Goal: Task Accomplishment & Management: Manage account settings

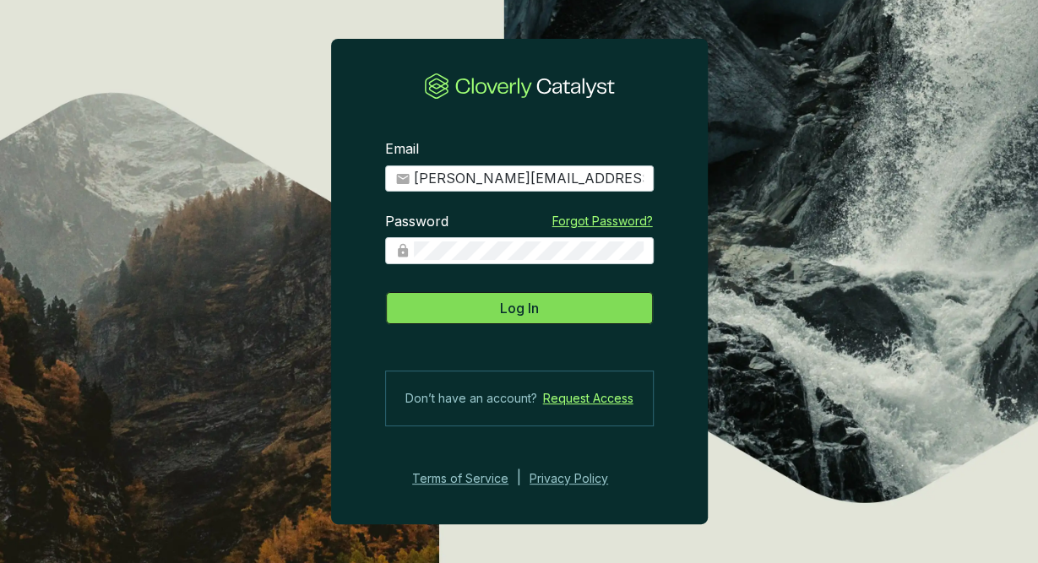
click at [550, 311] on button "Log In" at bounding box center [519, 308] width 269 height 34
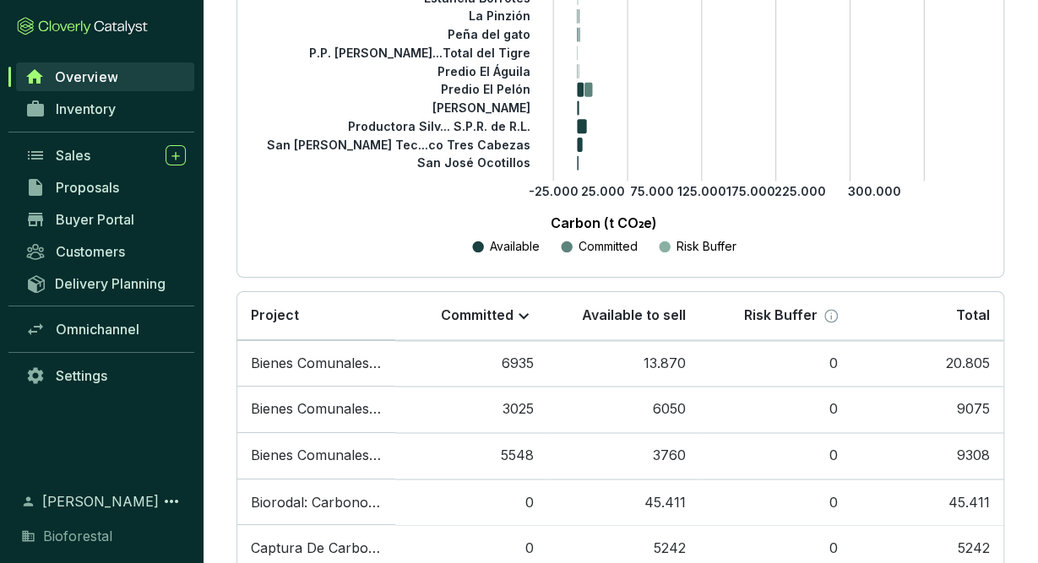
scroll to position [1062, 0]
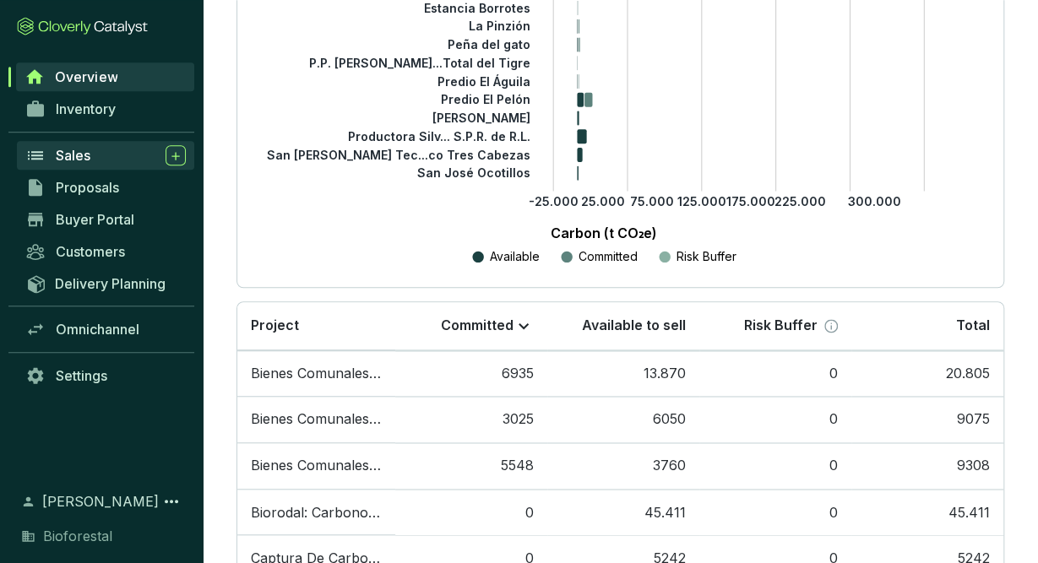
click at [52, 148] on link "Sales" at bounding box center [105, 155] width 177 height 29
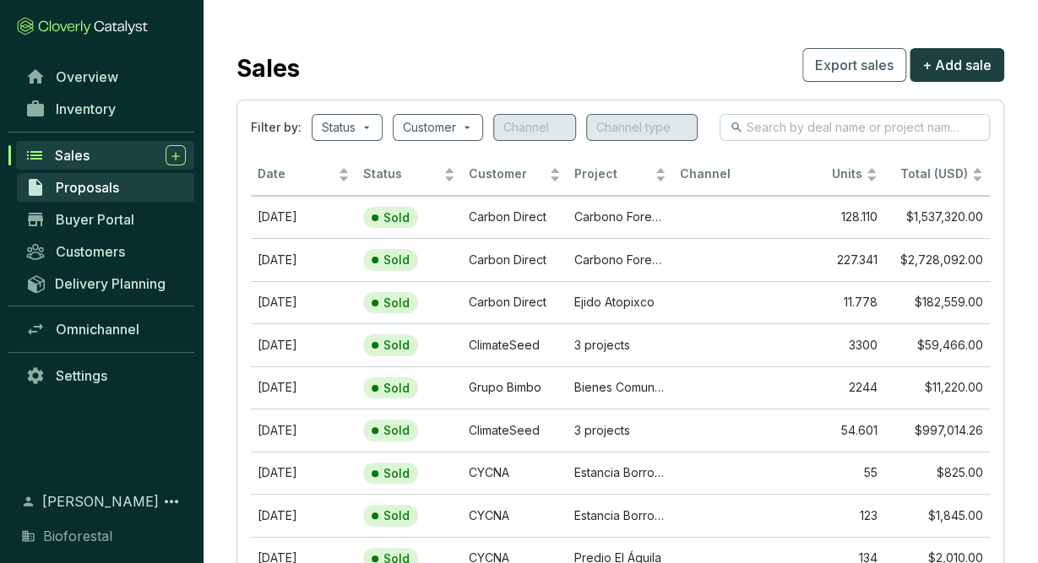
click at [70, 182] on span "Proposals" at bounding box center [87, 187] width 63 height 17
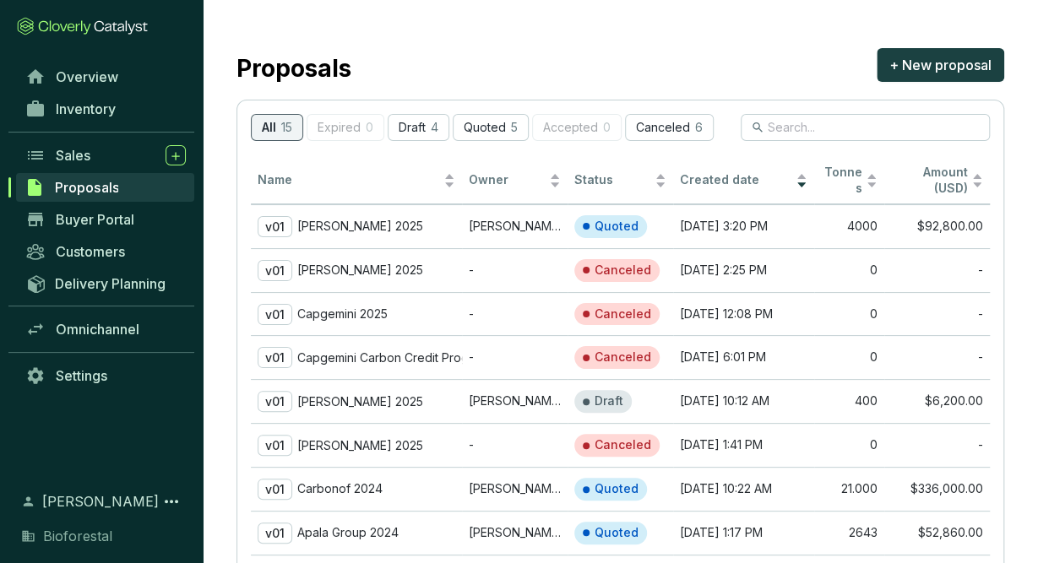
click at [114, 126] on div "Inventory" at bounding box center [101, 116] width 203 height 46
click at [125, 111] on link "Inventory" at bounding box center [105, 109] width 177 height 29
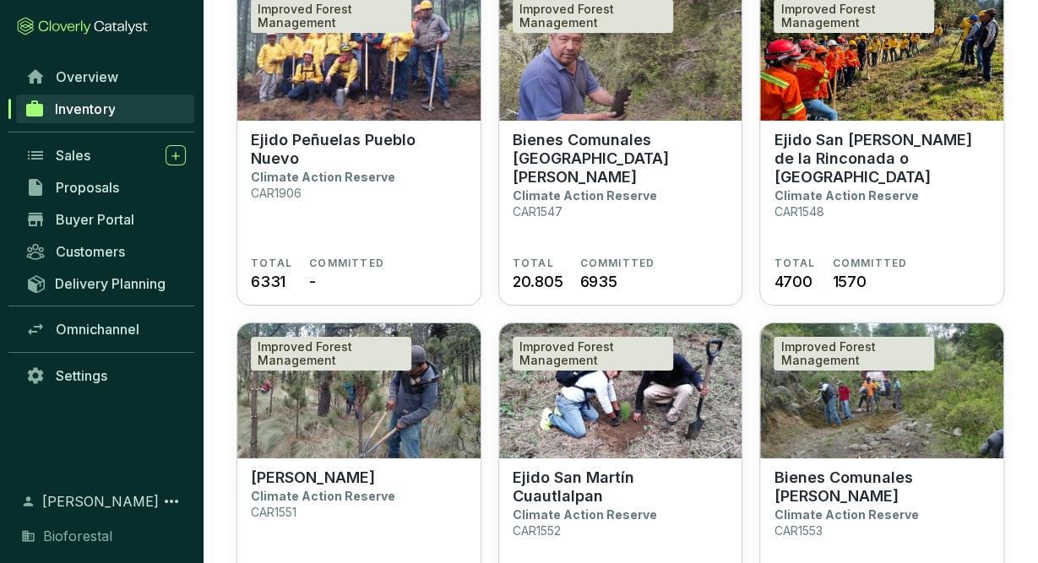
scroll to position [2873, 0]
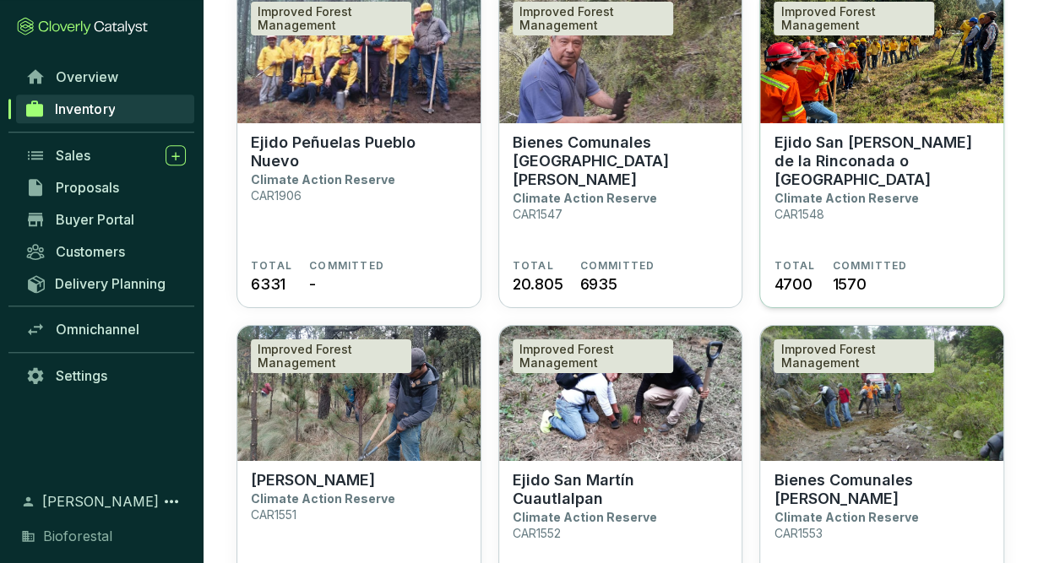
click at [958, 194] on section "Ejido San Antonio de la Rinconada o Tlaltecahuacan Climate Action Reserve CAR15…" at bounding box center [882, 196] width 216 height 126
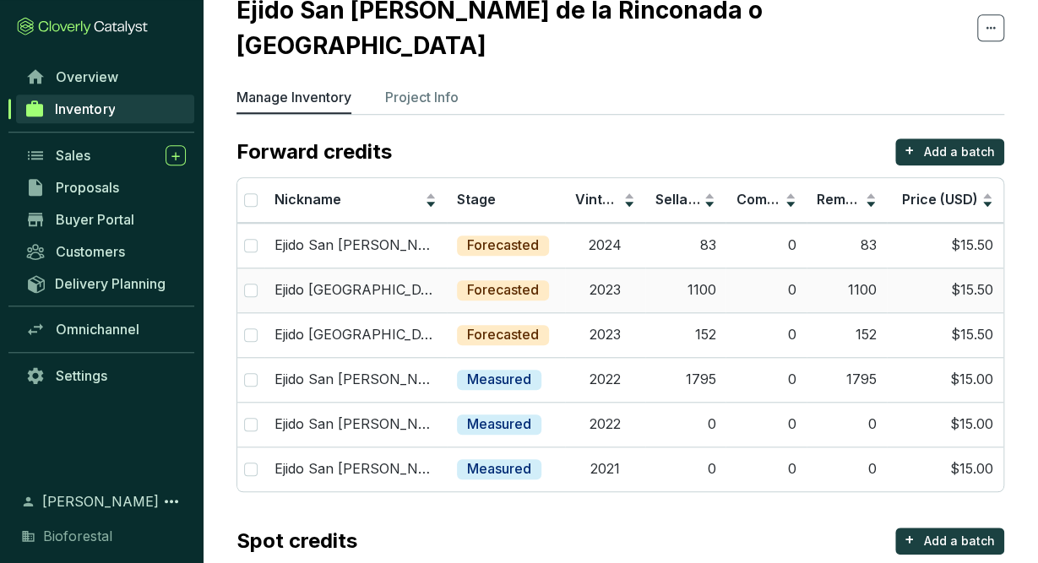
scroll to position [68, 0]
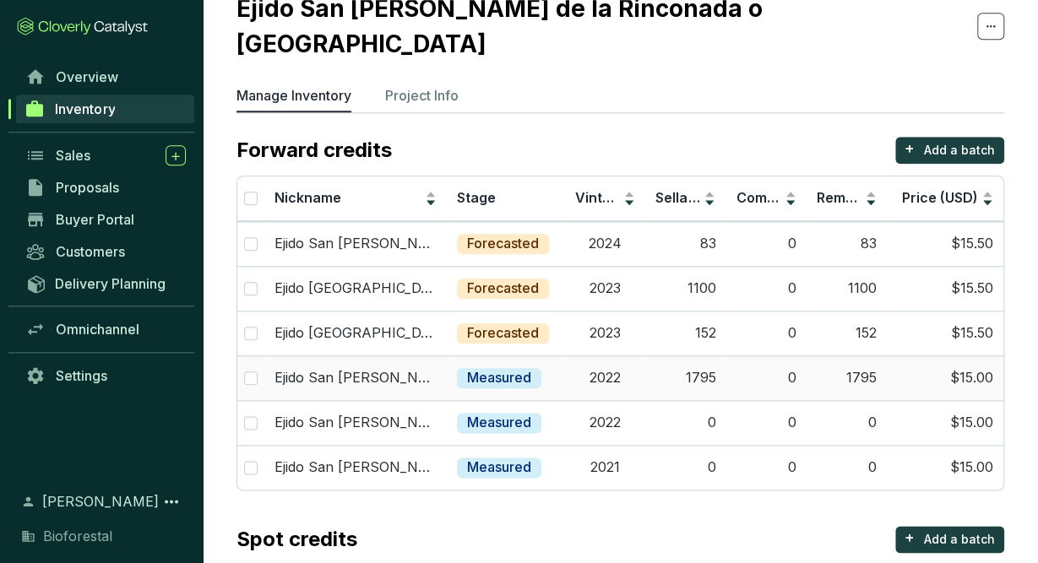
click at [524, 369] on p "Measured" at bounding box center [499, 378] width 64 height 19
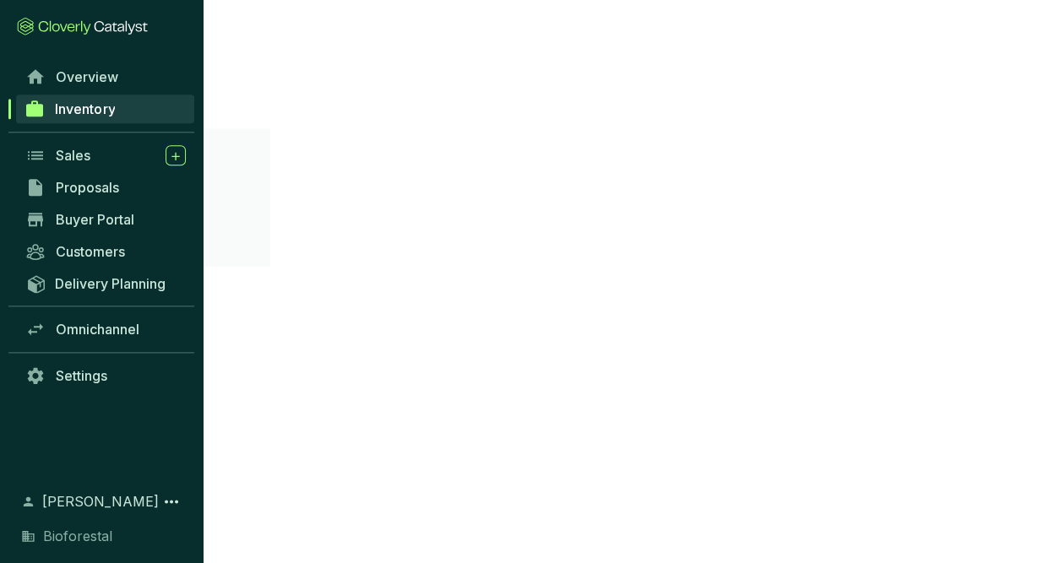
click at [524, 344] on section "Overview Inventory Sales Proposals Buyer Portal Customers Delivery Planning Omn…" at bounding box center [519, 281] width 1038 height 563
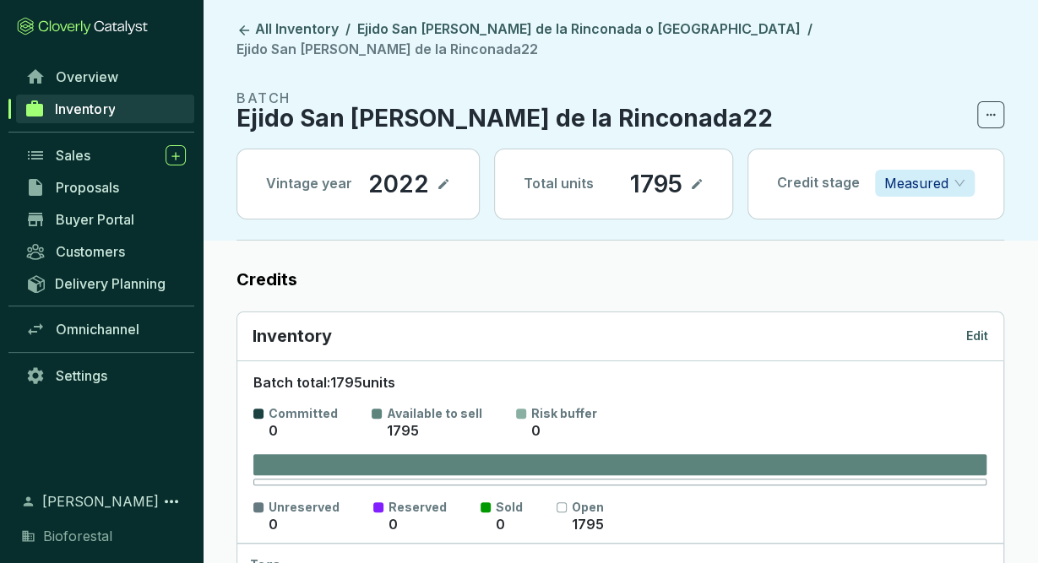
click at [932, 171] on p "Measured" at bounding box center [916, 183] width 64 height 25
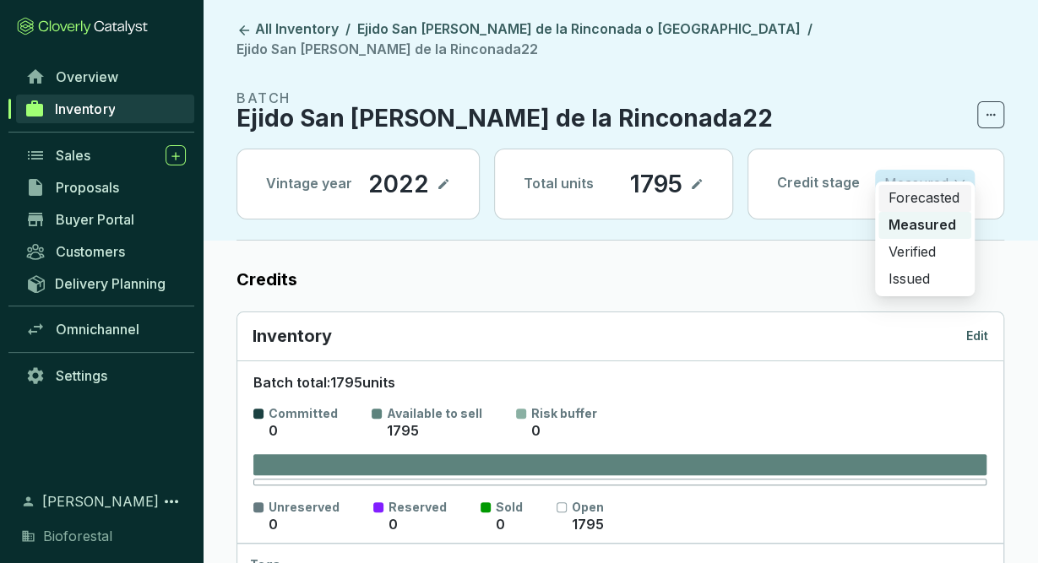
click at [928, 200] on p "Forecasted" at bounding box center [924, 198] width 73 height 19
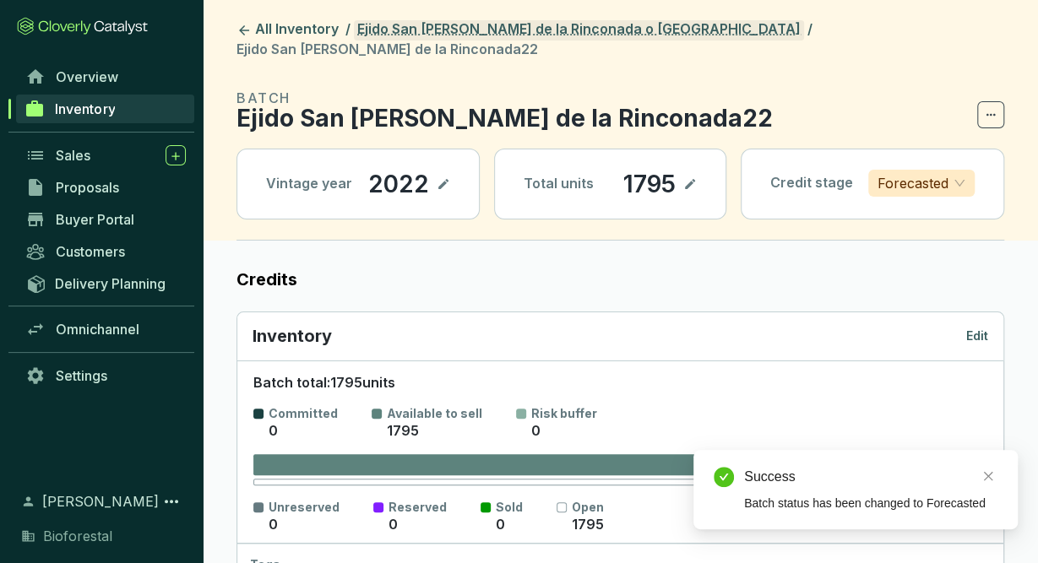
click at [644, 27] on link "Ejido San Antonio de la Rinconada o [GEOGRAPHIC_DATA]" at bounding box center [579, 30] width 450 height 20
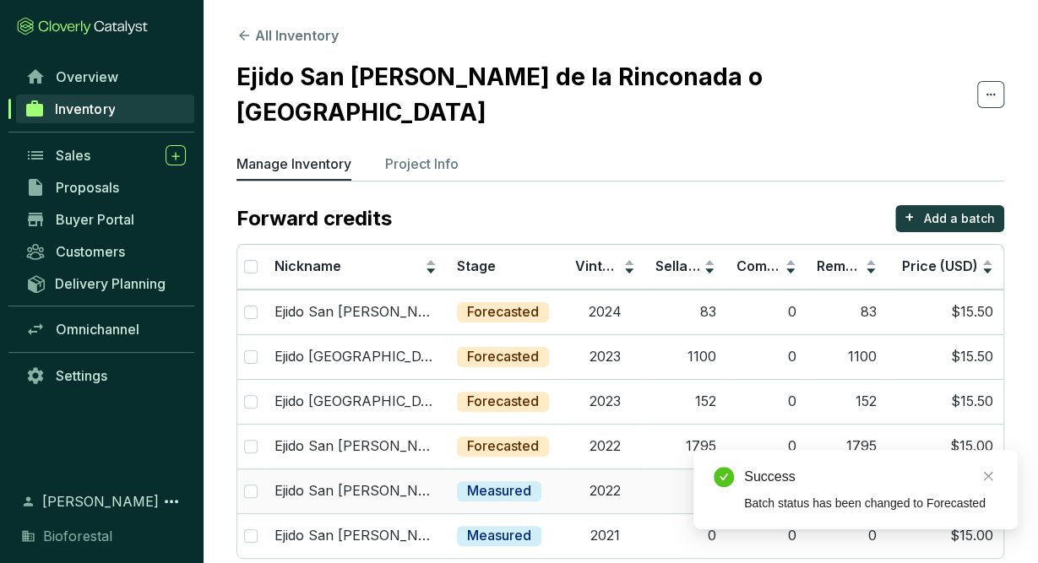
click at [532, 481] on div "Measured" at bounding box center [499, 491] width 84 height 20
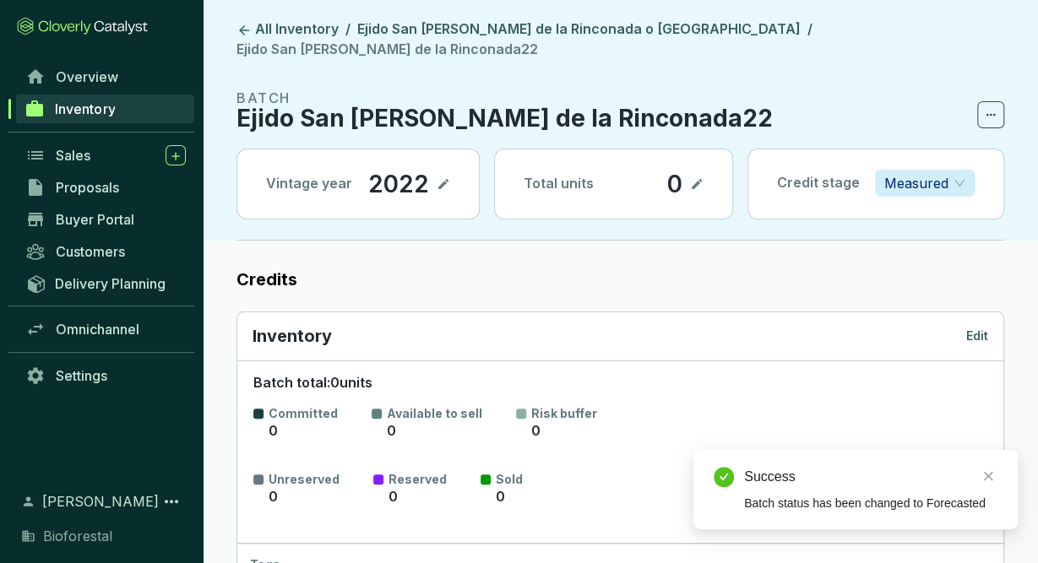
click at [700, 312] on div "Inventory Edit" at bounding box center [620, 336] width 766 height 49
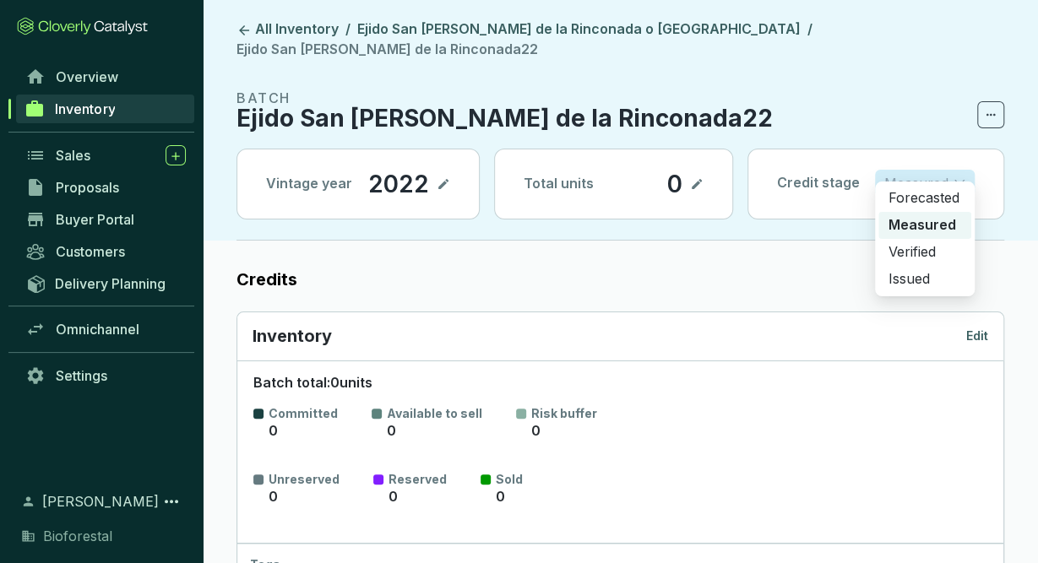
click at [943, 171] on p "Measured" at bounding box center [916, 183] width 64 height 25
click at [931, 205] on p "Forecasted" at bounding box center [924, 198] width 73 height 19
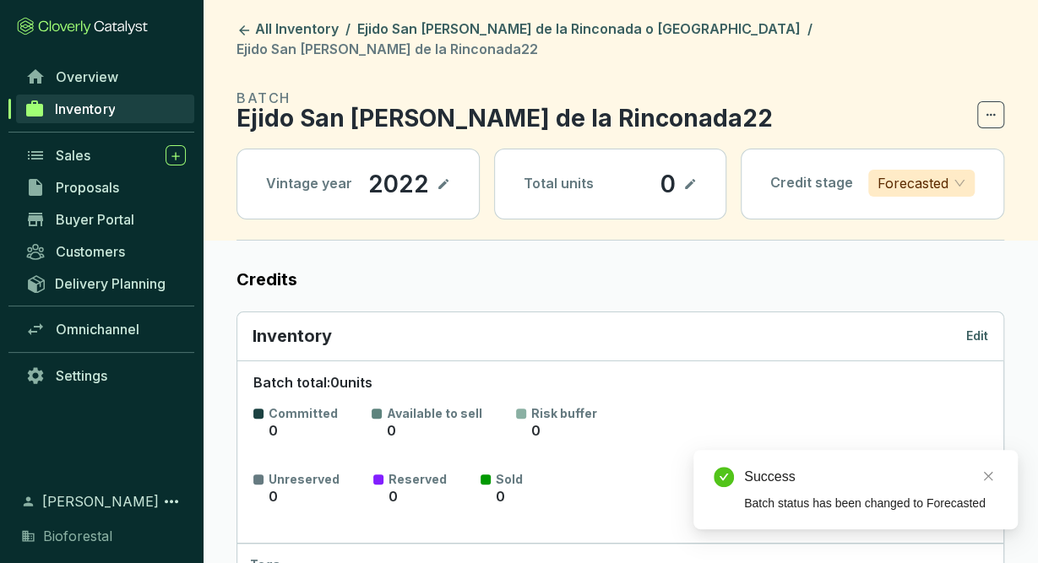
click at [459, 41] on header "All Inventory / Ejido San Antonio de la Rinconada o Tlaltecahuacan / Ejido San …" at bounding box center [620, 120] width 835 height 241
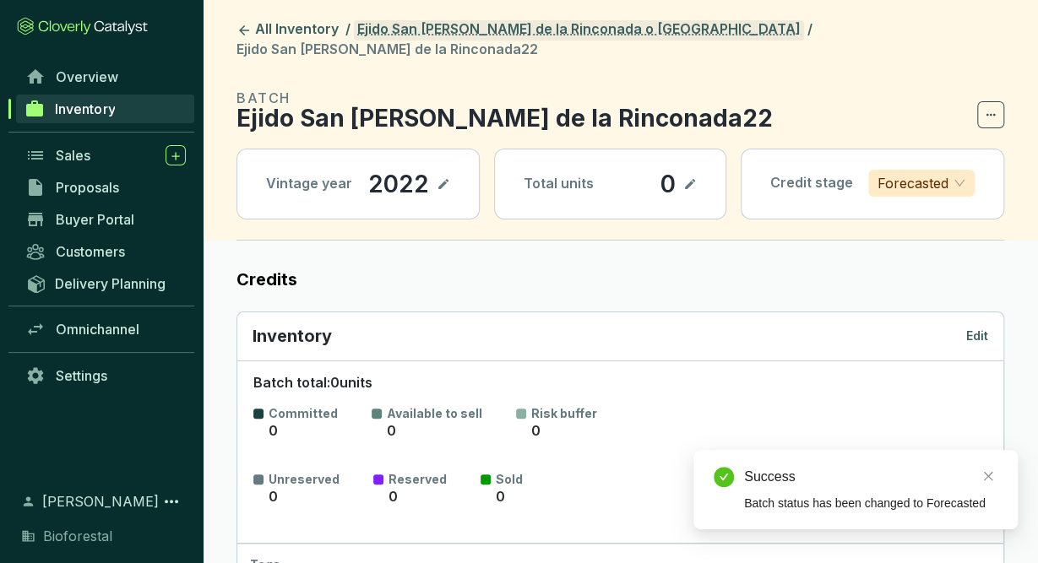
click at [553, 22] on link "Ejido San Antonio de la Rinconada o [GEOGRAPHIC_DATA]" at bounding box center [579, 30] width 450 height 20
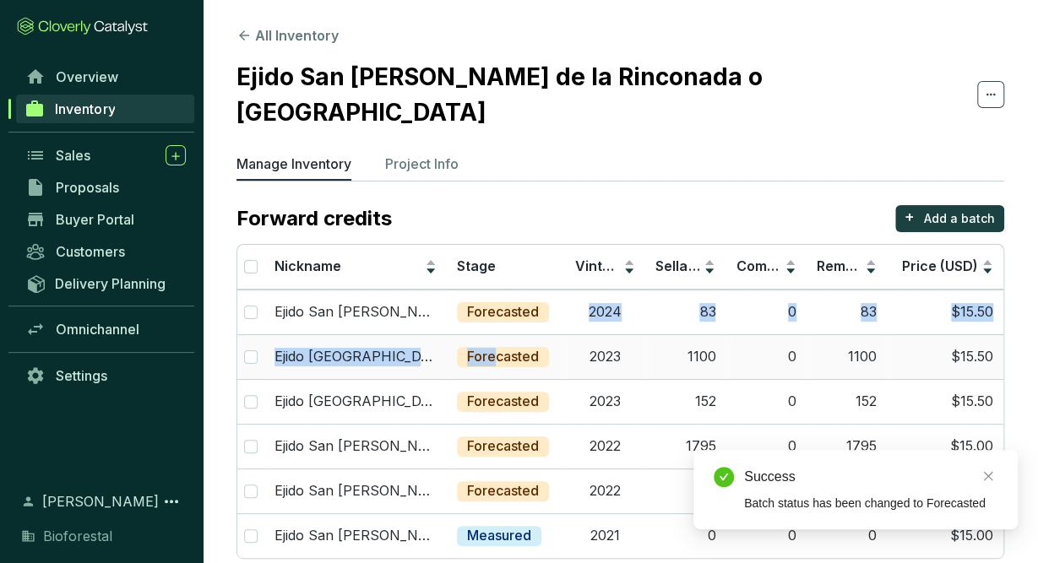
drag, startPoint x: 541, startPoint y: 280, endPoint x: 497, endPoint y: 341, distance: 76.2
click at [497, 341] on tbody "Ejido San Antonio de la Rinconada24 Forecasted 2024 83 0 83 $15.50 Ejido San An…" at bounding box center [620, 424] width 766 height 269
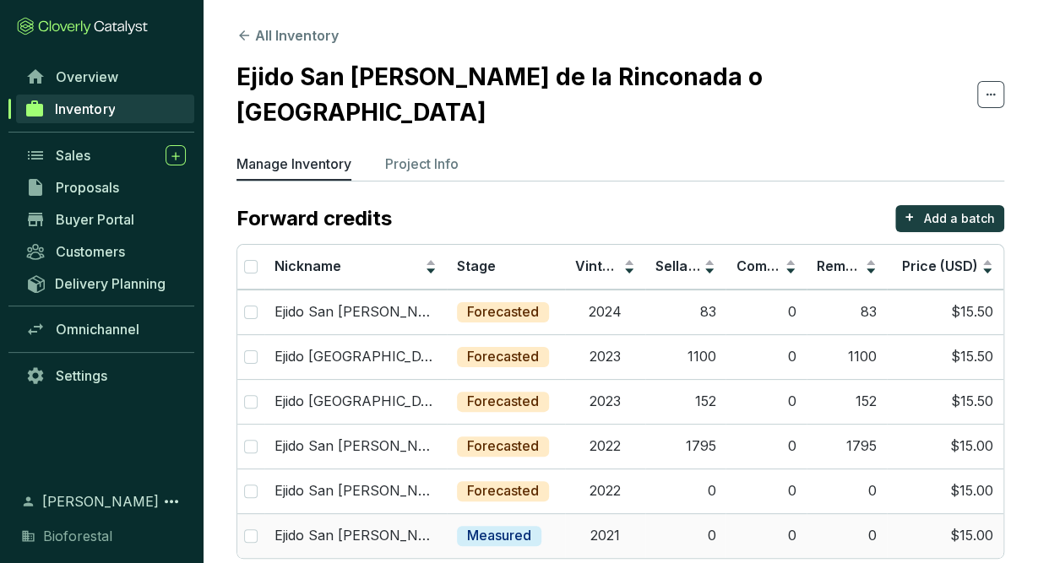
click at [531, 527] on p "Measured" at bounding box center [499, 536] width 64 height 19
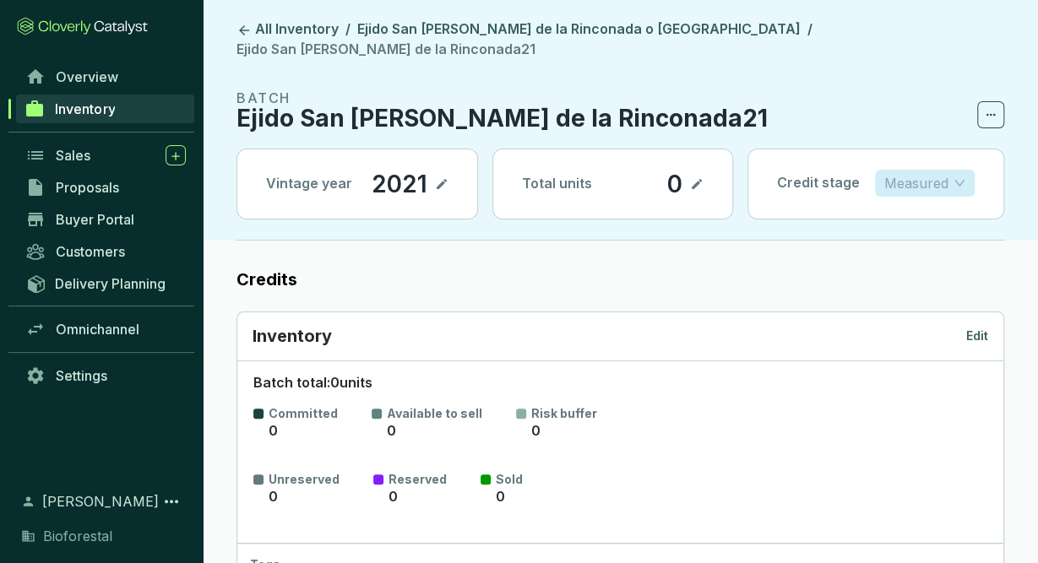
click at [914, 171] on p "Measured" at bounding box center [916, 183] width 64 height 25
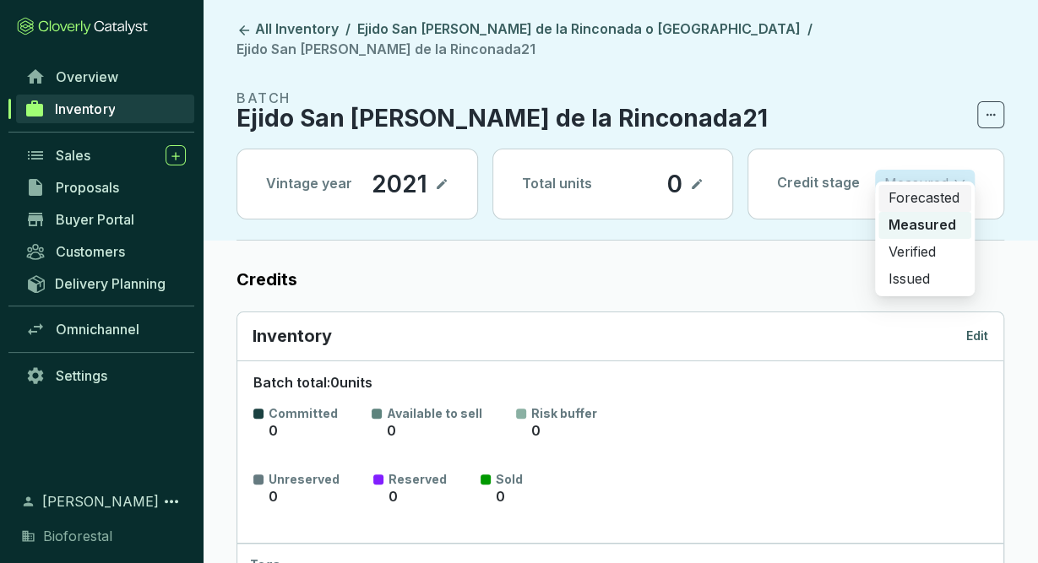
click at [913, 200] on p "Forecasted" at bounding box center [924, 198] width 73 height 19
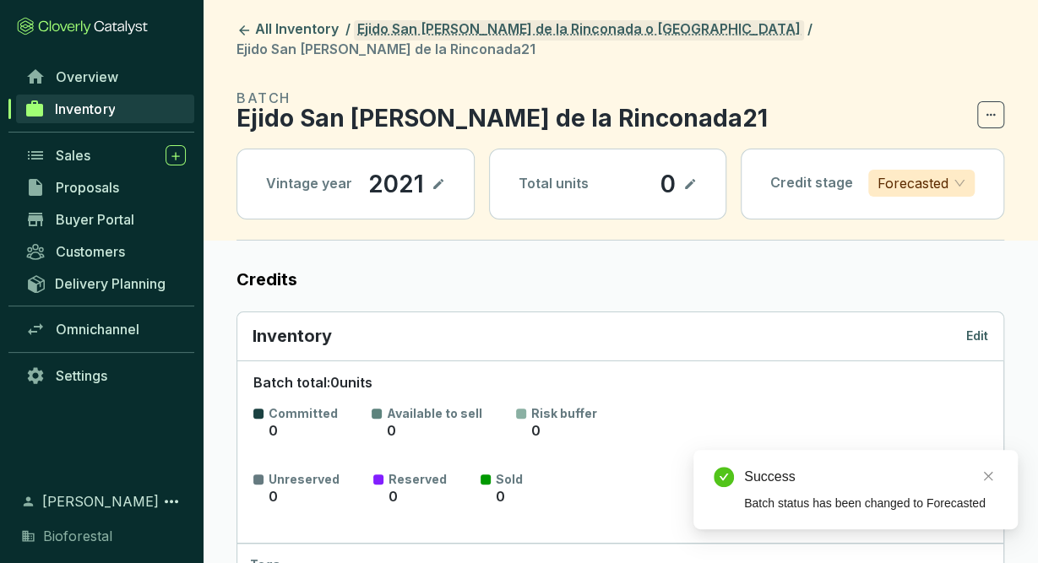
click at [394, 37] on link "Ejido San Antonio de la Rinconada o [GEOGRAPHIC_DATA]" at bounding box center [579, 30] width 450 height 20
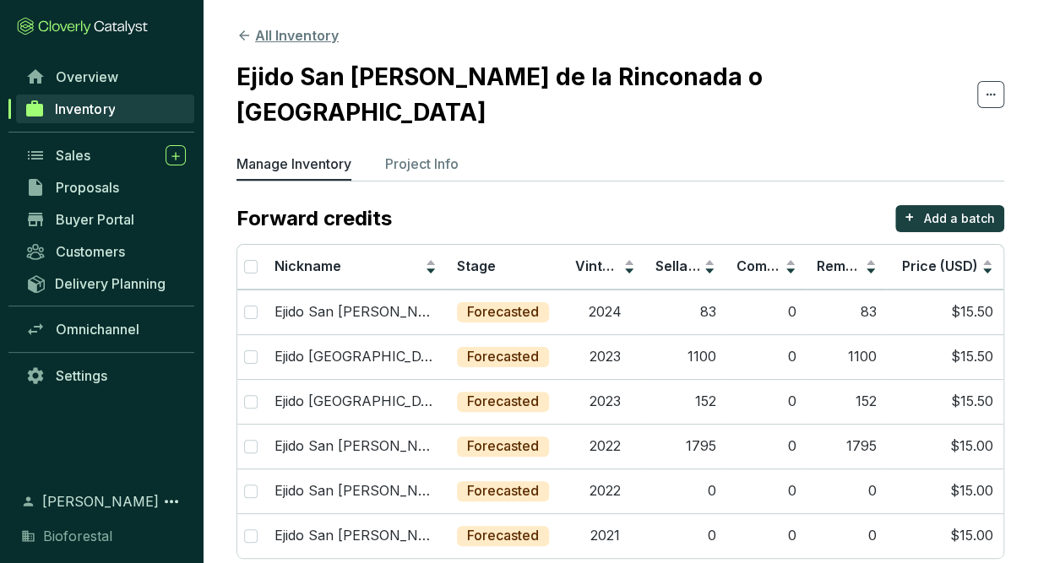
click at [296, 41] on button "All Inventory" at bounding box center [287, 35] width 102 height 20
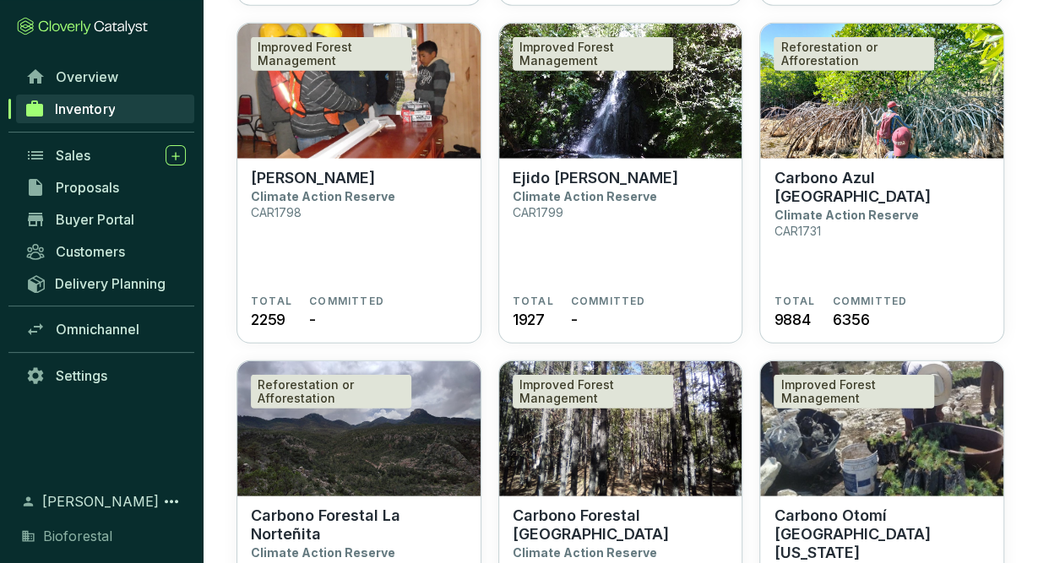
scroll to position [2185, 0]
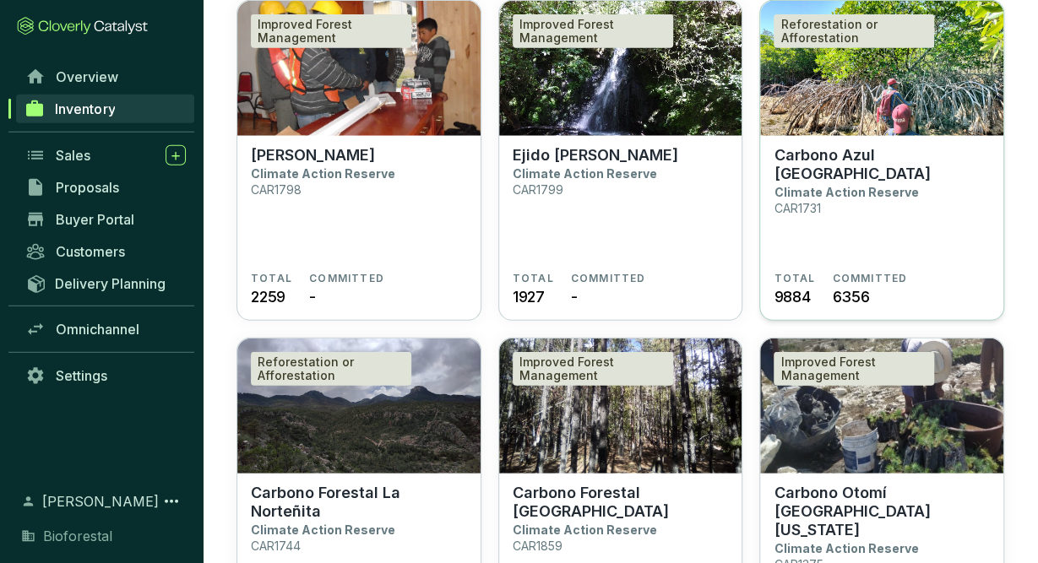
click at [886, 228] on section "Carbono Azul Playa Tortuga Climate Action Reserve CAR1731" at bounding box center [882, 209] width 216 height 126
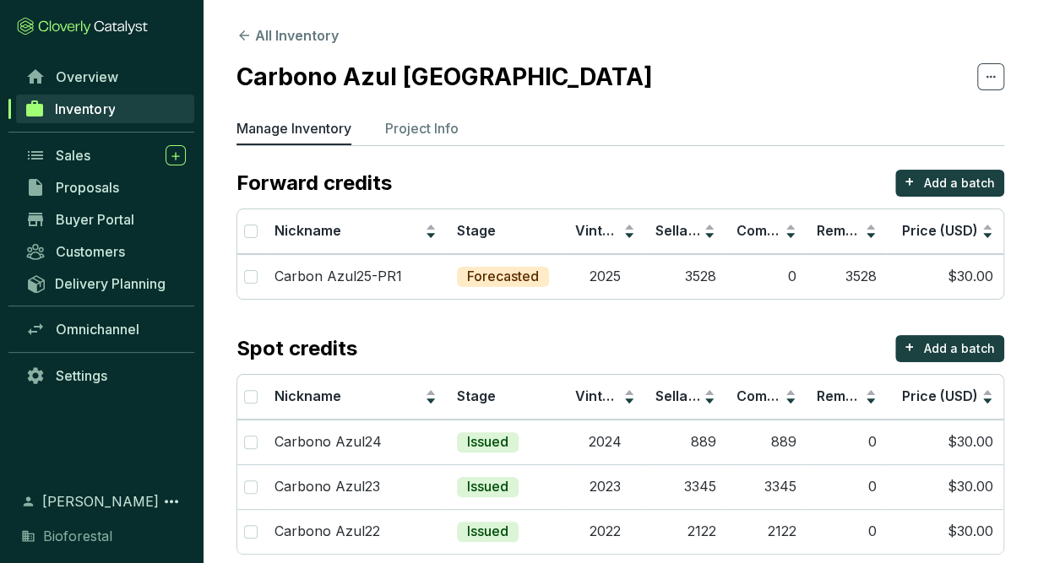
scroll to position [21, 0]
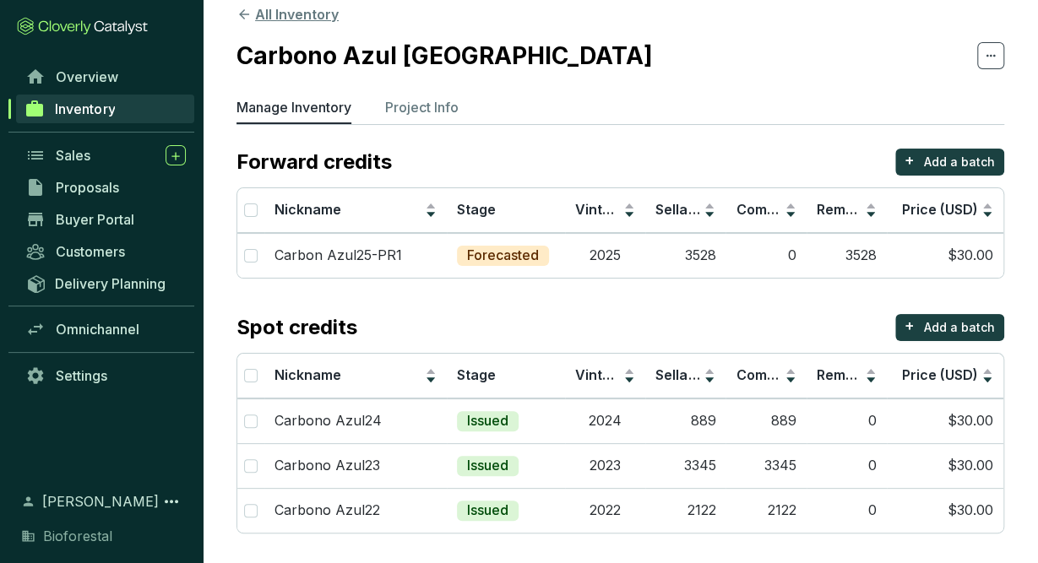
click at [305, 16] on button "All Inventory" at bounding box center [287, 14] width 102 height 20
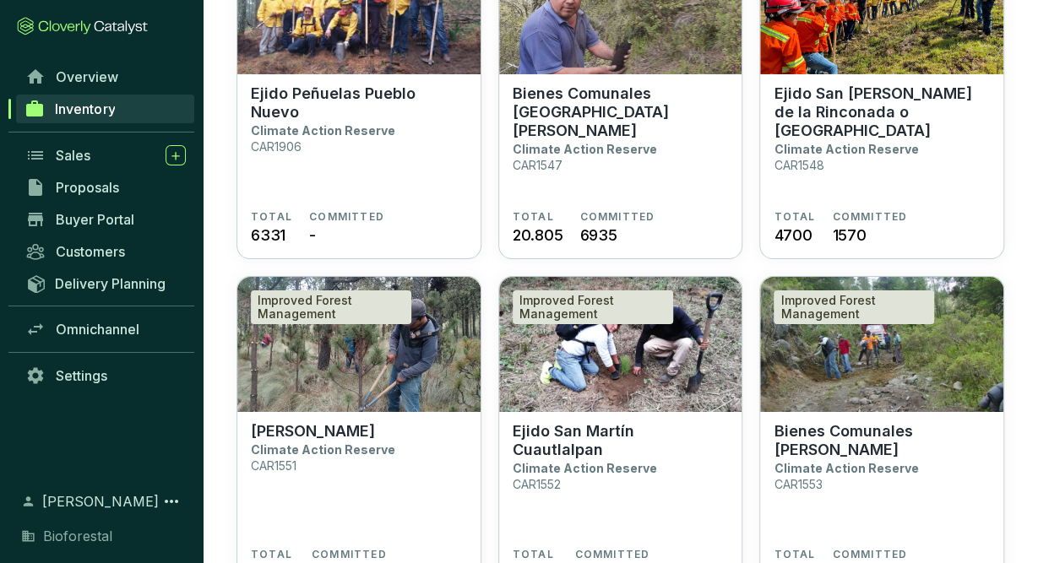
scroll to position [2926, 0]
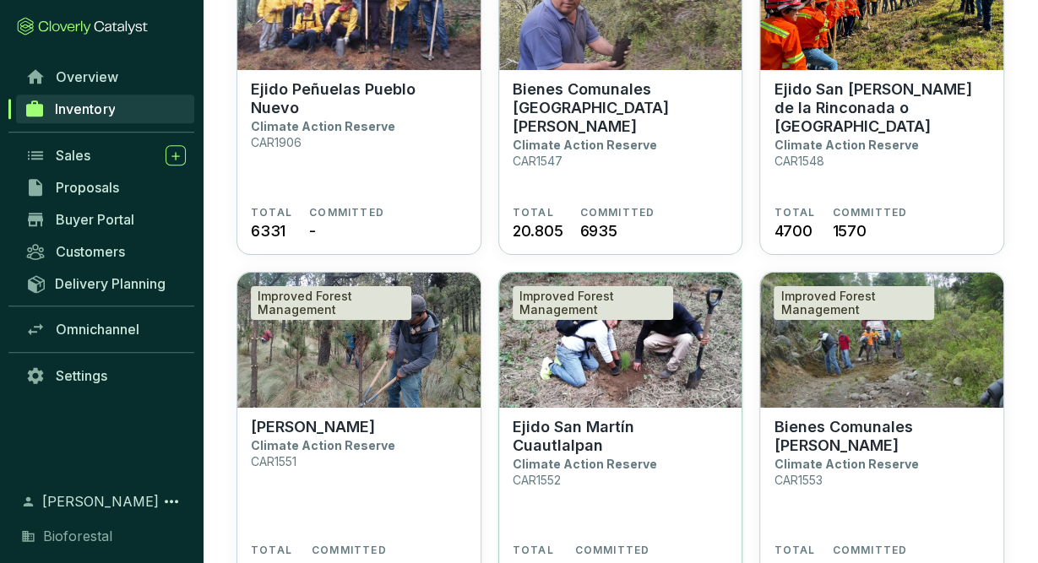
click at [609, 408] on section "Ejido San Martín Cuautlalpan Climate Action Reserve CAR1552 TOTAL 44.312 COMMIT…" at bounding box center [620, 501] width 243 height 186
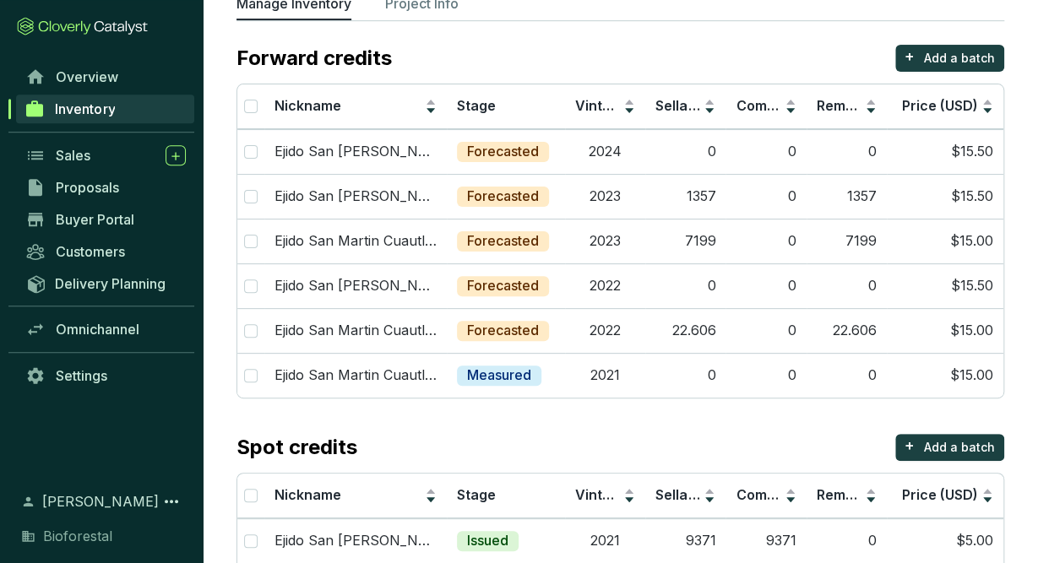
scroll to position [121, 0]
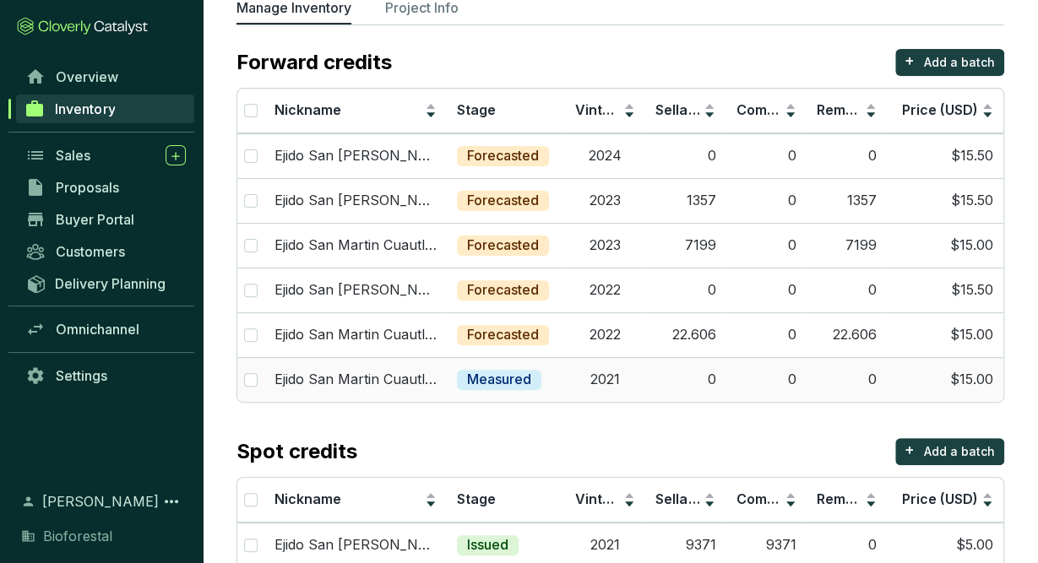
click at [516, 372] on p "Measured" at bounding box center [499, 380] width 64 height 19
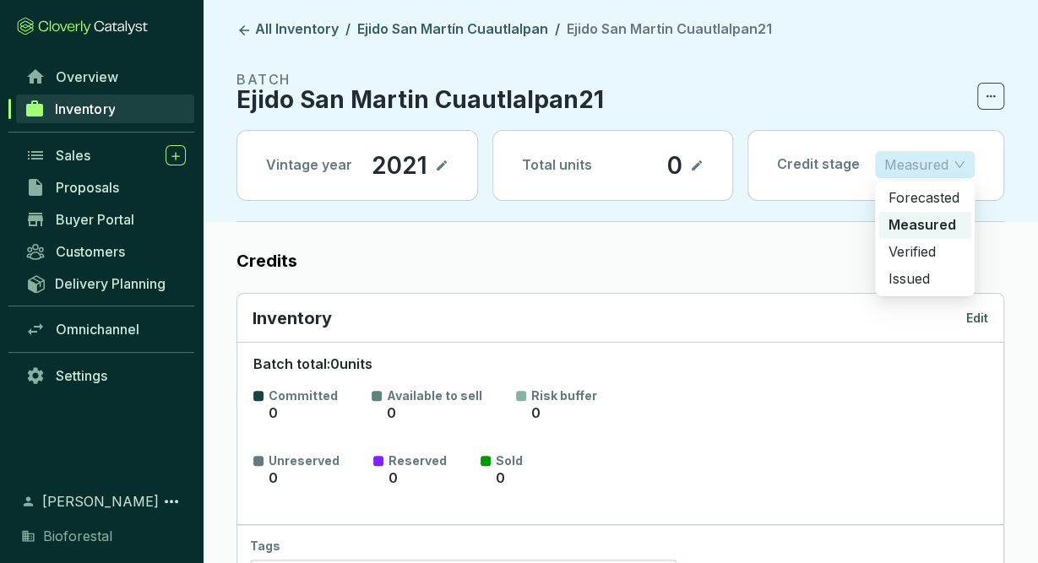
click at [959, 172] on span "Measured" at bounding box center [924, 164] width 81 height 25
click at [933, 198] on p "Forecasted" at bounding box center [924, 198] width 73 height 19
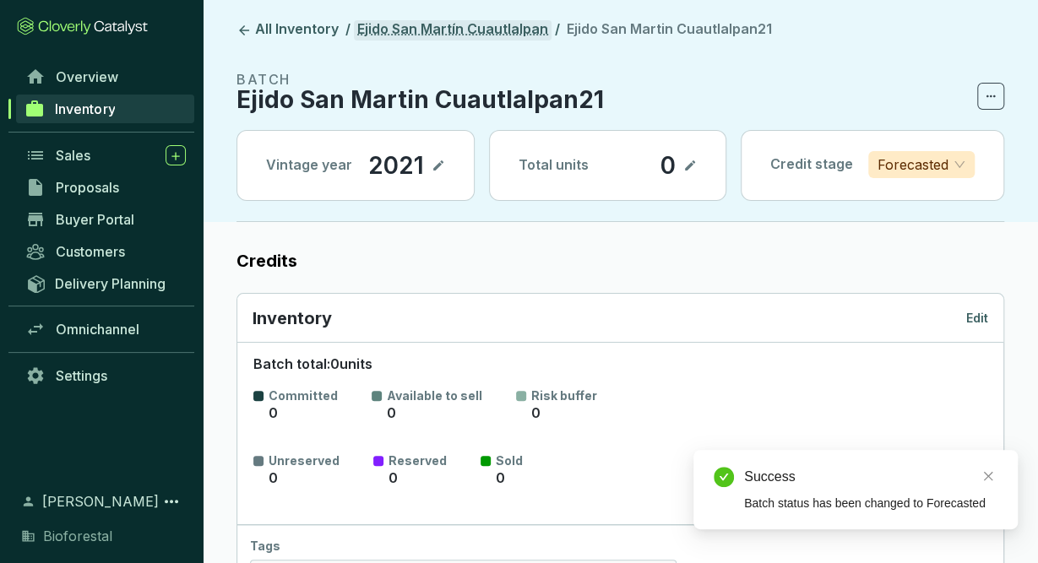
click at [481, 20] on link "Ejido San Martín Cuautlalpan" at bounding box center [453, 30] width 198 height 20
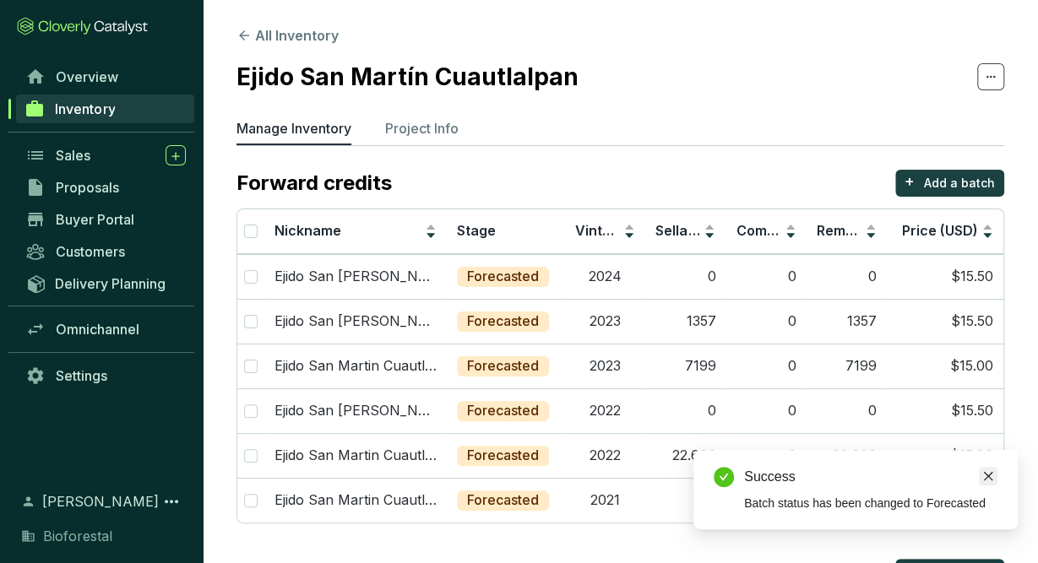
click at [993, 475] on icon "close" at bounding box center [988, 476] width 12 height 12
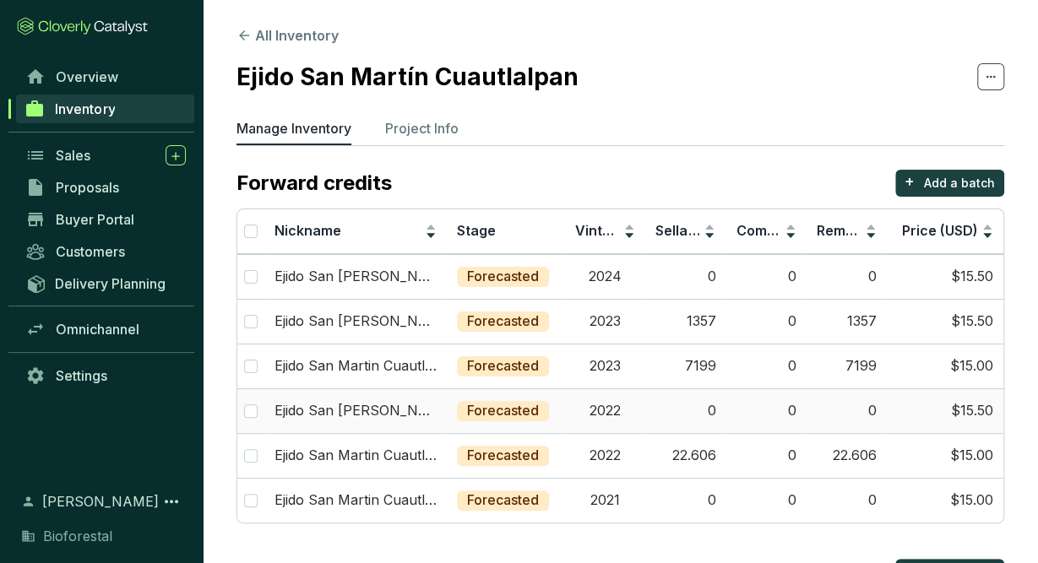
click at [714, 408] on td "0" at bounding box center [685, 410] width 80 height 45
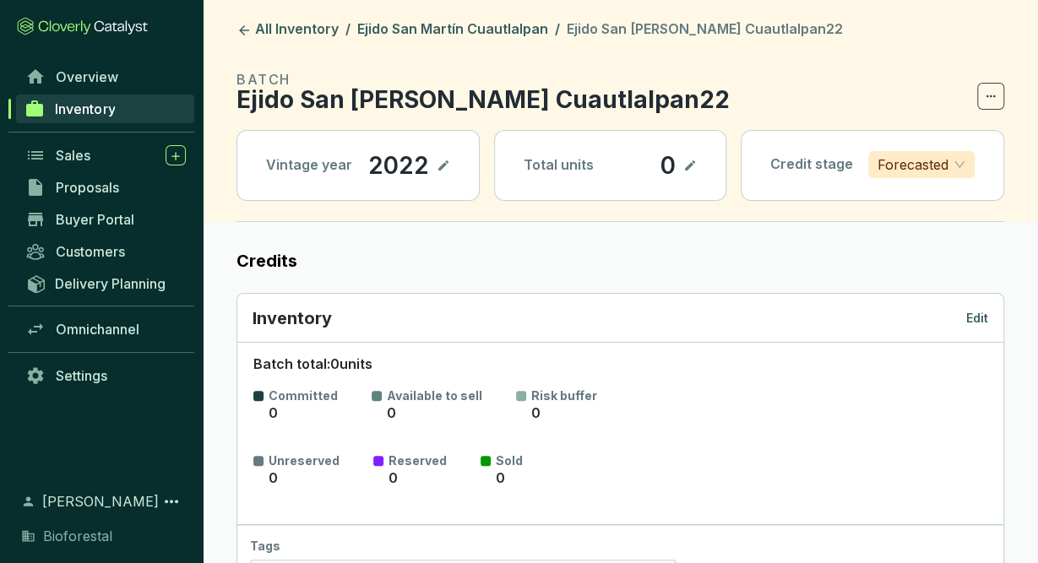
click at [974, 323] on p "Edit" at bounding box center [977, 318] width 22 height 17
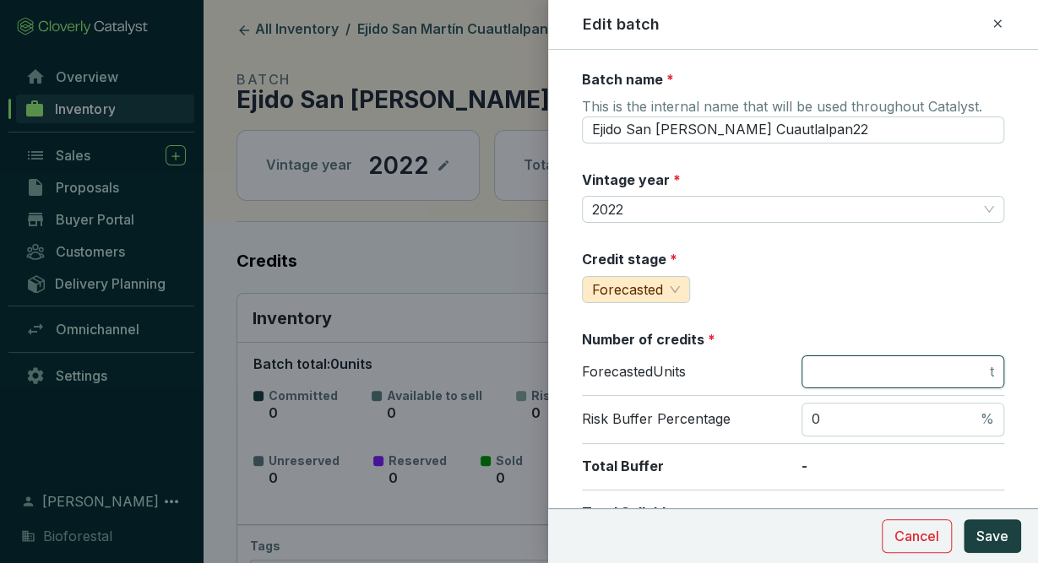
click at [877, 368] on input "number" at bounding box center [899, 372] width 175 height 19
type input "22606"
click at [984, 540] on span "Save" at bounding box center [992, 536] width 32 height 20
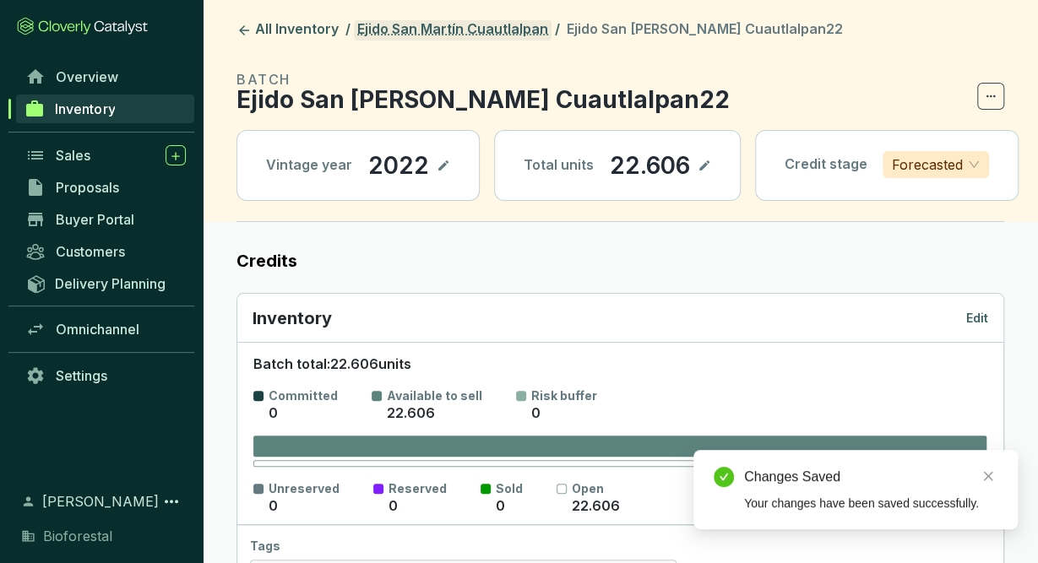
click at [465, 36] on link "Ejido San Martín Cuautlalpan" at bounding box center [453, 30] width 198 height 20
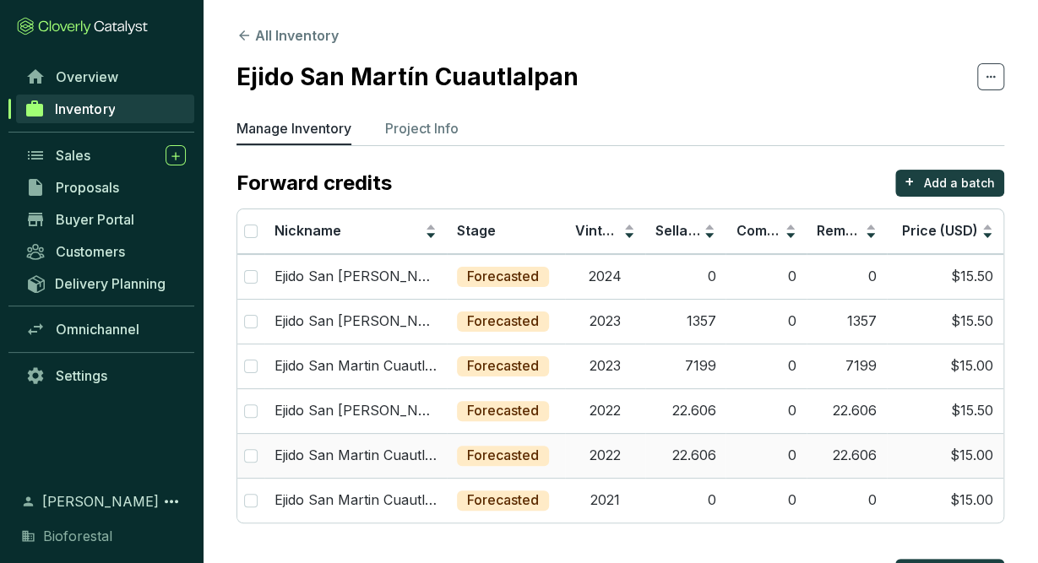
click at [706, 462] on td "22.606" at bounding box center [685, 455] width 80 height 45
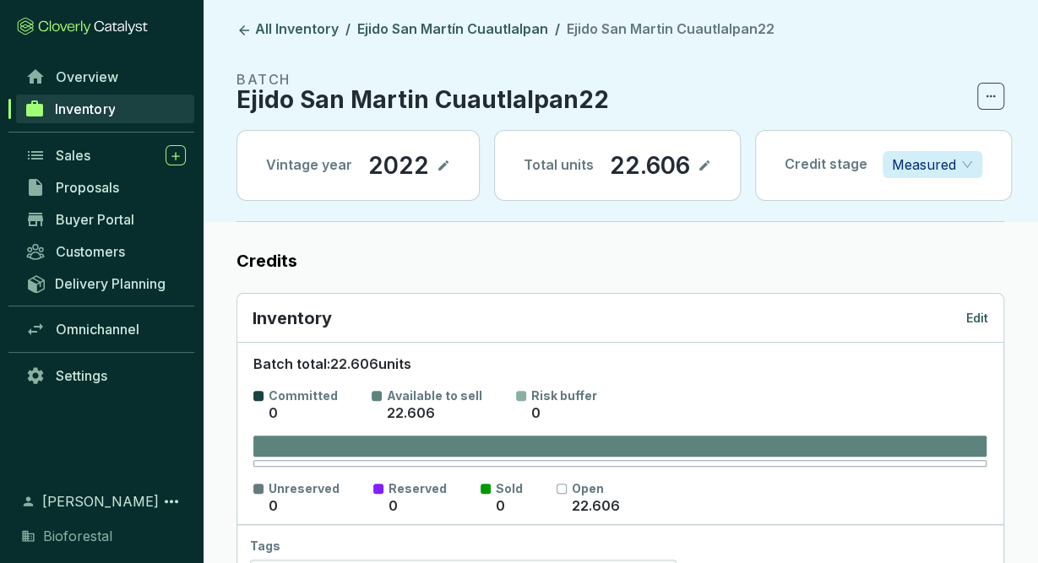
click at [698, 161] on icon at bounding box center [705, 165] width 14 height 20
click at [998, 95] on header "All Inventory / Ejido San Martín Cuautlalpan / Ejido San Martin Cuautlalpan22 B…" at bounding box center [620, 111] width 835 height 222
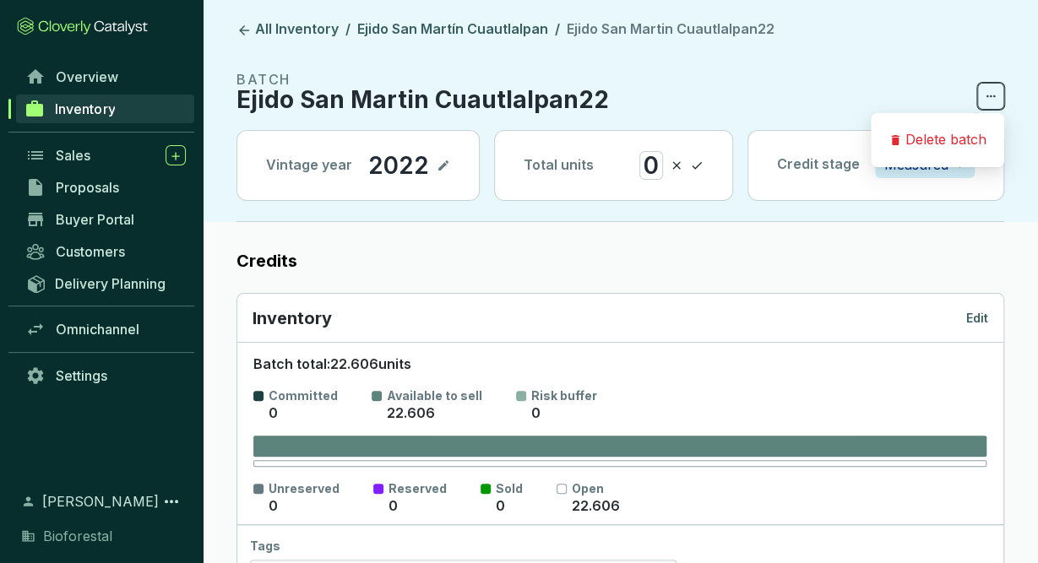
click at [998, 95] on span at bounding box center [990, 96] width 27 height 27
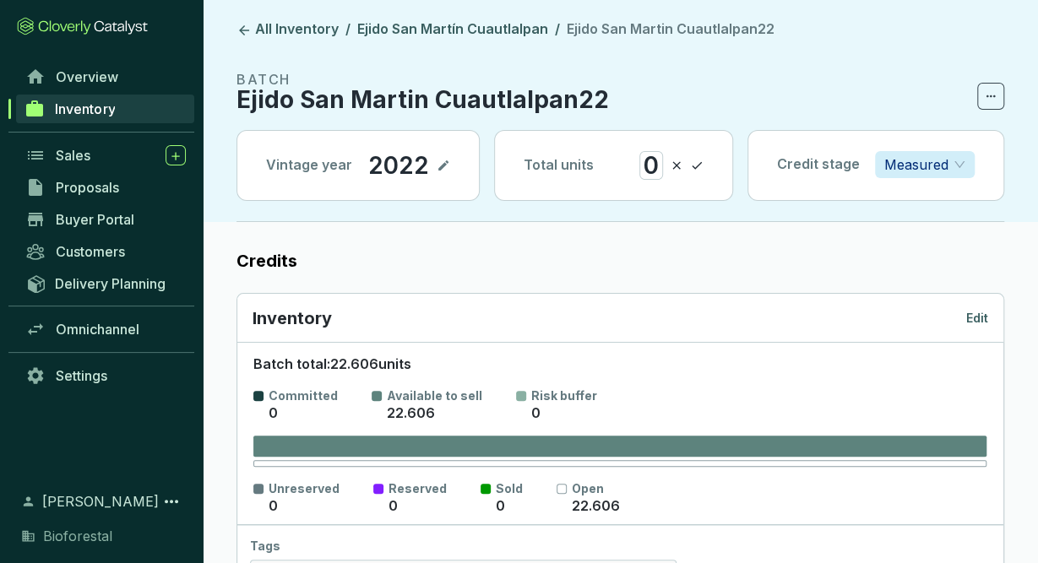
click at [703, 160] on icon at bounding box center [697, 165] width 14 height 20
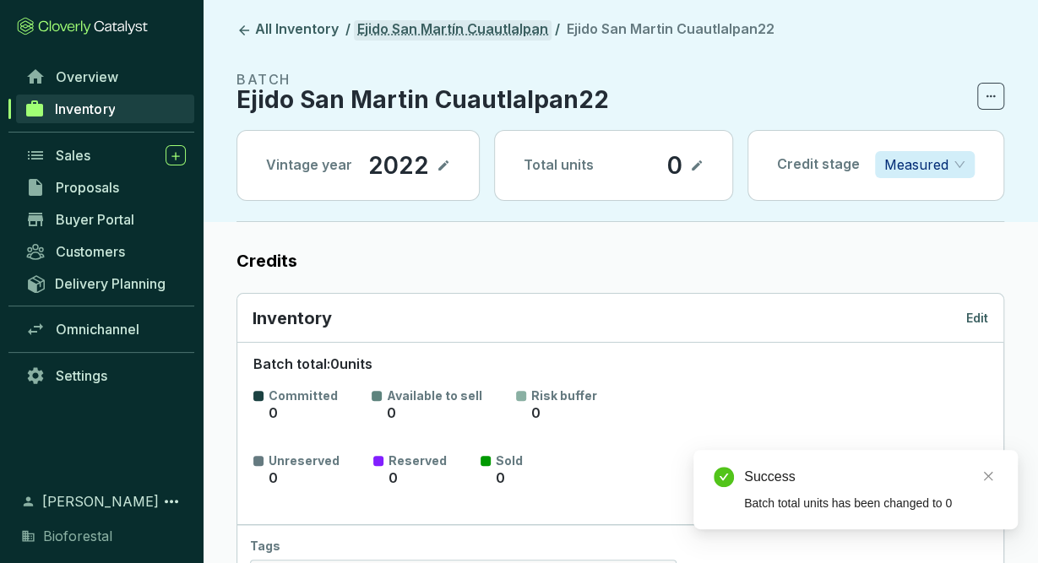
click at [524, 23] on link "Ejido San Martín Cuautlalpan" at bounding box center [453, 30] width 198 height 20
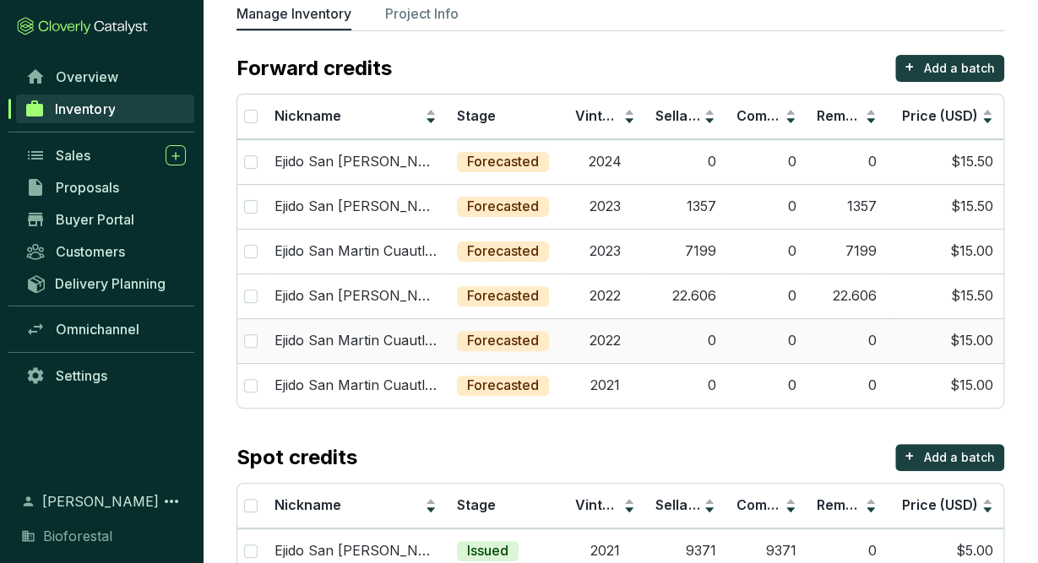
scroll to position [113, 0]
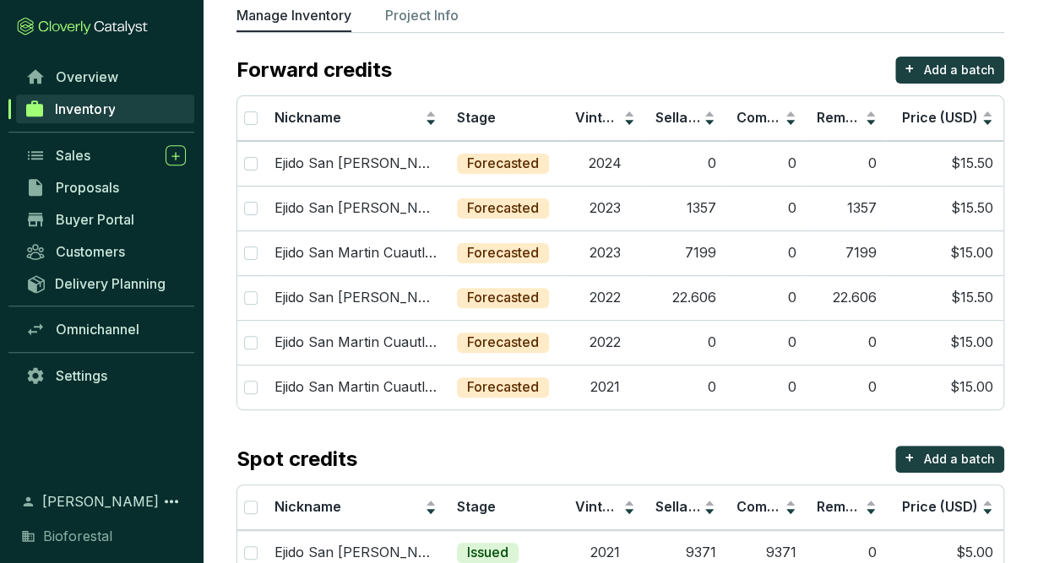
click at [740, 422] on section "Forward credits + Add a batch Nickname Stage Vintage Sellable Committed Remaini…" at bounding box center [620, 339] width 768 height 564
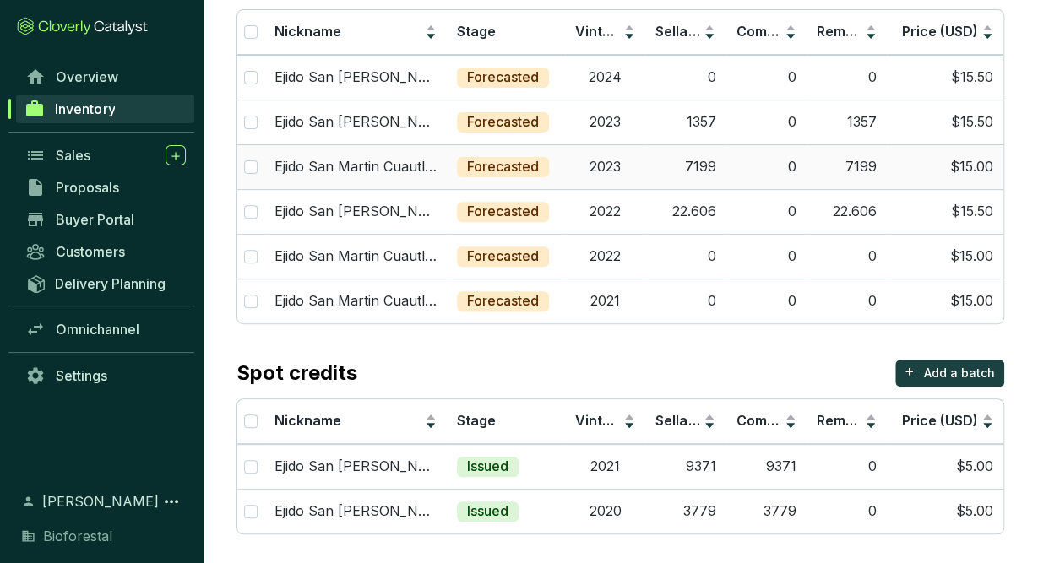
click at [715, 160] on td "7199" at bounding box center [685, 166] width 80 height 45
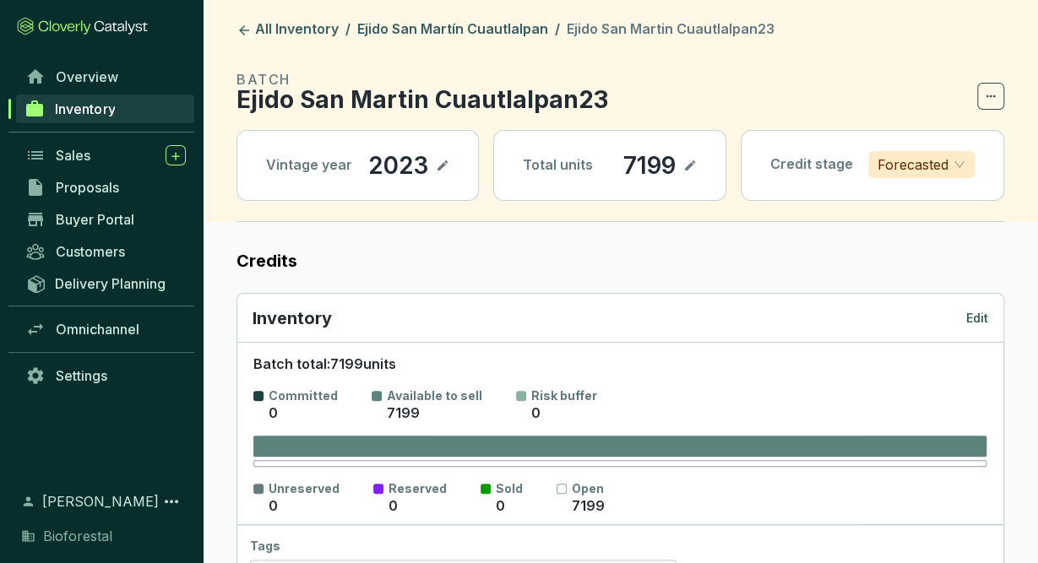
click at [692, 165] on icon at bounding box center [690, 165] width 10 height 10
click at [622, 170] on div "7199" at bounding box center [638, 165] width 61 height 29
click at [699, 166] on icon at bounding box center [704, 166] width 10 height 8
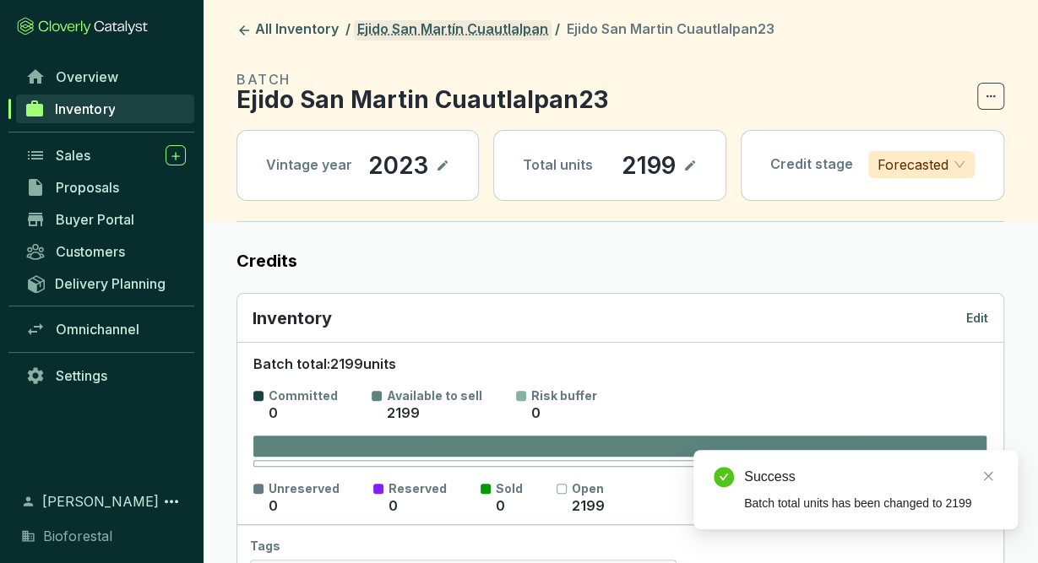
click at [448, 35] on link "Ejido San Martín Cuautlalpan" at bounding box center [453, 30] width 198 height 20
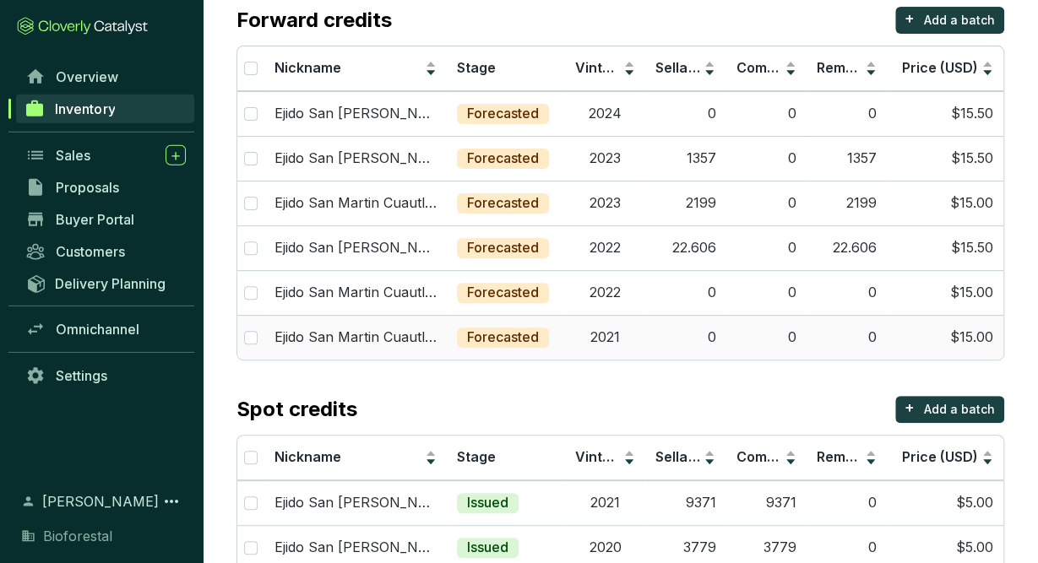
scroll to position [162, 0]
click at [703, 111] on td "0" at bounding box center [685, 114] width 80 height 45
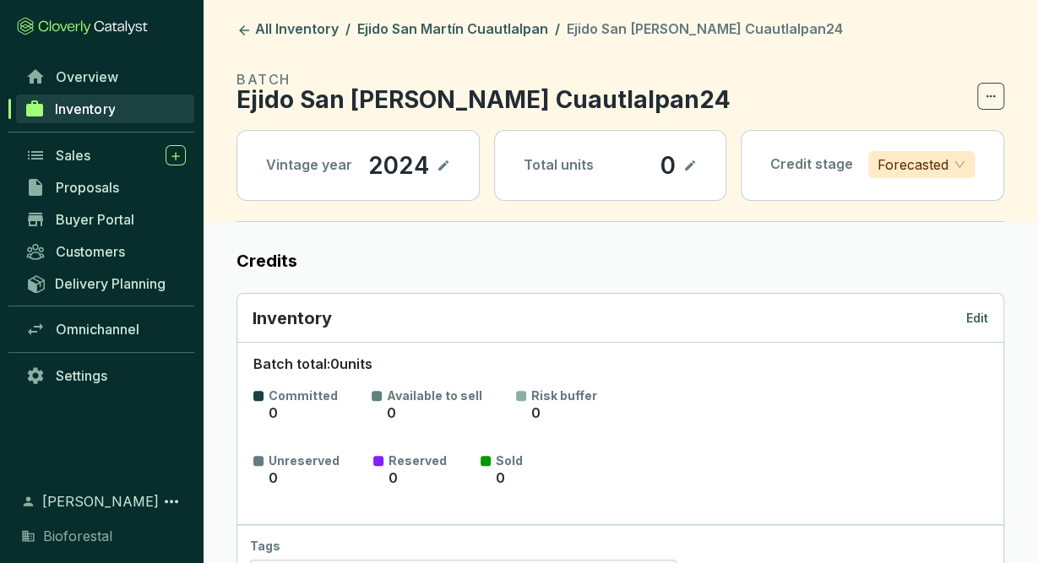
click at [697, 170] on icon at bounding box center [690, 165] width 14 height 20
click at [698, 163] on icon at bounding box center [692, 165] width 14 height 20
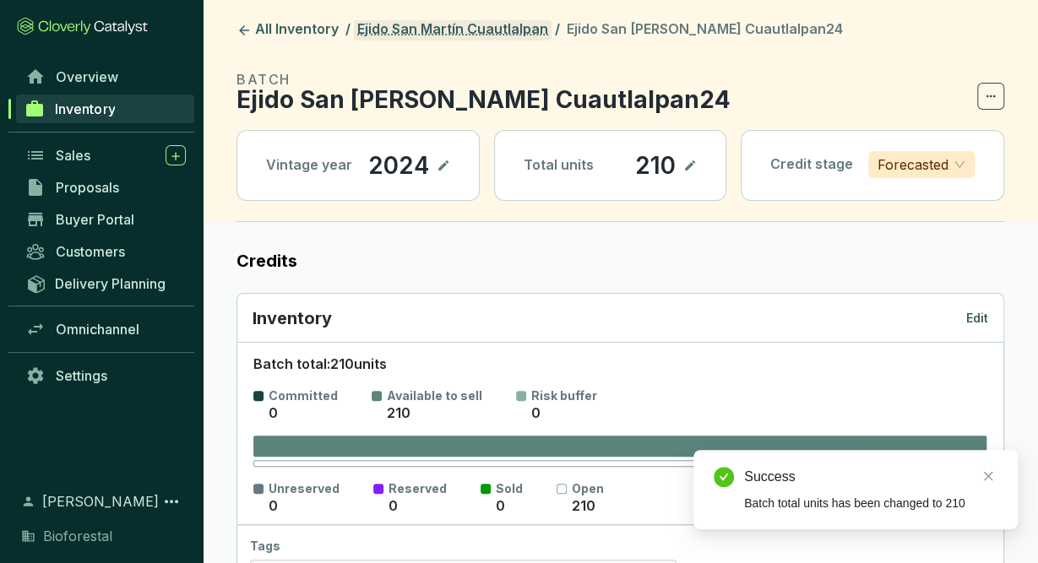
click at [521, 28] on link "Ejido San Martín Cuautlalpan" at bounding box center [453, 30] width 198 height 20
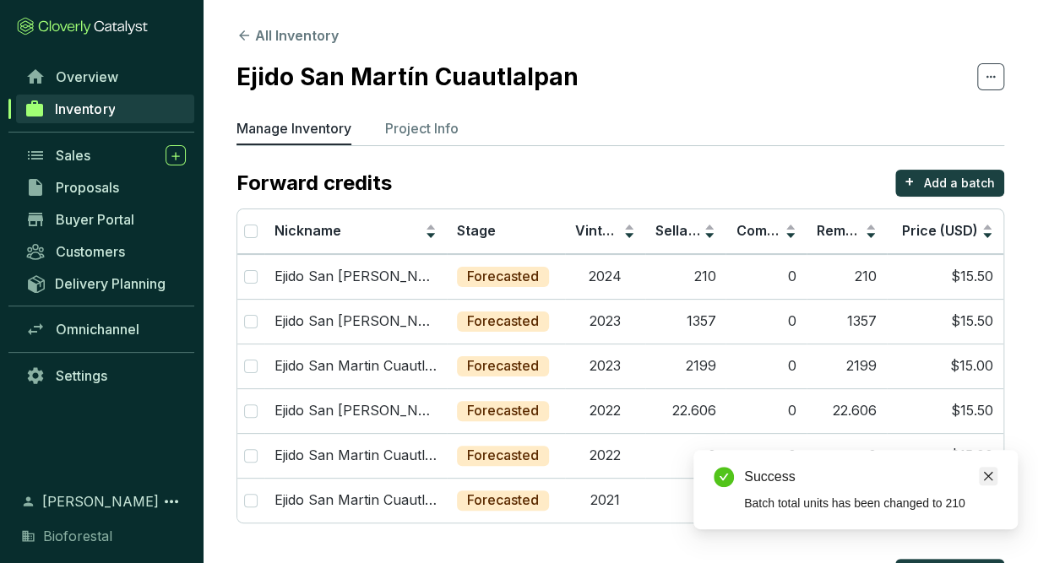
click at [995, 472] on link "Close" at bounding box center [988, 476] width 19 height 19
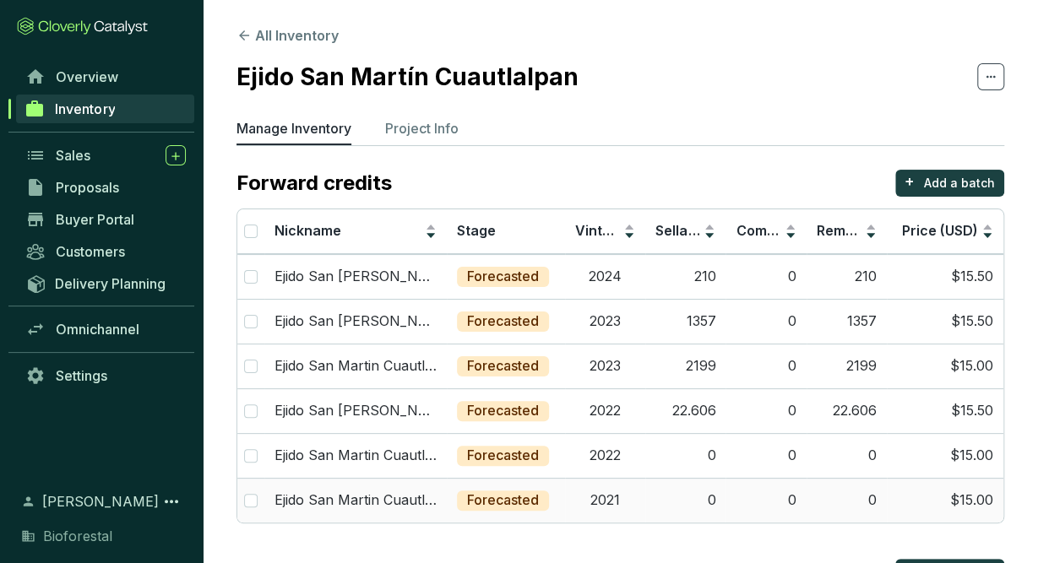
click at [796, 496] on td "0" at bounding box center [765, 500] width 80 height 45
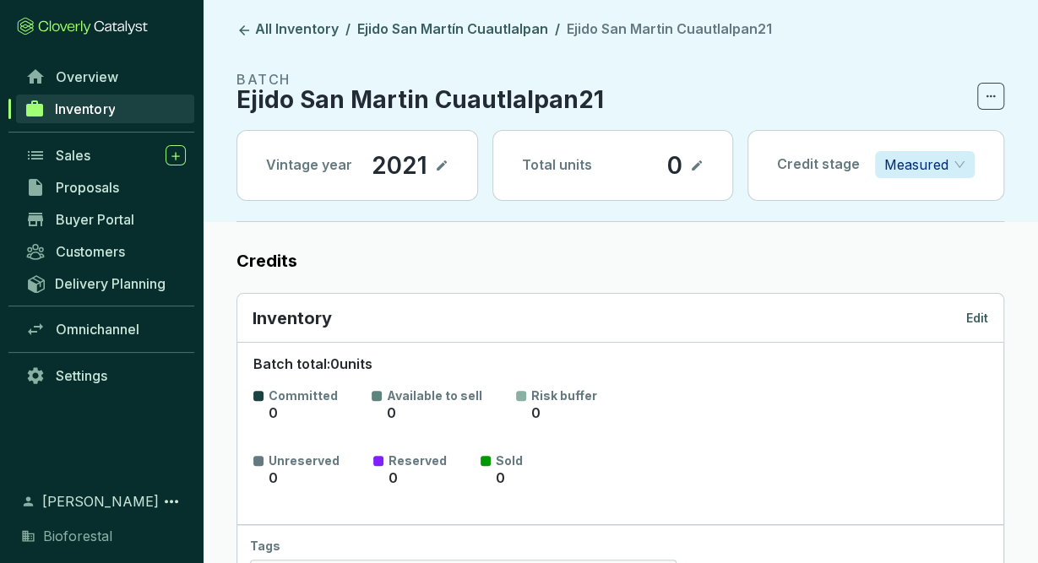
click at [975, 322] on p "Edit" at bounding box center [977, 318] width 22 height 17
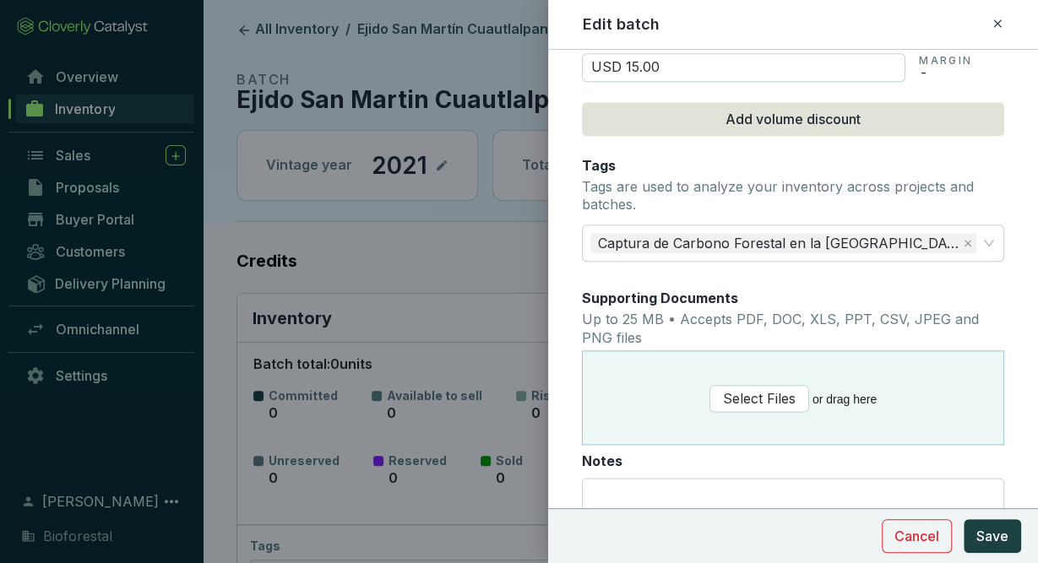
scroll to position [827, 0]
click at [997, 22] on icon at bounding box center [998, 24] width 14 height 20
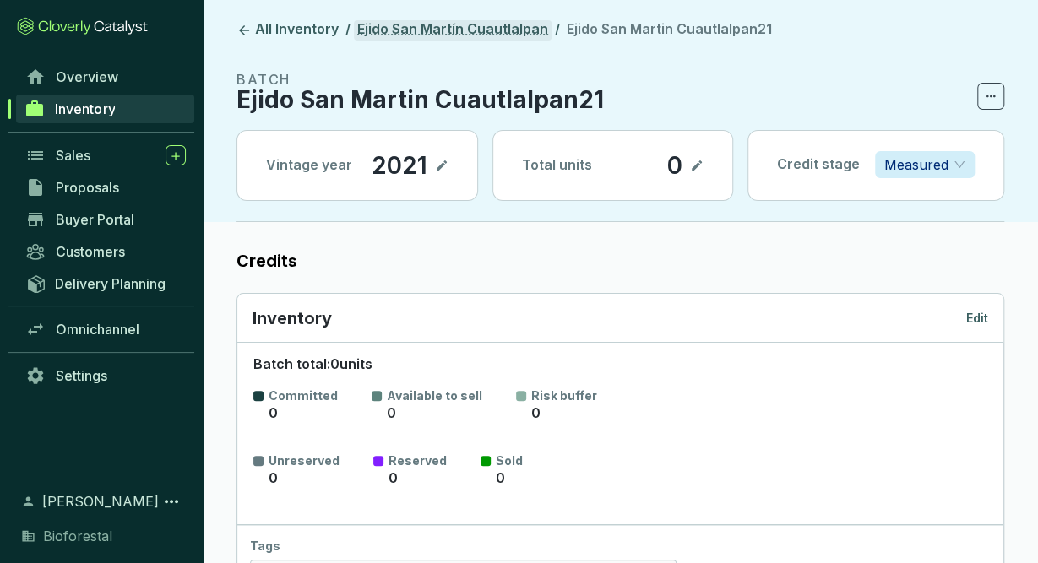
click at [522, 30] on link "Ejido San Martín Cuautlalpan" at bounding box center [453, 30] width 198 height 20
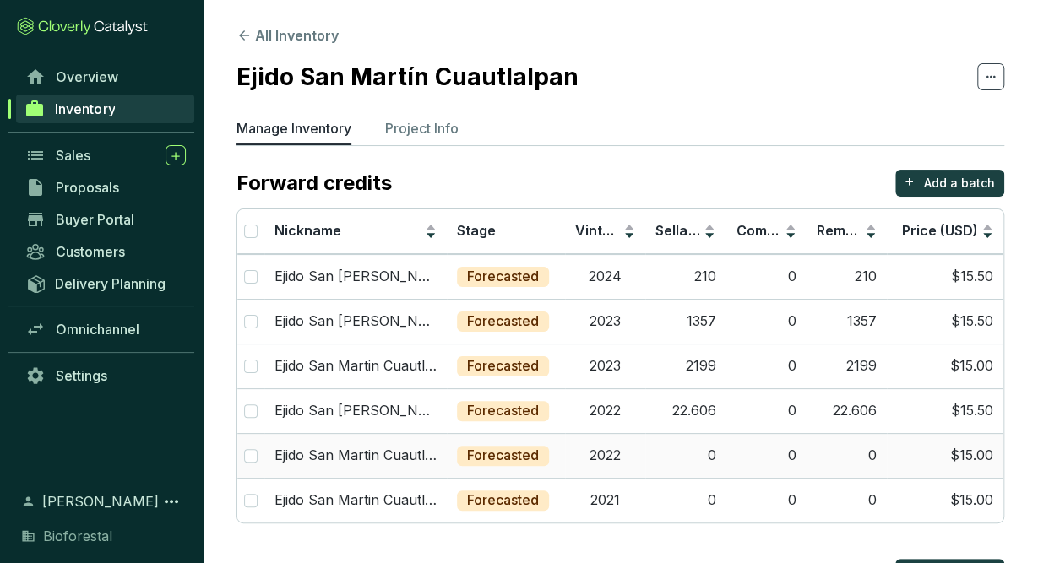
click at [542, 446] on div "Forecasted" at bounding box center [503, 456] width 92 height 20
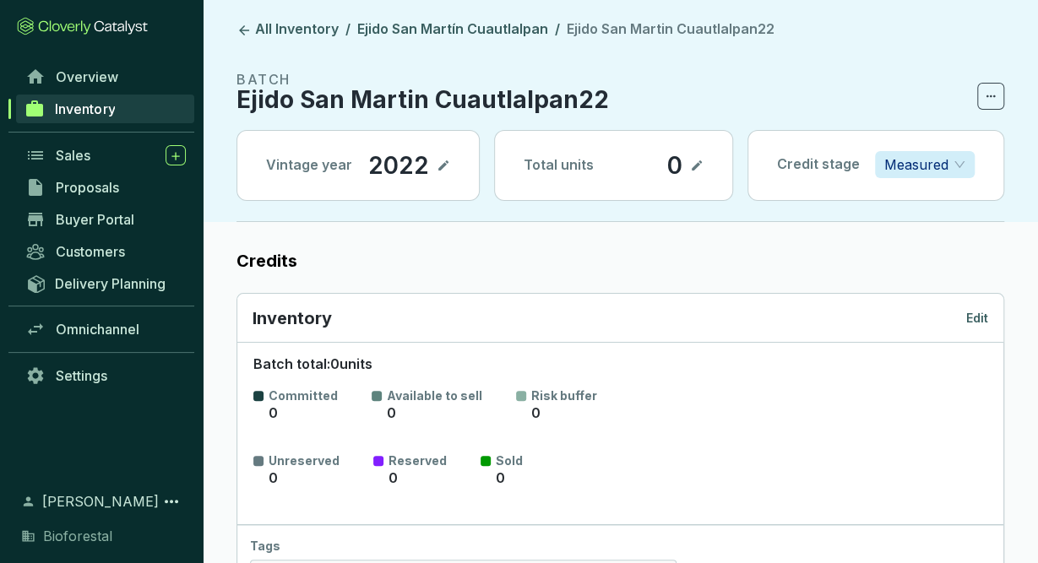
click at [978, 319] on p "Edit" at bounding box center [977, 318] width 22 height 17
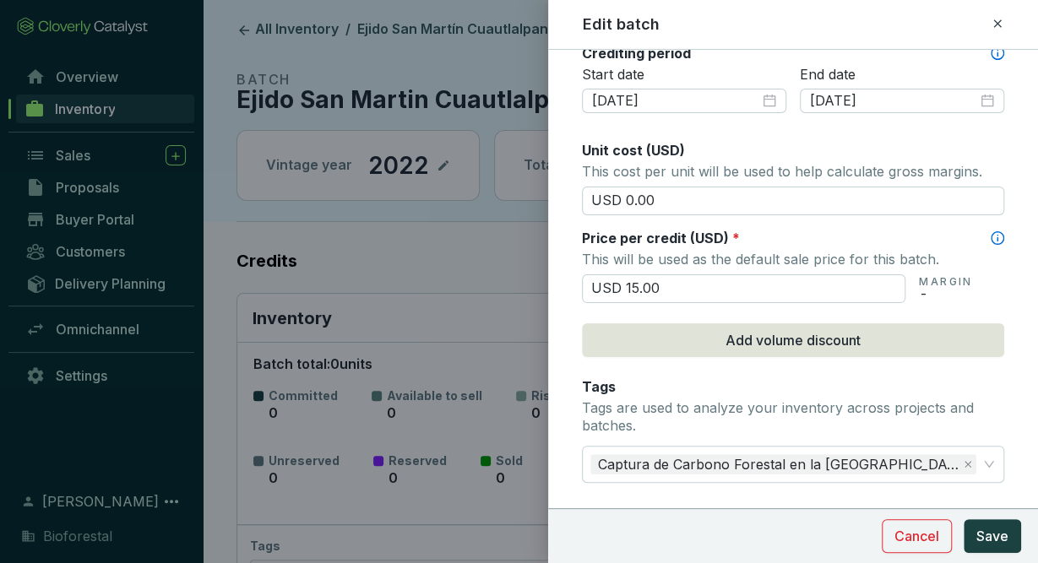
scroll to position [596, 0]
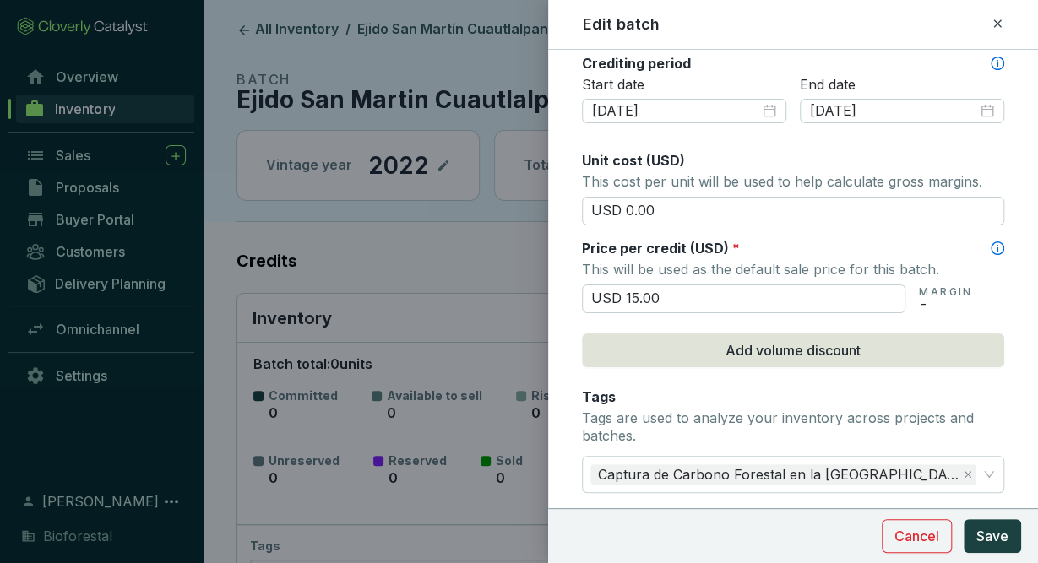
click at [992, 8] on div "Edit batch" at bounding box center [793, 25] width 490 height 50
click at [992, 25] on icon at bounding box center [998, 24] width 14 height 20
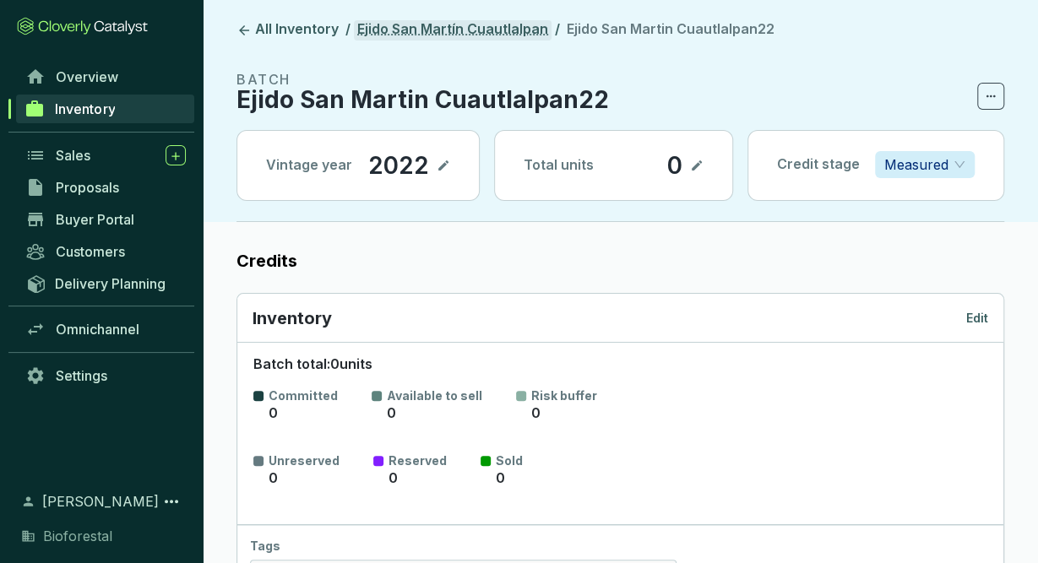
click at [498, 37] on link "Ejido San Martín Cuautlalpan" at bounding box center [453, 30] width 198 height 20
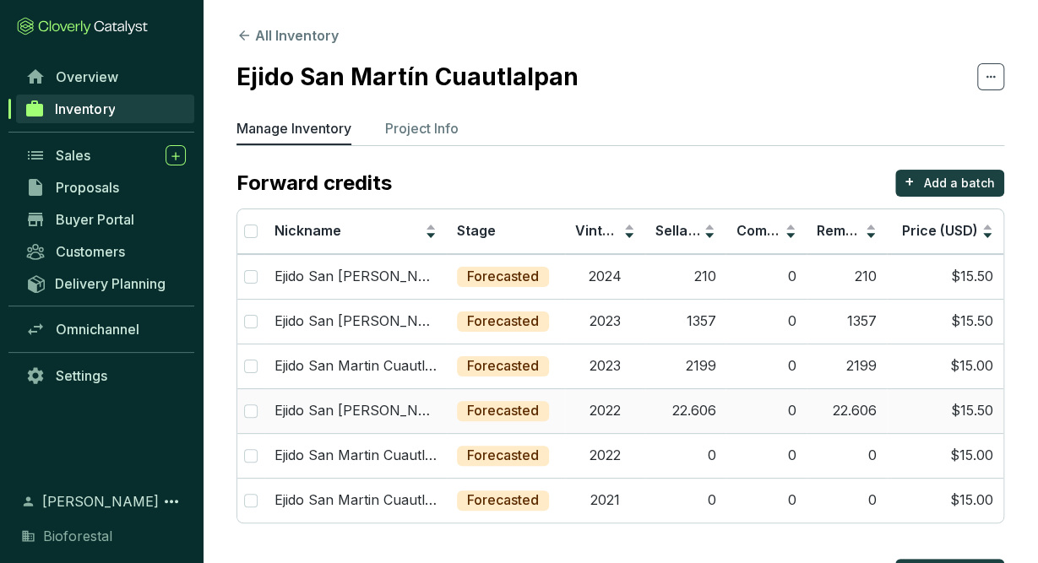
click at [656, 410] on td "22.606" at bounding box center [685, 410] width 80 height 45
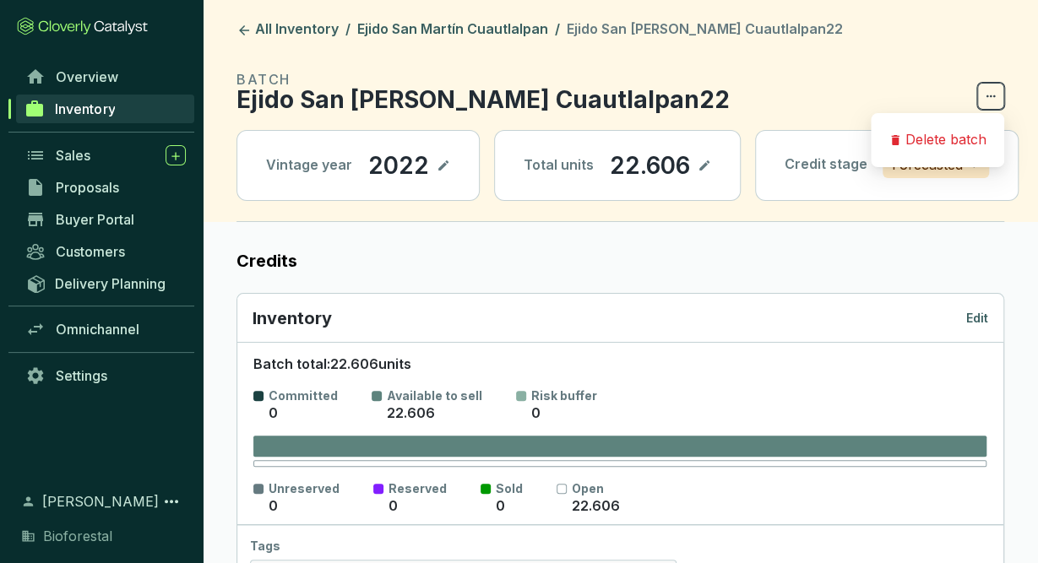
click at [985, 95] on icon at bounding box center [991, 96] width 14 height 20
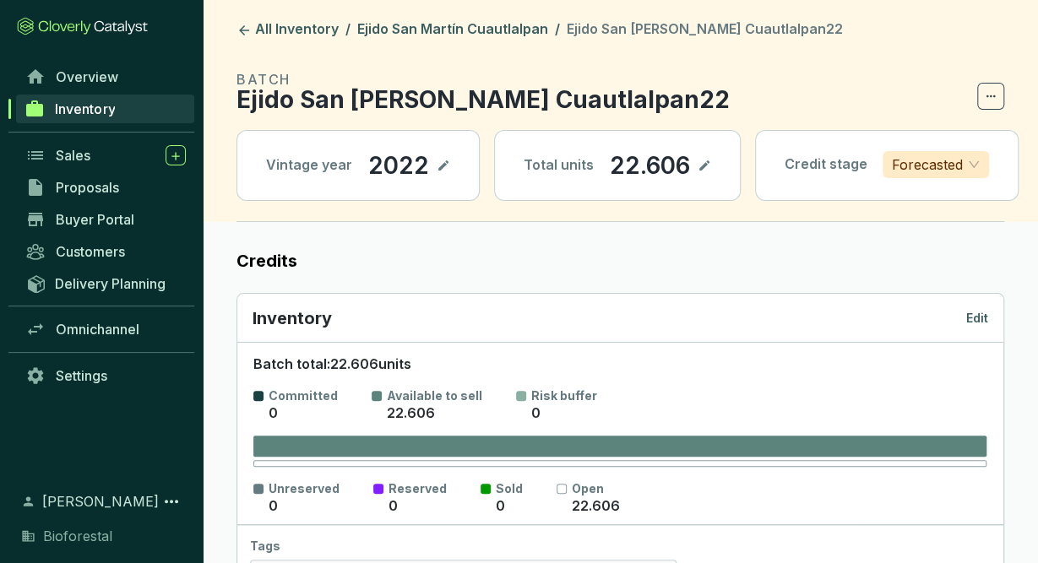
click at [980, 324] on p "Edit" at bounding box center [977, 318] width 22 height 17
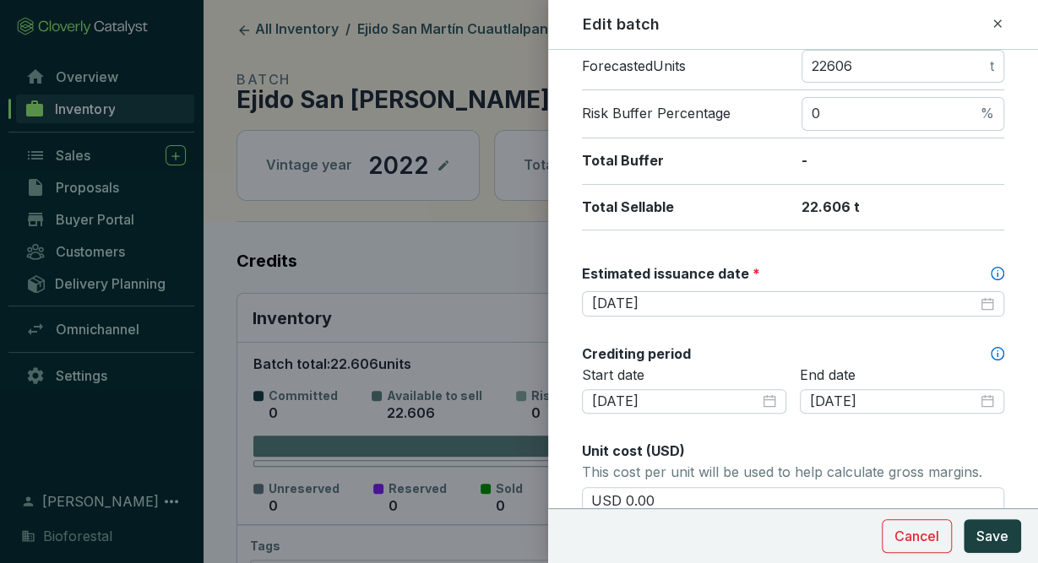
scroll to position [308, 0]
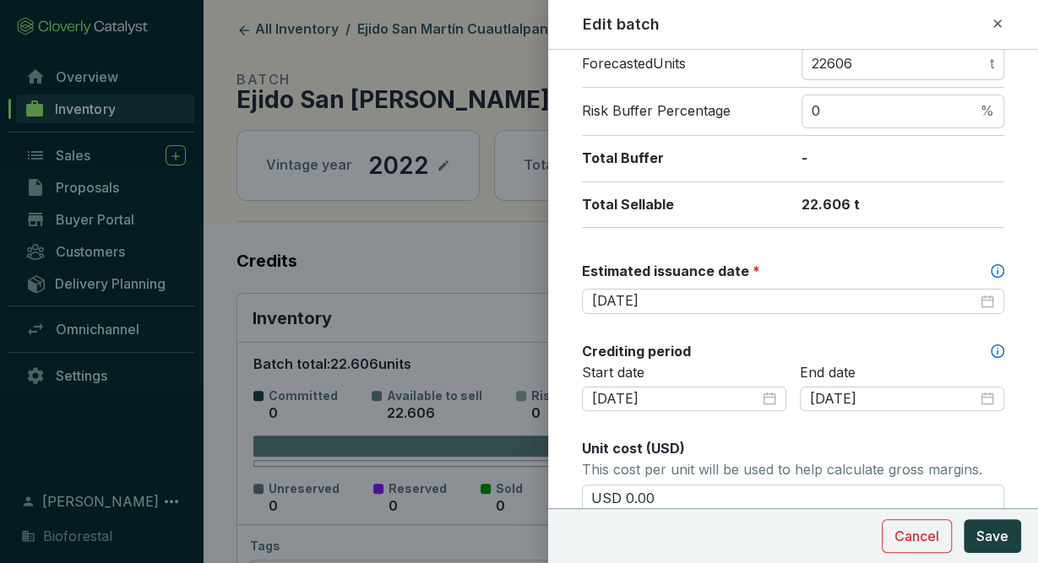
click at [998, 28] on icon at bounding box center [998, 24] width 14 height 20
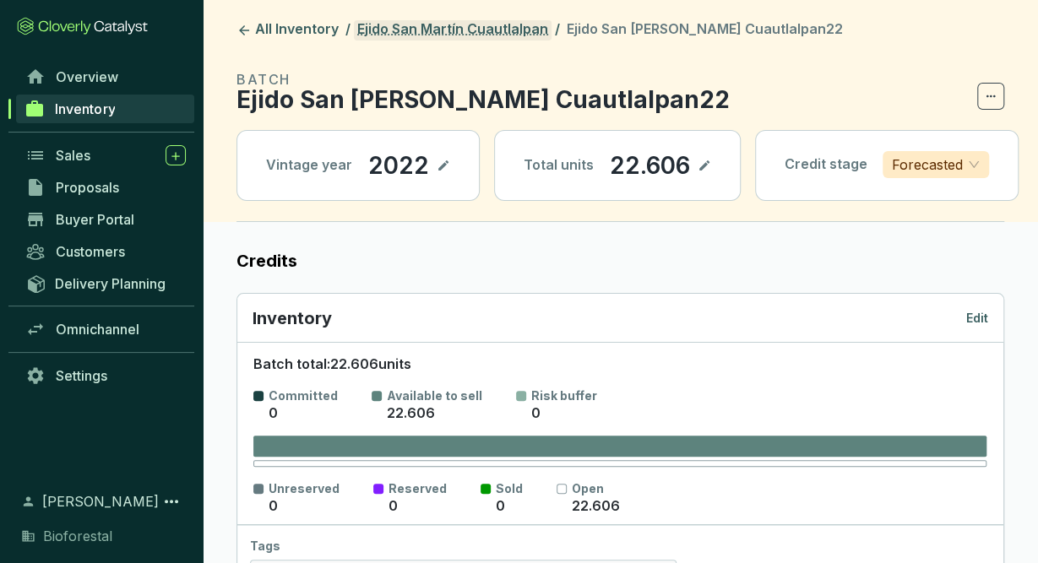
click at [529, 35] on link "Ejido San Martín Cuautlalpan" at bounding box center [453, 30] width 198 height 20
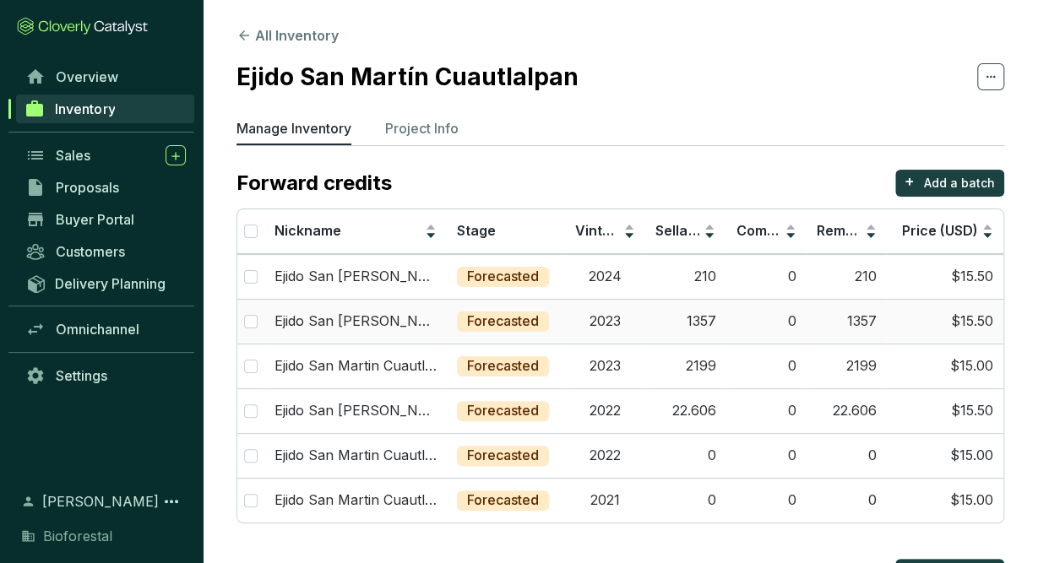
scroll to position [199, 0]
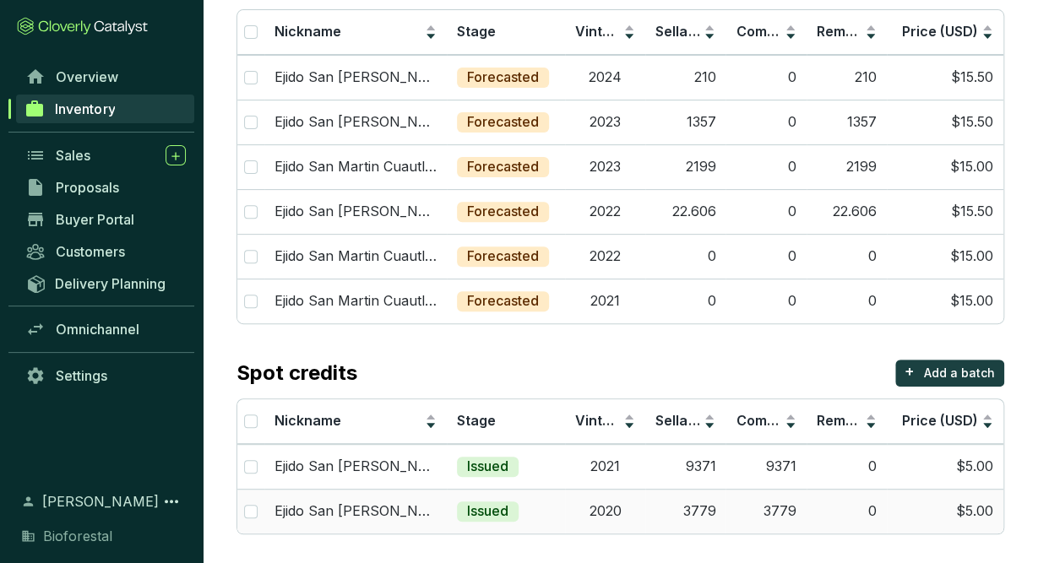
click at [722, 506] on td "3779" at bounding box center [685, 511] width 80 height 45
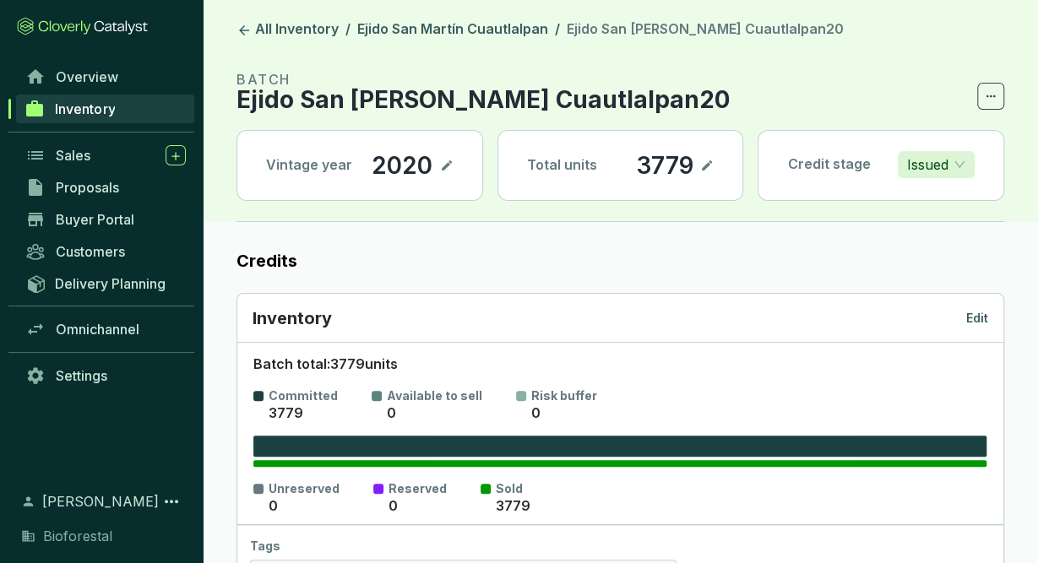
click at [981, 314] on p "Edit" at bounding box center [977, 318] width 22 height 17
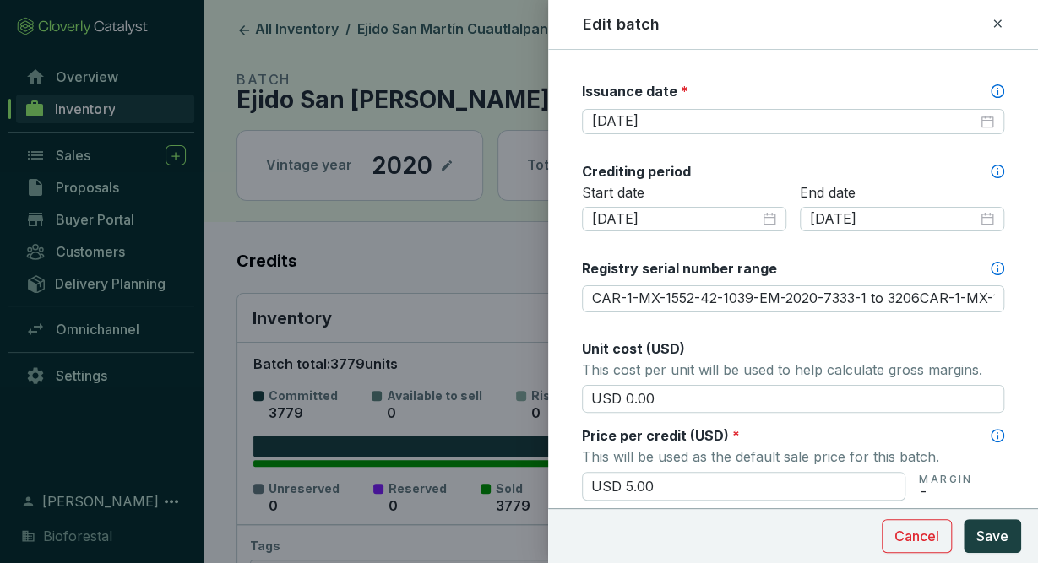
scroll to position [485, 0]
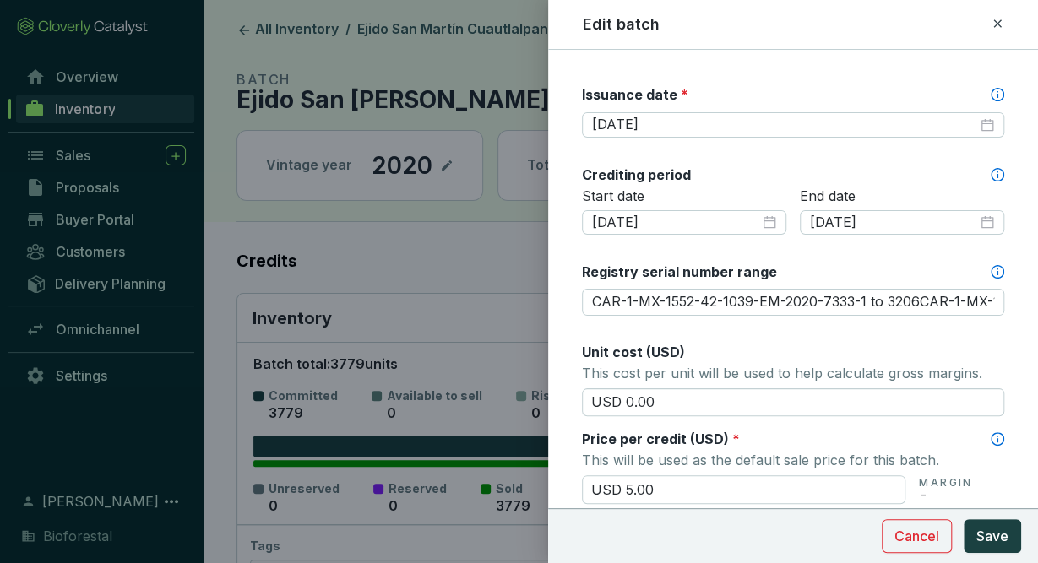
click at [1002, 24] on icon at bounding box center [998, 24] width 14 height 20
type input "CAR-1-MX-1552-42-1039-EM-2020-7333-1 to 3206CAR-1-MX-1552-42-1039-EM-2020-7331-…"
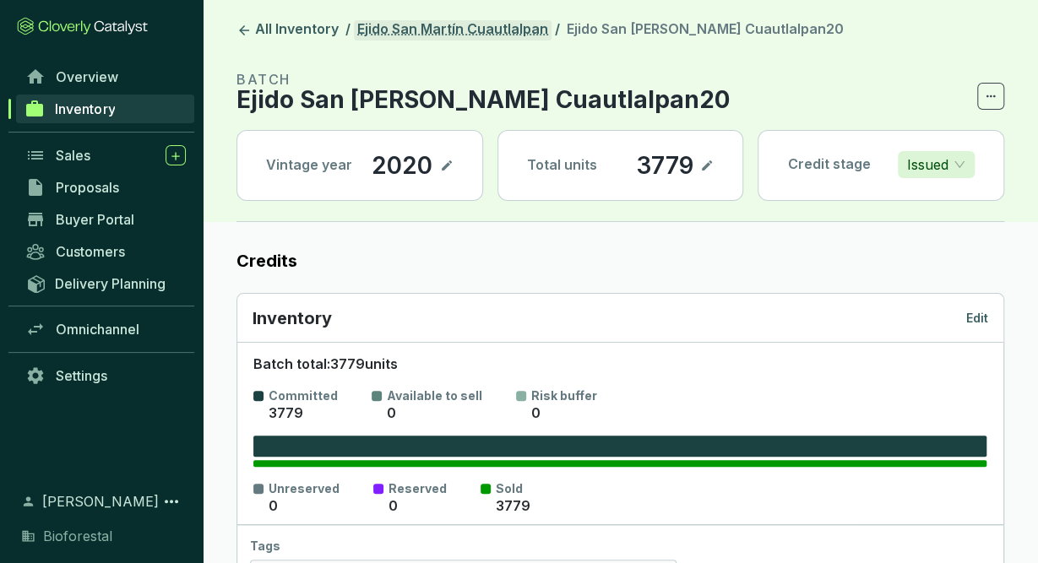
click at [489, 34] on link "Ejido San Martín Cuautlalpan" at bounding box center [453, 30] width 198 height 20
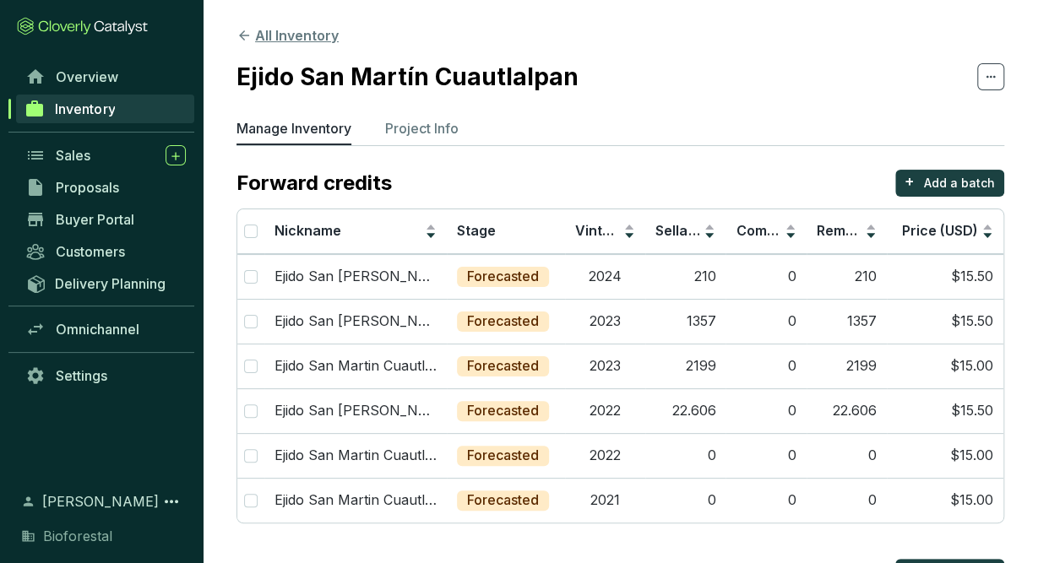
click at [252, 32] on button "All Inventory" at bounding box center [287, 35] width 102 height 20
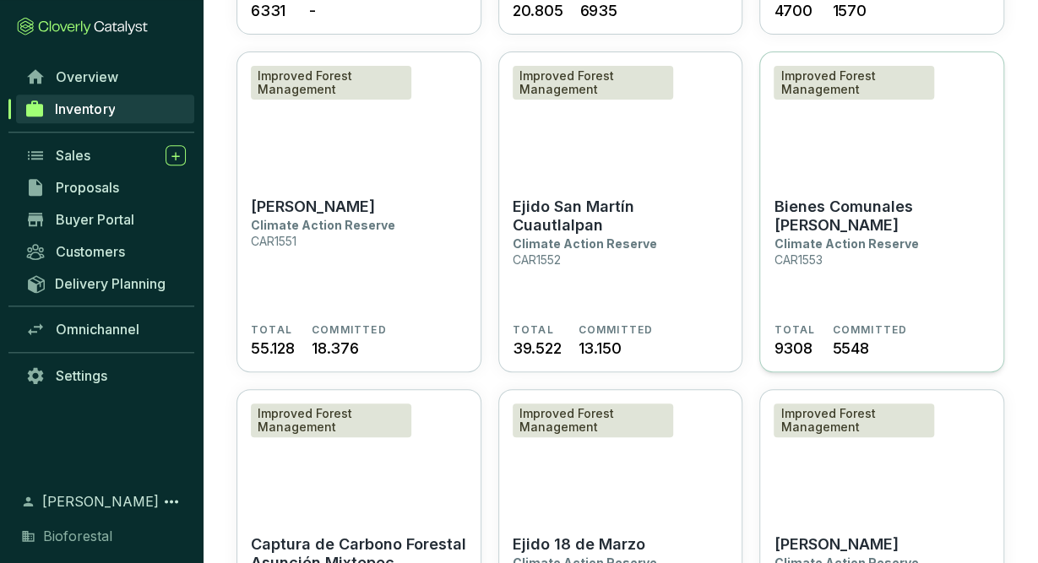
scroll to position [3125, 0]
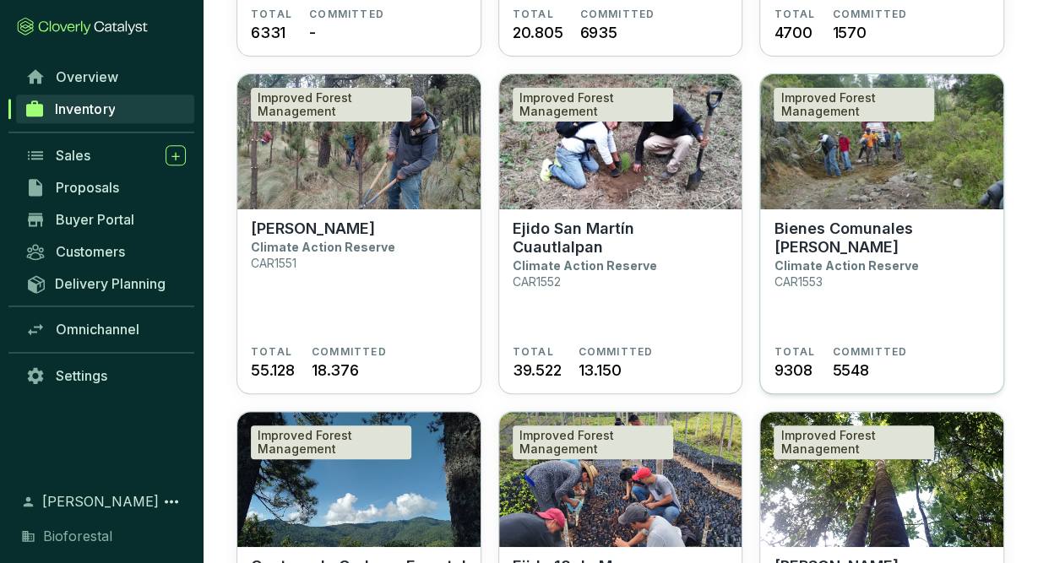
click at [913, 344] on section "Bienes Comunales Santiago Cuautenco Climate Action Reserve CAR1553" at bounding box center [882, 283] width 216 height 126
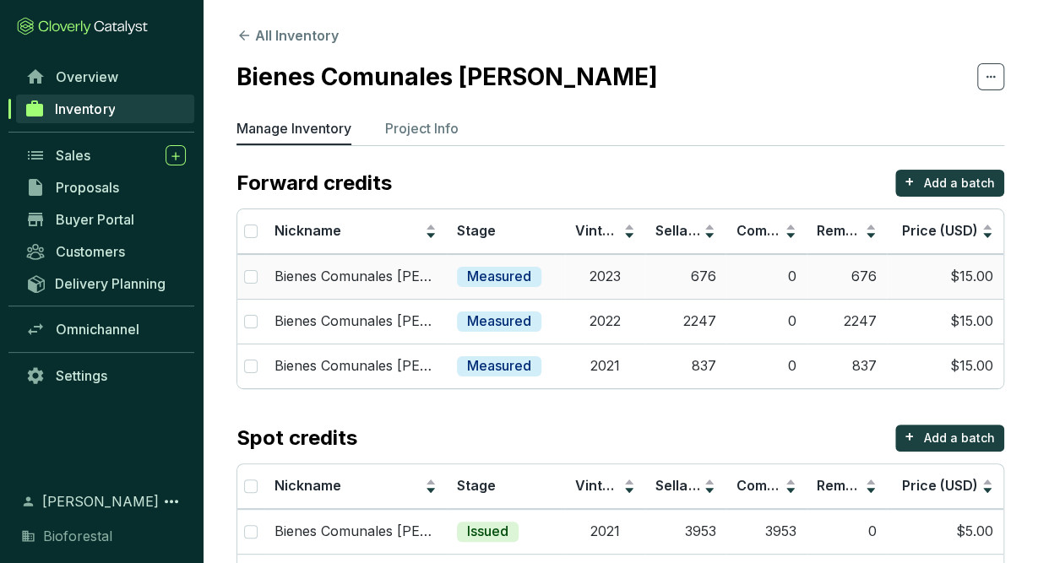
scroll to position [66, 0]
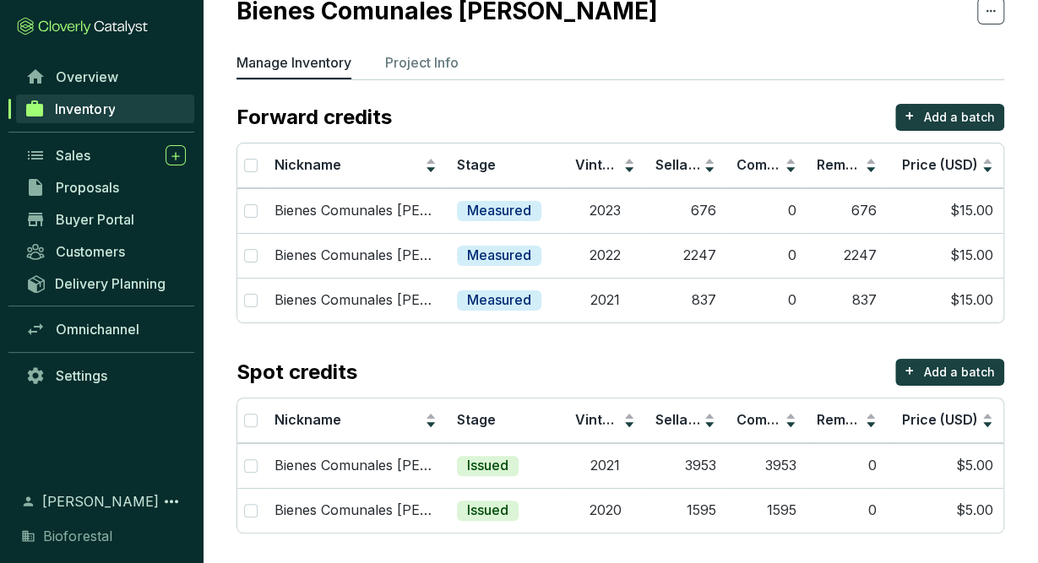
click at [625, 339] on section "Forward credits + Add a batch Nickname Stage Vintage Sellable Committed Remaini…" at bounding box center [620, 319] width 768 height 430
click at [698, 318] on td "837" at bounding box center [685, 300] width 80 height 45
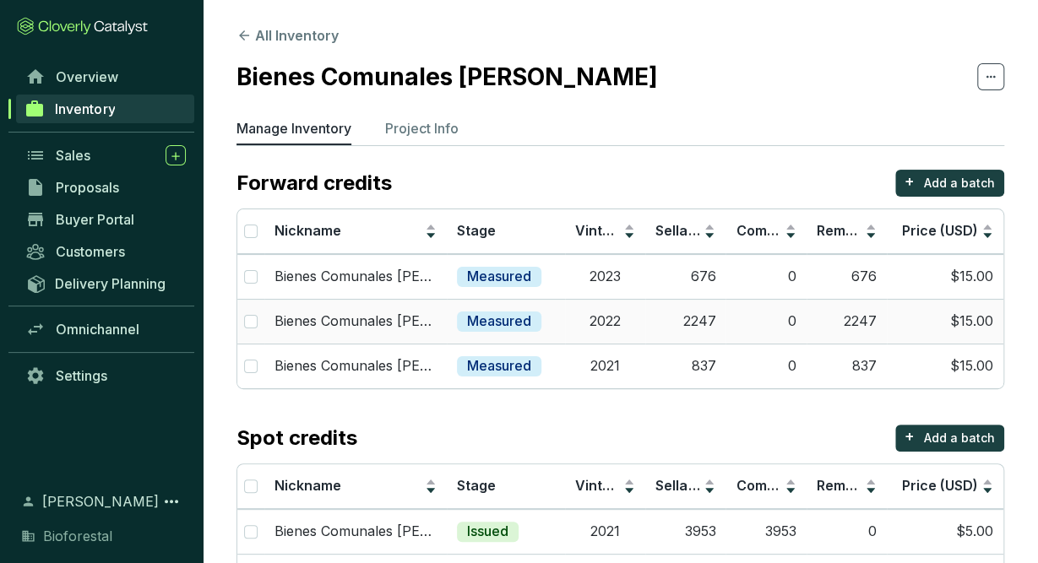
scroll to position [66, 0]
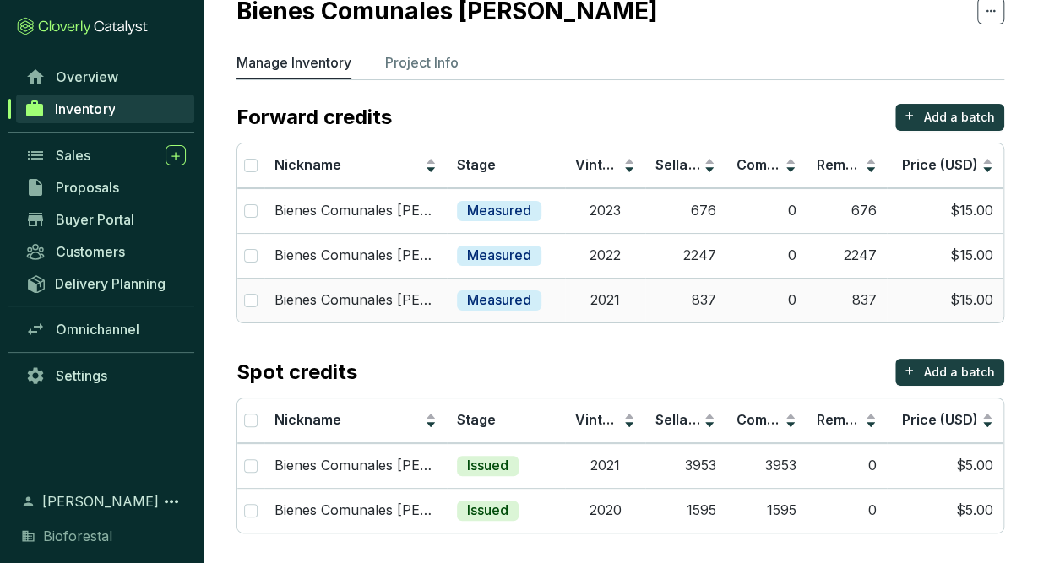
click at [639, 301] on td "2021" at bounding box center [605, 300] width 80 height 45
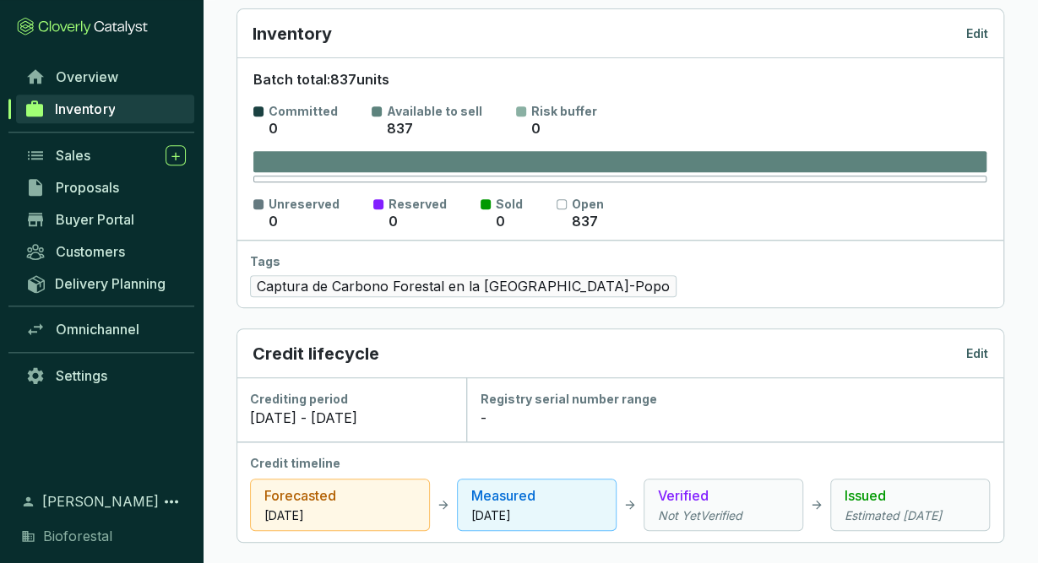
scroll to position [279, 0]
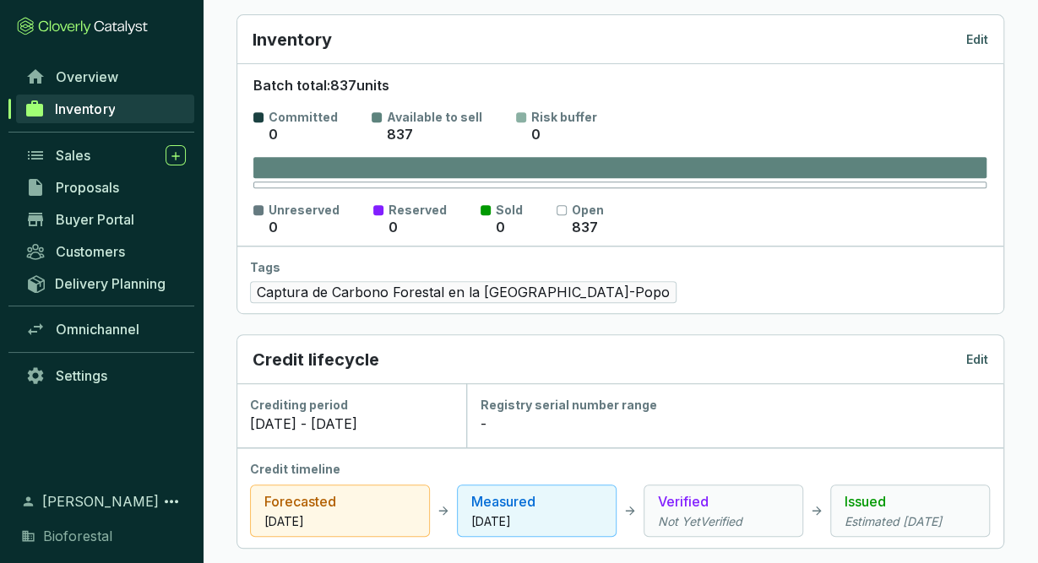
click at [982, 38] on p "Edit" at bounding box center [977, 39] width 22 height 17
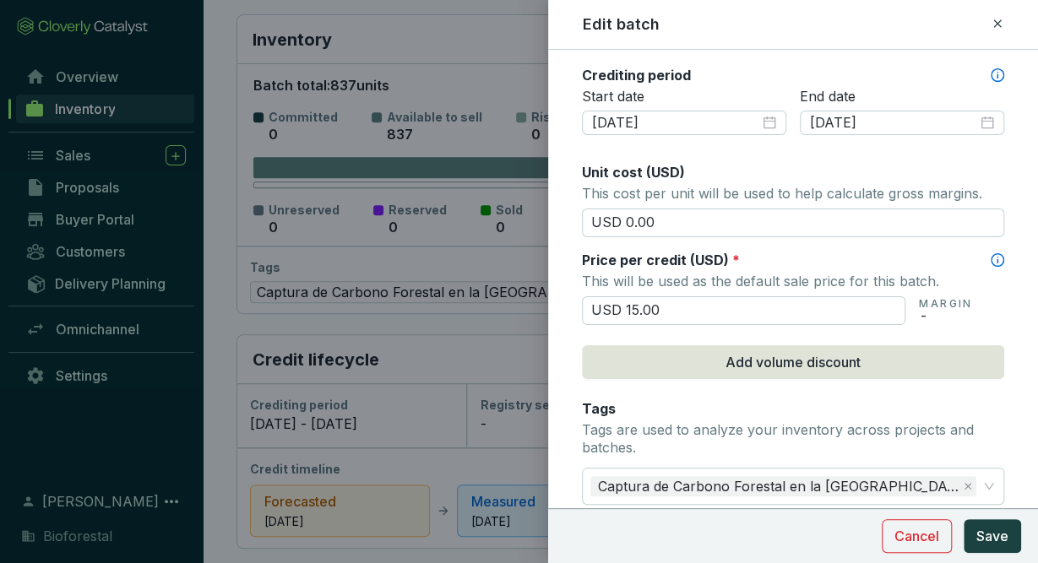
scroll to position [585, 0]
click at [997, 27] on icon at bounding box center [998, 24] width 14 height 20
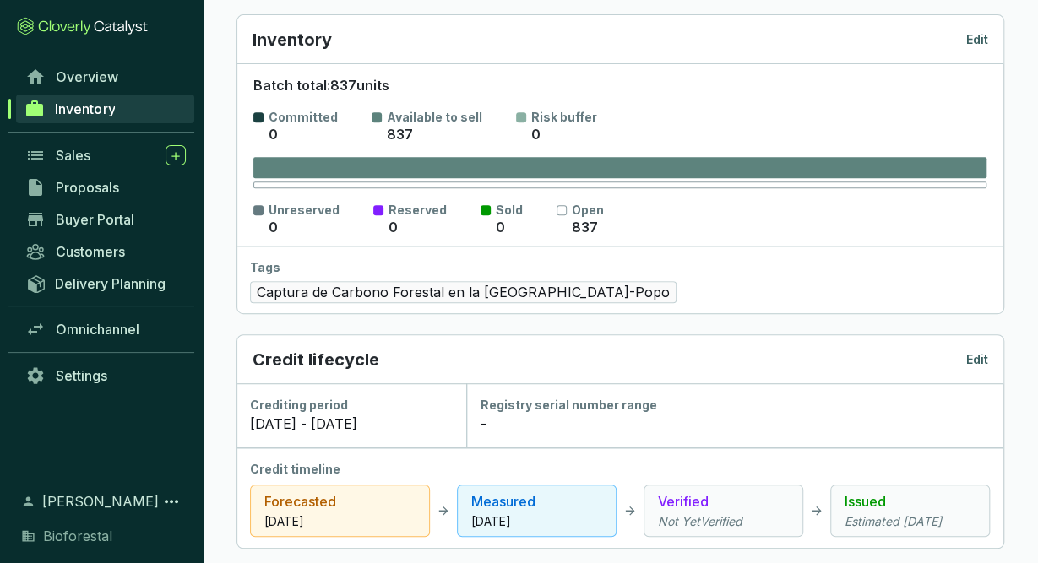
scroll to position [0, 0]
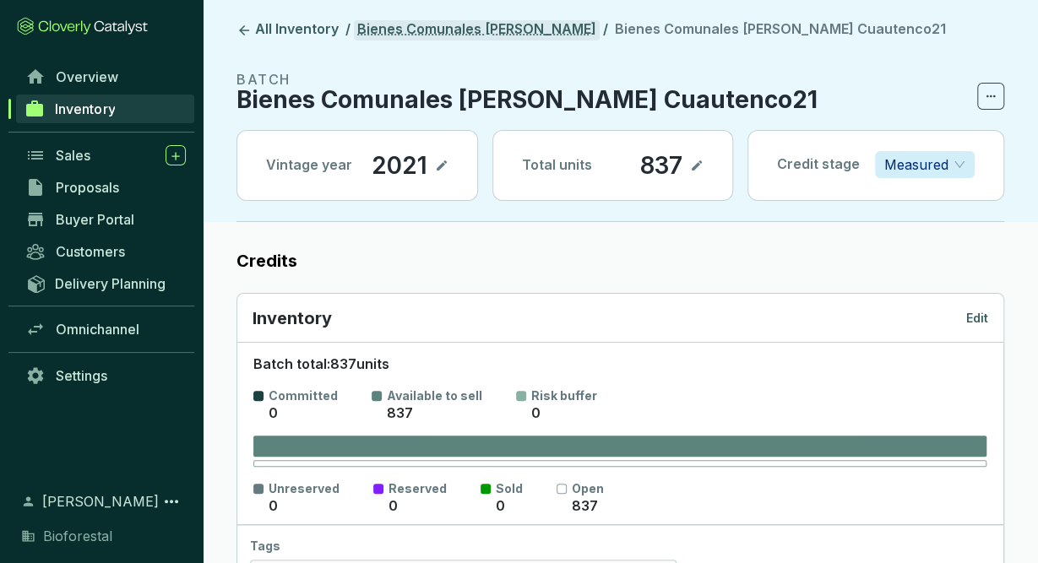
click at [580, 30] on link "Bienes Comunales [PERSON_NAME]" at bounding box center [477, 30] width 246 height 20
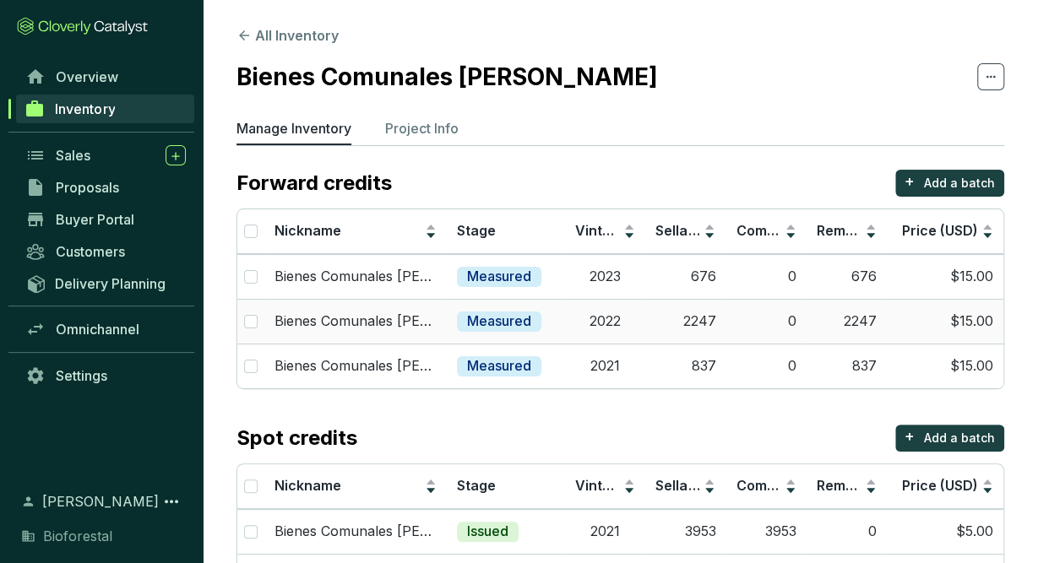
click at [746, 323] on td "0" at bounding box center [765, 321] width 80 height 45
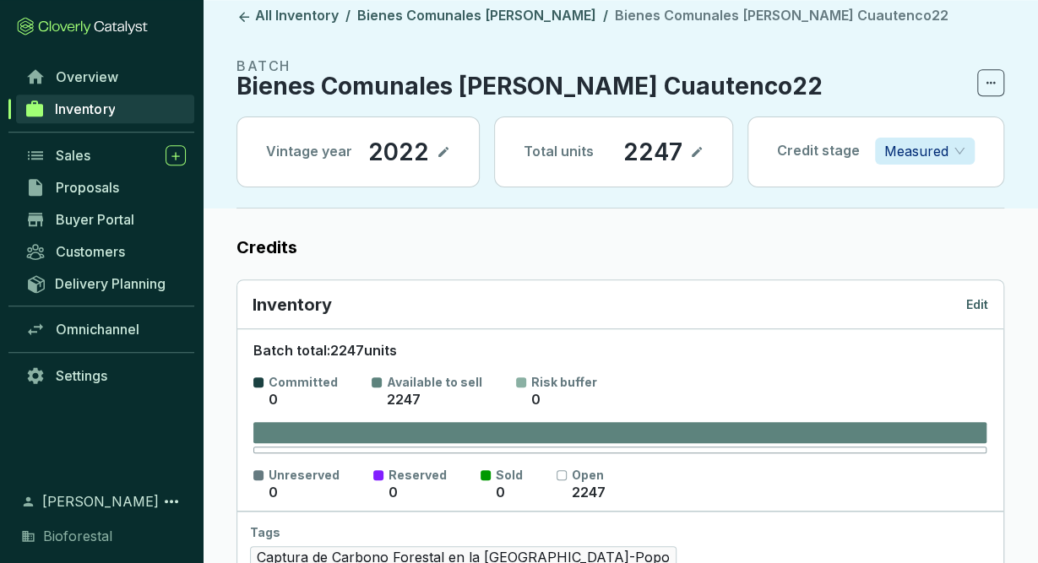
scroll to position [14, 0]
click at [979, 301] on p "Edit" at bounding box center [977, 304] width 22 height 17
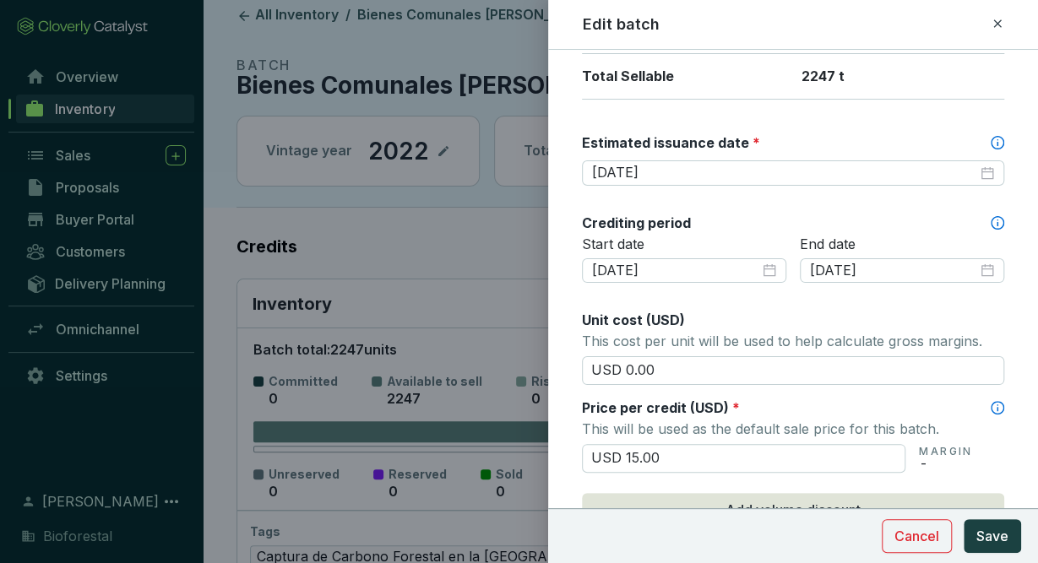
scroll to position [437, 0]
click at [986, 26] on div "Edit batch" at bounding box center [793, 25] width 421 height 22
click at [996, 25] on icon at bounding box center [997, 23] width 8 height 8
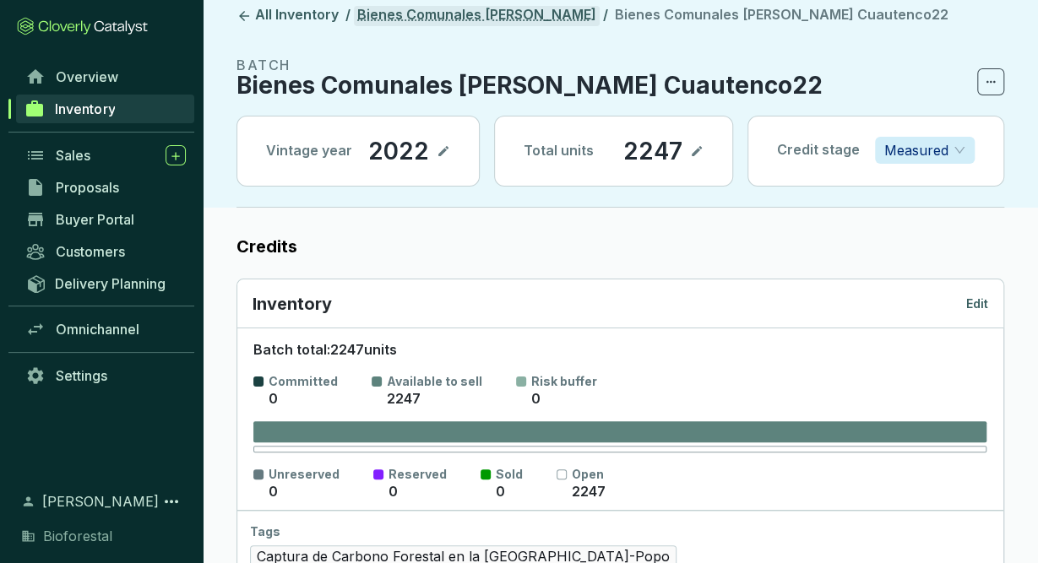
click at [589, 23] on link "Bienes Comunales [PERSON_NAME]" at bounding box center [477, 16] width 246 height 20
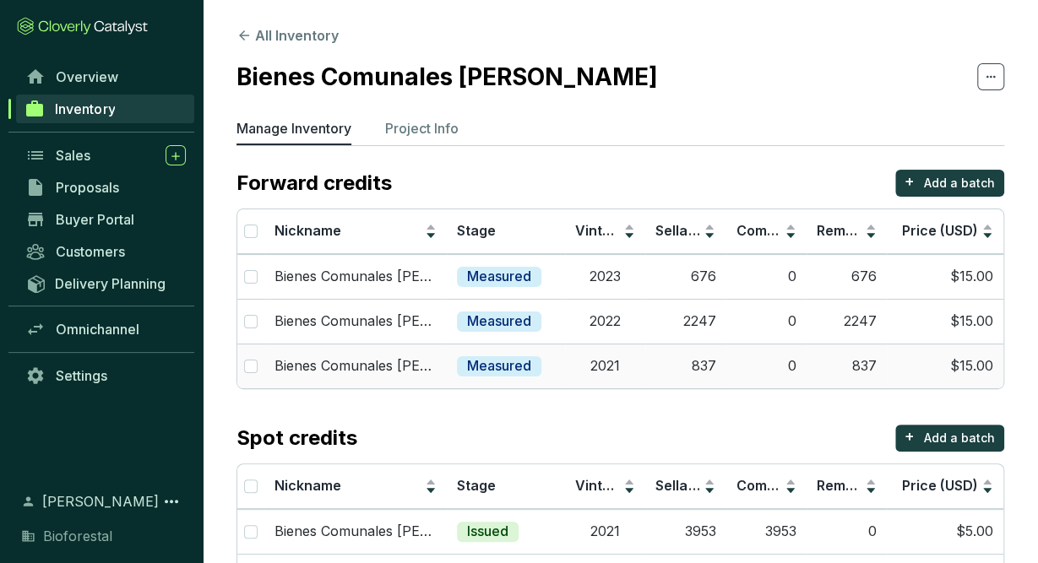
click at [653, 368] on td "837" at bounding box center [685, 366] width 80 height 45
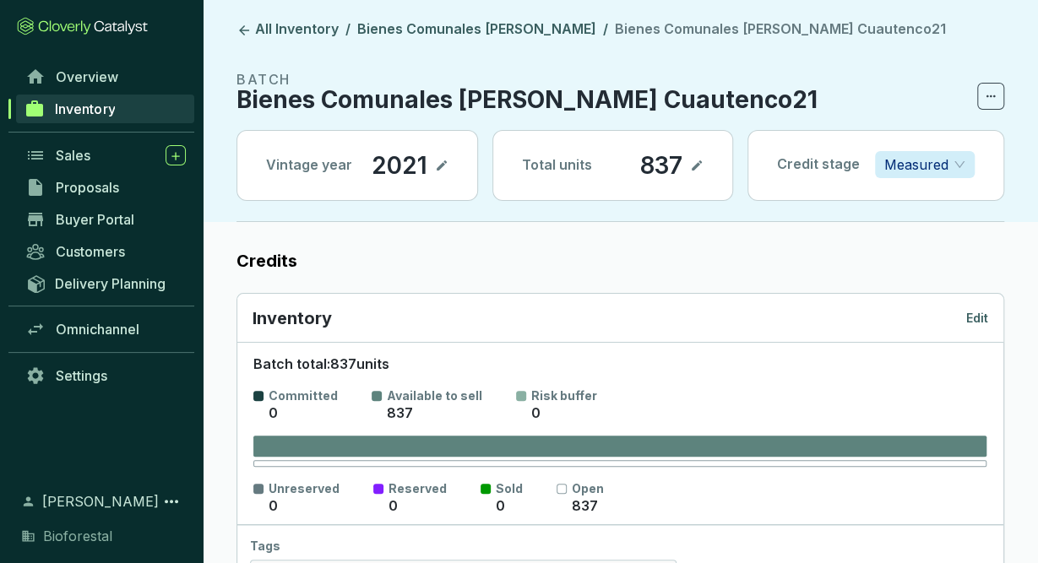
click at [985, 117] on section "BATCH Bienes Comunales Santiago Cuautenco21 Vintage year 2021 Total units 837 C…" at bounding box center [620, 145] width 768 height 153
click at [960, 160] on span "Measured" at bounding box center [924, 164] width 81 height 25
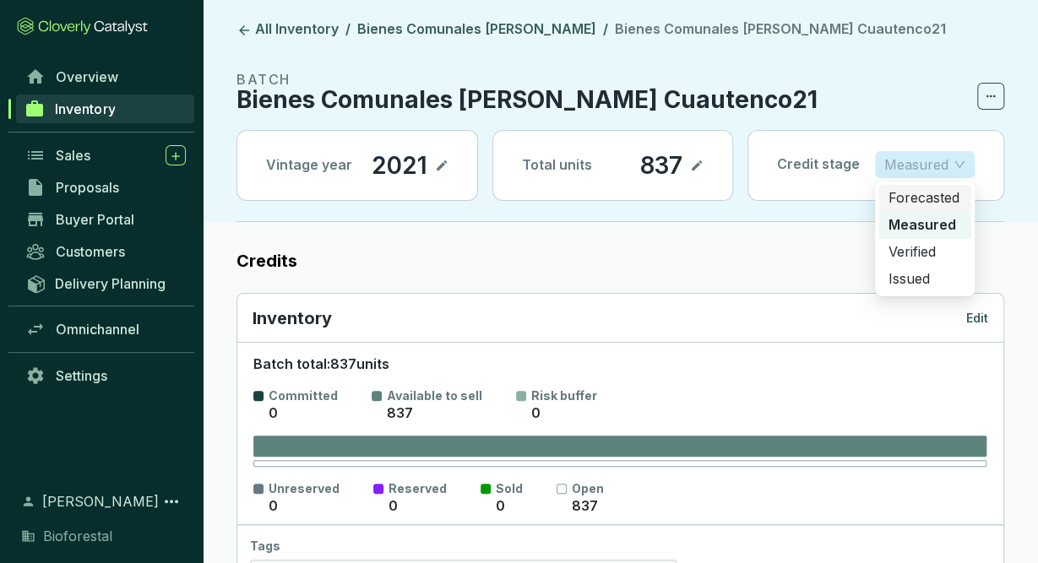
click at [928, 192] on p "Forecasted" at bounding box center [924, 198] width 73 height 19
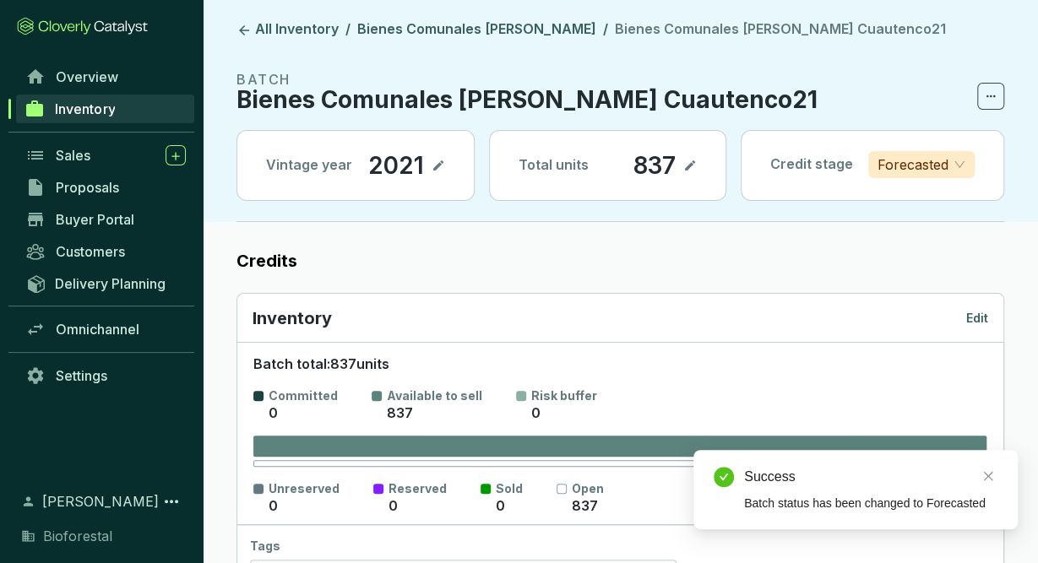
click at [981, 320] on p "Edit" at bounding box center [977, 318] width 22 height 17
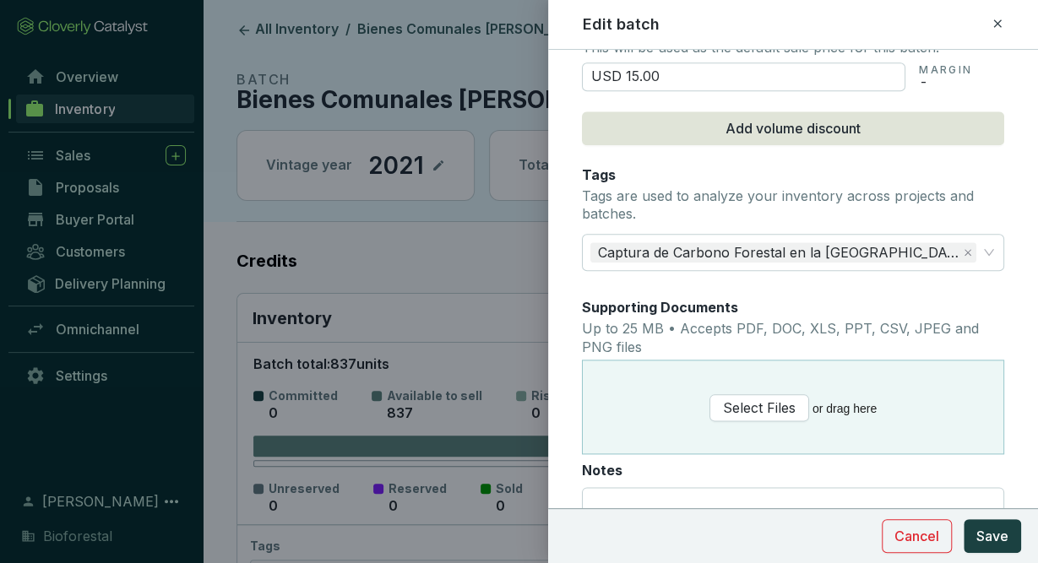
scroll to position [821, 0]
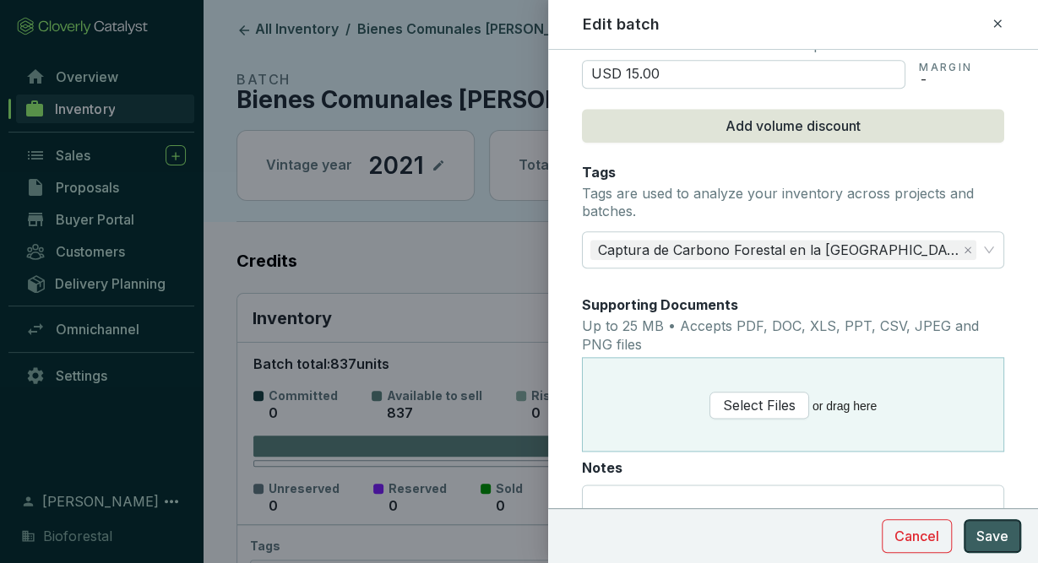
click at [986, 528] on span "Save" at bounding box center [992, 536] width 32 height 20
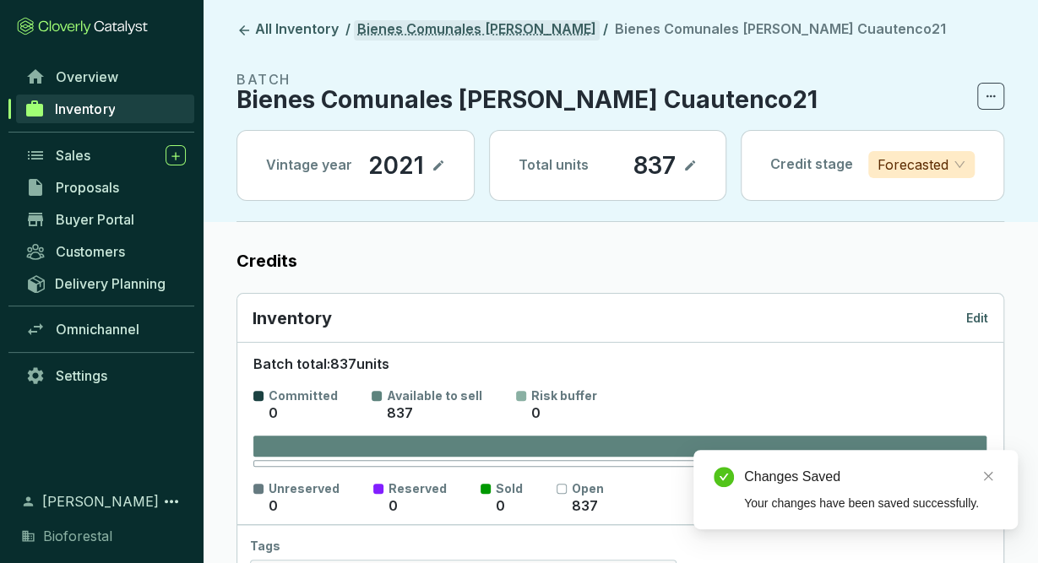
click at [470, 33] on link "Bienes Comunales [PERSON_NAME]" at bounding box center [477, 30] width 246 height 20
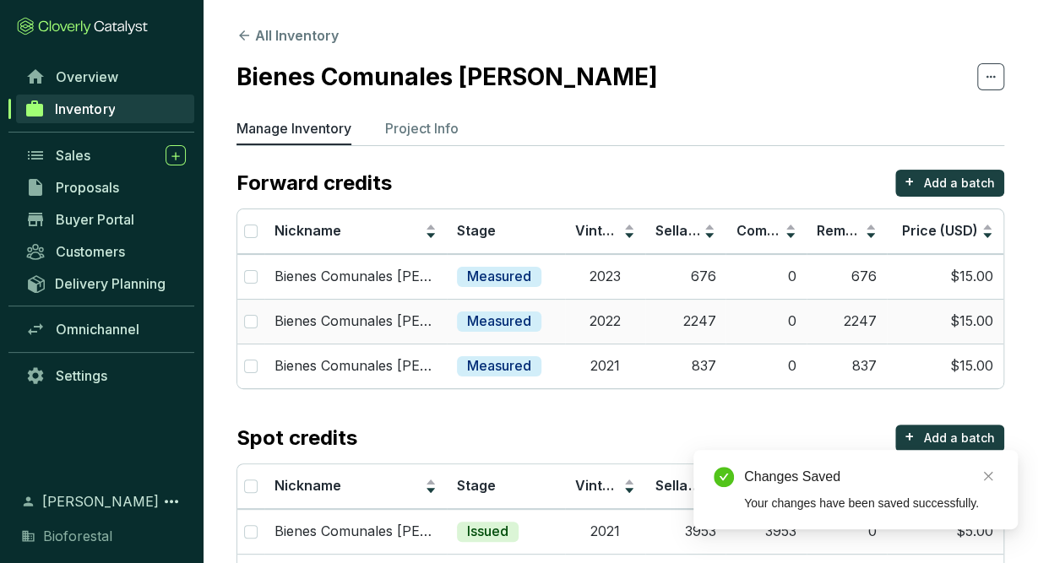
click at [551, 321] on td "Measured" at bounding box center [506, 321] width 118 height 45
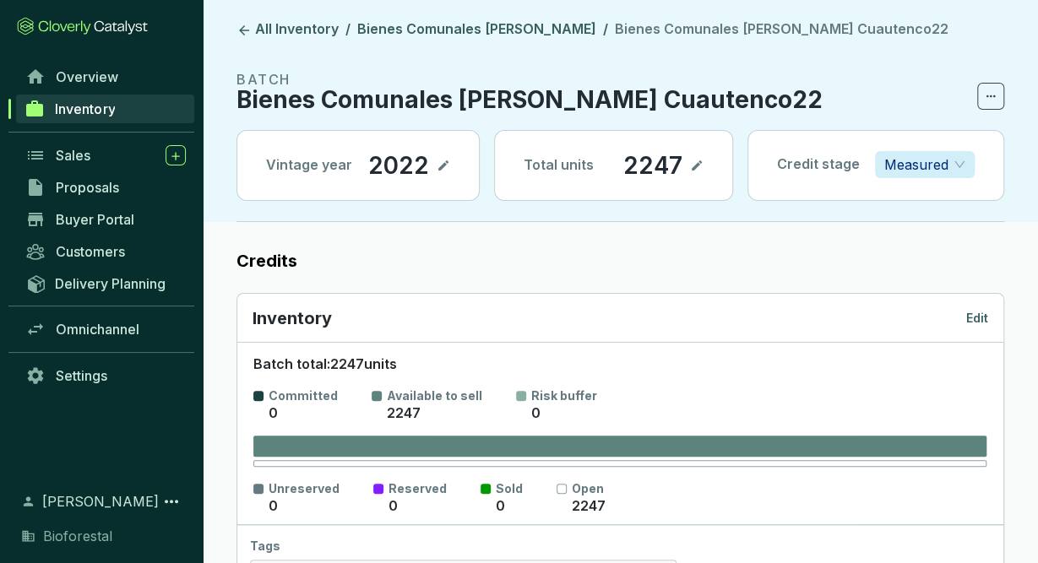
click at [968, 307] on div "Inventory Edit" at bounding box center [621, 319] width 736 height 24
click at [979, 325] on div "Inventory Edit" at bounding box center [621, 319] width 736 height 24
click at [981, 314] on p "Edit" at bounding box center [977, 318] width 22 height 17
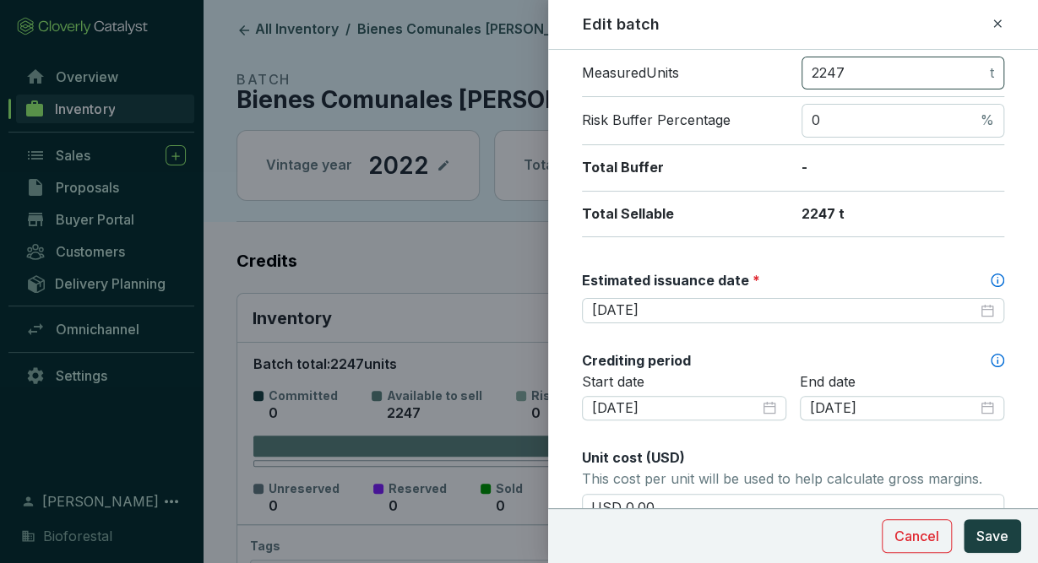
scroll to position [329, 0]
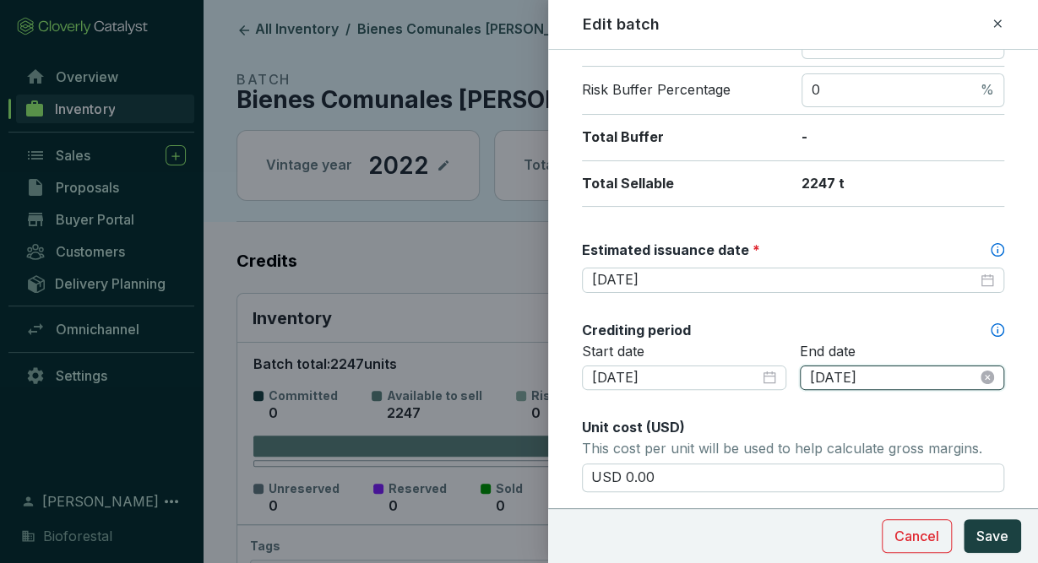
click at [923, 369] on input "2022-12-31" at bounding box center [893, 378] width 167 height 19
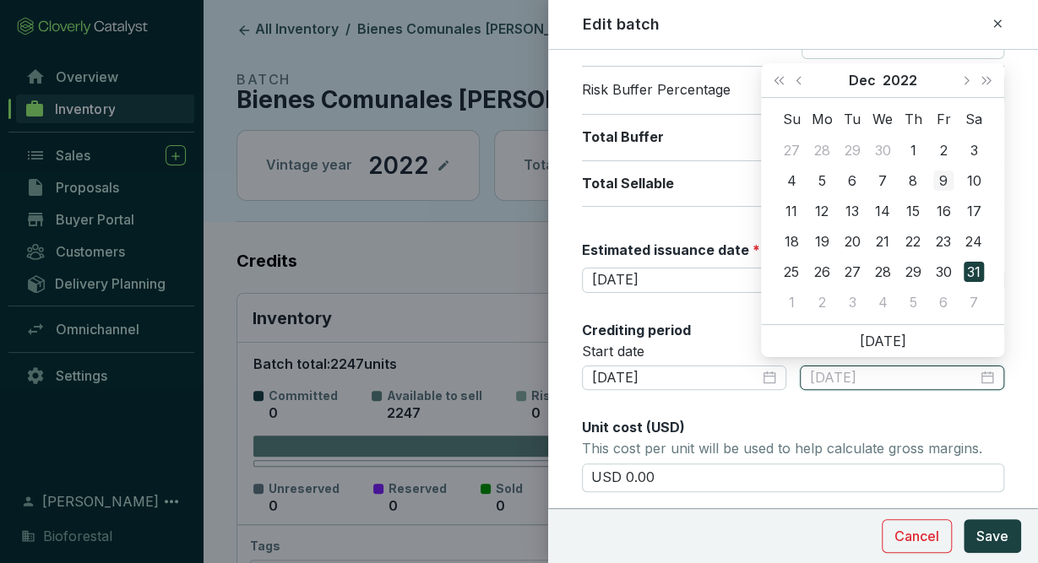
type input "2022-12-09"
click at [950, 183] on div "9" at bounding box center [943, 181] width 20 height 20
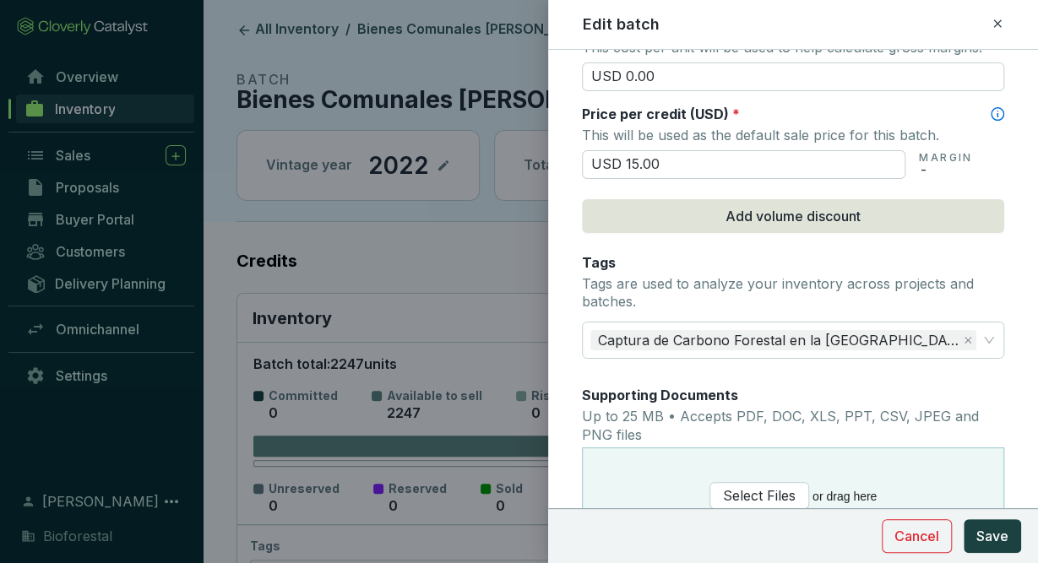
scroll to position [738, 0]
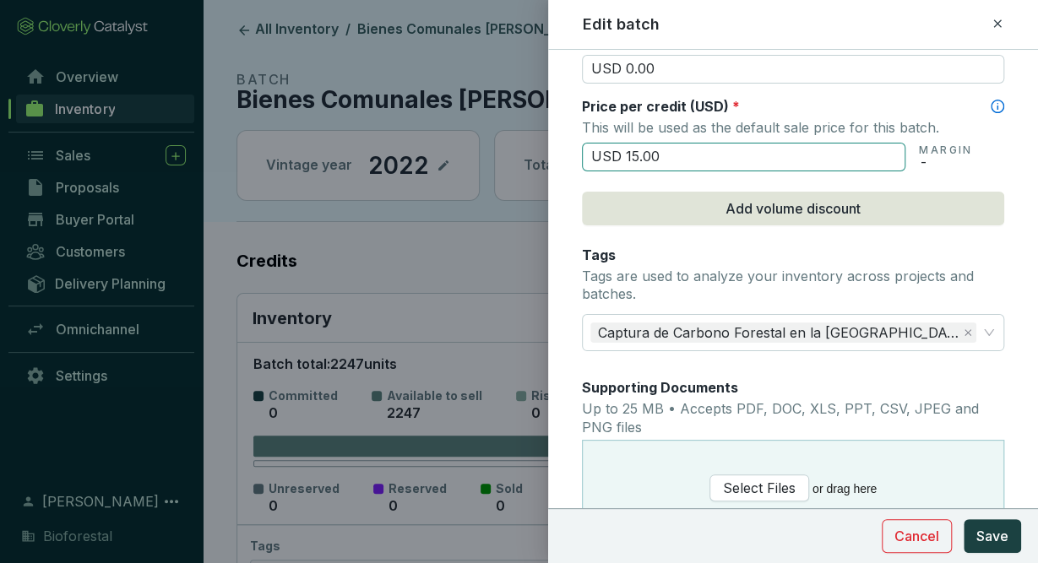
click at [665, 152] on input "USD 15.00" at bounding box center [743, 157] width 323 height 29
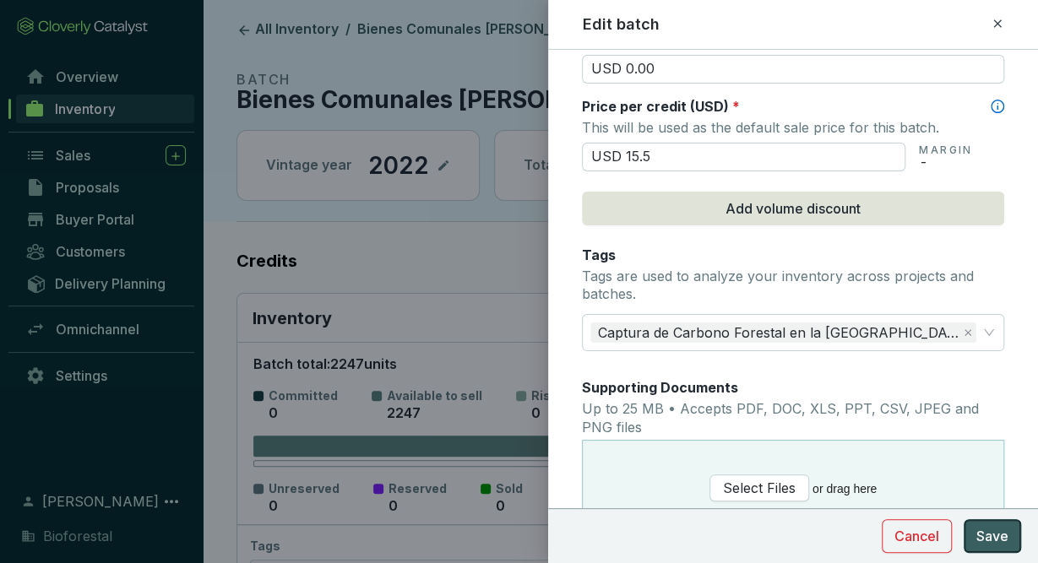
type input "USD 15.50"
click at [975, 535] on button "Save" at bounding box center [992, 536] width 57 height 34
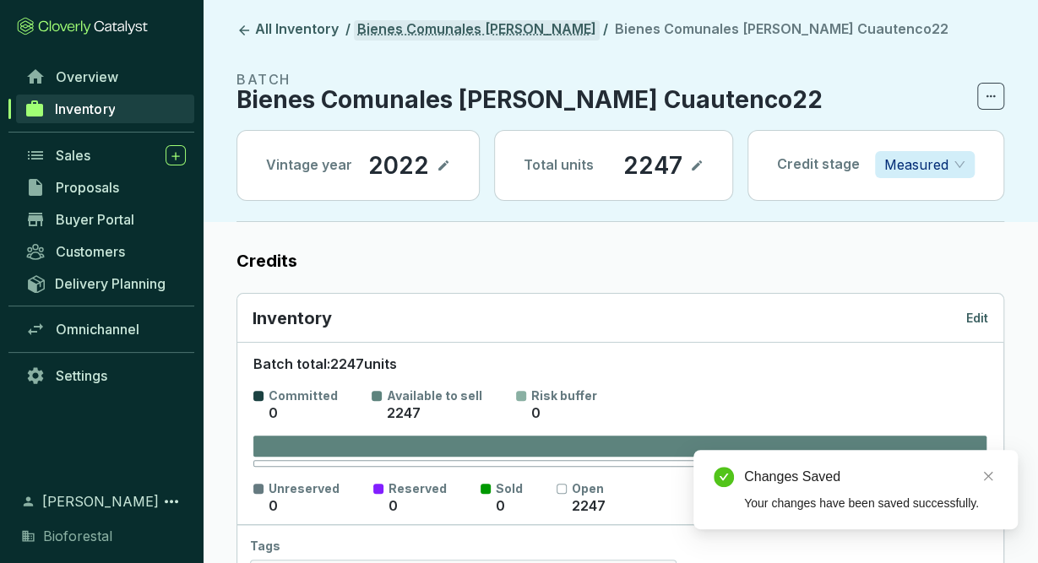
click at [557, 27] on link "Bienes Comunales [PERSON_NAME]" at bounding box center [477, 30] width 246 height 20
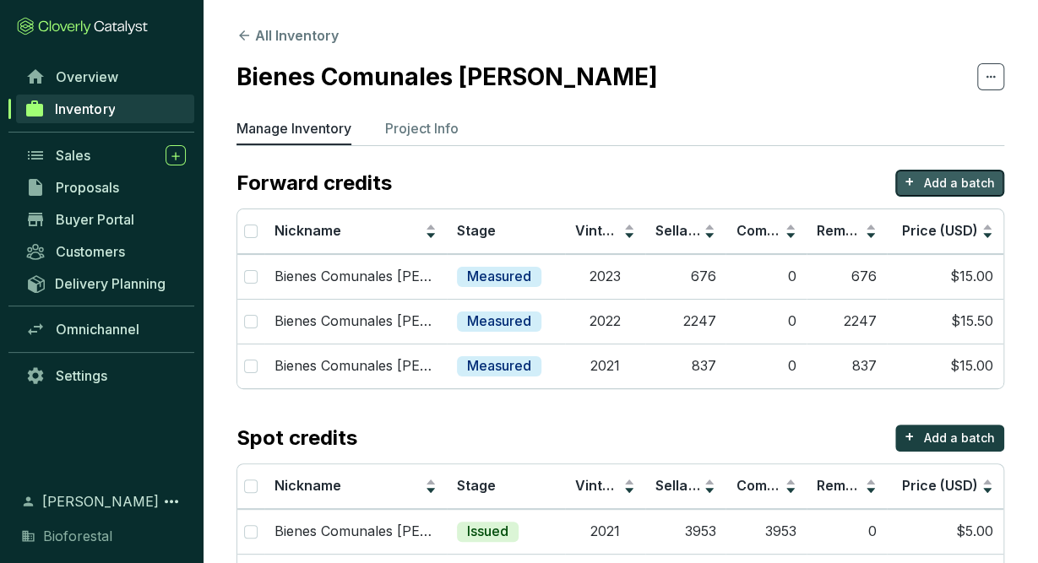
click at [981, 171] on button "+ Add a batch" at bounding box center [949, 183] width 109 height 27
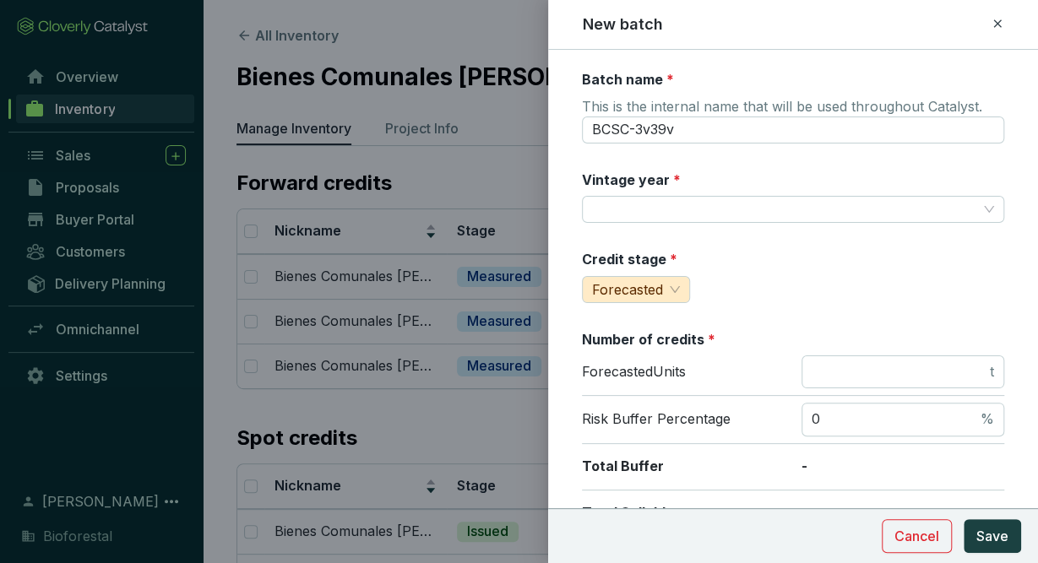
click at [994, 26] on icon at bounding box center [997, 23] width 8 height 8
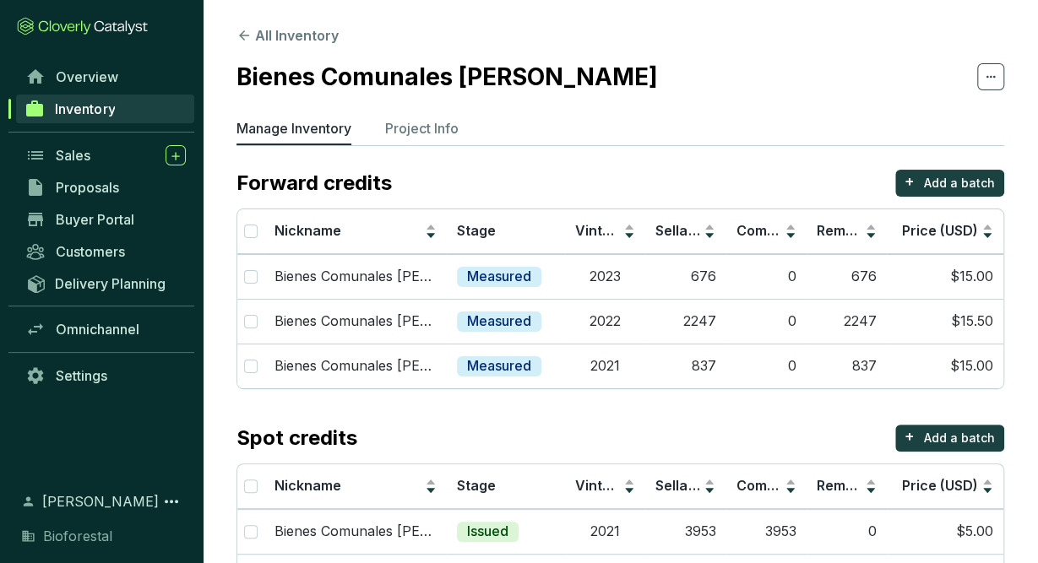
drag, startPoint x: 688, startPoint y: 75, endPoint x: 236, endPoint y: 82, distance: 452.7
click at [236, 82] on section "All Inventory Bienes Comunales Santiago Cuautenco Manage Inventory Project Info…" at bounding box center [620, 316] width 835 height 633
copy h2 "Bienes Comunales [PERSON_NAME]"
click at [991, 187] on p "Add a batch" at bounding box center [959, 183] width 71 height 17
click at [991, 187] on div "New batch Batch name * This is the internal name that will be used throughout C…" at bounding box center [519, 281] width 1038 height 563
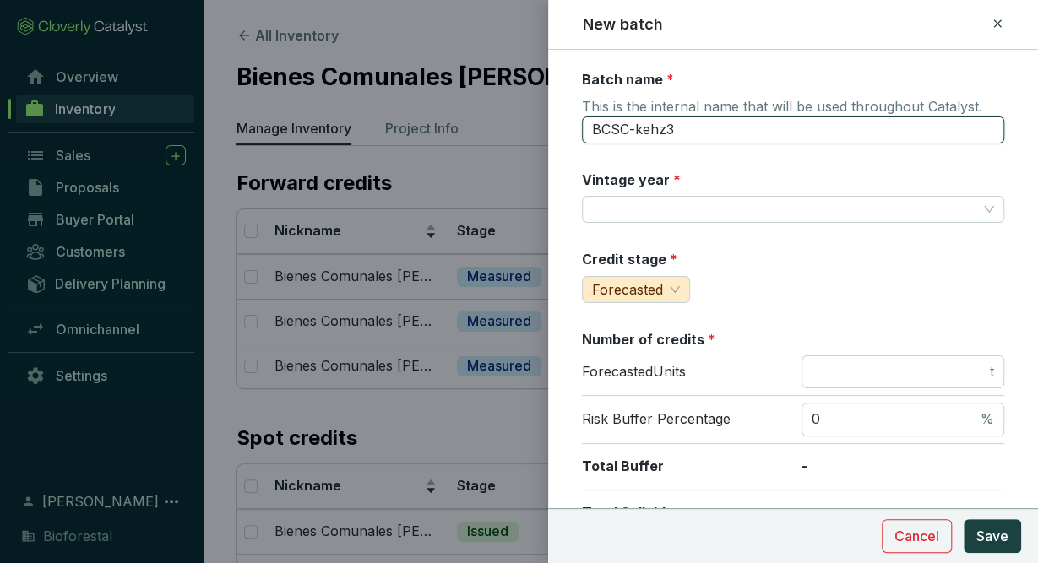
drag, startPoint x: 722, startPoint y: 129, endPoint x: 469, endPoint y: 102, distance: 254.8
click at [582, 117] on input "BCSC-kehz3" at bounding box center [793, 130] width 422 height 27
paste input "ienes Comunales Santiago Cuautenco"
type input "Bienes Comunales [PERSON_NAME]"
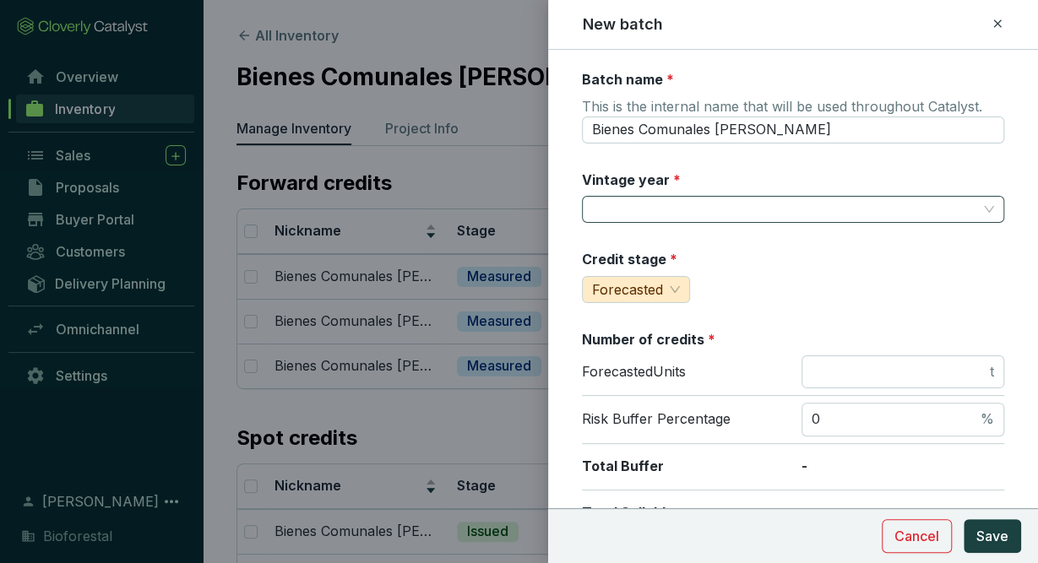
click at [665, 212] on input "Vintage year *" at bounding box center [784, 209] width 385 height 25
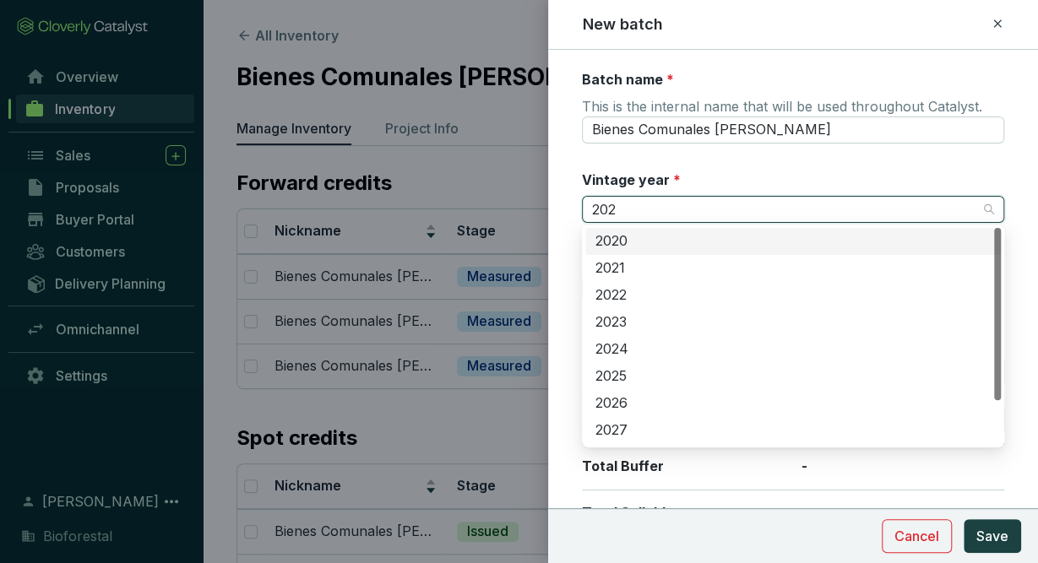
type input "2022"
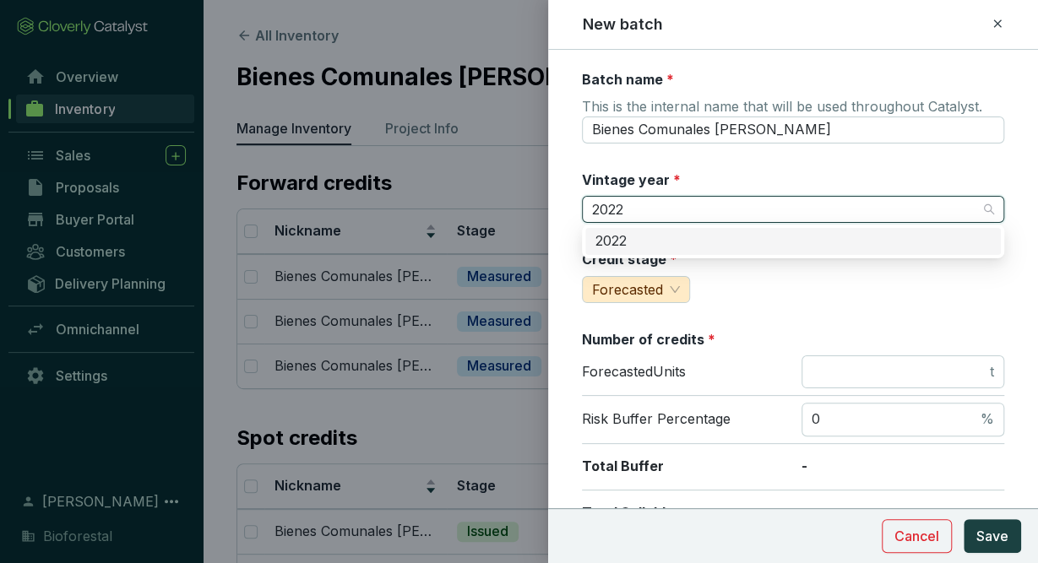
click at [807, 242] on div "2022" at bounding box center [792, 241] width 395 height 19
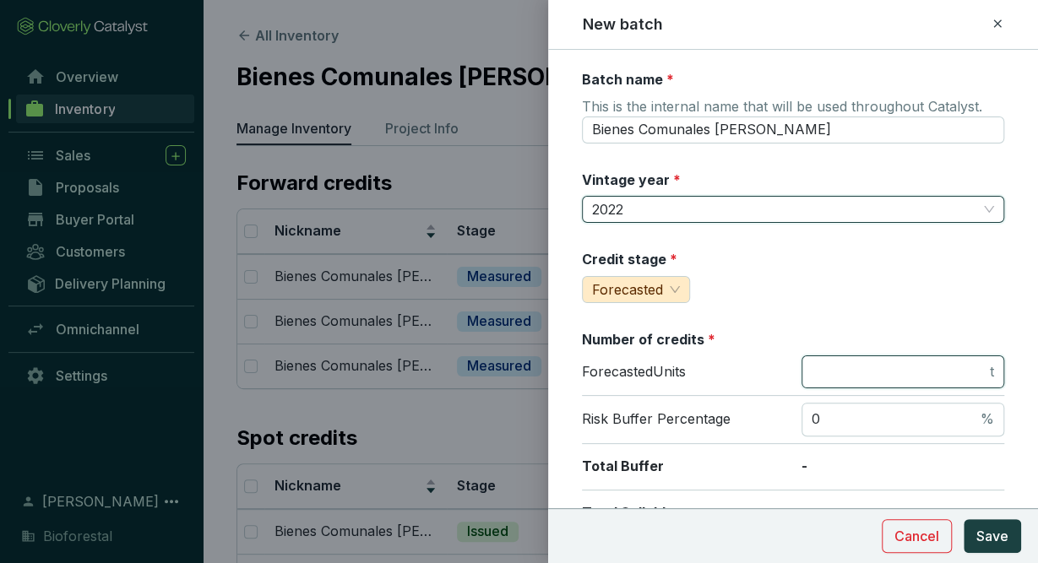
click at [883, 374] on input "number" at bounding box center [899, 372] width 175 height 19
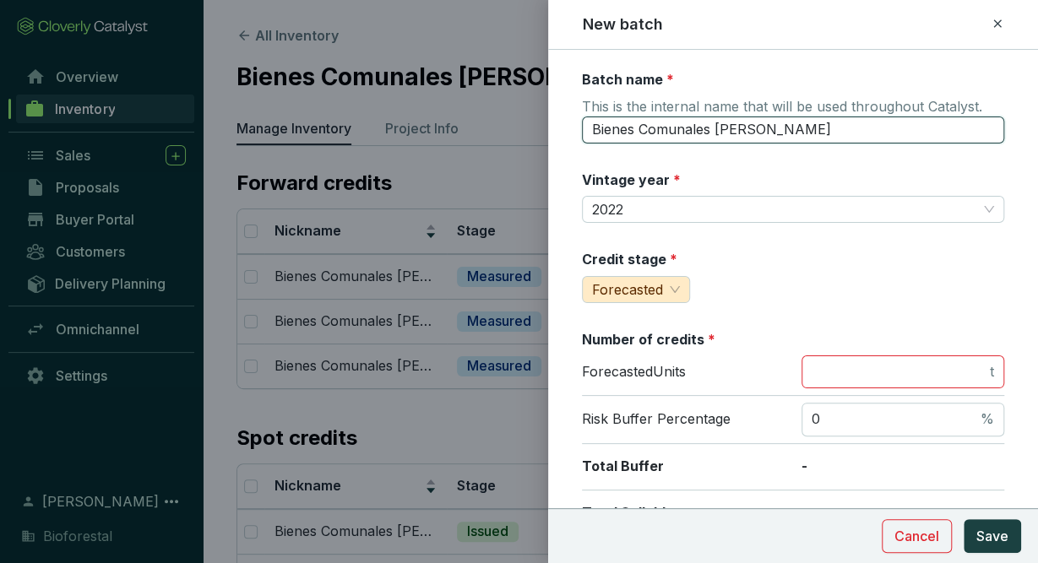
click at [877, 124] on input "Bienes Comunales [PERSON_NAME]" at bounding box center [793, 130] width 422 height 27
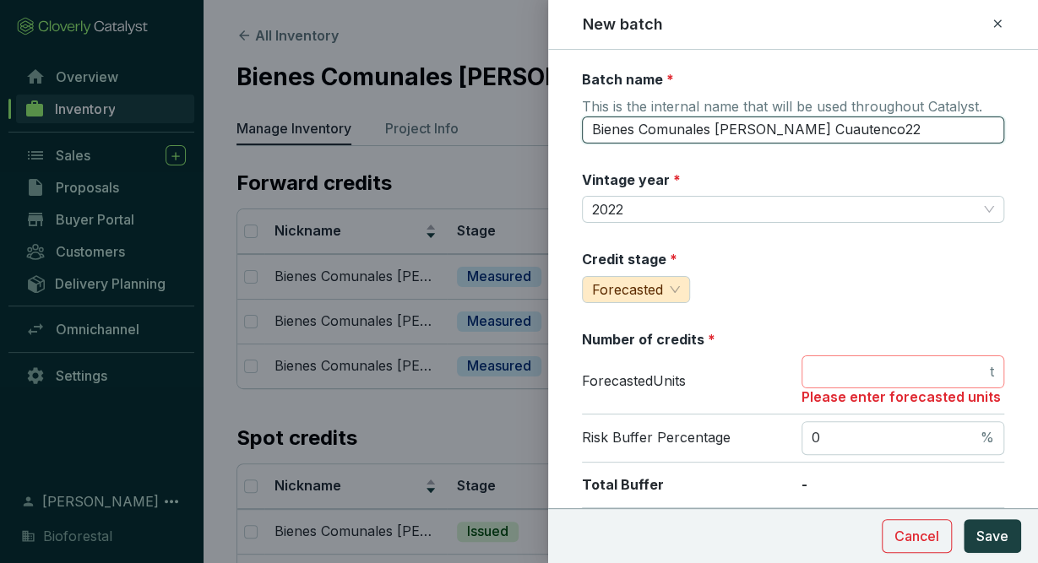
type input "Bienes Comunales Santiago Cuautenco22"
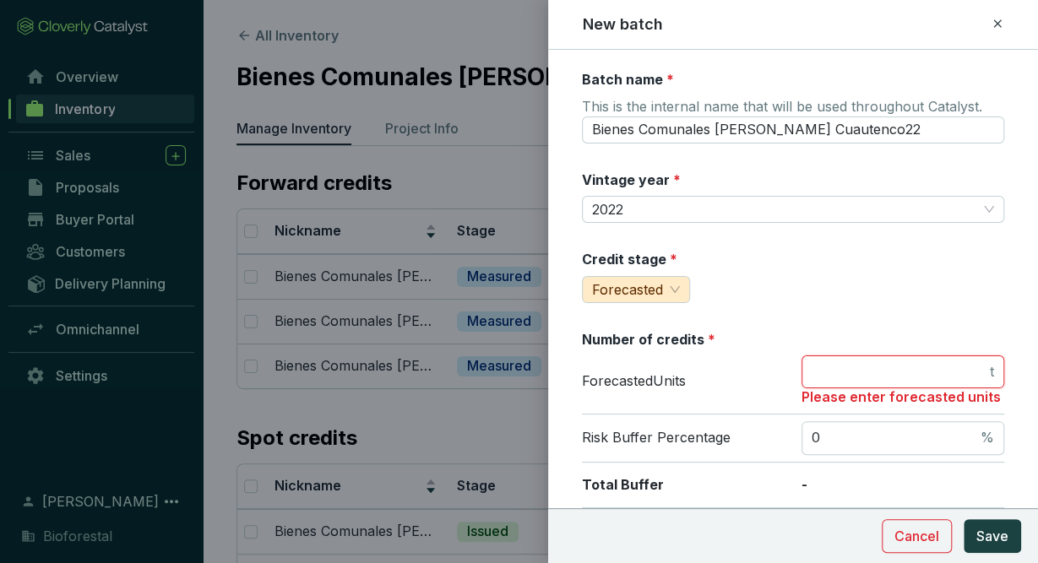
click at [880, 365] on input "number" at bounding box center [899, 372] width 175 height 19
type input "0"
click at [923, 433] on input "0" at bounding box center [895, 438] width 166 height 19
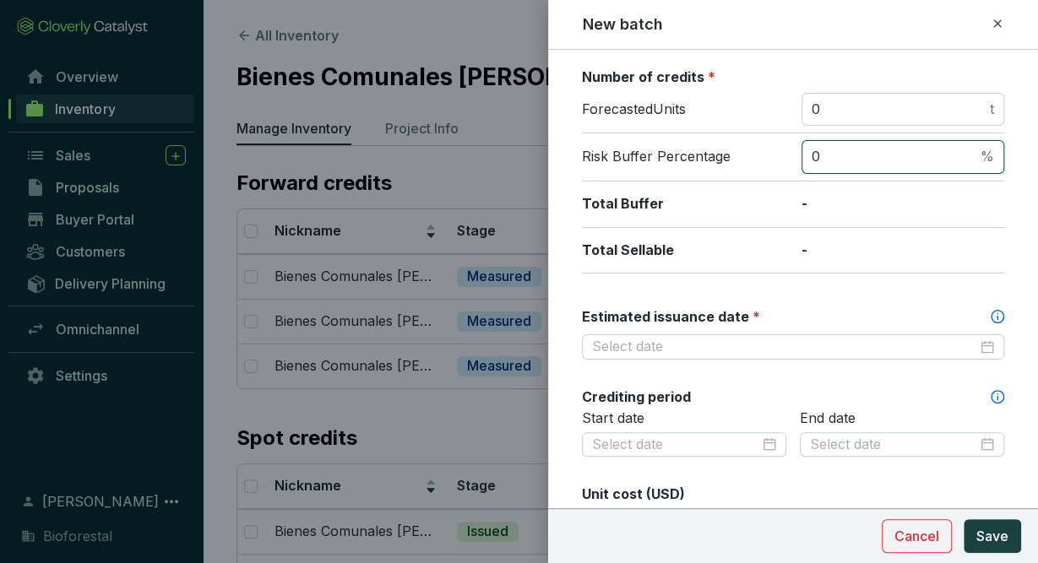
scroll to position [315, 0]
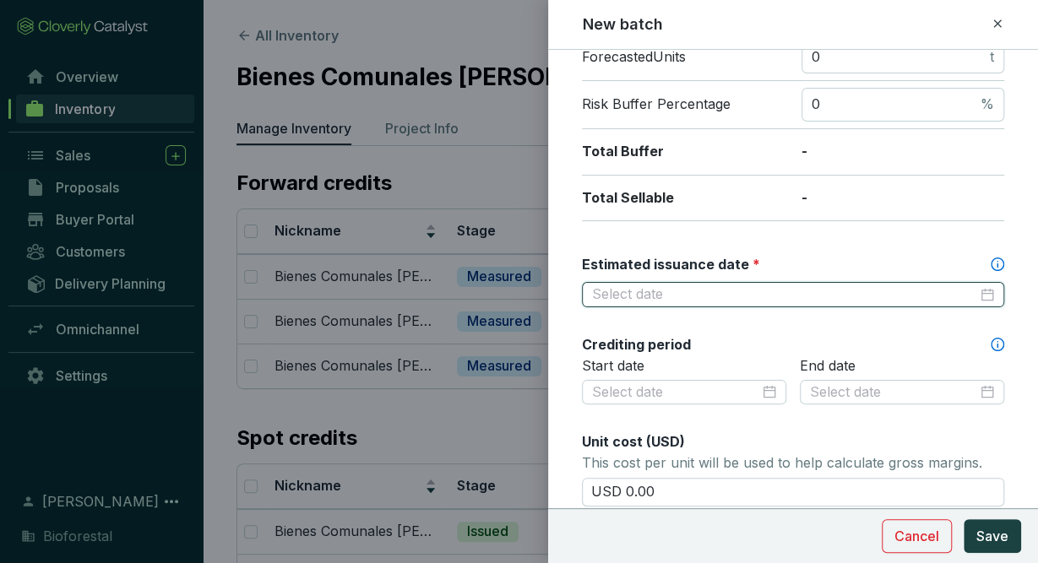
click at [845, 294] on input "Estimated issuance date *" at bounding box center [784, 294] width 385 height 19
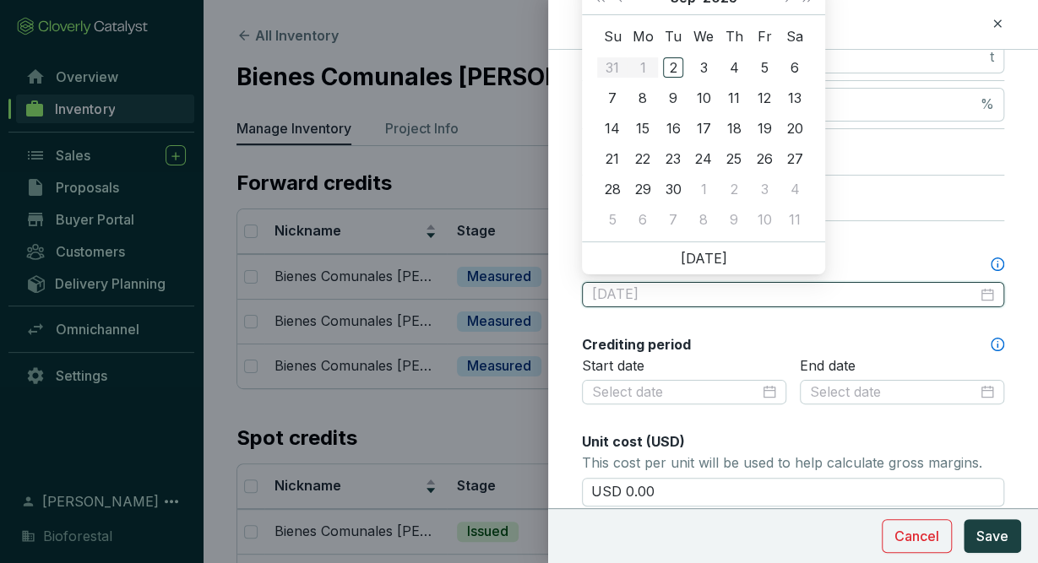
type input "2025-09-06"
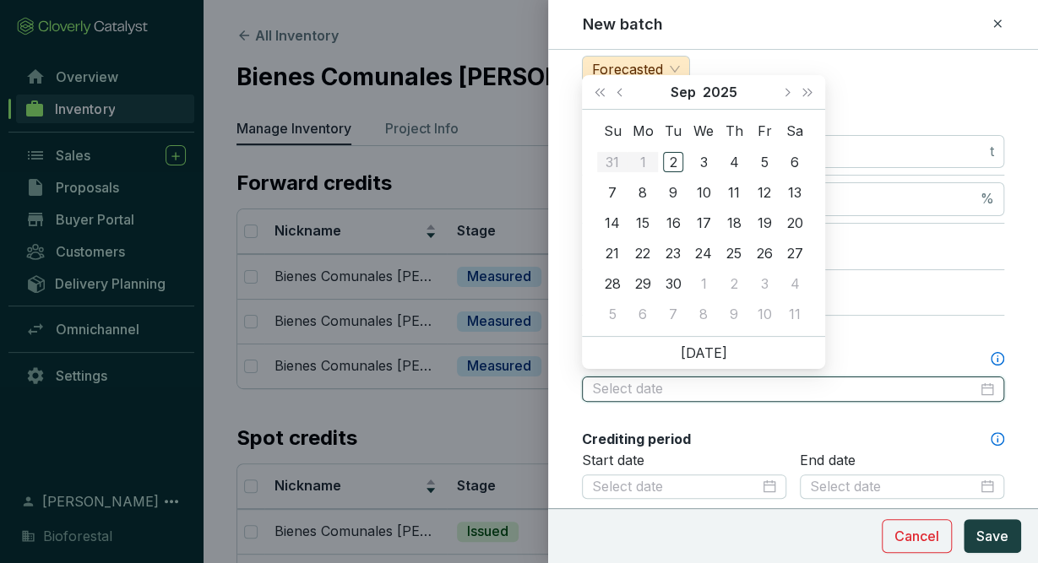
scroll to position [220, 0]
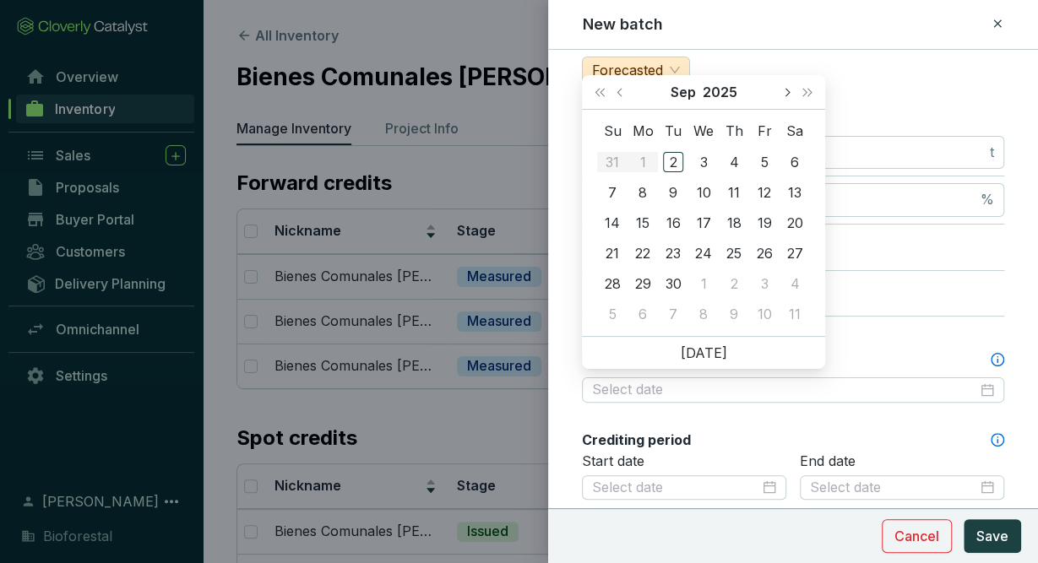
click at [789, 91] on span "Next month (PageDown)" at bounding box center [786, 92] width 8 height 8
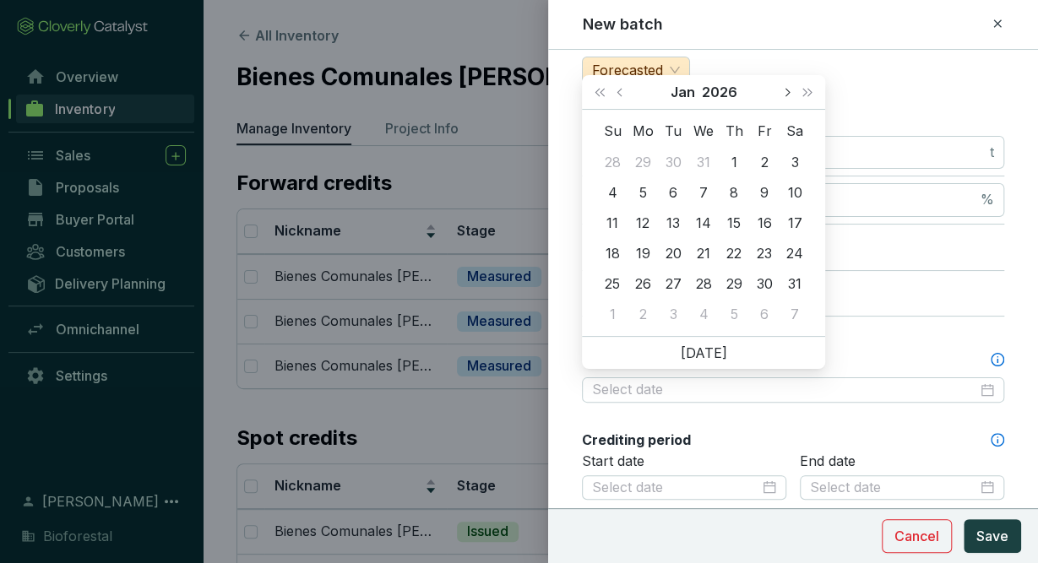
click at [789, 91] on span "Next month (PageDown)" at bounding box center [786, 92] width 8 height 8
click at [621, 88] on button "Previous month (PageUp)" at bounding box center [622, 92] width 22 height 34
type input "2026-02-28"
click at [793, 253] on div "28" at bounding box center [795, 253] width 20 height 20
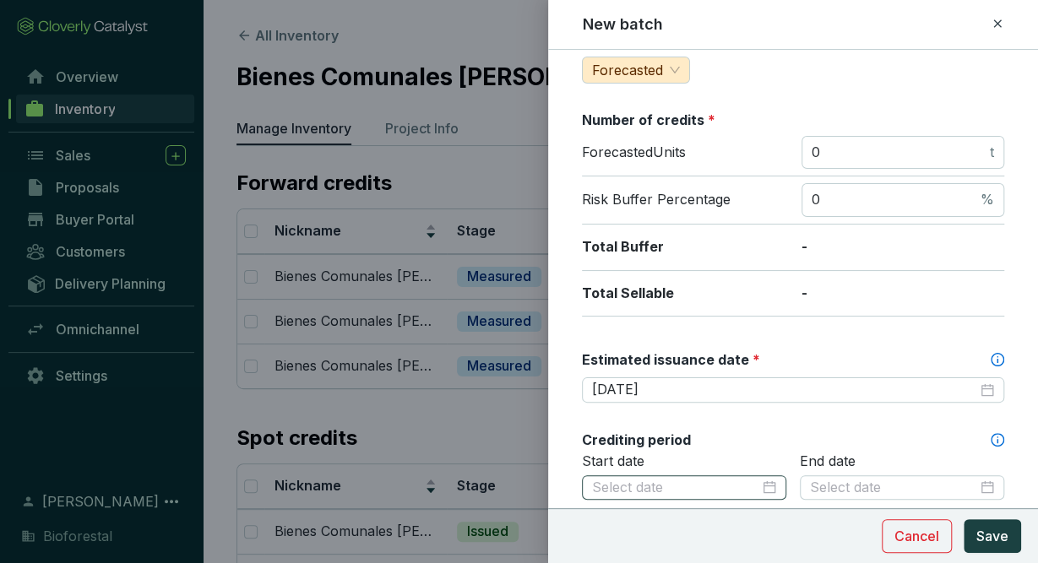
click at [768, 487] on div at bounding box center [684, 488] width 184 height 19
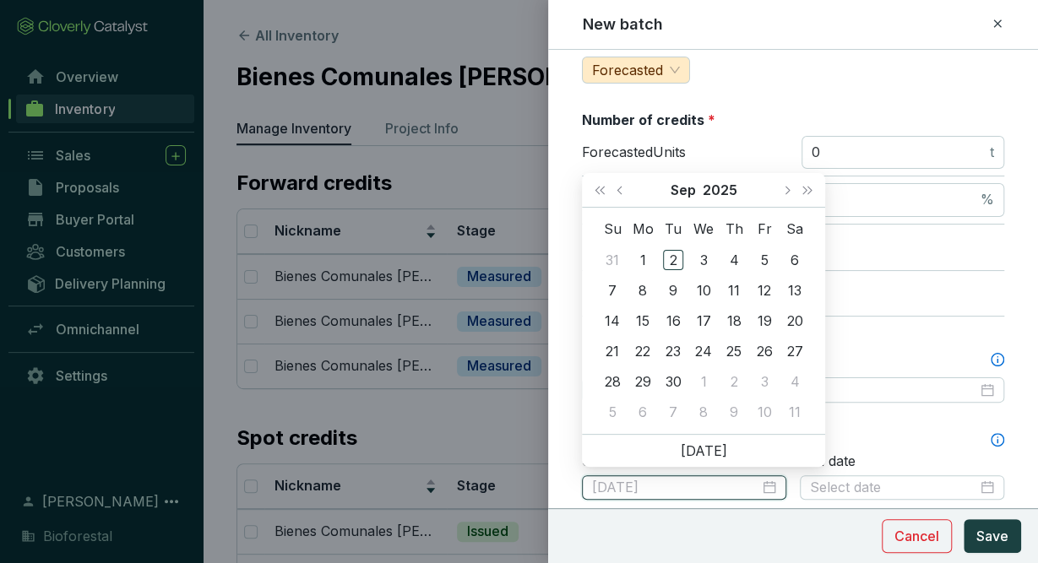
type input "2025-09-03"
click at [614, 190] on button "Previous month (PageUp)" at bounding box center [622, 190] width 22 height 34
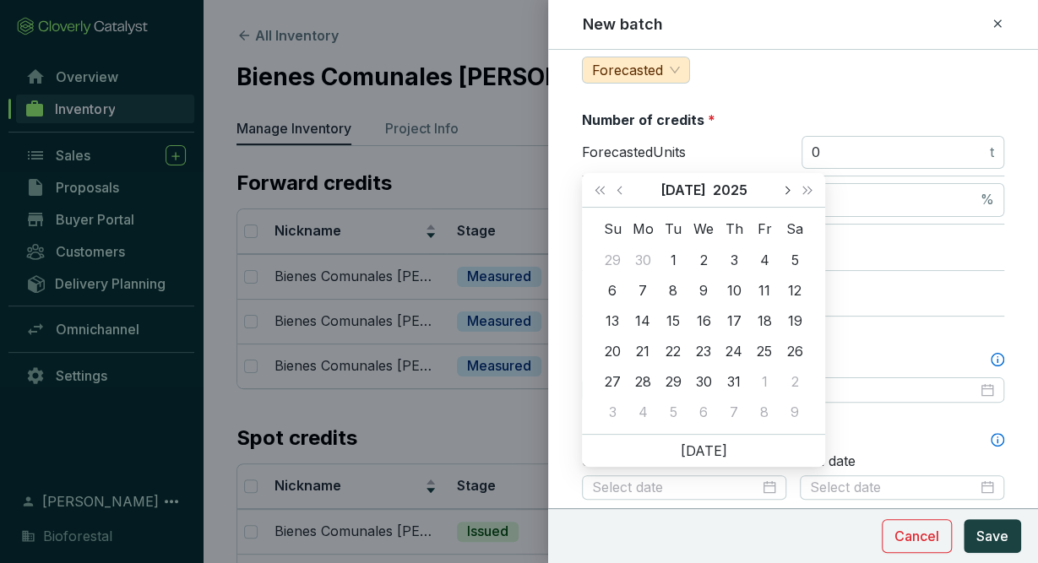
click at [786, 189] on span "Next month (PageDown)" at bounding box center [786, 190] width 8 height 8
click at [597, 188] on span "Last year (Control + left)" at bounding box center [599, 190] width 8 height 8
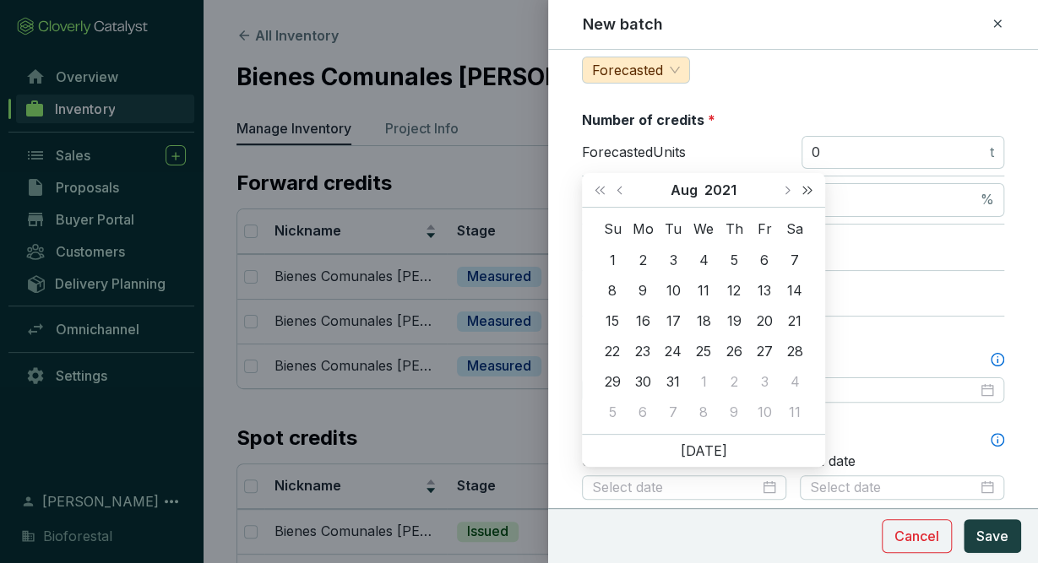
click at [803, 189] on span "Next year (Control + right)" at bounding box center [807, 190] width 8 height 8
click at [617, 182] on button "Previous month (PageUp)" at bounding box center [622, 190] width 22 height 34
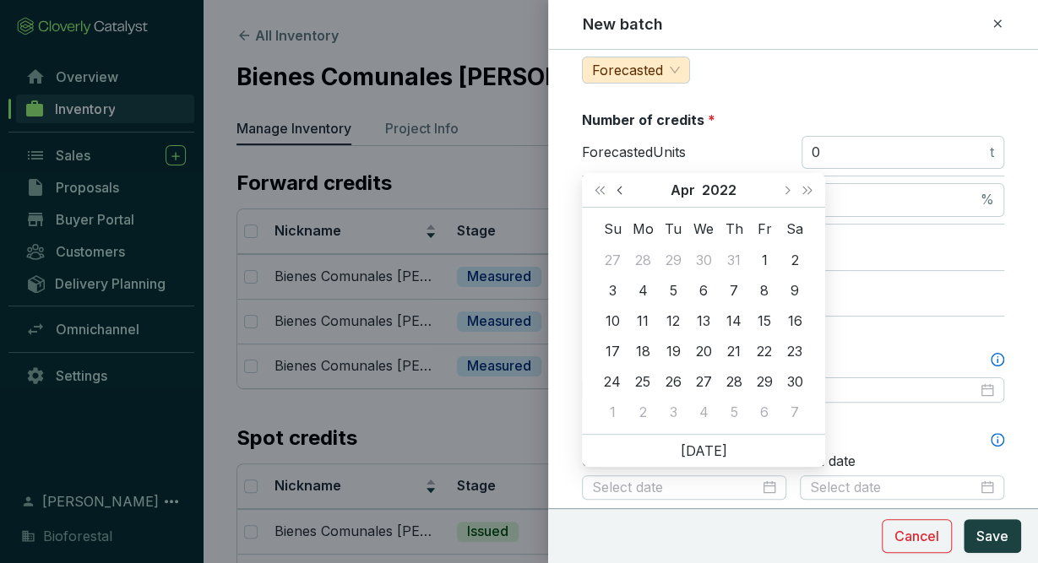
click at [617, 182] on button "Previous month (PageUp)" at bounding box center [622, 190] width 22 height 34
type input "2022-01-01"
click at [795, 256] on div "1" at bounding box center [795, 260] width 20 height 20
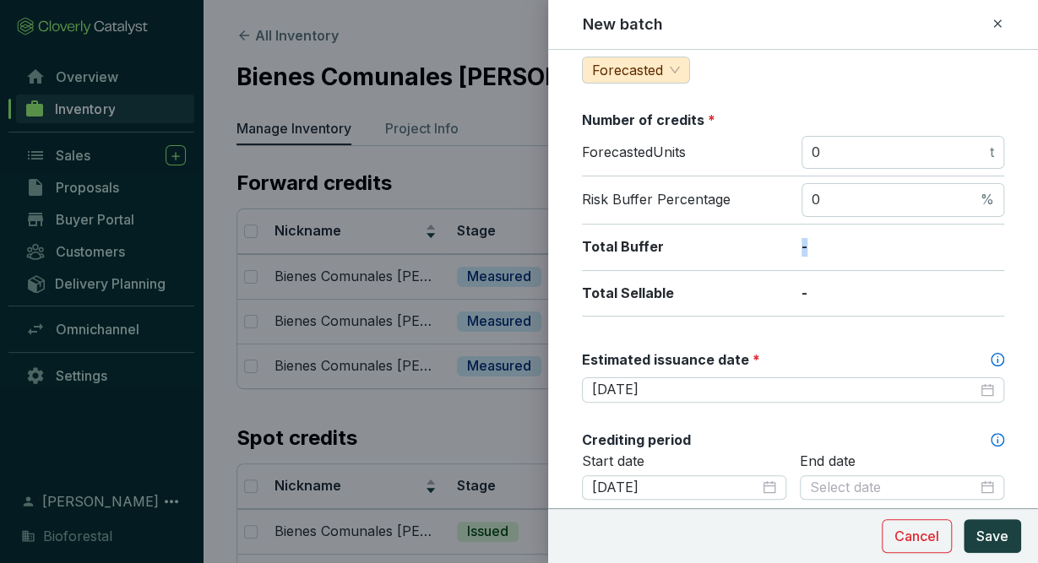
click at [795, 256] on div "Total Buffer -" at bounding box center [793, 248] width 422 height 46
click at [992, 485] on div at bounding box center [902, 488] width 184 height 19
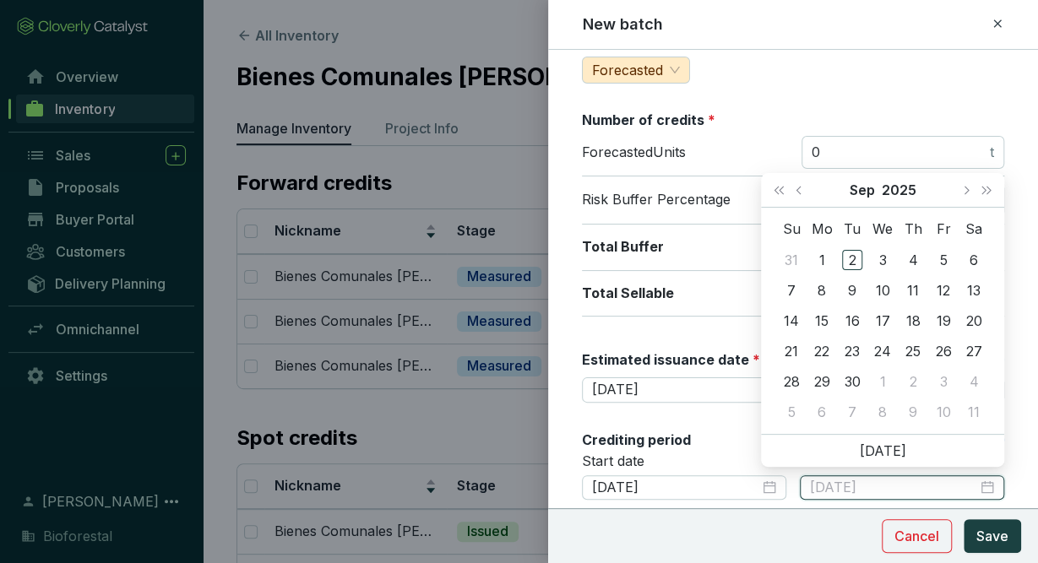
type input "2025-09-03"
click at [781, 192] on span "Last year (Control + left)" at bounding box center [778, 190] width 8 height 8
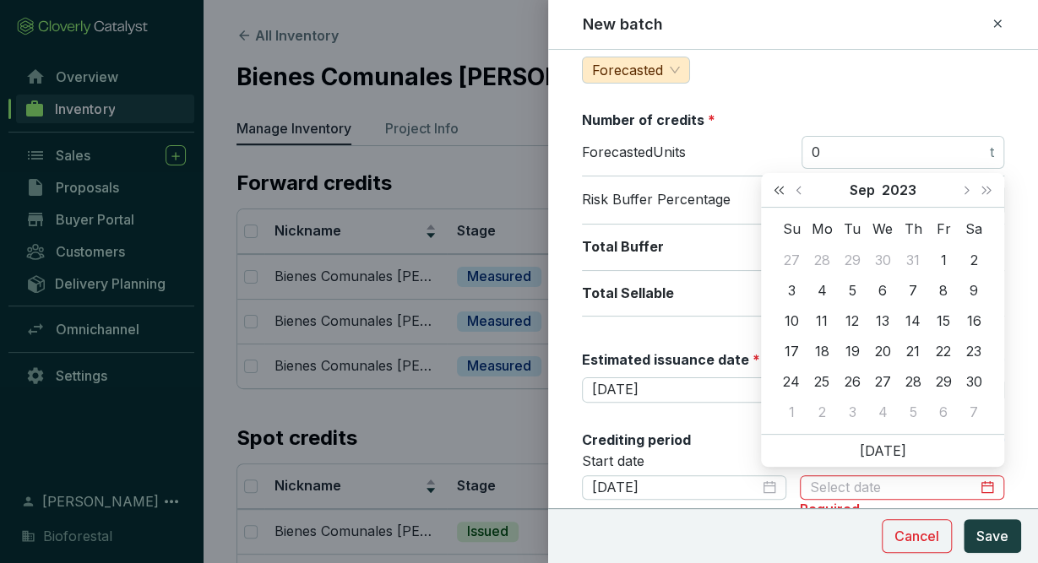
click at [781, 192] on span "Last year (Control + left)" at bounding box center [778, 190] width 8 height 8
click at [966, 189] on span "Next month (PageDown)" at bounding box center [965, 190] width 8 height 8
type input "2022-12-09"
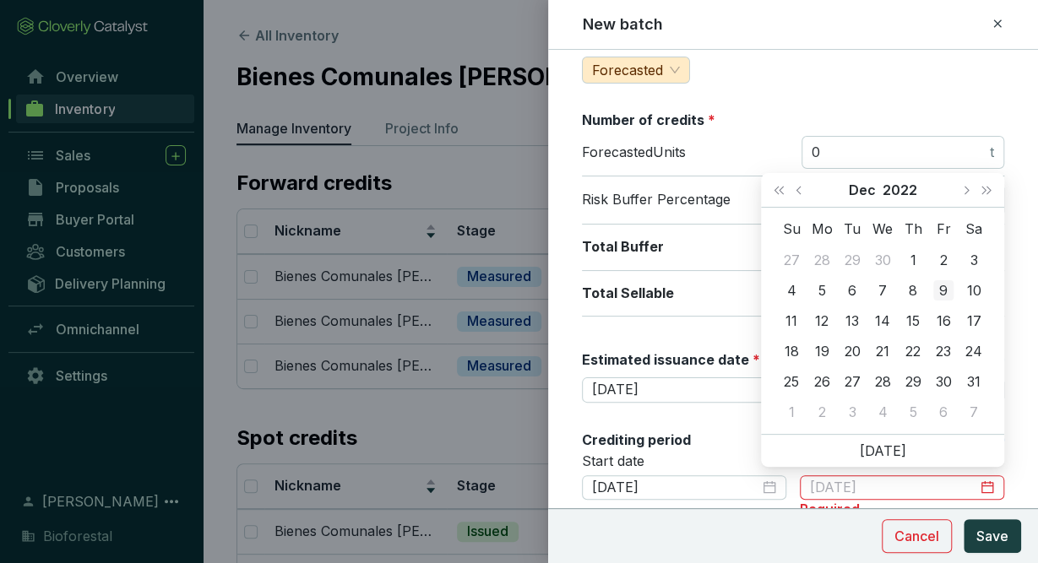
click at [942, 291] on div "9" at bounding box center [943, 290] width 20 height 20
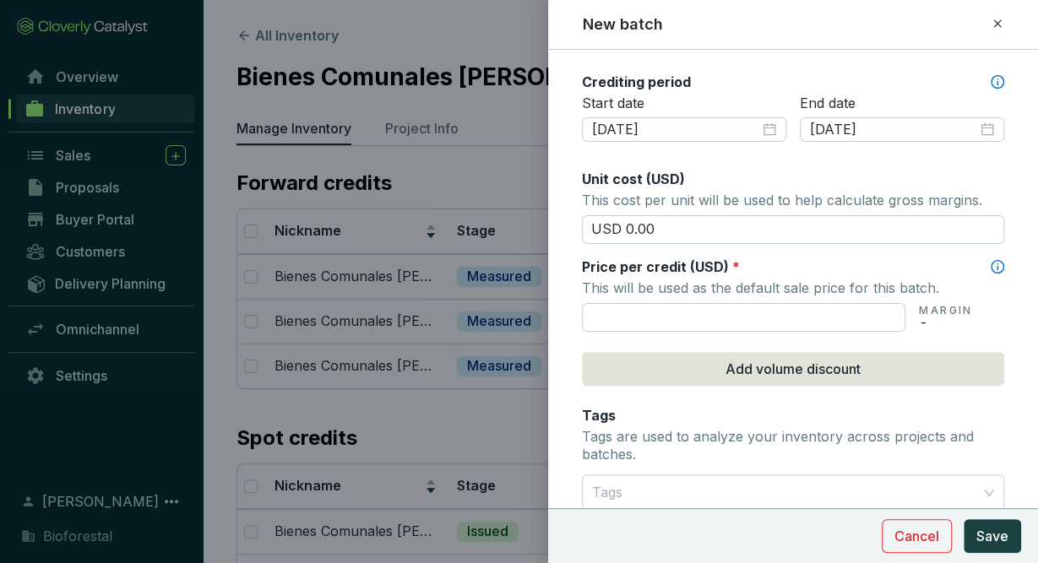
scroll to position [577, 0]
click at [709, 315] on input "text" at bounding box center [743, 318] width 323 height 29
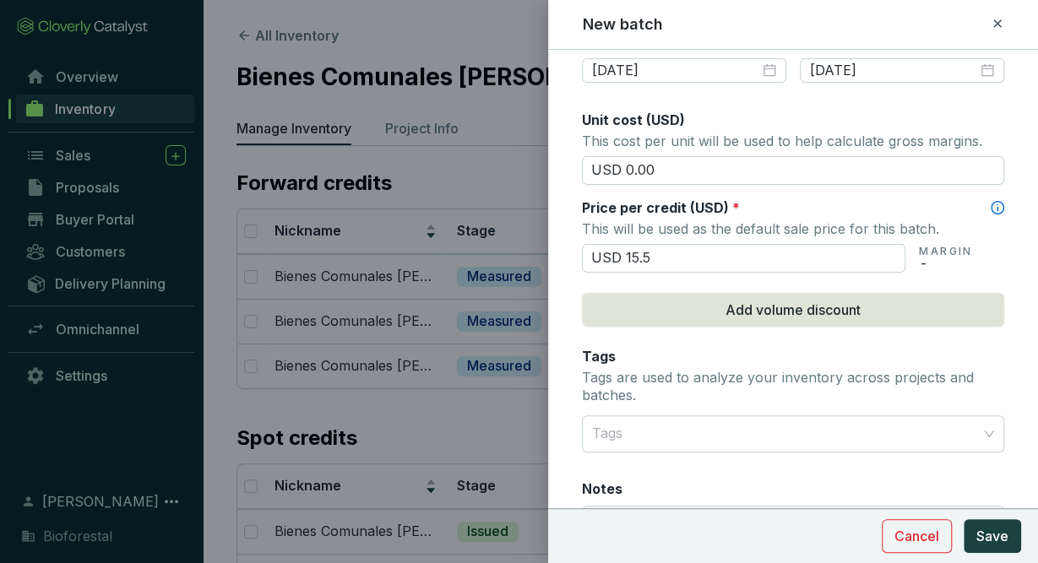
scroll to position [637, 0]
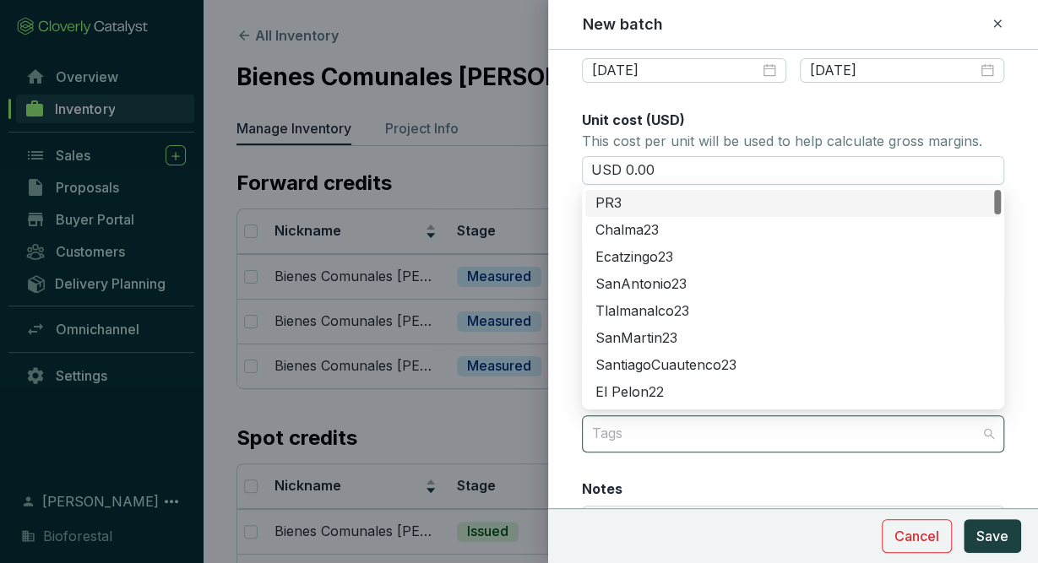
click at [763, 437] on div at bounding box center [783, 434] width 396 height 34
type input "USD 15.50"
type input "iz"
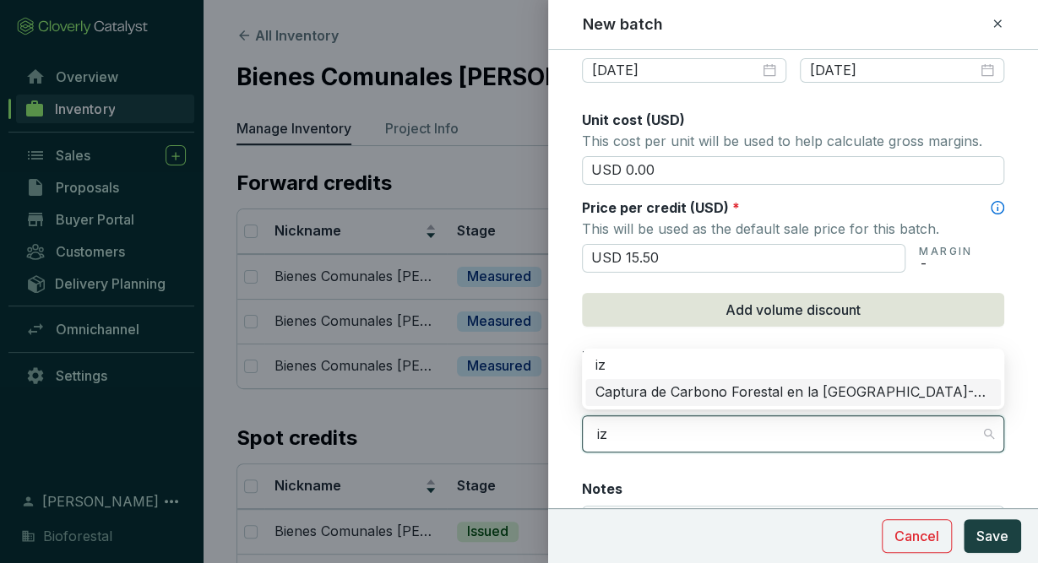
click at [840, 383] on div "Captura de Carbono Forestal en la [GEOGRAPHIC_DATA]-Popo" at bounding box center [792, 392] width 395 height 19
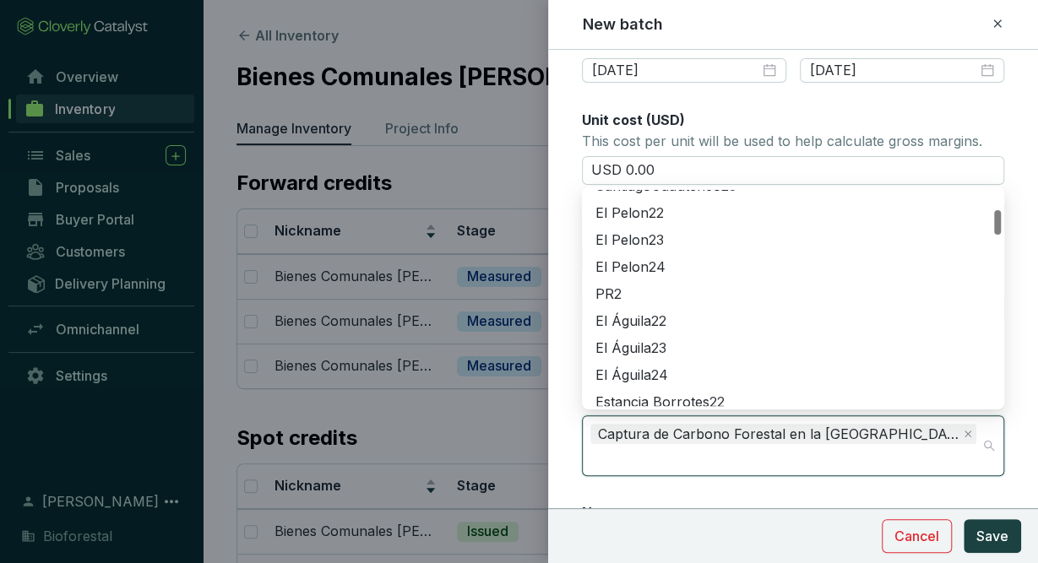
scroll to position [179, 0]
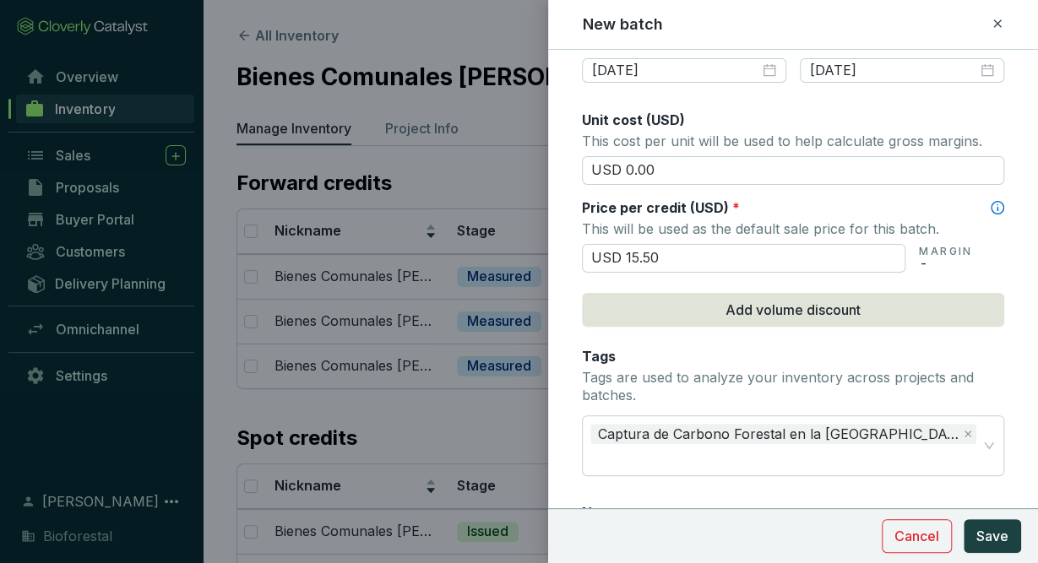
click at [823, 470] on div "Batch name * This is the internal name that will be used throughout Catalyst. B…" at bounding box center [793, 42] width 422 height 1218
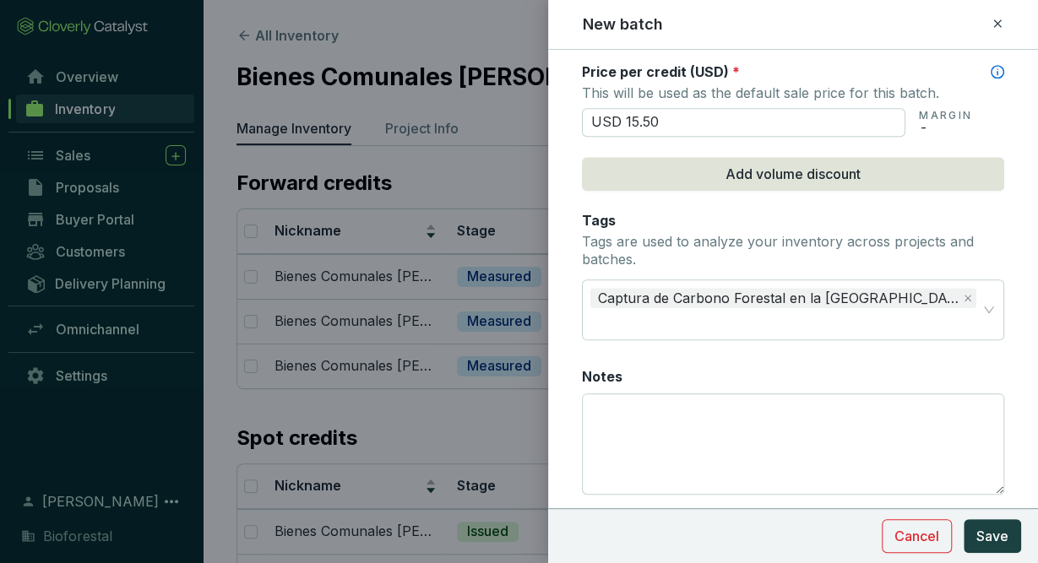
scroll to position [795, 0]
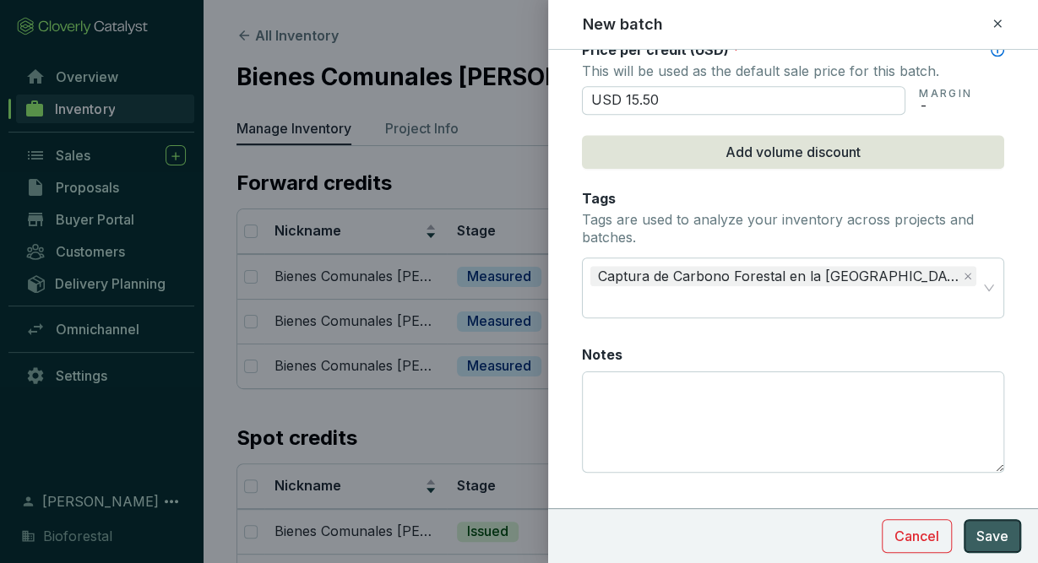
click at [1000, 537] on span "Save" at bounding box center [992, 536] width 32 height 20
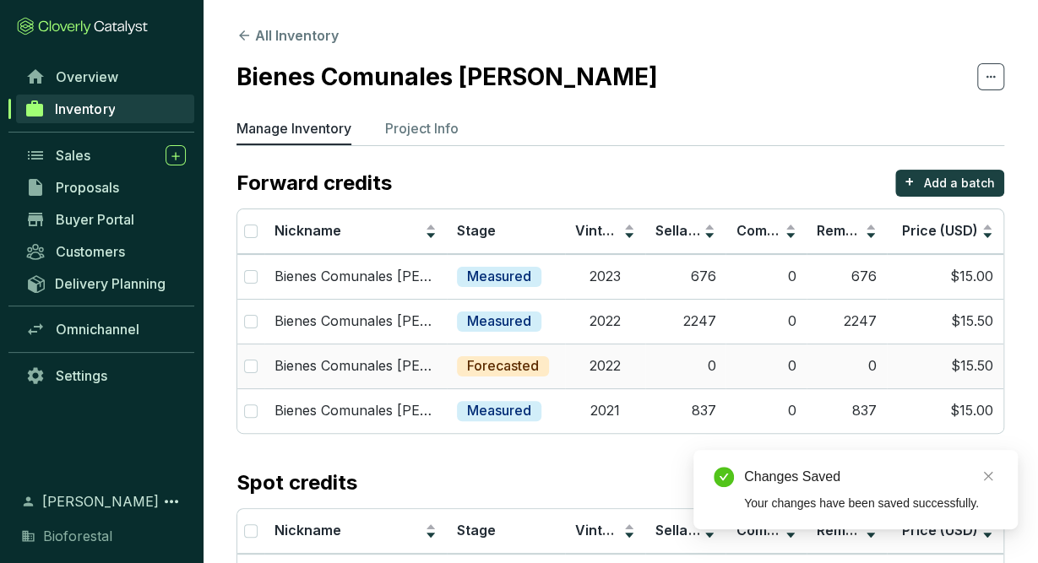
click at [683, 346] on td "0" at bounding box center [685, 366] width 80 height 45
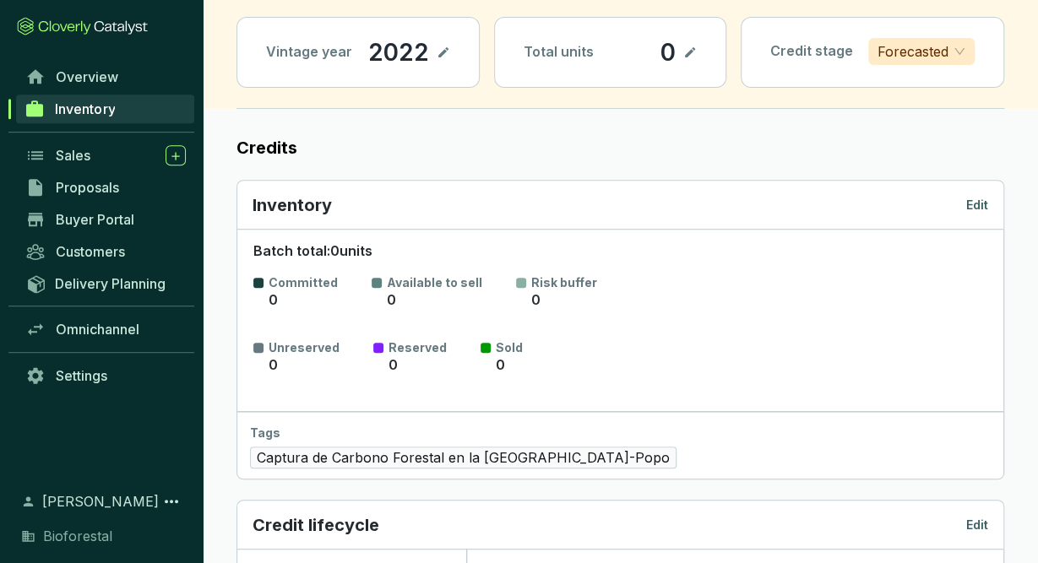
scroll to position [114, 0]
click at [978, 200] on p "Edit" at bounding box center [977, 204] width 22 height 17
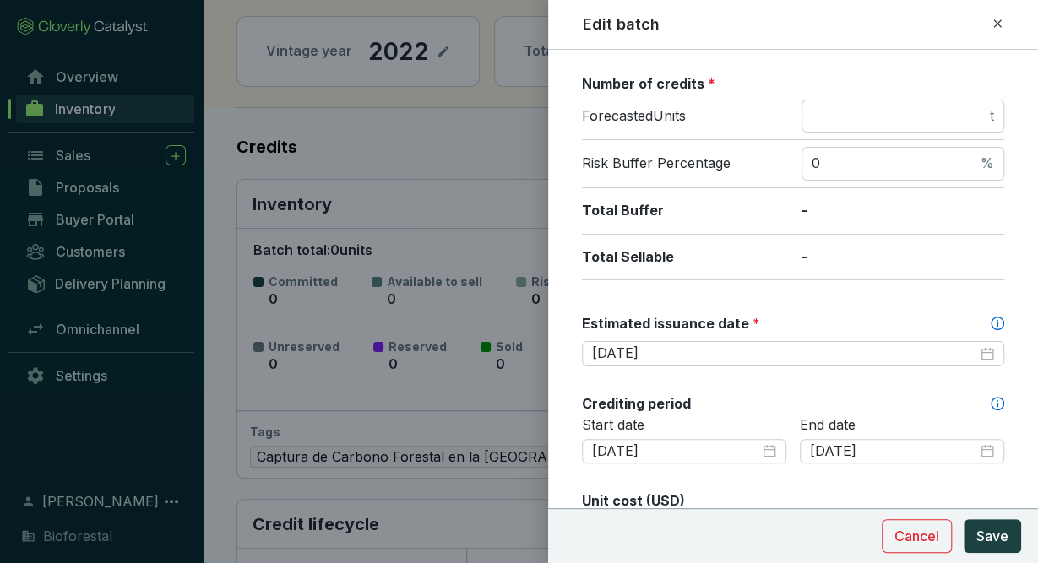
scroll to position [257, 0]
click at [994, 21] on icon at bounding box center [997, 23] width 8 height 8
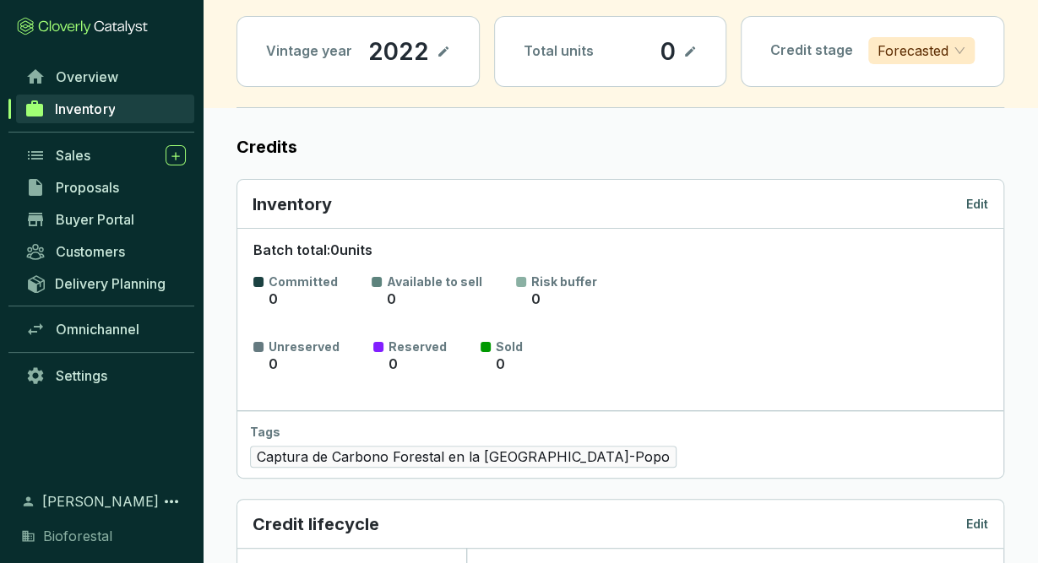
scroll to position [0, 0]
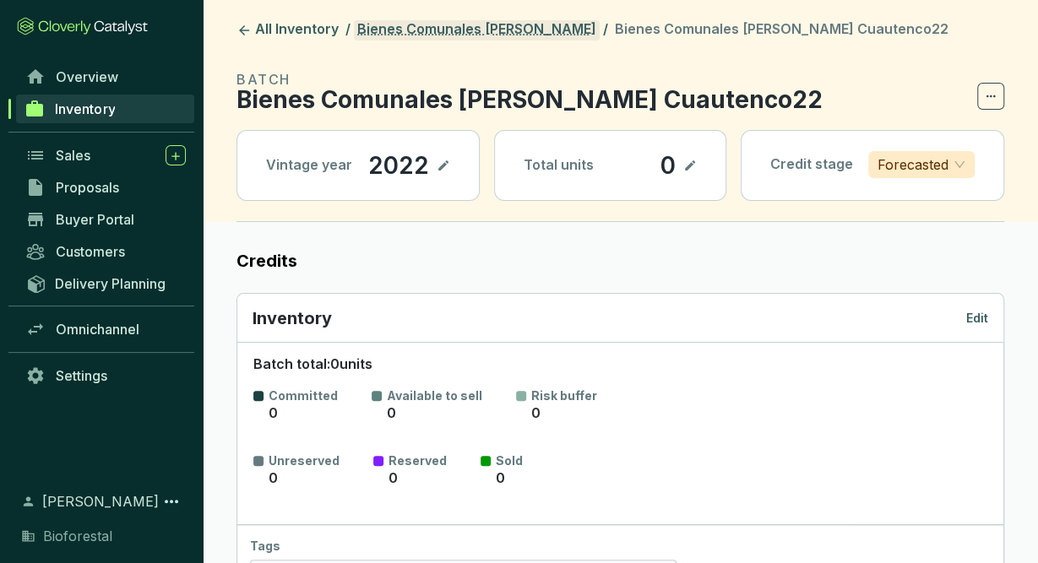
click at [568, 38] on link "Bienes Comunales [PERSON_NAME]" at bounding box center [477, 30] width 246 height 20
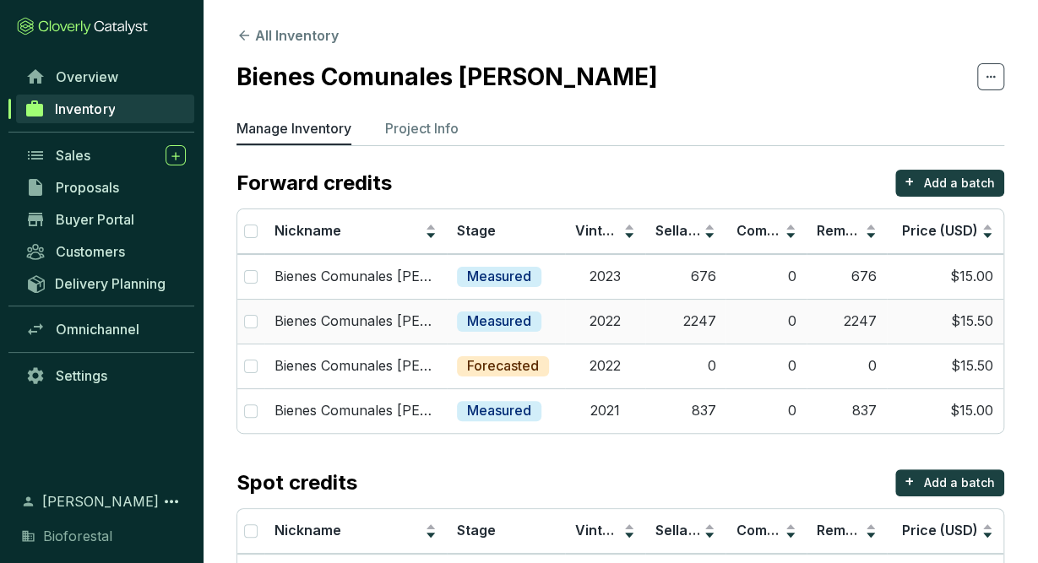
click at [616, 327] on td "2022" at bounding box center [605, 321] width 80 height 45
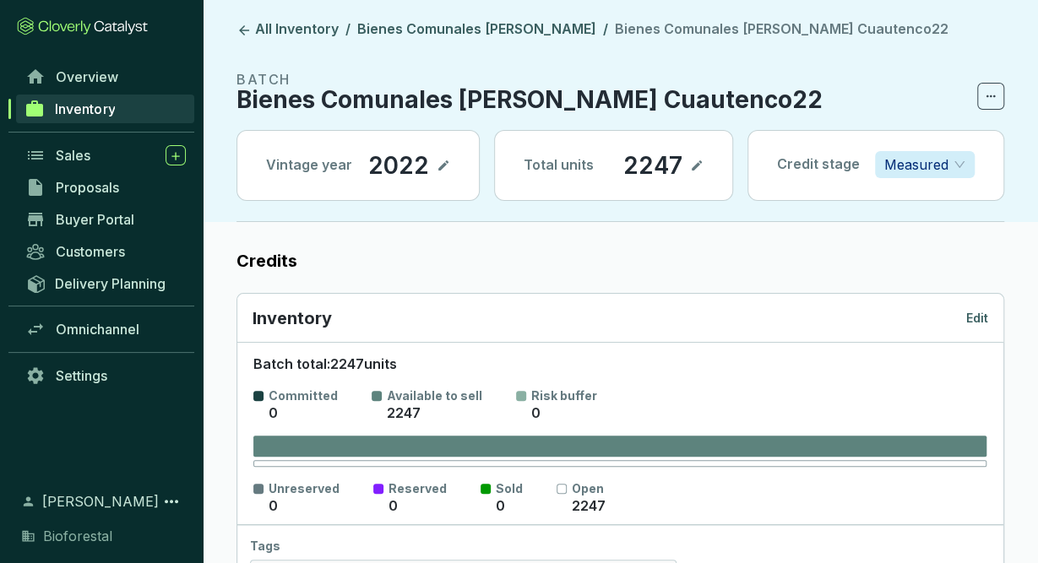
click at [967, 310] on p "Edit" at bounding box center [977, 318] width 22 height 17
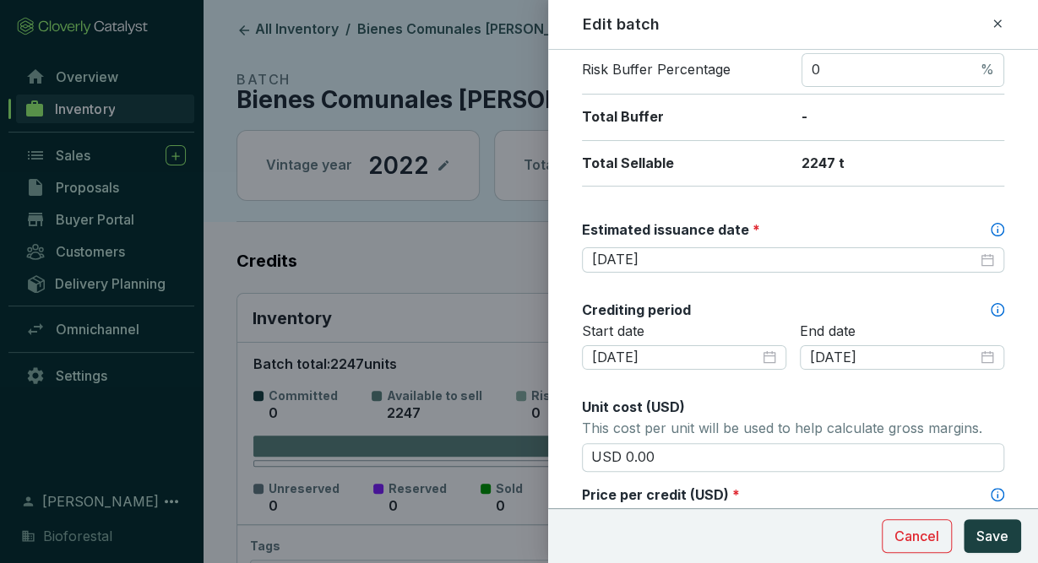
scroll to position [365, 0]
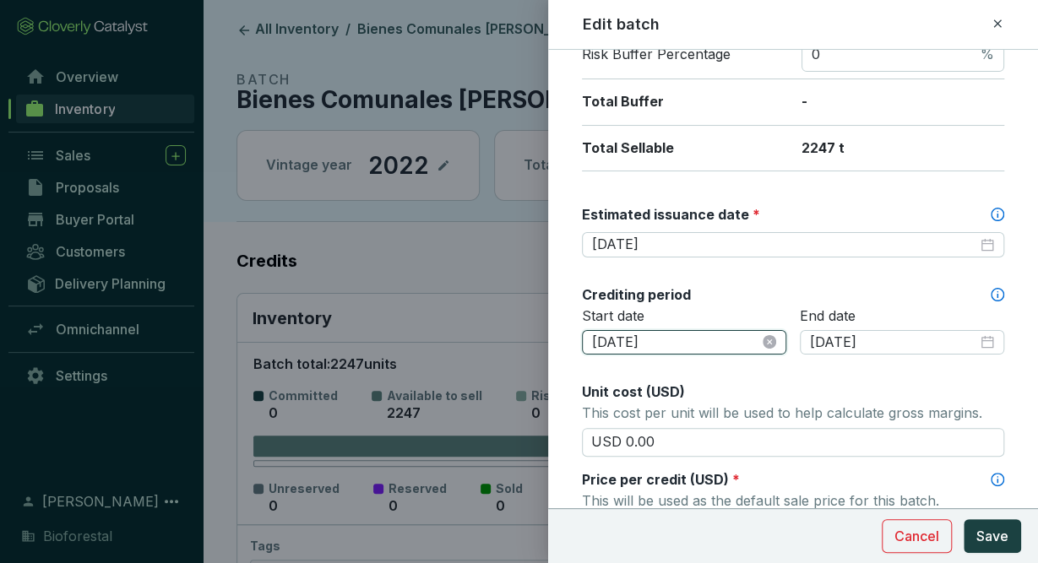
click at [700, 344] on input "2022-01-01" at bounding box center [675, 343] width 167 height 19
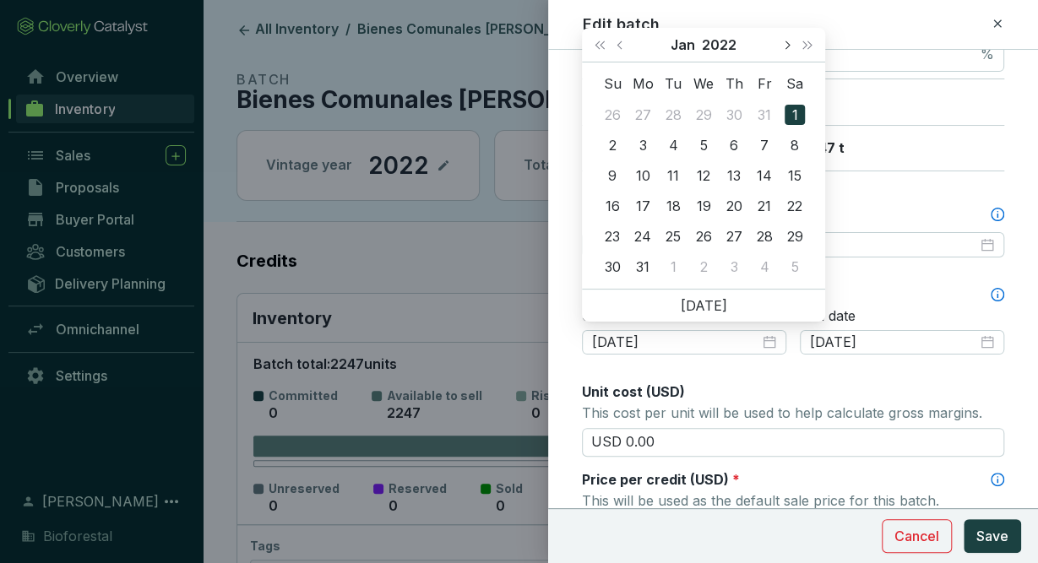
click at [791, 45] on button "Next month (PageDown)" at bounding box center [786, 45] width 22 height 34
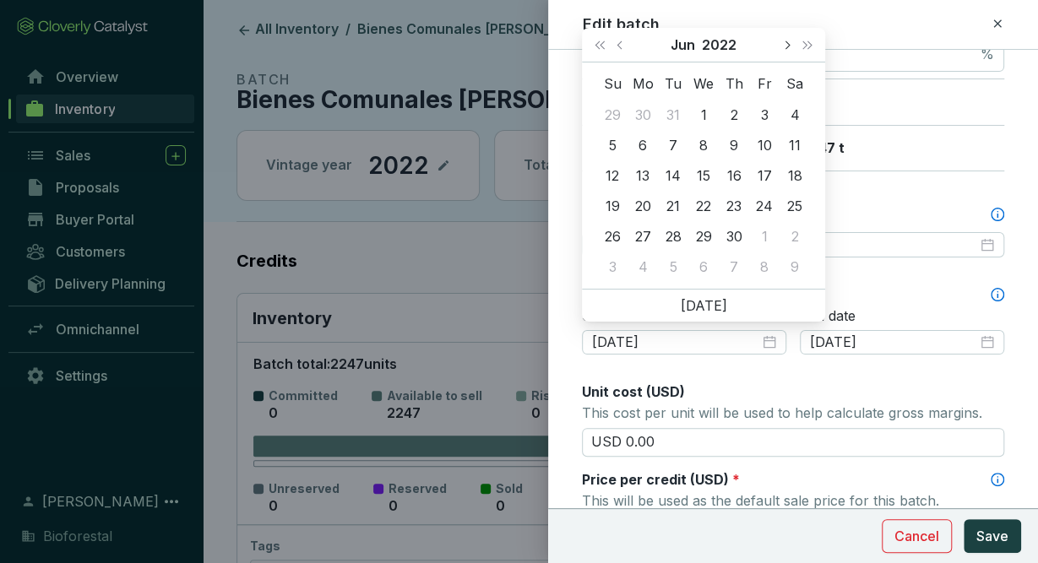
click at [791, 45] on button "Next month (PageDown)" at bounding box center [786, 45] width 22 height 34
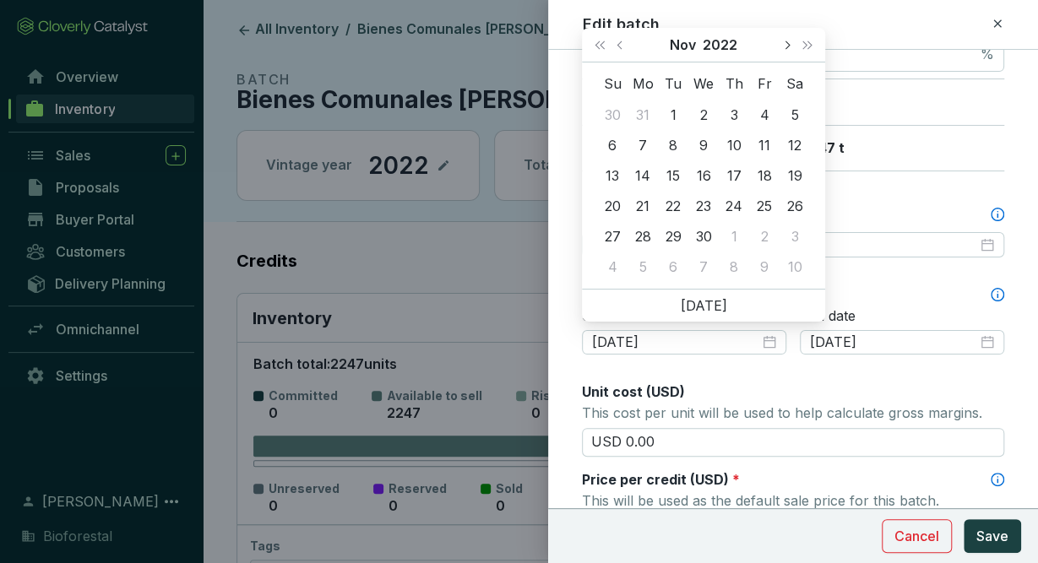
click at [791, 45] on button "Next month (PageDown)" at bounding box center [786, 45] width 22 height 34
type input "2022-12-10"
click at [793, 139] on div "10" at bounding box center [795, 145] width 20 height 20
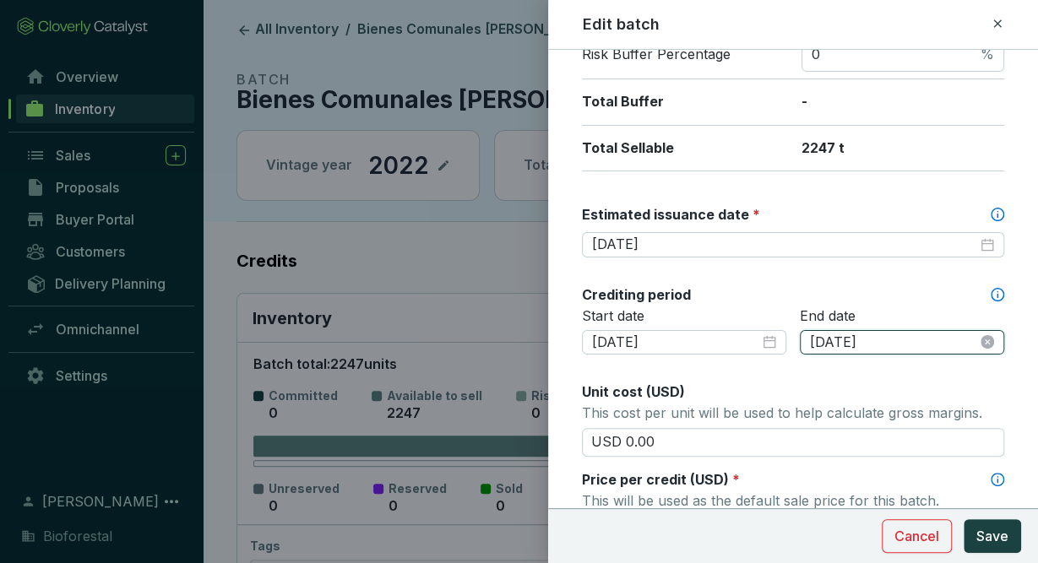
click at [906, 340] on input "2022-12-09" at bounding box center [893, 343] width 167 height 19
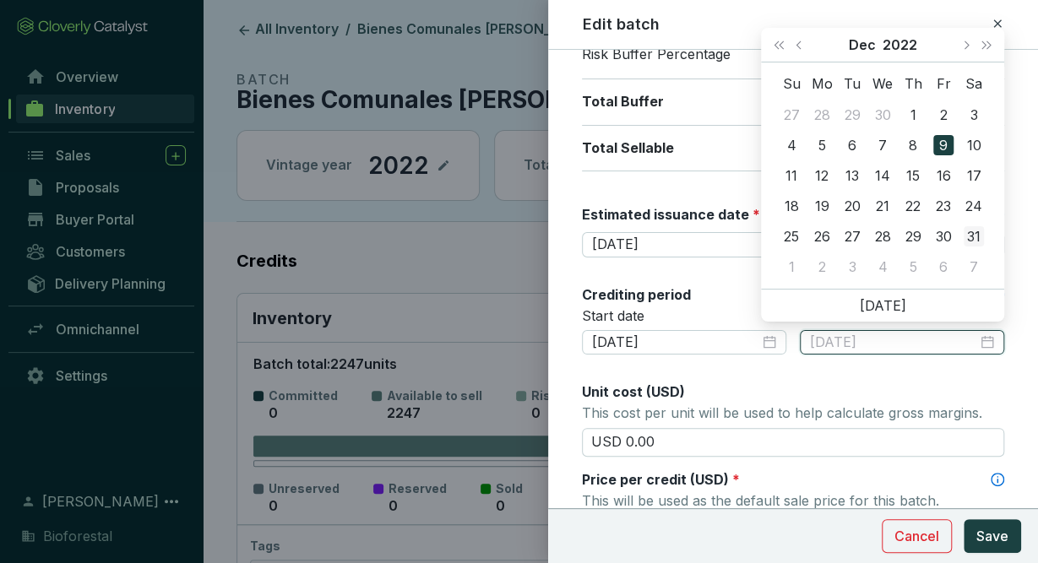
type input "2022-12-31"
click at [982, 236] on div "31" at bounding box center [974, 236] width 20 height 20
click at [982, 236] on div "2025-11-30" at bounding box center [793, 245] width 402 height 19
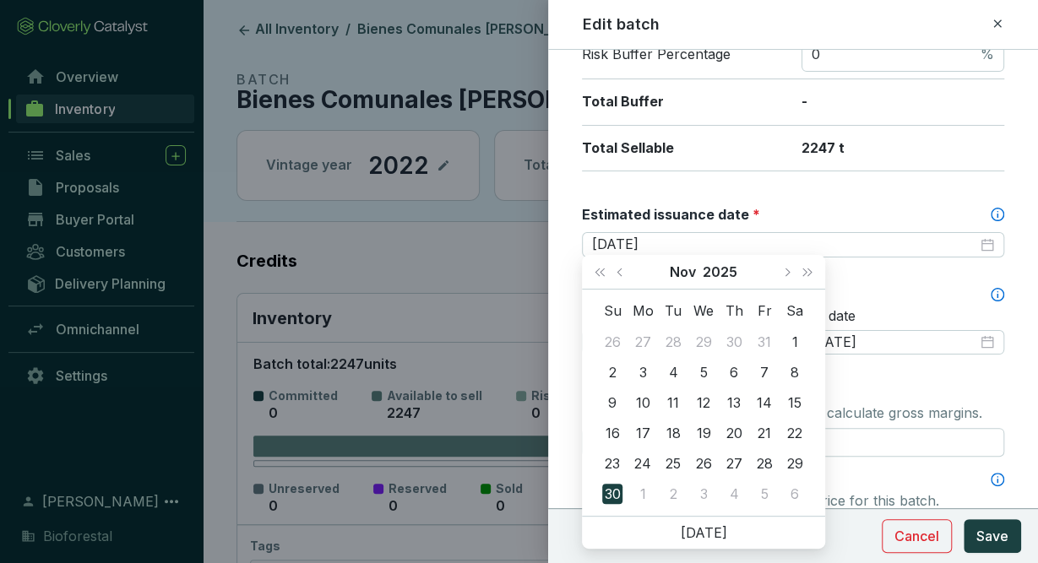
click at [837, 377] on div "Batch name * This is the internal name that will be used throughout Catalyst. B…" at bounding box center [793, 383] width 422 height 1357
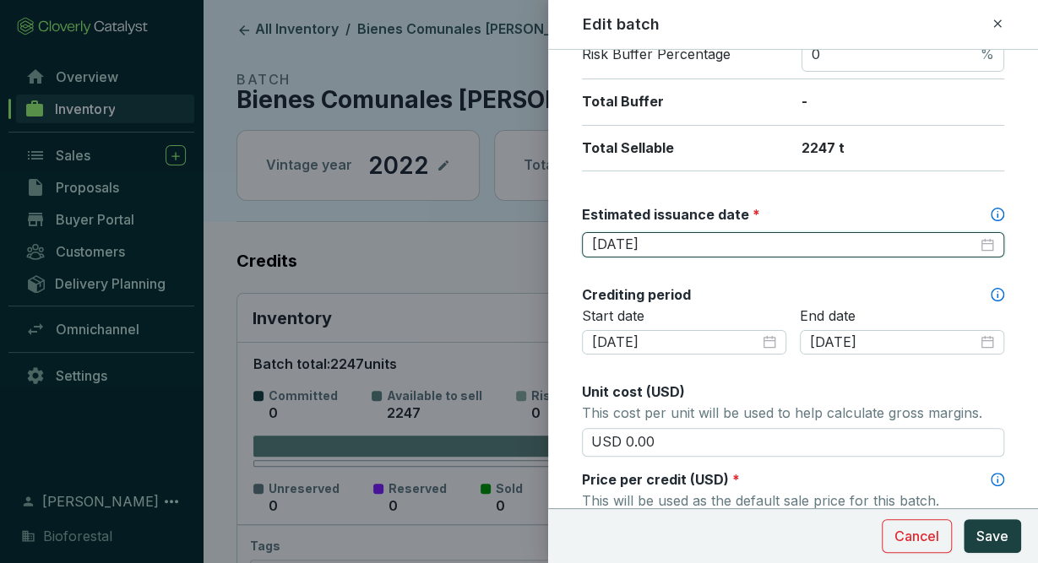
click at [943, 237] on input "2025-11-30" at bounding box center [784, 245] width 385 height 19
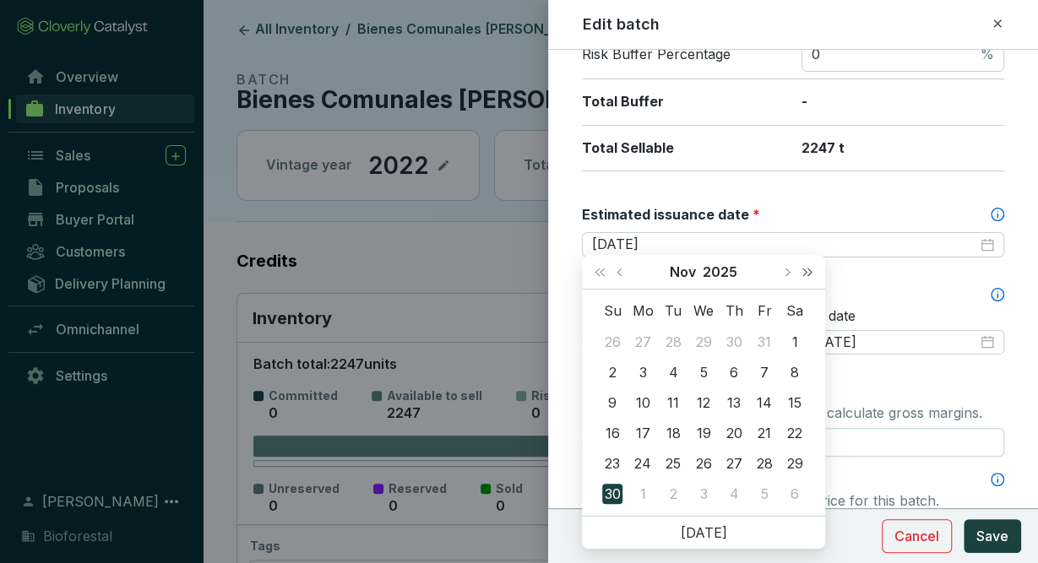
click at [803, 276] on span "Next year (Control + right)" at bounding box center [807, 272] width 8 height 8
click at [595, 274] on button "Last year (Control + left)" at bounding box center [600, 272] width 22 height 34
click at [785, 268] on button "Next month (PageDown)" at bounding box center [786, 272] width 22 height 34
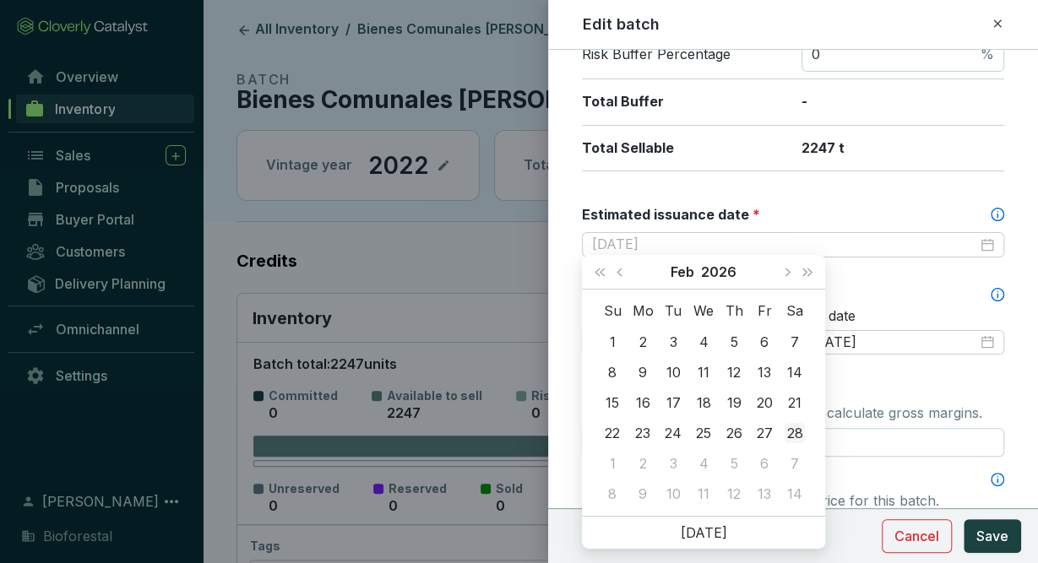
type input "2026-02-28"
click at [803, 435] on div "28" at bounding box center [795, 433] width 20 height 20
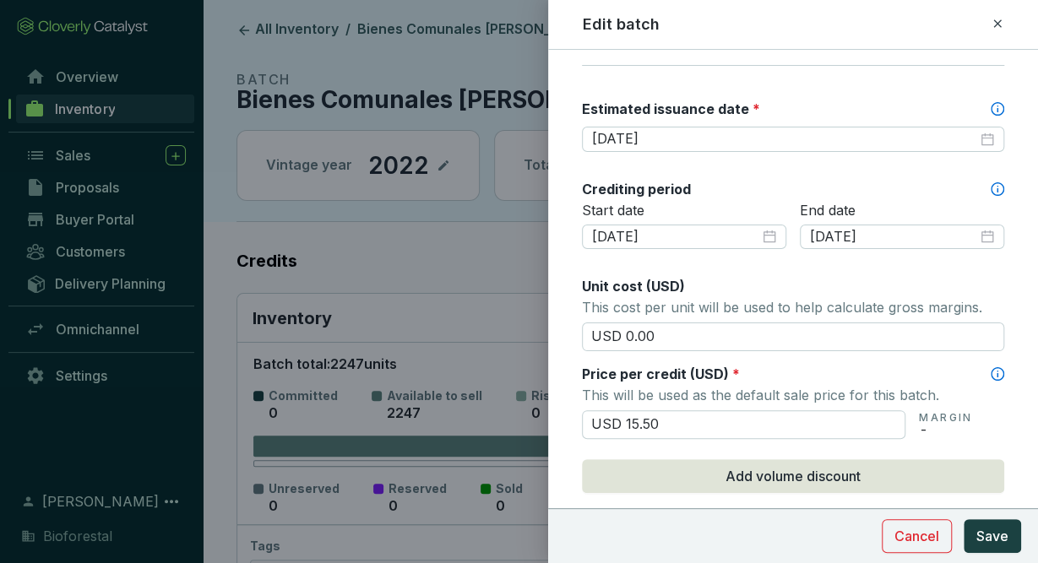
click at [803, 434] on div "Batch name * This is the internal name that will be used throughout Catalyst. B…" at bounding box center [793, 278] width 422 height 1357
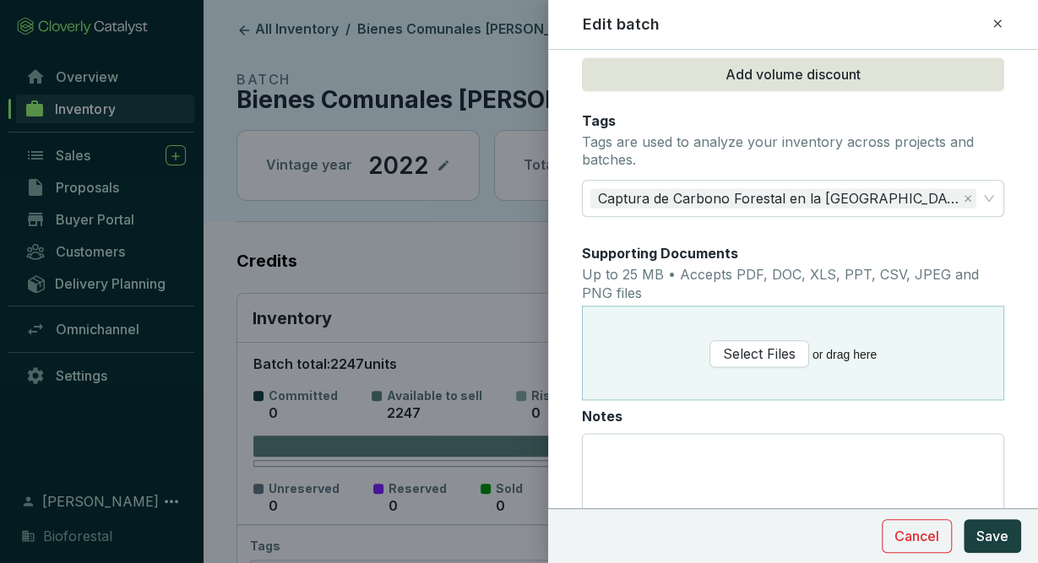
scroll to position [875, 0]
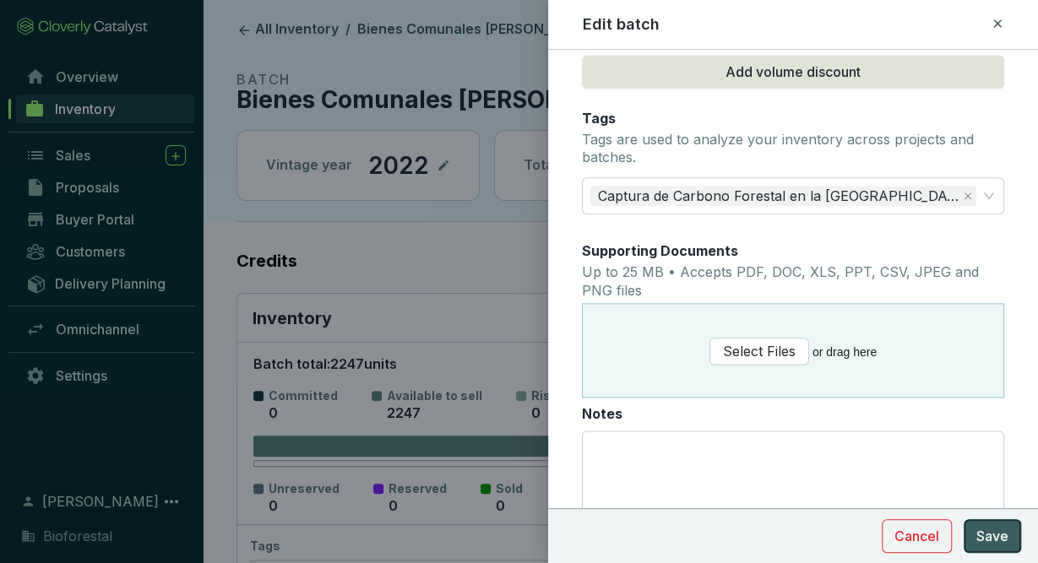
click at [987, 528] on span "Save" at bounding box center [992, 536] width 32 height 20
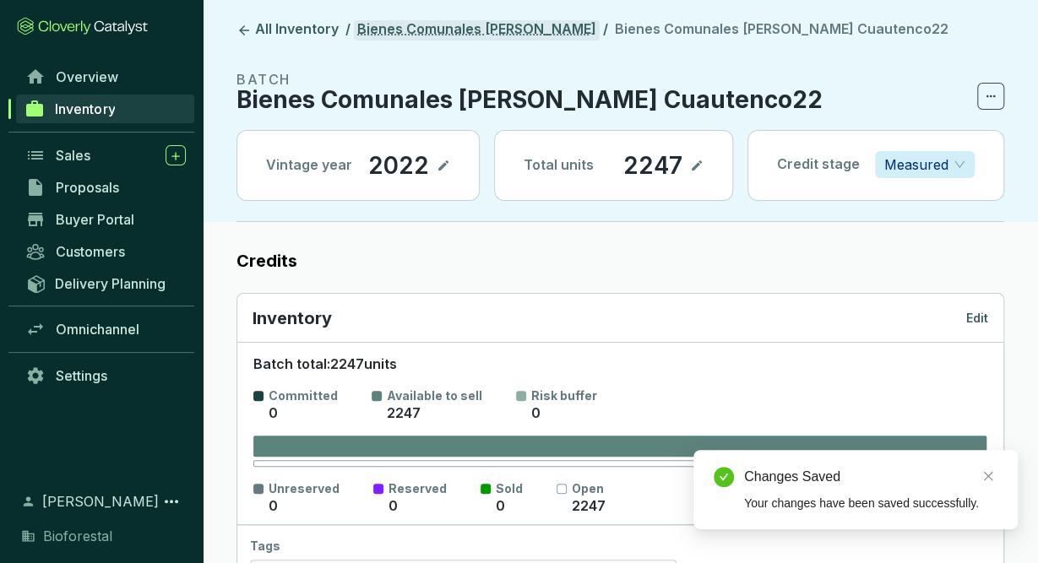
click at [474, 28] on link "Bienes Comunales [PERSON_NAME]" at bounding box center [477, 30] width 246 height 20
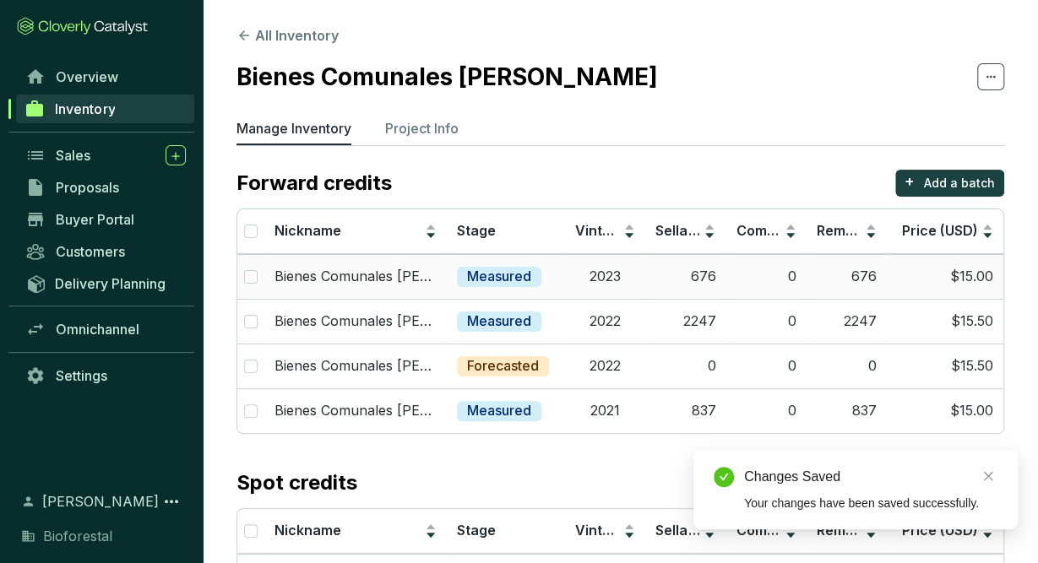
click at [785, 290] on td "0" at bounding box center [765, 276] width 80 height 45
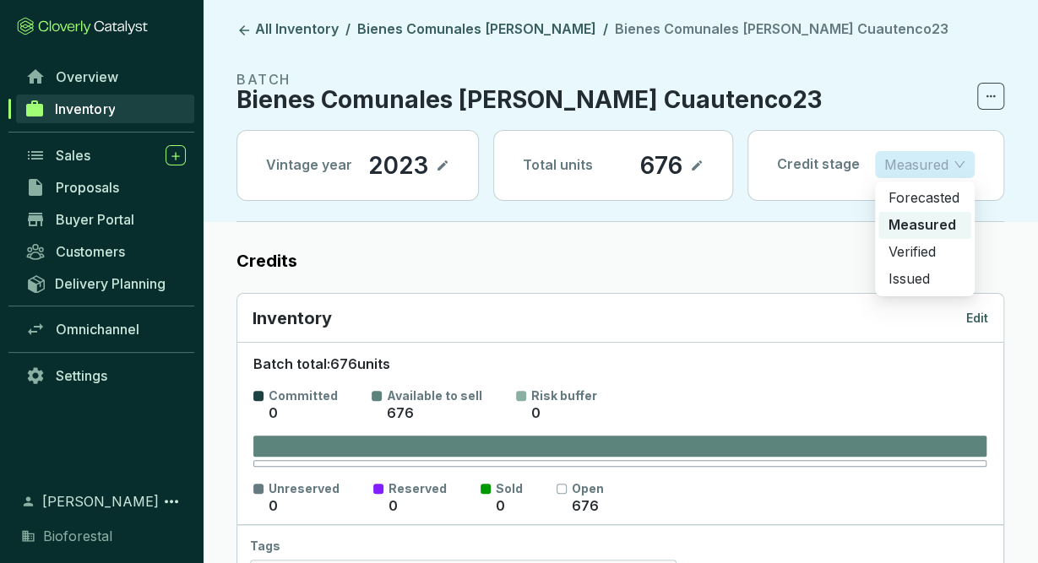
click at [963, 160] on span "Measured" at bounding box center [924, 164] width 81 height 25
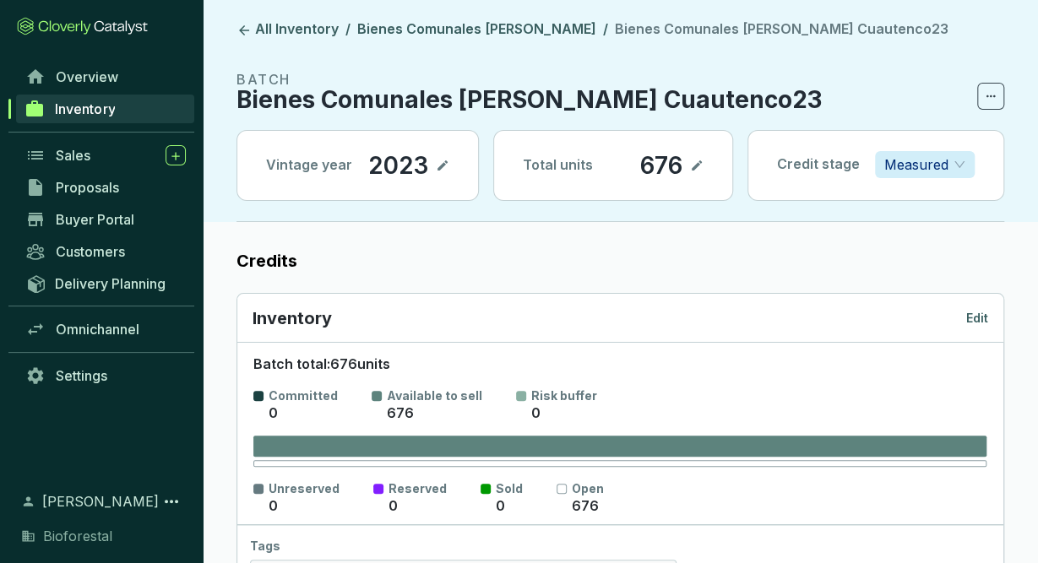
click at [948, 160] on p "Measured" at bounding box center [916, 164] width 64 height 25
click at [937, 168] on p "Measured" at bounding box center [916, 164] width 64 height 25
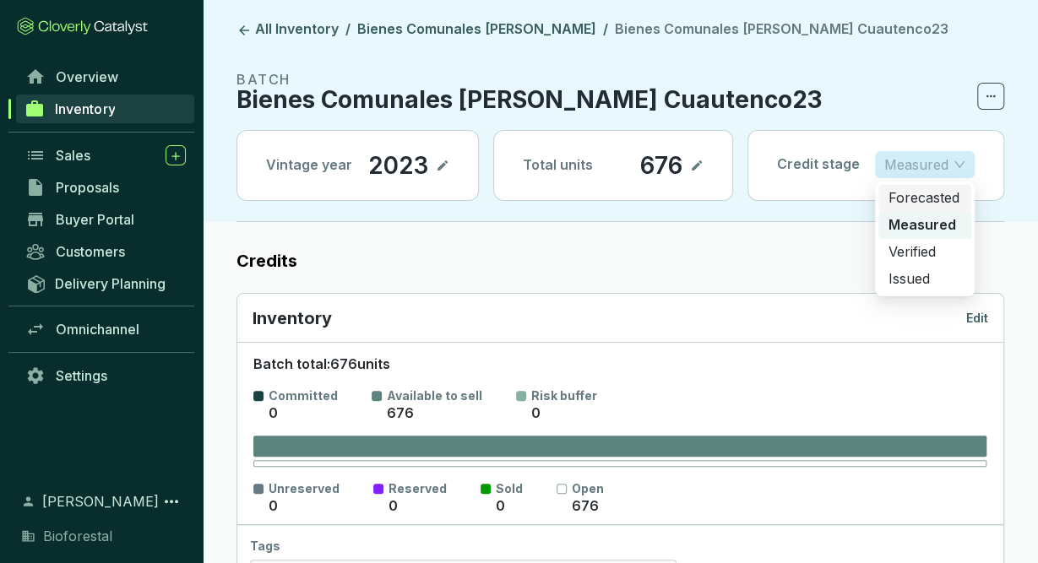
click at [933, 195] on p "Forecasted" at bounding box center [924, 198] width 73 height 19
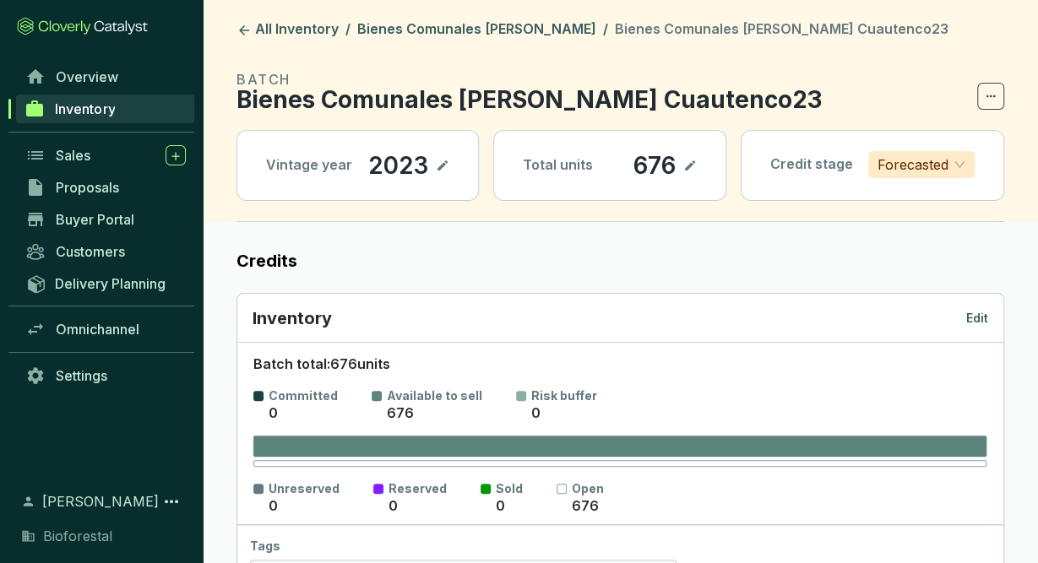
click at [970, 314] on p "Edit" at bounding box center [977, 318] width 22 height 17
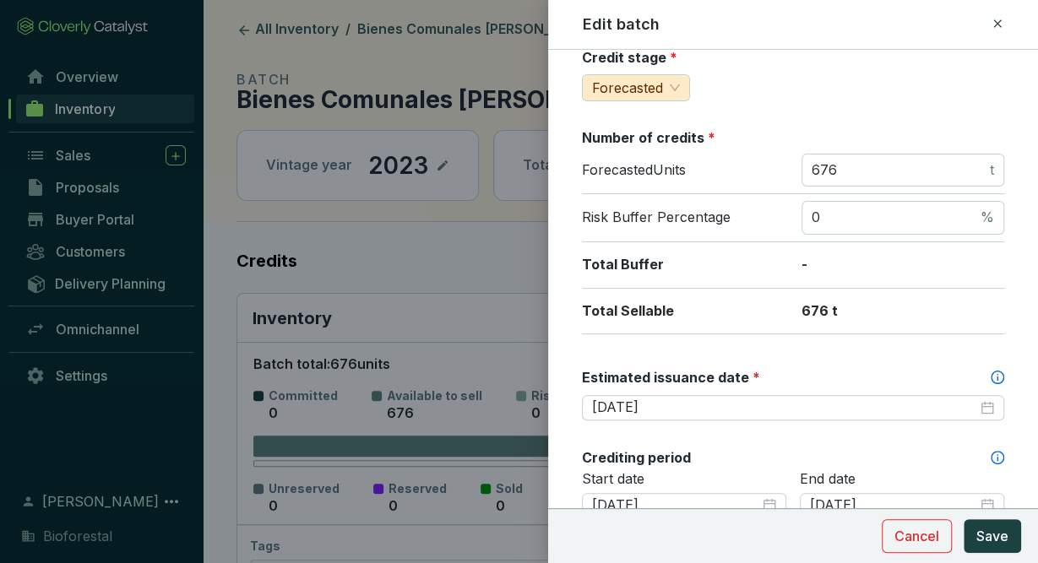
scroll to position [344, 0]
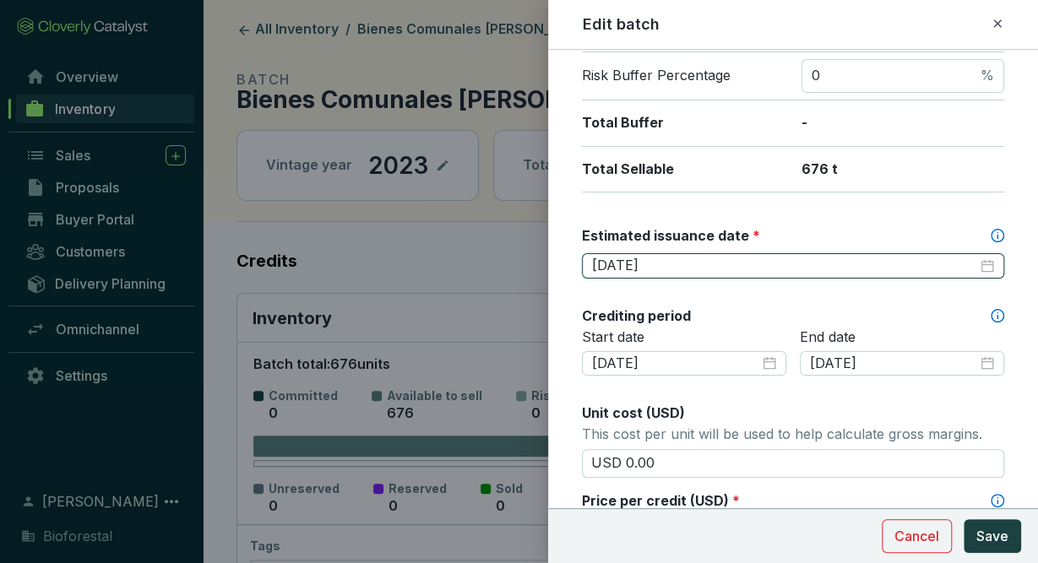
click at [971, 266] on input "2025-11-30" at bounding box center [784, 266] width 385 height 19
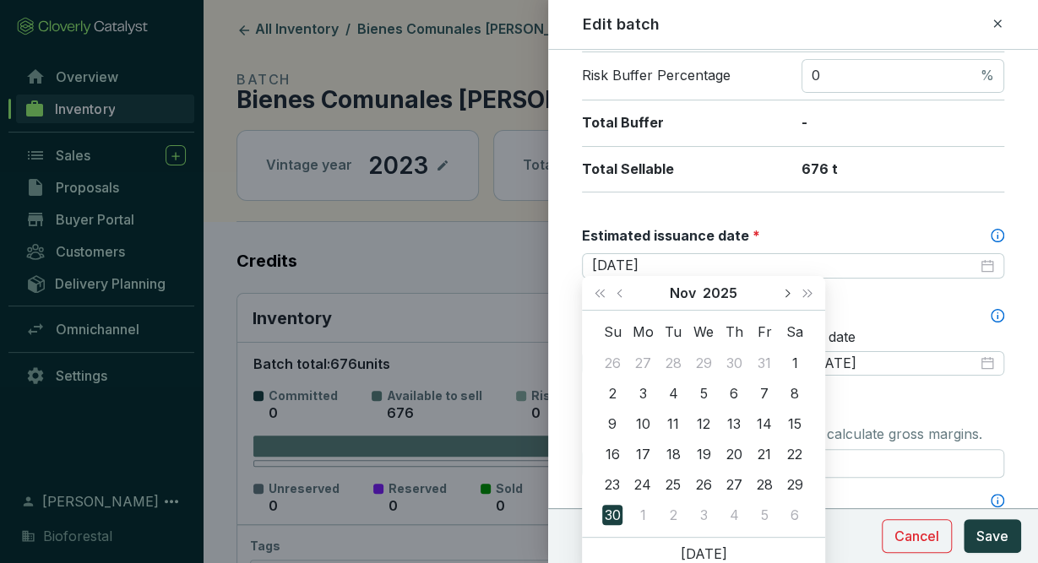
click at [784, 286] on button "Next month (PageDown)" at bounding box center [786, 293] width 22 height 34
type input "2026-02-28"
click at [794, 452] on div "28" at bounding box center [795, 454] width 20 height 20
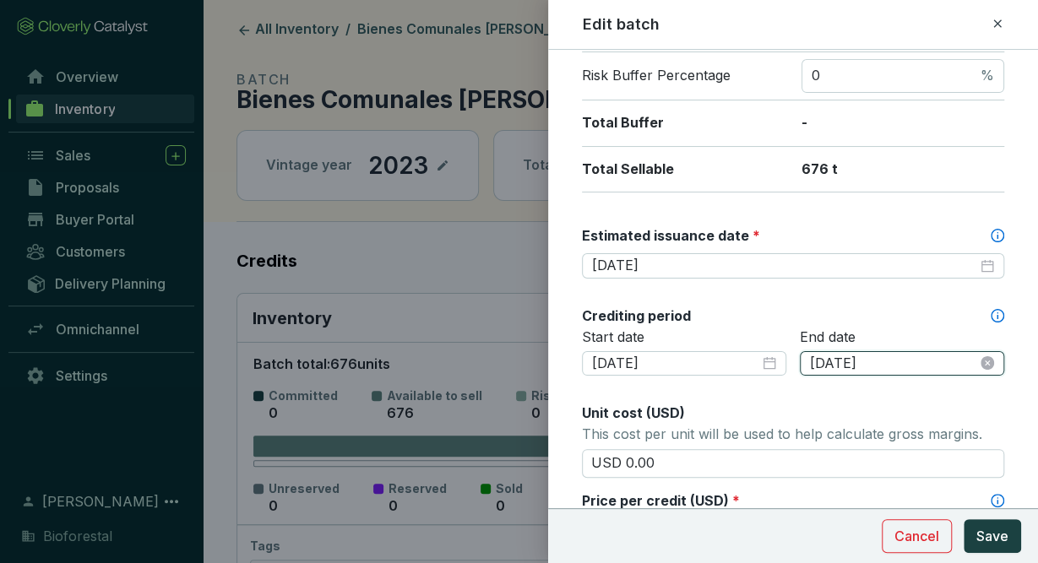
click at [888, 356] on input "2023-12-09" at bounding box center [893, 364] width 167 height 19
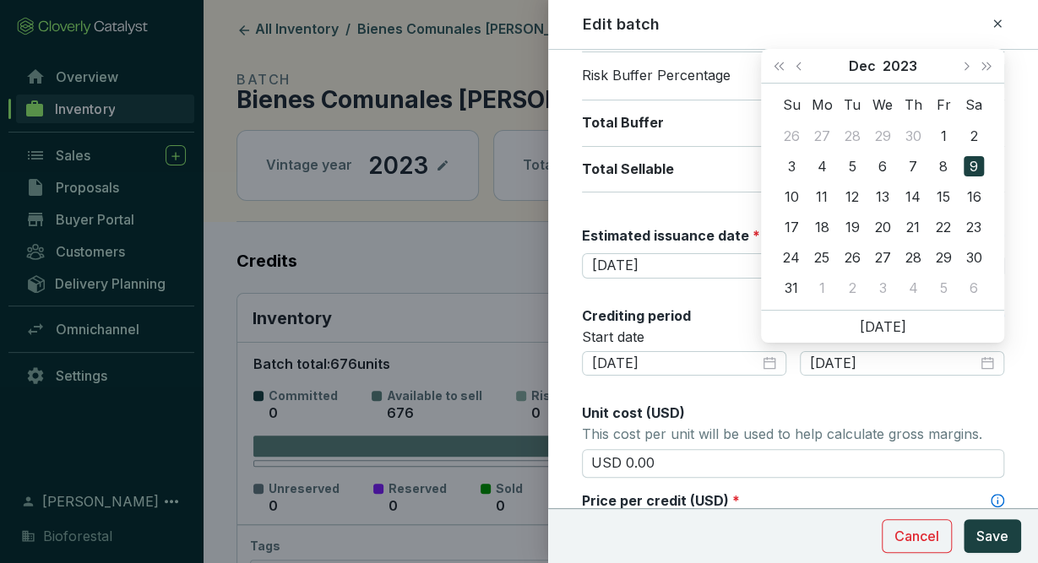
click at [888, 390] on div "End date 2023-12-09" at bounding box center [902, 363] width 204 height 69
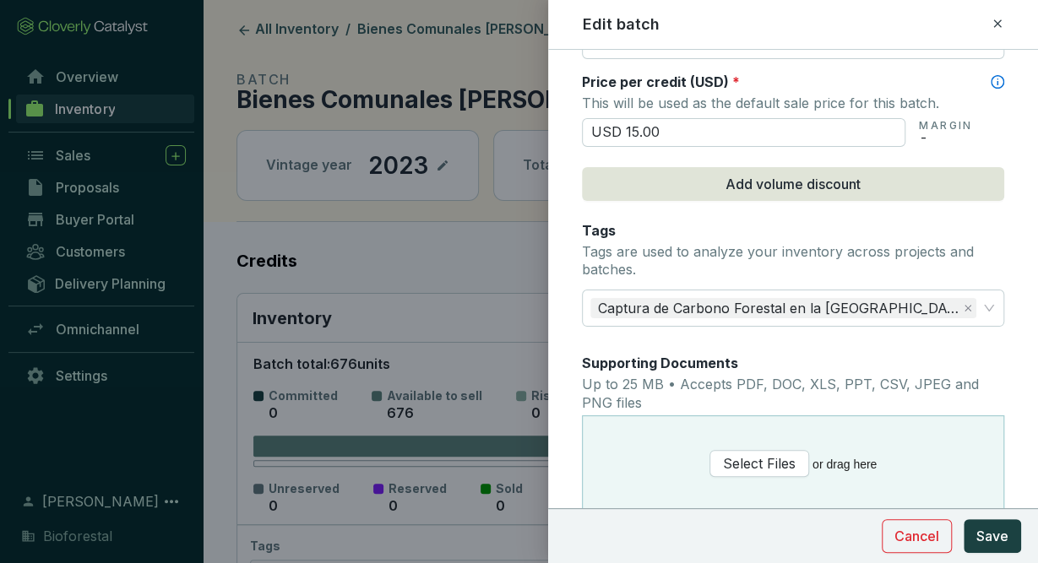
scroll to position [958, 0]
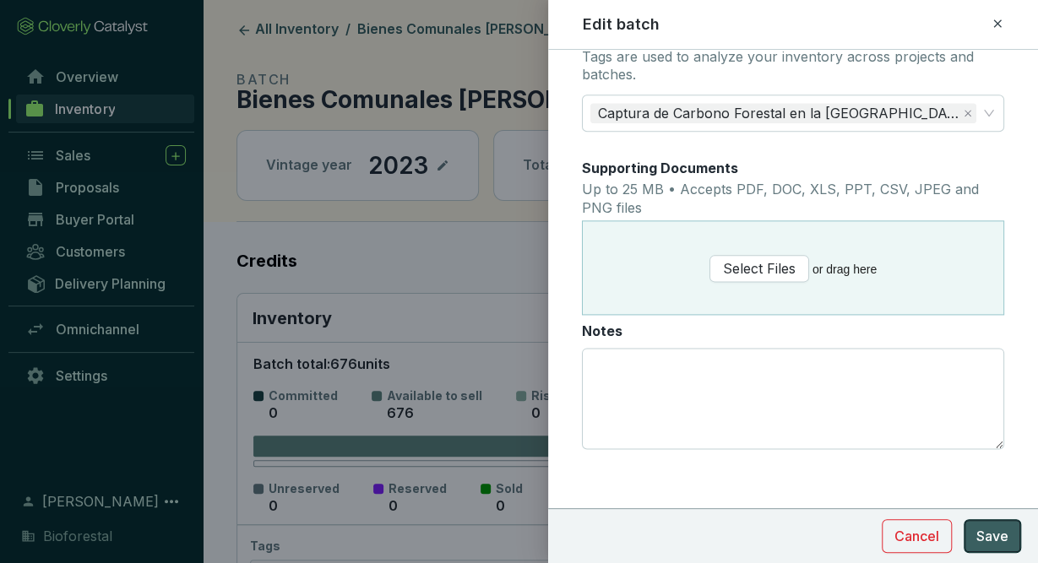
click at [1009, 537] on button "Save" at bounding box center [992, 536] width 57 height 34
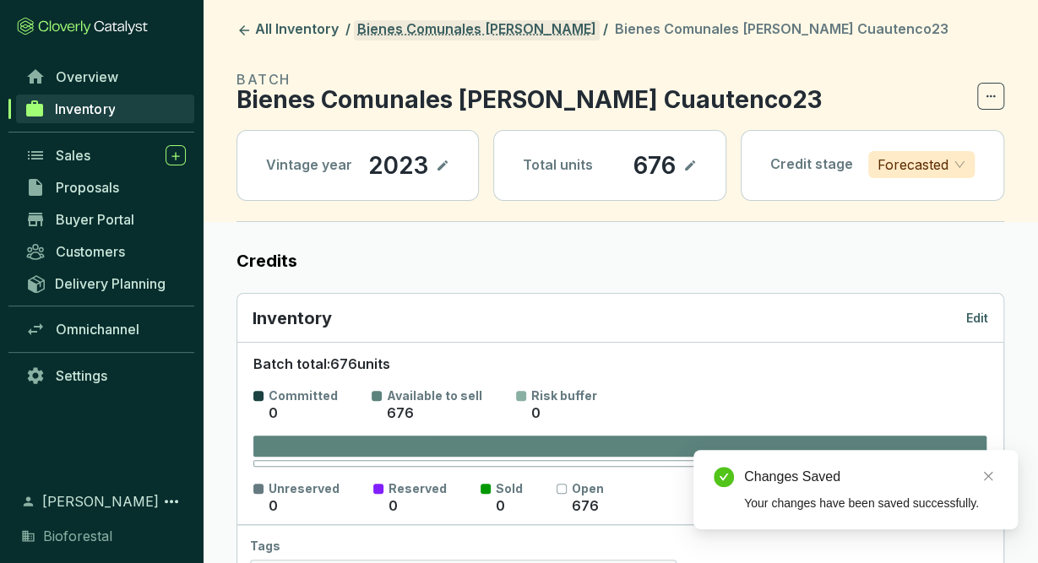
click at [475, 35] on link "Bienes Comunales [PERSON_NAME]" at bounding box center [477, 30] width 246 height 20
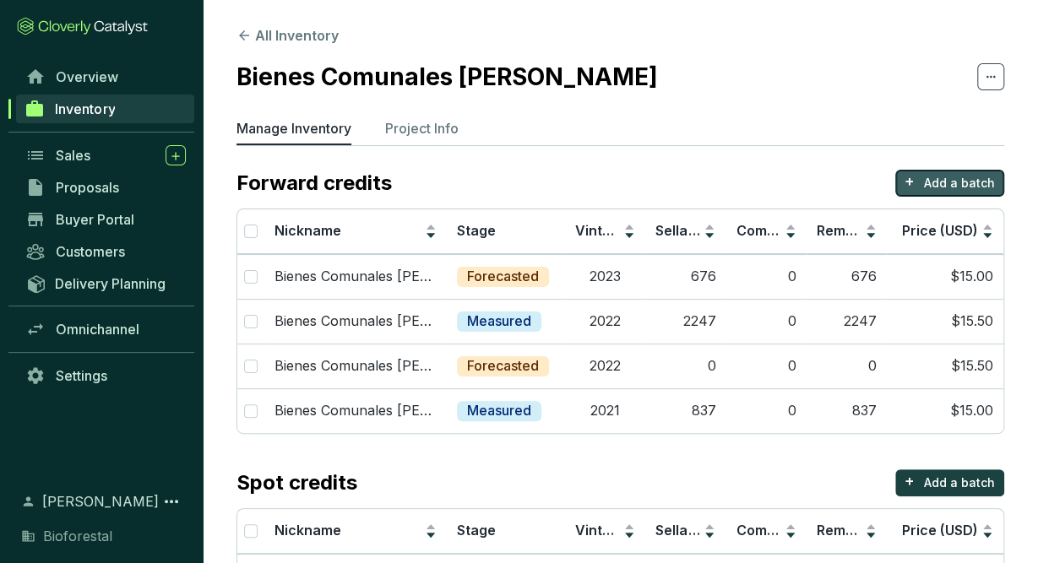
click at [918, 183] on button "+ Add a batch" at bounding box center [949, 183] width 109 height 27
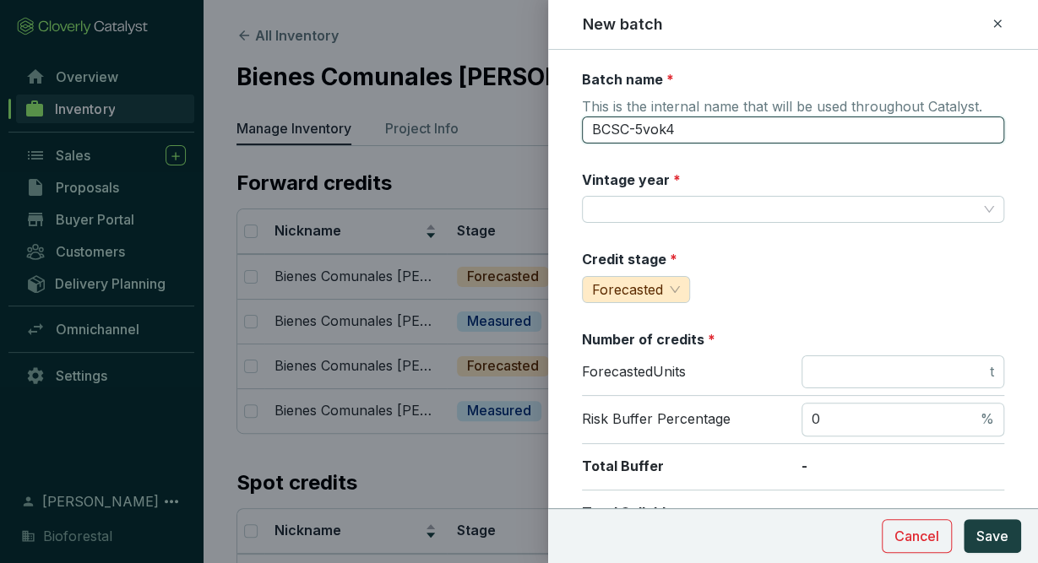
drag, startPoint x: 819, startPoint y: 138, endPoint x: 394, endPoint y: 135, distance: 424.8
click at [582, 135] on input "BCSC-5vok4" at bounding box center [793, 130] width 422 height 27
paste input "ienes Comunales Santiago Cuautenco"
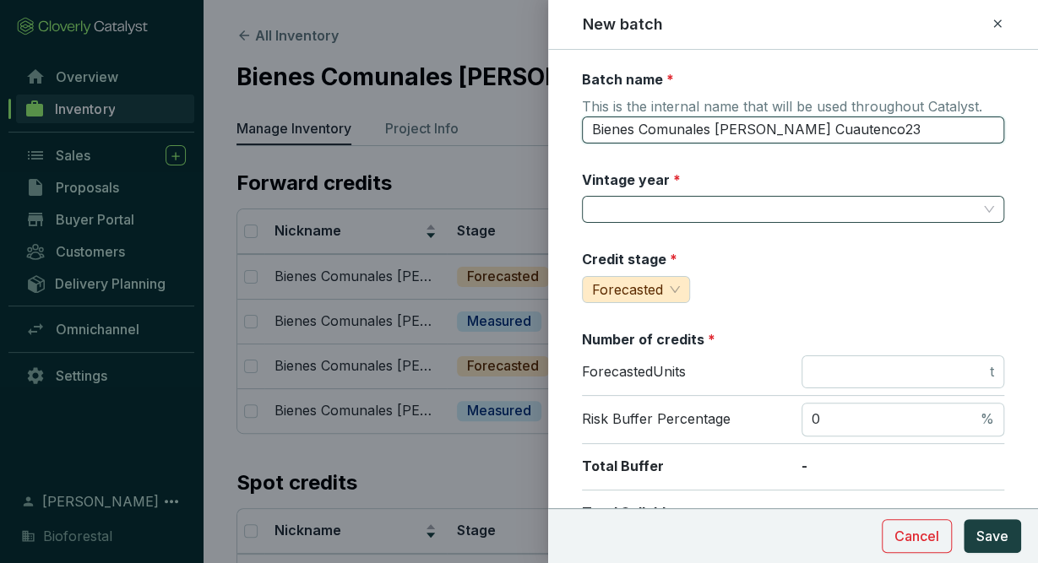
type input "Bienes Comunales Santiago Cuautenco23"
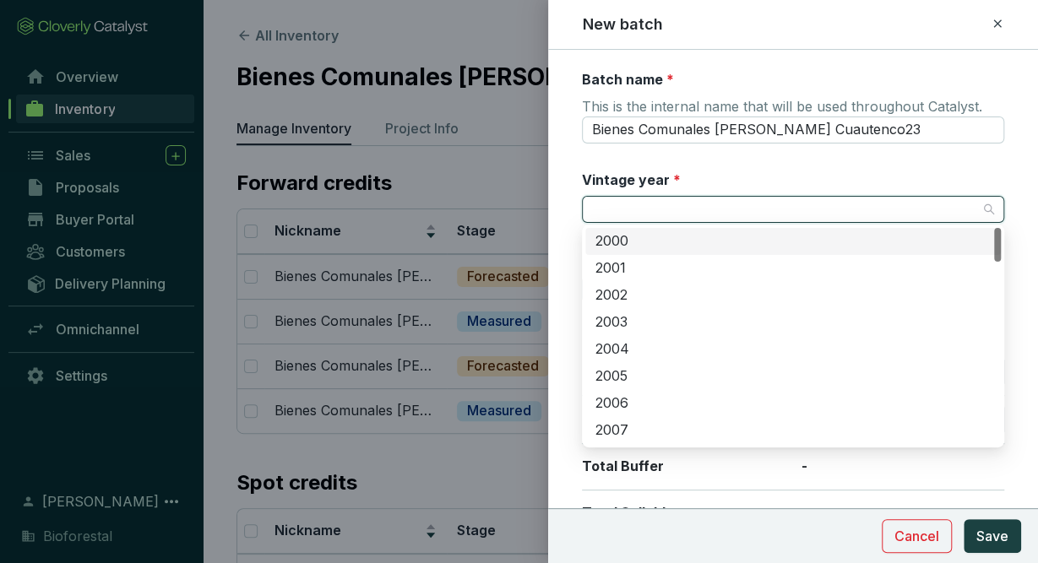
click at [653, 214] on input "Vintage year *" at bounding box center [784, 209] width 385 height 25
type input "2023"
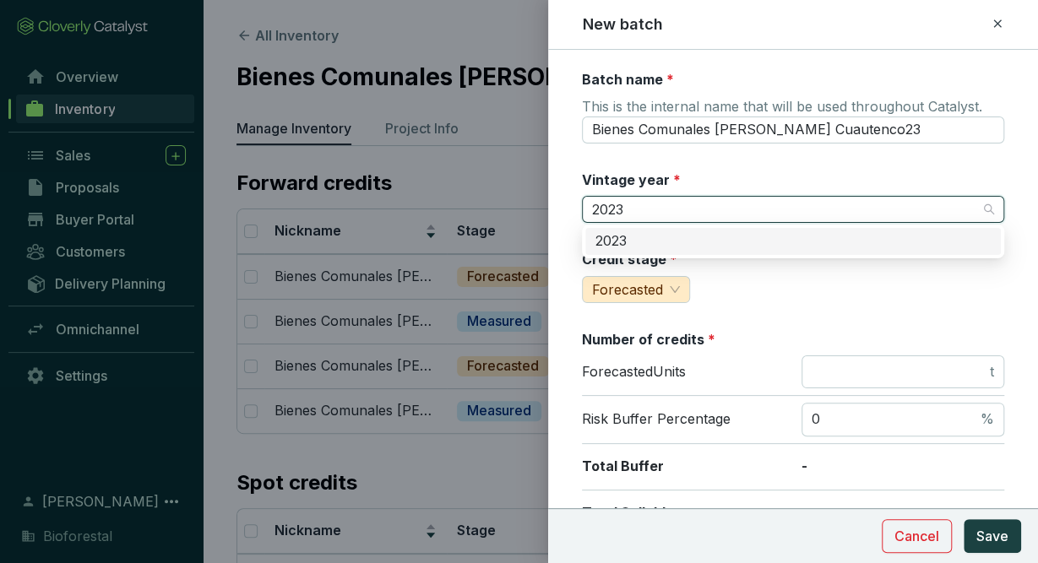
click at [861, 228] on div "2023" at bounding box center [793, 241] width 416 height 27
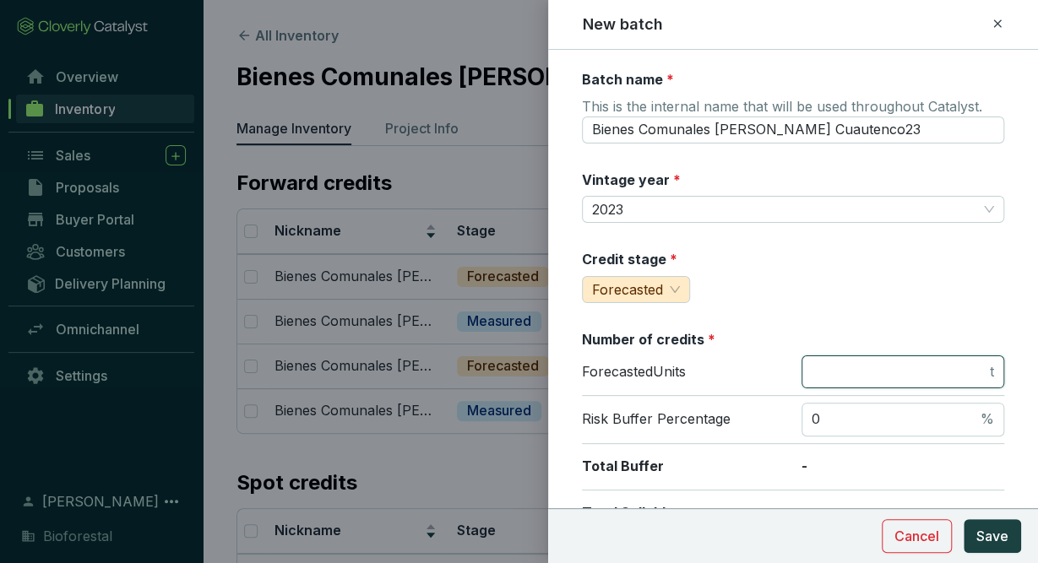
click at [904, 370] on input "number" at bounding box center [899, 372] width 175 height 19
type input "0"
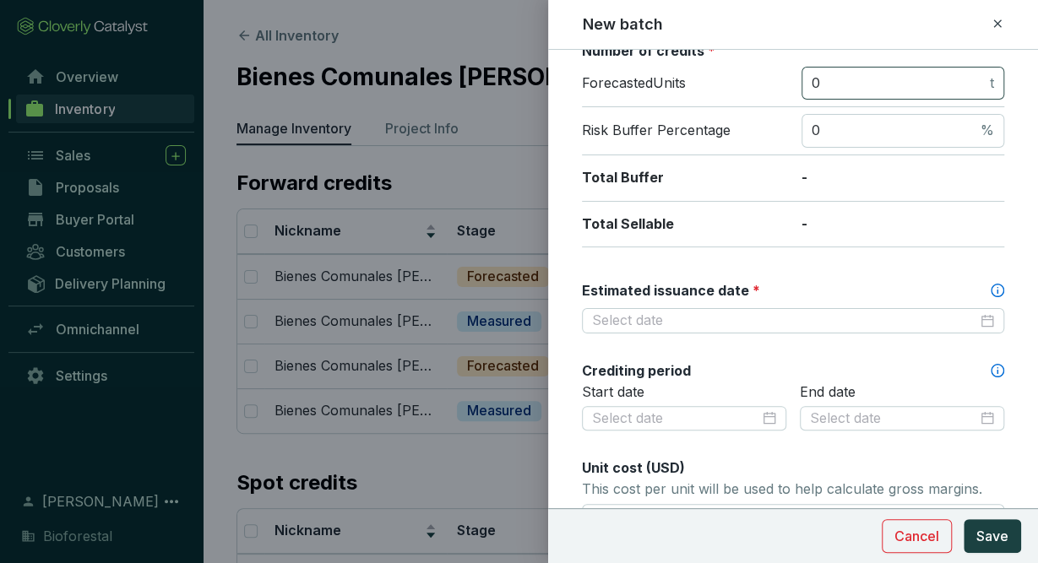
scroll to position [340, 0]
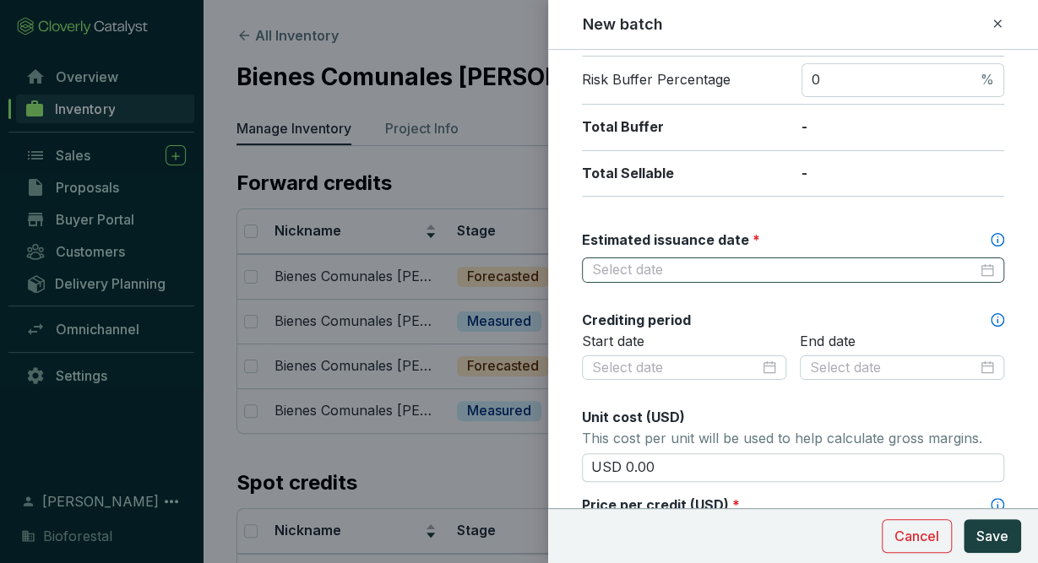
click at [984, 266] on div at bounding box center [793, 270] width 402 height 19
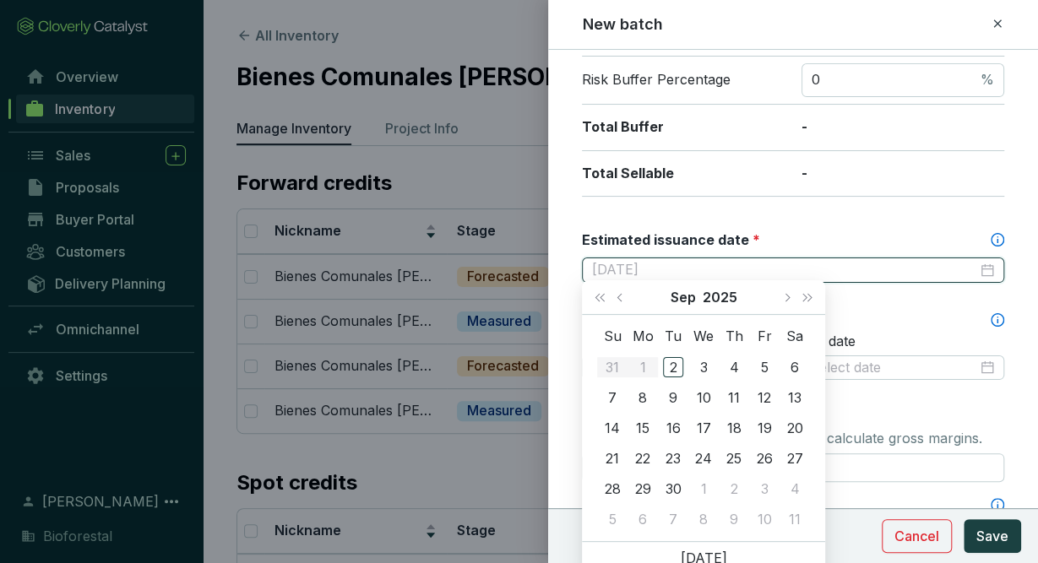
type input "2025-09-04"
click at [790, 298] on button "Next month (PageDown)" at bounding box center [786, 297] width 22 height 34
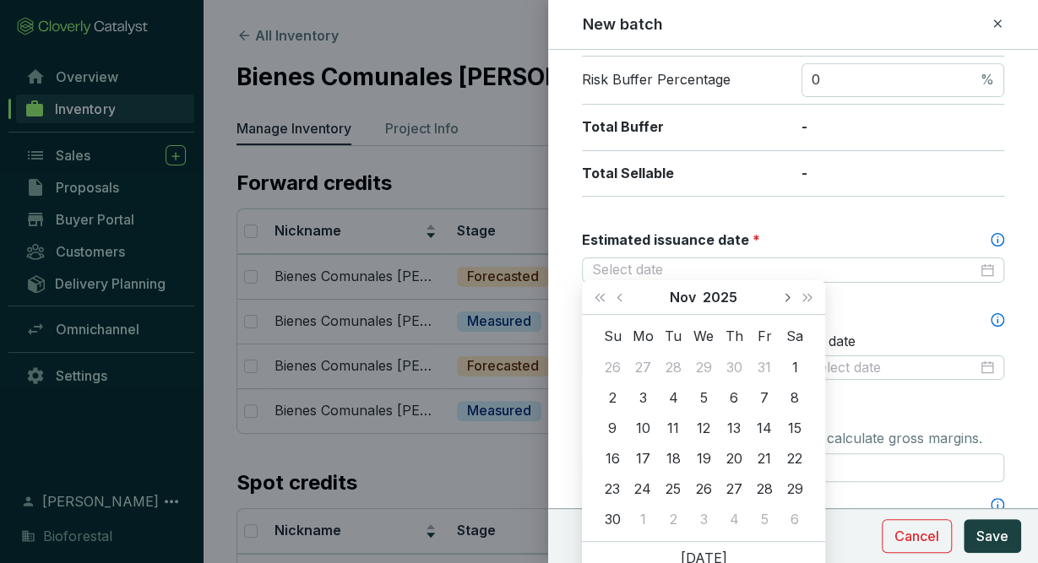
click at [790, 298] on button "Next month (PageDown)" at bounding box center [786, 297] width 22 height 34
type input "2026-02-28"
click at [798, 457] on div "28" at bounding box center [795, 458] width 20 height 20
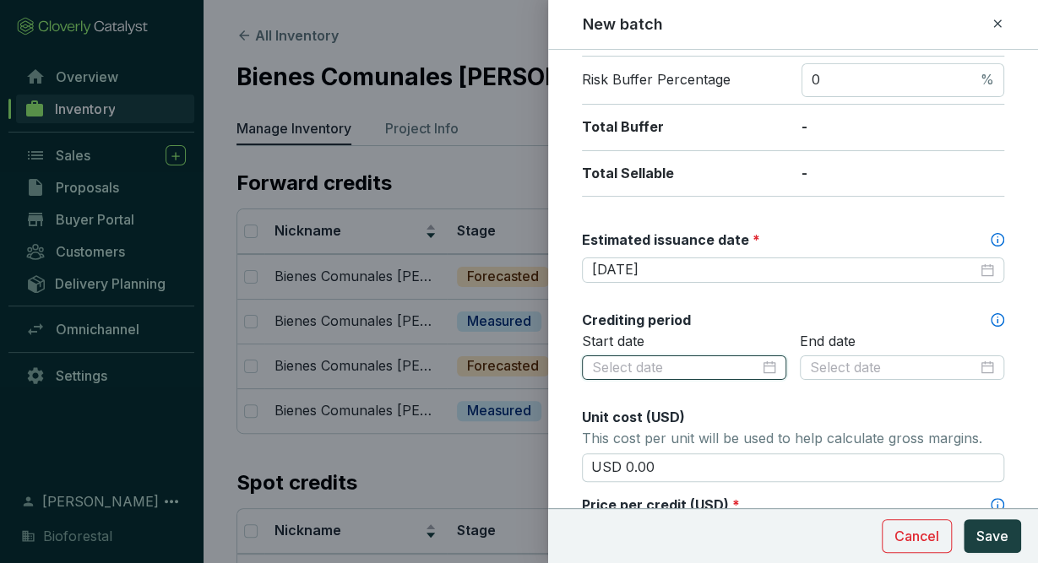
click at [731, 368] on input at bounding box center [675, 368] width 167 height 19
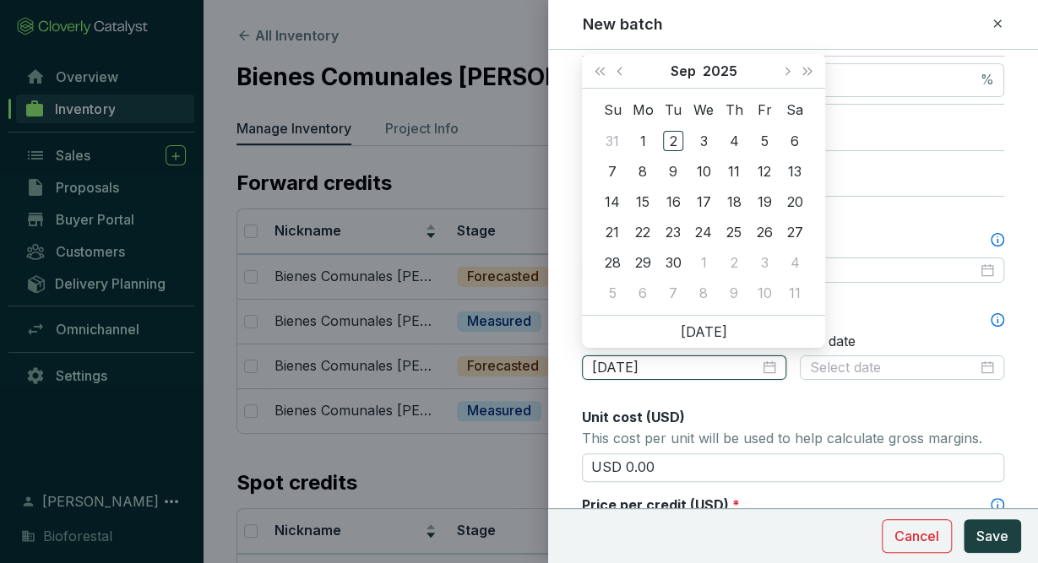
type input "2025-09-05"
click at [784, 71] on span "Next month (PageDown)" at bounding box center [786, 71] width 8 height 8
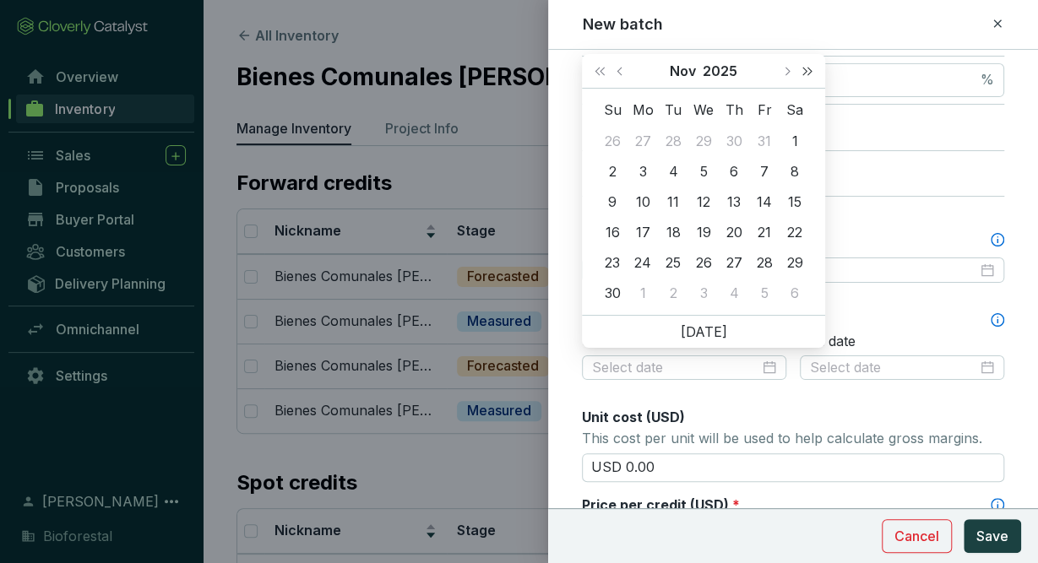
click at [807, 73] on span "Next year (Control + right)" at bounding box center [807, 71] width 8 height 8
click at [604, 71] on span "Last year (Control + left)" at bounding box center [599, 71] width 8 height 8
type input "2023-11-04"
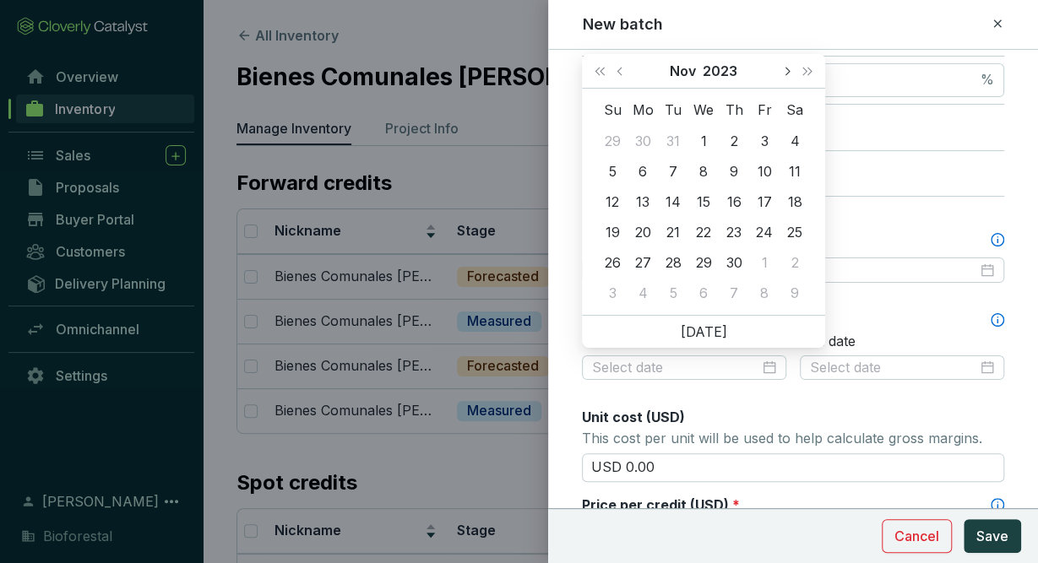
click at [790, 73] on button "Next month (PageDown)" at bounding box center [786, 71] width 22 height 34
type input "2023-12-10"
click at [611, 204] on div "10" at bounding box center [612, 202] width 20 height 20
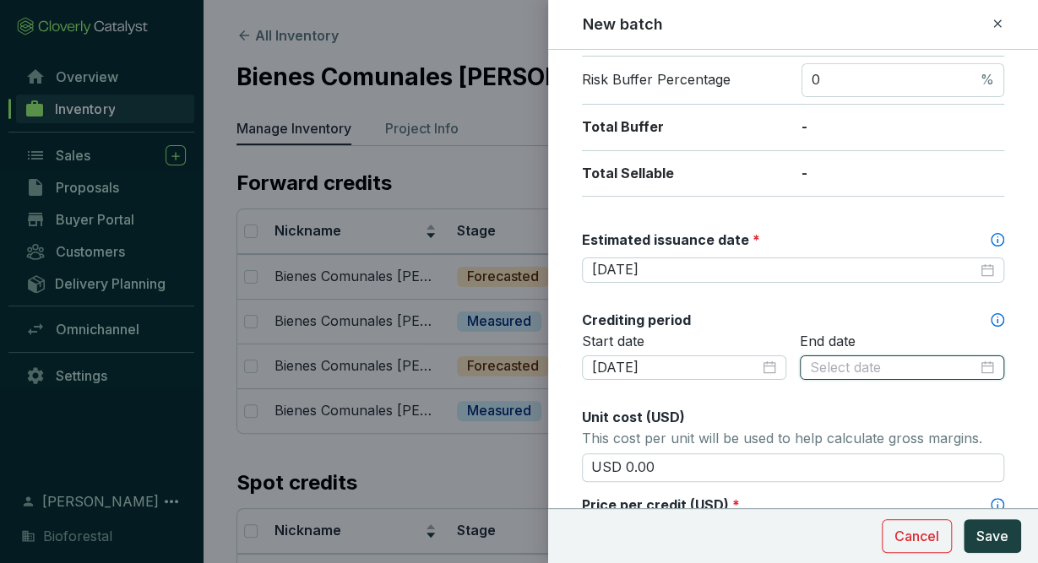
click at [852, 361] on input at bounding box center [893, 368] width 167 height 19
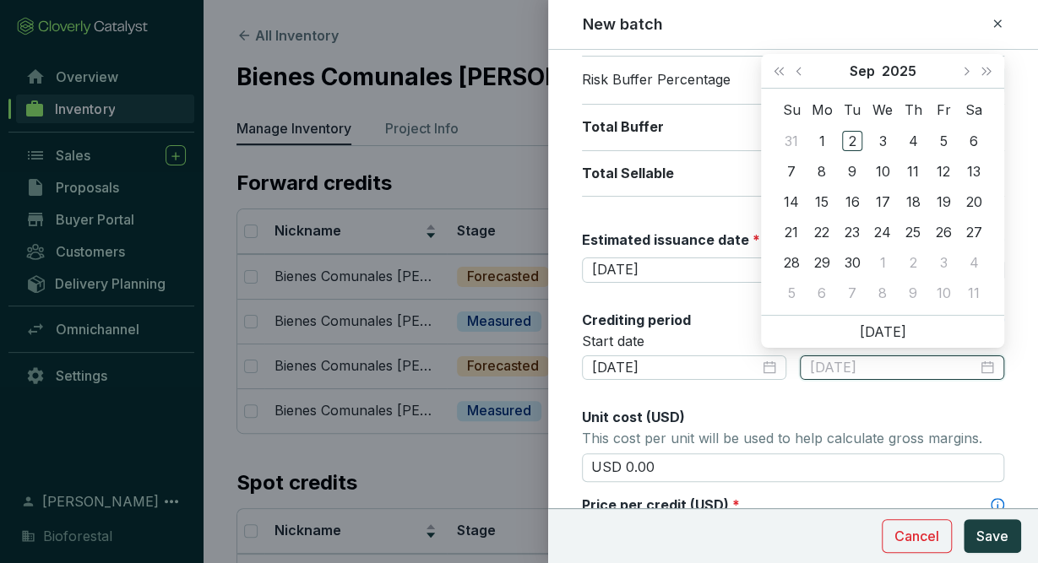
type input "2025-09-05"
click at [780, 73] on button "Last year (Control + left)" at bounding box center [779, 71] width 22 height 34
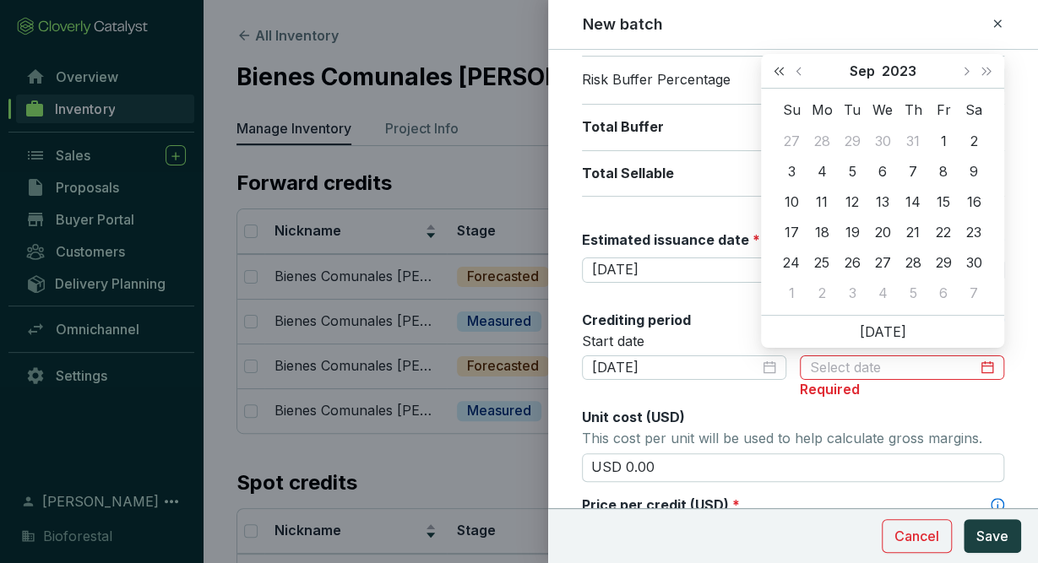
click at [780, 73] on button "Last year (Control + left)" at bounding box center [779, 71] width 22 height 34
type input "2022-09-03"
type input "2022-09-02"
type input "2022-09-03"
click at [964, 68] on button "Next month (PageDown)" at bounding box center [965, 71] width 22 height 34
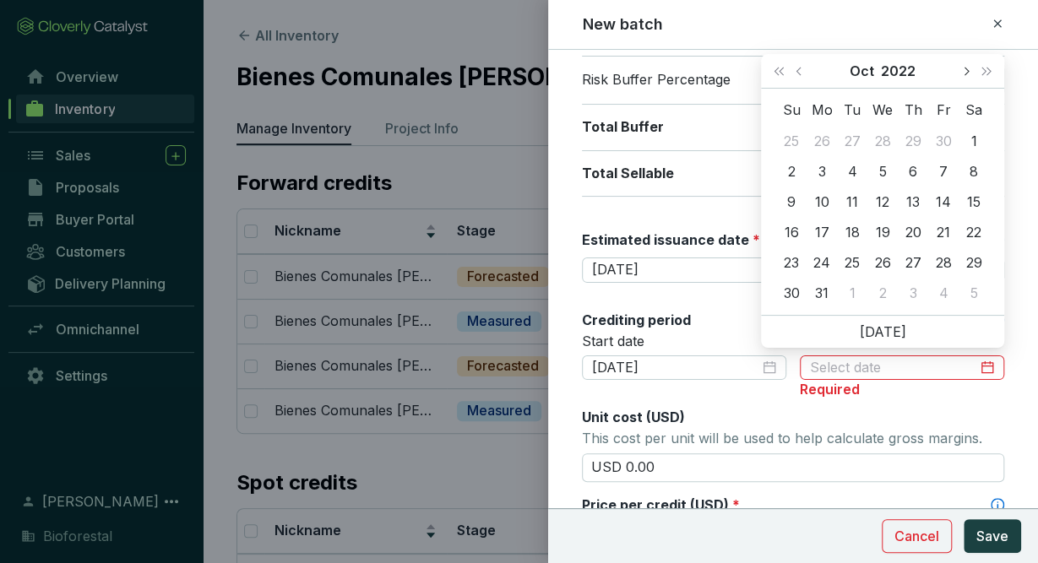
click at [964, 68] on button "Next month (PageDown)" at bounding box center [965, 71] width 22 height 34
type input "2022-12-03"
click at [978, 268] on div "31" at bounding box center [974, 263] width 20 height 20
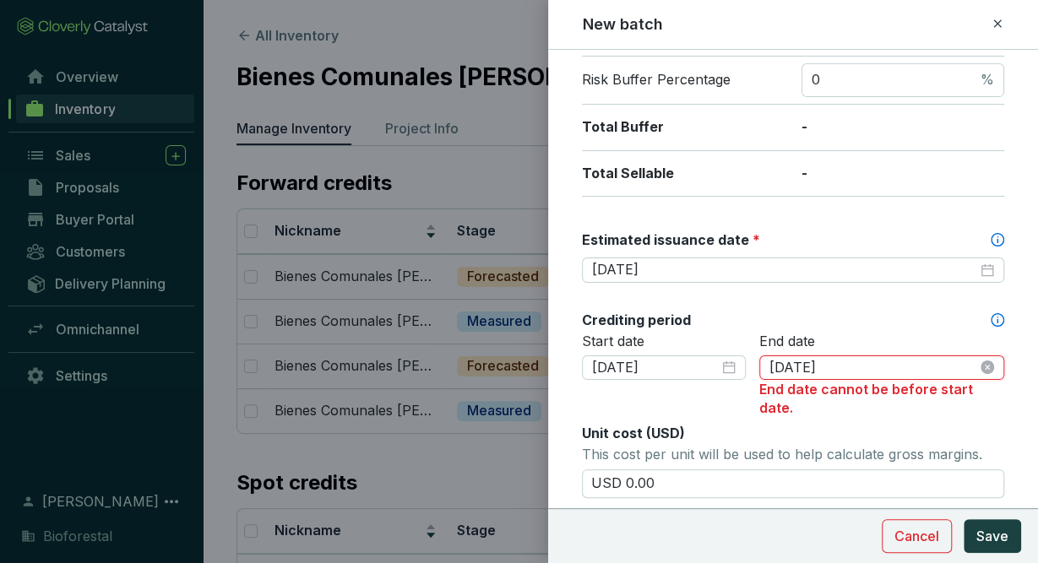
click at [871, 361] on input "2022-12-31" at bounding box center [873, 368] width 208 height 19
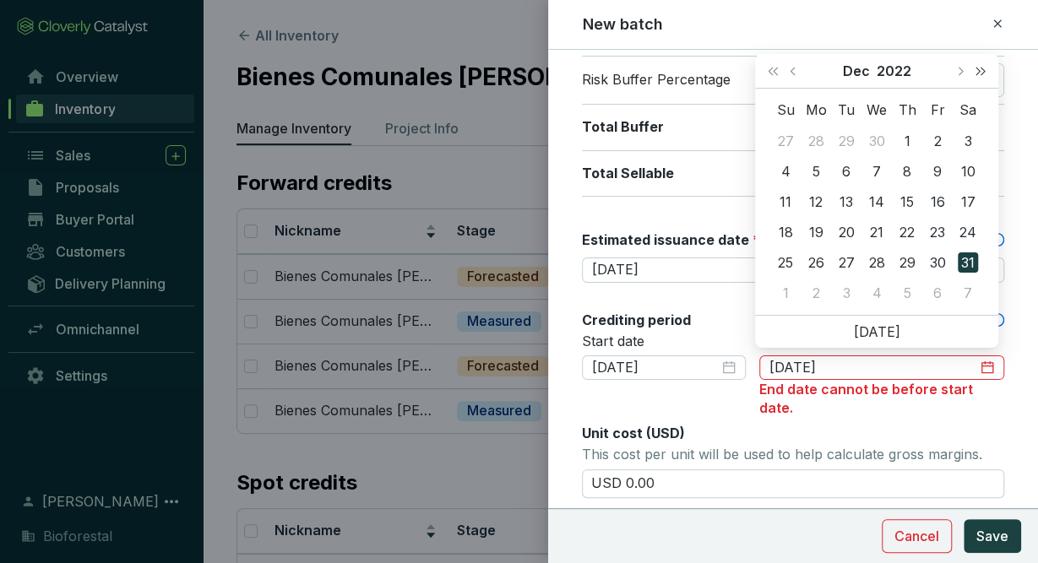
click at [988, 70] on button "Next year (Control + right)" at bounding box center [981, 71] width 22 height 34
type input "2023-12-31"
click at [786, 285] on div "31" at bounding box center [785, 293] width 20 height 20
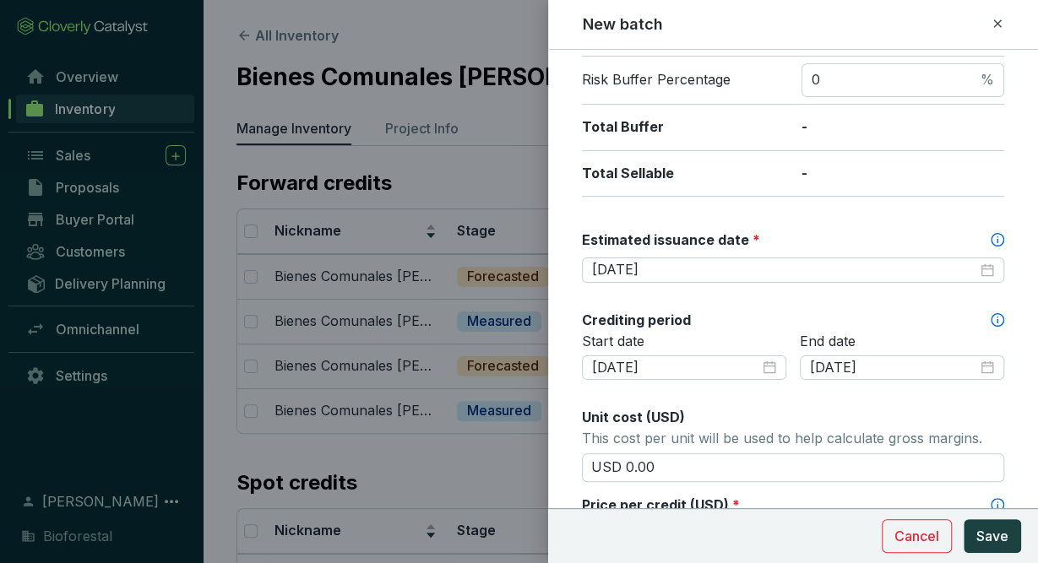
click at [781, 416] on div "Unit cost (USD)" at bounding box center [793, 417] width 422 height 19
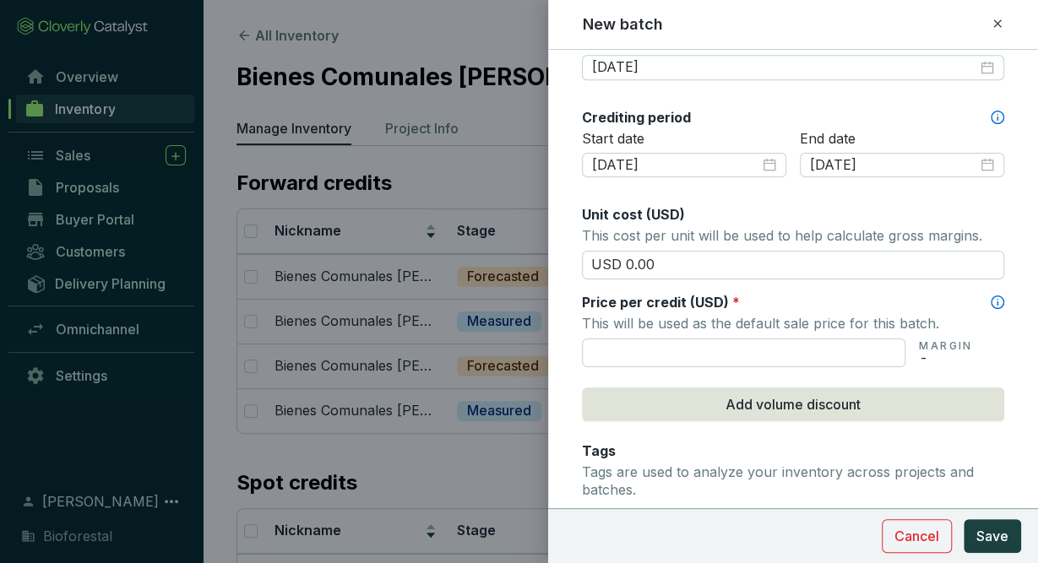
scroll to position [551, 0]
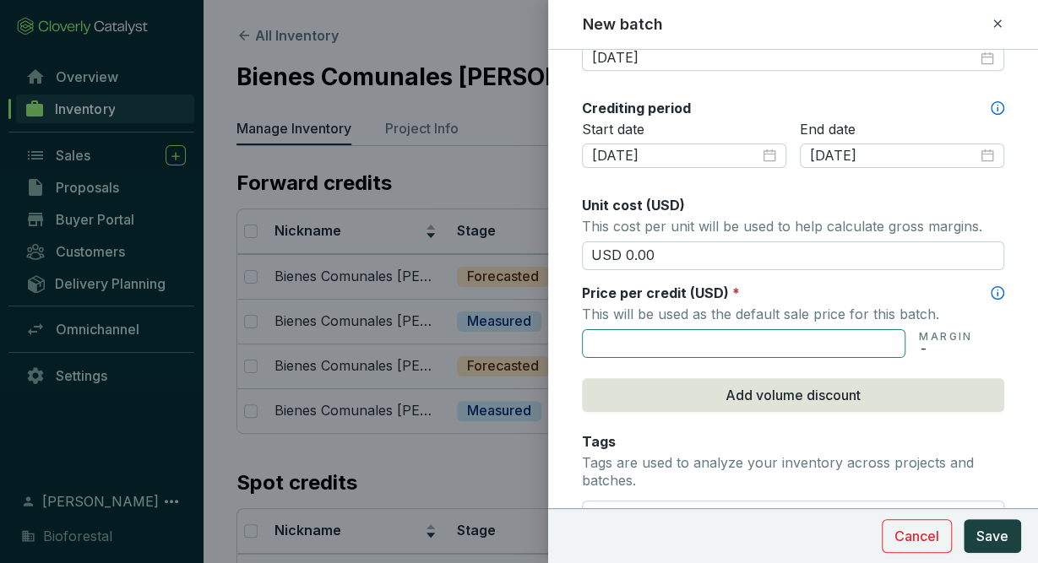
click at [774, 334] on input "text" at bounding box center [743, 343] width 323 height 29
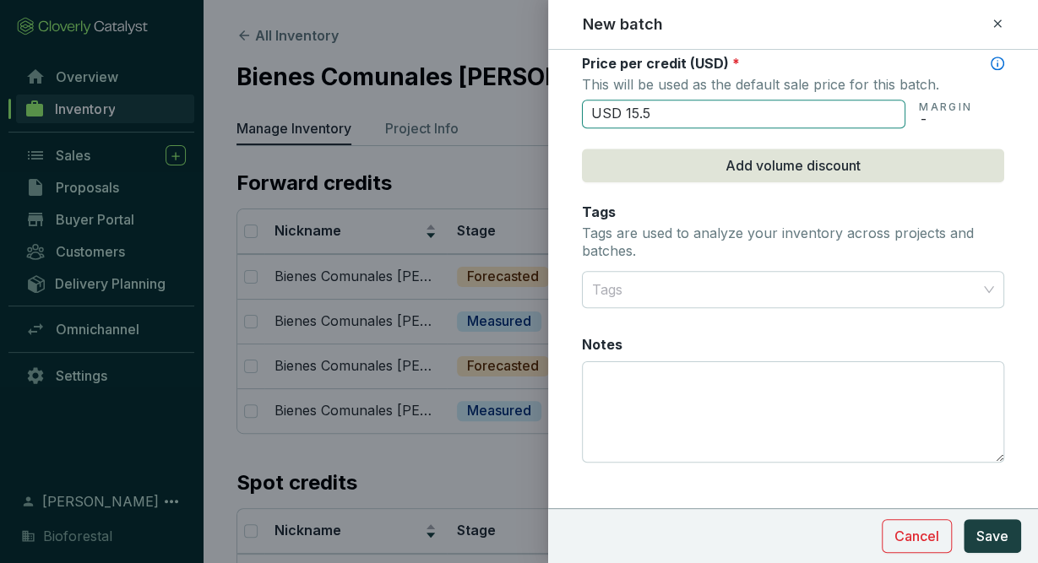
scroll to position [795, 0]
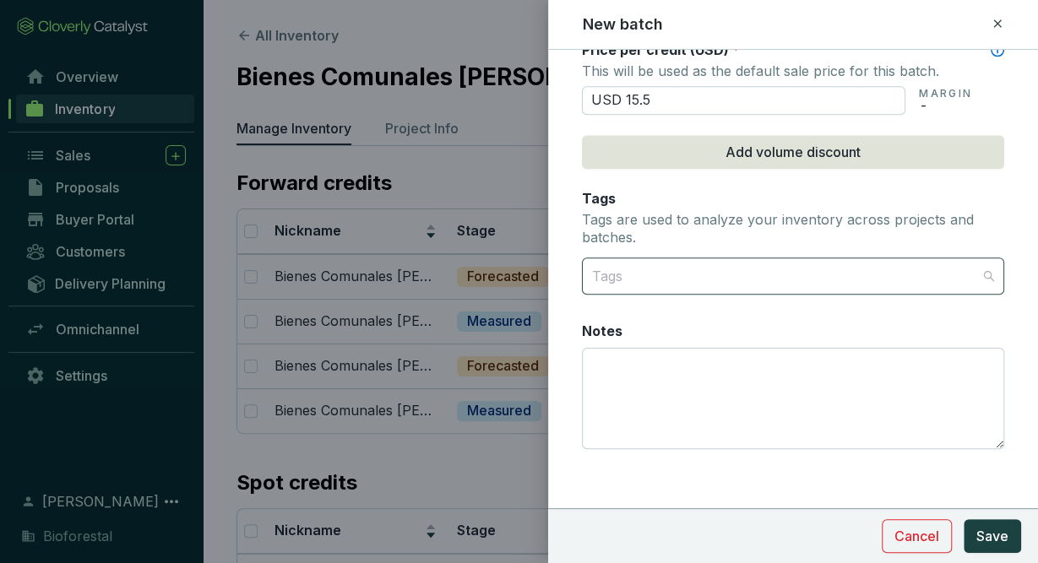
click at [801, 273] on div at bounding box center [783, 276] width 396 height 34
type input "USD 15.50"
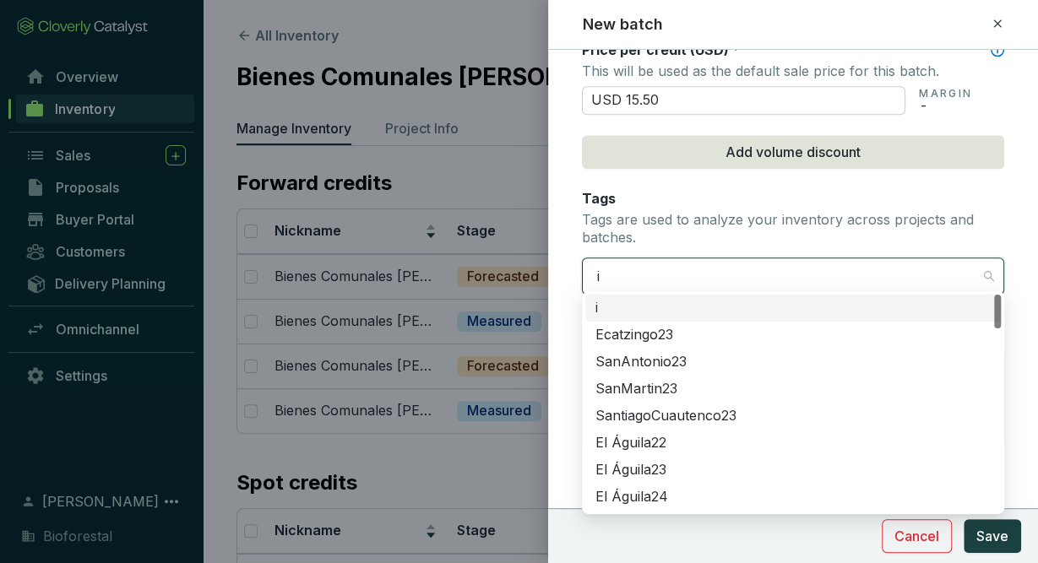
type input "iz"
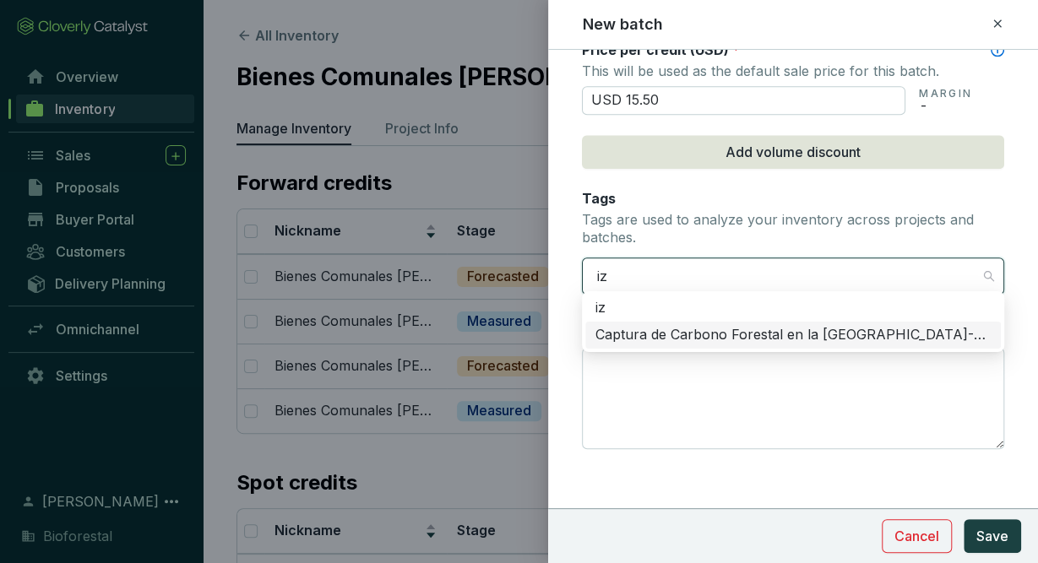
click at [913, 340] on div "Captura de Carbono Forestal en la [GEOGRAPHIC_DATA]-Popo" at bounding box center [792, 335] width 395 height 19
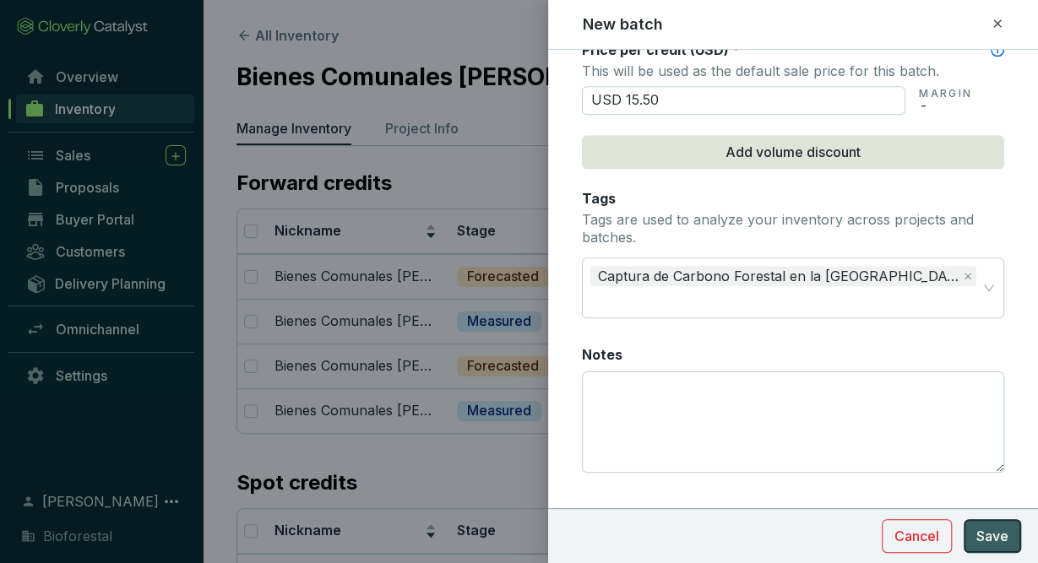
click at [989, 542] on span "Save" at bounding box center [992, 536] width 32 height 20
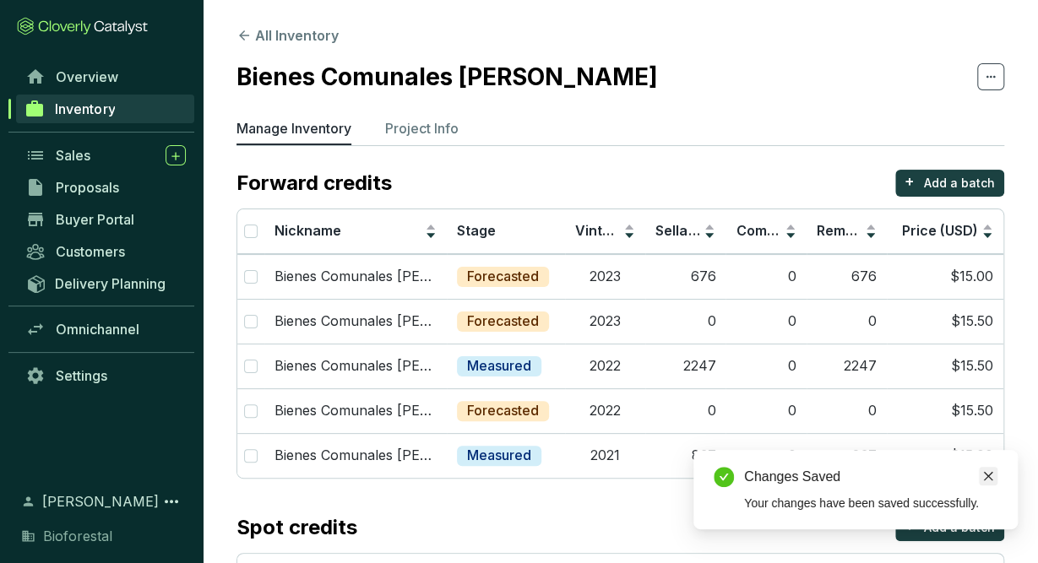
click at [987, 475] on icon "close" at bounding box center [988, 476] width 9 height 9
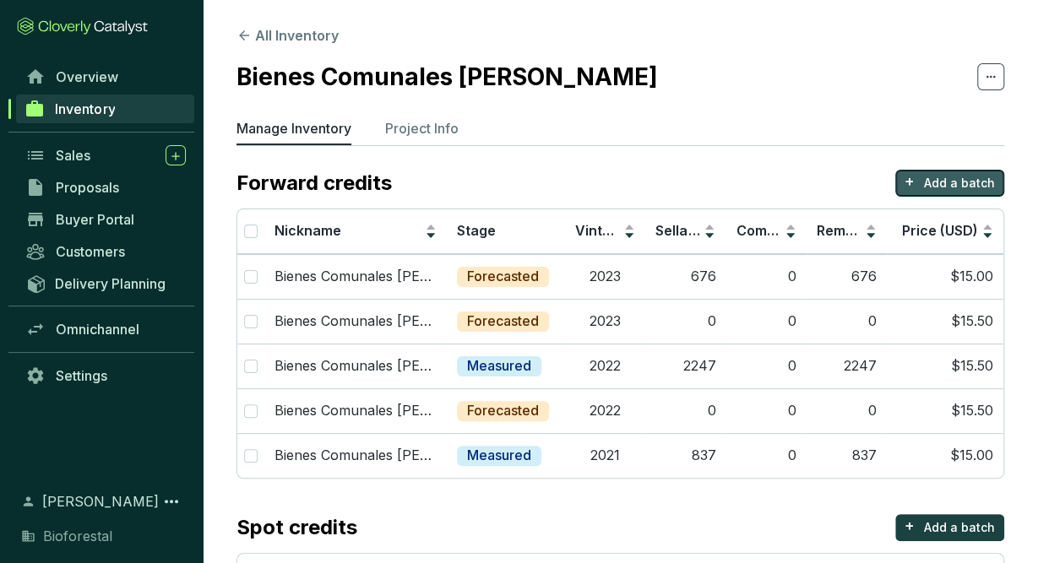
click at [917, 177] on button "+ Add a batch" at bounding box center [949, 183] width 109 height 27
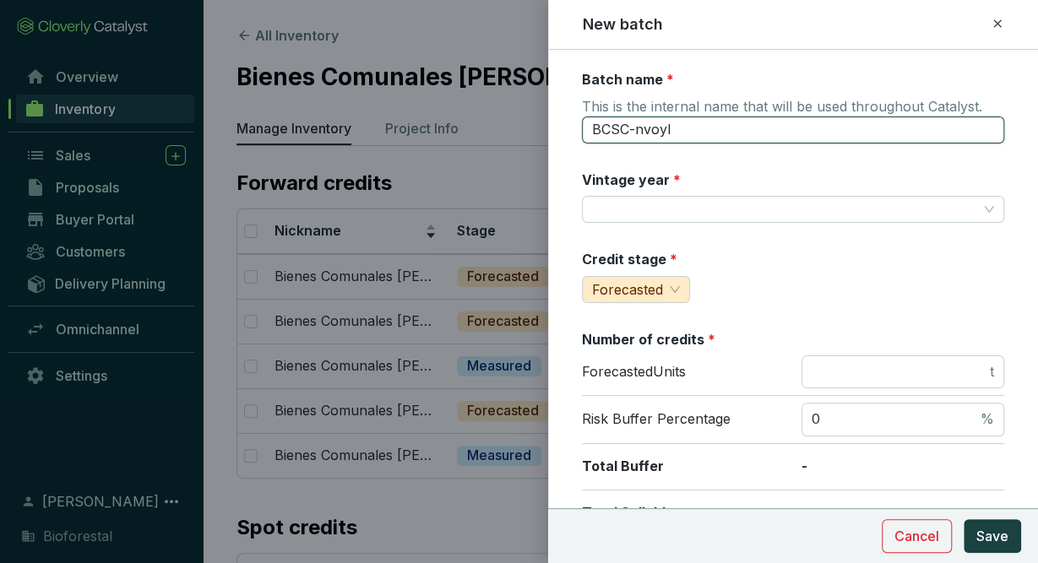
click at [752, 122] on input "BCSC-nvoyl" at bounding box center [793, 130] width 422 height 27
drag, startPoint x: 752, startPoint y: 122, endPoint x: 497, endPoint y: 106, distance: 255.6
click at [582, 117] on input "BCSC-nvoyl" at bounding box center [793, 130] width 422 height 27
paste input "ienes Comunales Santiago Cuautenco"
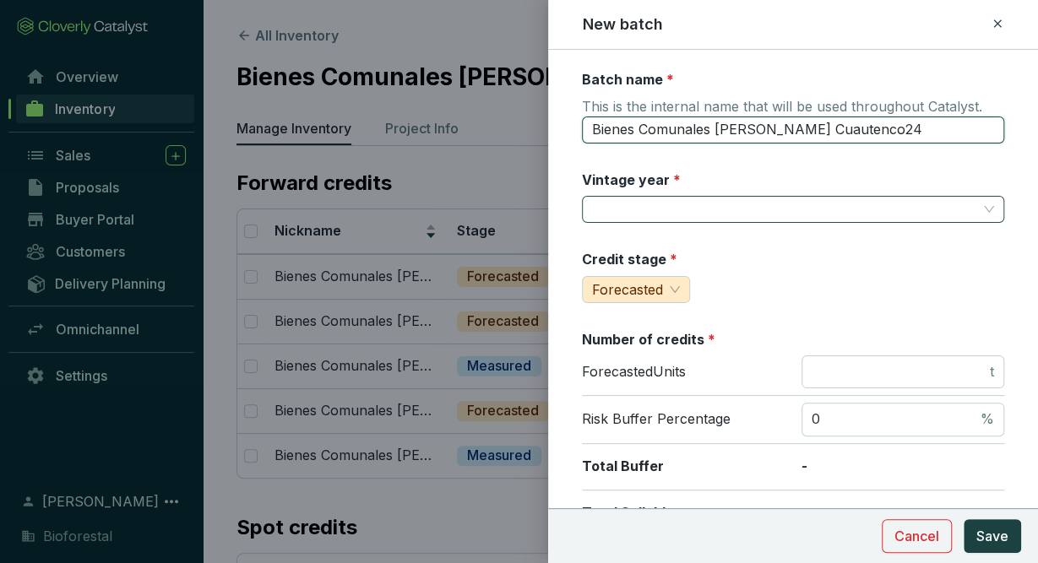
type input "Bienes Comunales Santiago Cuautenco24"
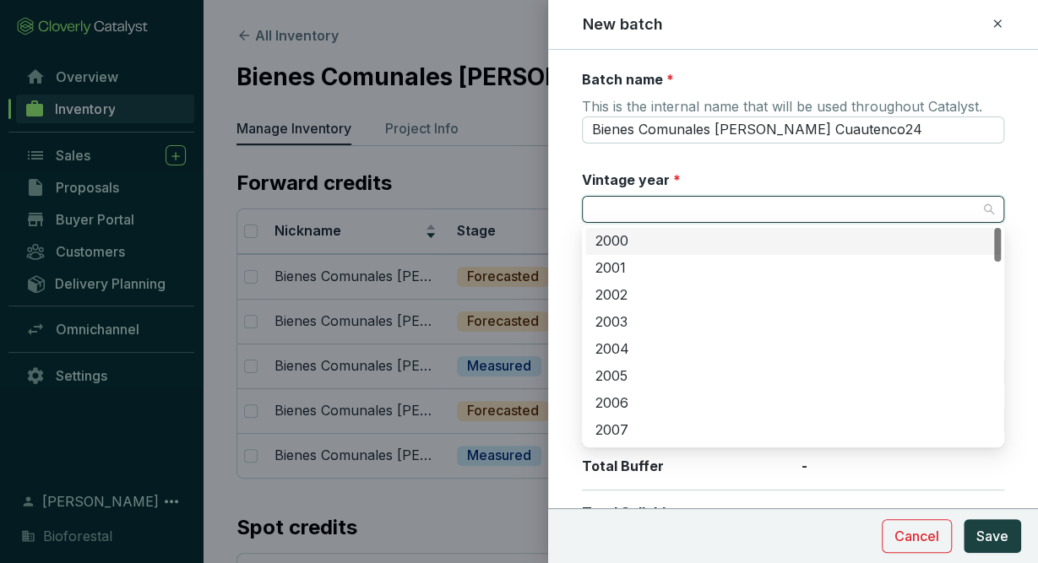
click at [693, 209] on input "Vintage year *" at bounding box center [784, 209] width 385 height 25
type input "2024"
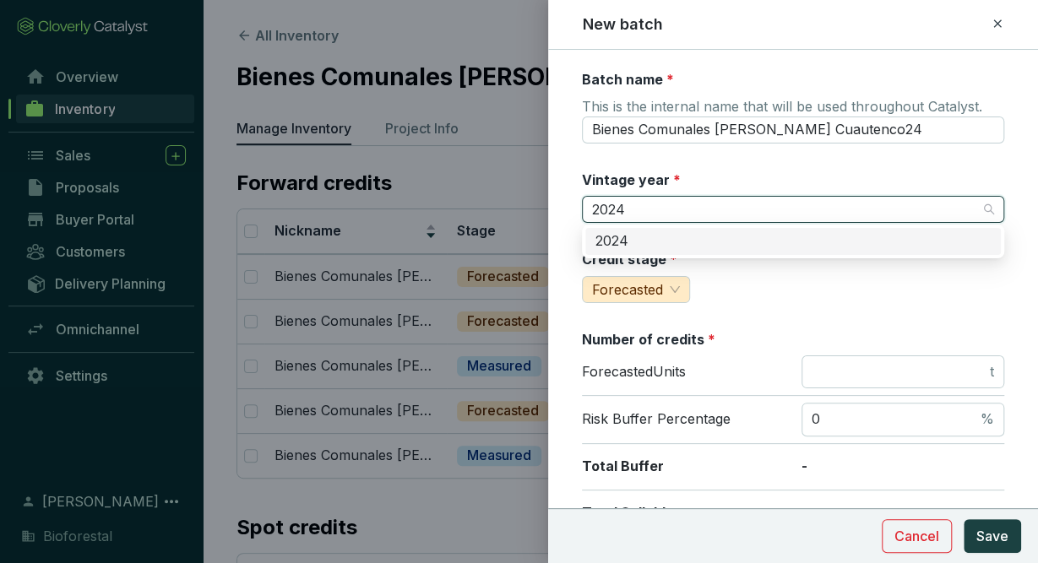
click at [692, 246] on div "2024" at bounding box center [792, 241] width 395 height 19
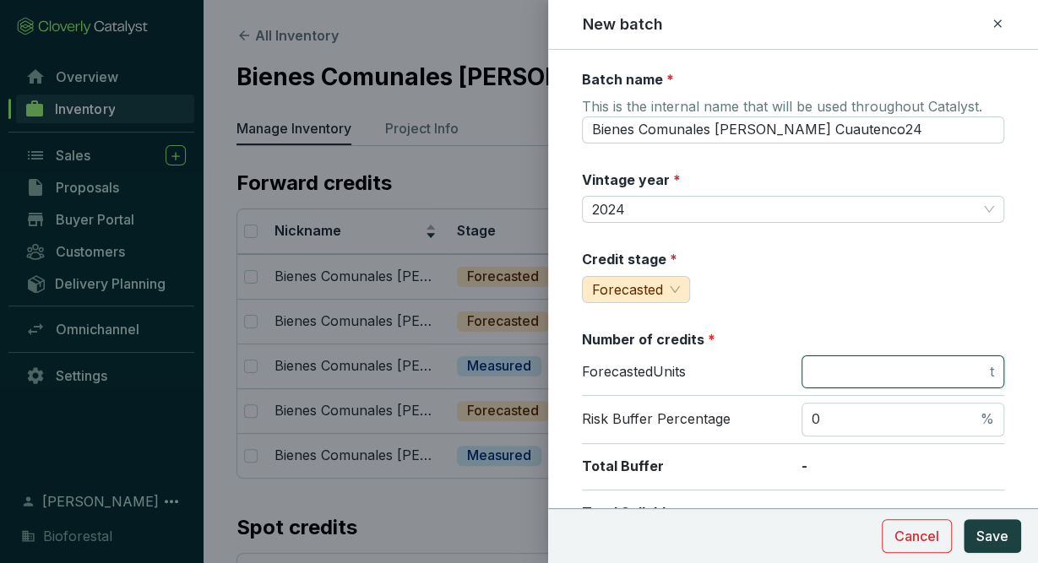
click at [881, 377] on input "number" at bounding box center [899, 372] width 175 height 19
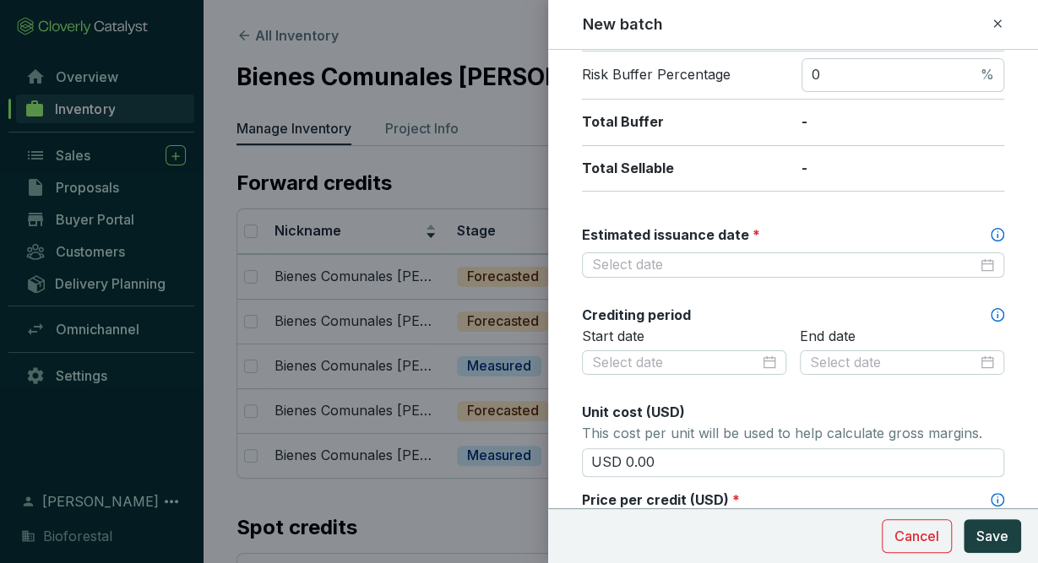
scroll to position [346, 0]
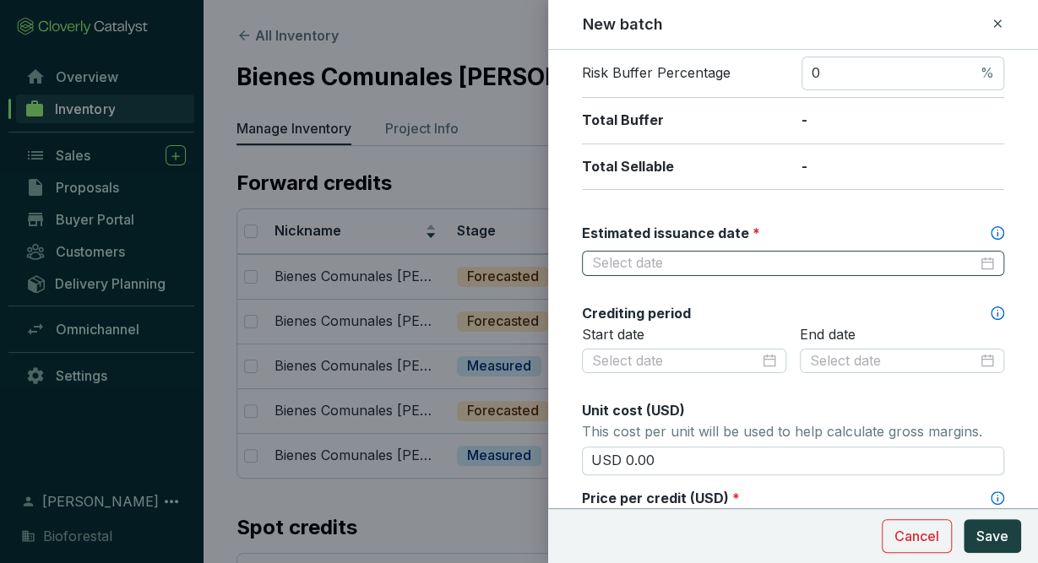
type input "0"
click at [871, 254] on input "Estimated issuance date *" at bounding box center [784, 263] width 385 height 19
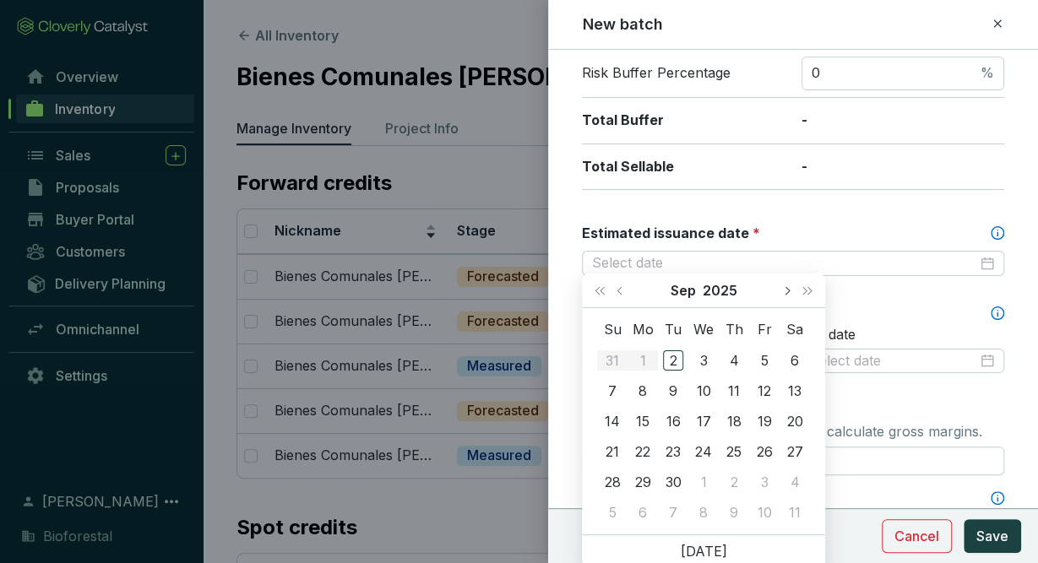
click at [789, 295] on button "Next month (PageDown)" at bounding box center [786, 291] width 22 height 34
type input "2025-12-31"
click at [708, 482] on div "31" at bounding box center [703, 482] width 20 height 20
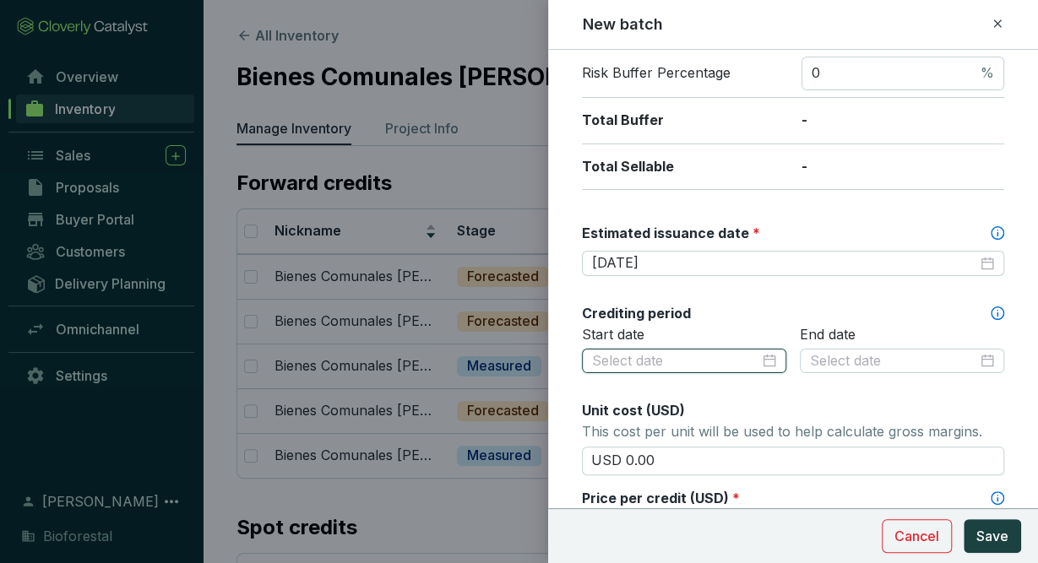
click at [698, 362] on input at bounding box center [675, 361] width 167 height 19
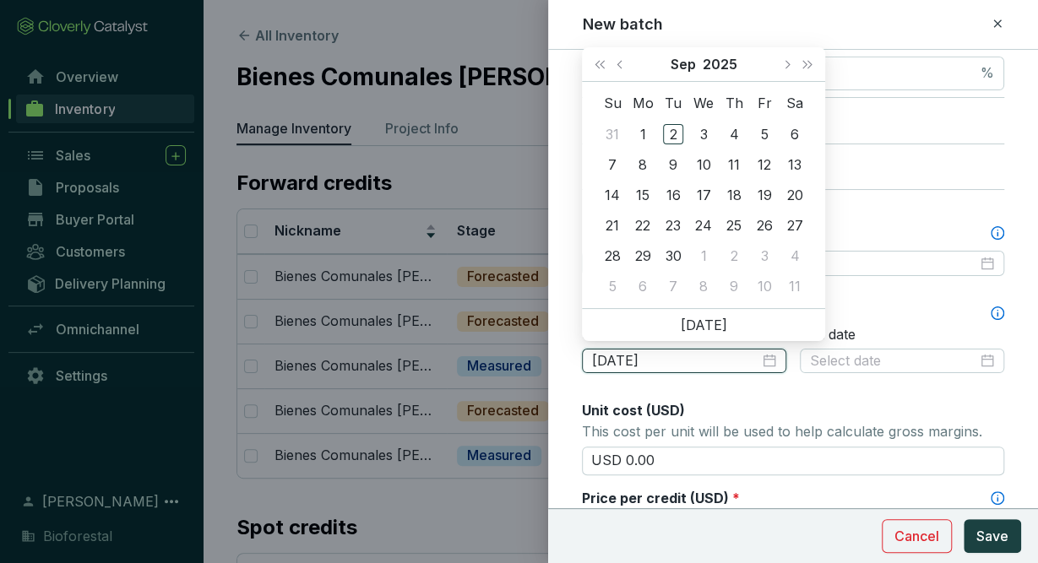
type input "2025-09-05"
click at [613, 60] on button "Previous month (PageUp)" at bounding box center [622, 64] width 22 height 34
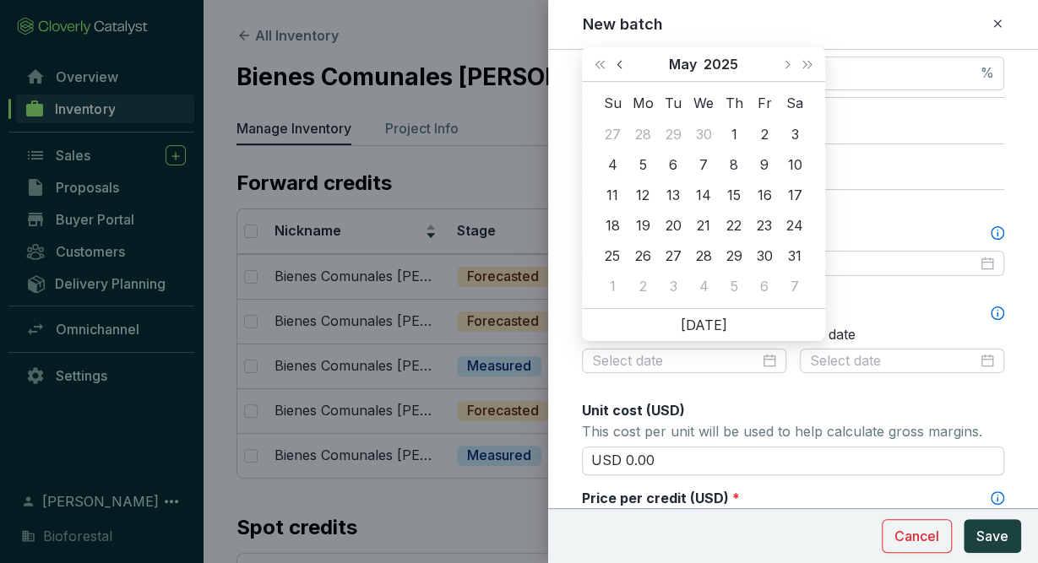
click at [613, 60] on button "Previous month (PageUp)" at bounding box center [622, 64] width 22 height 34
click at [600, 62] on span "Last year (Control + left)" at bounding box center [599, 64] width 8 height 8
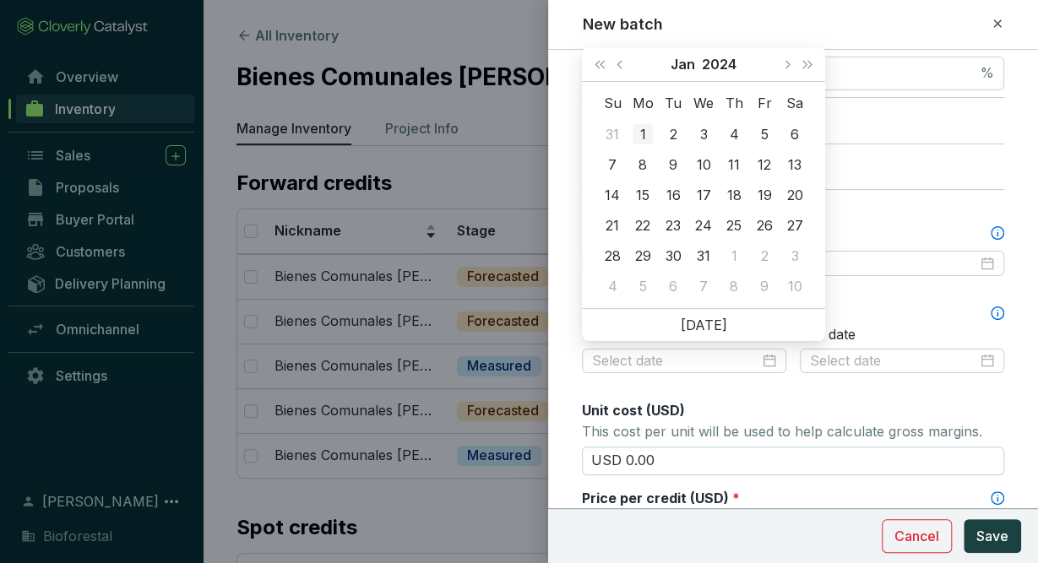
type input "2024-01-01"
click at [648, 134] on div "1" at bounding box center [643, 134] width 20 height 20
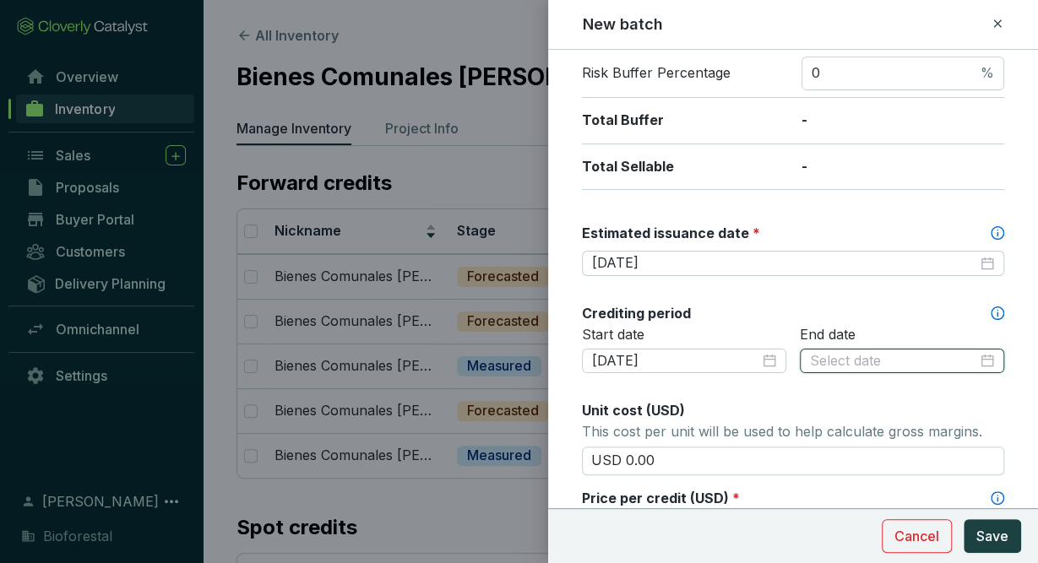
click at [879, 356] on input at bounding box center [893, 361] width 167 height 19
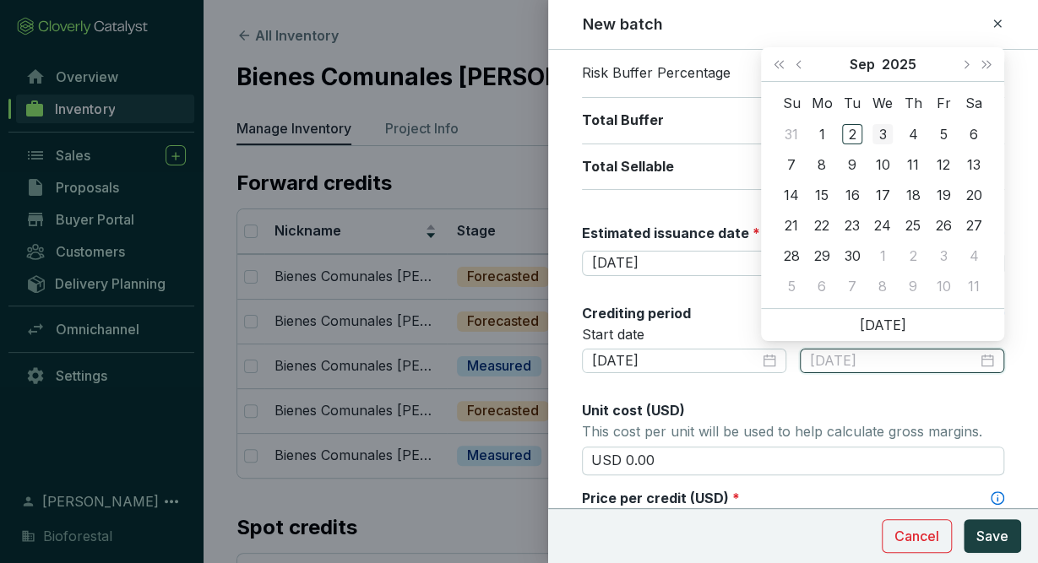
type input "2025-09-03"
click at [784, 60] on button "Last year (Control + left)" at bounding box center [779, 64] width 22 height 34
click at [970, 72] on button "Next month (PageDown)" at bounding box center [965, 64] width 22 height 34
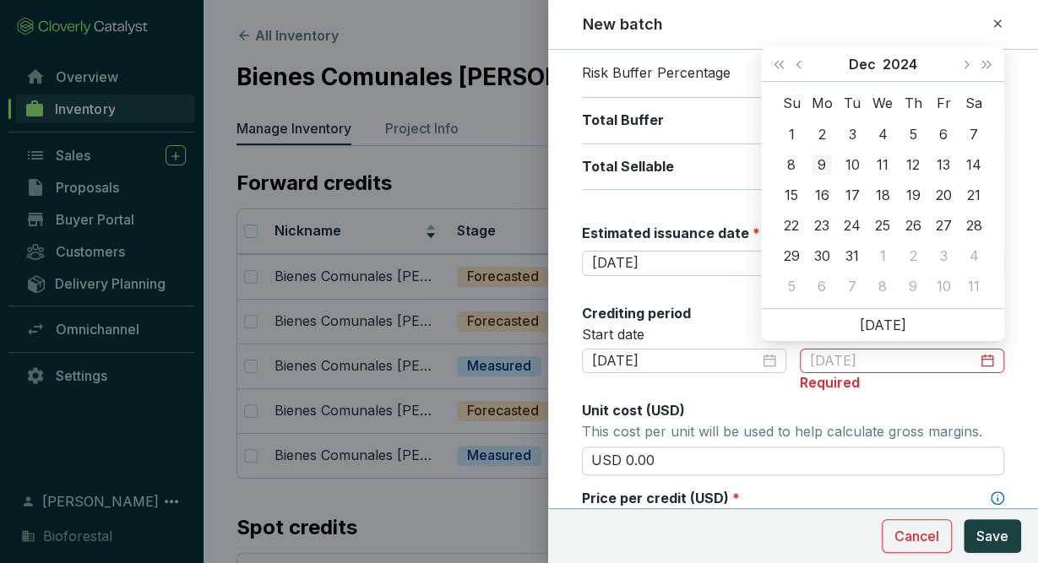
type input "2024-12-09"
click at [820, 166] on div "9" at bounding box center [822, 165] width 20 height 20
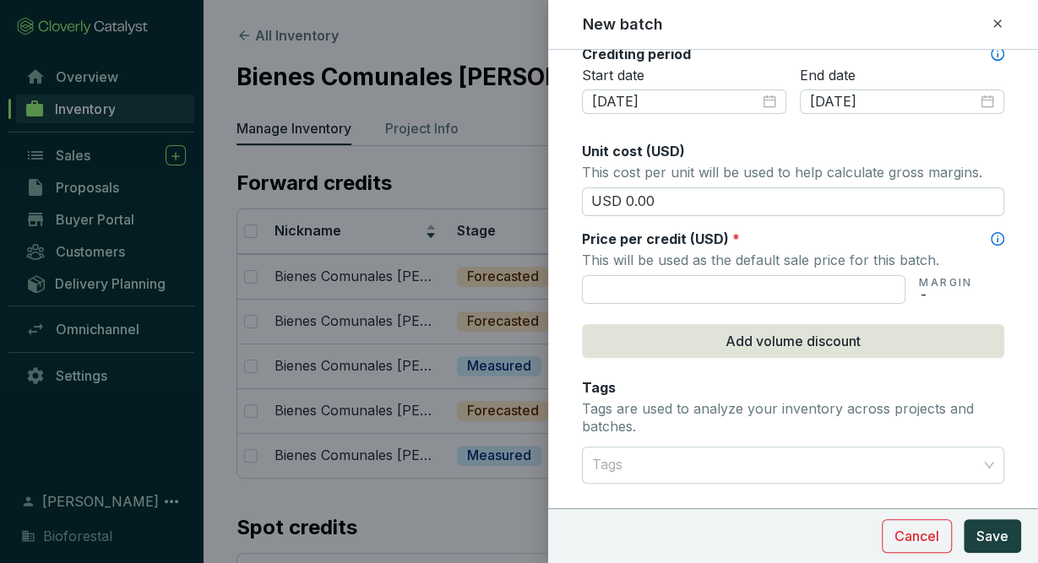
scroll to position [606, 0]
click at [801, 288] on input "text" at bounding box center [743, 288] width 323 height 29
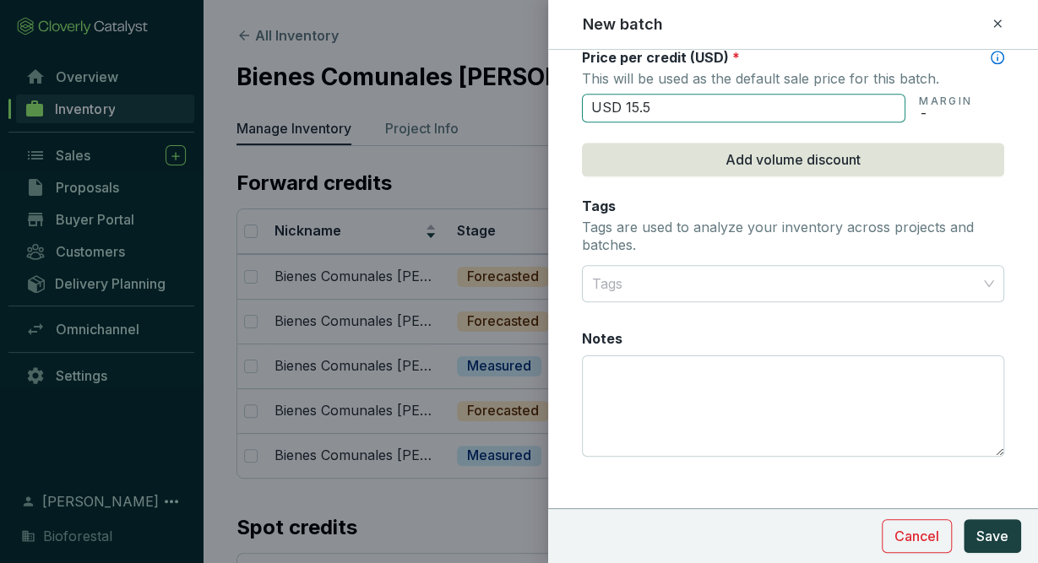
scroll to position [795, 0]
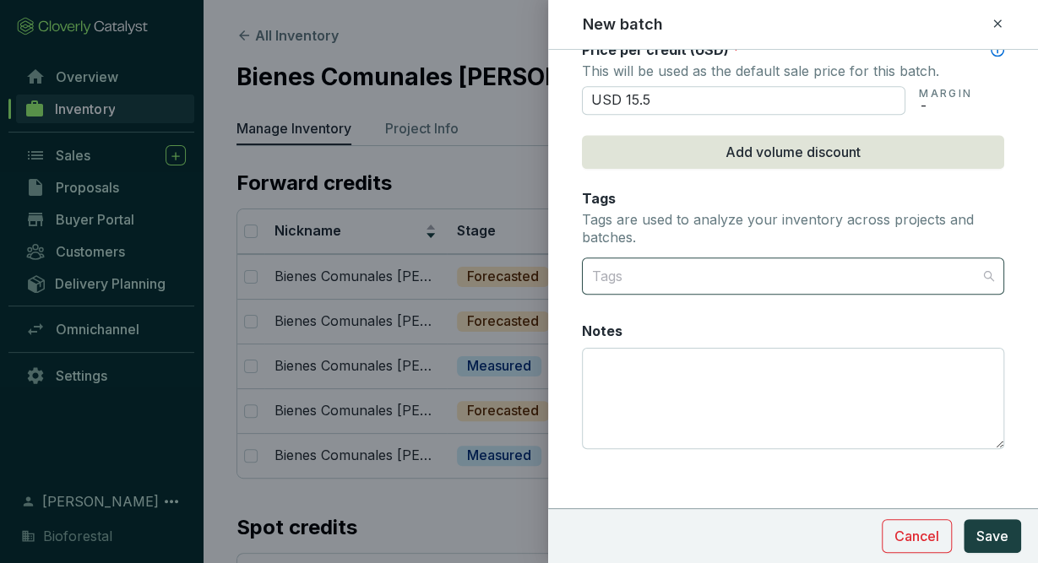
click at [862, 264] on div at bounding box center [783, 276] width 396 height 34
type input "USD 15.50"
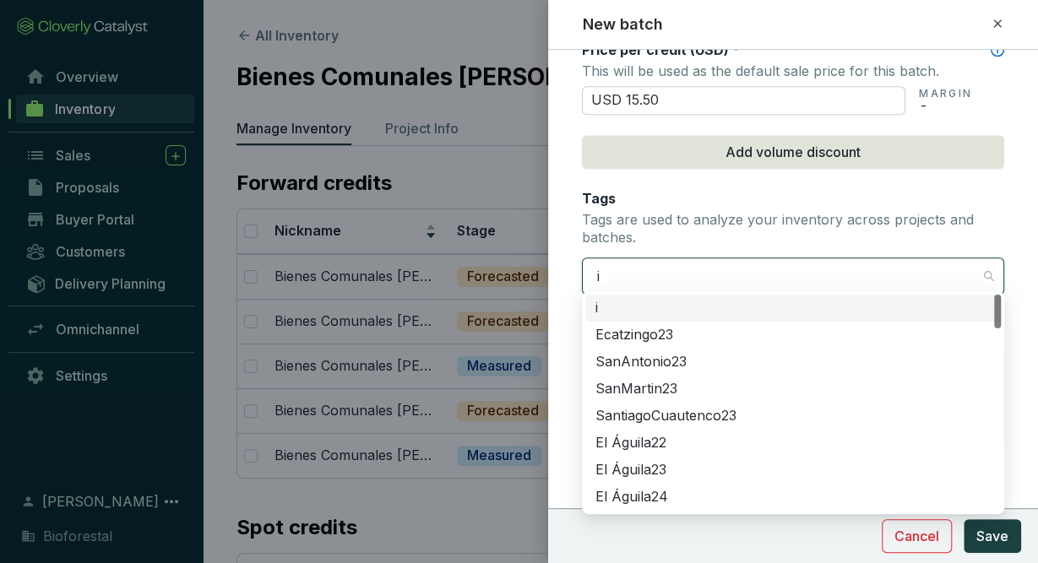
type input "iz"
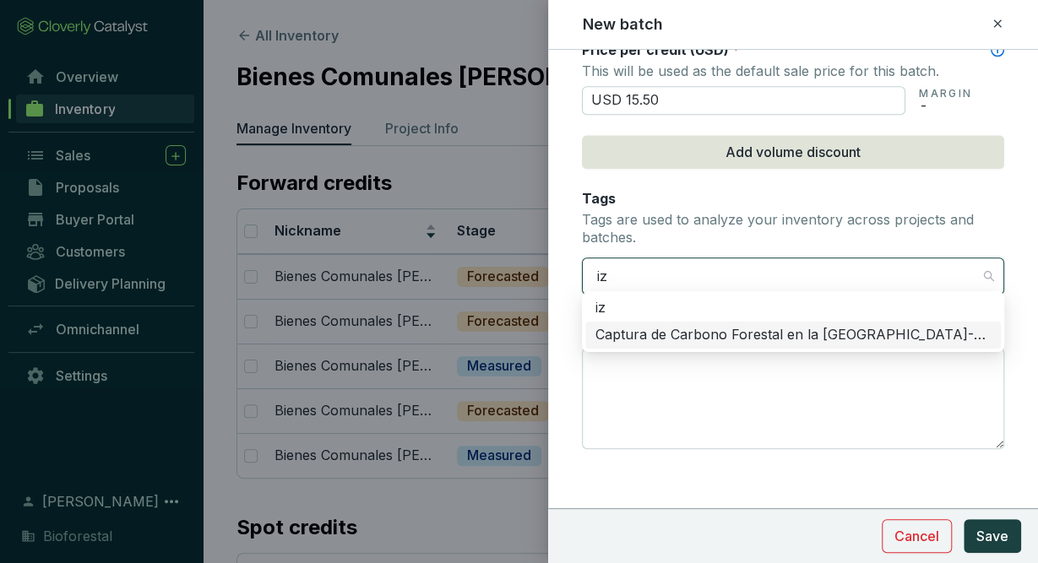
click at [862, 327] on div "Captura de Carbono Forestal en la [GEOGRAPHIC_DATA]-Popo" at bounding box center [792, 335] width 395 height 19
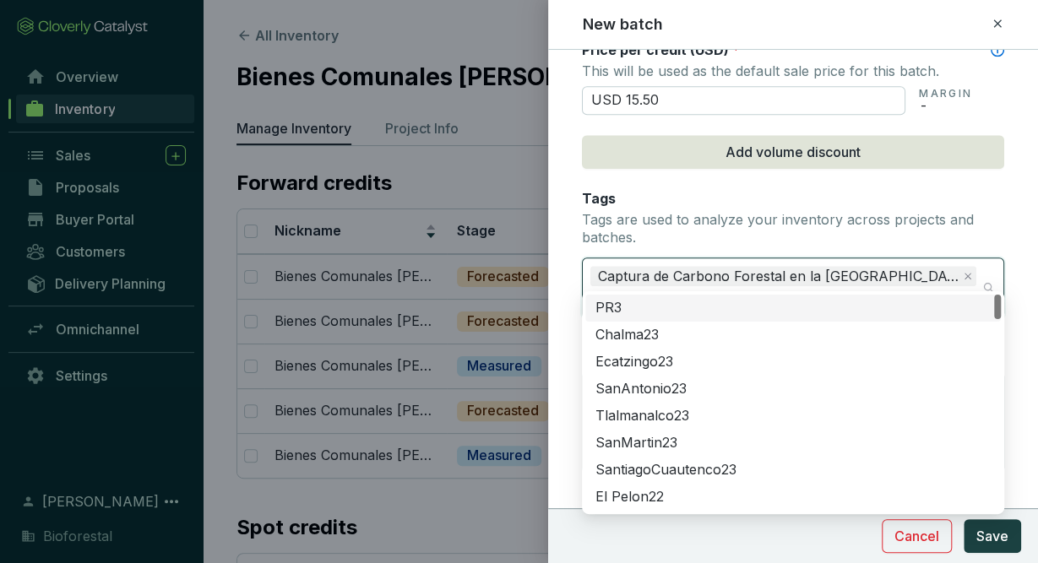
click at [862, 327] on div "Chalma23" at bounding box center [792, 335] width 395 height 19
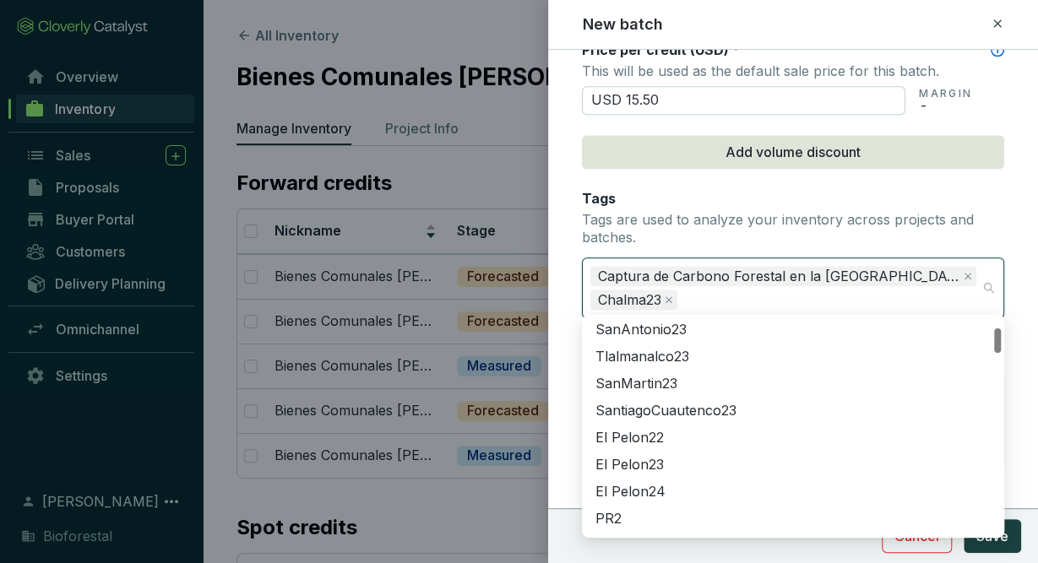
scroll to position [85, 0]
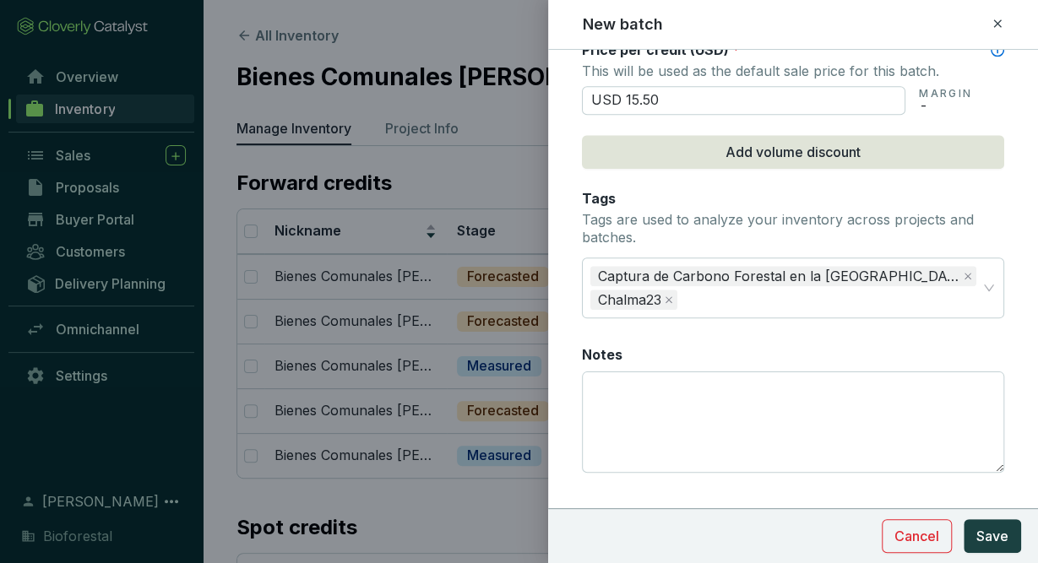
click at [991, 236] on p "Tags are used to analyze your inventory across projects and batches." at bounding box center [793, 229] width 422 height 36
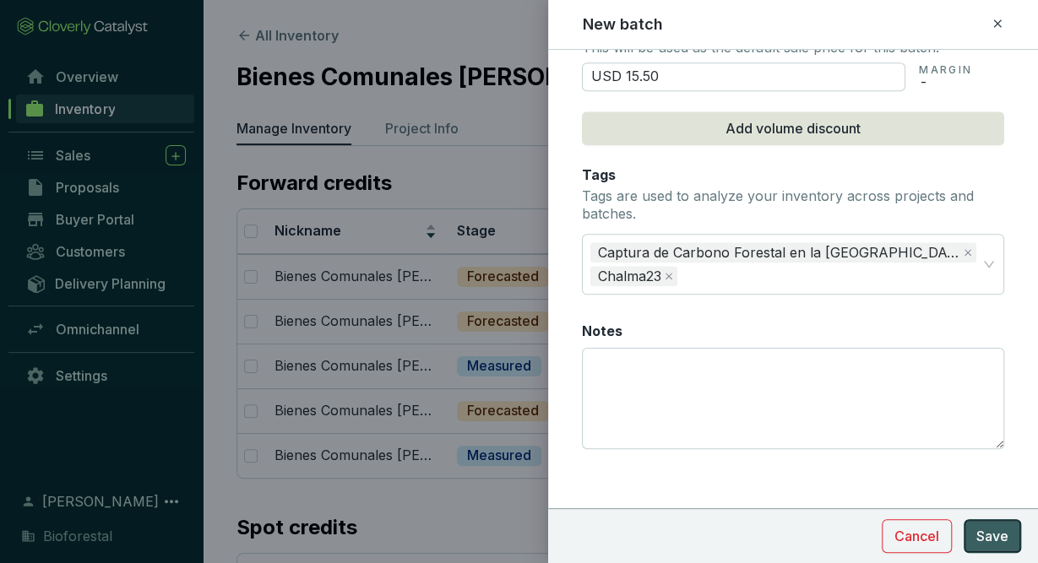
click at [977, 542] on span "Save" at bounding box center [992, 536] width 32 height 20
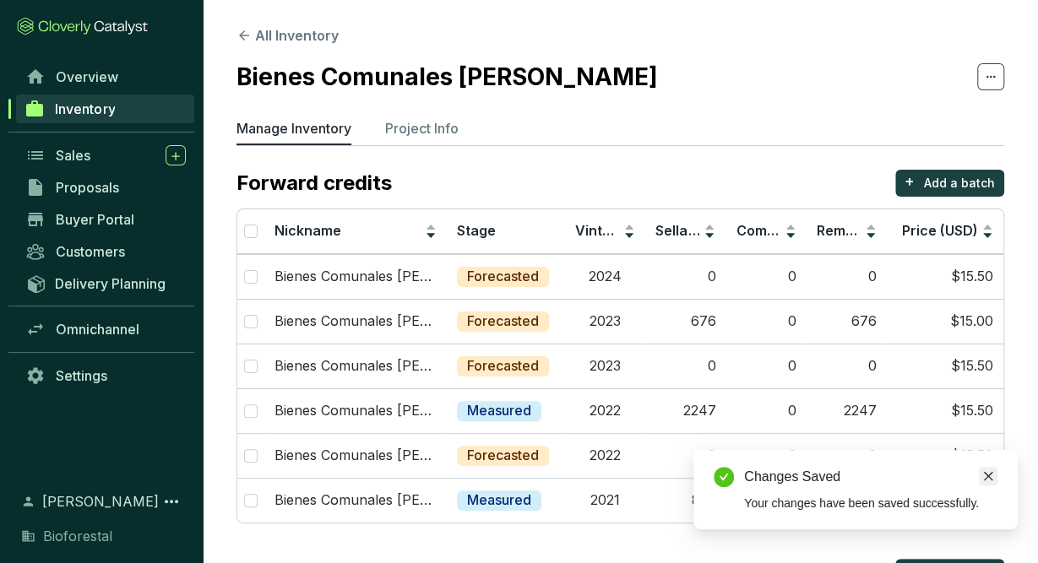
click at [982, 469] on link "Close" at bounding box center [988, 476] width 19 height 19
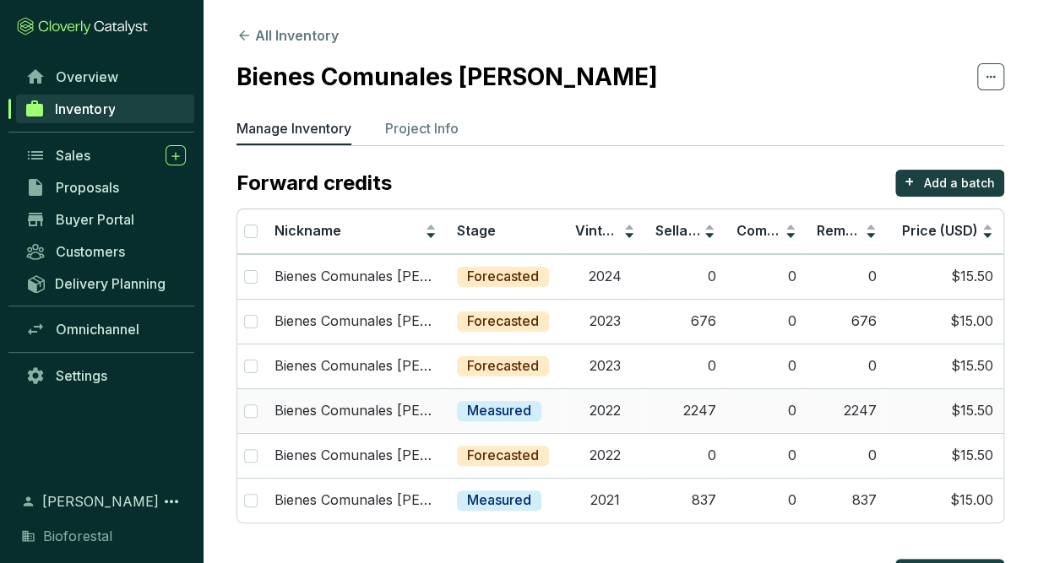
click at [597, 414] on td "2022" at bounding box center [605, 410] width 80 height 45
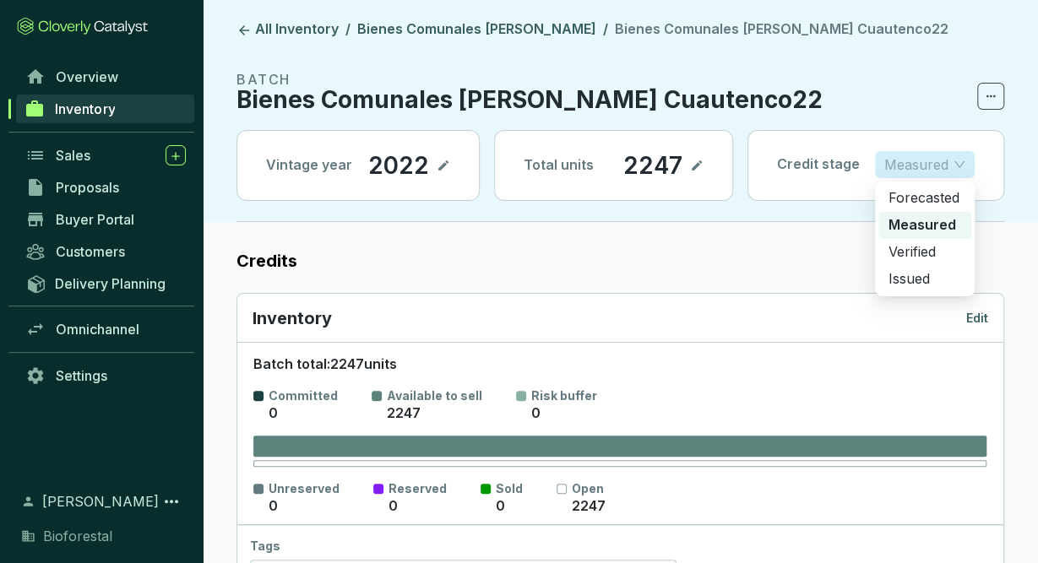
click at [964, 168] on span "Measured" at bounding box center [924, 164] width 81 height 25
click at [953, 192] on p "Forecasted" at bounding box center [924, 198] width 73 height 19
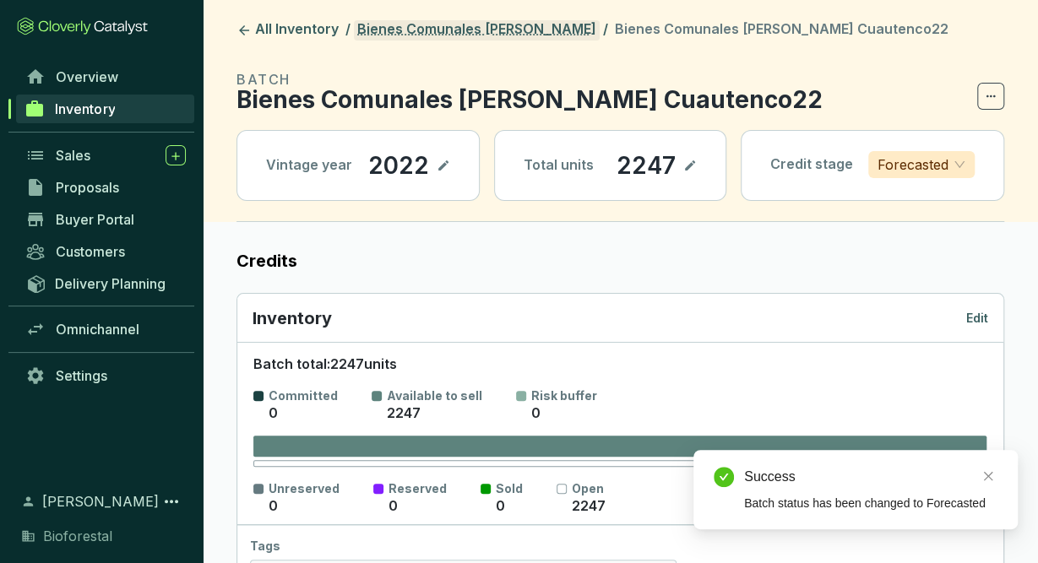
click at [548, 21] on link "Bienes Comunales [PERSON_NAME]" at bounding box center [477, 30] width 246 height 20
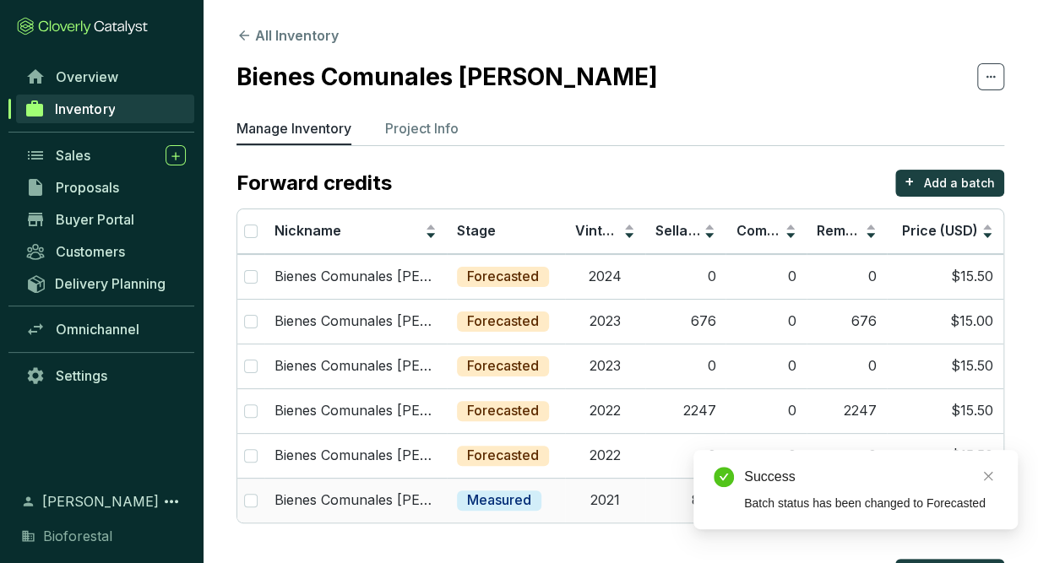
click at [611, 503] on td "2021" at bounding box center [605, 500] width 80 height 45
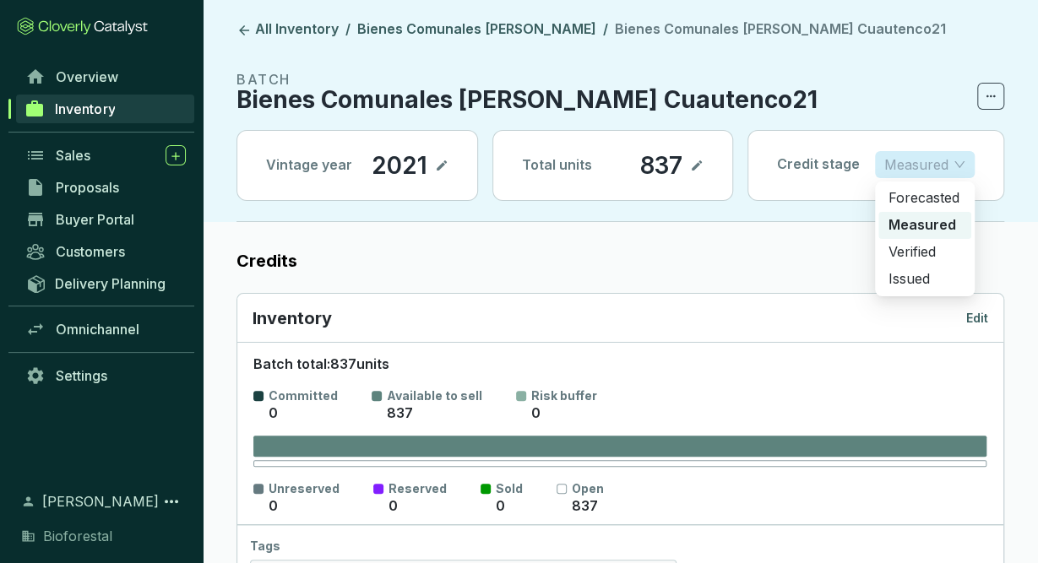
click at [896, 171] on p "Measured" at bounding box center [916, 164] width 64 height 25
click at [910, 199] on p "Forecasted" at bounding box center [924, 198] width 73 height 19
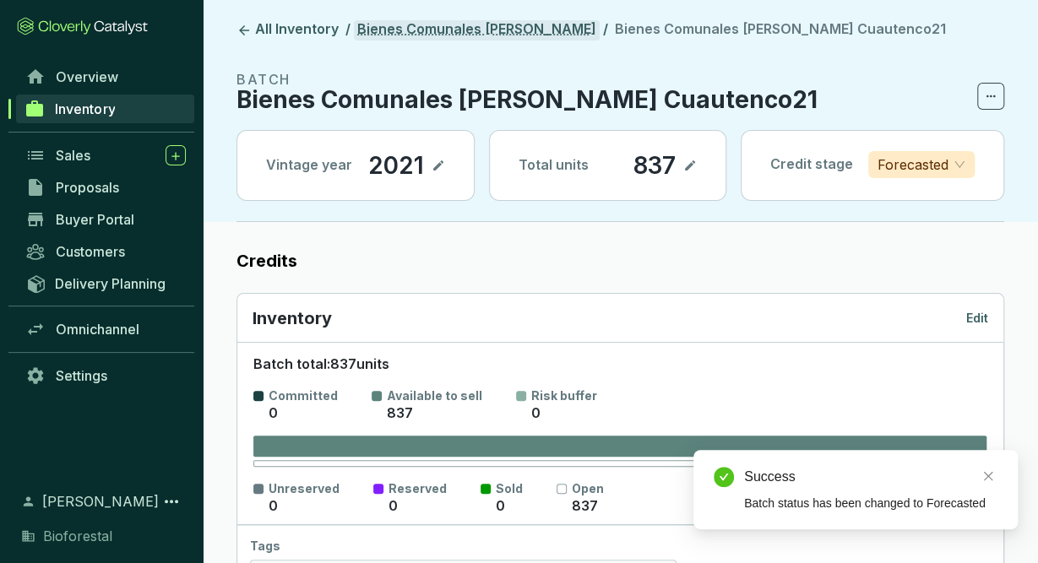
click at [532, 29] on link "Bienes Comunales [PERSON_NAME]" at bounding box center [477, 30] width 246 height 20
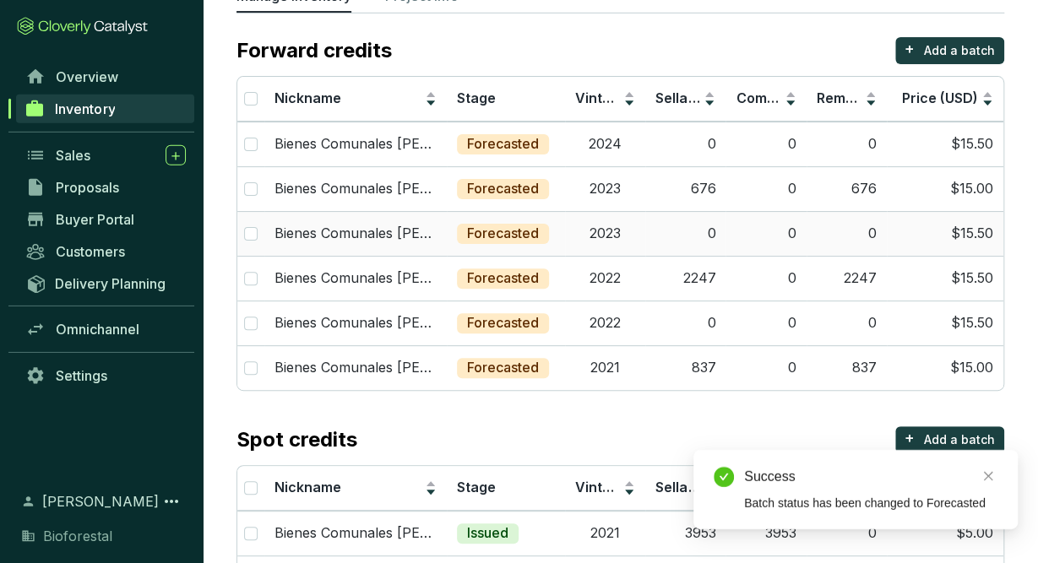
scroll to position [199, 0]
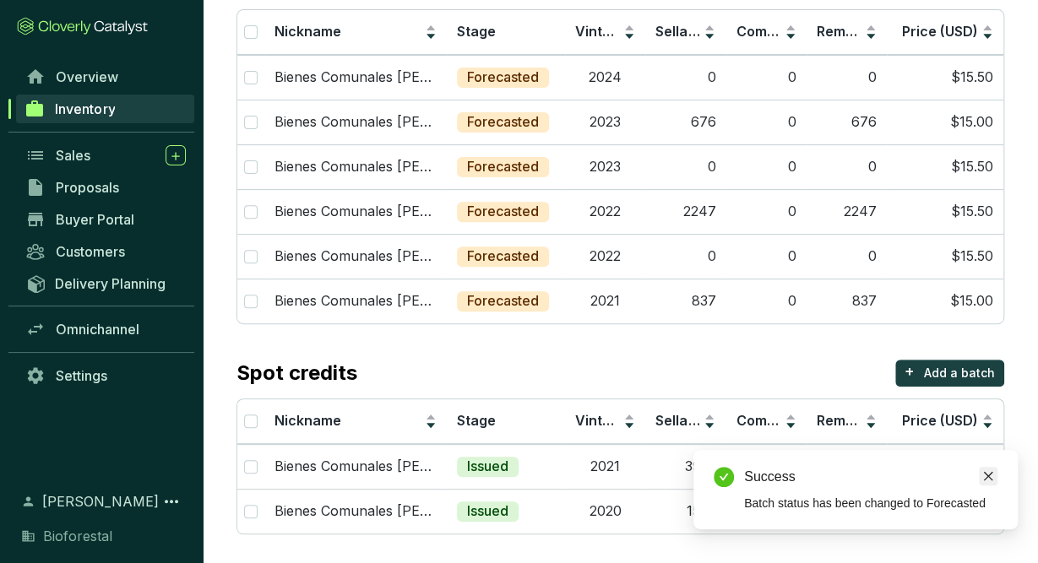
click at [991, 479] on icon "close" at bounding box center [988, 476] width 9 height 9
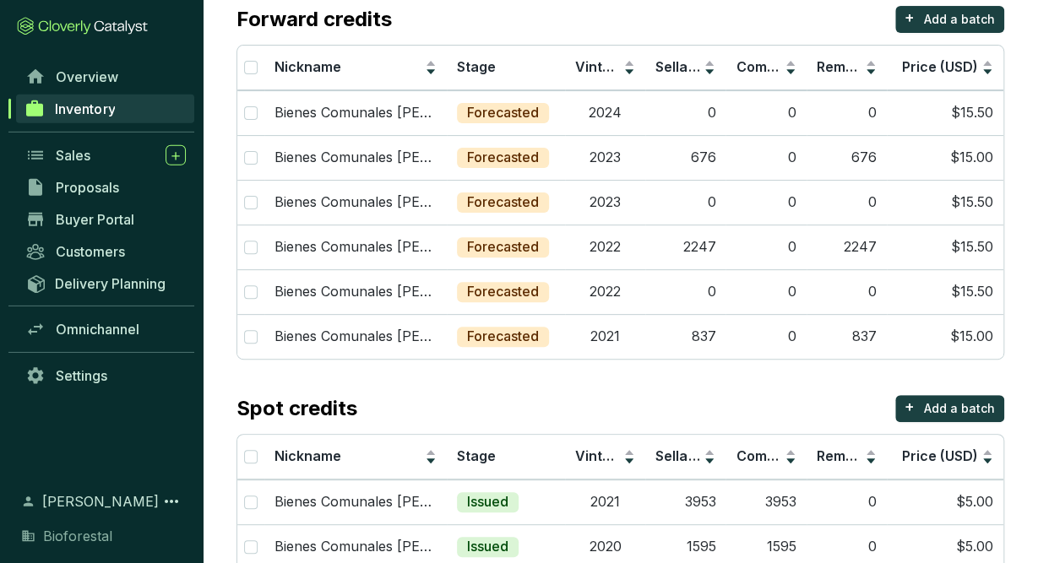
scroll to position [163, 0]
click at [876, 215] on td "0" at bounding box center [847, 203] width 80 height 45
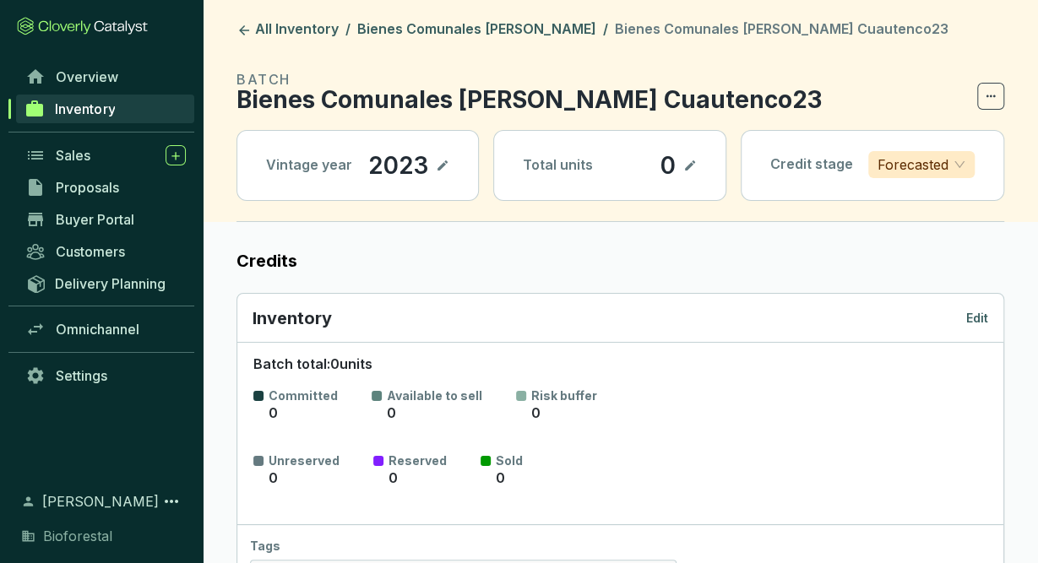
click at [694, 156] on icon at bounding box center [690, 165] width 14 height 20
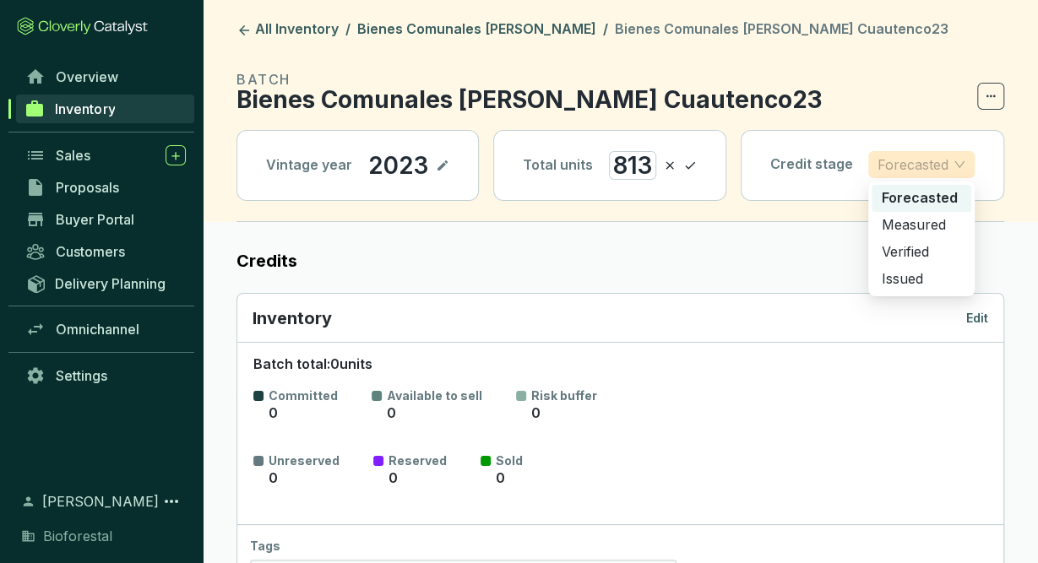
click at [952, 160] on span "Forecasted" at bounding box center [921, 164] width 88 height 25
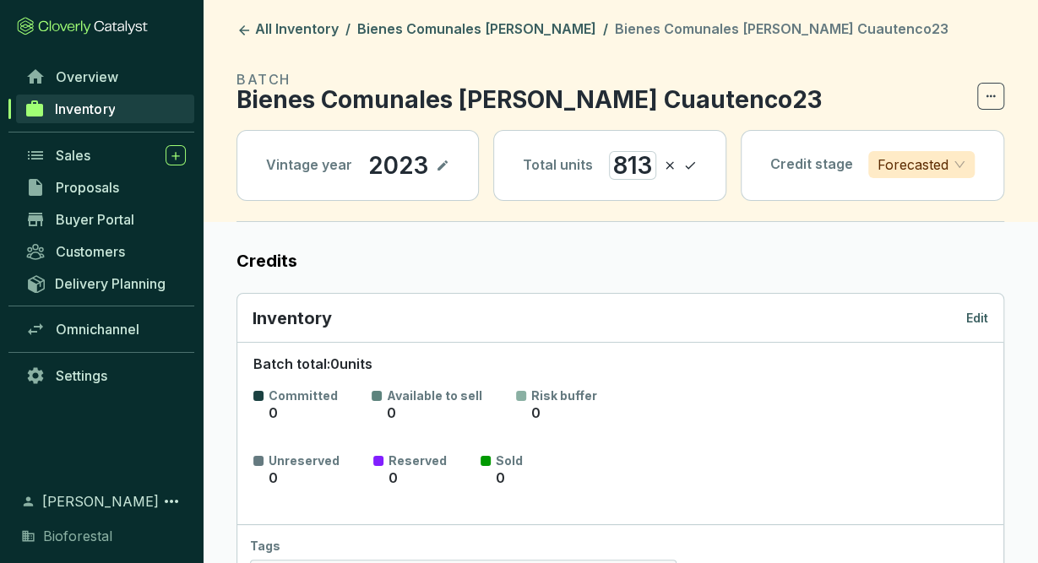
click at [693, 163] on icon at bounding box center [690, 165] width 14 height 20
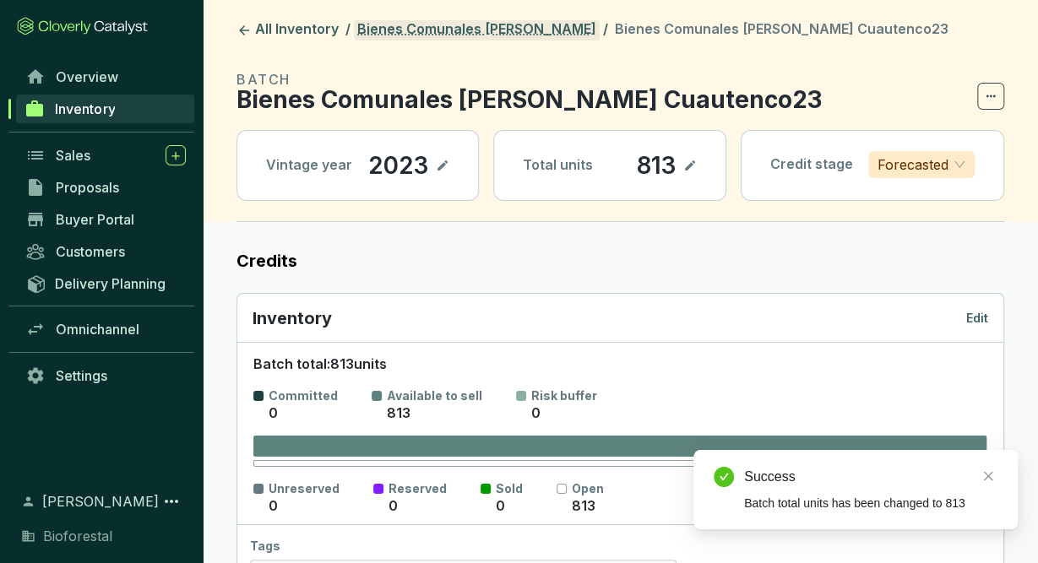
click at [538, 38] on link "Bienes Comunales [PERSON_NAME]" at bounding box center [477, 30] width 246 height 20
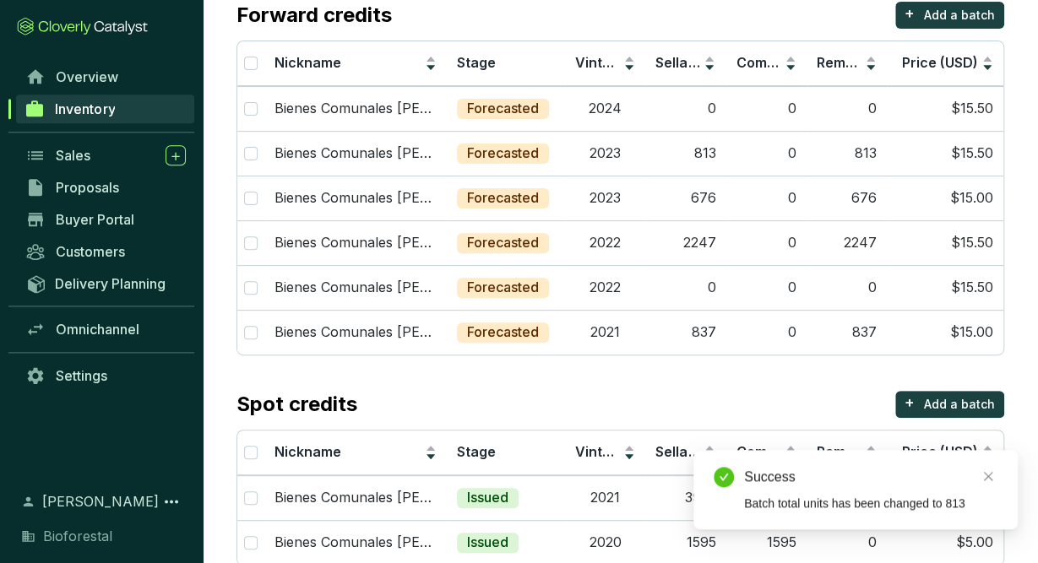
scroll to position [172, 0]
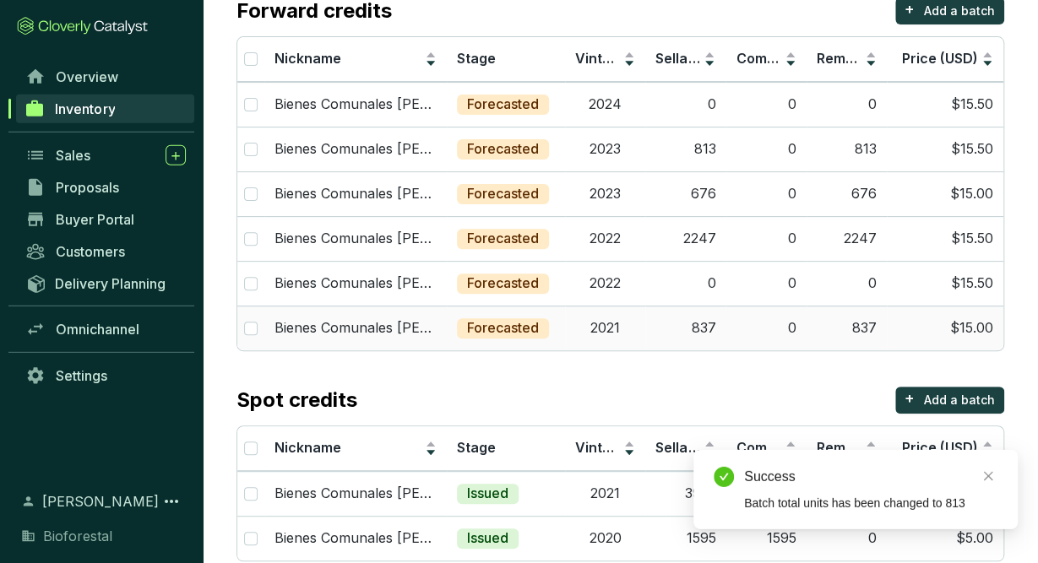
click at [709, 329] on td "837" at bounding box center [685, 328] width 80 height 45
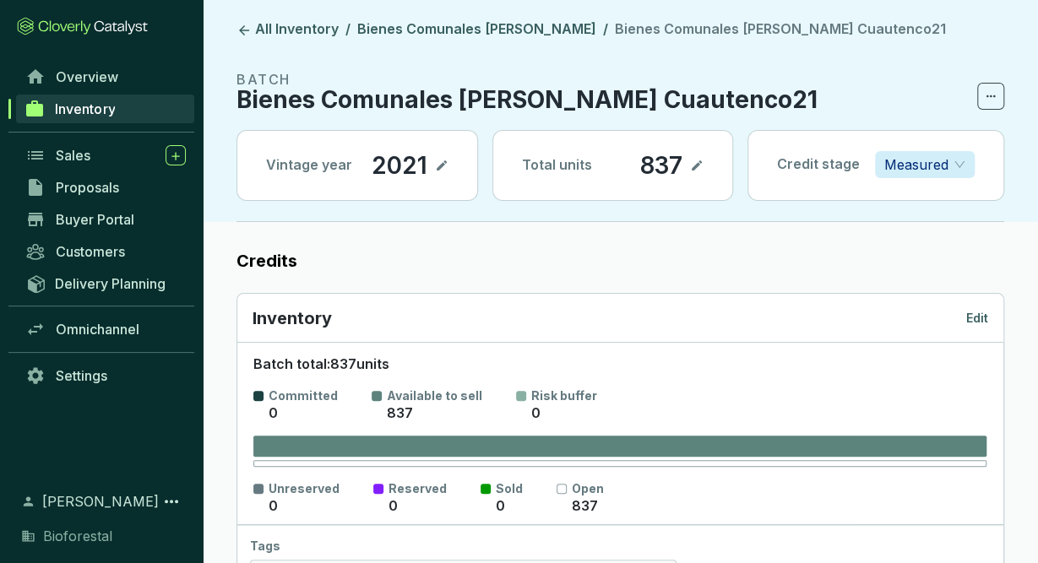
click at [695, 163] on icon at bounding box center [697, 165] width 14 height 20
click at [701, 167] on icon at bounding box center [697, 166] width 10 height 8
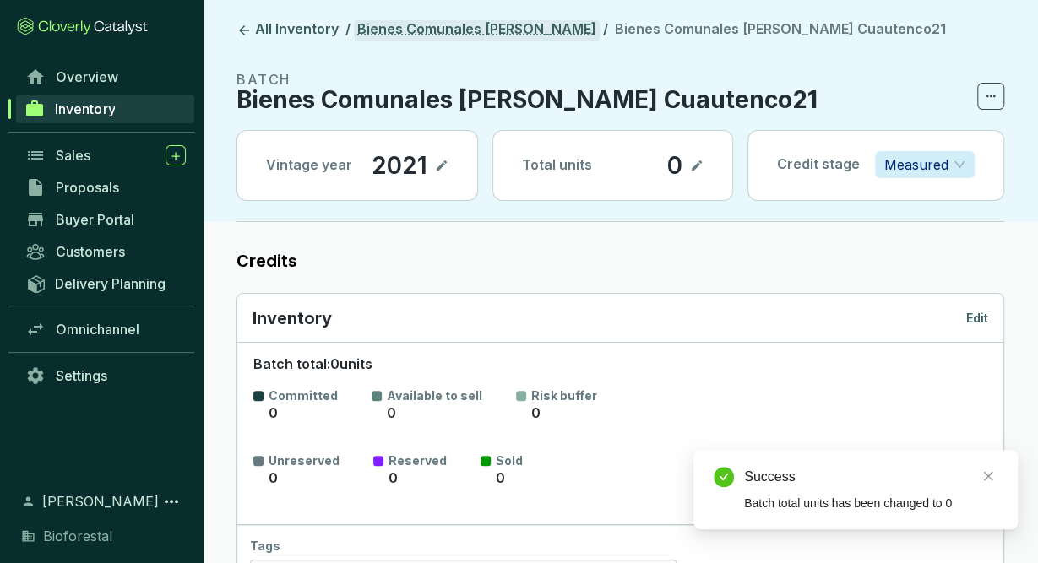
click at [585, 30] on link "Bienes Comunales [PERSON_NAME]" at bounding box center [477, 30] width 246 height 20
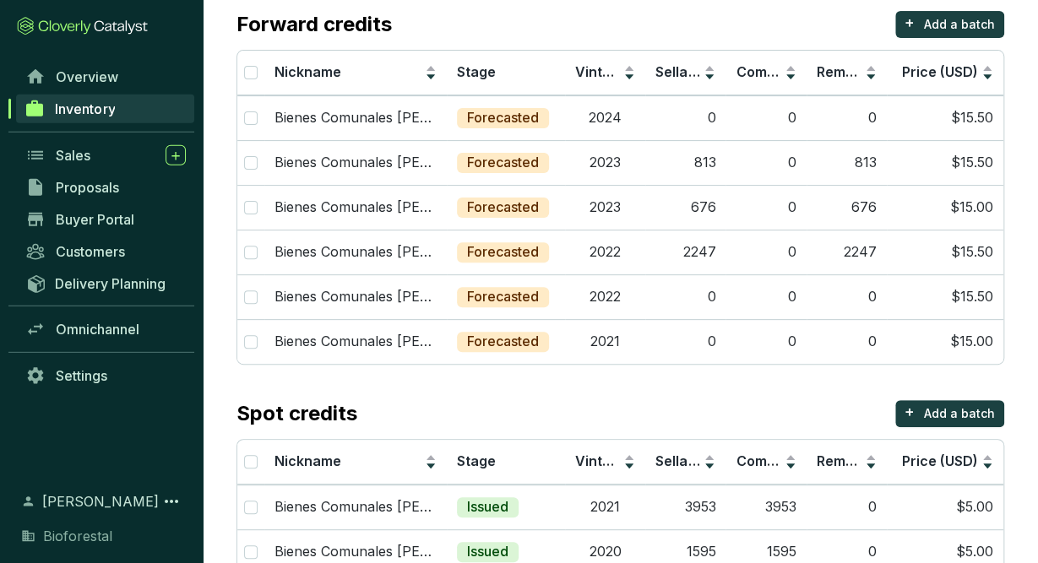
scroll to position [199, 0]
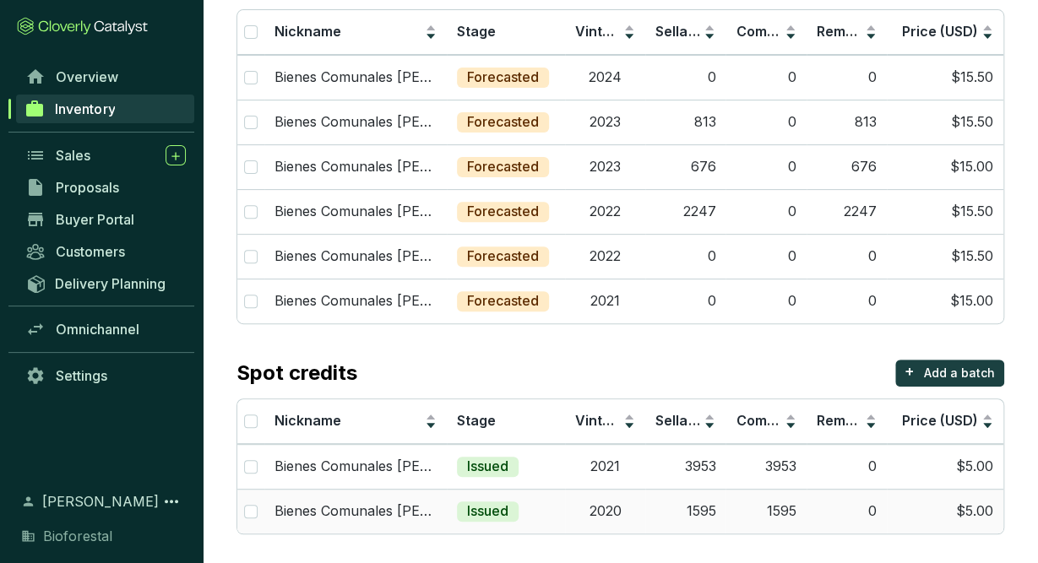
click at [711, 494] on td "1595" at bounding box center [685, 511] width 80 height 45
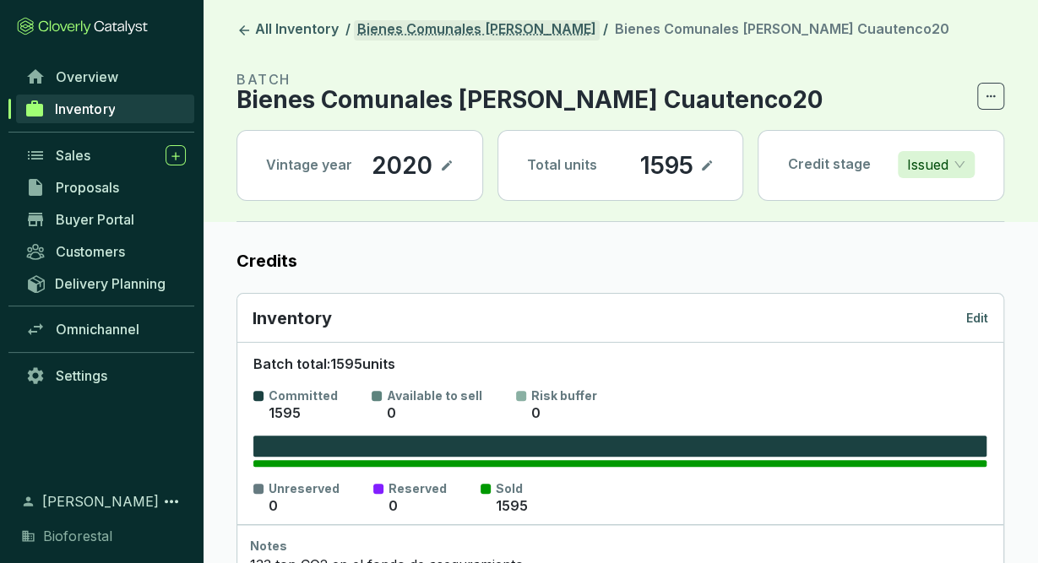
click at [497, 26] on link "Bienes Comunales [PERSON_NAME]" at bounding box center [477, 30] width 246 height 20
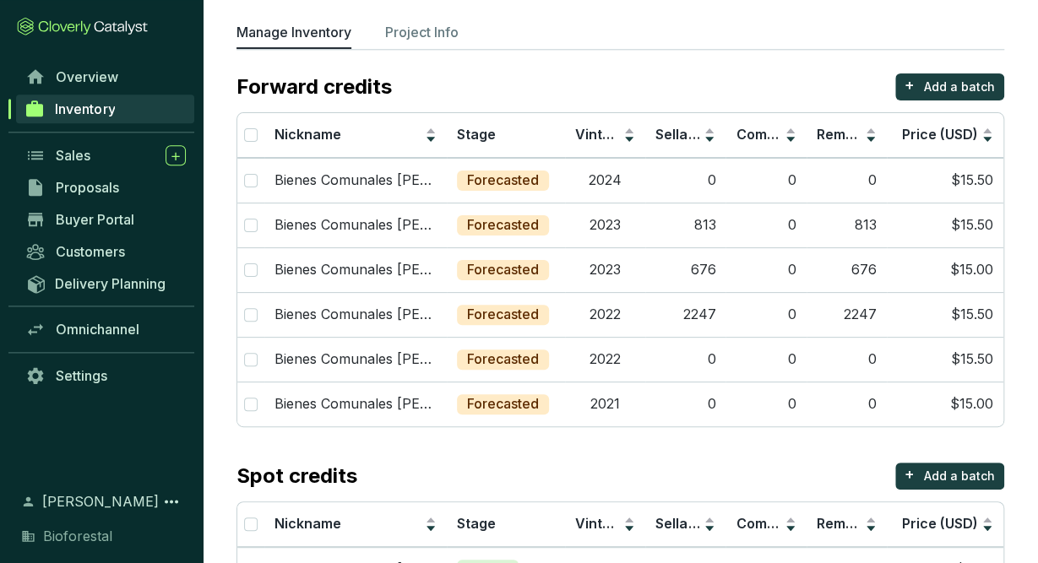
scroll to position [81, 0]
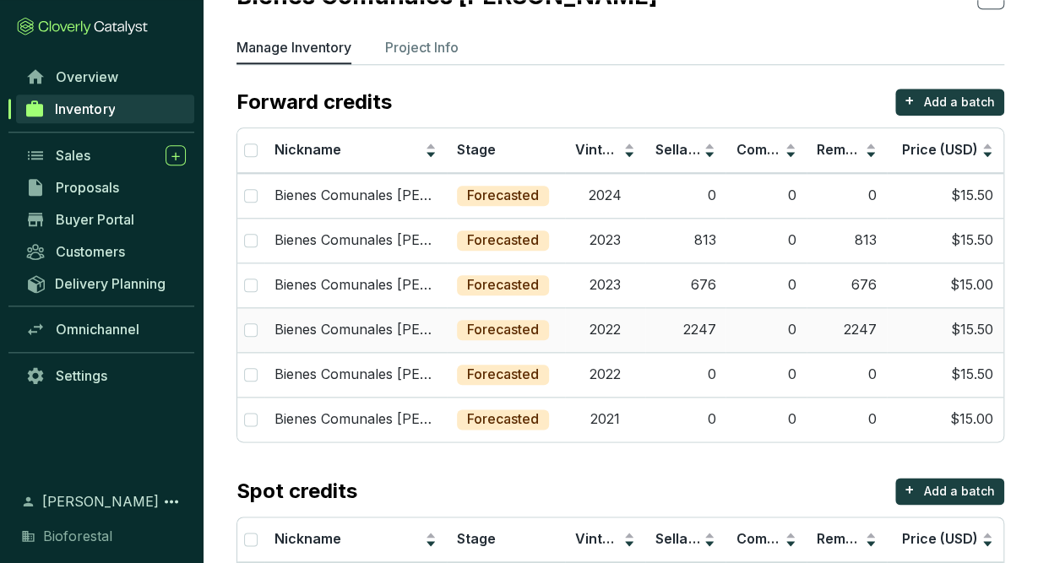
click at [705, 323] on td "2247" at bounding box center [685, 329] width 80 height 45
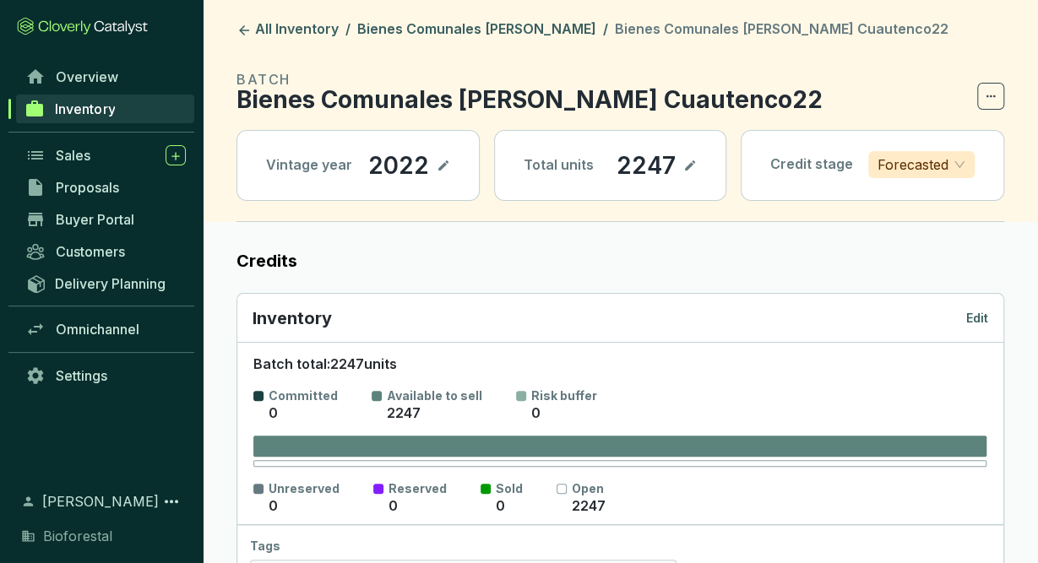
click at [694, 167] on icon at bounding box center [690, 165] width 14 height 20
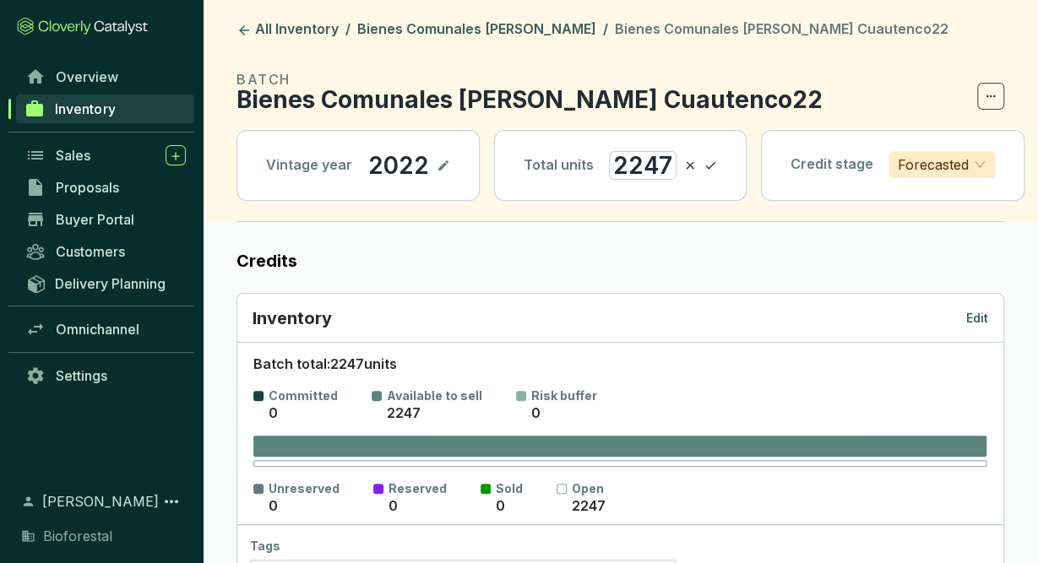
click at [623, 168] on div "2247" at bounding box center [643, 165] width 68 height 29
click at [707, 168] on icon at bounding box center [710, 165] width 14 height 20
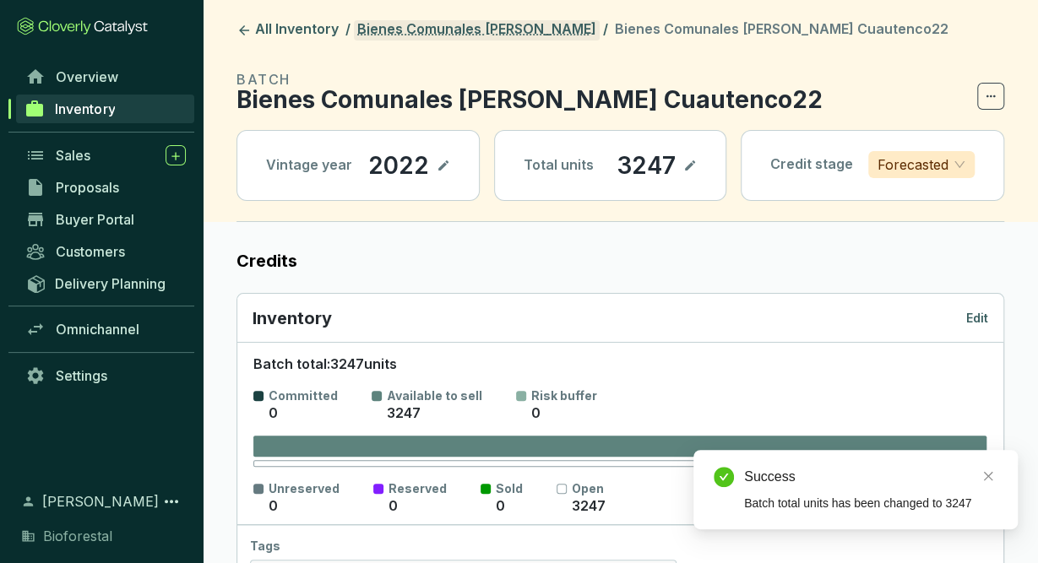
click at [600, 32] on link "Bienes Comunales [PERSON_NAME]" at bounding box center [477, 30] width 246 height 20
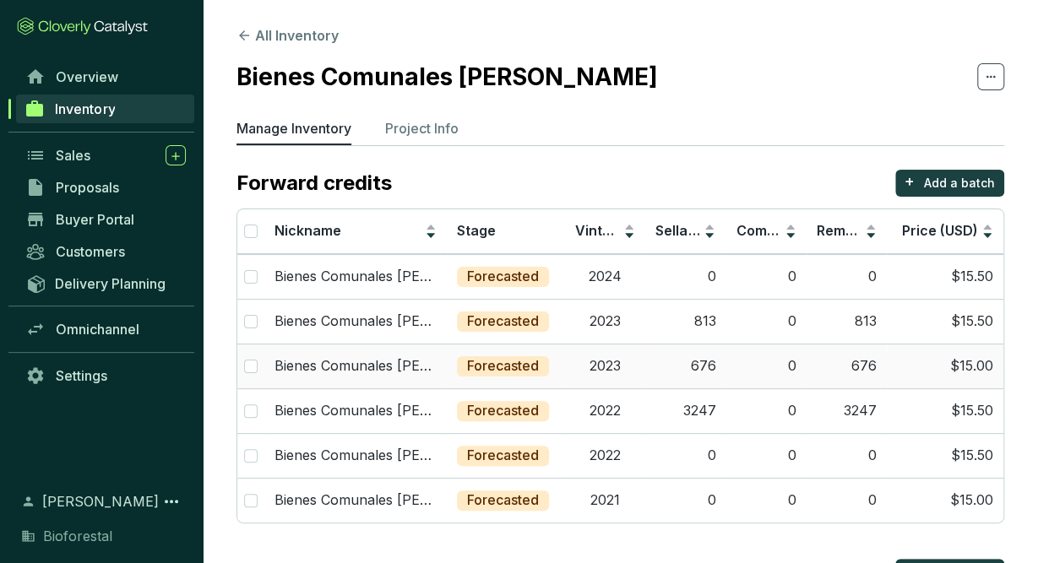
drag, startPoint x: 685, startPoint y: 365, endPoint x: 695, endPoint y: 368, distance: 10.7
click at [695, 368] on td "676" at bounding box center [685, 366] width 80 height 45
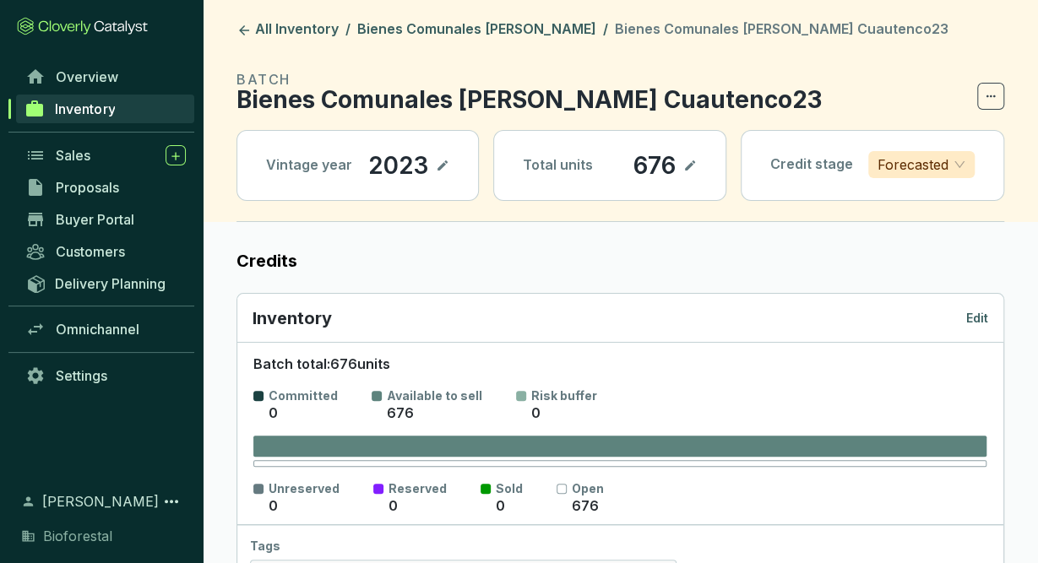
click at [697, 166] on icon at bounding box center [690, 165] width 14 height 20
click at [616, 171] on div "676" at bounding box center [633, 165] width 51 height 29
click at [701, 162] on icon at bounding box center [708, 165] width 14 height 20
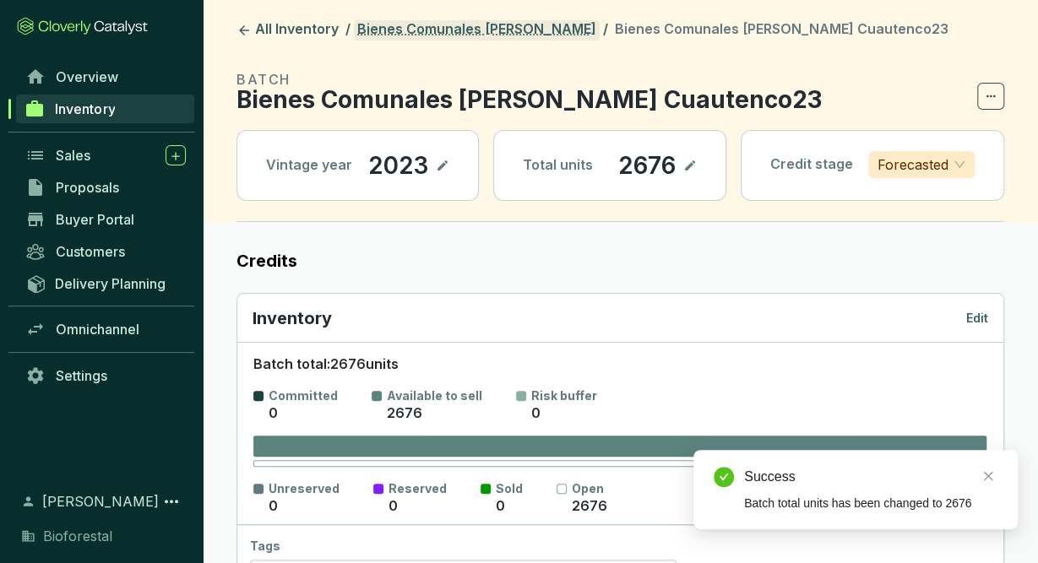
click at [589, 35] on link "Bienes Comunales [PERSON_NAME]" at bounding box center [477, 30] width 246 height 20
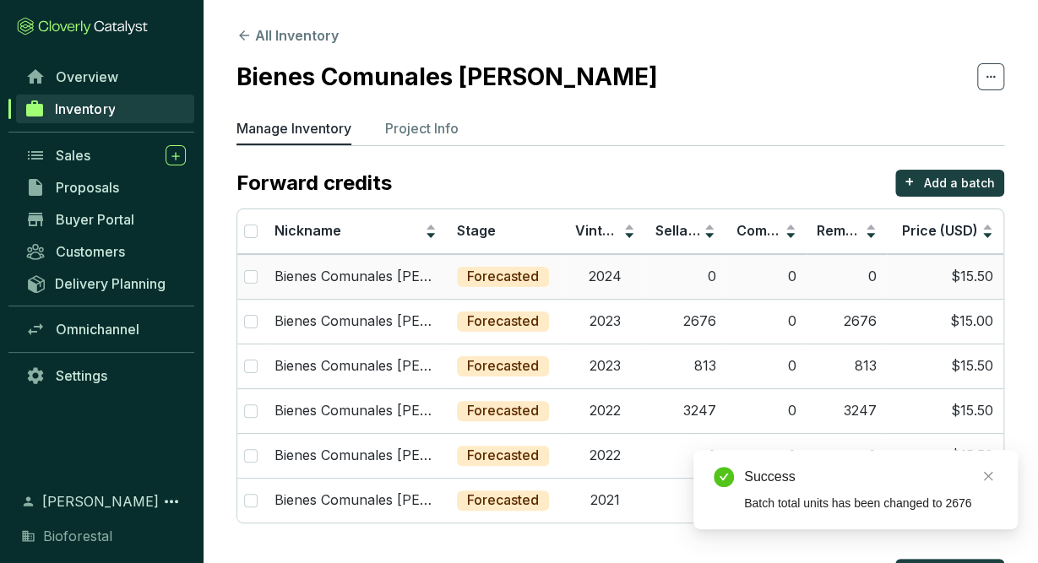
click at [710, 278] on td "0" at bounding box center [685, 276] width 80 height 45
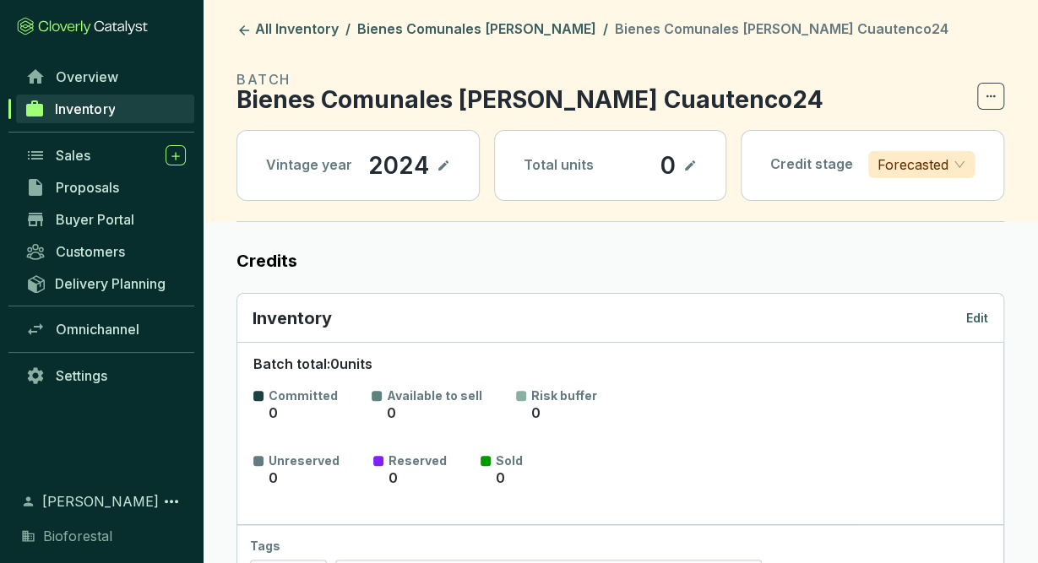
click at [688, 165] on icon at bounding box center [690, 165] width 14 height 20
click at [698, 168] on icon at bounding box center [696, 165] width 14 height 20
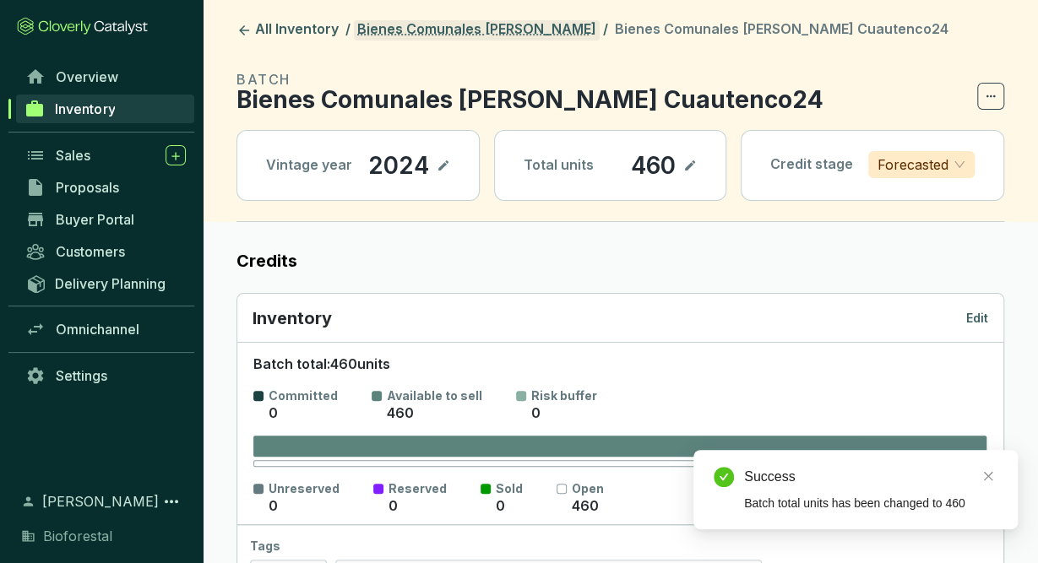
click at [560, 31] on link "Bienes Comunales [PERSON_NAME]" at bounding box center [477, 30] width 246 height 20
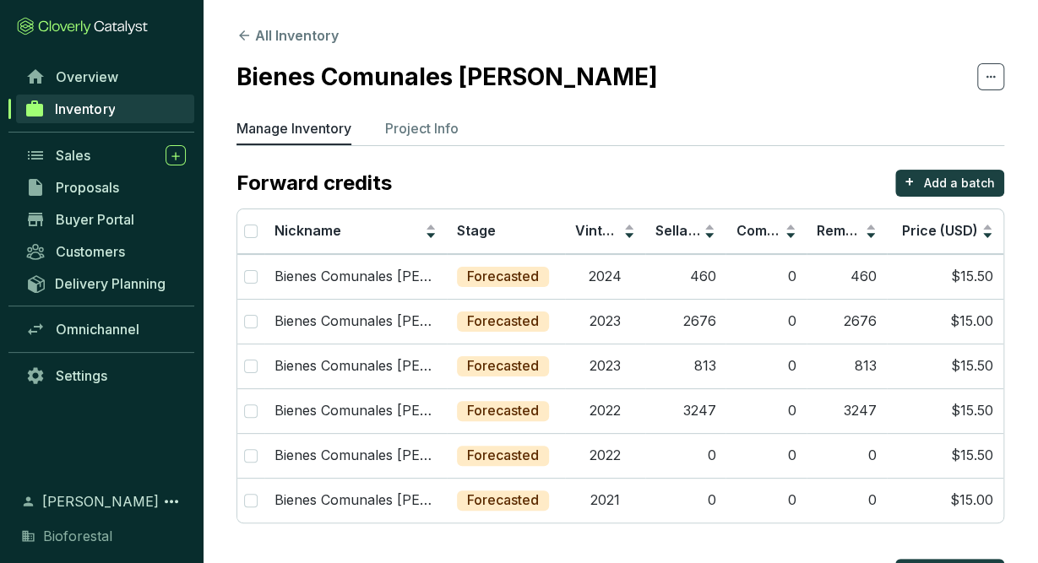
scroll to position [199, 0]
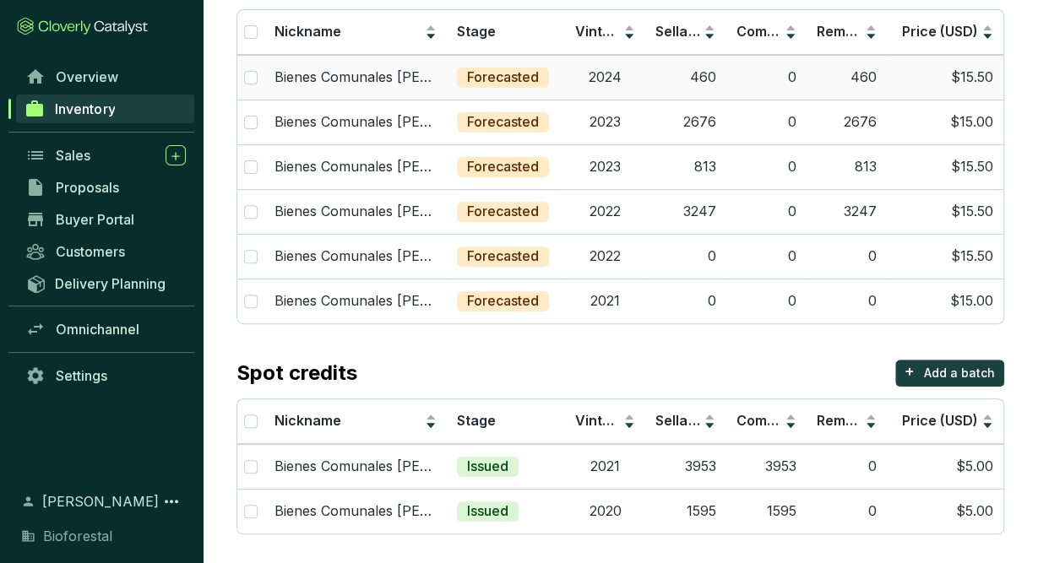
click at [710, 63] on td "460" at bounding box center [685, 77] width 80 height 45
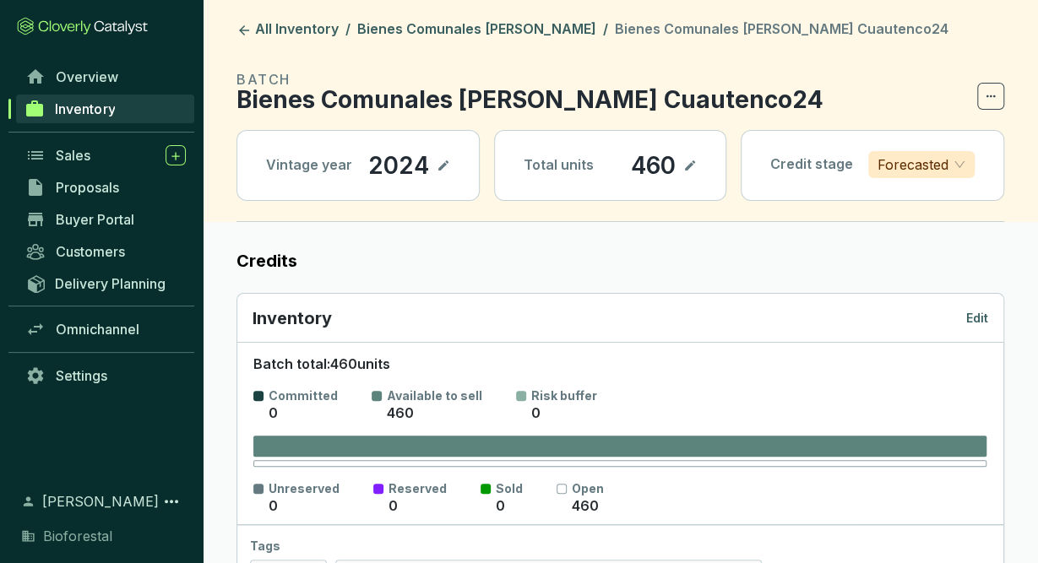
click at [696, 170] on icon at bounding box center [690, 165] width 14 height 20
click at [612, 171] on div "460" at bounding box center [635, 165] width 53 height 29
click at [703, 166] on icon at bounding box center [706, 165] width 14 height 20
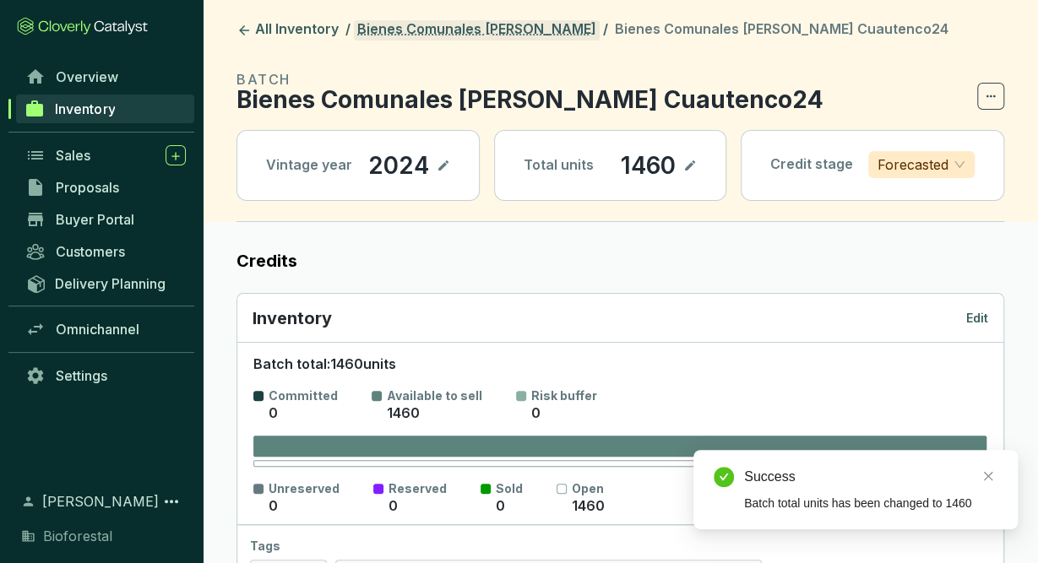
click at [594, 31] on link "Bienes Comunales [PERSON_NAME]" at bounding box center [477, 30] width 246 height 20
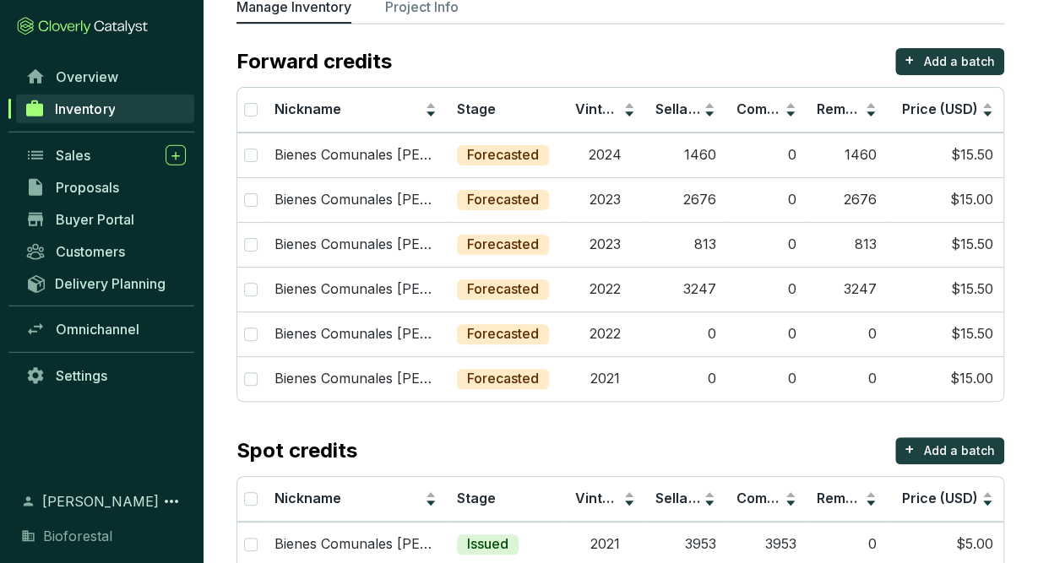
scroll to position [199, 0]
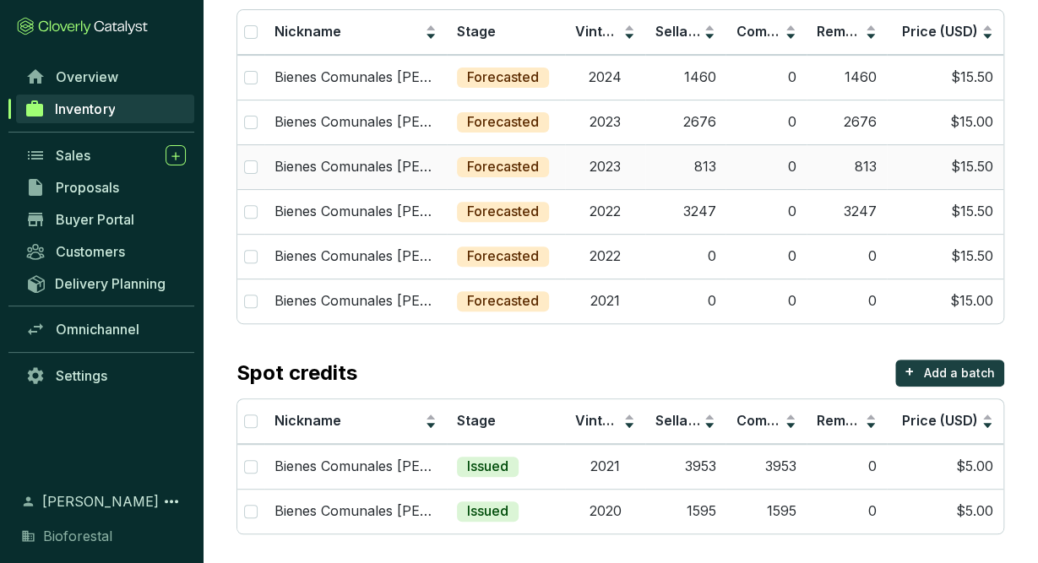
click at [709, 163] on td "813" at bounding box center [685, 166] width 80 height 45
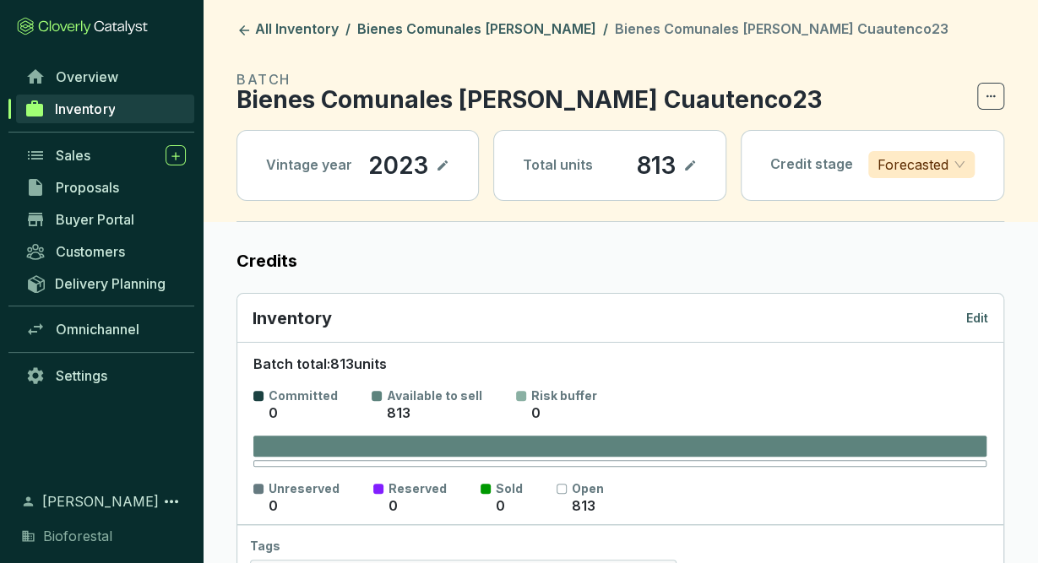
click at [697, 163] on icon at bounding box center [690, 165] width 14 height 20
click at [621, 163] on div "813" at bounding box center [632, 165] width 47 height 29
click at [693, 161] on icon at bounding box center [700, 165] width 14 height 20
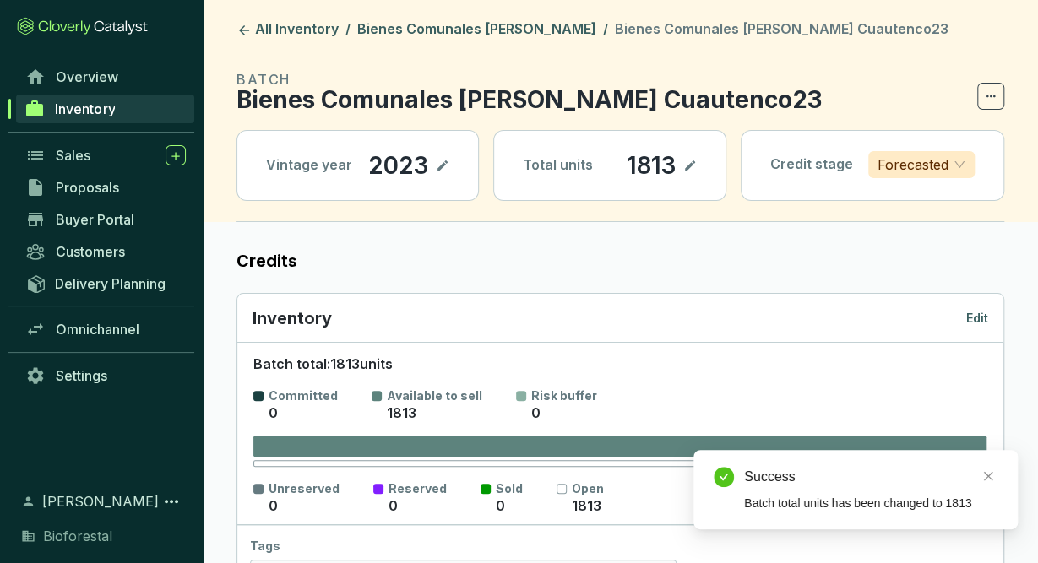
click at [693, 161] on icon at bounding box center [690, 165] width 14 height 20
click at [693, 161] on icon at bounding box center [700, 165] width 14 height 20
click at [508, 33] on link "Bienes Comunales [PERSON_NAME]" at bounding box center [477, 30] width 246 height 20
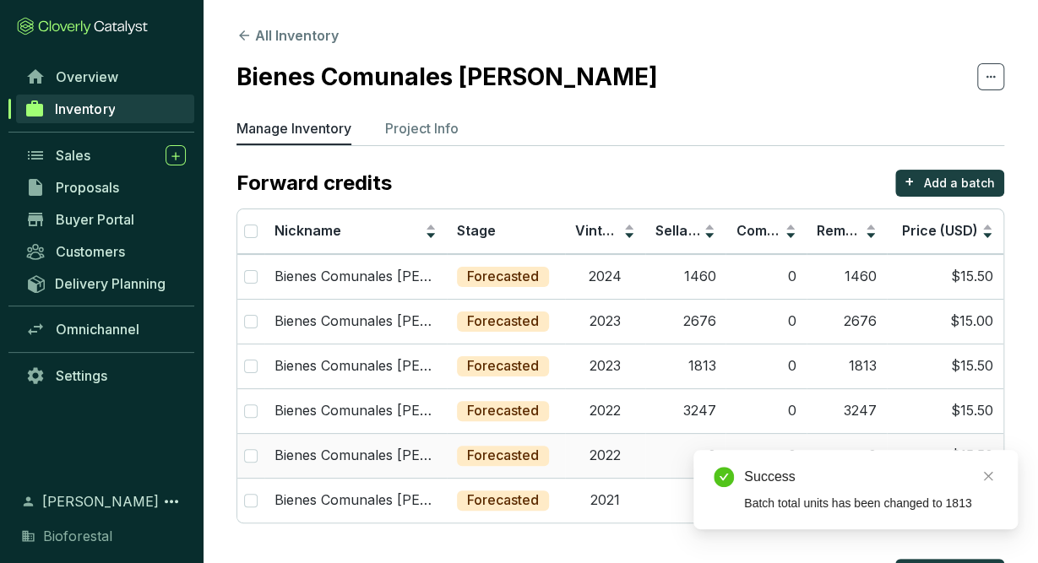
scroll to position [199, 0]
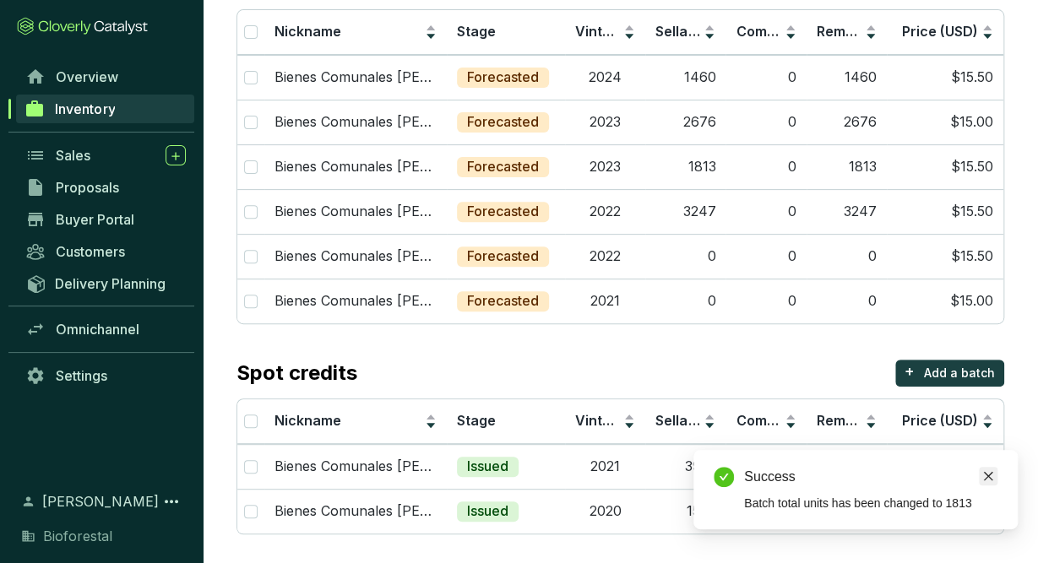
click at [982, 481] on icon "close" at bounding box center [988, 476] width 12 height 12
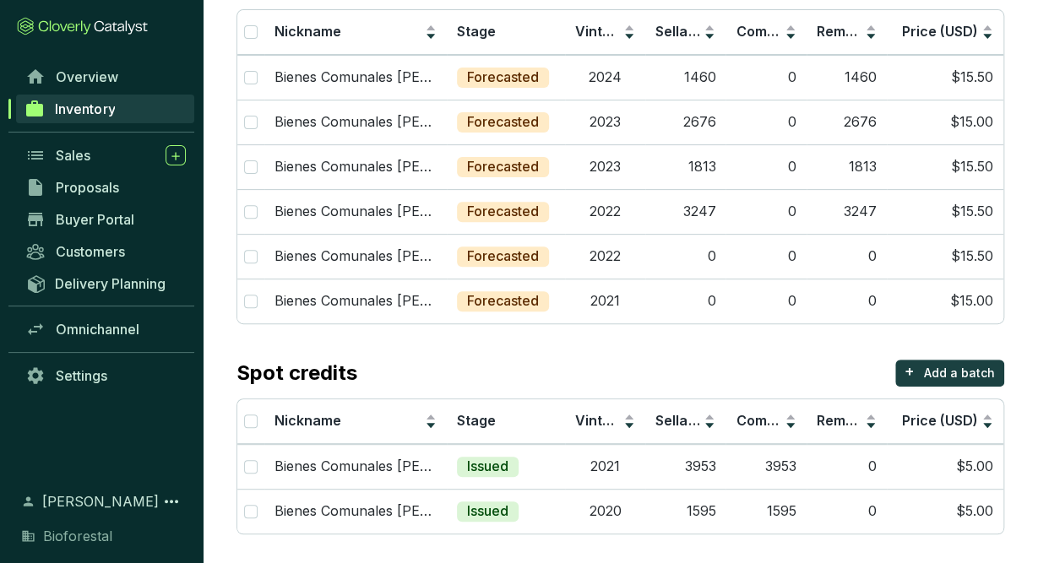
click at [95, 114] on span "Inventory" at bounding box center [85, 108] width 60 height 17
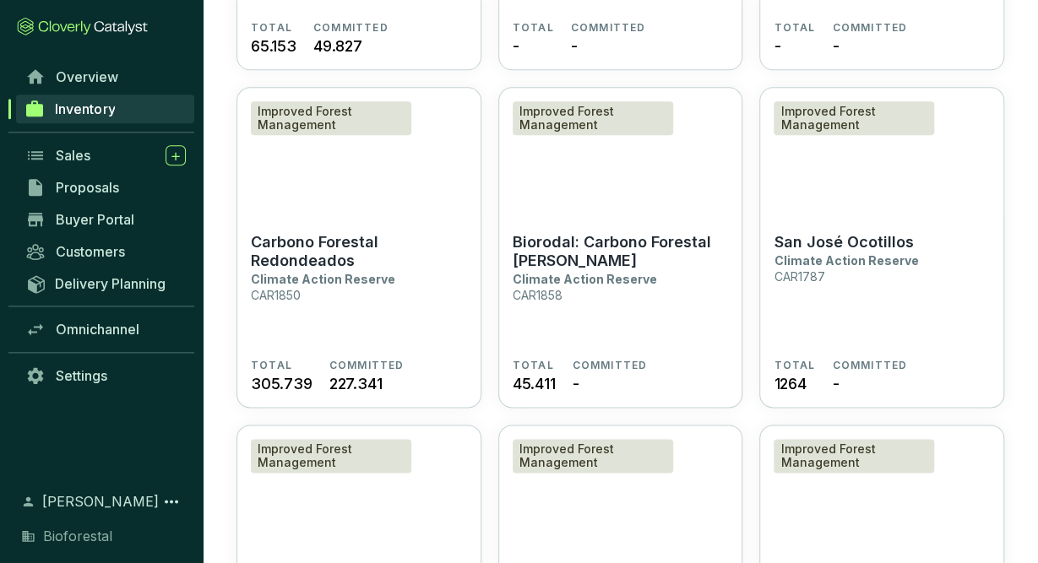
scroll to position [4125, 0]
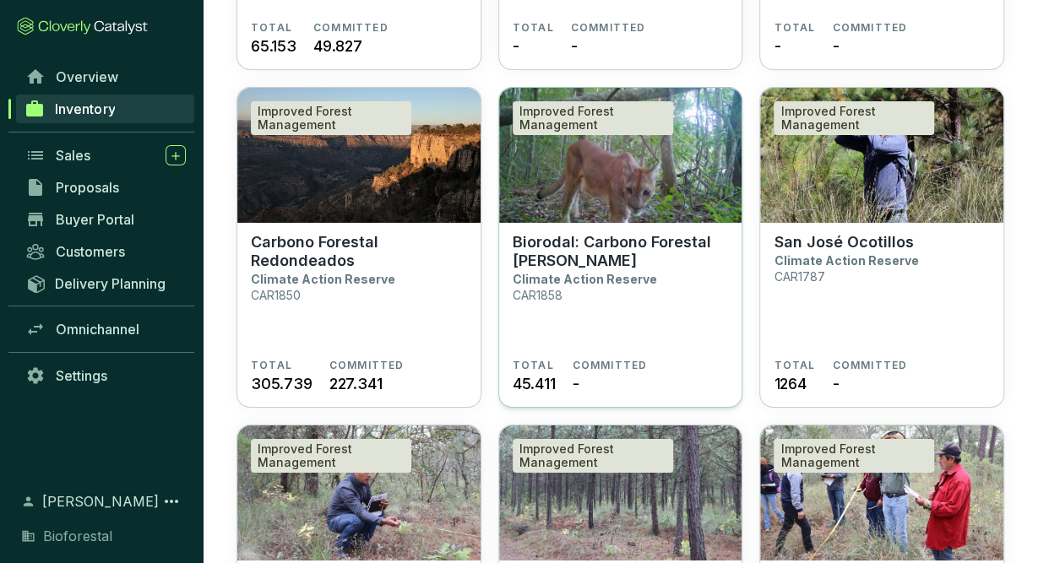
click at [605, 287] on section "Biorodal: Carbono Forestal Otilio Montaño Climate Action Reserve CAR1858" at bounding box center [621, 296] width 216 height 126
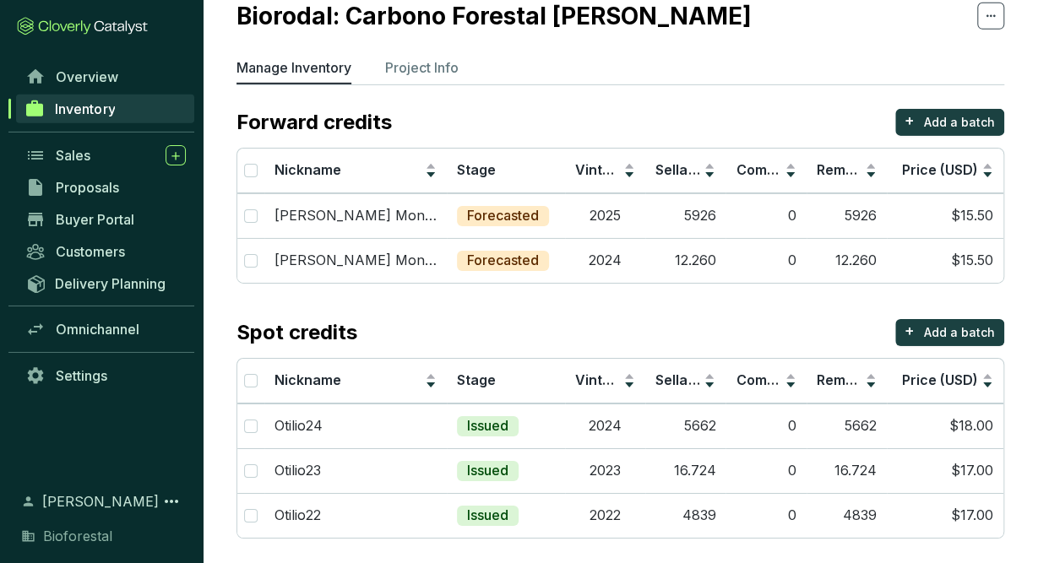
scroll to position [66, 0]
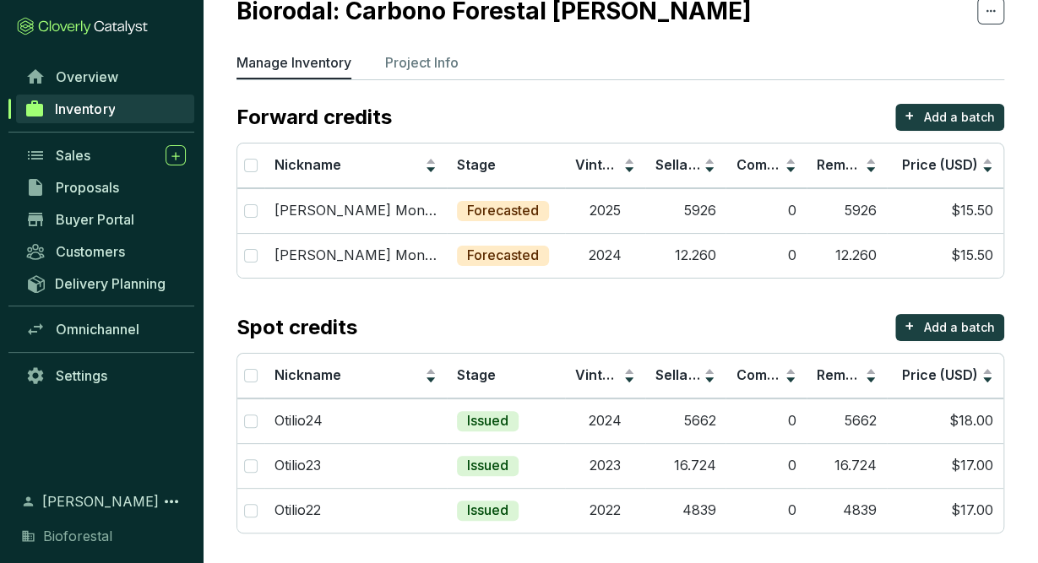
click at [743, 296] on section "Forward credits + Add a batch Nickname Stage Vintage Sellable Committed Remaini…" at bounding box center [620, 319] width 768 height 430
click at [729, 253] on td "0" at bounding box center [765, 255] width 80 height 45
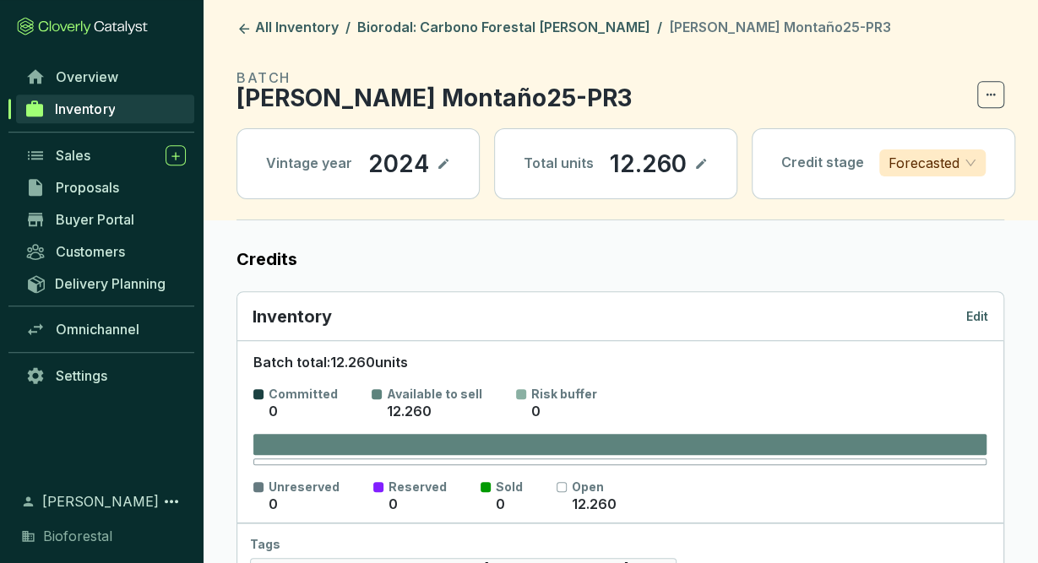
scroll to position [2, 0]
click at [522, 22] on link "Biorodal: Carbono Forestal [PERSON_NAME]" at bounding box center [504, 29] width 300 height 20
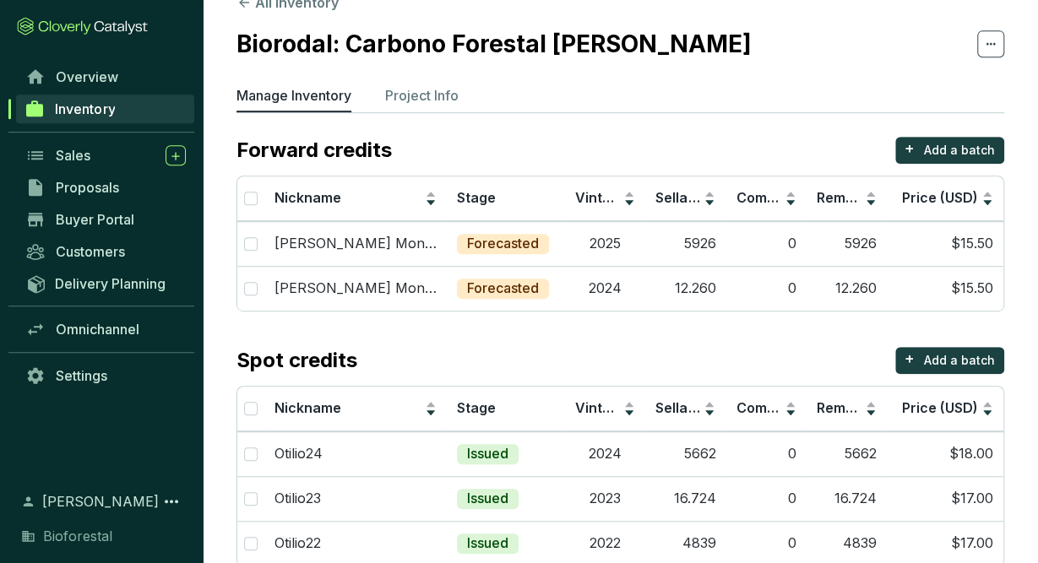
scroll to position [66, 0]
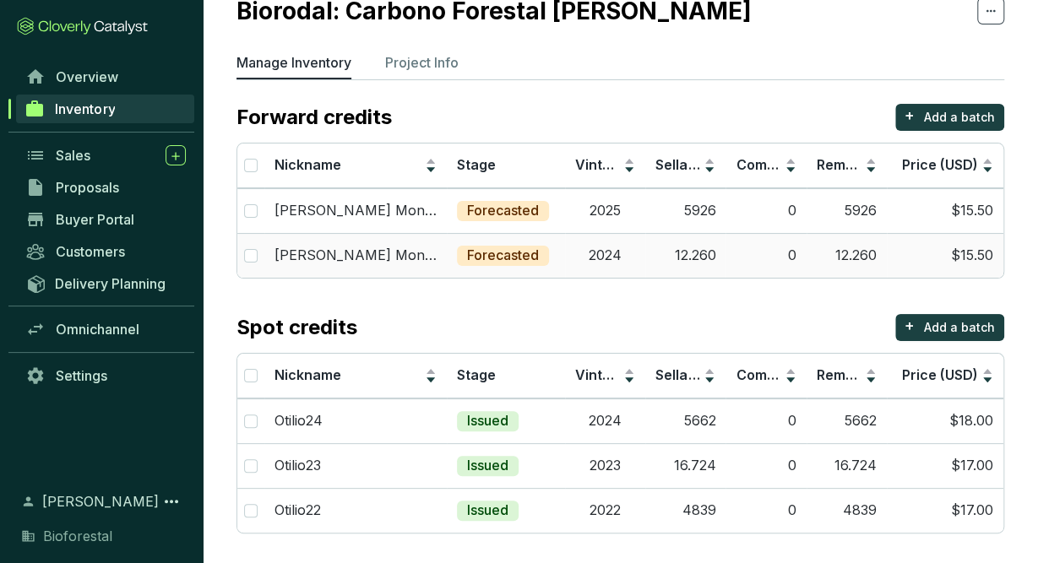
click at [666, 258] on td "12.260" at bounding box center [685, 255] width 80 height 45
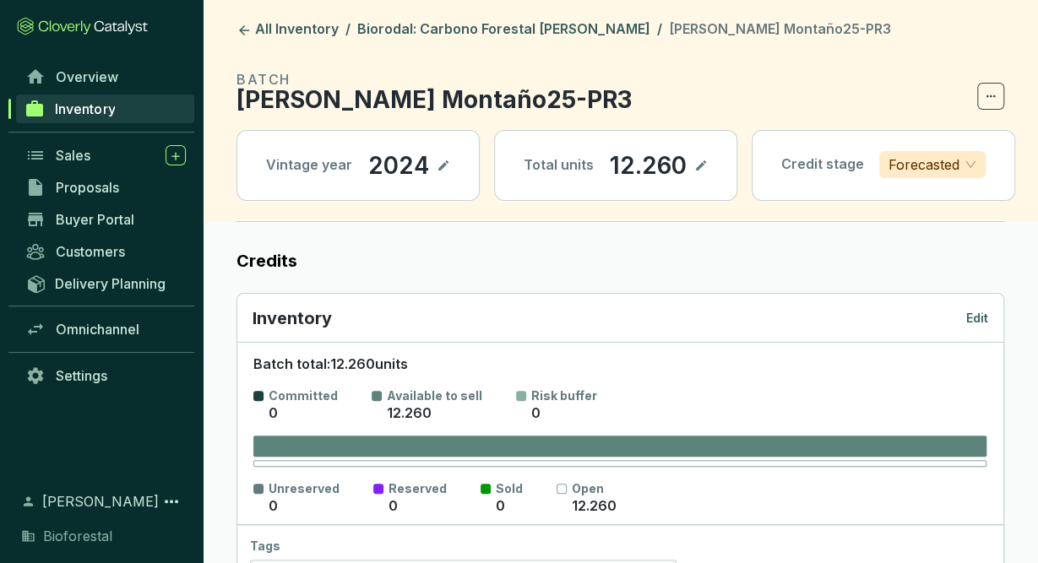
click at [975, 315] on p "Edit" at bounding box center [977, 318] width 22 height 17
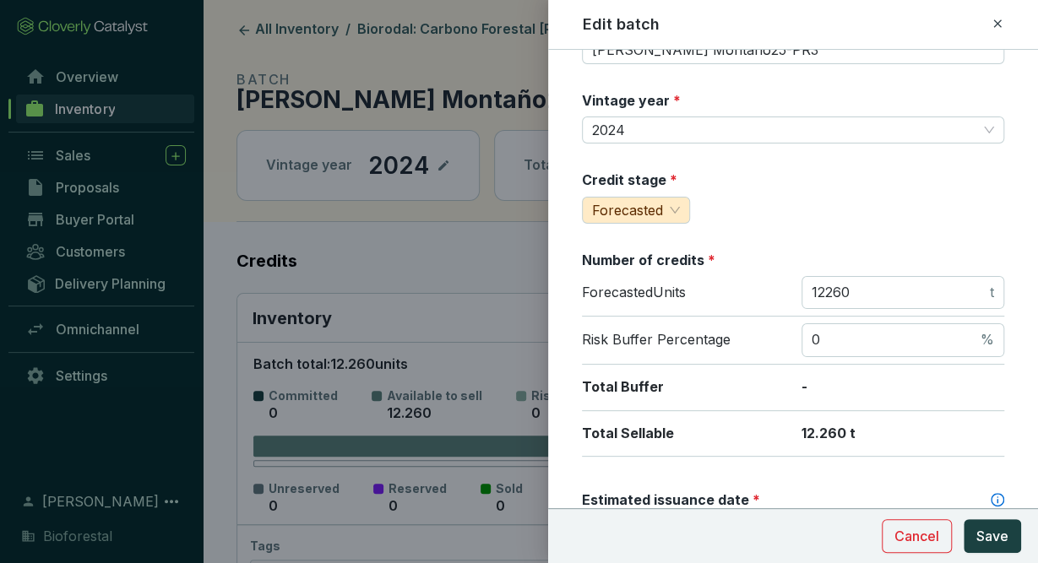
scroll to position [62, 0]
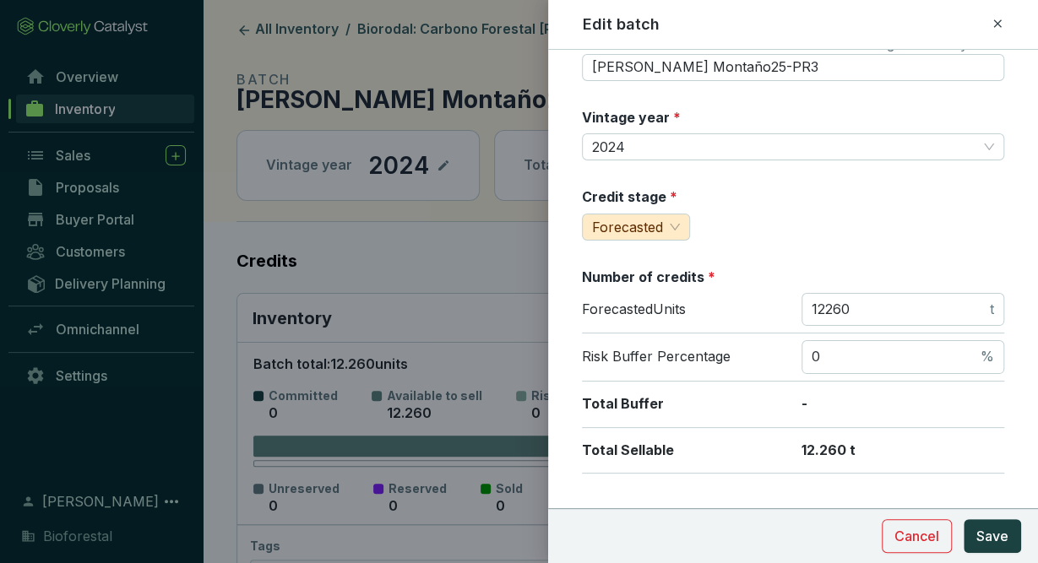
click at [994, 17] on icon at bounding box center [998, 24] width 14 height 20
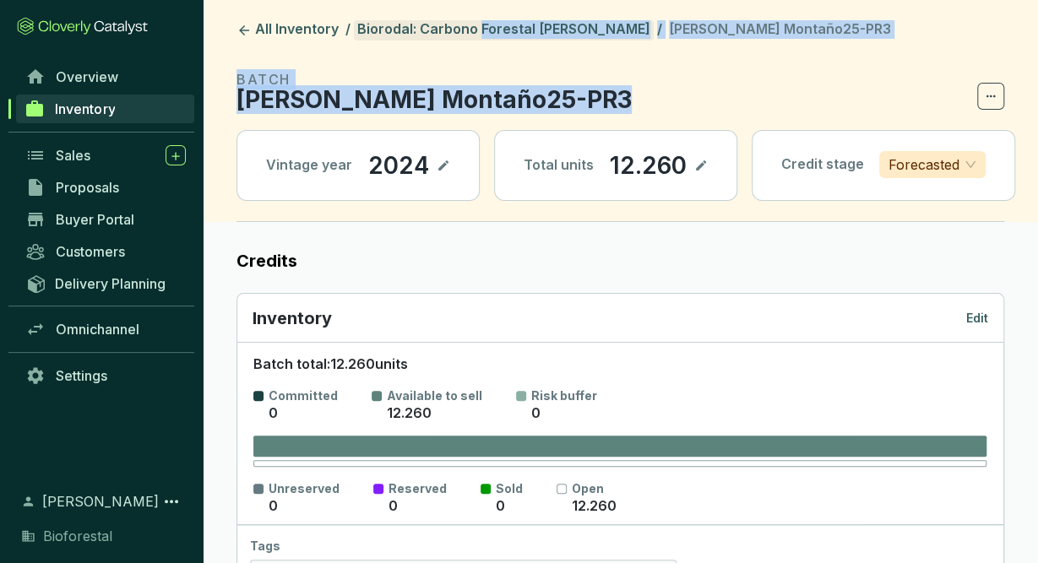
drag, startPoint x: 994, startPoint y: 17, endPoint x: 530, endPoint y: 36, distance: 464.1
click at [530, 36] on link "Biorodal: Carbono Forestal [PERSON_NAME]" at bounding box center [504, 30] width 300 height 20
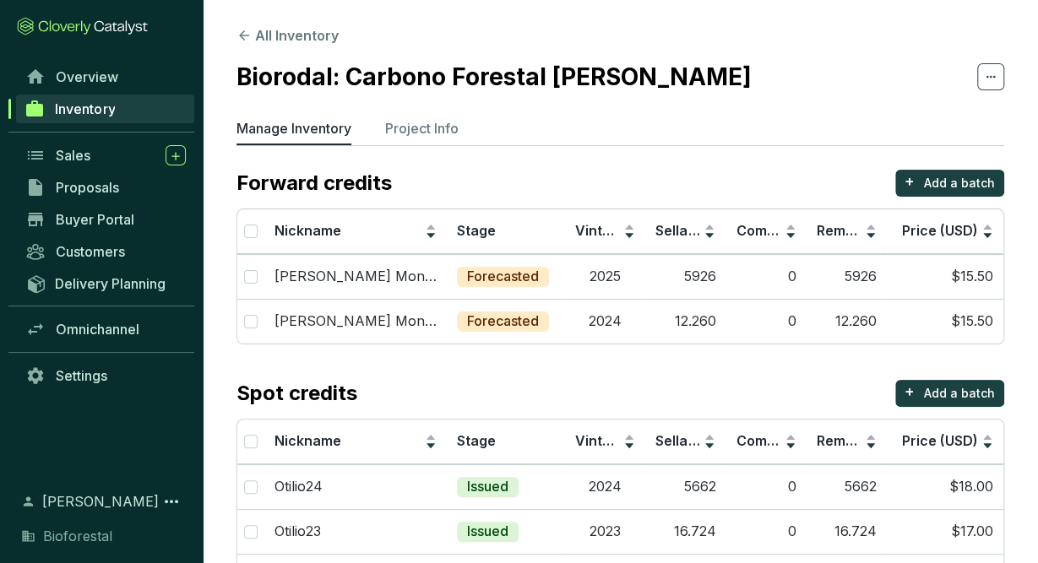
click at [111, 110] on span "Inventory" at bounding box center [85, 108] width 60 height 17
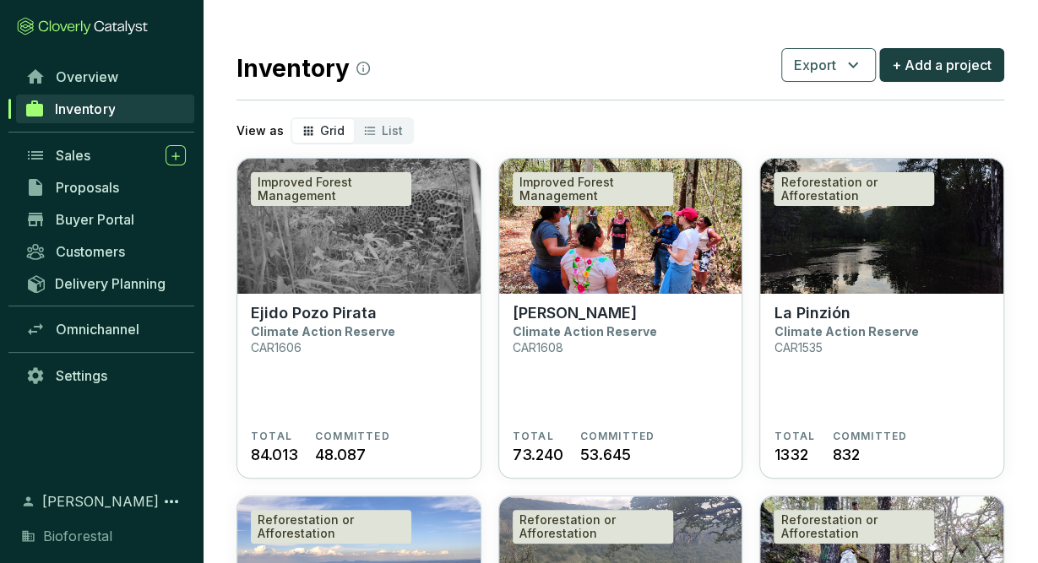
click at [597, 54] on div "Inventory Export + Add a project" at bounding box center [620, 65] width 768 height 42
click at [394, 355] on section "Ejido Pozo Pirata Climate Action Reserve CAR1606" at bounding box center [359, 367] width 216 height 126
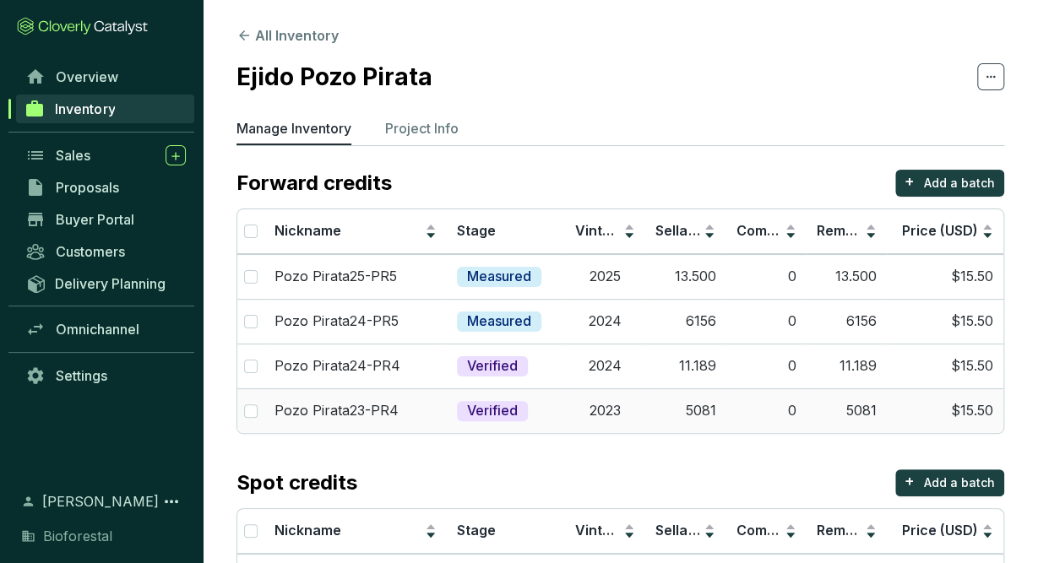
click at [778, 423] on td "0" at bounding box center [765, 410] width 80 height 45
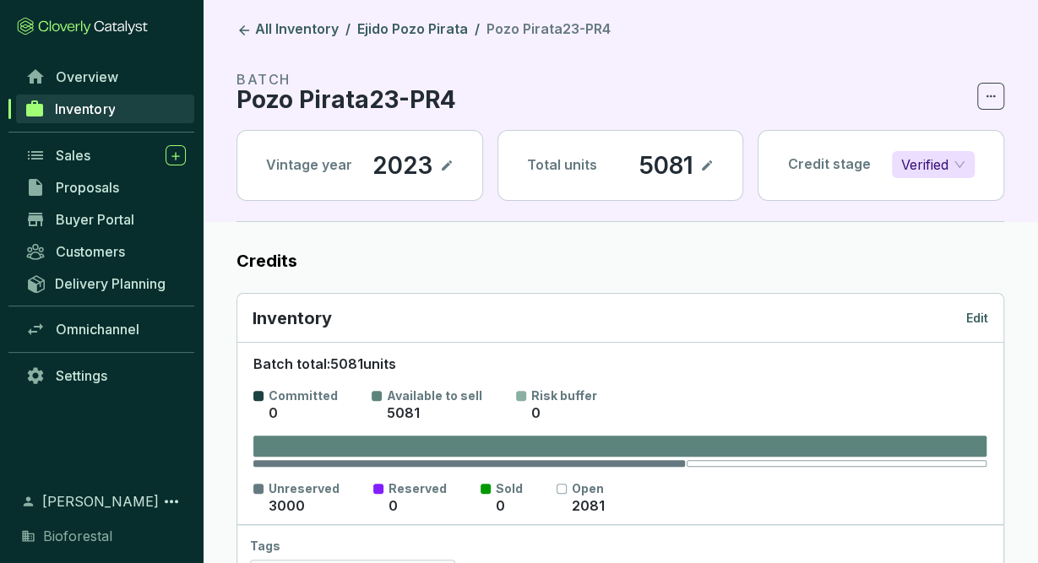
click at [971, 310] on p "Edit" at bounding box center [977, 318] width 22 height 17
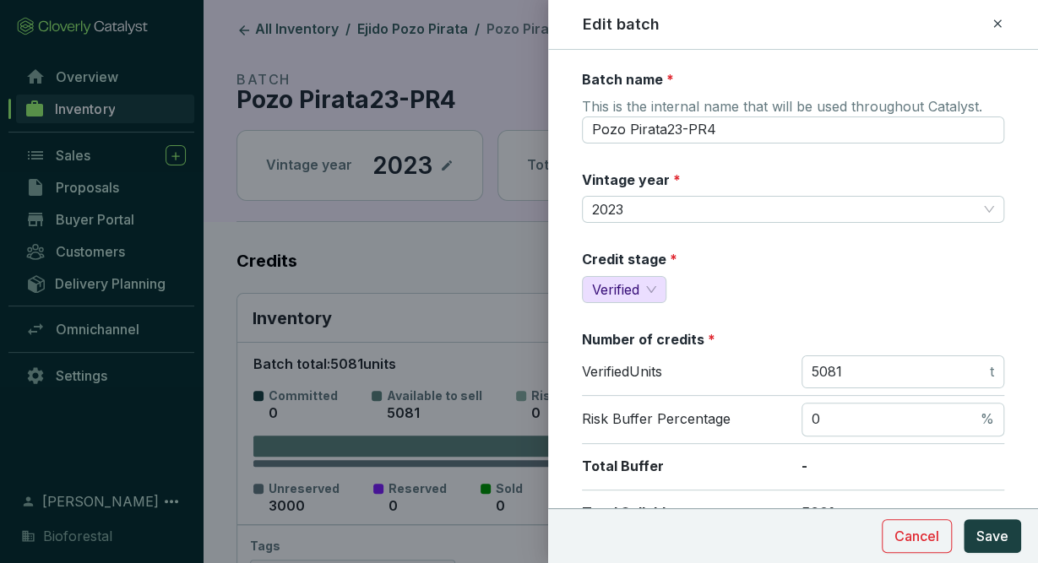
click at [997, 19] on icon at bounding box center [998, 24] width 14 height 20
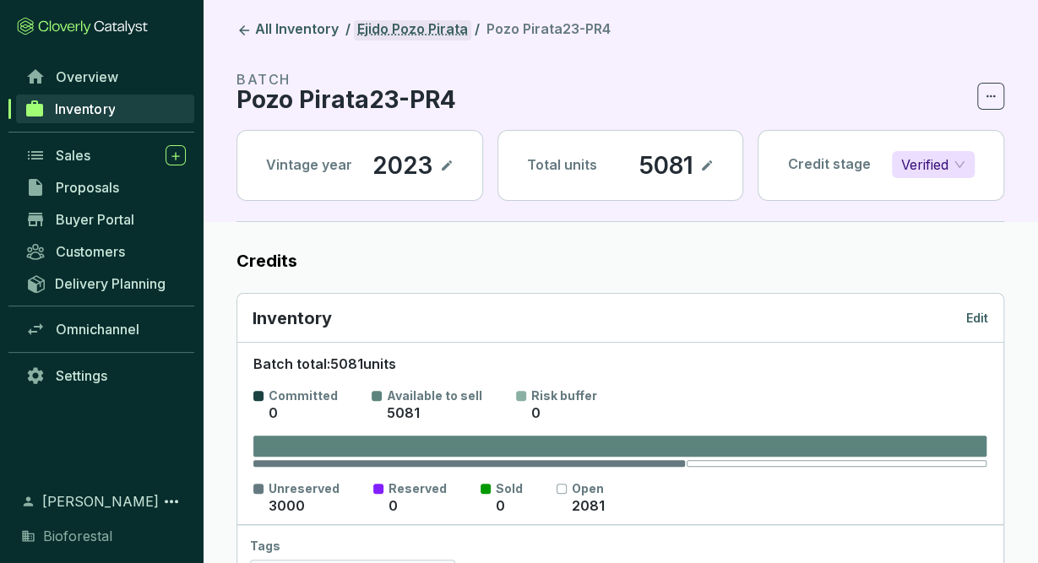
click at [433, 36] on link "Ejido Pozo Pirata" at bounding box center [412, 30] width 117 height 20
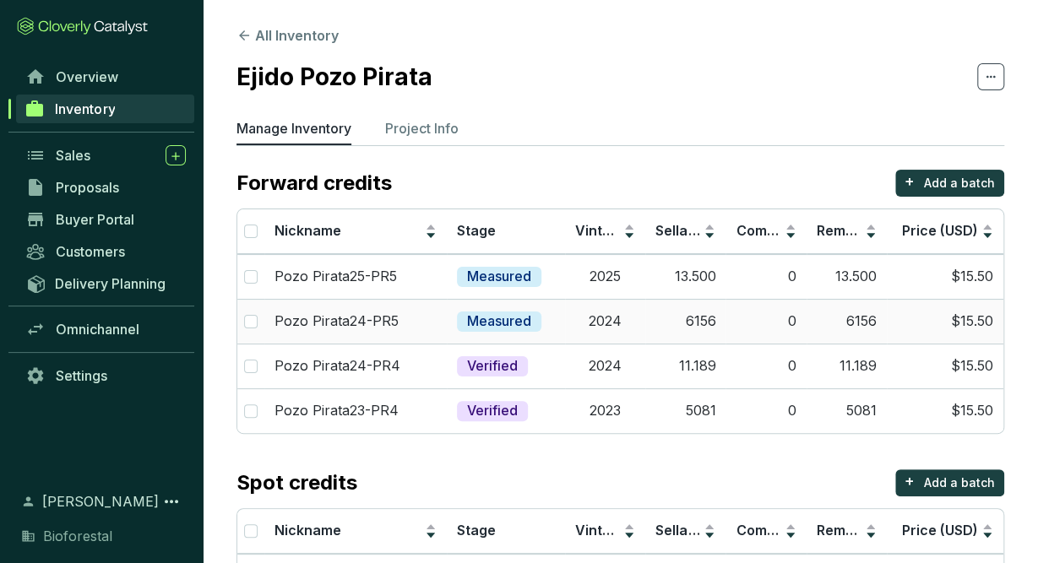
scroll to position [155, 0]
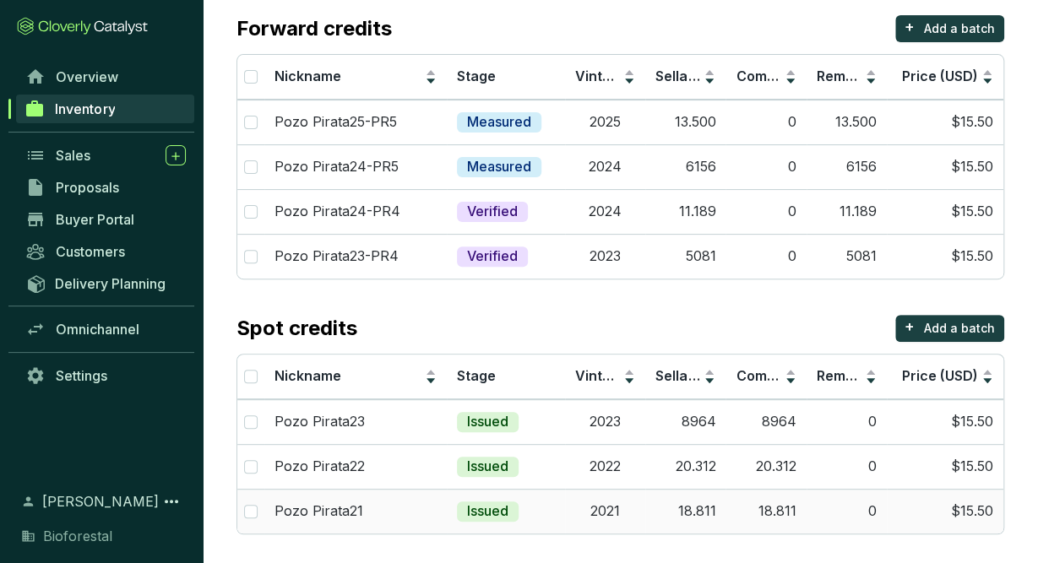
click at [728, 511] on td "18.811" at bounding box center [765, 511] width 80 height 45
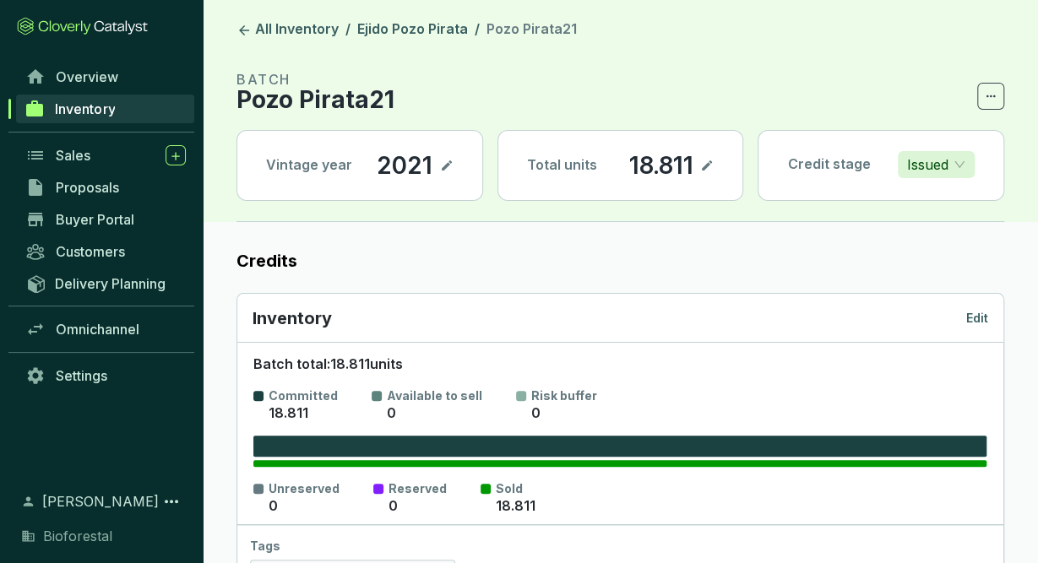
click at [975, 318] on p "Edit" at bounding box center [977, 318] width 22 height 17
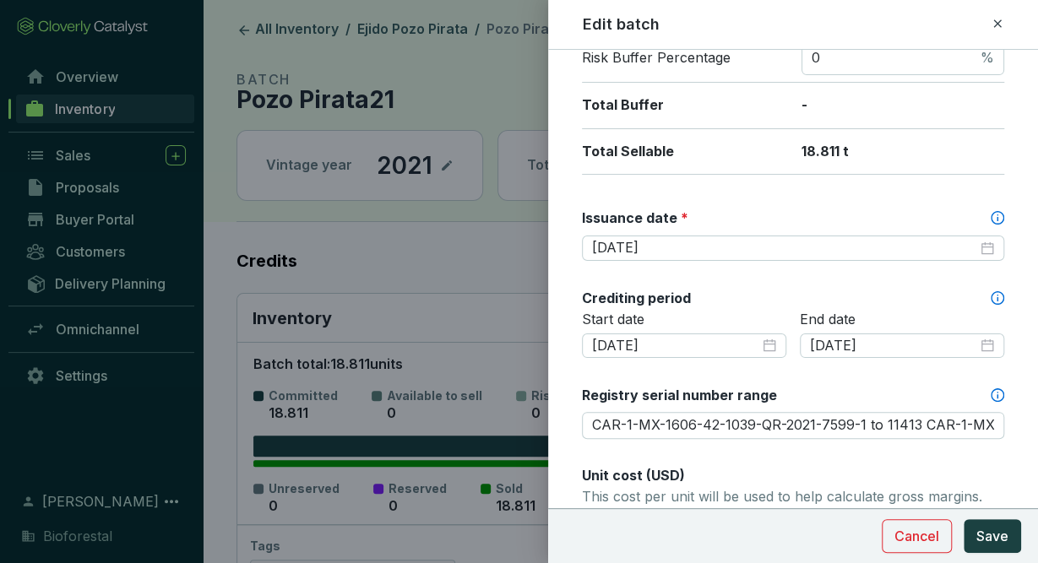
scroll to position [362, 0]
click at [999, 24] on icon at bounding box center [998, 24] width 14 height 20
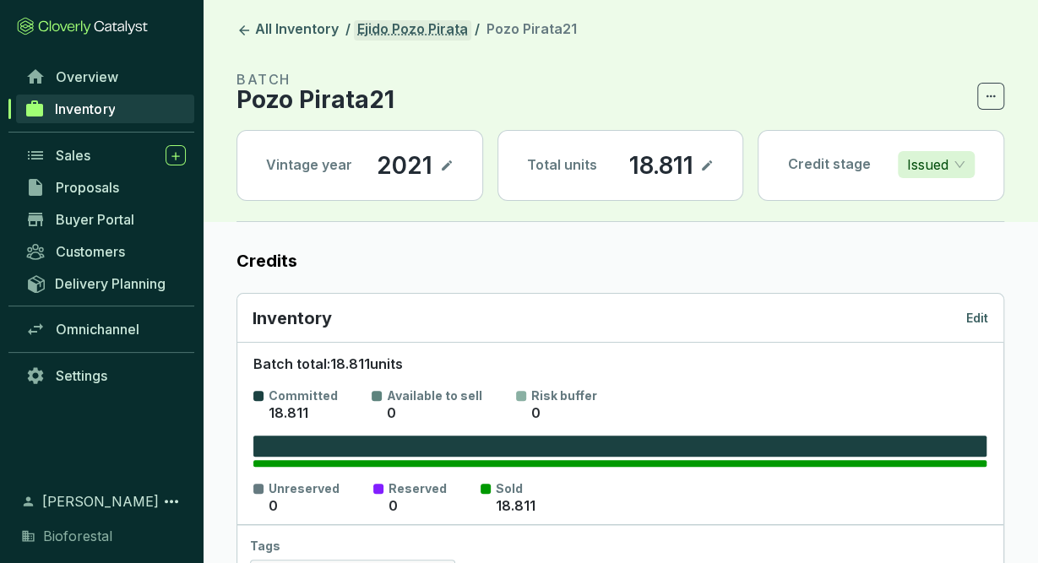
click at [430, 24] on link "Ejido Pozo Pirata" at bounding box center [412, 30] width 117 height 20
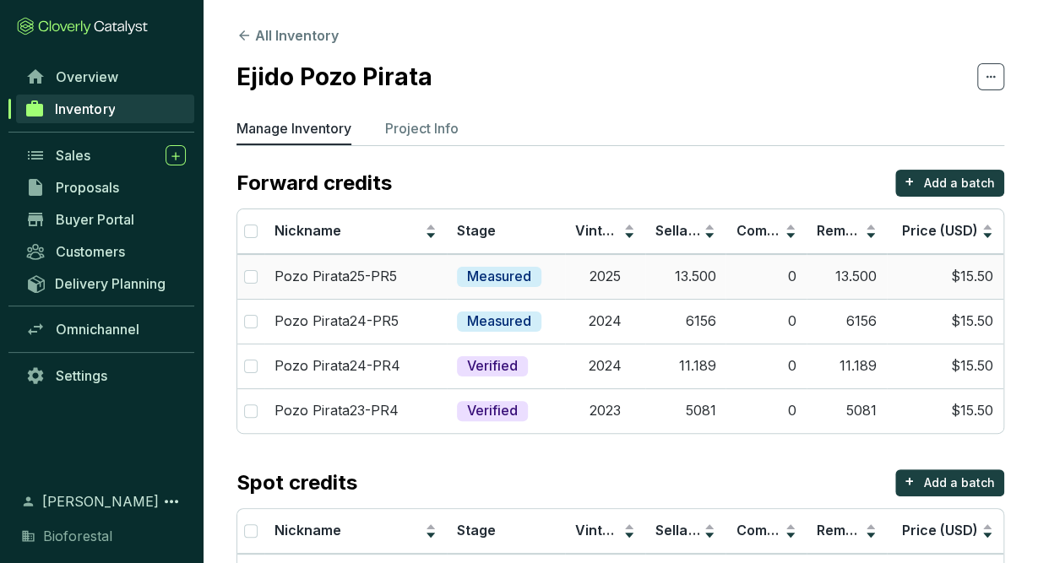
scroll to position [155, 0]
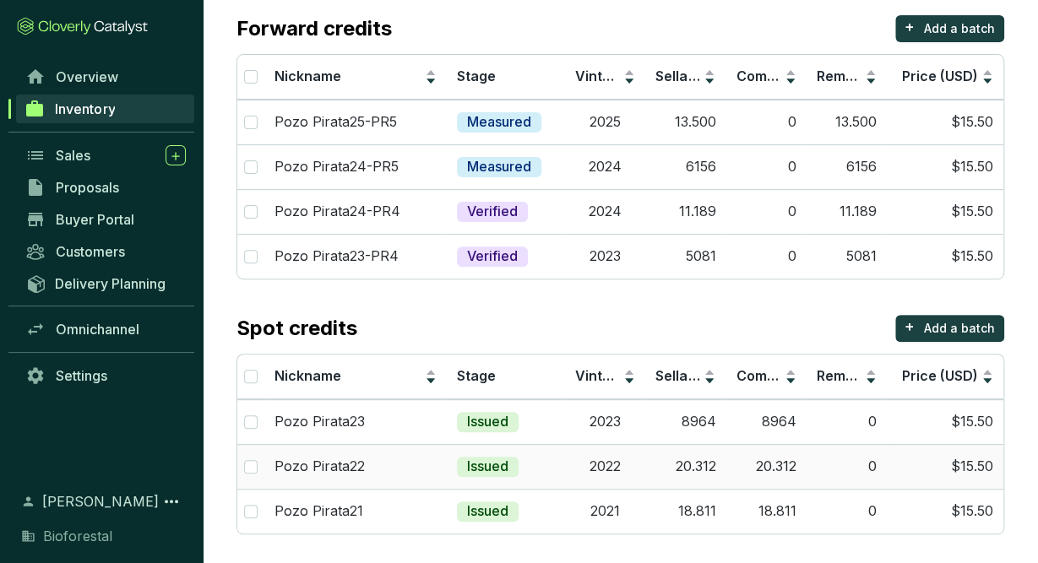
click at [612, 476] on td "2022" at bounding box center [605, 466] width 80 height 45
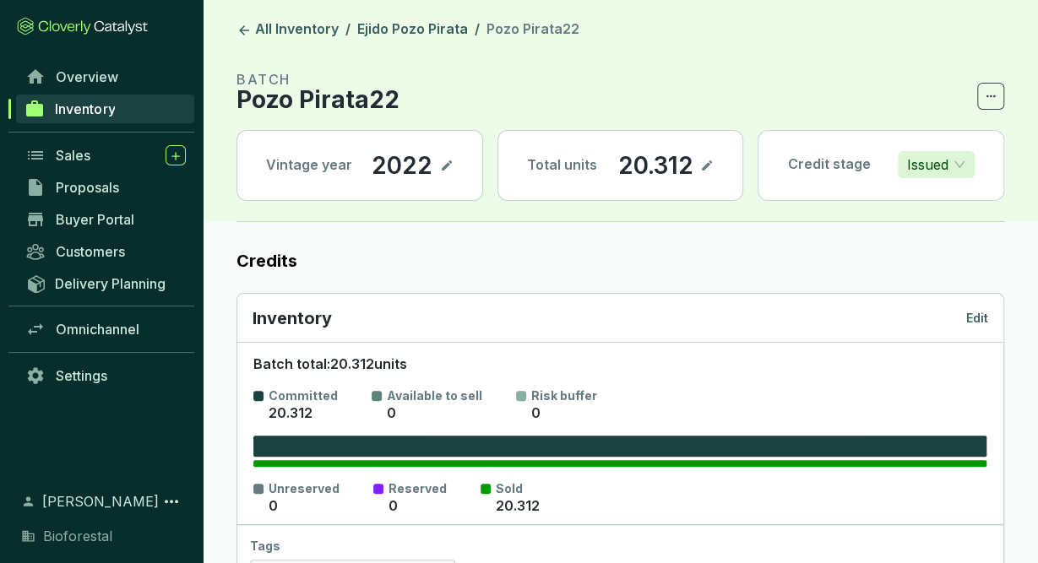
click at [985, 318] on p "Edit" at bounding box center [977, 318] width 22 height 17
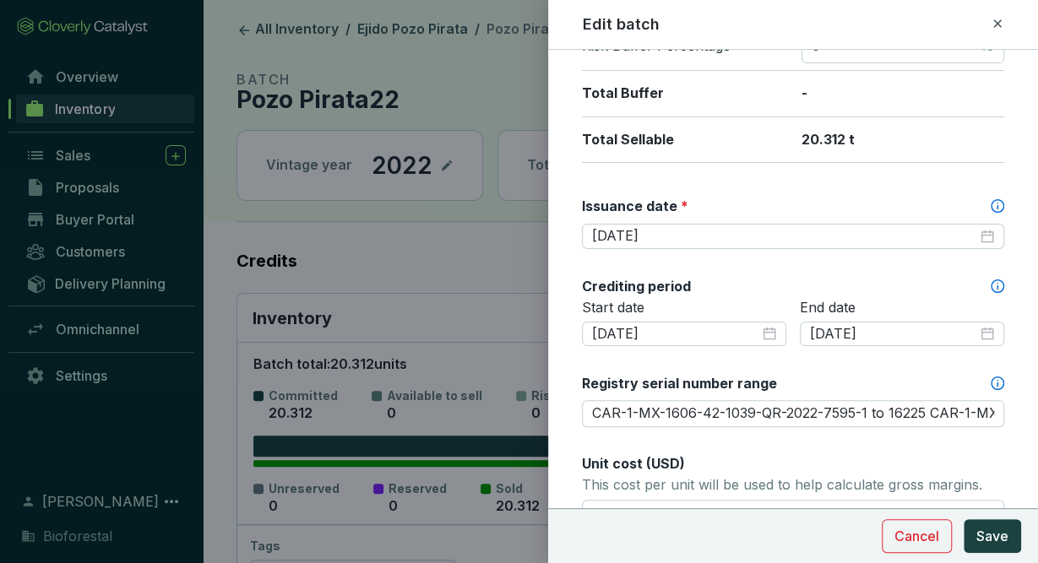
scroll to position [374, 0]
click at [999, 26] on icon at bounding box center [997, 23] width 8 height 8
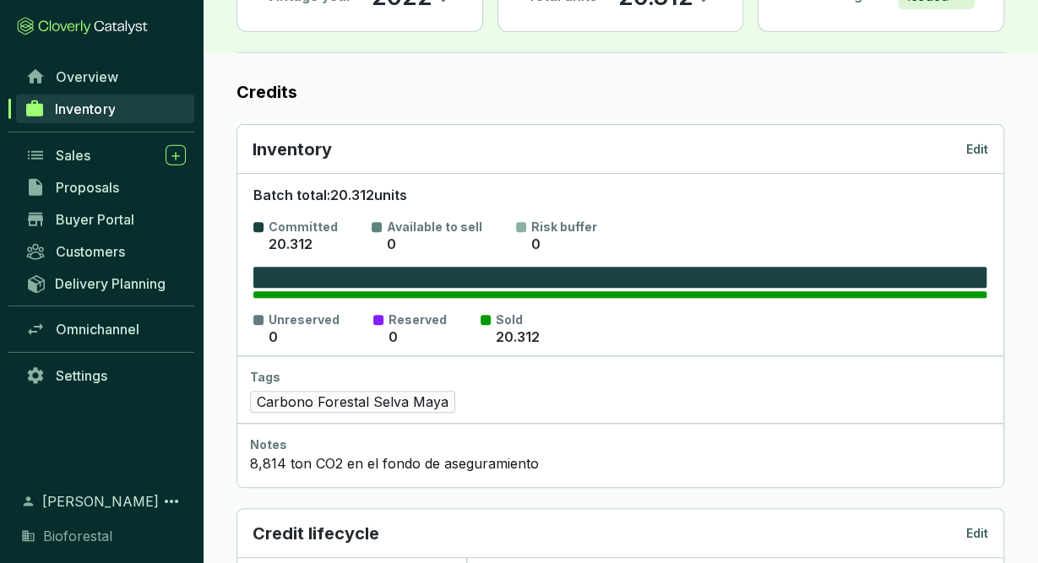
scroll to position [0, 0]
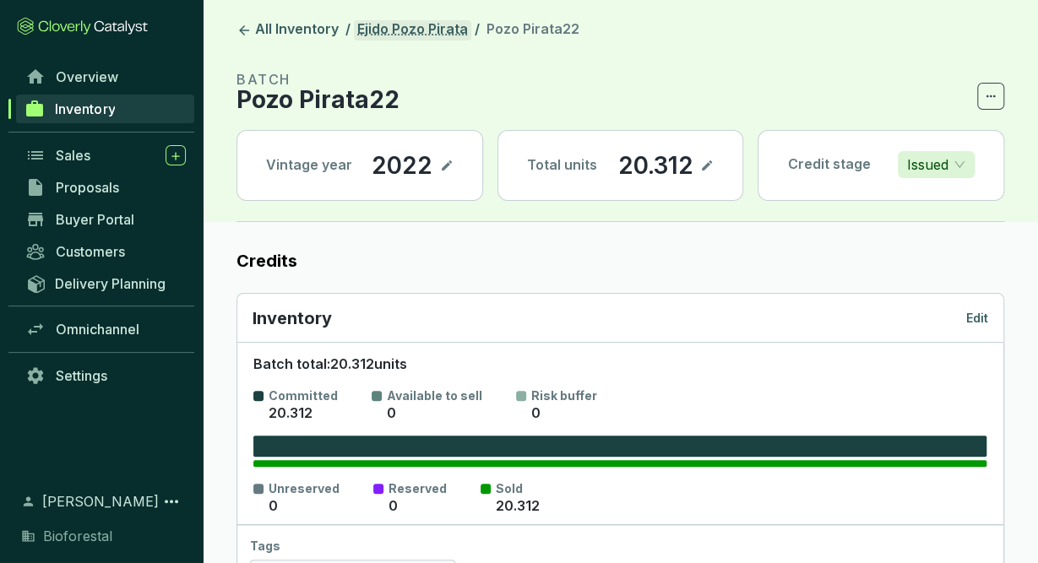
click at [442, 25] on link "Ejido Pozo Pirata" at bounding box center [412, 30] width 117 height 20
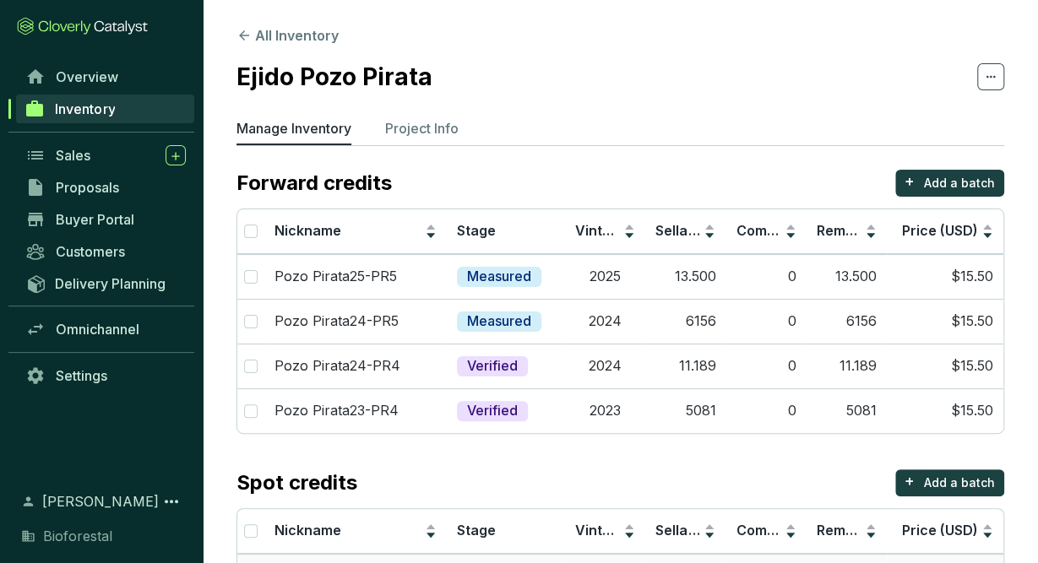
scroll to position [155, 0]
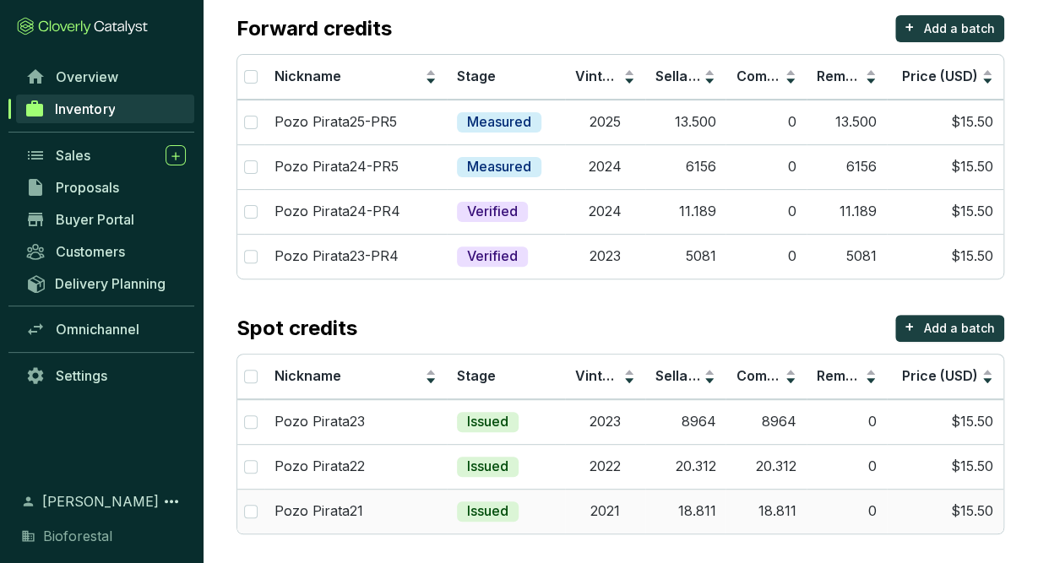
click at [606, 506] on td "2021" at bounding box center [605, 511] width 80 height 45
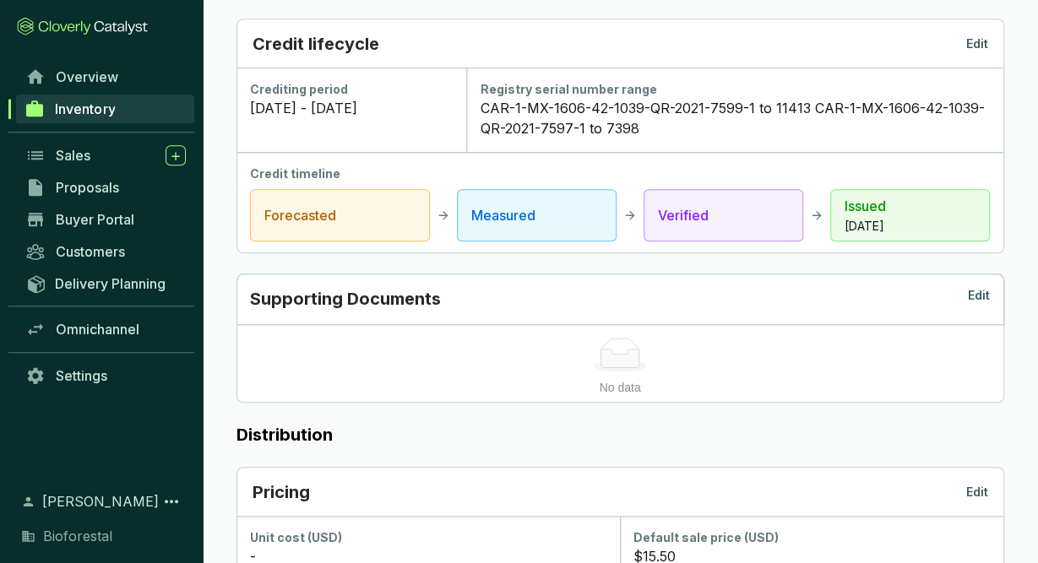
scroll to position [660, 0]
click at [90, 149] on span "Sales" at bounding box center [73, 155] width 35 height 17
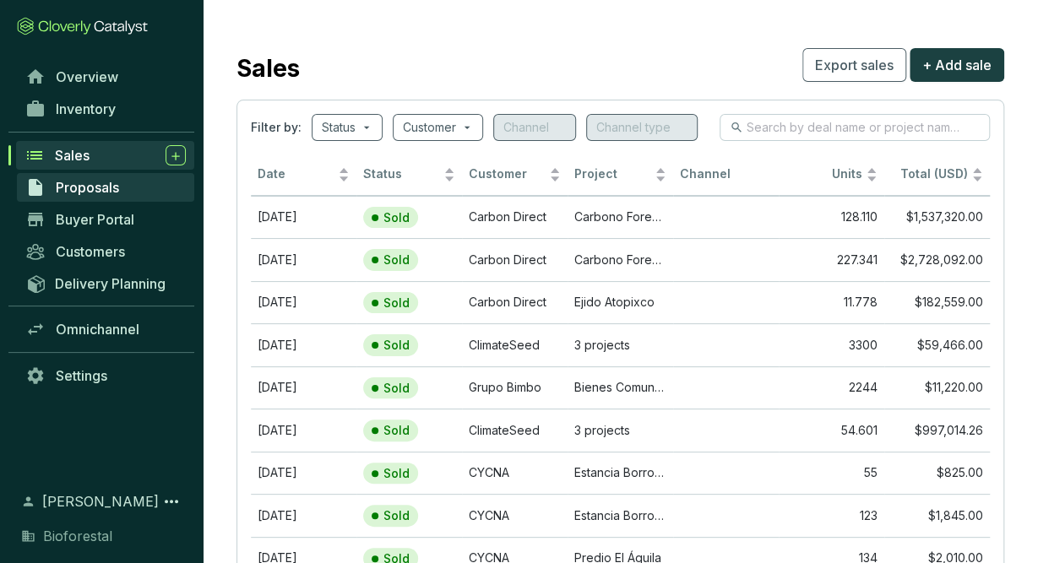
click at [105, 190] on span "Proposals" at bounding box center [87, 187] width 63 height 17
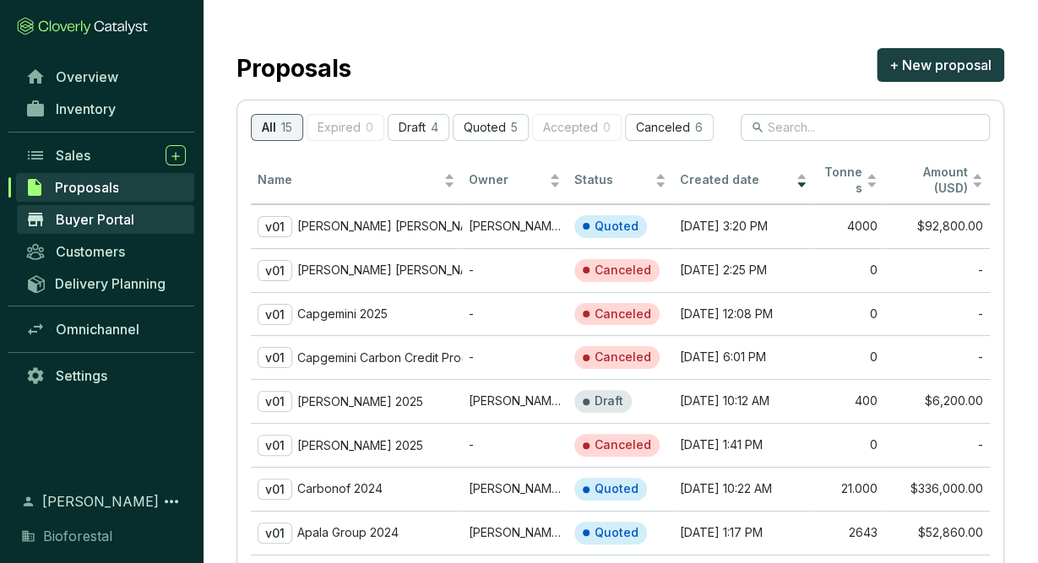
click at [123, 215] on span "Buyer Portal" at bounding box center [95, 219] width 79 height 17
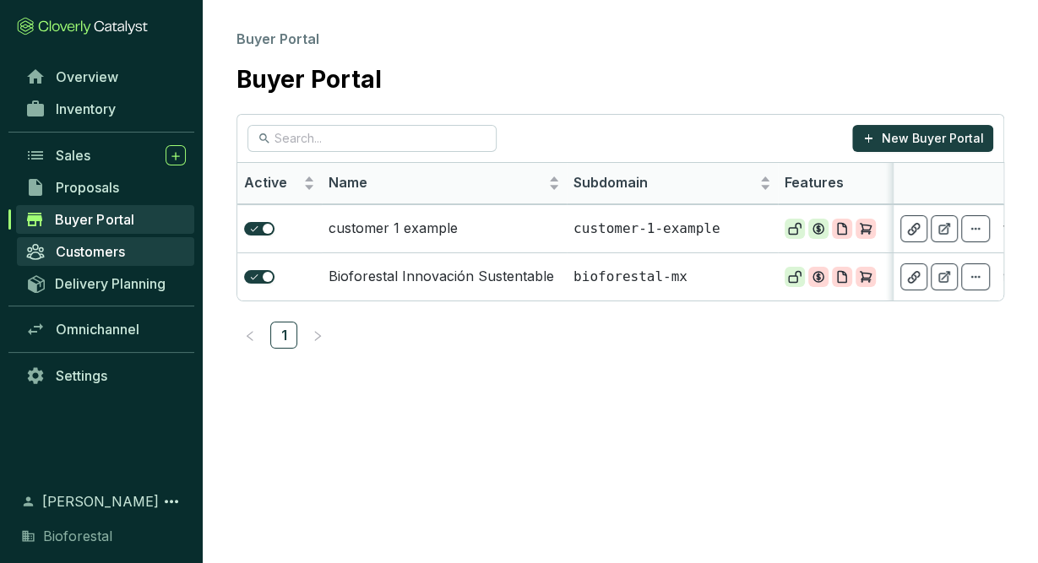
click at [110, 253] on span "Customers" at bounding box center [90, 251] width 69 height 17
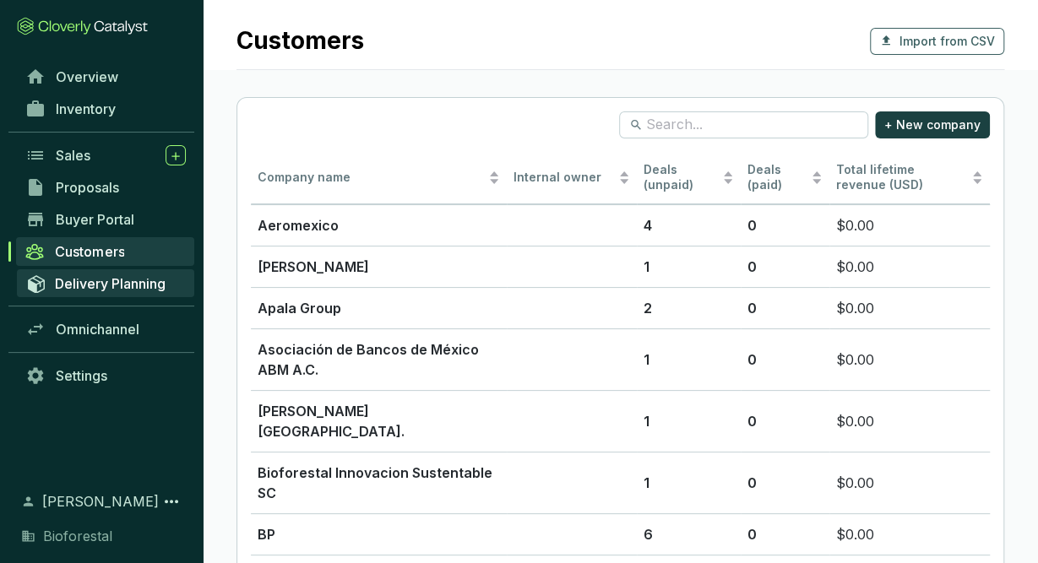
click at [105, 283] on span "Delivery Planning" at bounding box center [110, 283] width 111 height 17
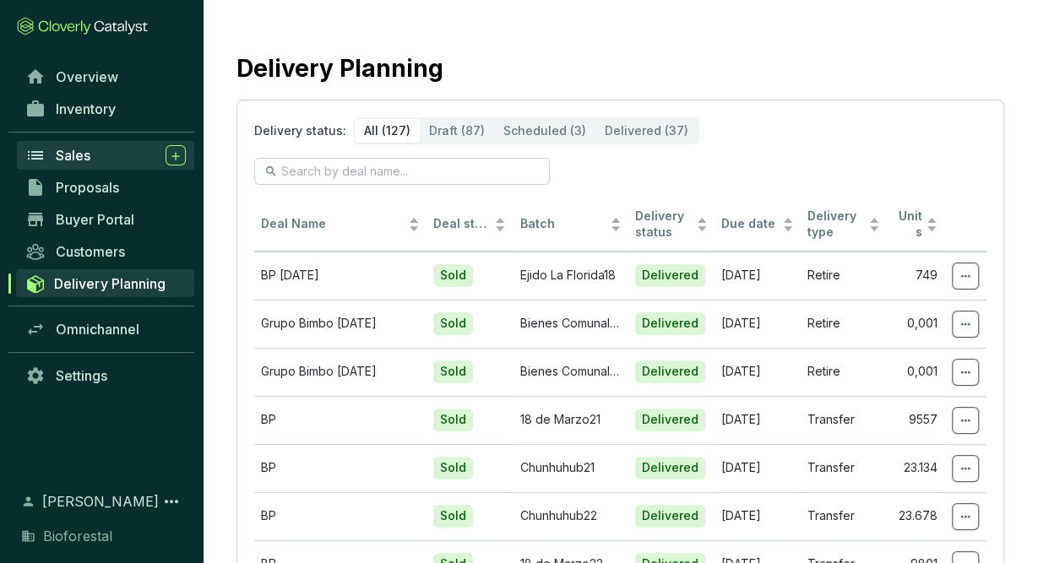
click at [101, 158] on div "Sales" at bounding box center [121, 155] width 130 height 20
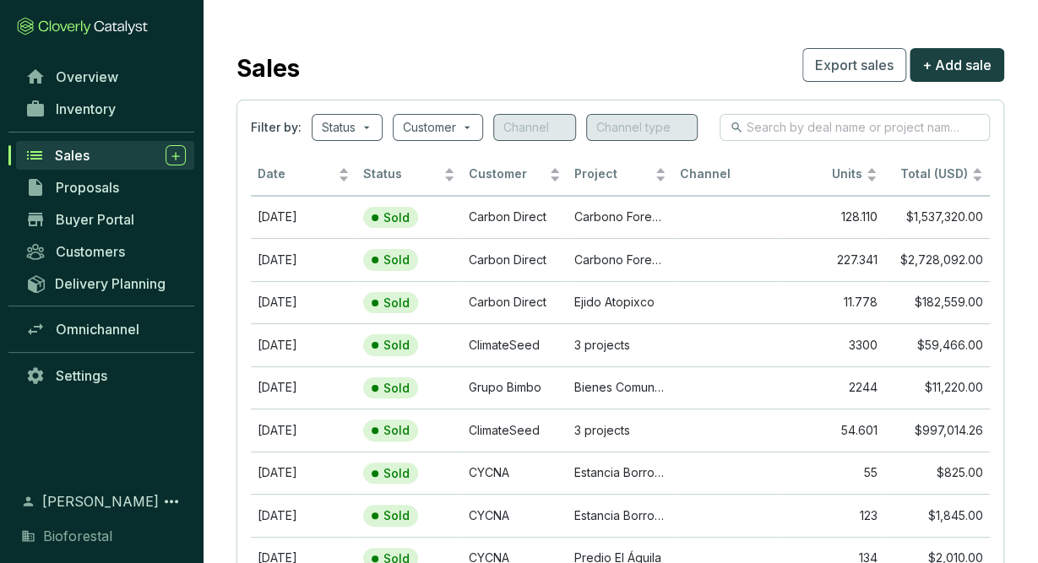
click at [114, 133] on div "Inventory" at bounding box center [101, 116] width 203 height 46
click at [134, 97] on link "Inventory" at bounding box center [105, 109] width 177 height 29
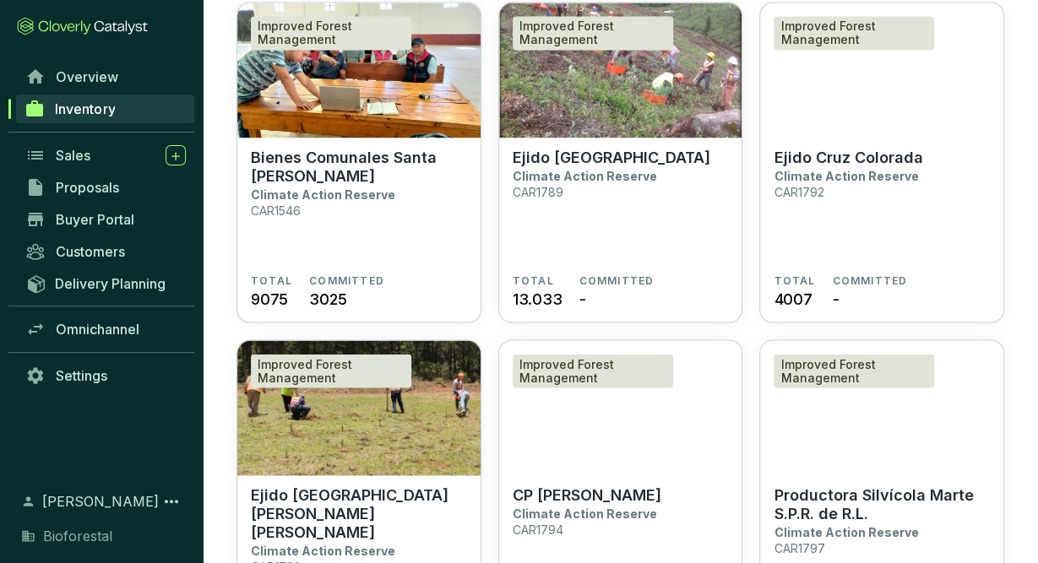
scroll to position [1508, 0]
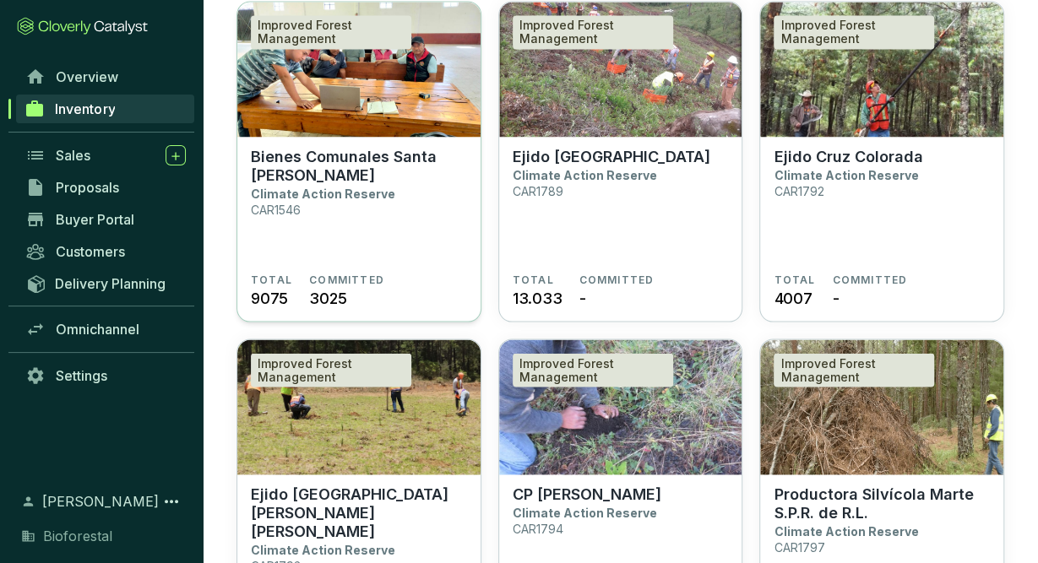
click at [372, 280] on span "COMMITTED" at bounding box center [346, 280] width 75 height 14
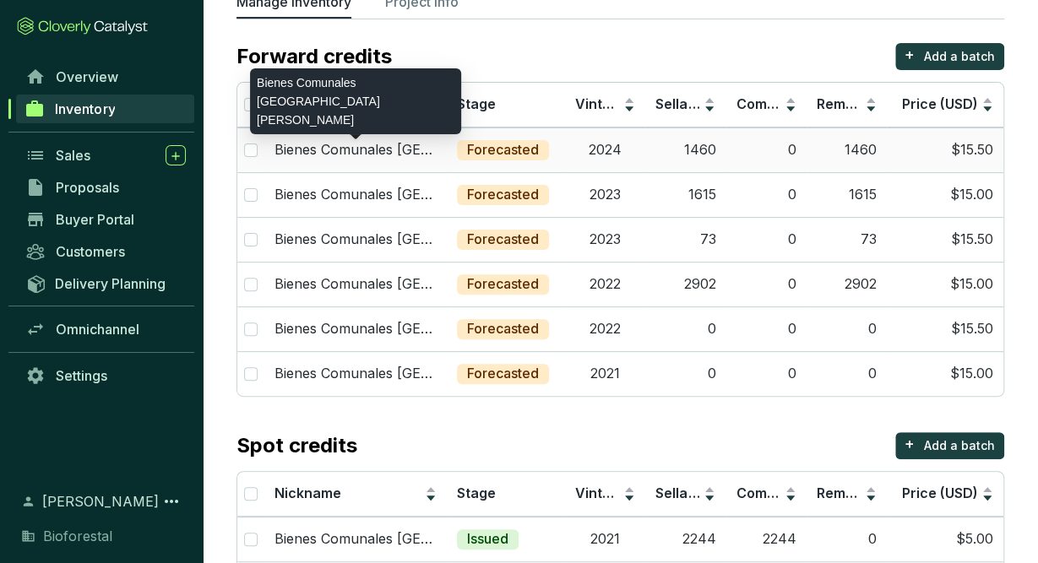
scroll to position [199, 0]
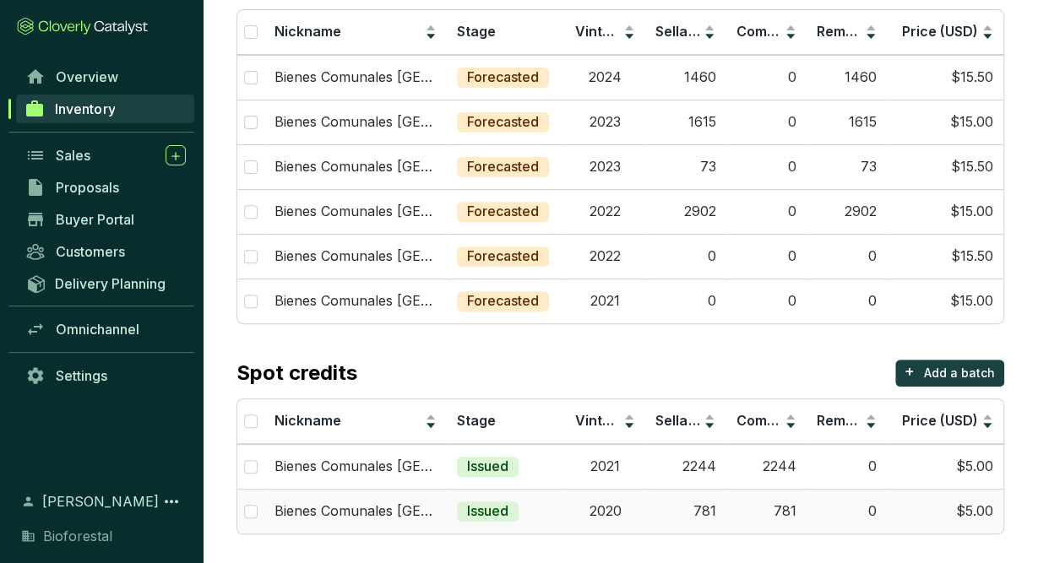
click at [623, 499] on td "2020" at bounding box center [605, 511] width 80 height 45
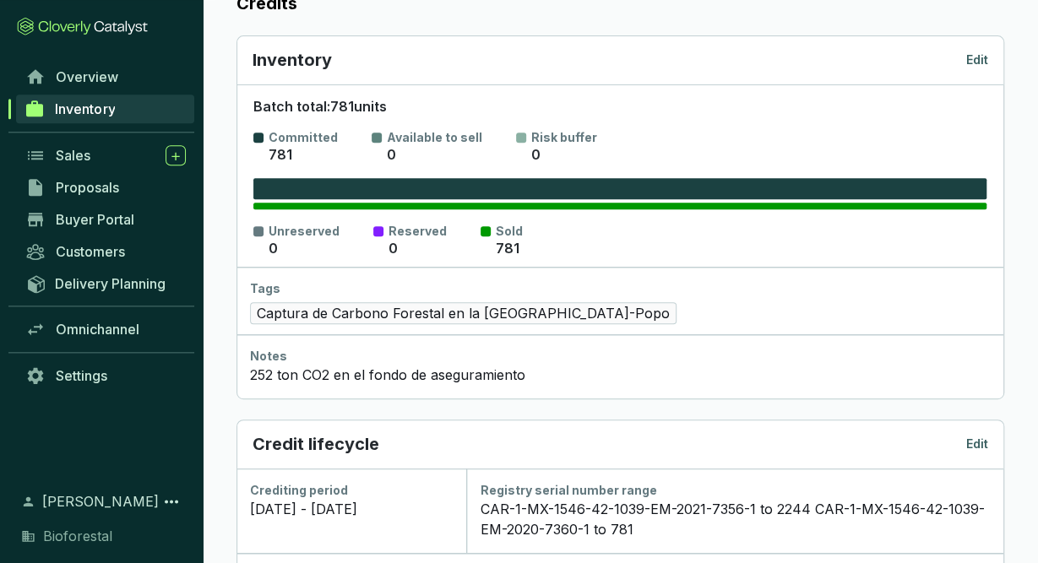
scroll to position [280, 0]
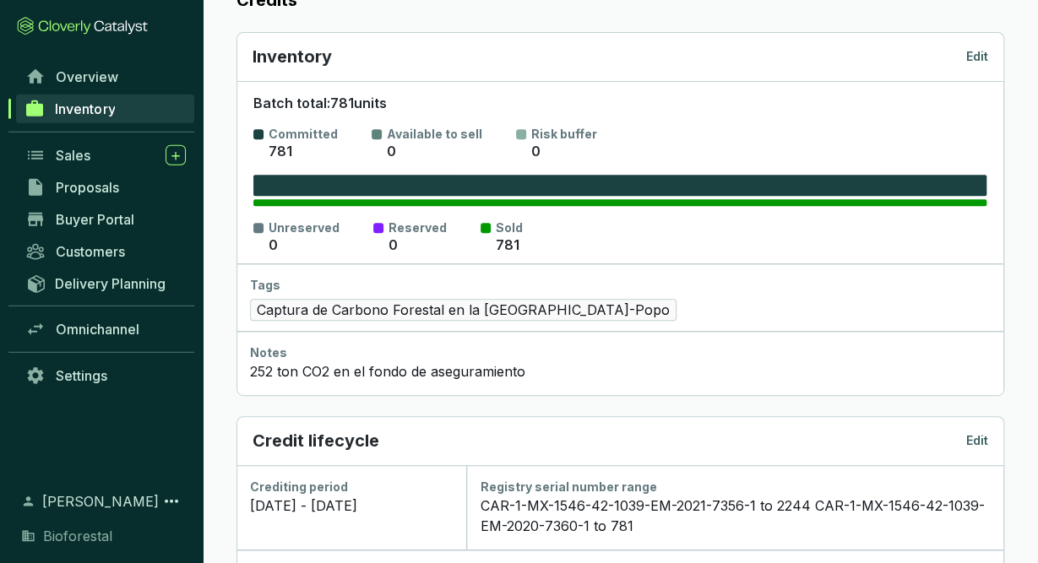
click at [974, 48] on p "Edit" at bounding box center [977, 56] width 22 height 17
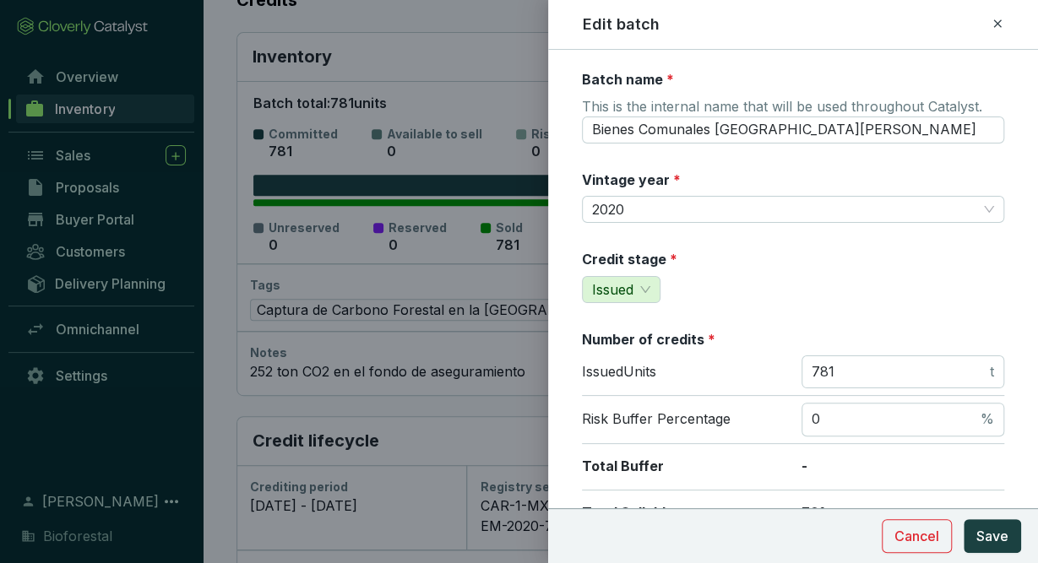
click at [969, 53] on div "Batch name * This is the internal name that will be used throughout Catalyst. B…" at bounding box center [793, 306] width 490 height 513
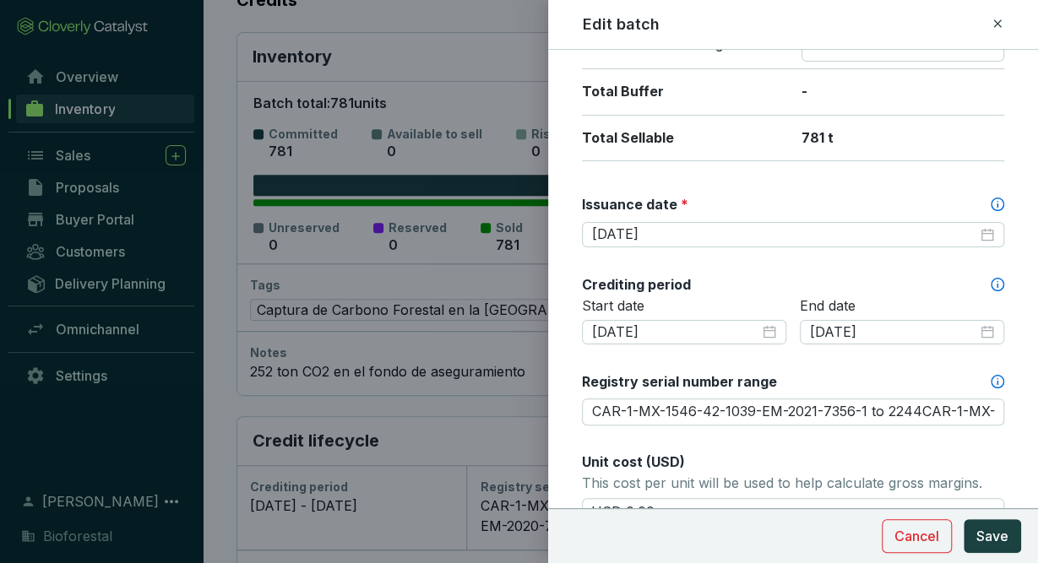
scroll to position [419, 0]
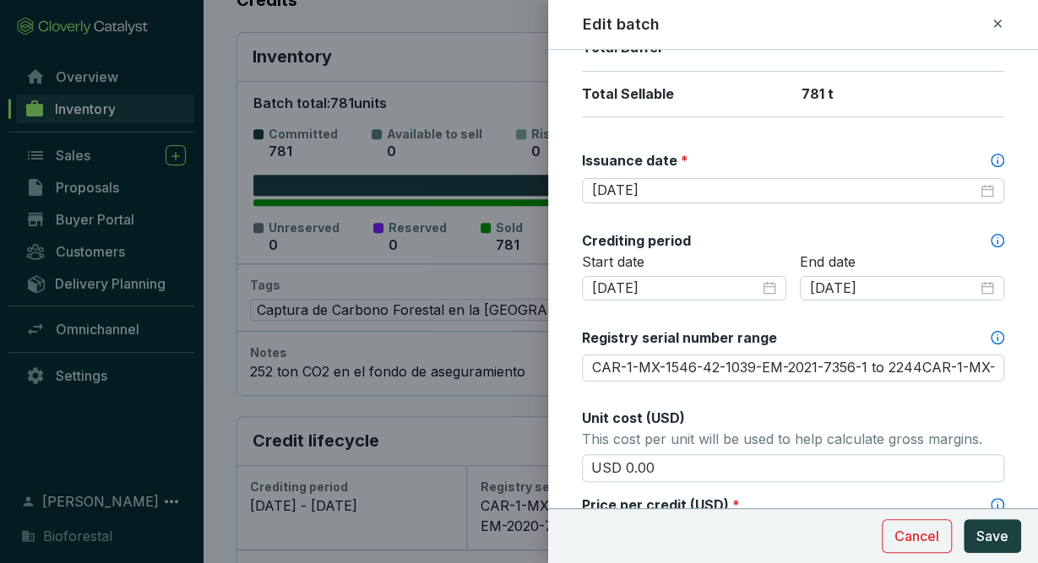
type input "CAR-1-MX-1546-42-1039-EM-2021-7356-1 to 2244CAR-1-MX-1546-42-1039-EM-2020-7360-…"
click at [714, 290] on input "[DATE]" at bounding box center [675, 289] width 167 height 19
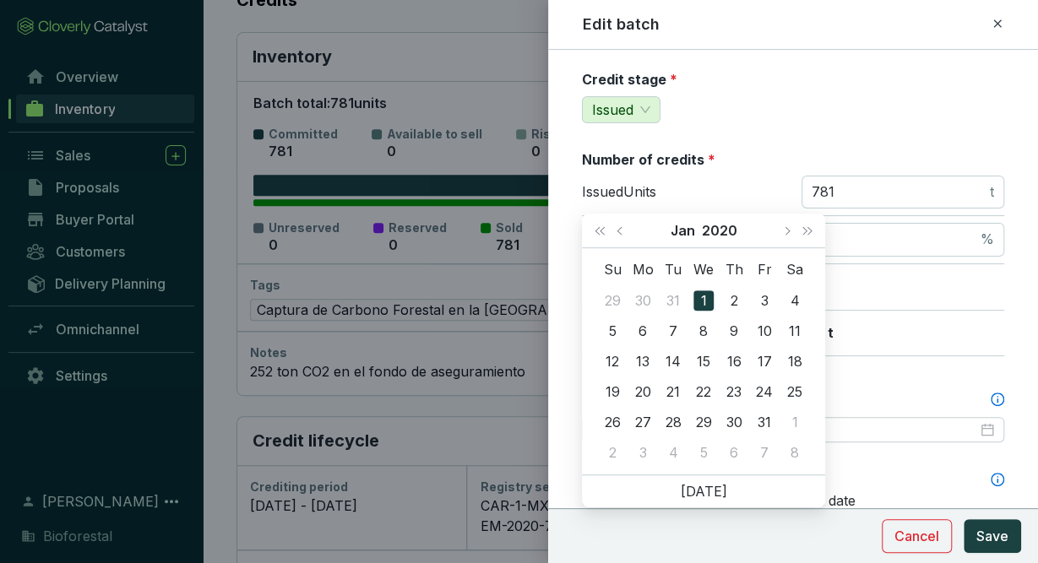
scroll to position [179, 0]
click at [622, 232] on span "Previous month (PageUp)" at bounding box center [621, 230] width 8 height 8
click at [792, 233] on button "Next month (PageDown)" at bounding box center [786, 231] width 22 height 34
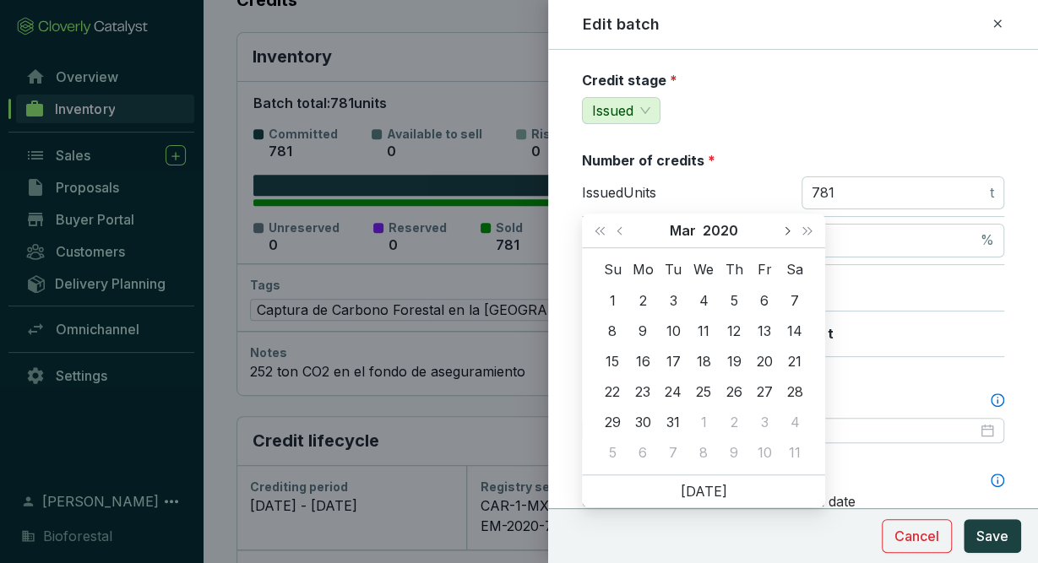
click at [792, 233] on button "Next month (PageDown)" at bounding box center [786, 231] width 22 height 34
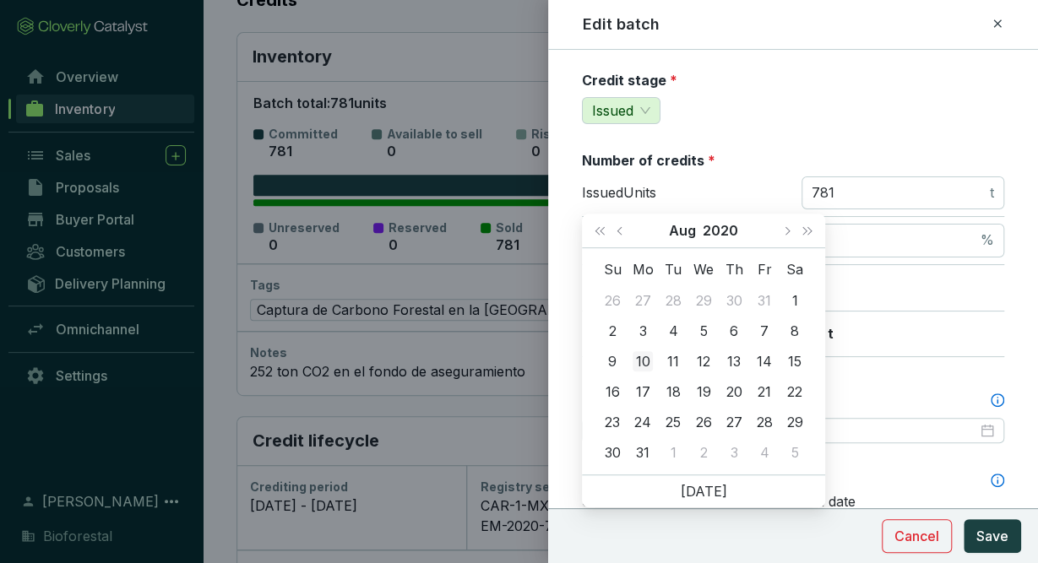
type input "[DATE]"
click at [645, 358] on div "10" at bounding box center [643, 361] width 20 height 20
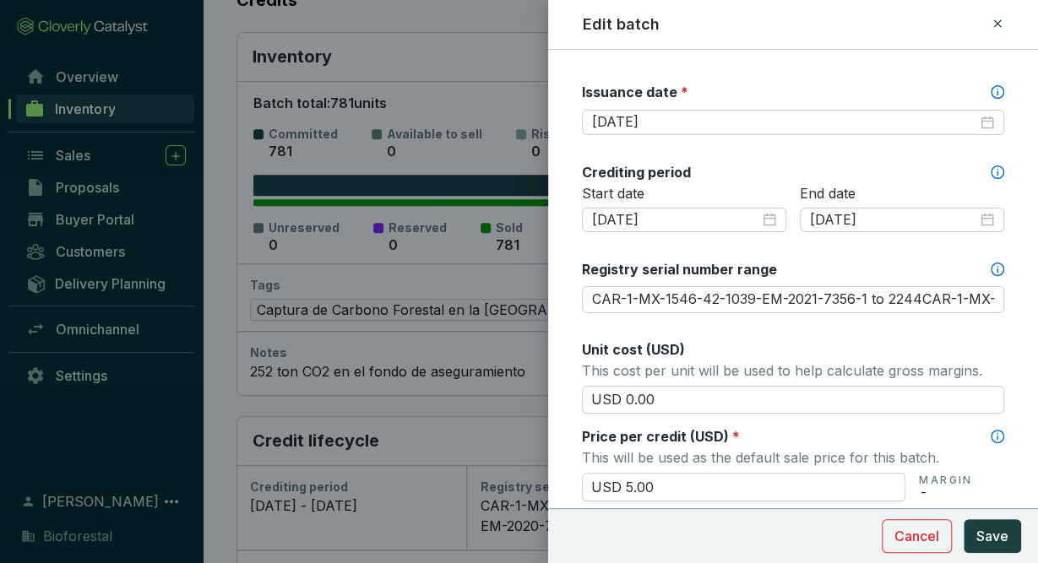
scroll to position [488, 0]
click at [992, 529] on span "Save" at bounding box center [992, 536] width 32 height 20
type input "CAR-1-MX-1546-42-1039-EM-2021-7356-1 to 2244CAR-1-MX-1546-42-1039-EM-2020-7360-…"
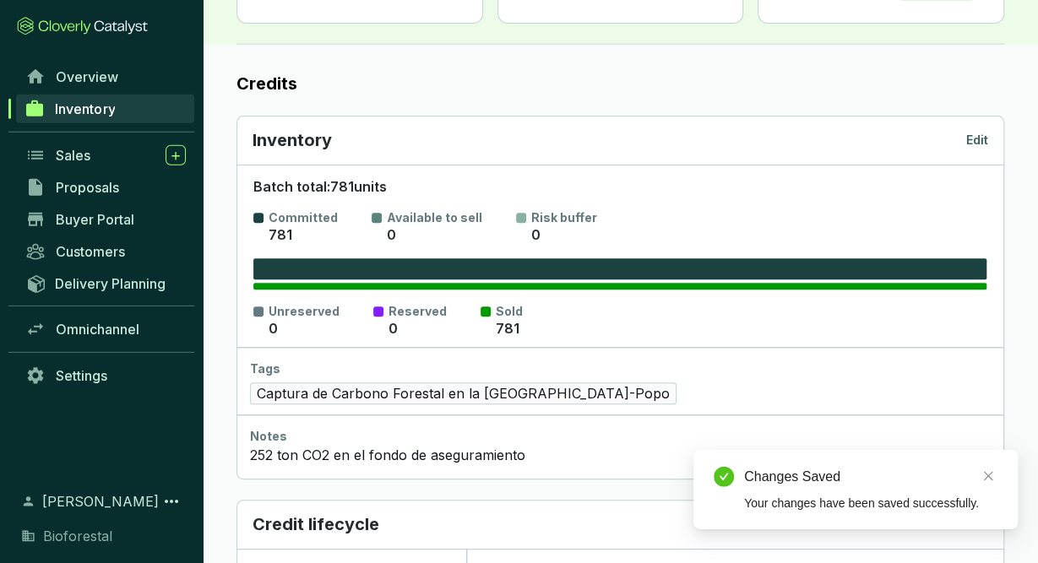
scroll to position [0, 0]
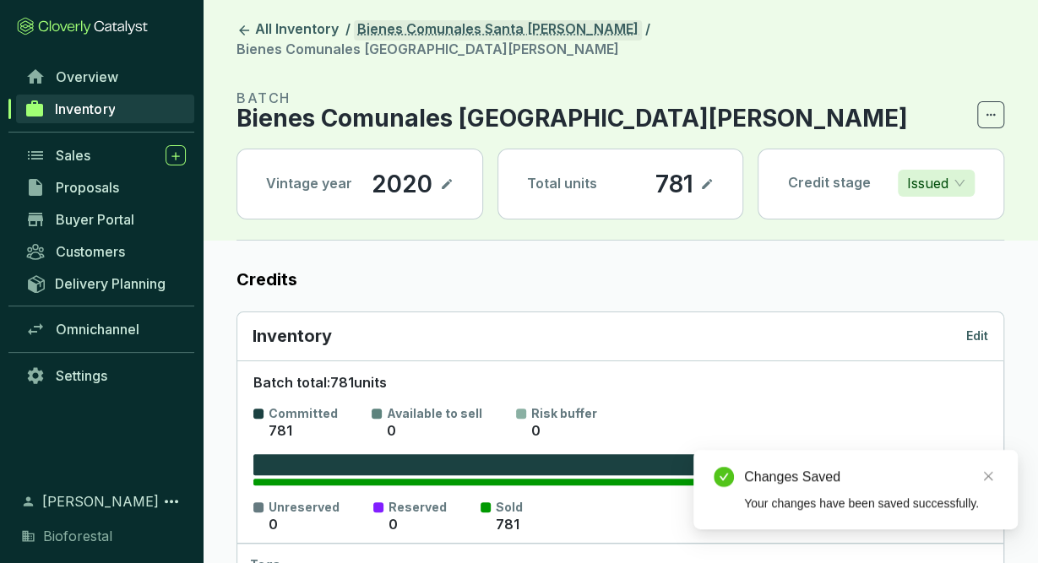
click at [558, 32] on link "Bienes Comunales Santa [PERSON_NAME]" at bounding box center [498, 30] width 288 height 20
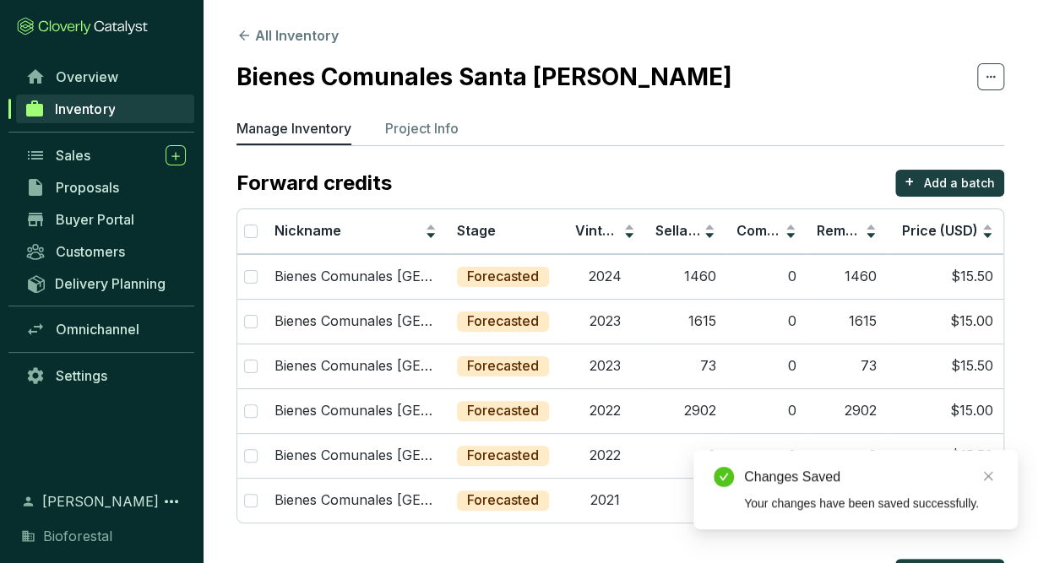
scroll to position [199, 0]
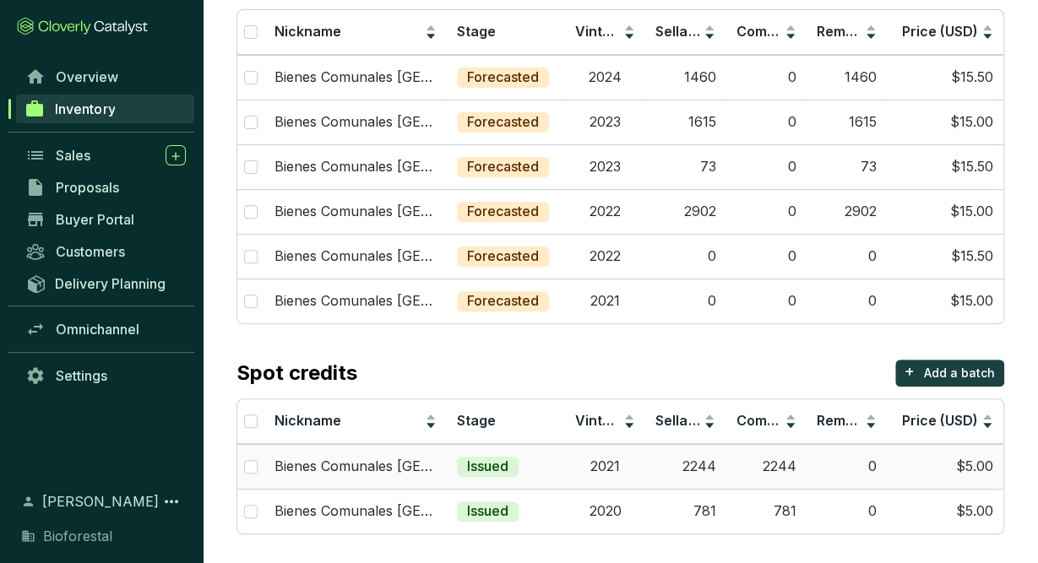
click at [599, 470] on td "2021" at bounding box center [605, 466] width 80 height 45
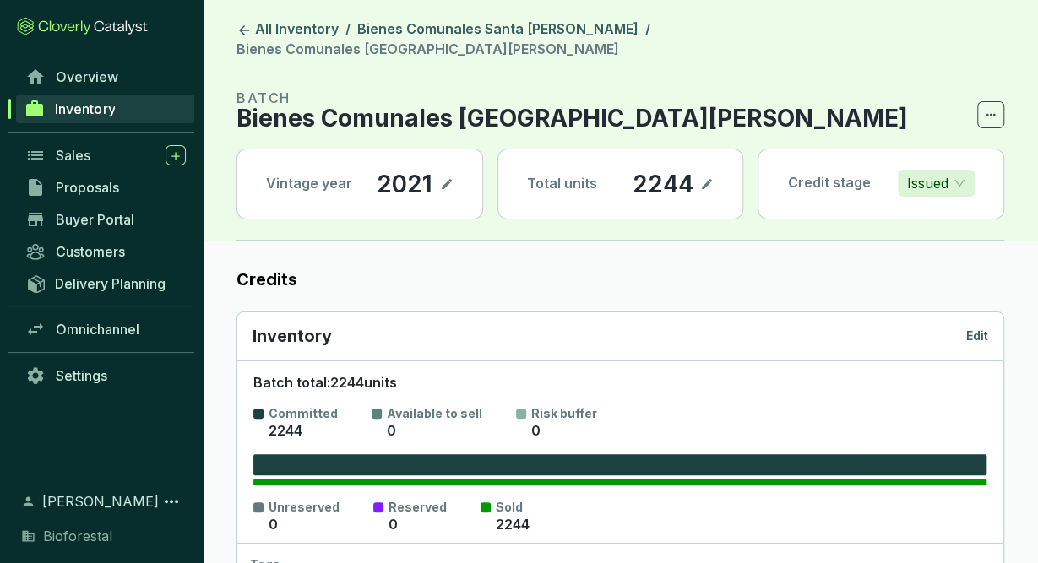
click at [985, 328] on p "Edit" at bounding box center [977, 336] width 22 height 17
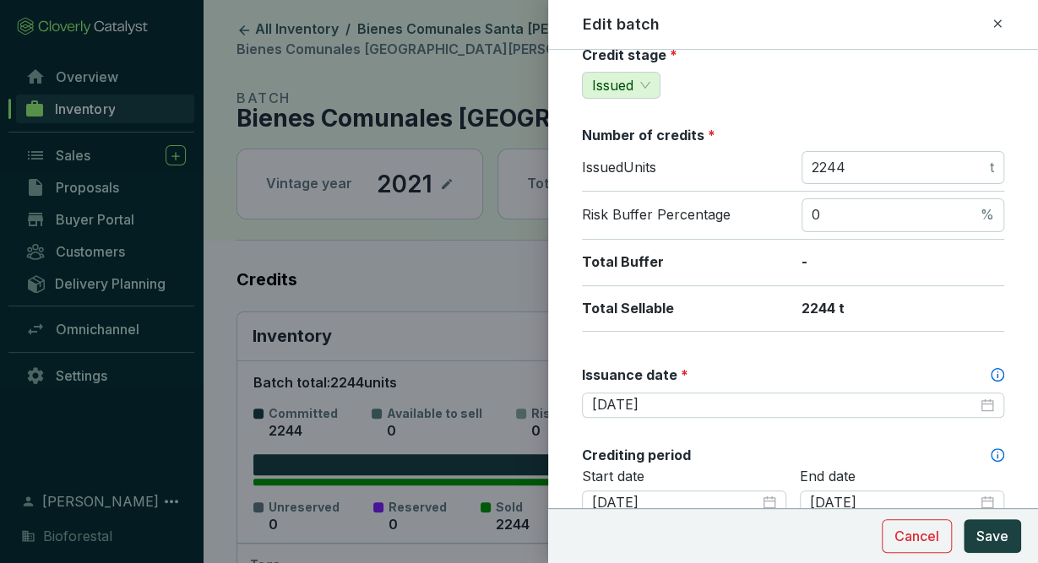
scroll to position [258, 0]
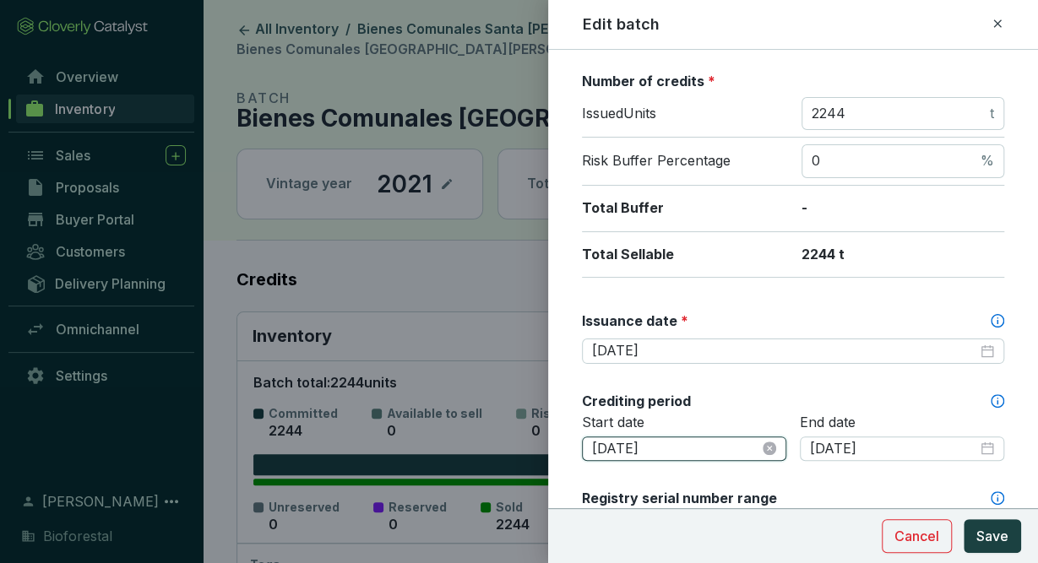
click at [739, 447] on input "[DATE]" at bounding box center [675, 449] width 167 height 19
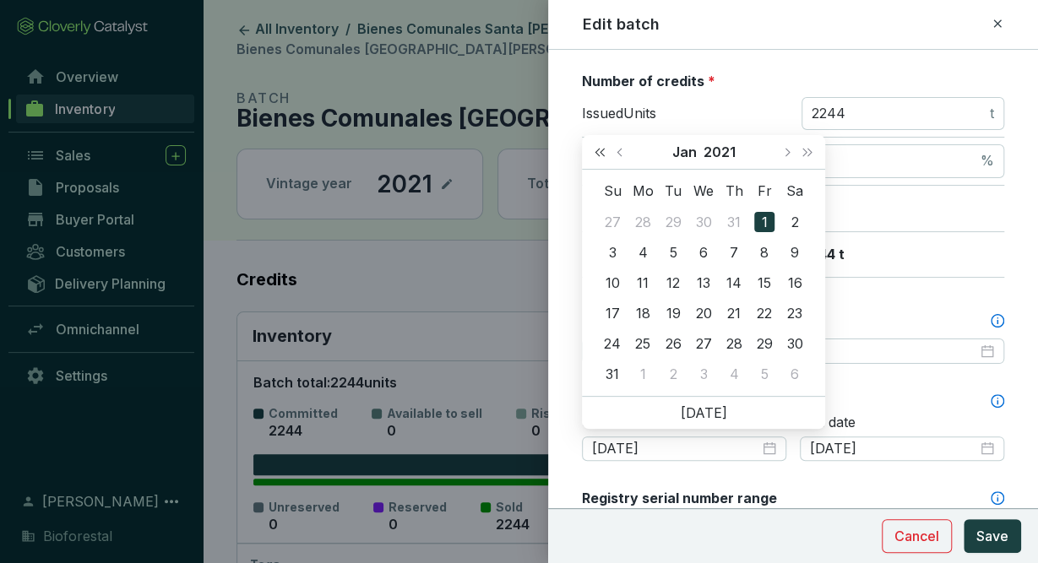
click at [604, 151] on span "Last year (Control + left)" at bounding box center [599, 152] width 8 height 8
click at [789, 147] on button "Next month (PageDown)" at bounding box center [786, 152] width 22 height 34
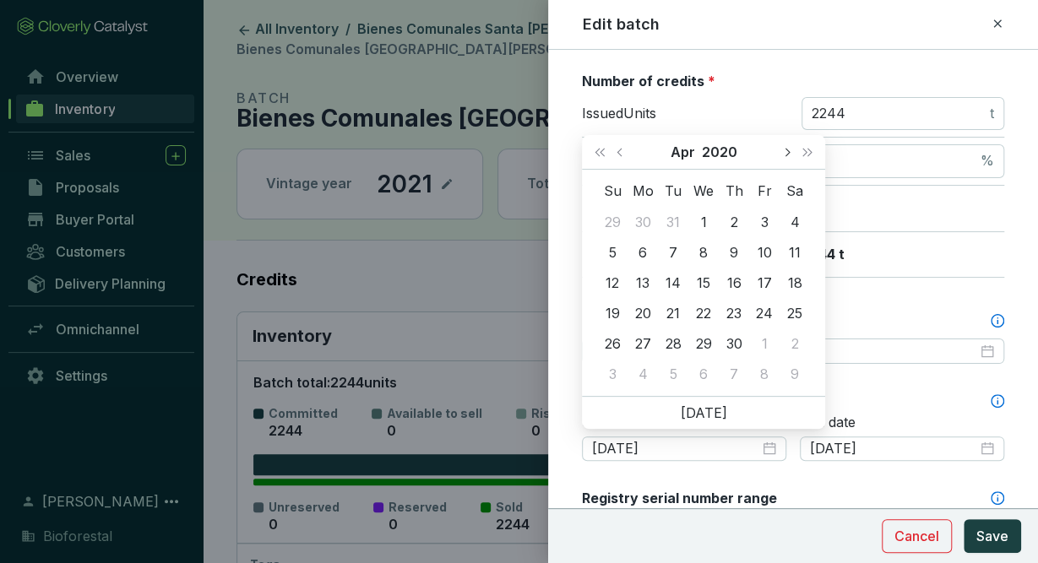
click at [789, 147] on button "Next month (PageDown)" at bounding box center [786, 152] width 22 height 34
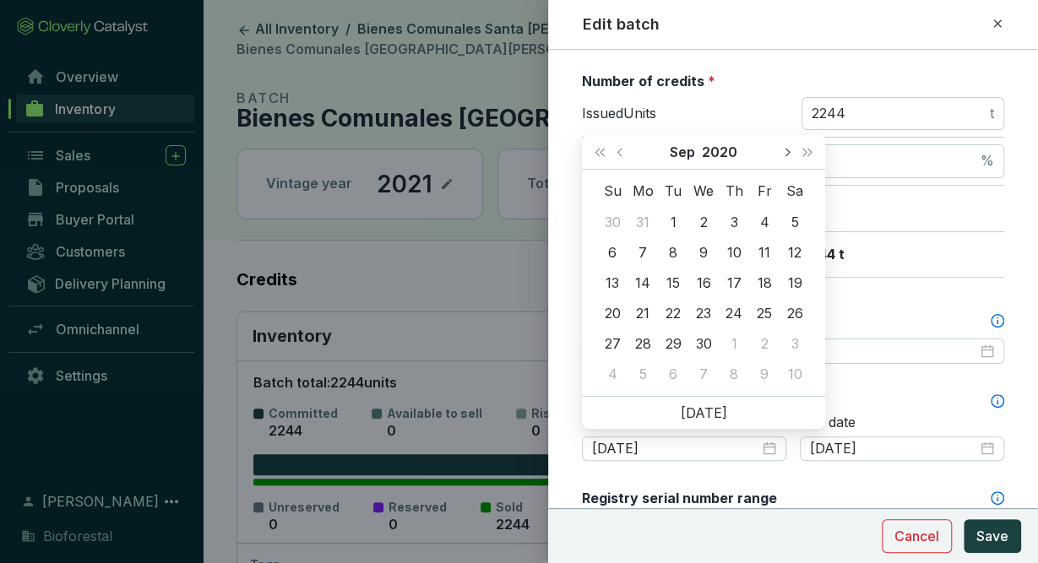
click at [789, 147] on button "Next month (PageDown)" at bounding box center [786, 152] width 22 height 34
click at [629, 157] on button "Previous month (PageUp)" at bounding box center [622, 152] width 22 height 34
type input "[DATE]"
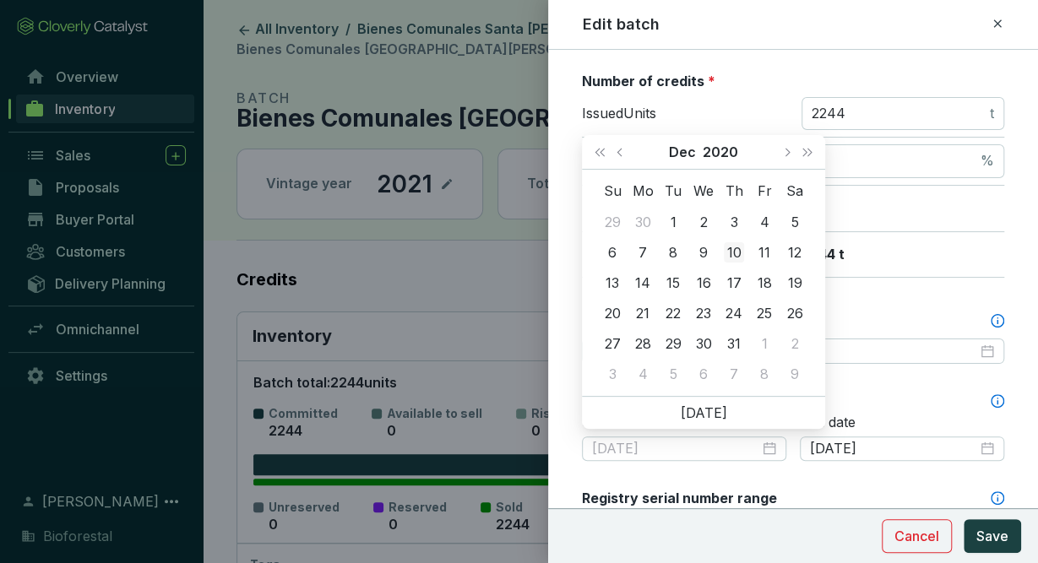
click at [732, 254] on div "10" at bounding box center [734, 252] width 20 height 20
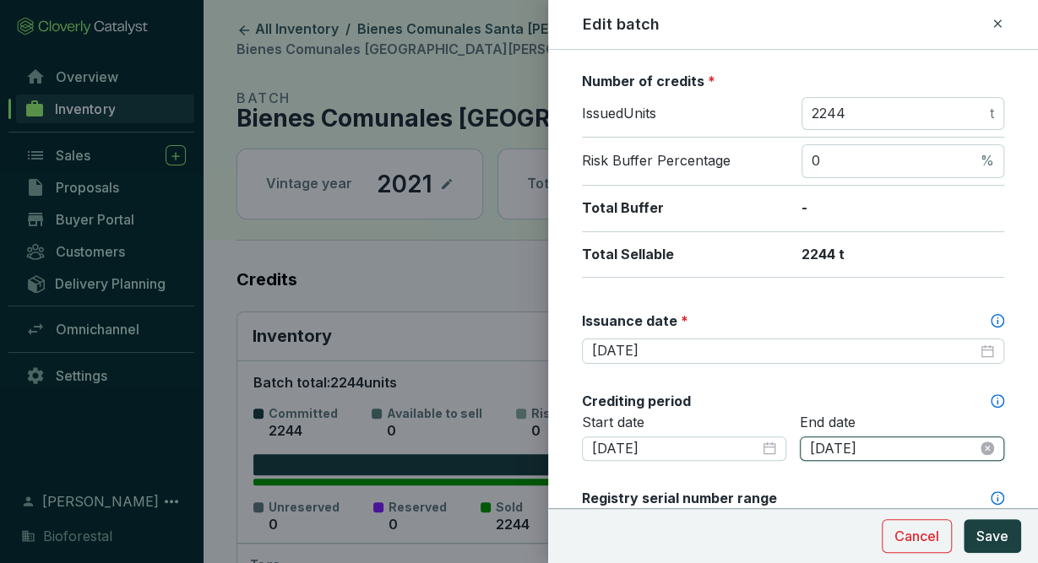
click at [888, 440] on input "[DATE]" at bounding box center [893, 449] width 167 height 19
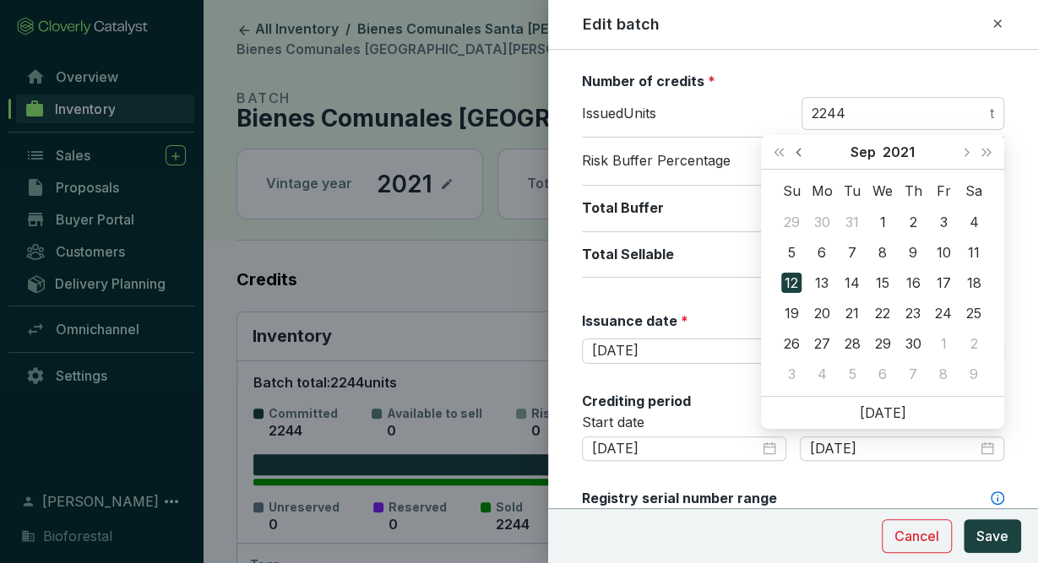
click at [799, 156] on button "Previous month (PageUp)" at bounding box center [801, 152] width 22 height 34
click at [784, 157] on button "Last year (Control + left)" at bounding box center [779, 152] width 22 height 34
click at [967, 148] on button "Next month (PageDown)" at bounding box center [965, 152] width 22 height 34
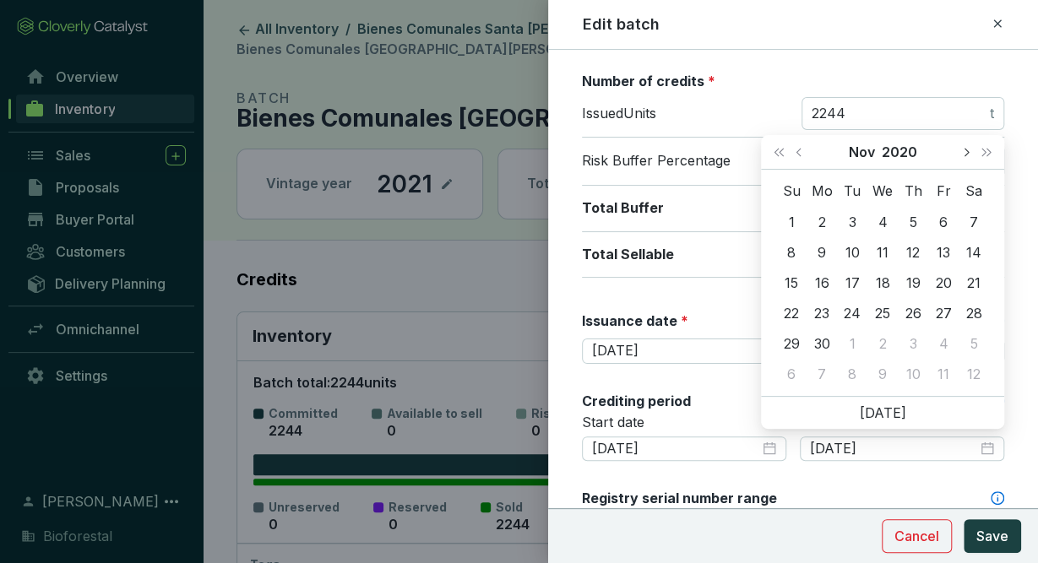
click at [967, 148] on button "Next month (PageDown)" at bounding box center [965, 152] width 22 height 34
type input "2020-12-31"
click at [918, 338] on div "31" at bounding box center [913, 344] width 20 height 20
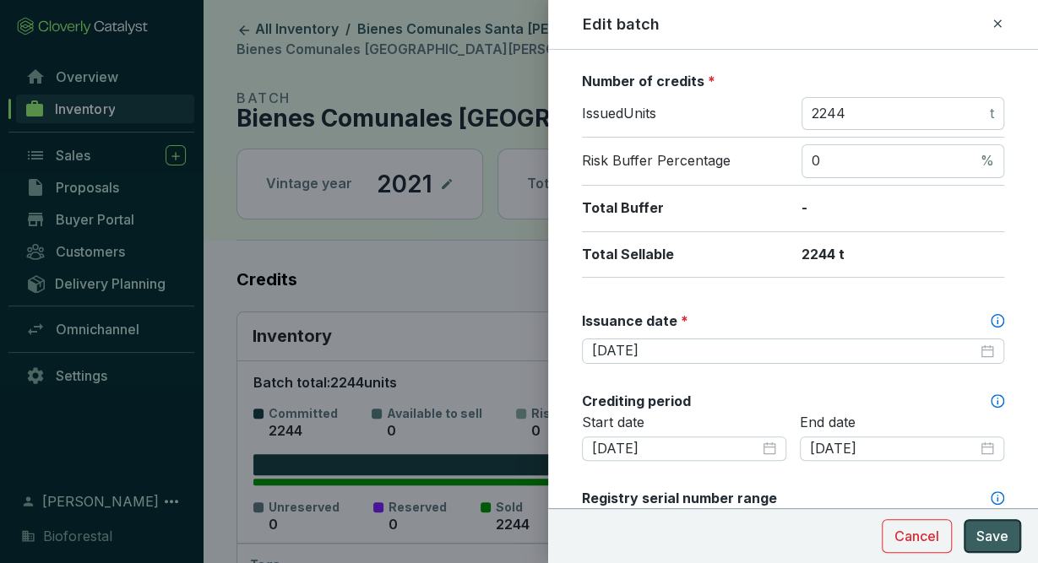
click at [991, 530] on span "Save" at bounding box center [992, 536] width 32 height 20
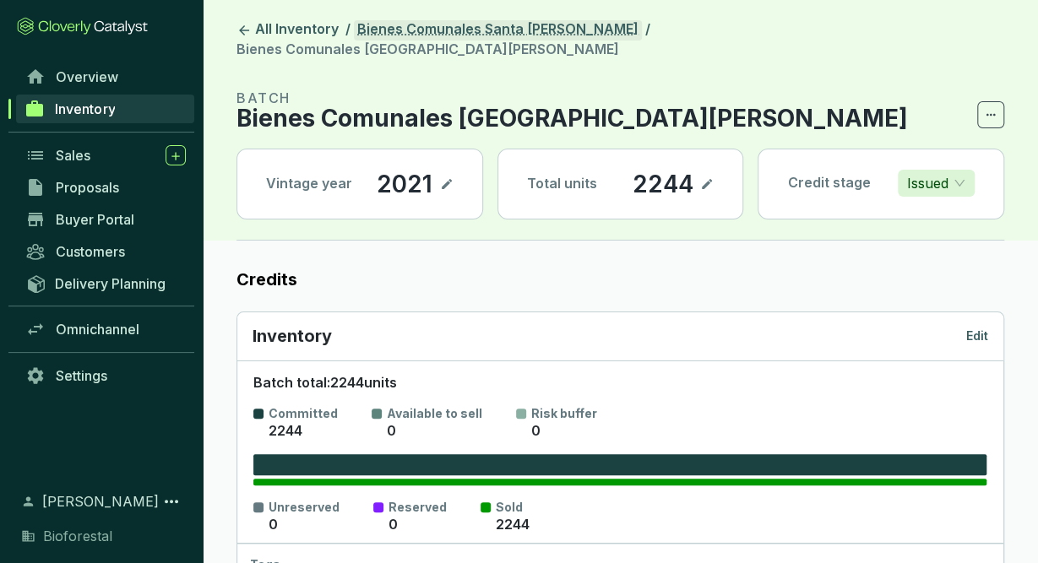
click at [540, 27] on link "Bienes Comunales Santa [PERSON_NAME]" at bounding box center [498, 30] width 288 height 20
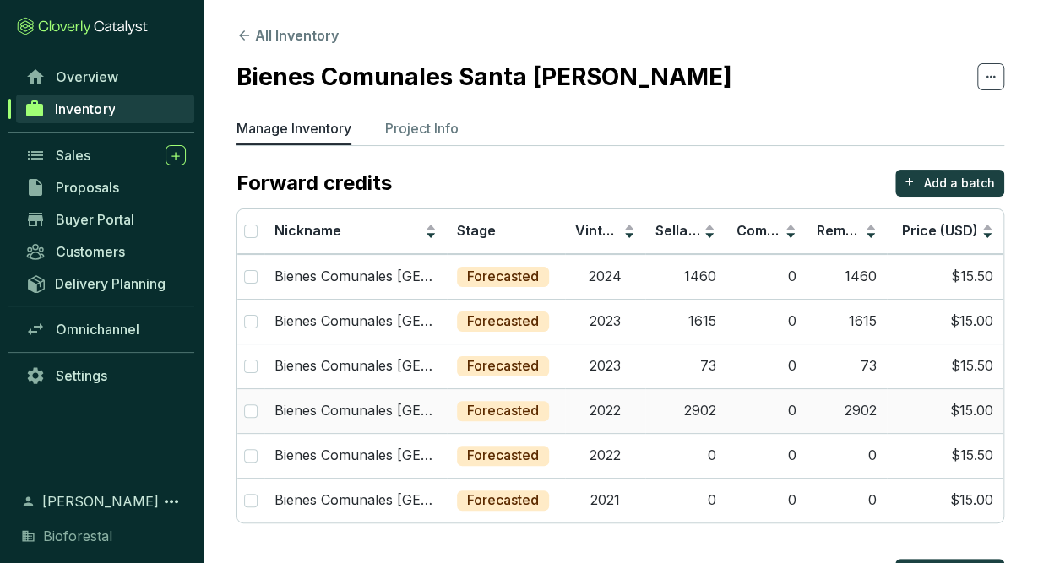
scroll to position [199, 0]
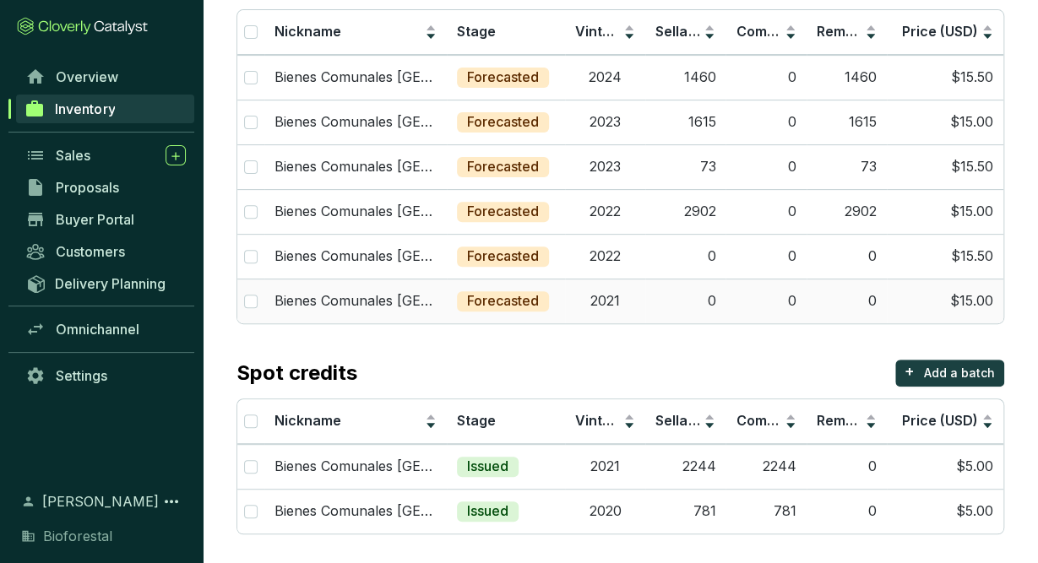
click at [608, 310] on td "2021" at bounding box center [605, 301] width 80 height 45
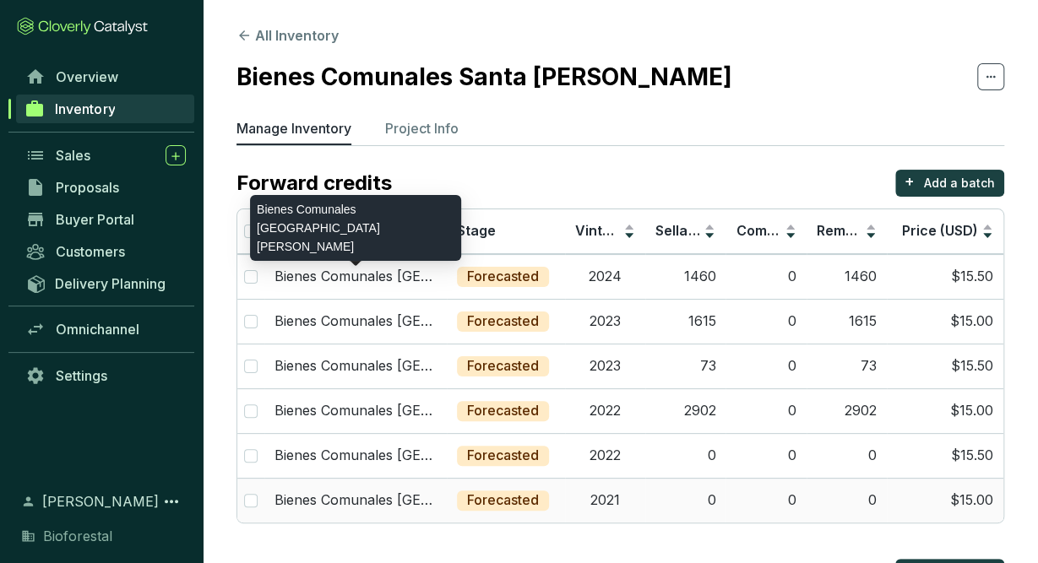
scroll to position [199, 0]
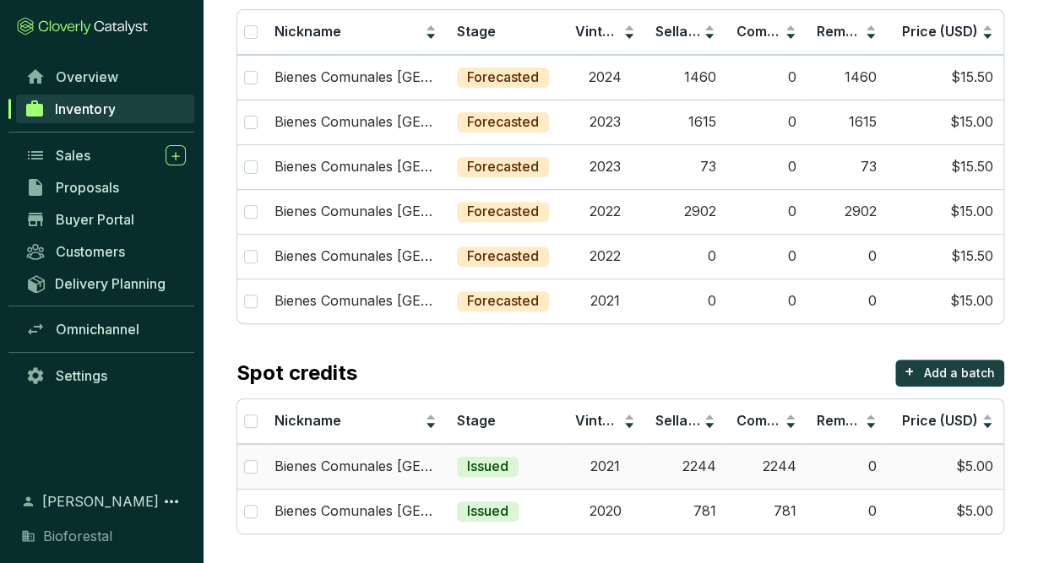
click at [606, 455] on td "2021" at bounding box center [605, 466] width 80 height 45
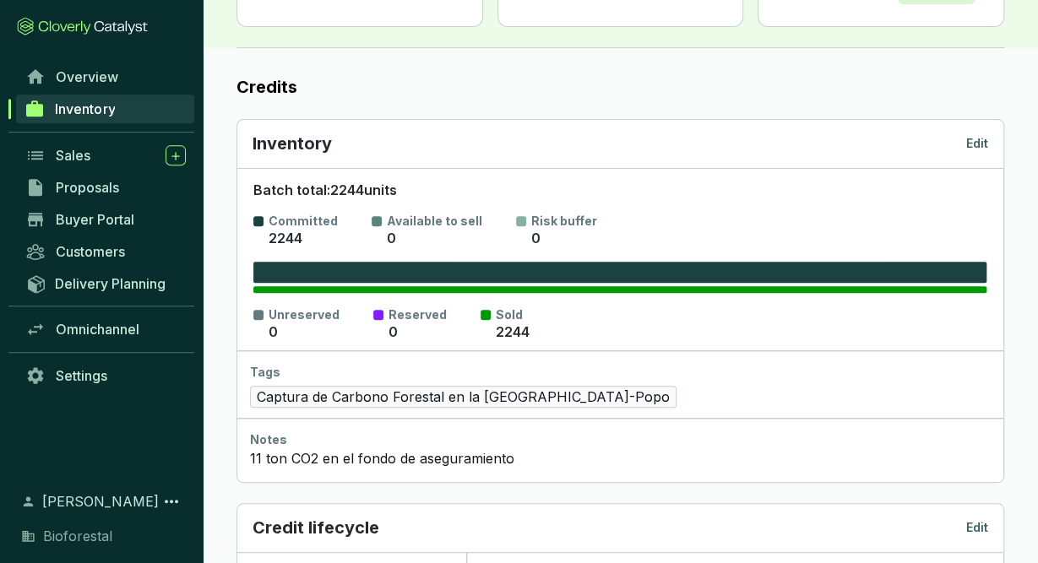
scroll to position [169, 0]
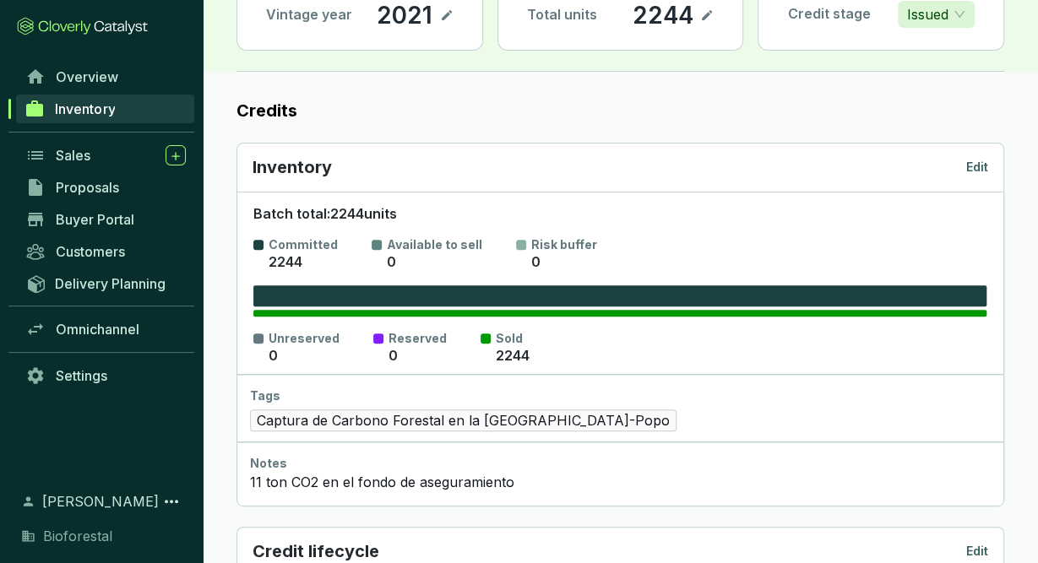
click at [981, 159] on p "Edit" at bounding box center [977, 167] width 22 height 17
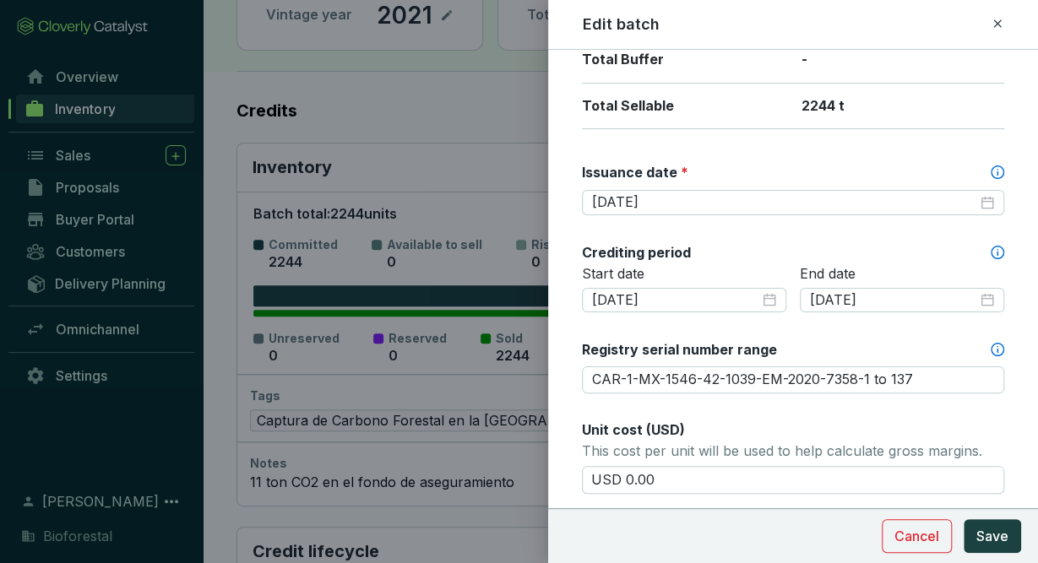
scroll to position [547, 0]
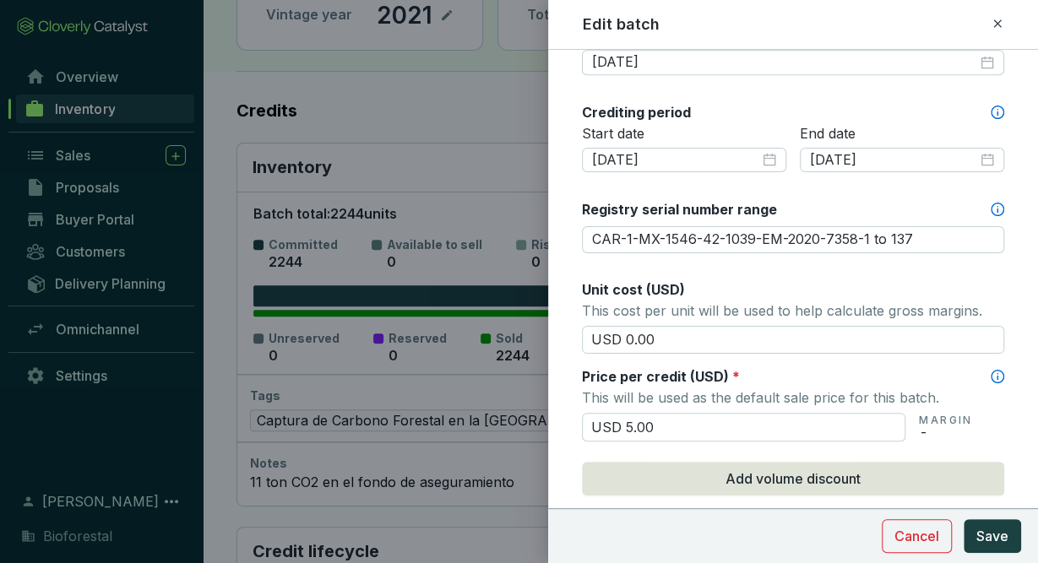
click at [998, 24] on icon at bounding box center [998, 24] width 14 height 20
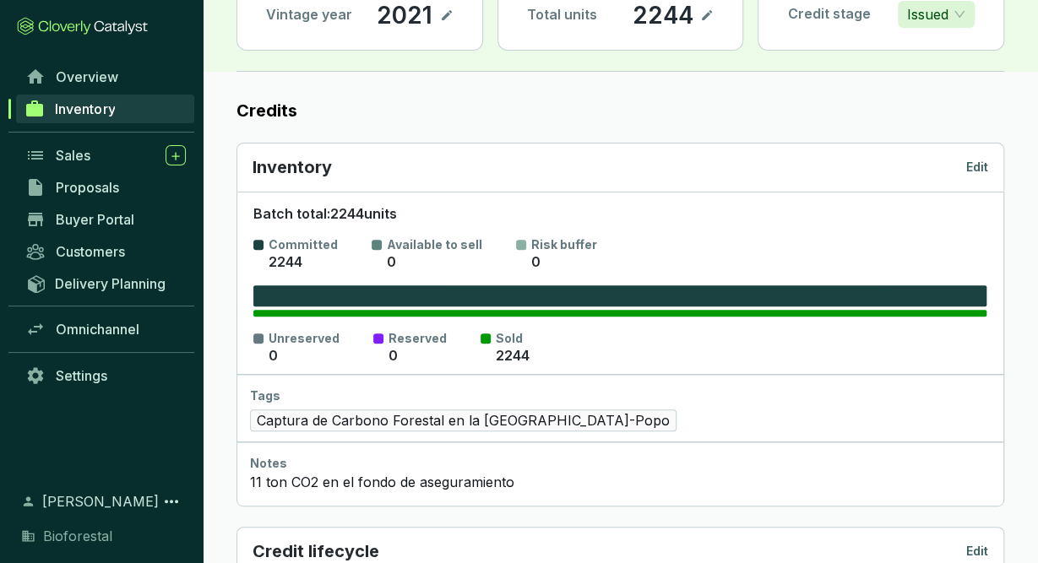
scroll to position [0, 0]
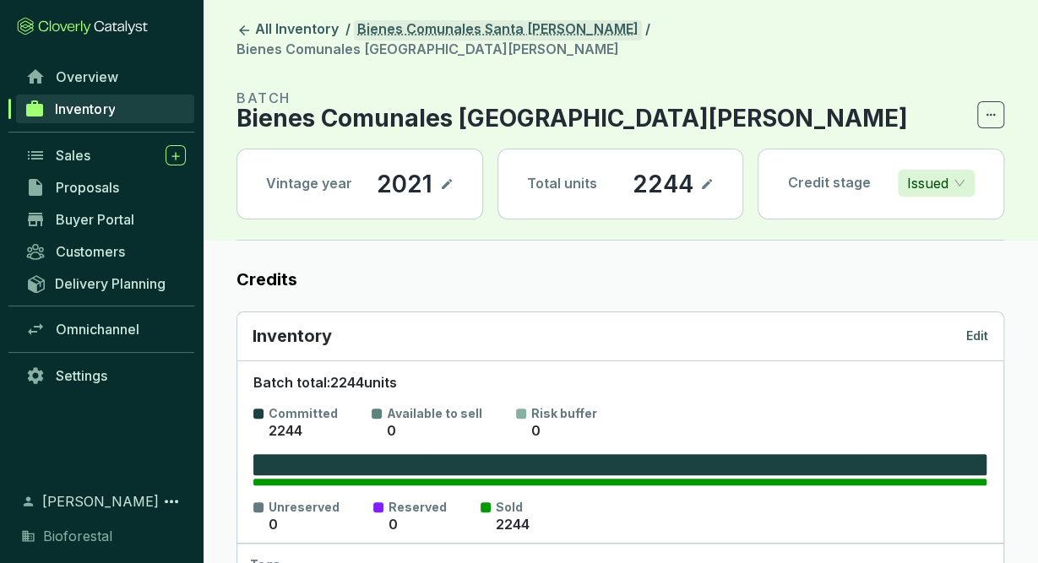
click at [531, 21] on link "Bienes Comunales Santa [PERSON_NAME]" at bounding box center [498, 30] width 288 height 20
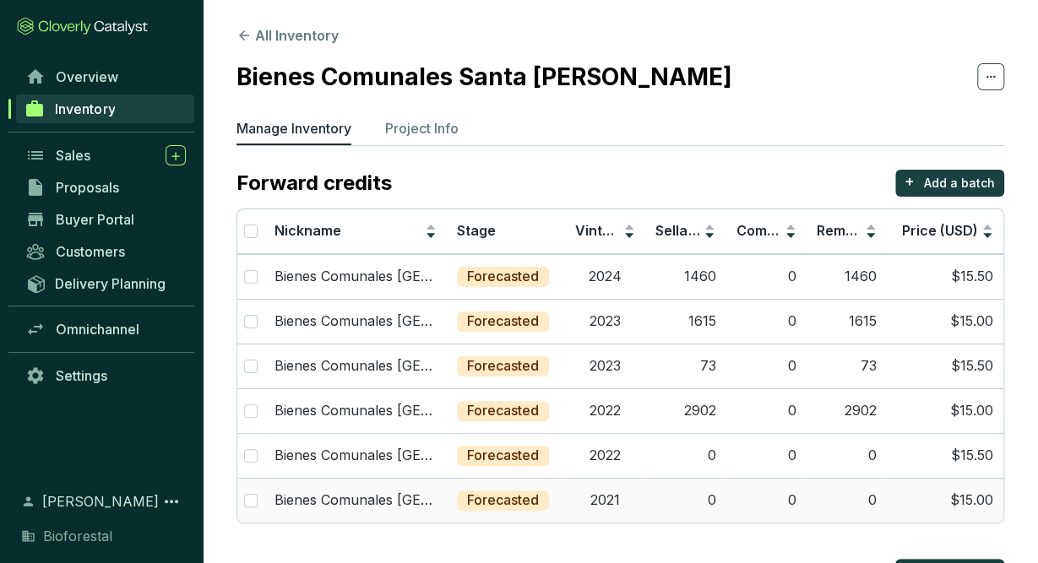
click at [557, 486] on td "Forecasted" at bounding box center [506, 500] width 118 height 45
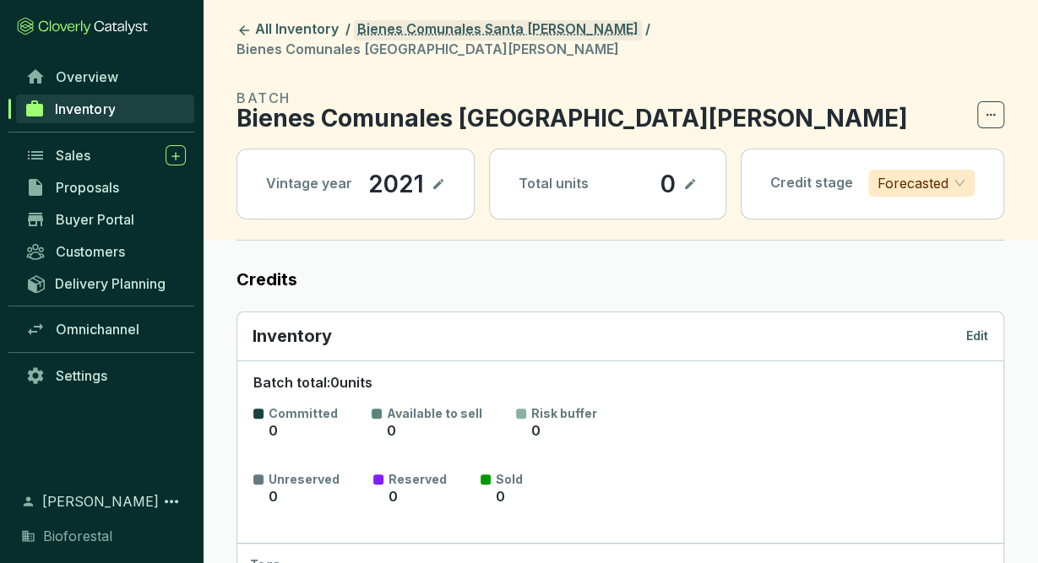
click at [568, 34] on link "Bienes Comunales Santa [PERSON_NAME]" at bounding box center [498, 30] width 288 height 20
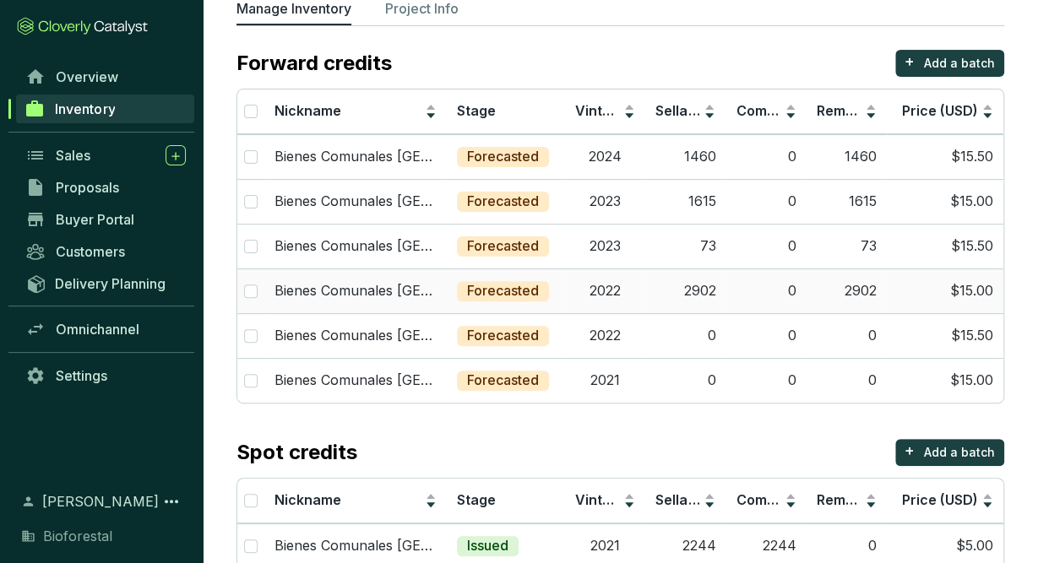
scroll to position [199, 0]
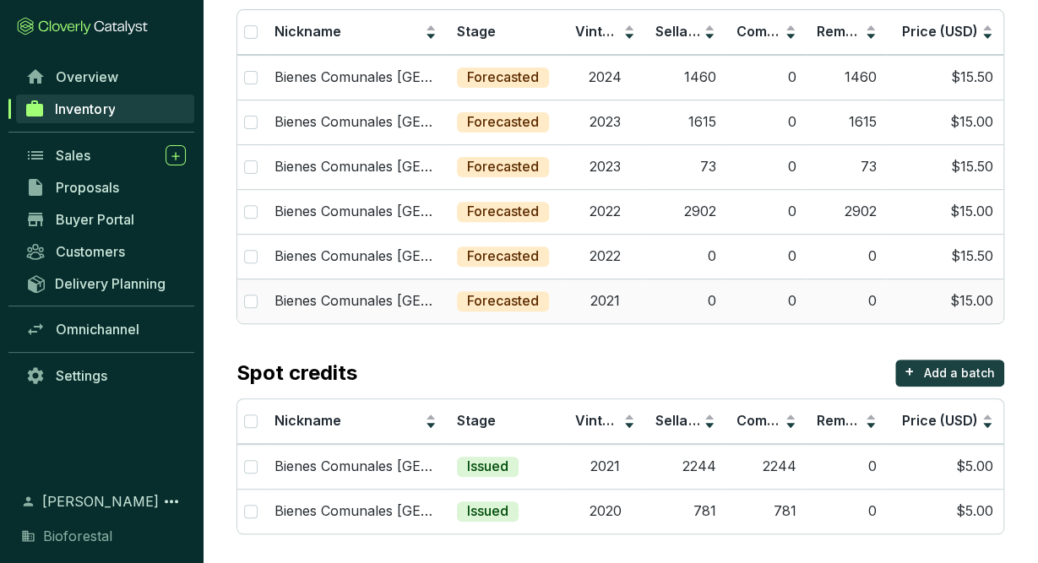
click at [625, 301] on td "2021" at bounding box center [605, 301] width 80 height 45
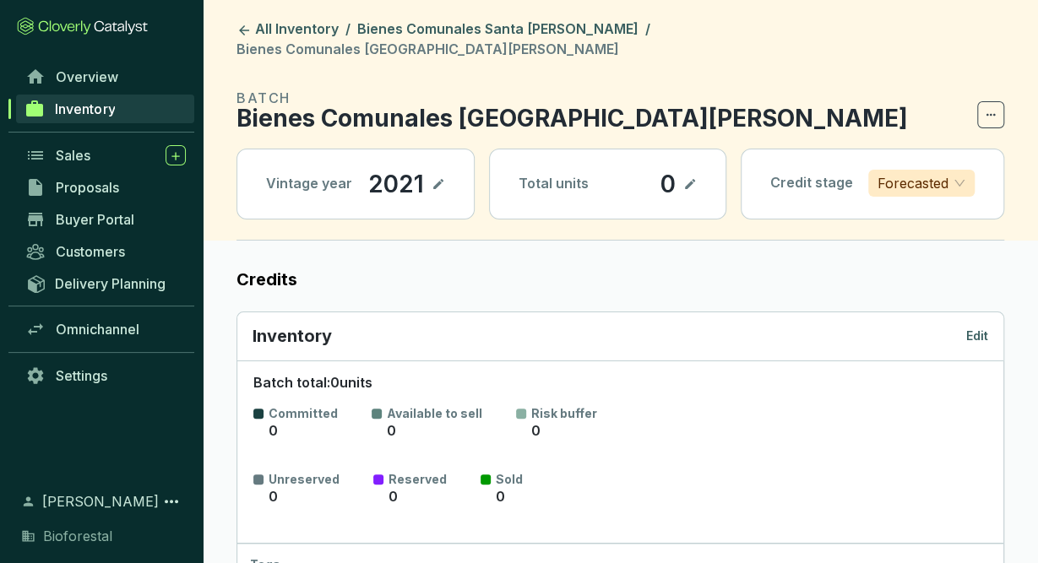
click at [970, 328] on p "Edit" at bounding box center [977, 336] width 22 height 17
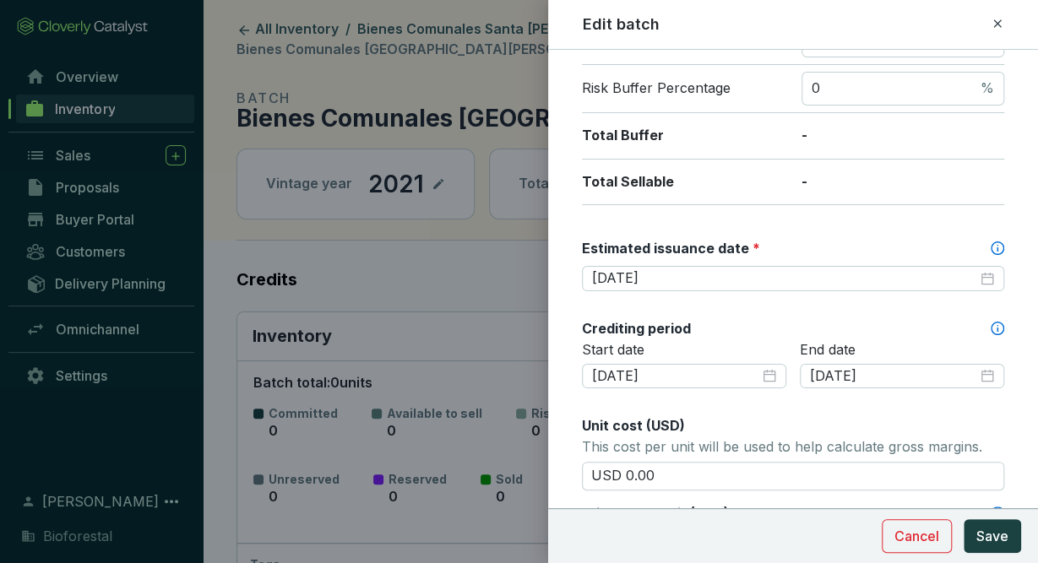
scroll to position [332, 0]
click at [489, 307] on div at bounding box center [519, 281] width 1038 height 563
click at [493, 19] on div at bounding box center [519, 281] width 1038 height 563
click at [994, 19] on icon at bounding box center [998, 24] width 14 height 20
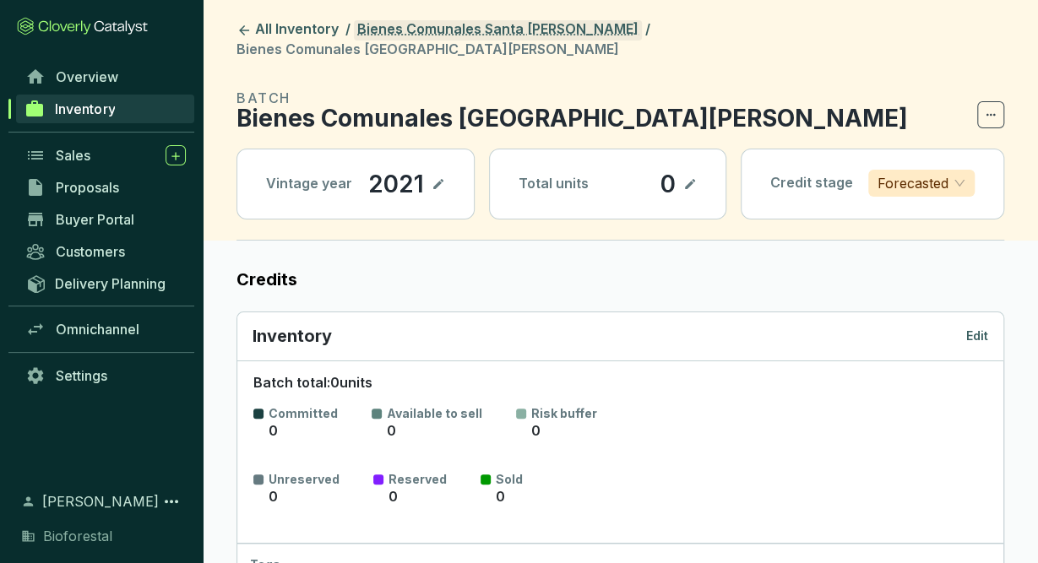
click at [544, 30] on link "Bienes Comunales Santa [PERSON_NAME]" at bounding box center [498, 30] width 288 height 20
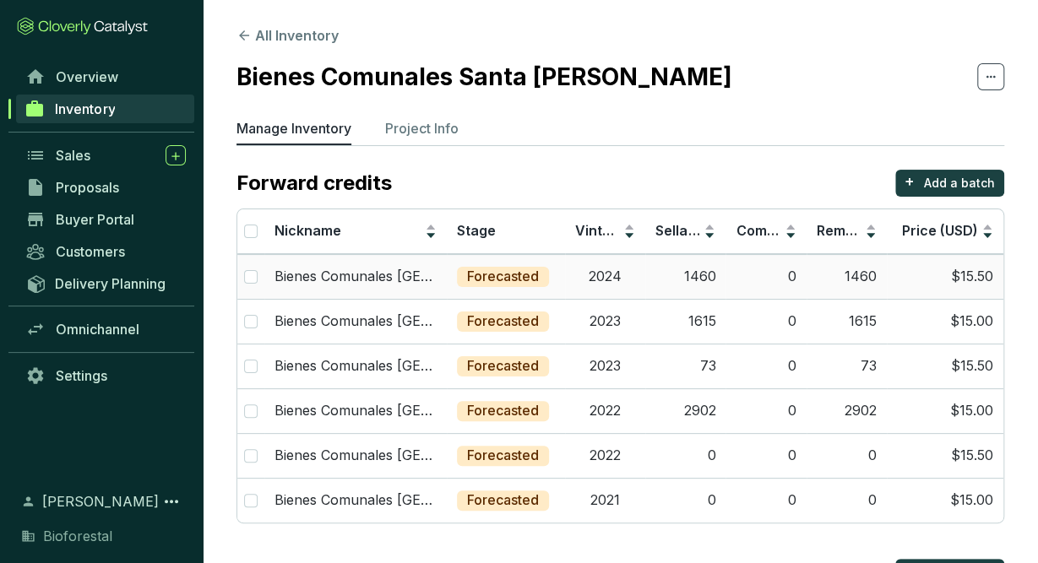
scroll to position [199, 0]
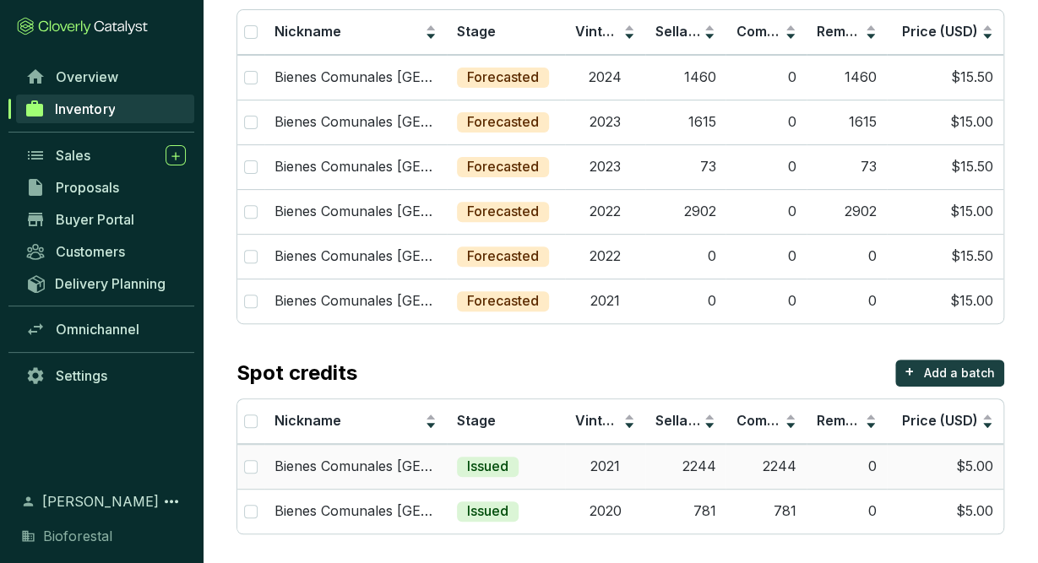
click at [644, 452] on td "2021" at bounding box center [605, 466] width 80 height 45
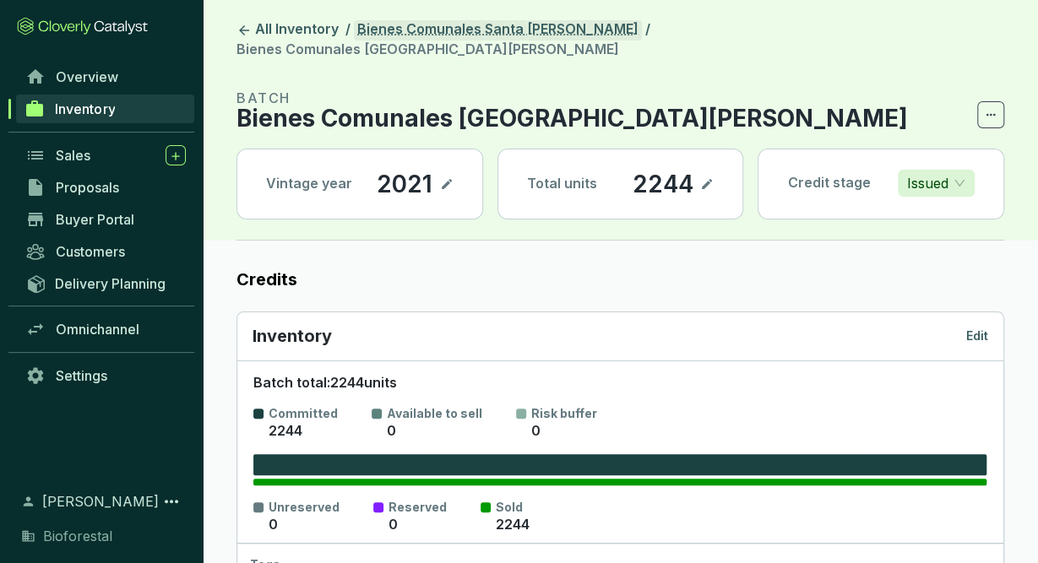
click at [579, 30] on link "Bienes Comunales Santa [PERSON_NAME]" at bounding box center [498, 30] width 288 height 20
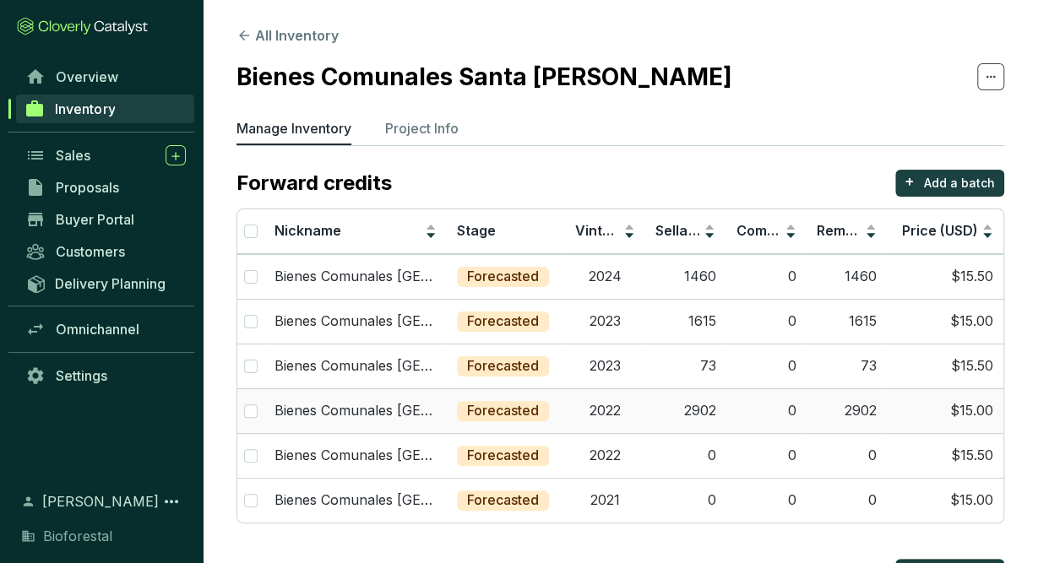
scroll to position [199, 0]
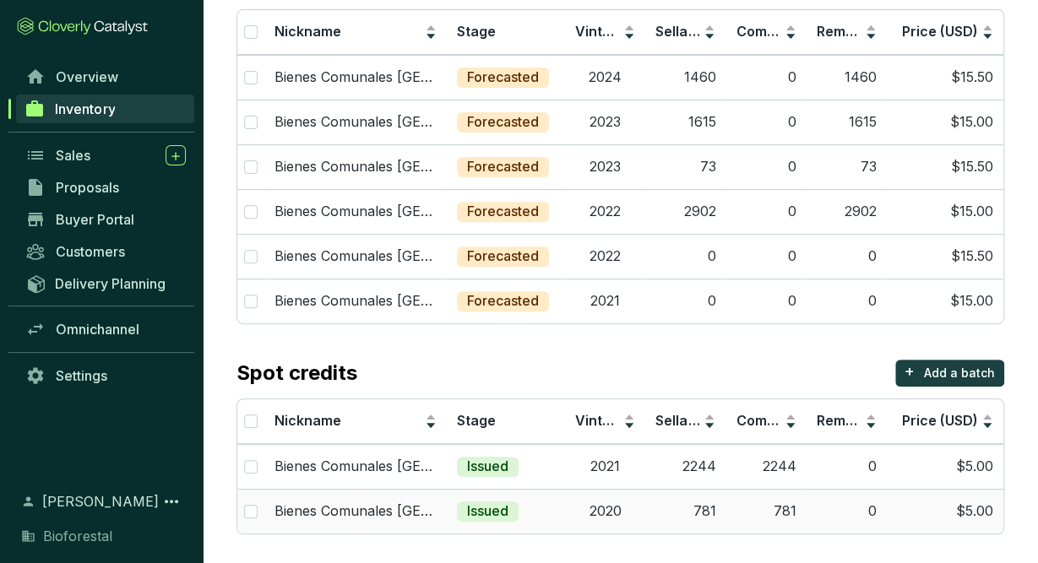
click at [697, 508] on td "781" at bounding box center [685, 511] width 80 height 45
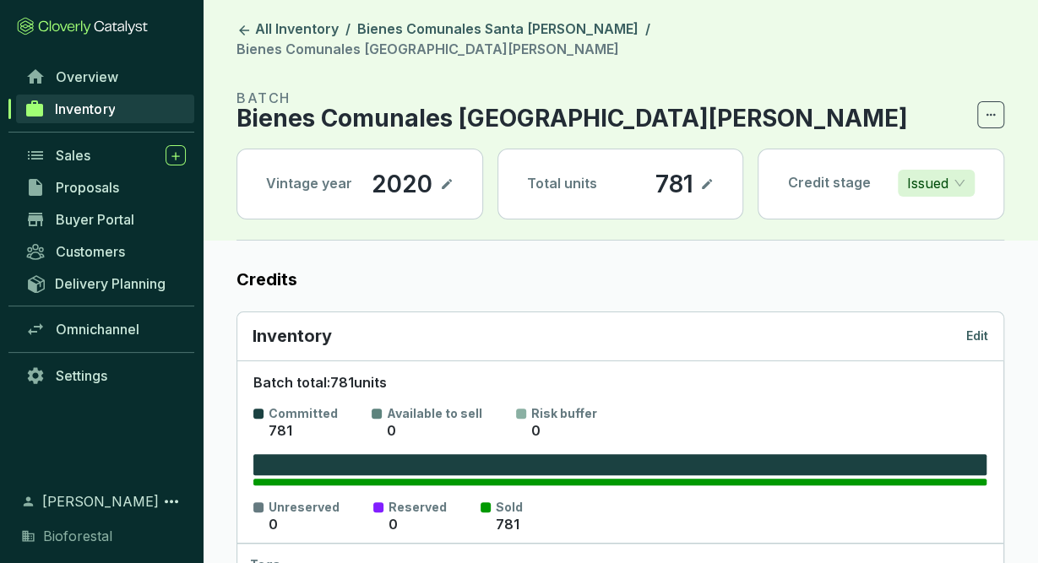
click at [981, 328] on p "Edit" at bounding box center [977, 336] width 22 height 17
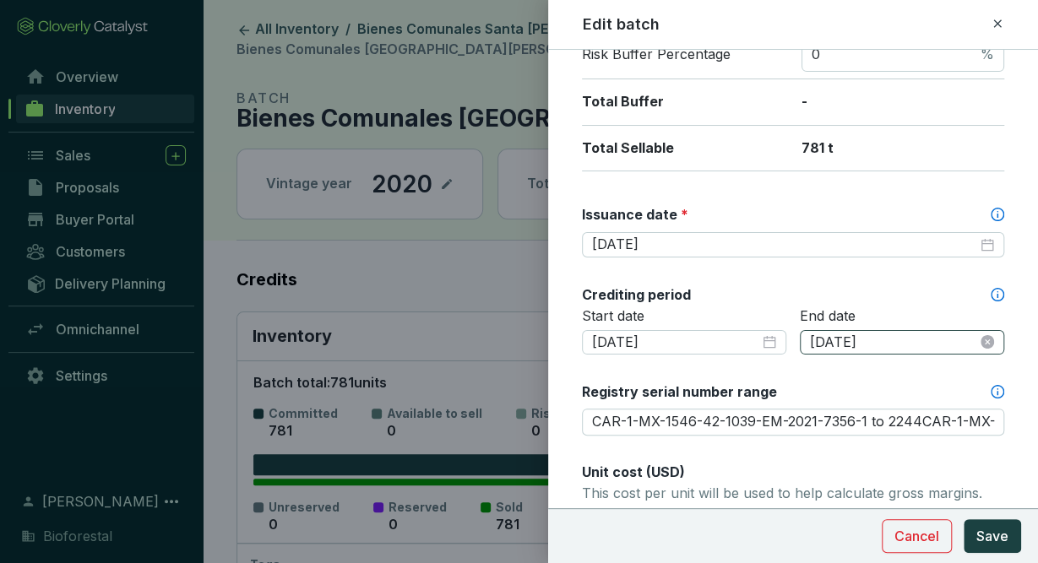
scroll to position [346, 0]
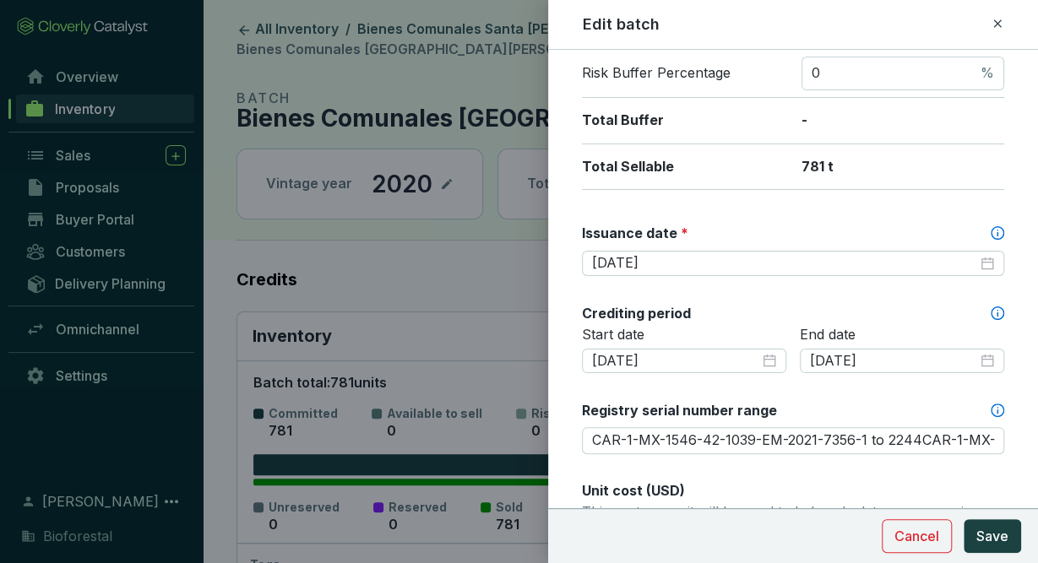
click at [997, 21] on icon at bounding box center [998, 24] width 14 height 20
type input "CAR-1-MX-1546-42-1039-EM-2021-7356-1 to 2244CAR-1-MX-1546-42-1039-EM-2020-7360-…"
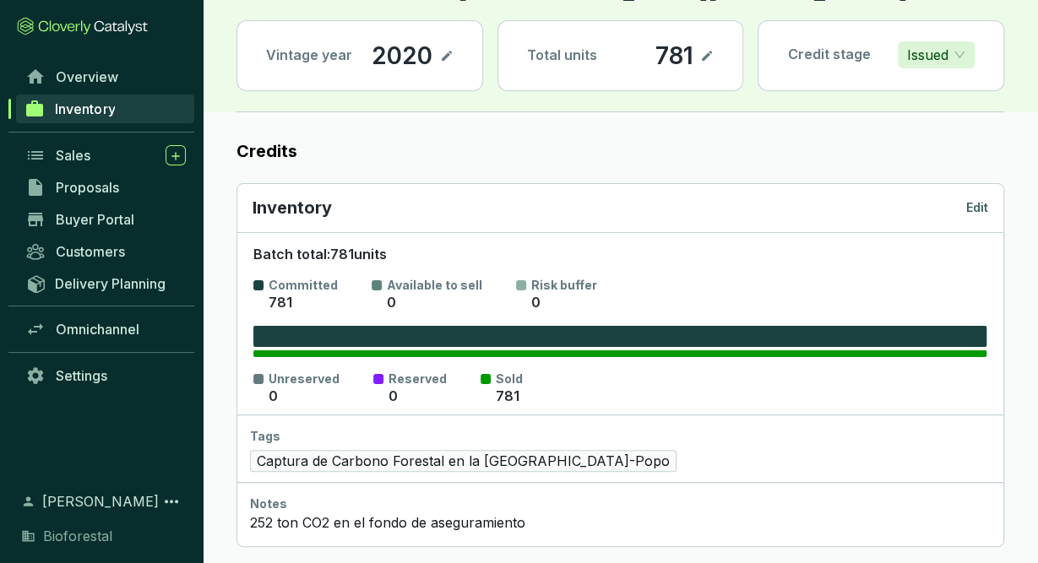
scroll to position [0, 0]
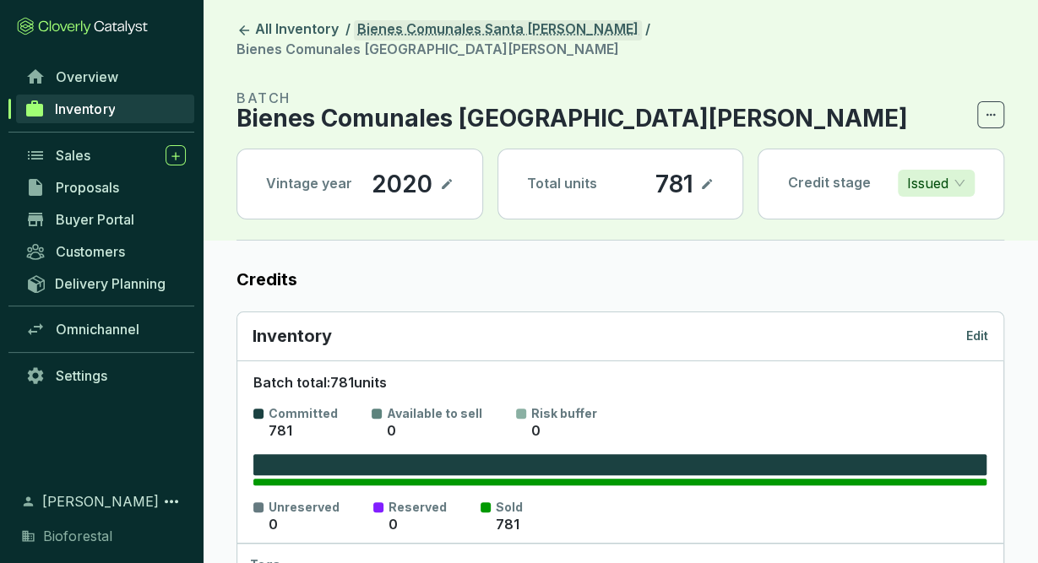
click at [541, 24] on link "Bienes Comunales Santa [PERSON_NAME]" at bounding box center [498, 30] width 288 height 20
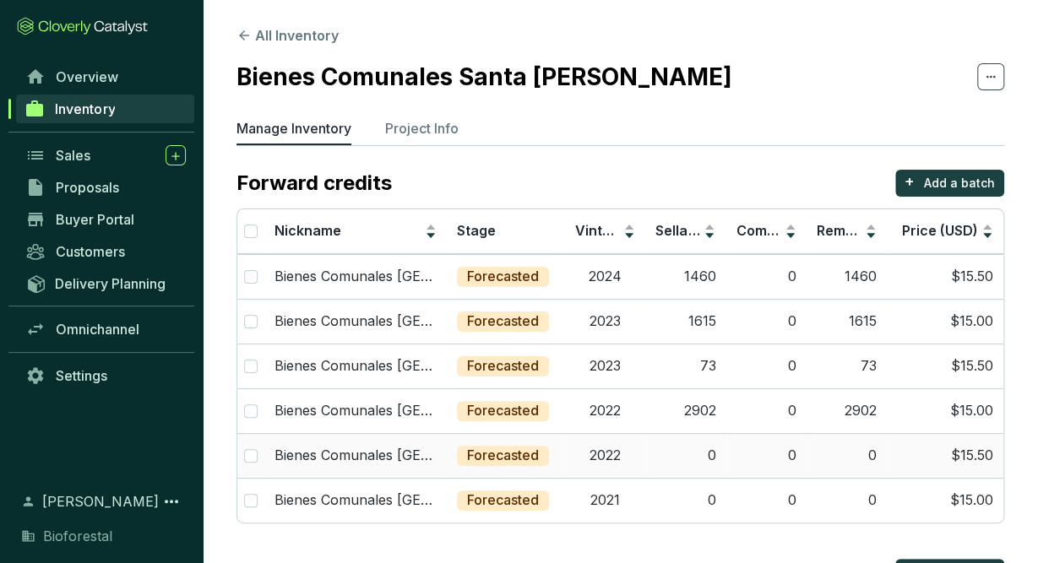
scroll to position [199, 0]
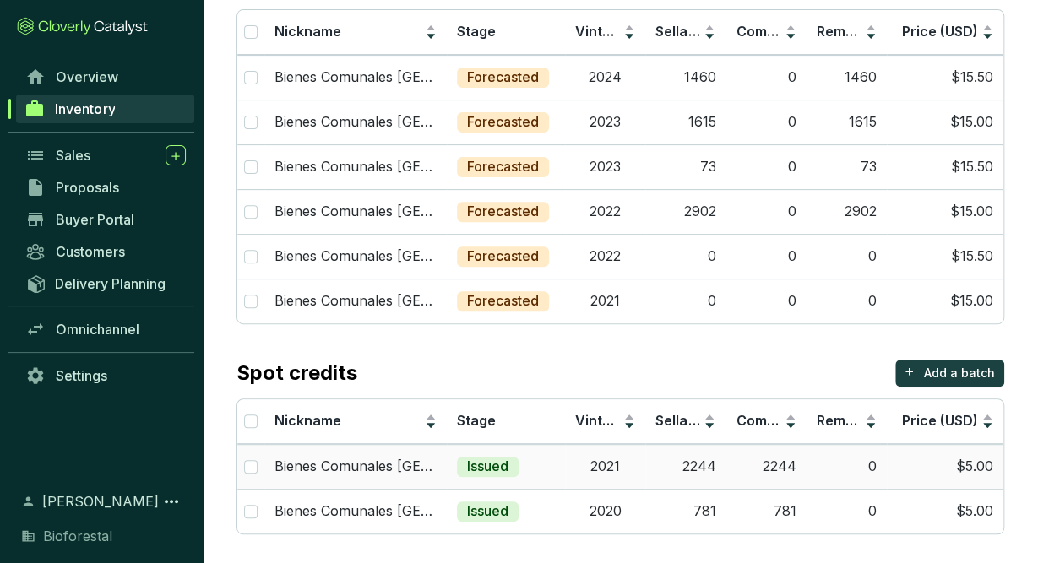
click at [620, 471] on td "2021" at bounding box center [605, 466] width 80 height 45
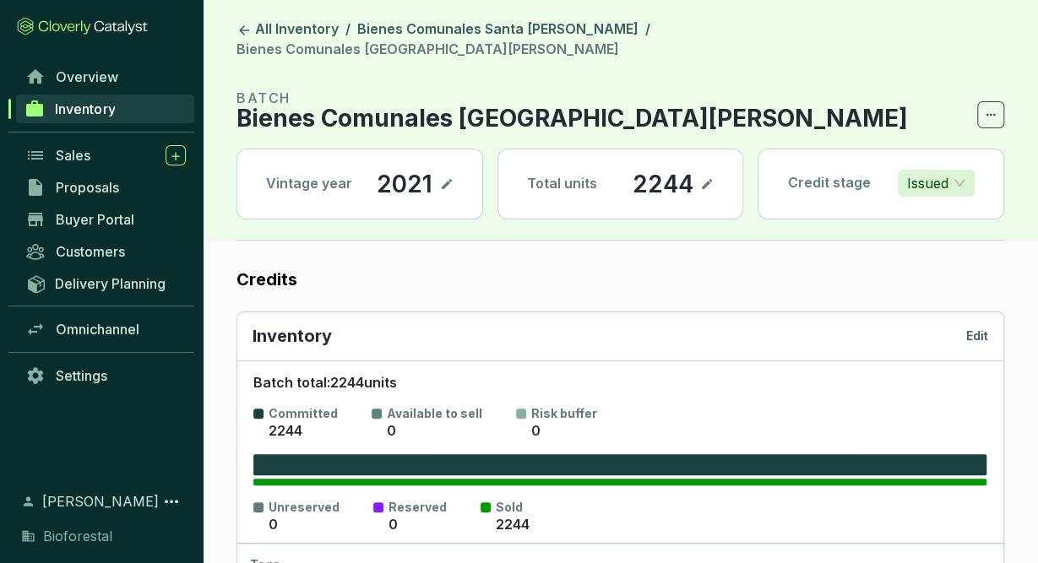
click at [990, 312] on div "Inventory Edit" at bounding box center [620, 336] width 766 height 49
click at [984, 328] on p "Edit" at bounding box center [977, 336] width 22 height 17
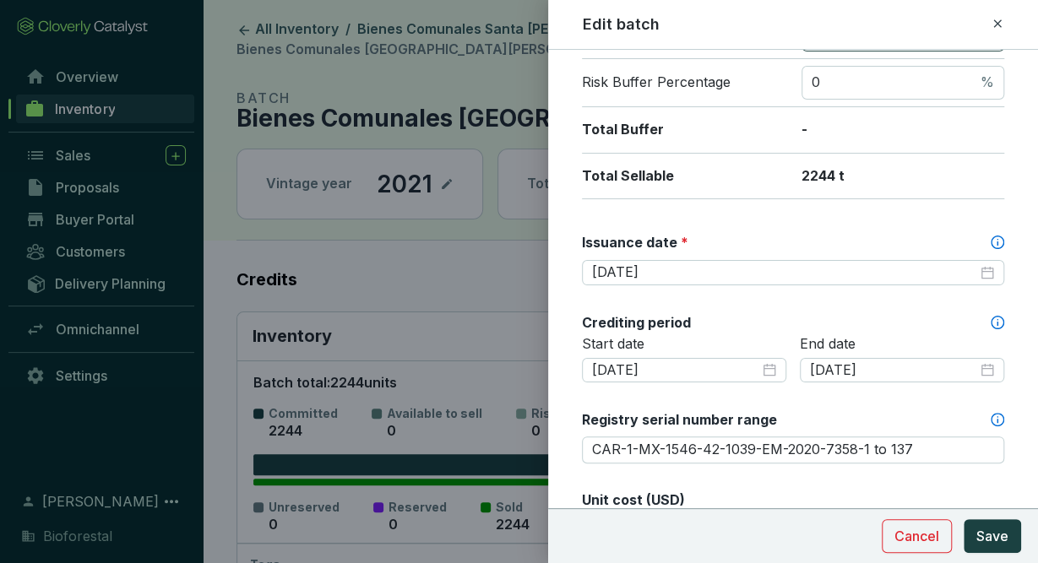
scroll to position [338, 0]
click at [1002, 21] on icon at bounding box center [998, 24] width 14 height 20
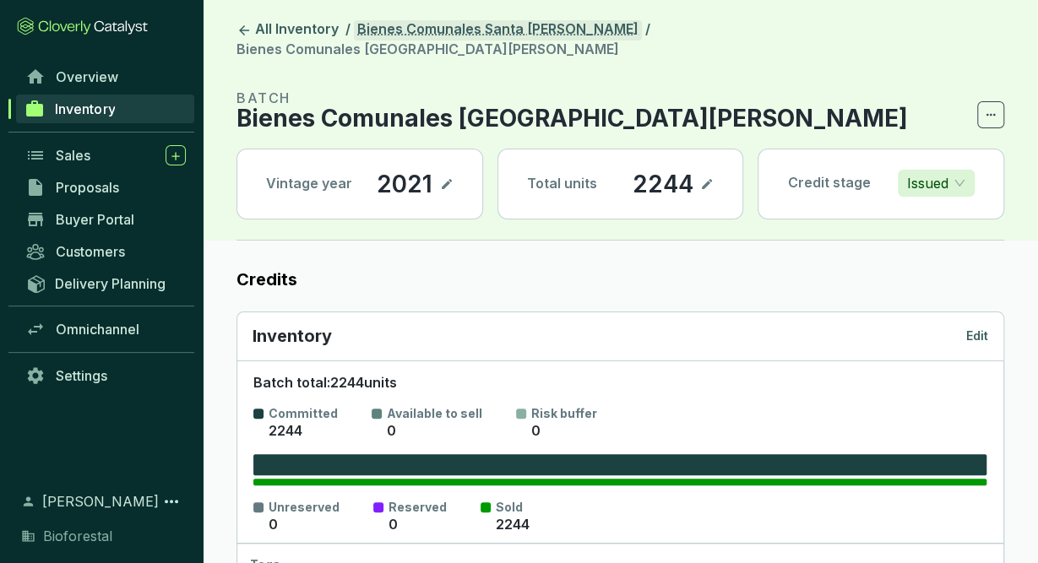
click at [538, 33] on link "Bienes Comunales Santa [PERSON_NAME]" at bounding box center [498, 30] width 288 height 20
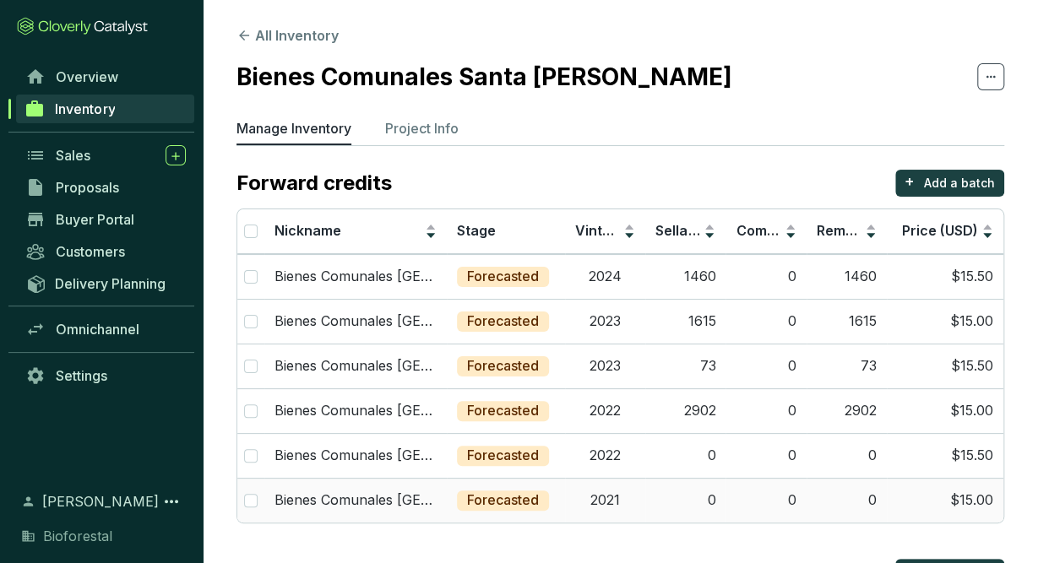
click at [559, 482] on td "Forecasted" at bounding box center [506, 500] width 118 height 45
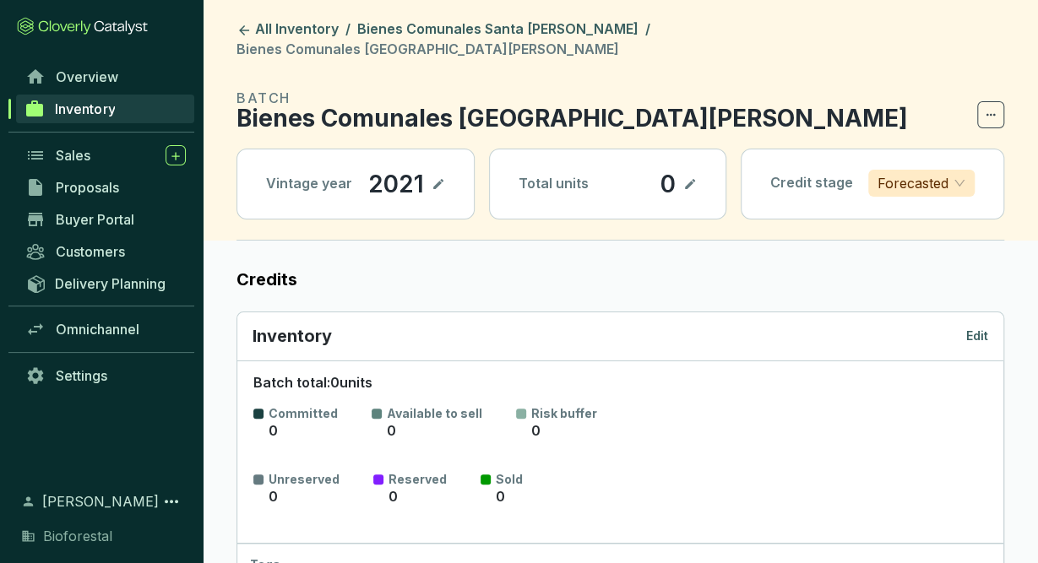
click at [979, 328] on p "Edit" at bounding box center [977, 336] width 22 height 17
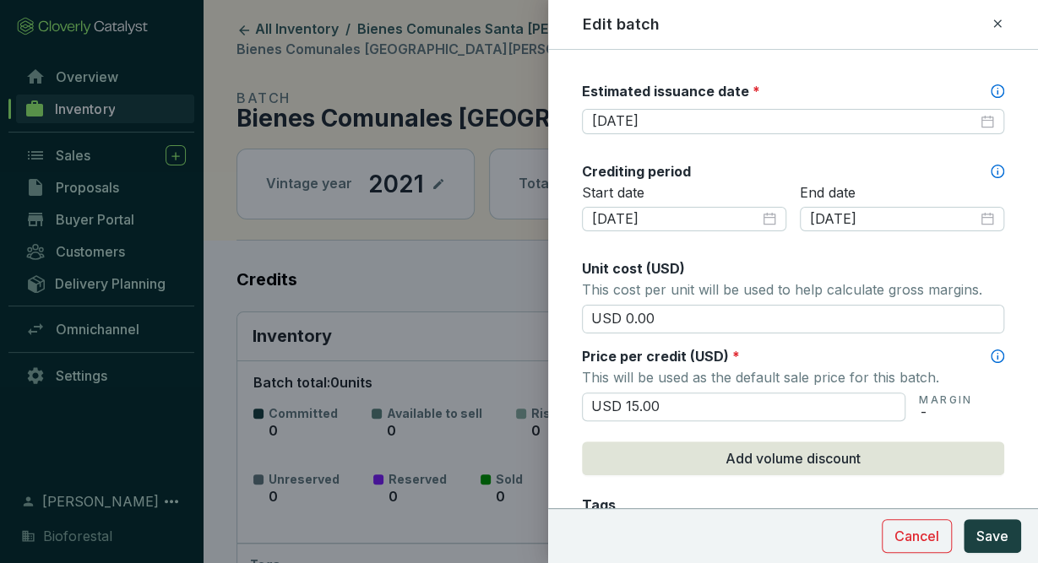
scroll to position [500, 0]
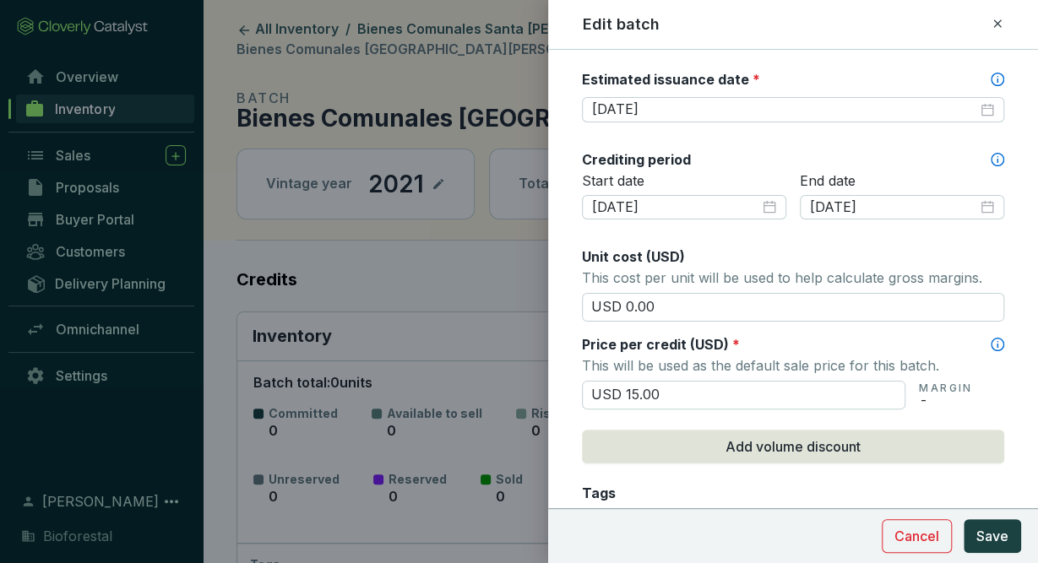
click at [998, 25] on icon at bounding box center [997, 23] width 8 height 8
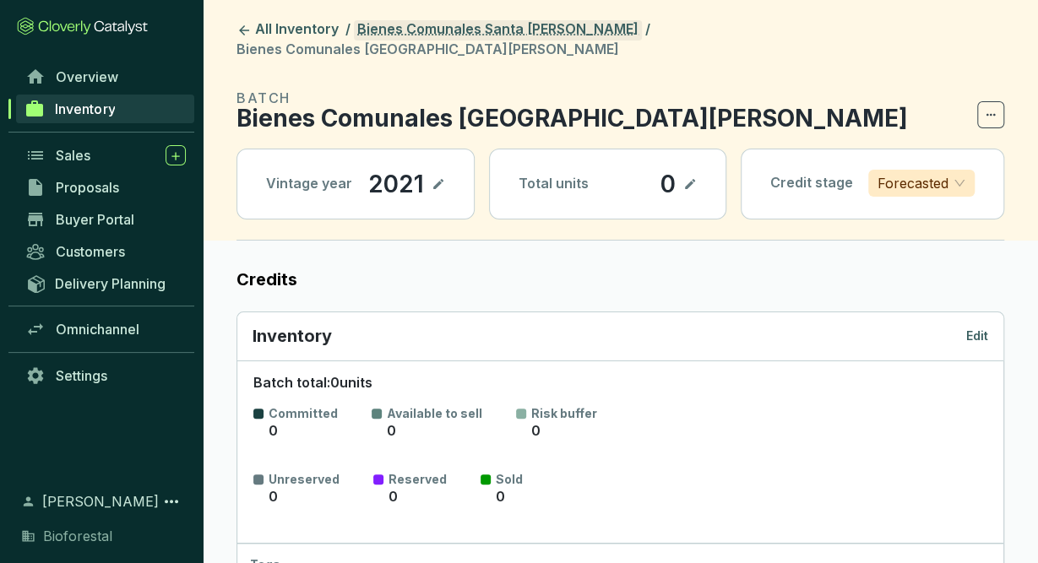
click at [513, 30] on link "Bienes Comunales Santa [PERSON_NAME]" at bounding box center [498, 30] width 288 height 20
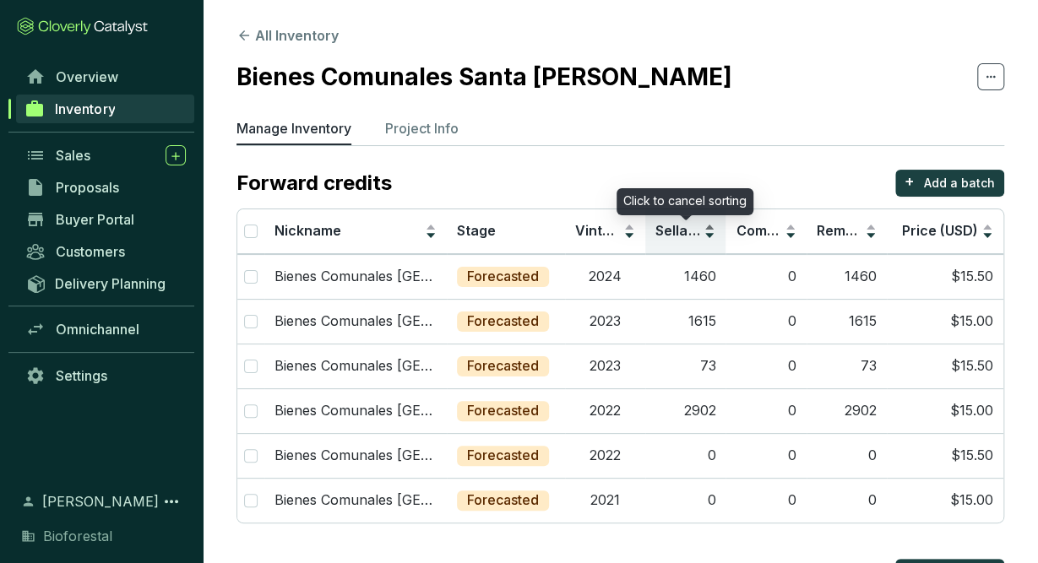
scroll to position [199, 0]
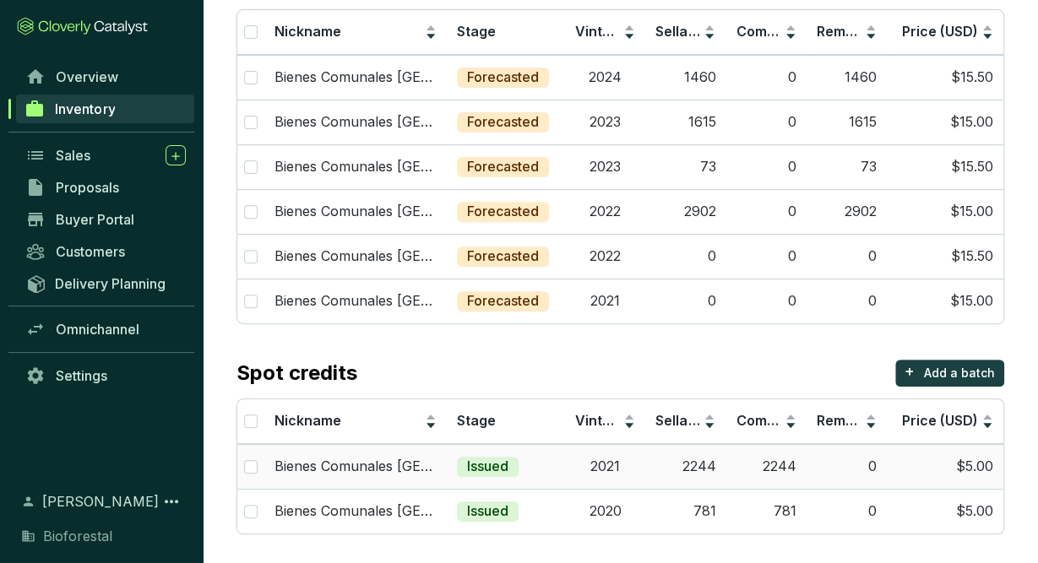
click at [842, 480] on td "0" at bounding box center [847, 466] width 80 height 45
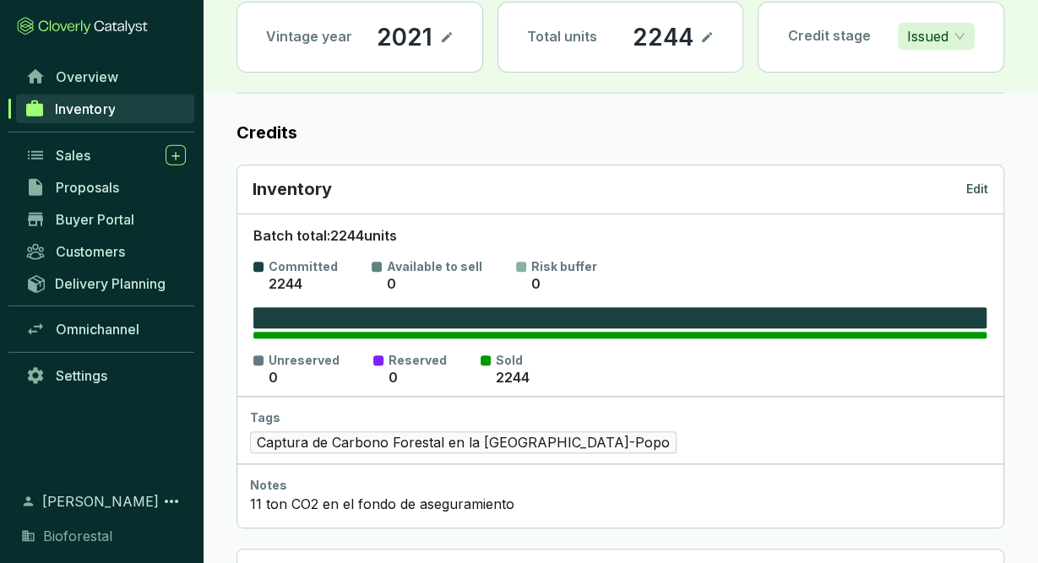
scroll to position [135, 0]
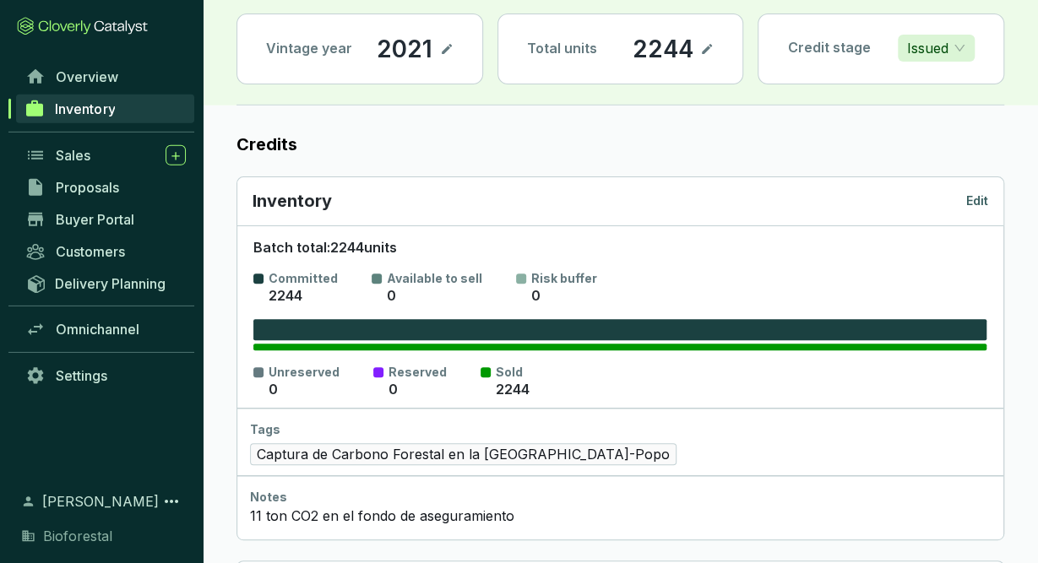
click at [975, 193] on p "Edit" at bounding box center [977, 201] width 22 height 17
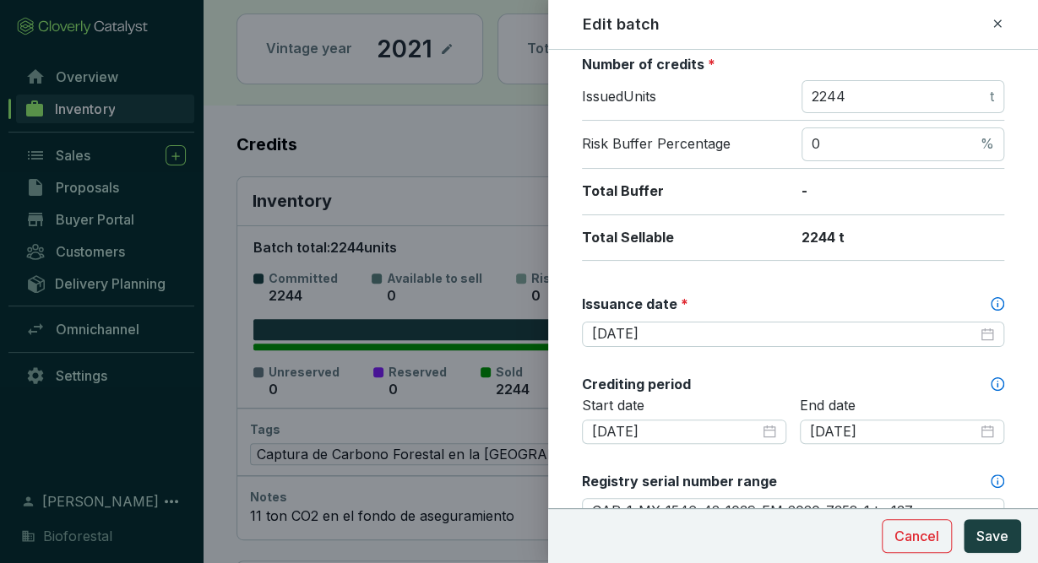
scroll to position [276, 0]
click at [906, 432] on input "2020-12-31" at bounding box center [893, 431] width 167 height 19
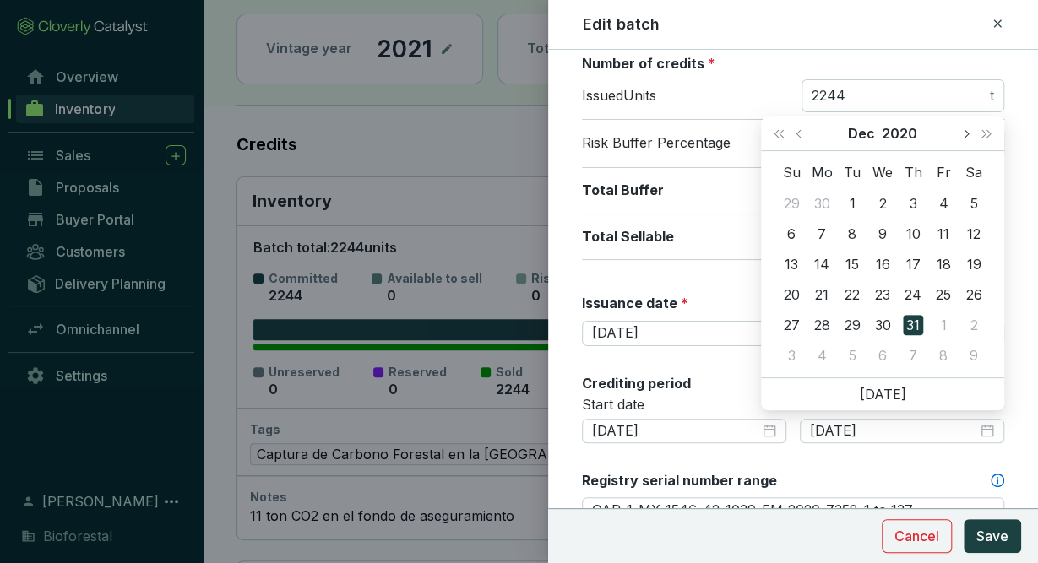
click at [965, 124] on button "Next month (PageDown)" at bounding box center [965, 134] width 22 height 34
click at [962, 136] on button "Next month (PageDown)" at bounding box center [965, 134] width 22 height 34
click at [969, 136] on button "Next month (PageDown)" at bounding box center [965, 134] width 22 height 34
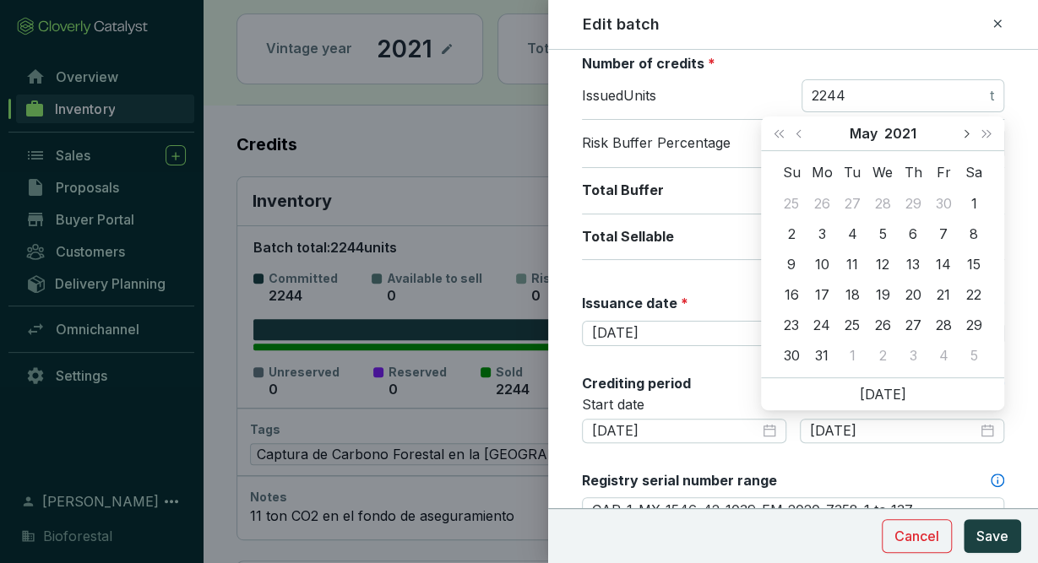
click at [969, 136] on button "Next month (PageDown)" at bounding box center [965, 134] width 22 height 34
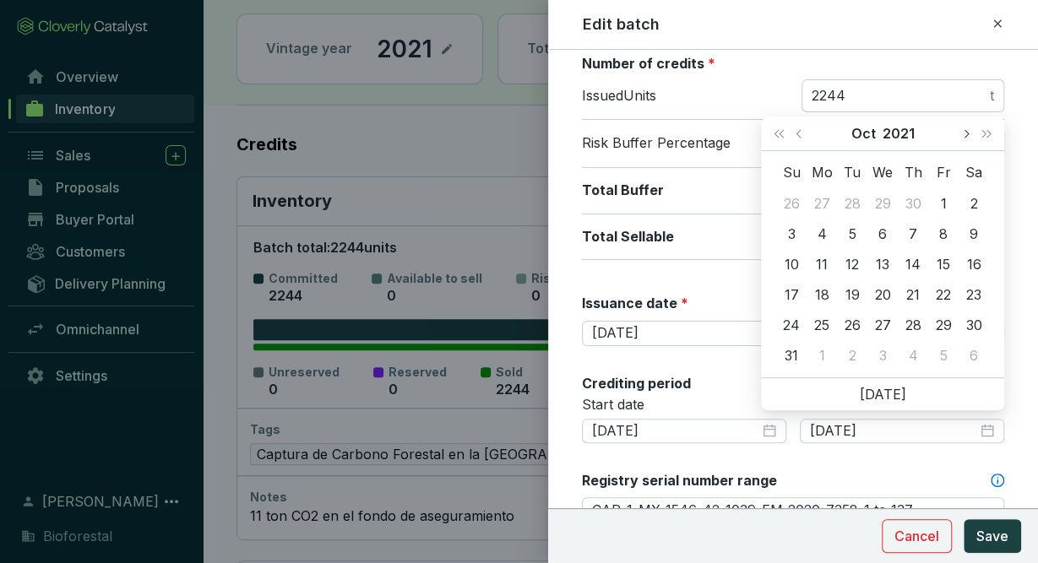
click at [969, 136] on button "Next month (PageDown)" at bounding box center [965, 134] width 22 height 34
click at [800, 130] on span "Previous month (PageUp)" at bounding box center [800, 133] width 8 height 8
type input "[DATE]"
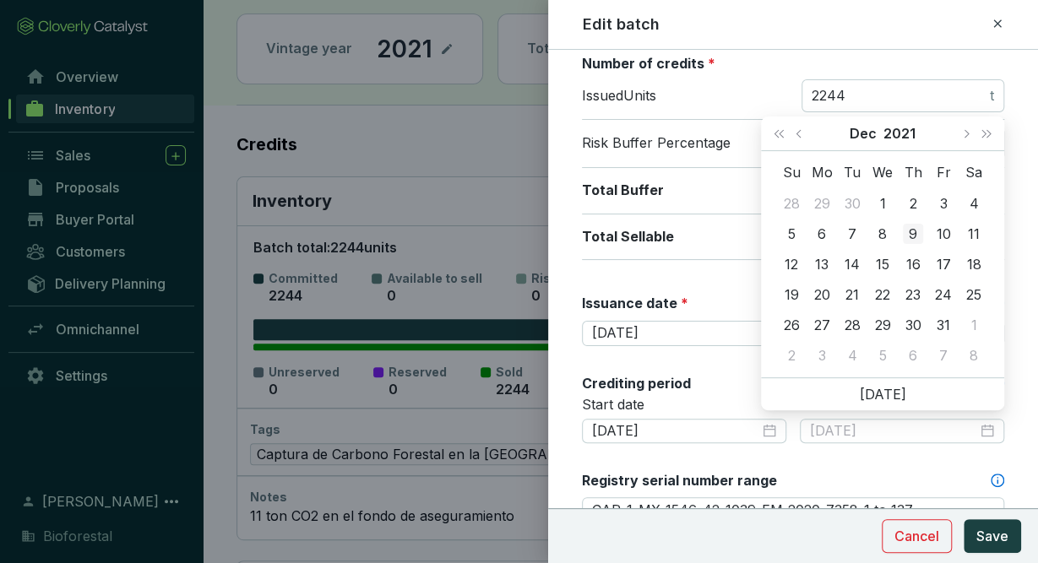
click at [910, 227] on div "9" at bounding box center [913, 234] width 20 height 20
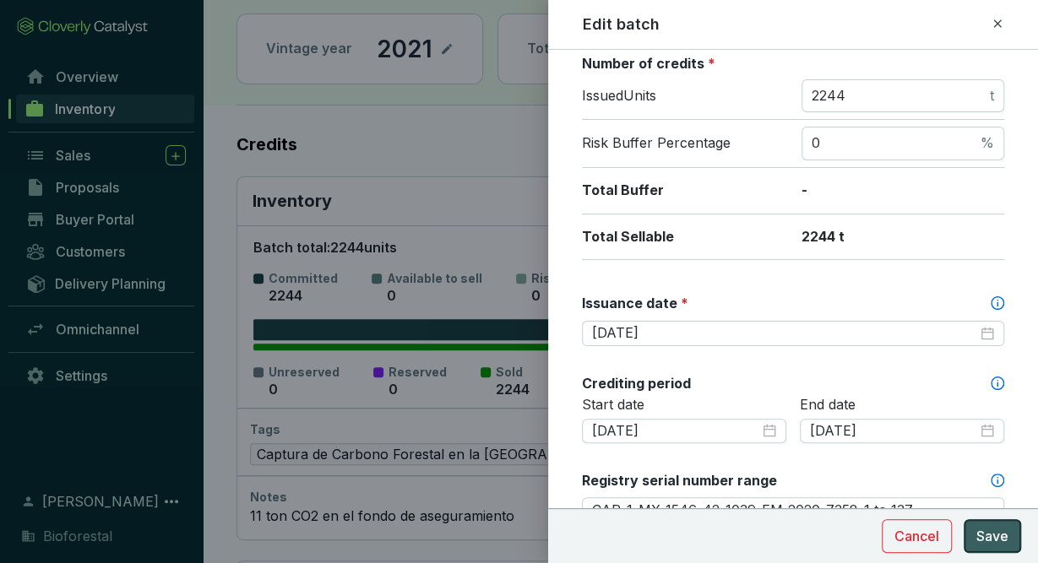
click at [991, 536] on span "Save" at bounding box center [992, 536] width 32 height 20
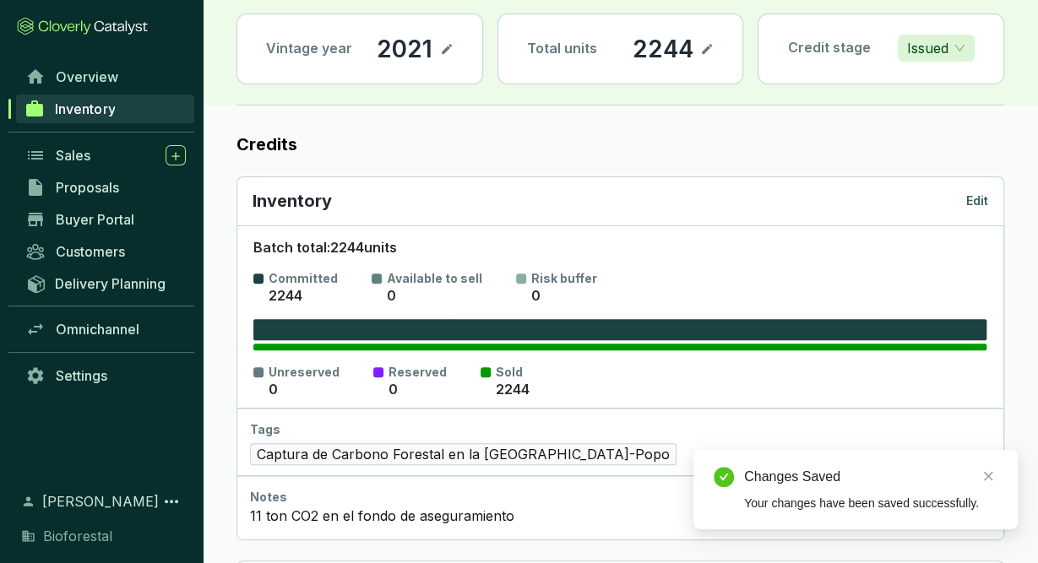
scroll to position [0, 0]
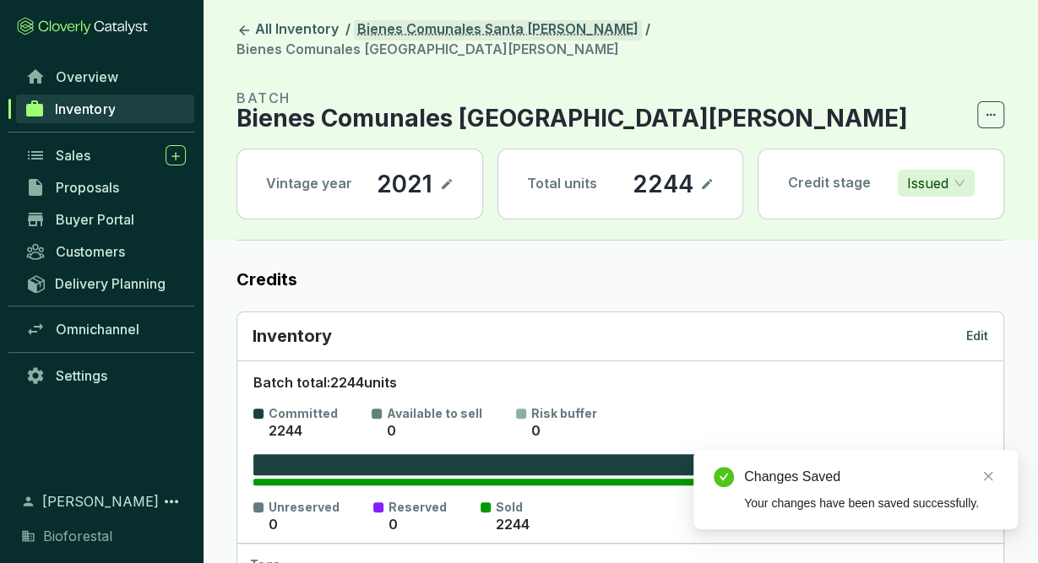
click at [535, 32] on link "Bienes Comunales Santa [PERSON_NAME]" at bounding box center [498, 30] width 288 height 20
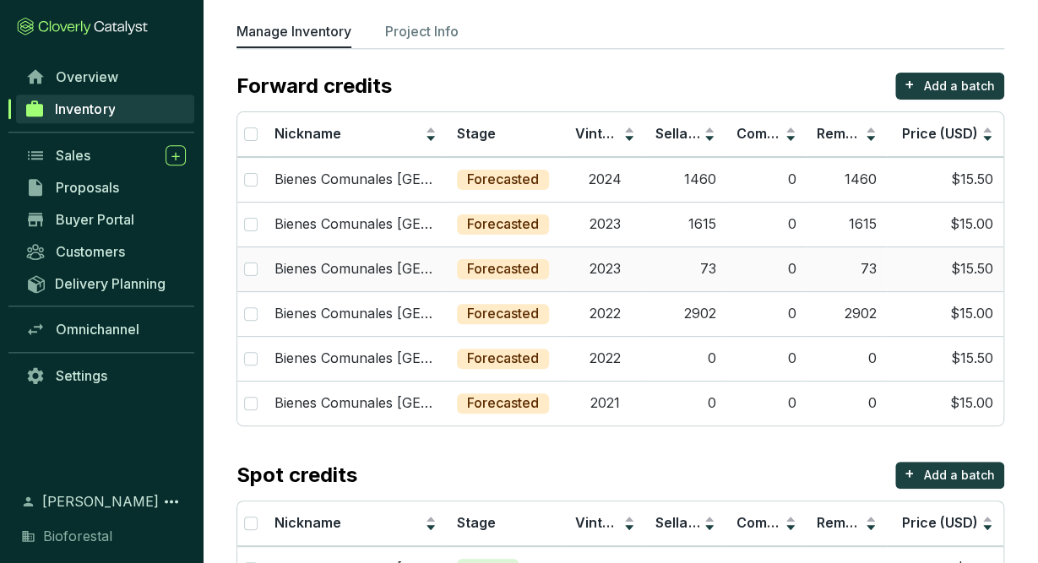
scroll to position [91, 0]
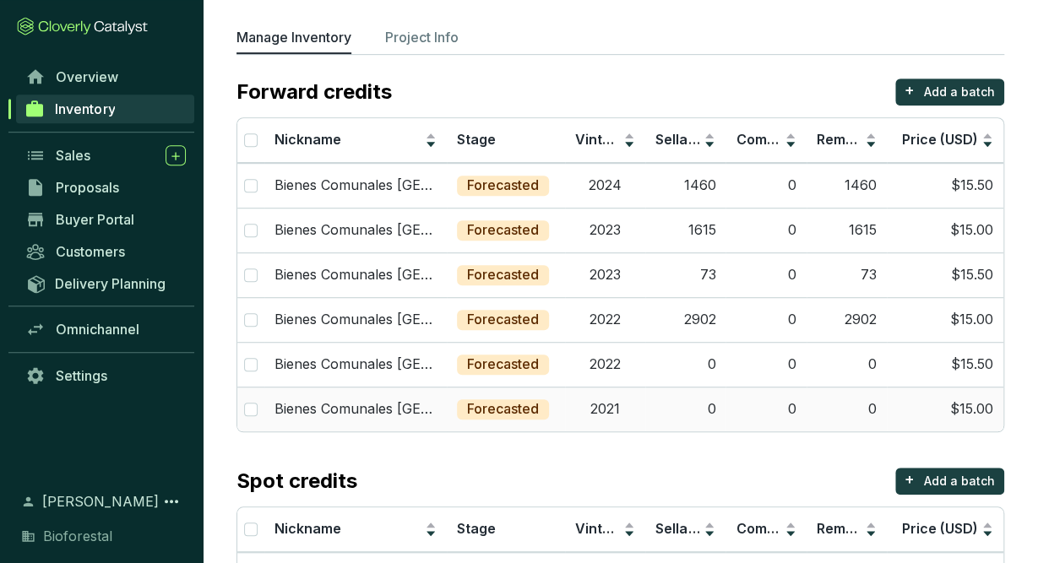
click at [643, 399] on td "2021" at bounding box center [605, 409] width 80 height 45
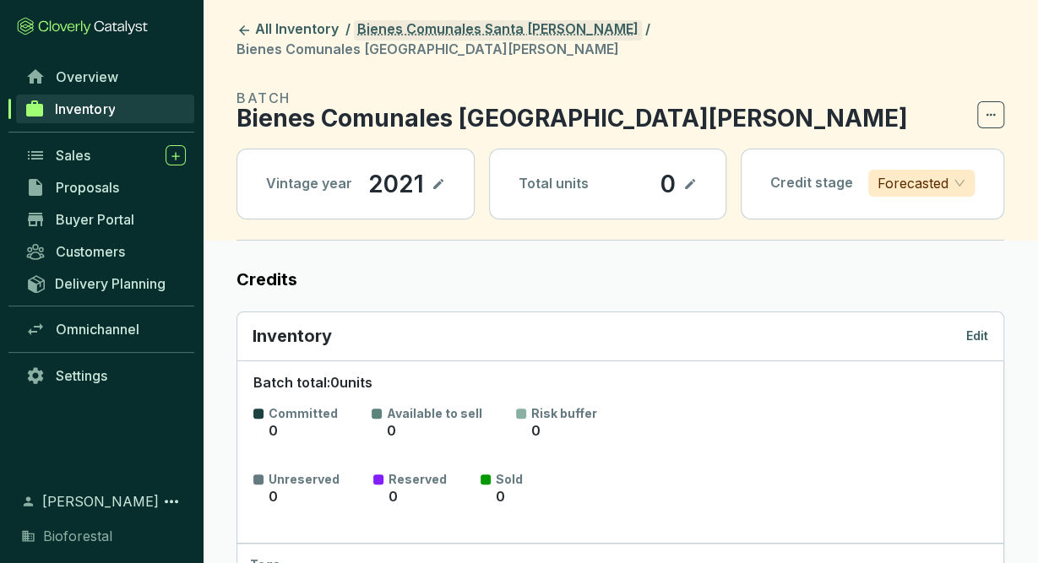
click at [471, 34] on link "Bienes Comunales Santa [PERSON_NAME]" at bounding box center [498, 30] width 288 height 20
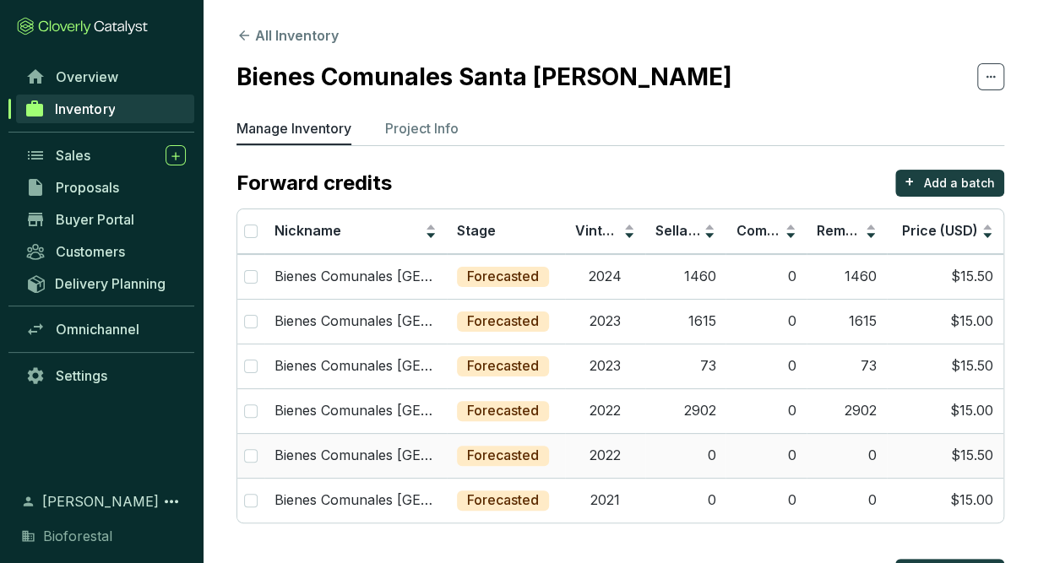
click at [475, 450] on p "Forecasted" at bounding box center [503, 456] width 72 height 19
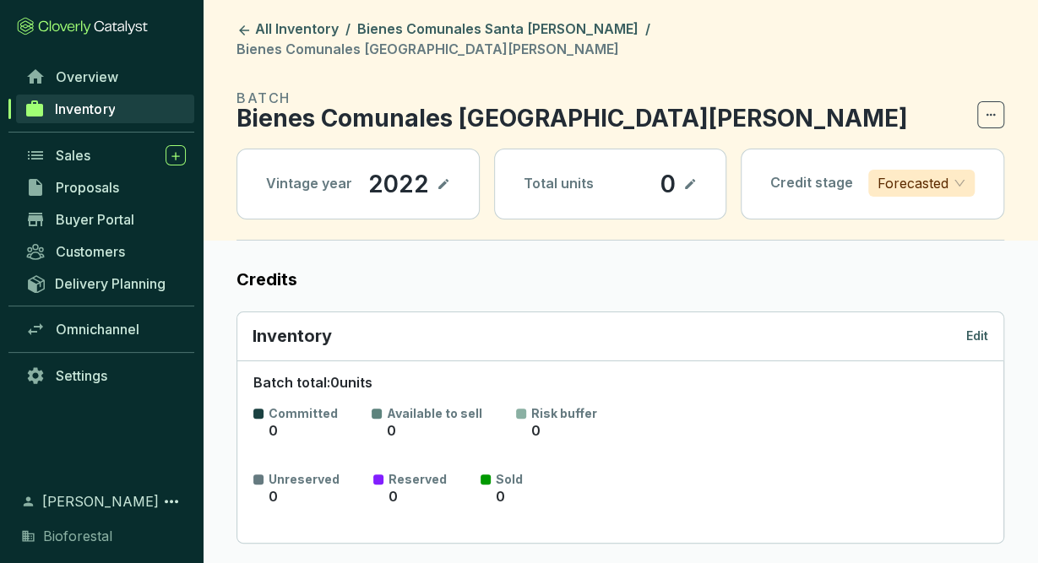
click at [982, 328] on p "Edit" at bounding box center [977, 336] width 22 height 17
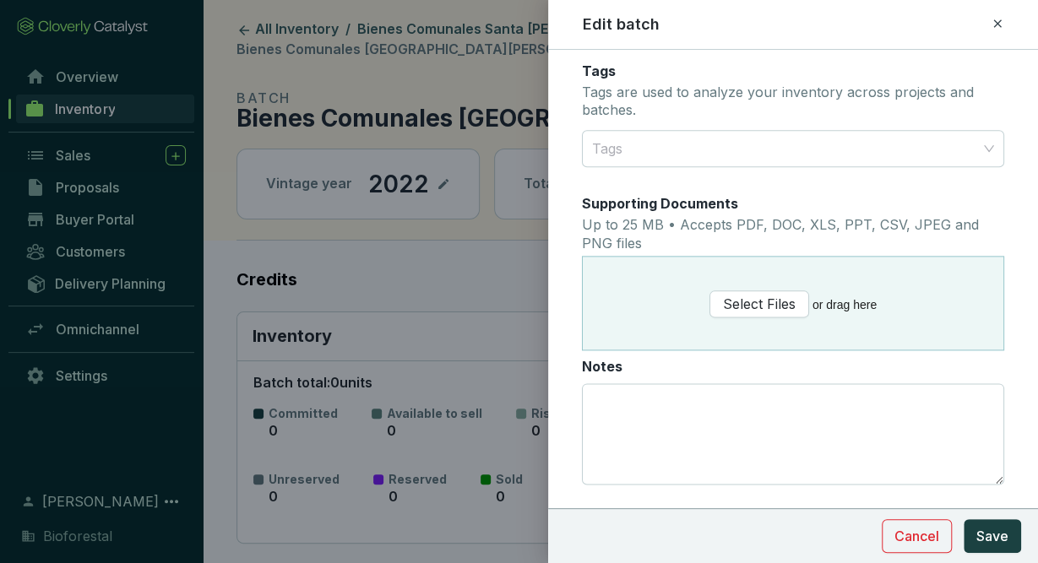
scroll to position [958, 0]
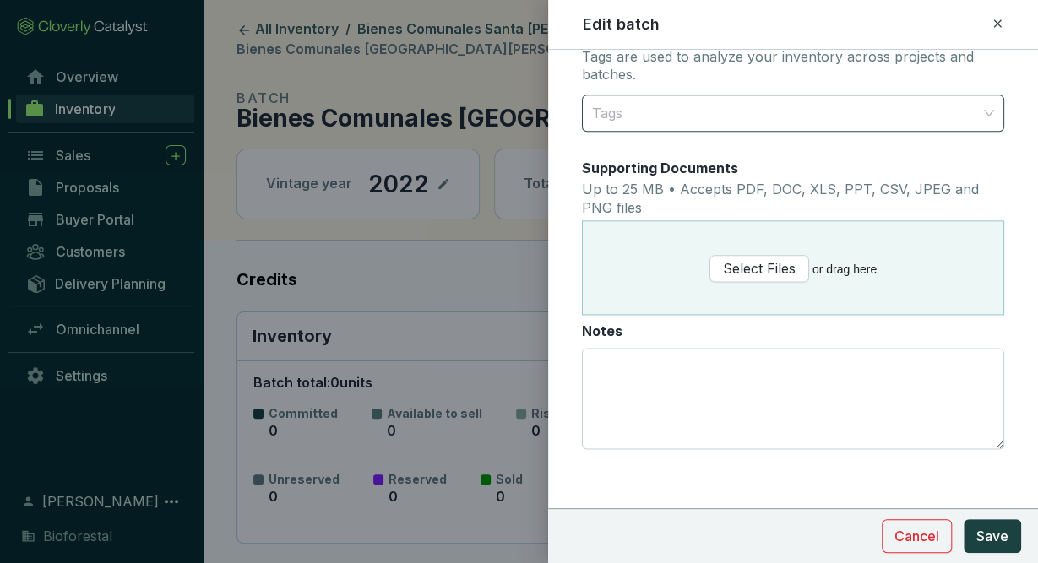
click at [865, 108] on div at bounding box center [783, 113] width 396 height 34
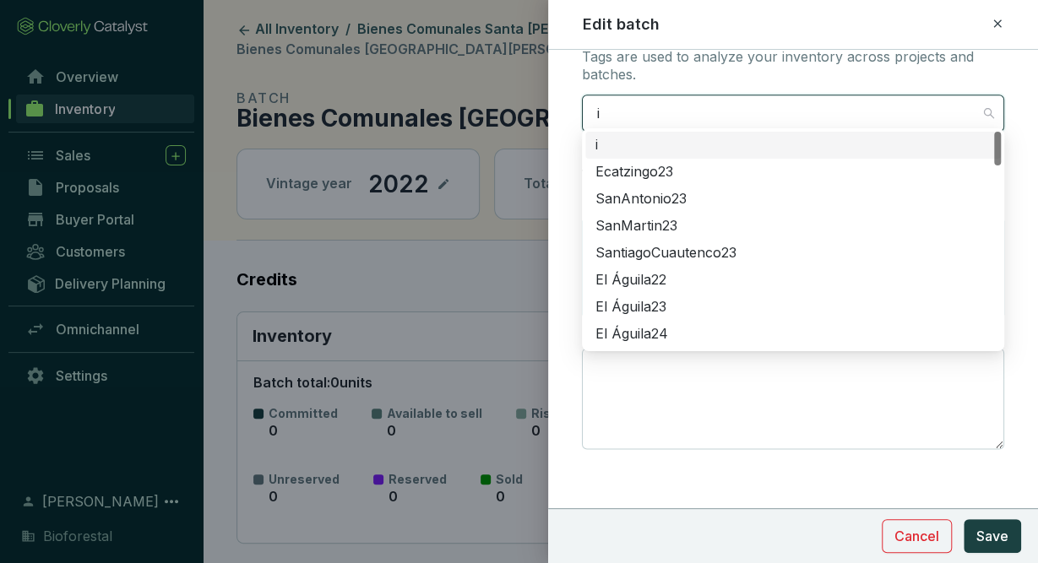
type input "i"
click at [842, 107] on div "i" at bounding box center [783, 113] width 396 height 34
type input "iz"
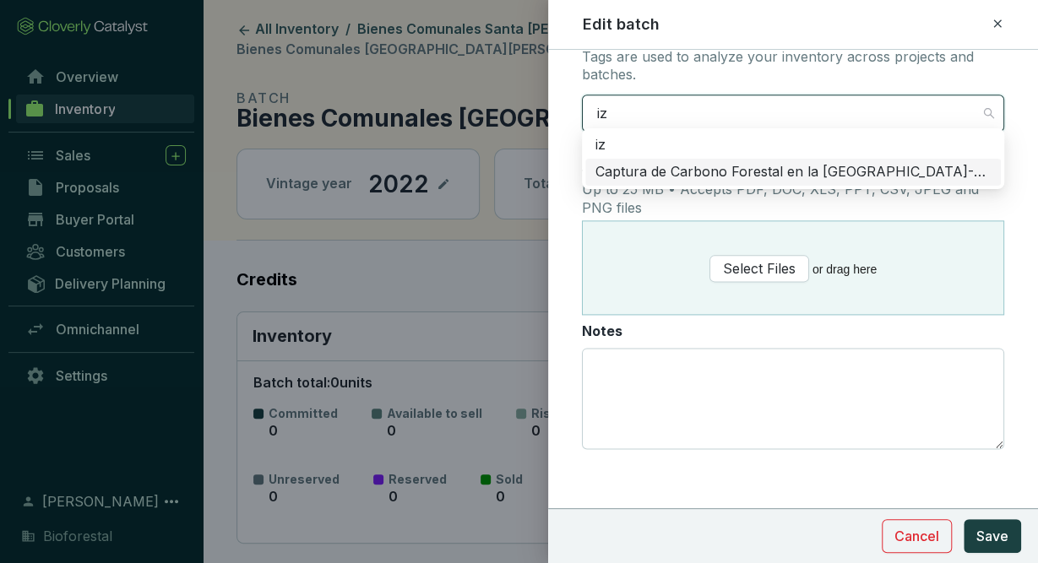
click at [838, 170] on div "Captura de Carbono Forestal en la [GEOGRAPHIC_DATA]-Popo" at bounding box center [792, 172] width 395 height 19
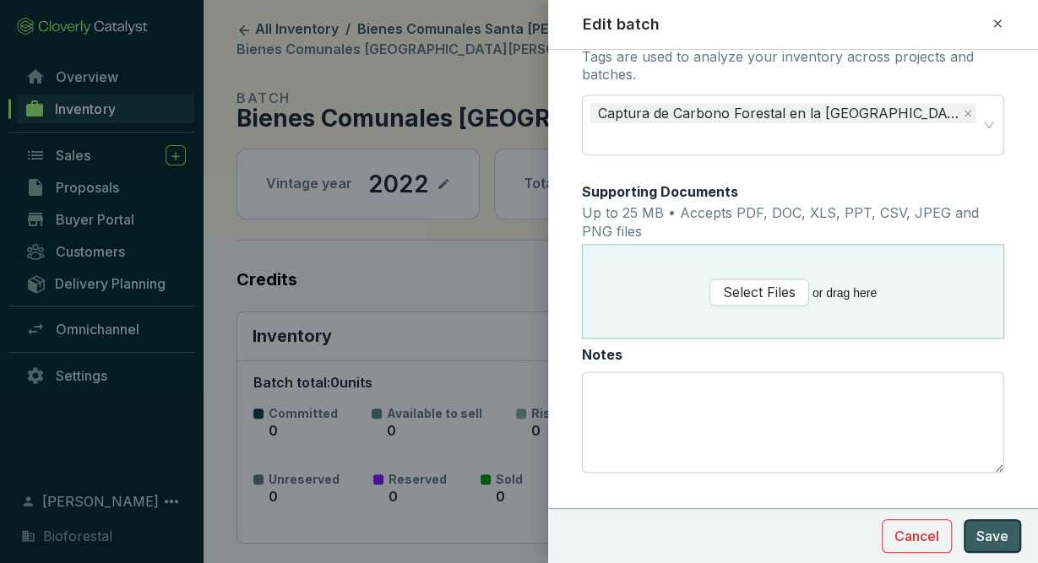
click at [991, 544] on span "Save" at bounding box center [992, 536] width 32 height 20
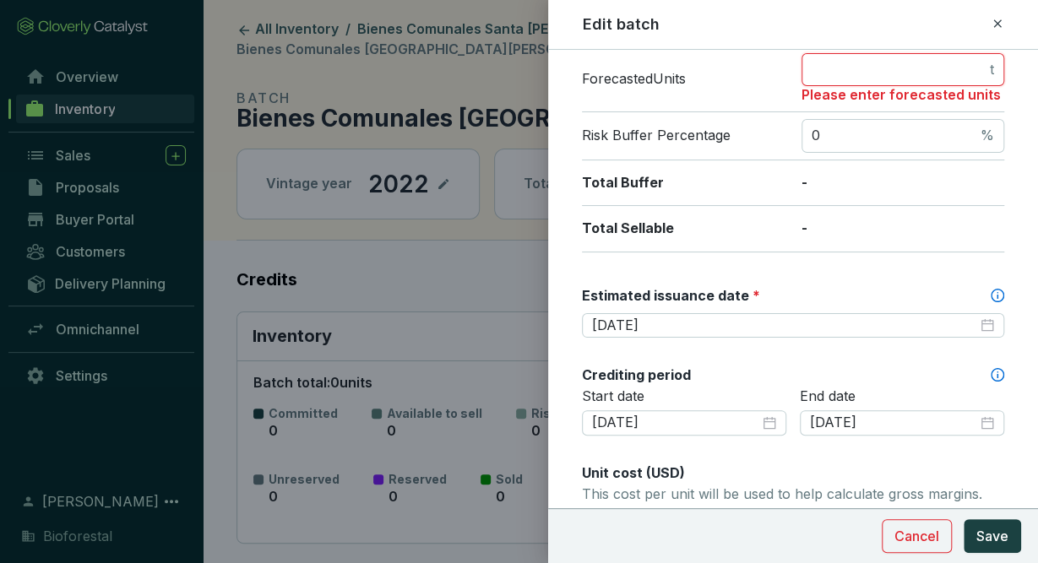
click at [943, 61] on input "number" at bounding box center [899, 70] width 175 height 19
type input "0"
click at [981, 546] on span "Save" at bounding box center [992, 536] width 32 height 20
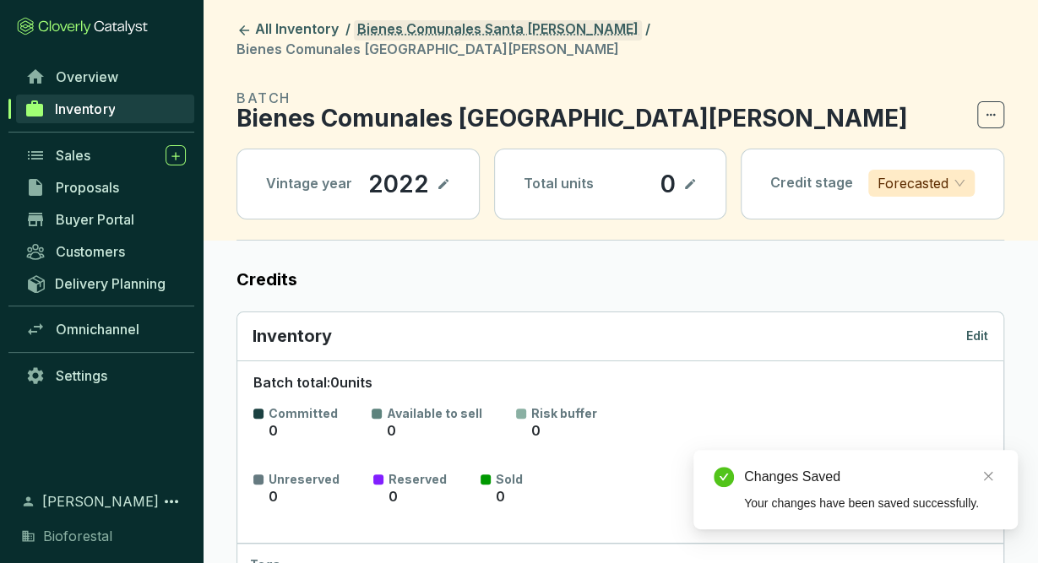
click at [454, 25] on link "Bienes Comunales Santa [PERSON_NAME]" at bounding box center [498, 30] width 288 height 20
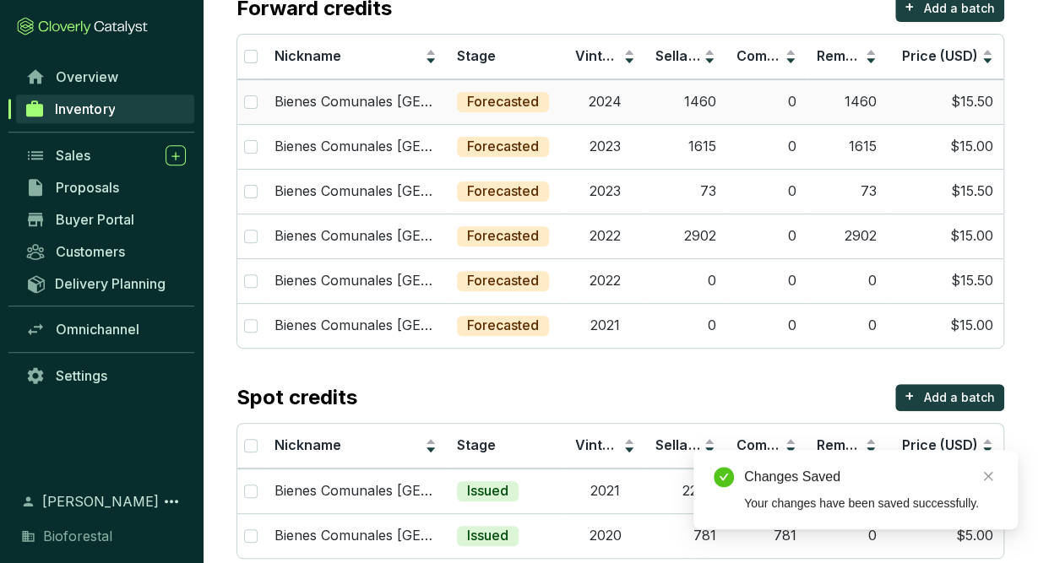
scroll to position [199, 0]
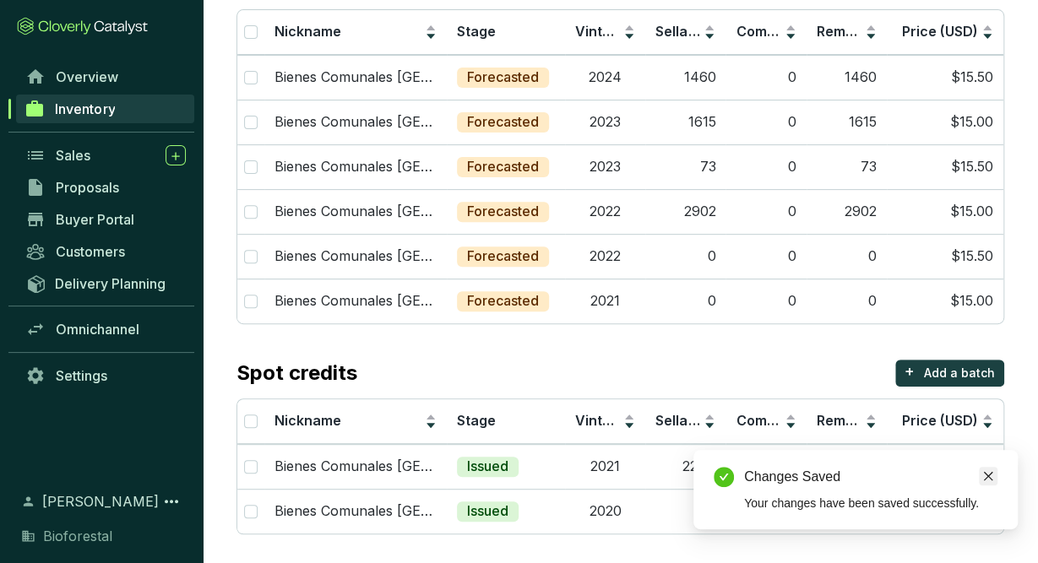
click at [981, 475] on link "Close" at bounding box center [988, 476] width 19 height 19
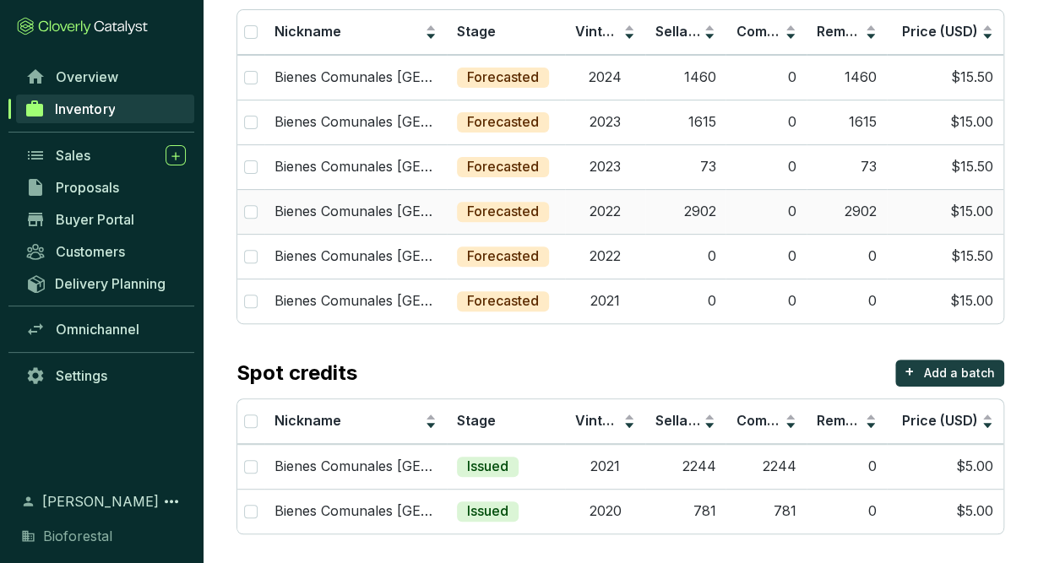
click at [750, 216] on td "0" at bounding box center [765, 211] width 80 height 45
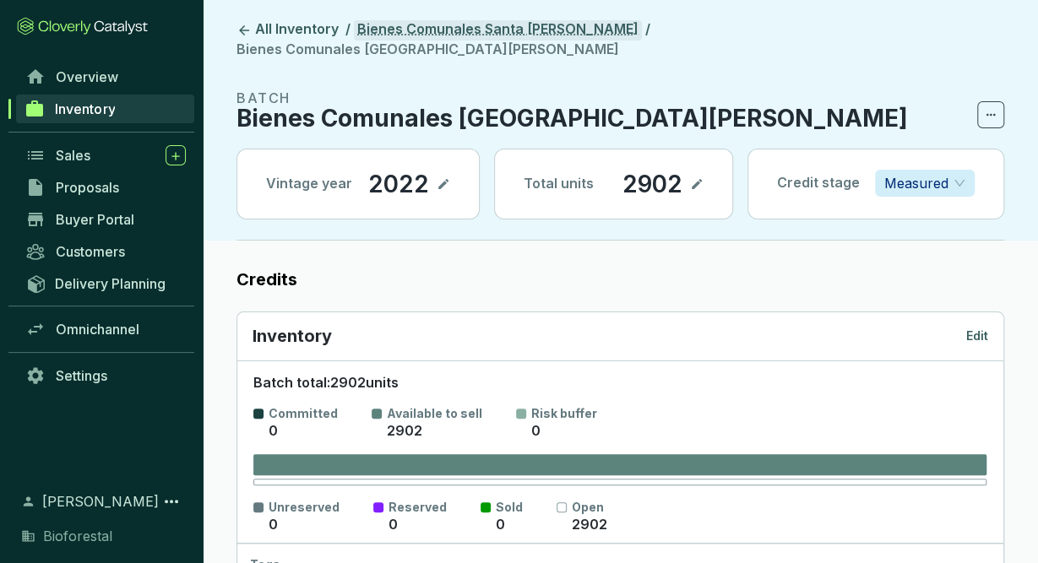
click at [568, 30] on link "Bienes Comunales Santa [PERSON_NAME]" at bounding box center [498, 30] width 288 height 20
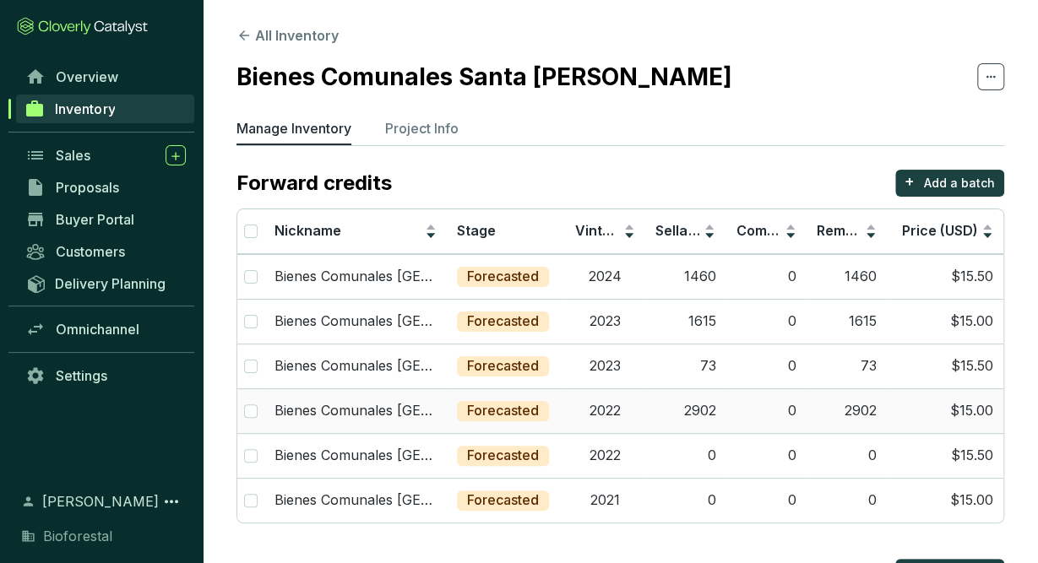
click at [641, 394] on td "2022" at bounding box center [605, 410] width 80 height 45
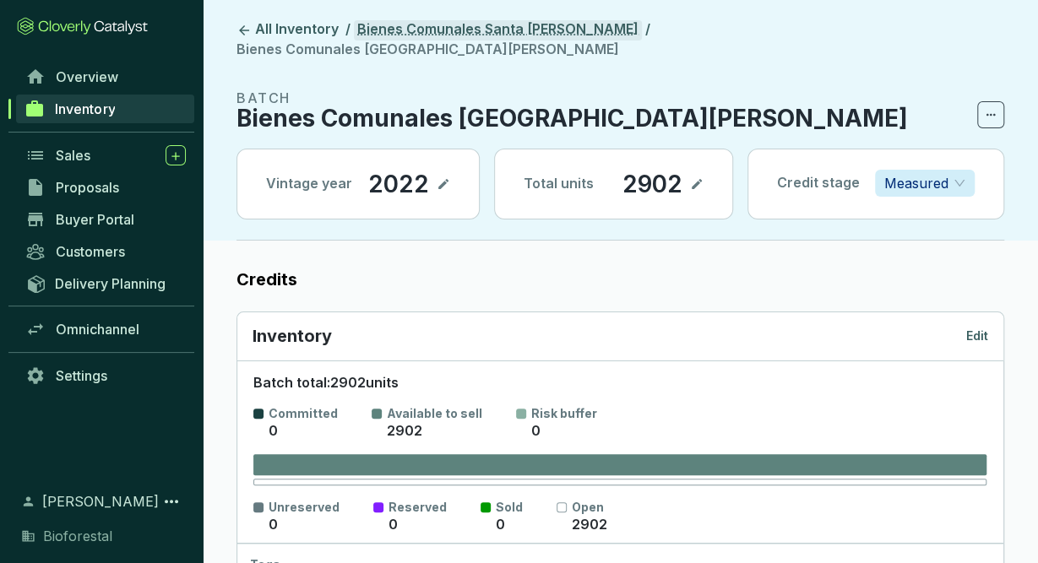
click at [550, 36] on link "Bienes Comunales Santa [PERSON_NAME]" at bounding box center [498, 30] width 288 height 20
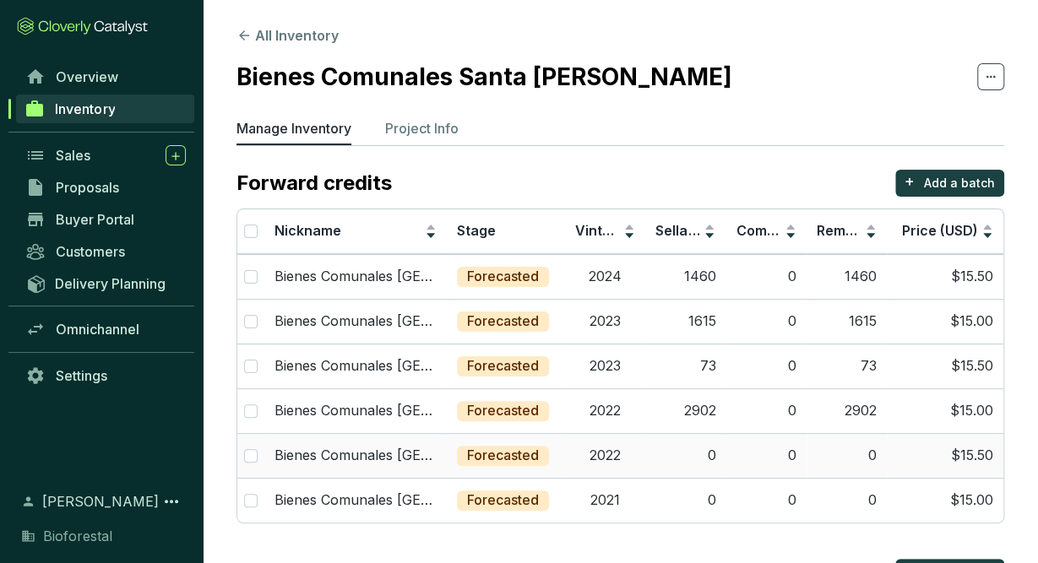
click at [640, 454] on td "2022" at bounding box center [605, 455] width 80 height 45
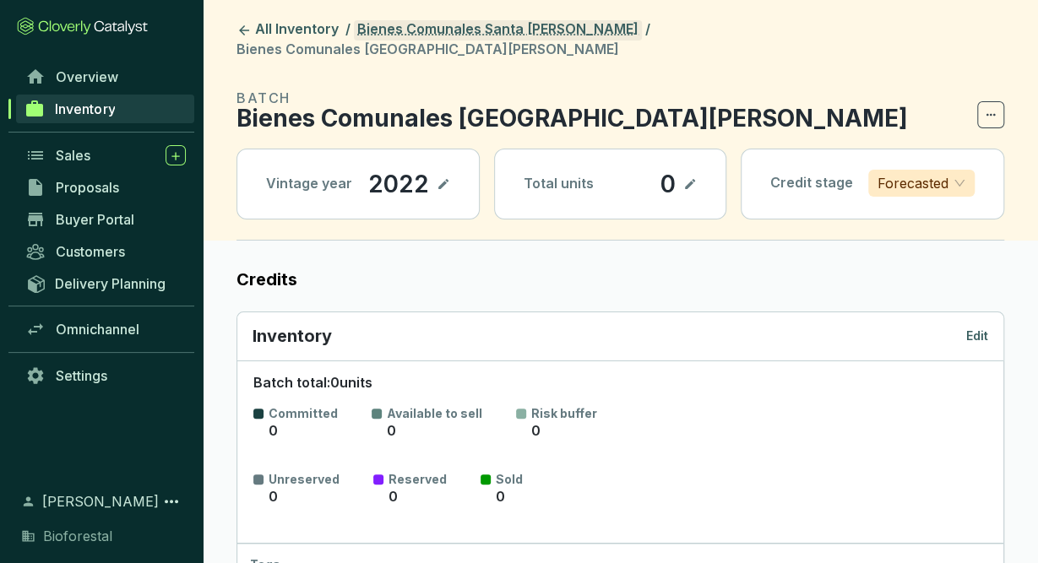
click at [555, 37] on link "Bienes Comunales Santa [PERSON_NAME]" at bounding box center [498, 30] width 288 height 20
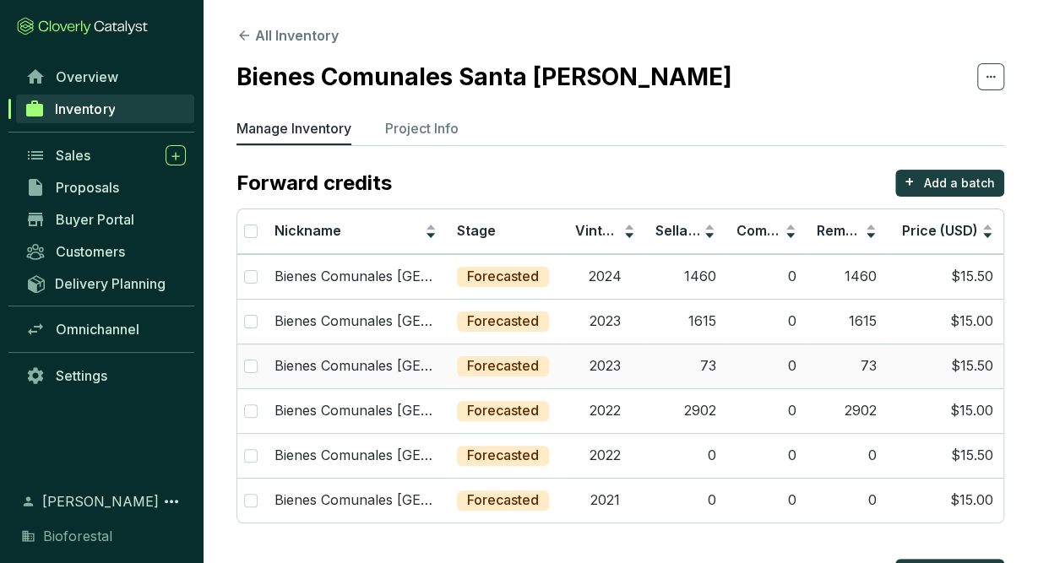
click at [649, 371] on td "73" at bounding box center [685, 366] width 80 height 45
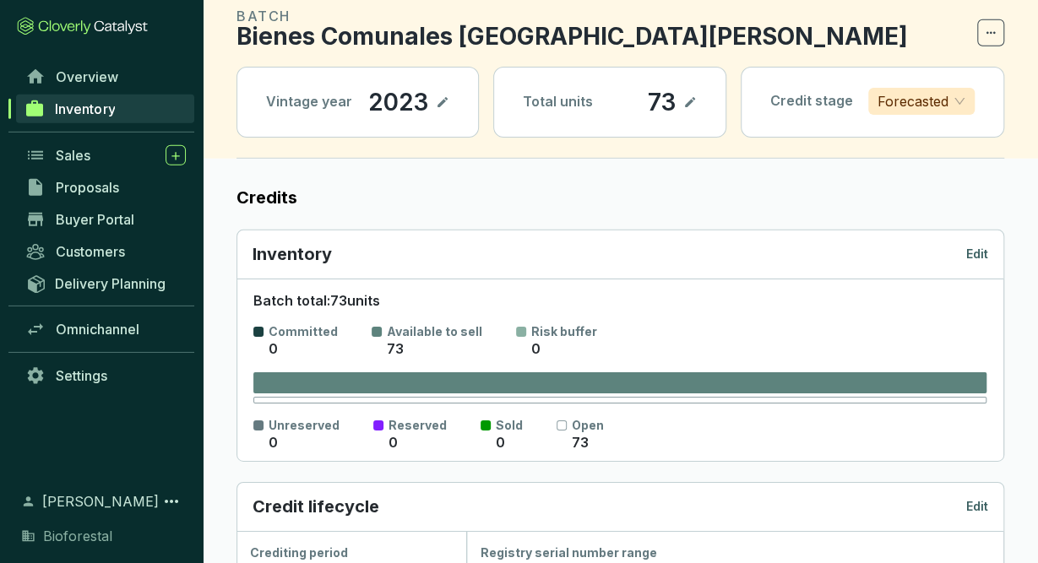
scroll to position [81, 0]
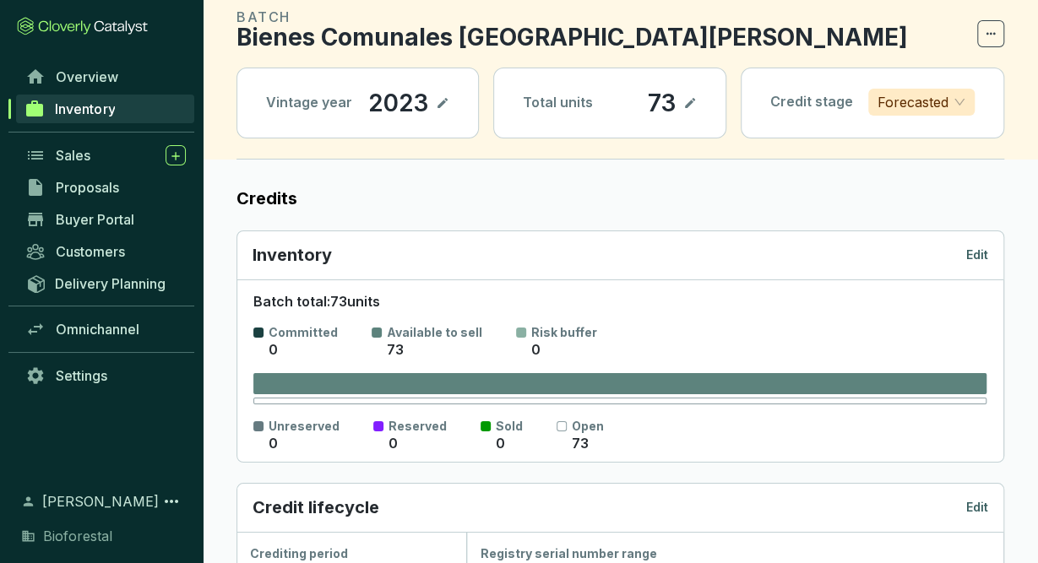
click at [970, 247] on p "Edit" at bounding box center [977, 255] width 22 height 17
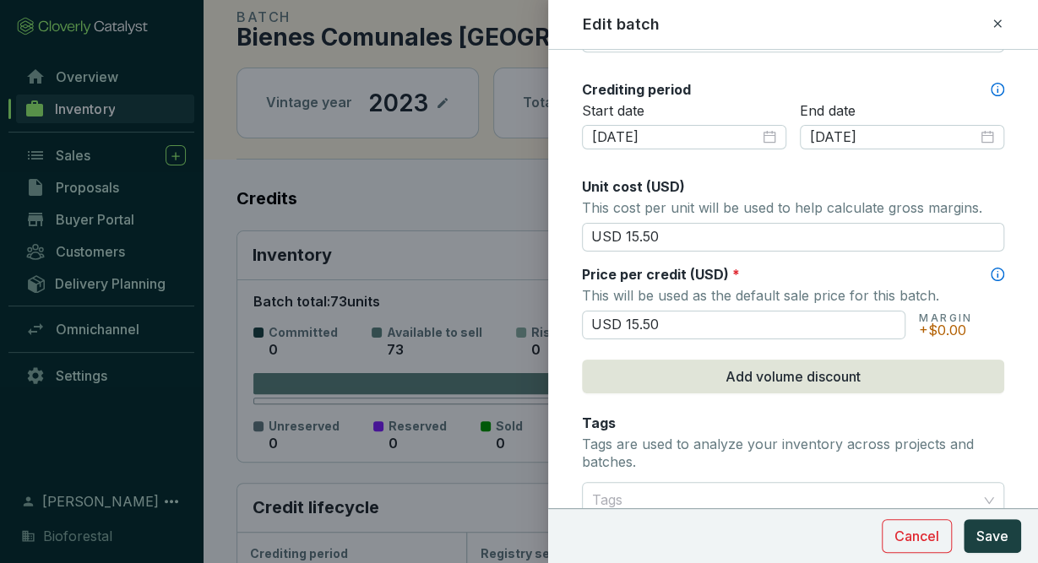
scroll to position [589, 0]
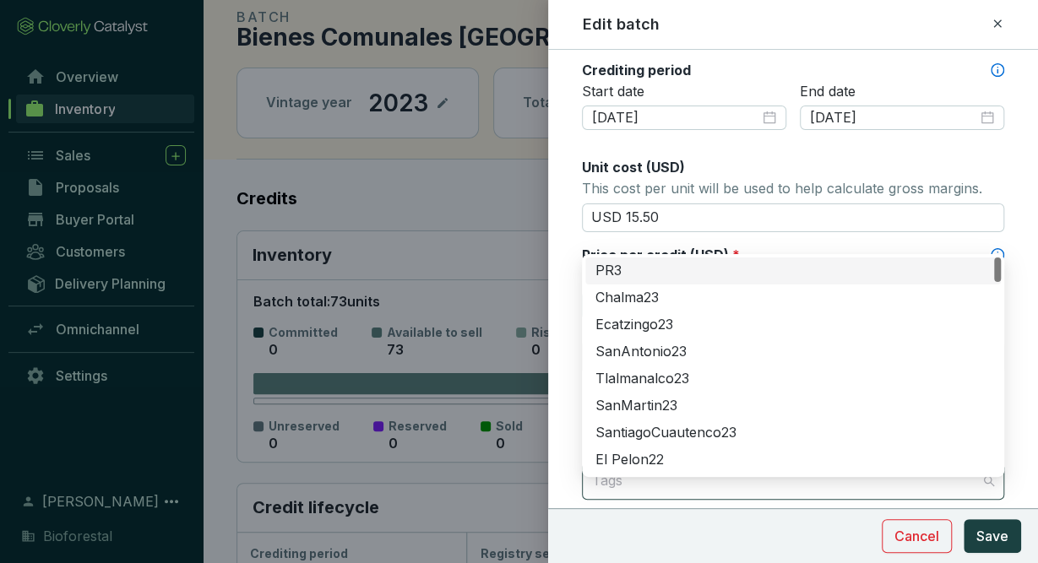
click at [745, 486] on div at bounding box center [783, 481] width 396 height 34
type input "iz"
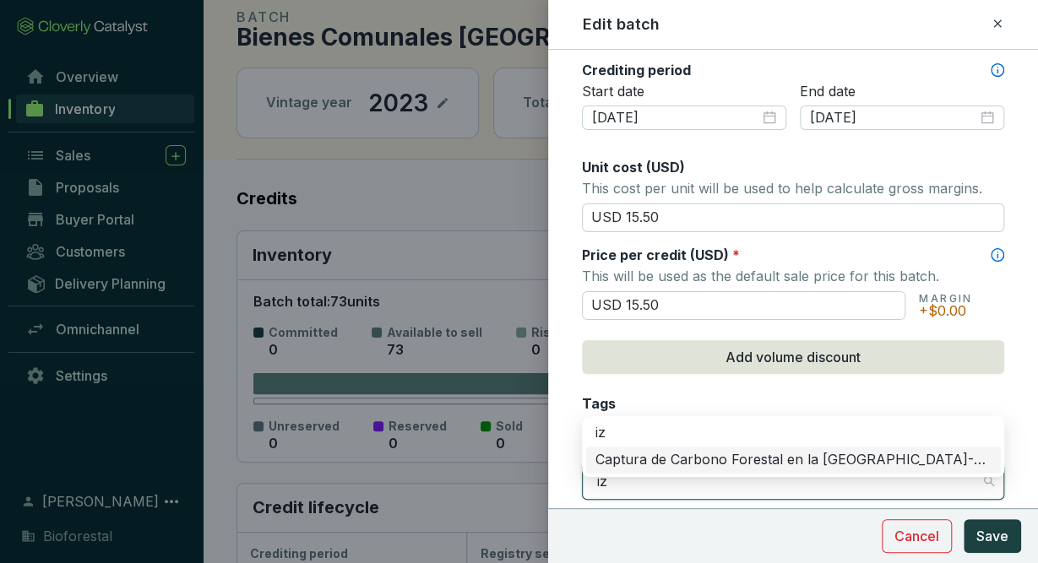
click at [859, 451] on div "Captura de Carbono Forestal en la [GEOGRAPHIC_DATA]-Popo" at bounding box center [792, 460] width 395 height 19
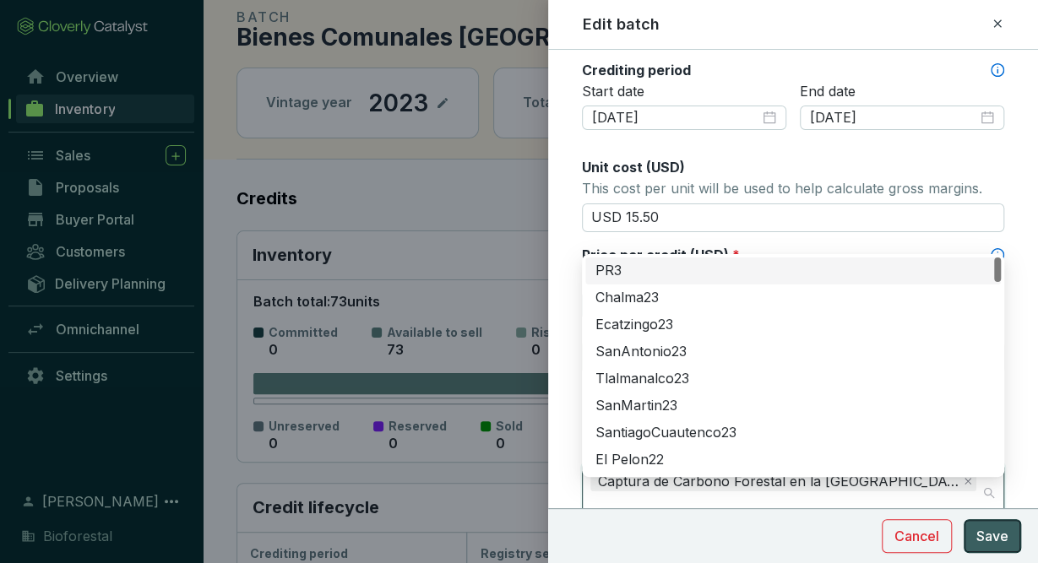
click at [991, 543] on span "Save" at bounding box center [992, 536] width 32 height 20
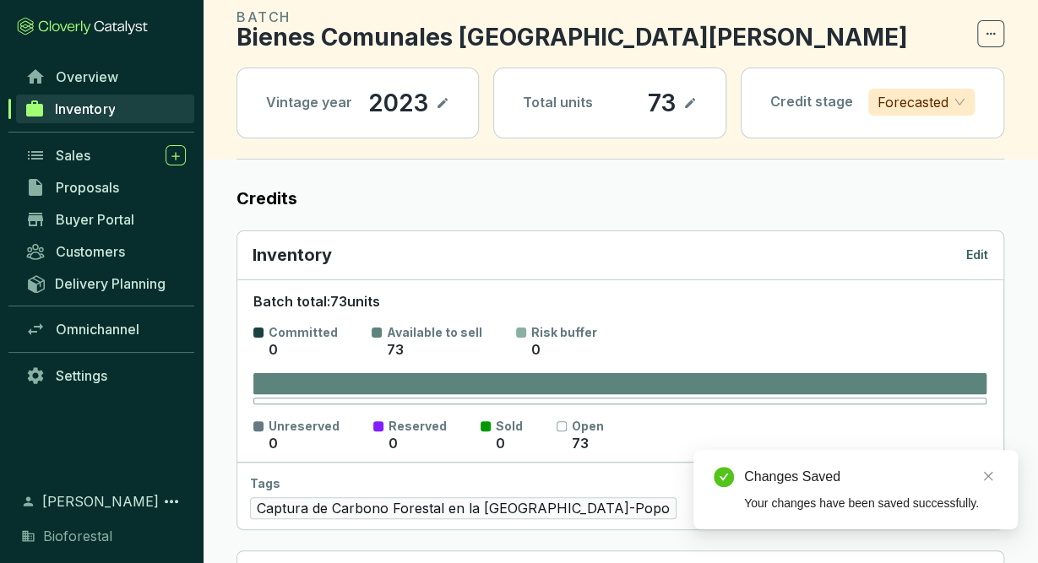
scroll to position [0, 0]
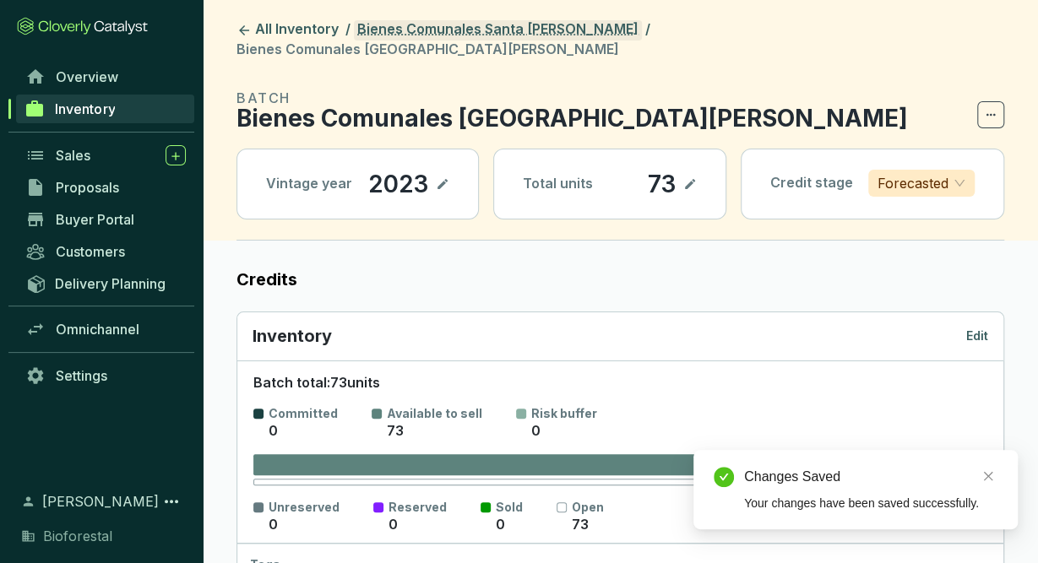
click at [520, 29] on link "Bienes Comunales Santa [PERSON_NAME]" at bounding box center [498, 30] width 288 height 20
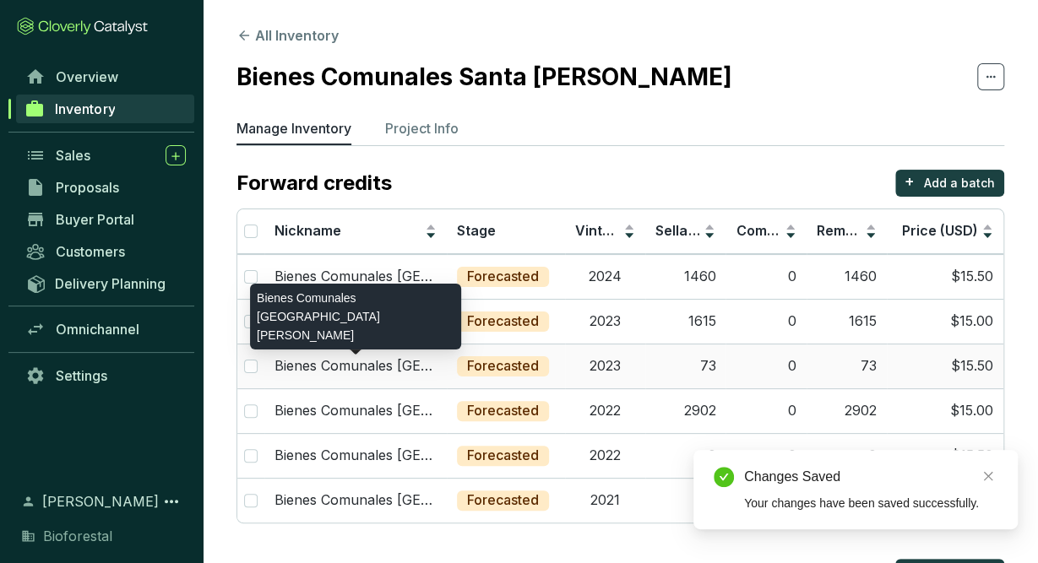
click at [408, 371] on p "Bienes Comunales Santa Isabel Chalma23" at bounding box center [355, 366] width 162 height 19
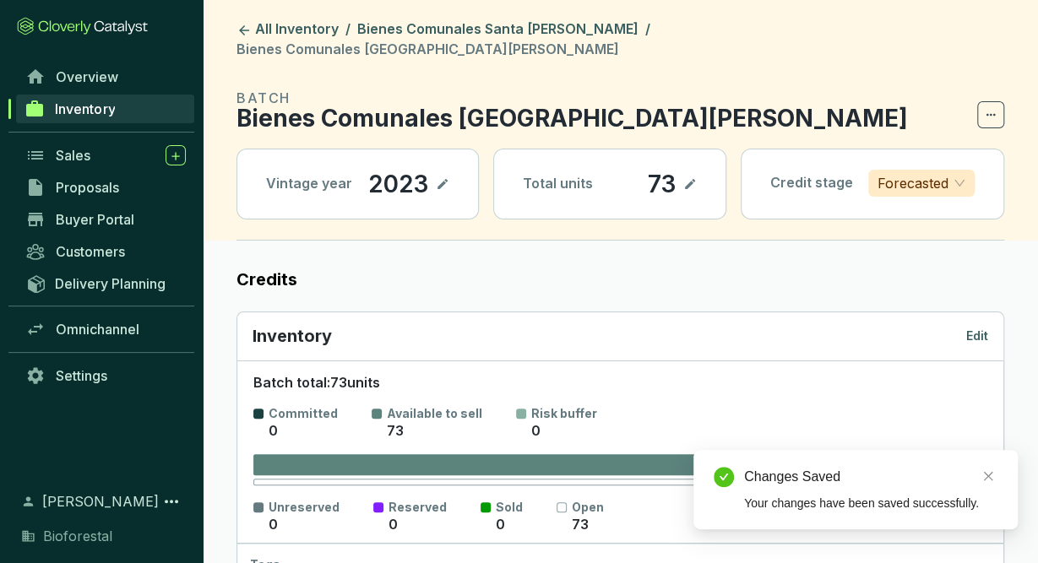
scroll to position [31, 0]
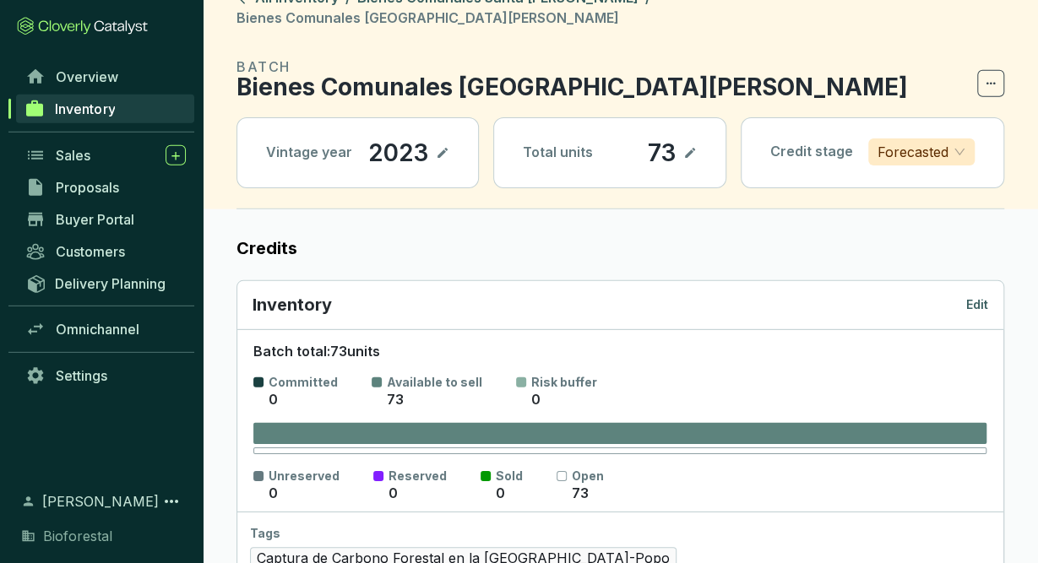
click at [986, 296] on p "Edit" at bounding box center [977, 304] width 22 height 17
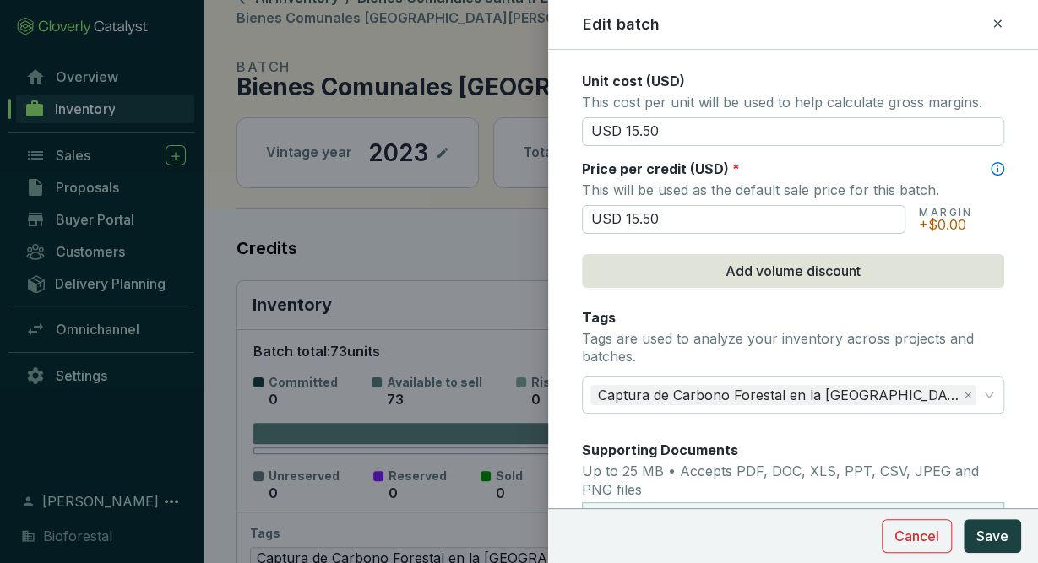
scroll to position [714, 0]
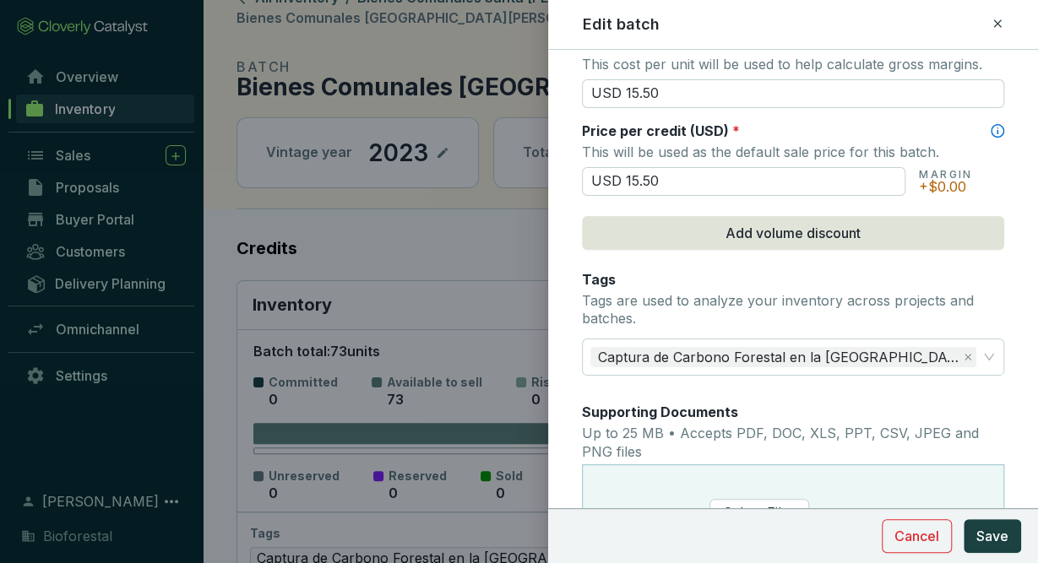
click at [997, 21] on icon at bounding box center [998, 24] width 14 height 20
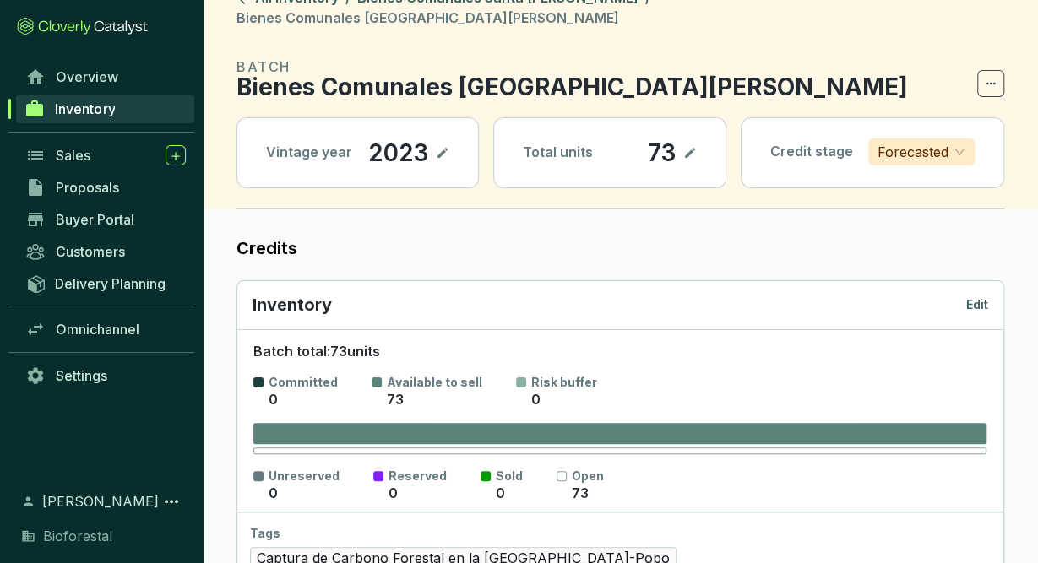
scroll to position [0, 0]
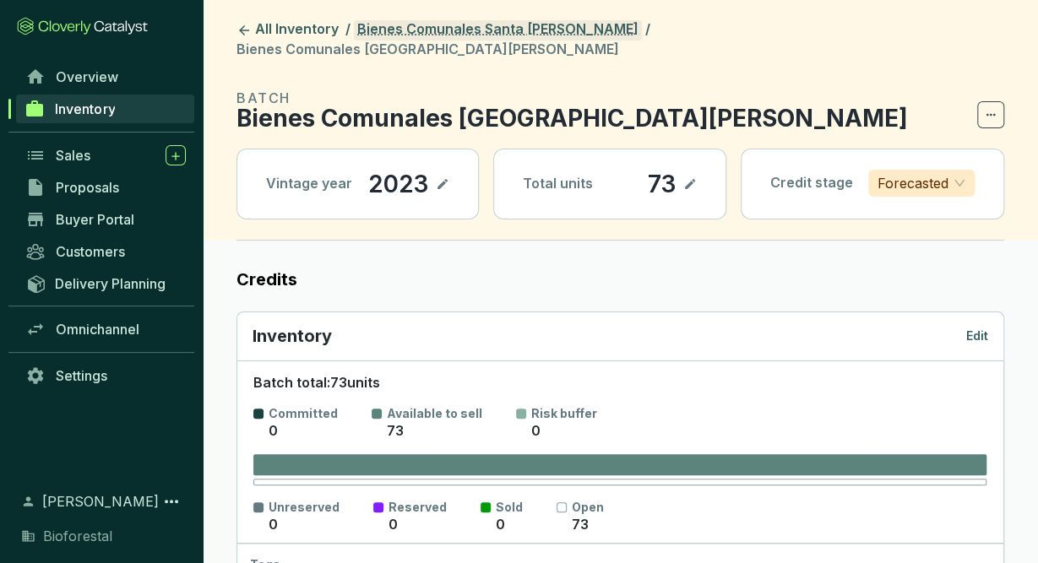
click at [584, 30] on link "Bienes Comunales Santa [PERSON_NAME]" at bounding box center [498, 30] width 288 height 20
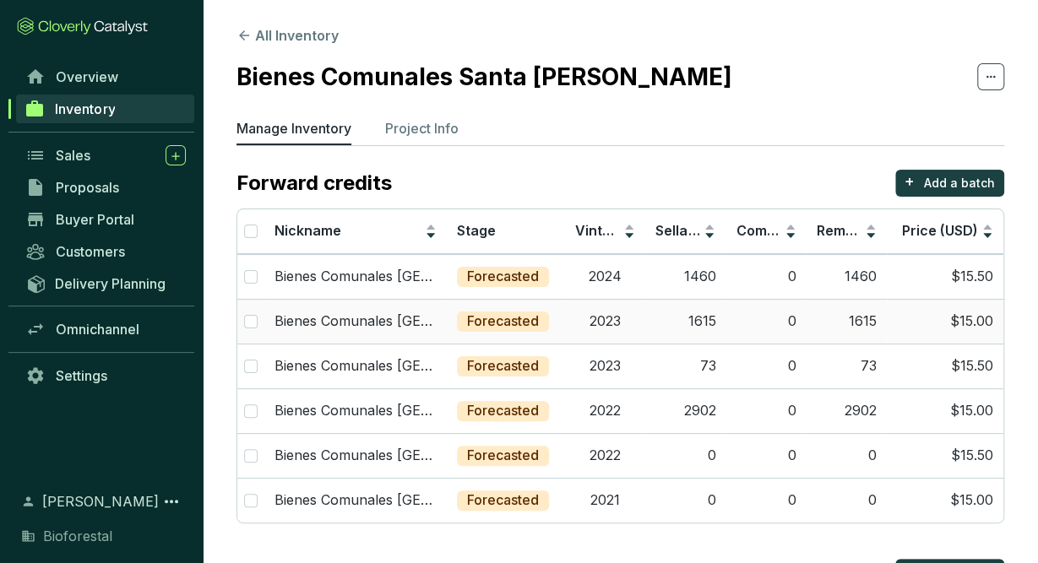
click at [600, 335] on td "2023" at bounding box center [605, 321] width 80 height 45
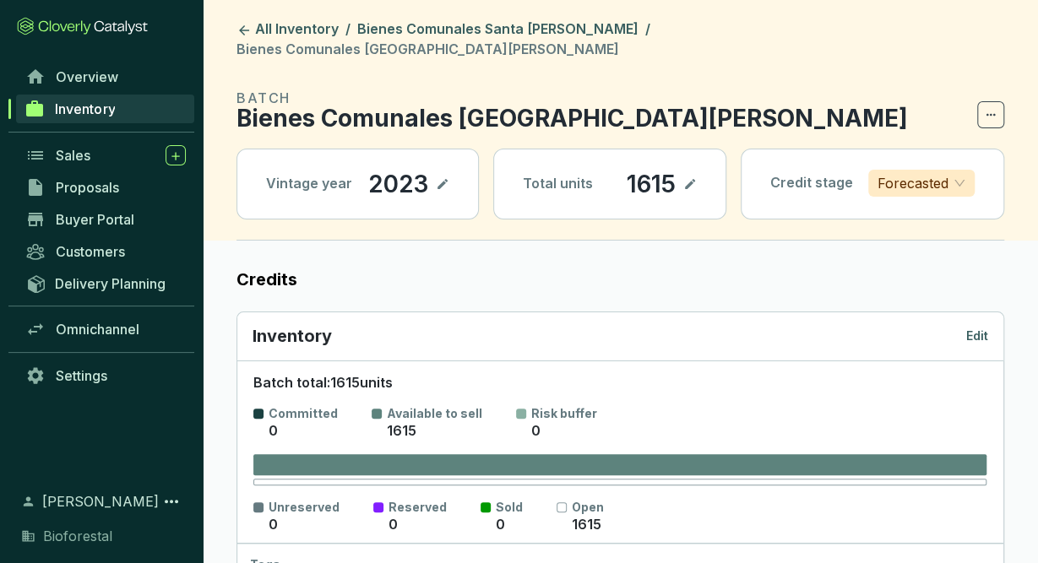
click at [982, 328] on p "Edit" at bounding box center [977, 336] width 22 height 17
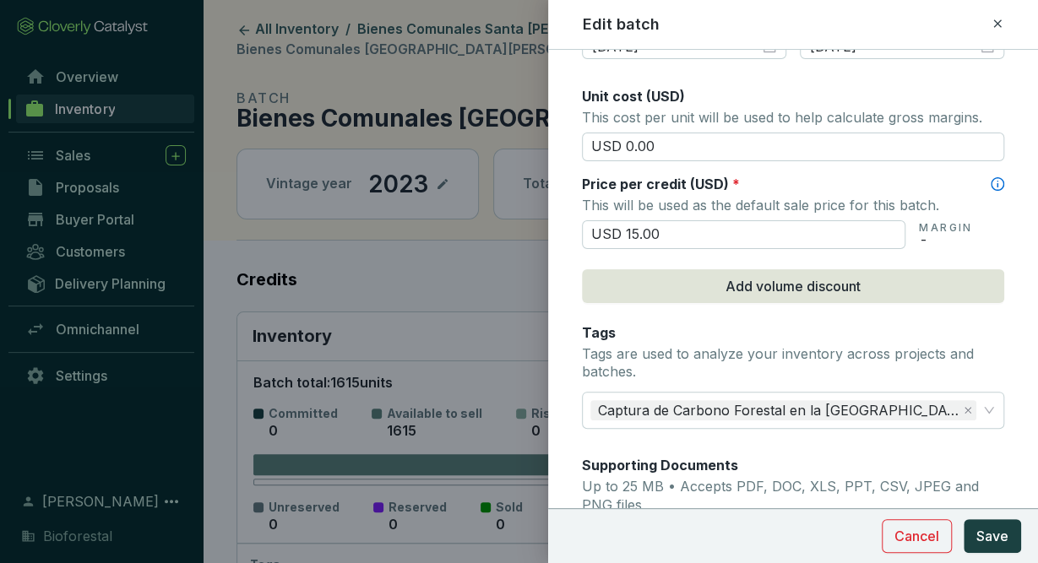
scroll to position [665, 0]
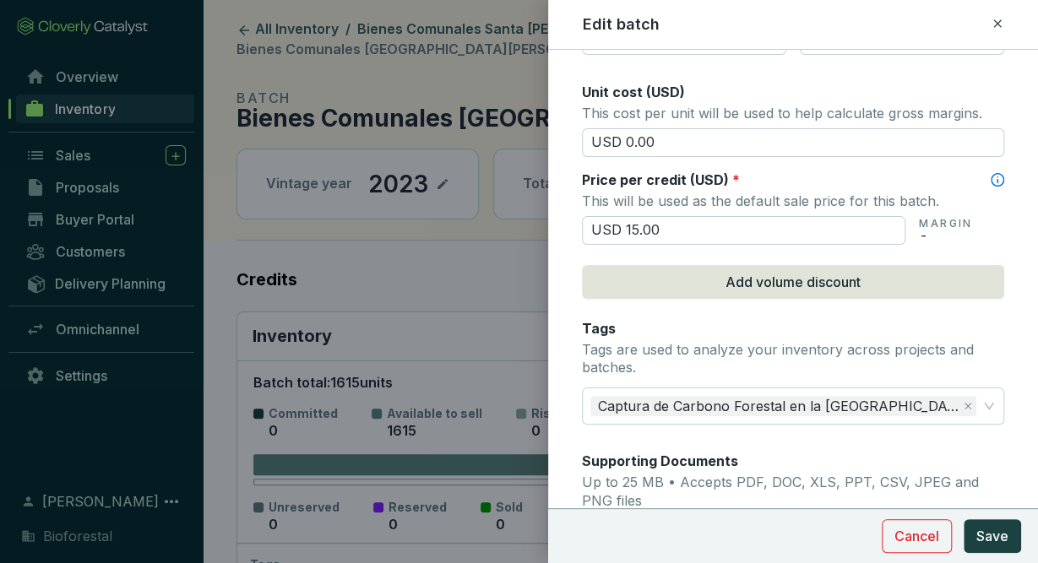
click at [999, 24] on icon at bounding box center [998, 24] width 14 height 20
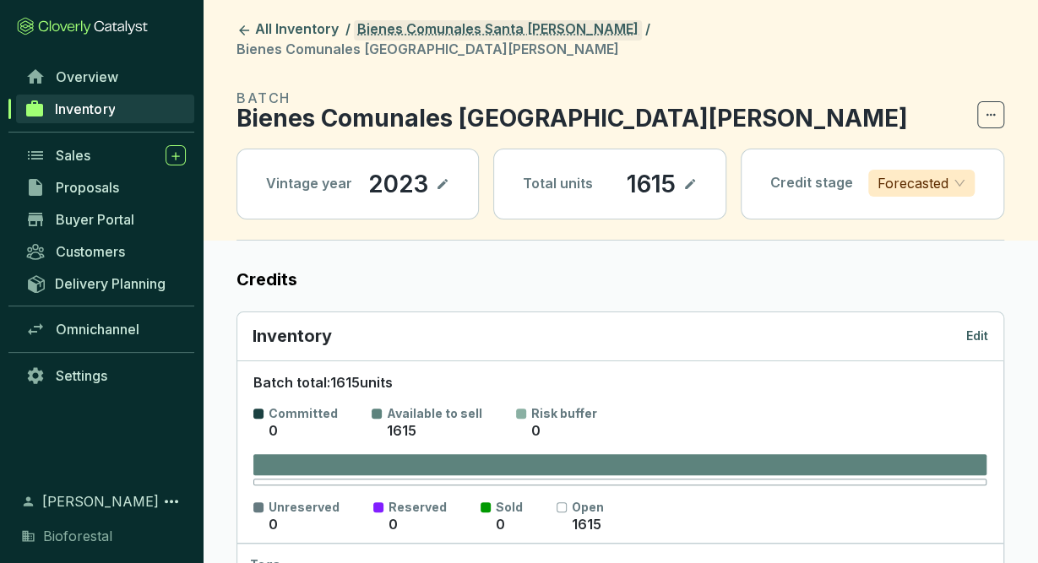
click at [593, 33] on link "Bienes Comunales Santa [PERSON_NAME]" at bounding box center [498, 30] width 288 height 20
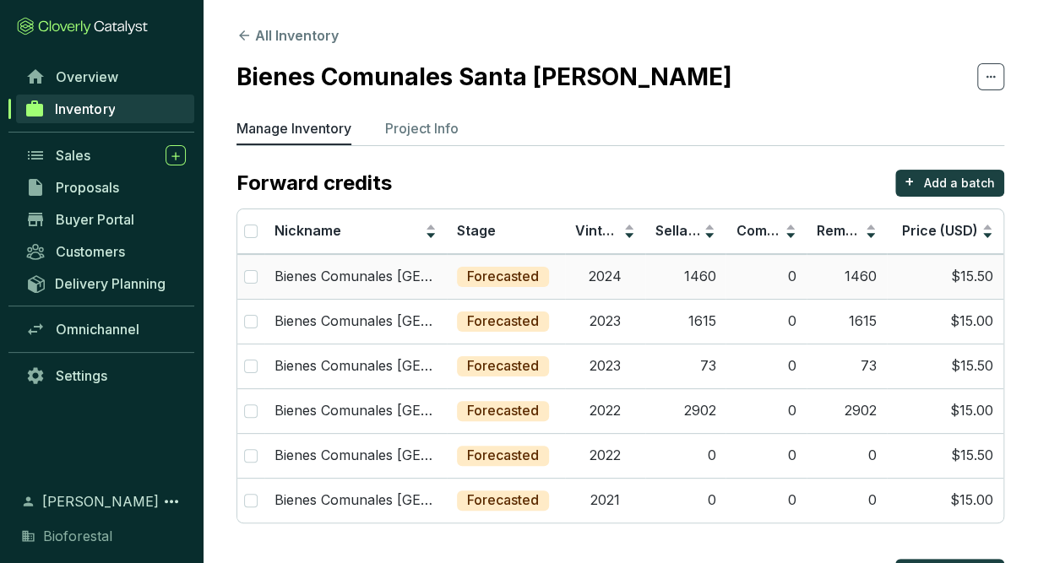
click at [570, 266] on td "2024" at bounding box center [605, 276] width 80 height 45
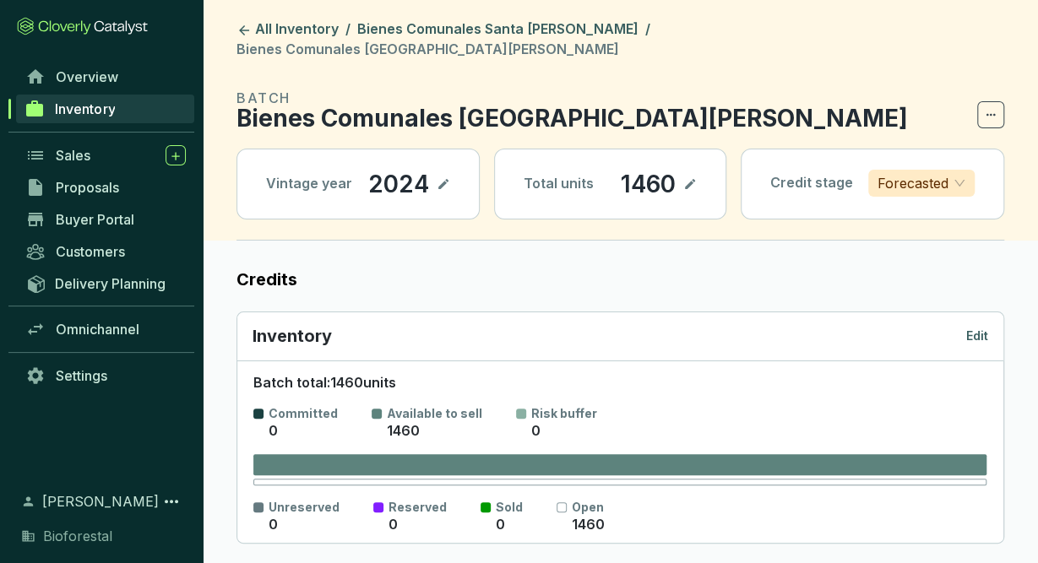
click at [975, 328] on p "Edit" at bounding box center [977, 336] width 22 height 17
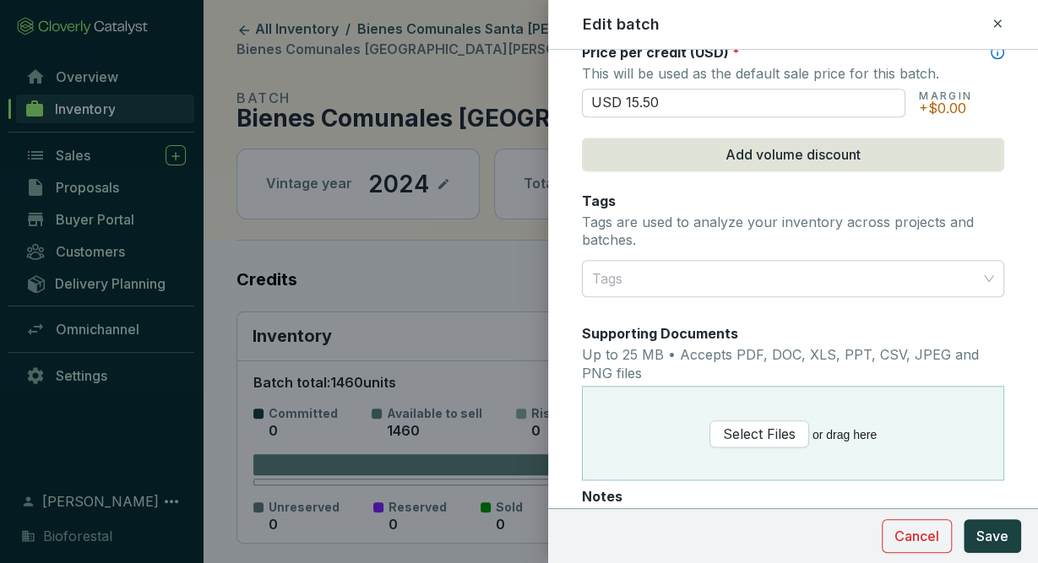
scroll to position [790, 0]
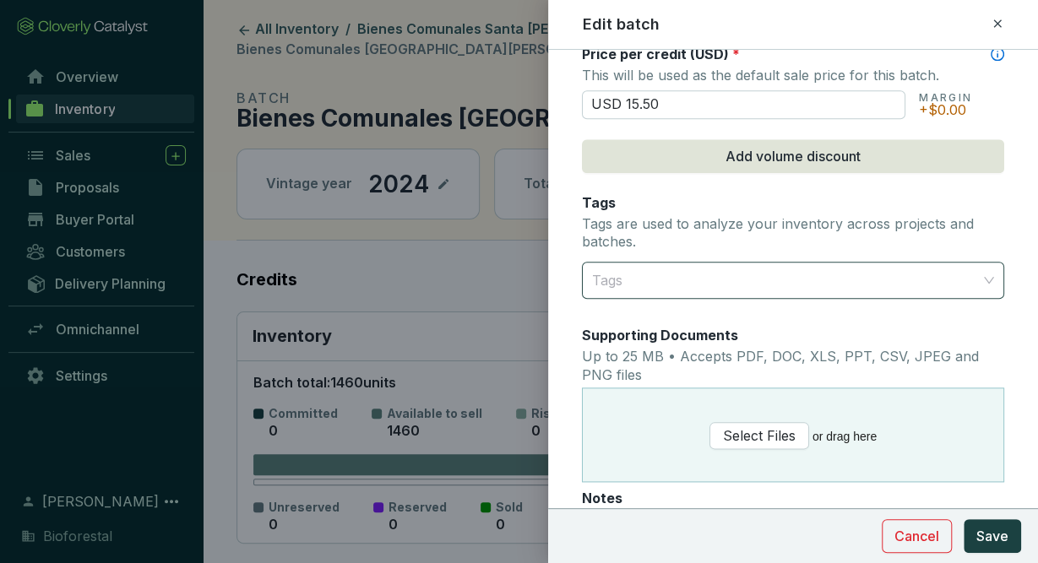
click at [940, 269] on div at bounding box center [783, 280] width 396 height 34
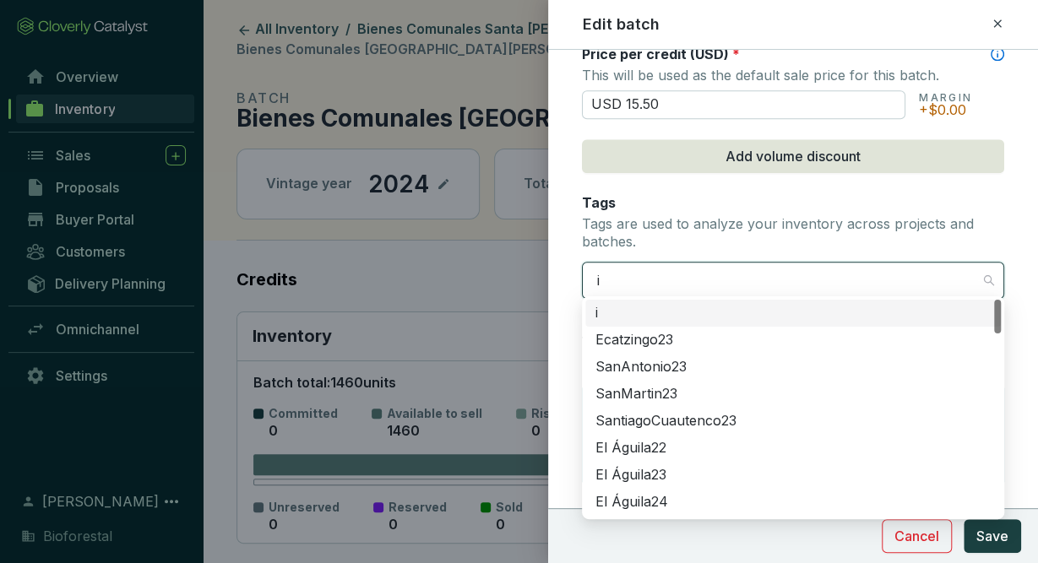
type input "iz"
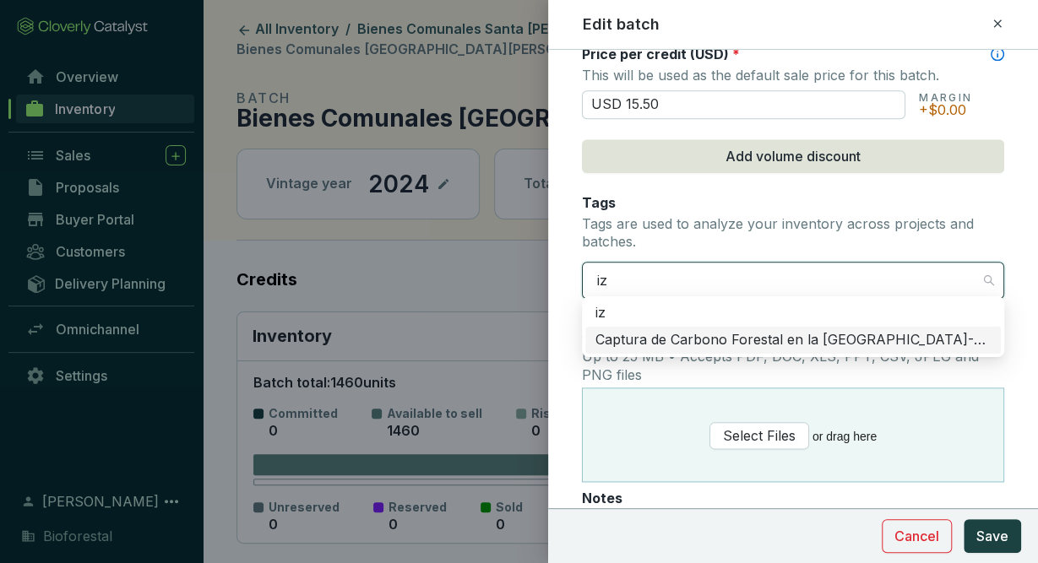
click at [932, 340] on div "Captura de Carbono Forestal en la [GEOGRAPHIC_DATA]-Popo" at bounding box center [792, 340] width 395 height 19
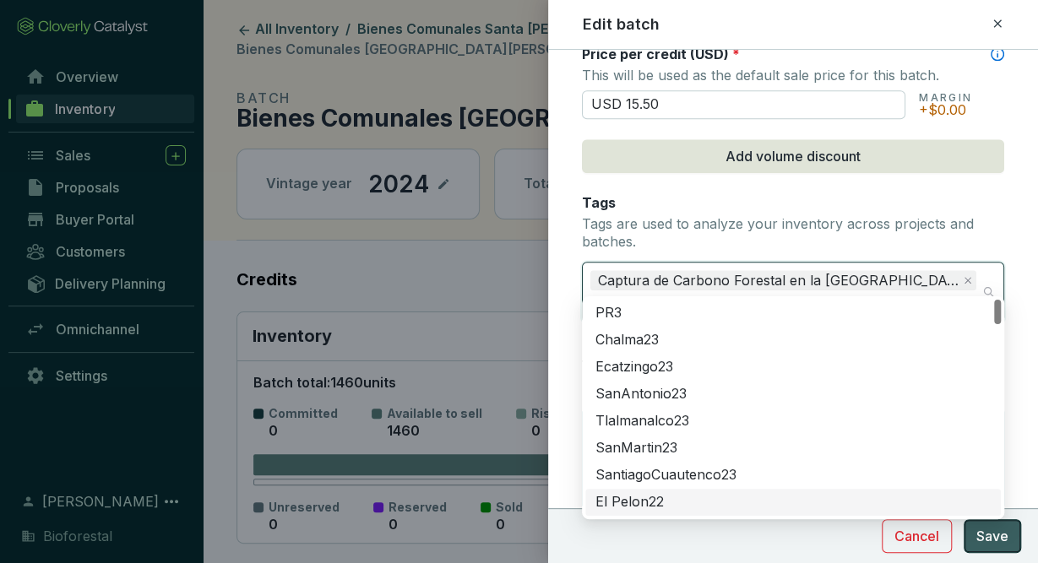
click at [1017, 546] on button "Save" at bounding box center [992, 536] width 57 height 34
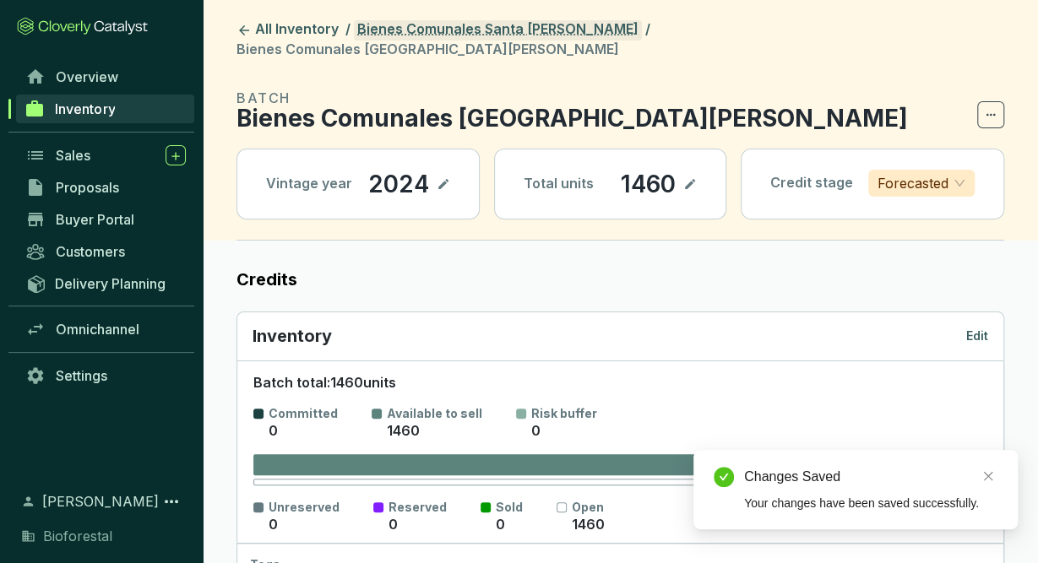
click at [568, 25] on link "Bienes Comunales Santa [PERSON_NAME]" at bounding box center [498, 30] width 288 height 20
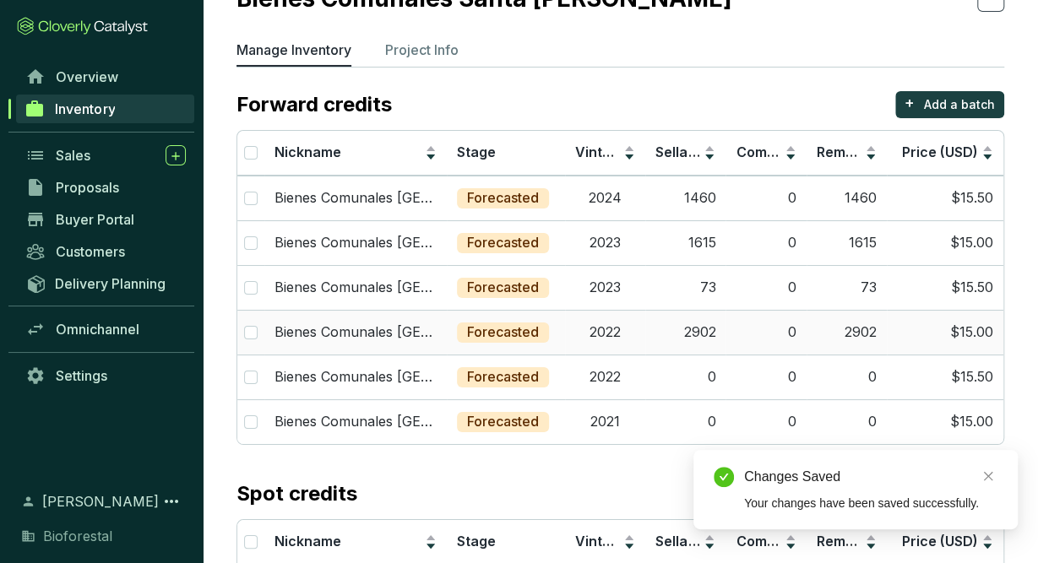
scroll to position [96, 0]
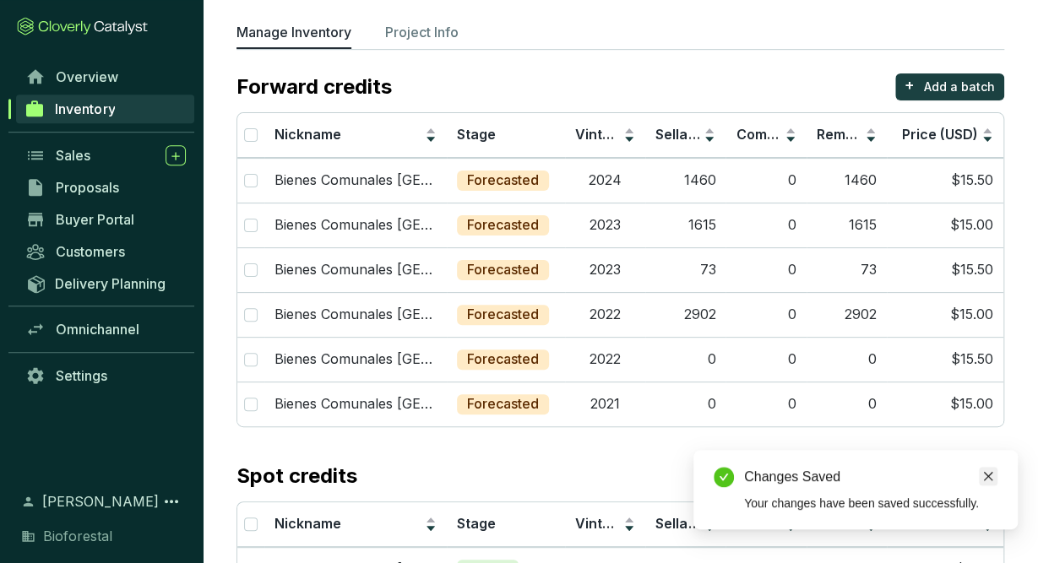
click at [992, 472] on icon "close" at bounding box center [988, 476] width 12 height 12
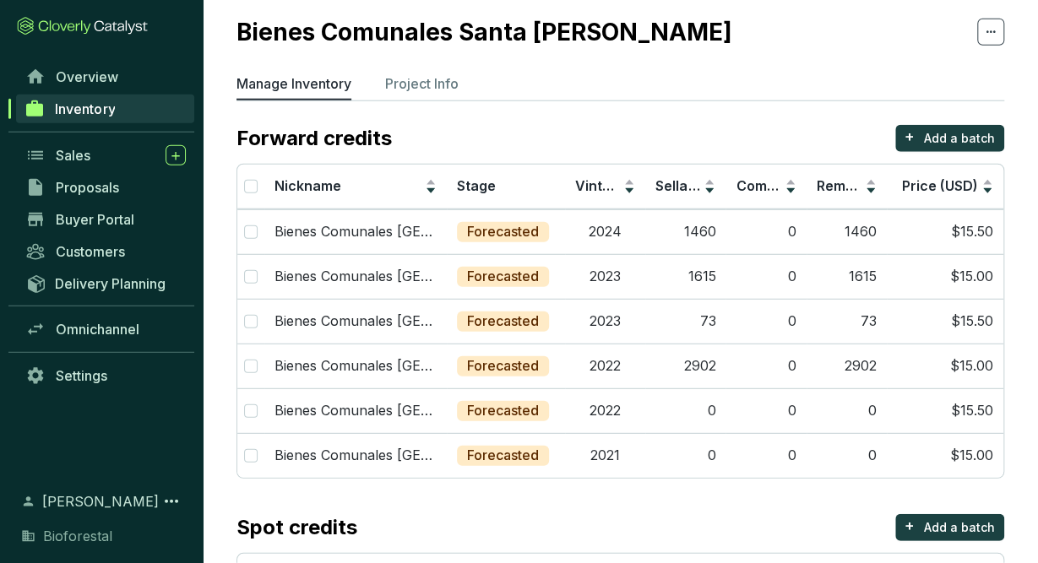
scroll to position [43, 0]
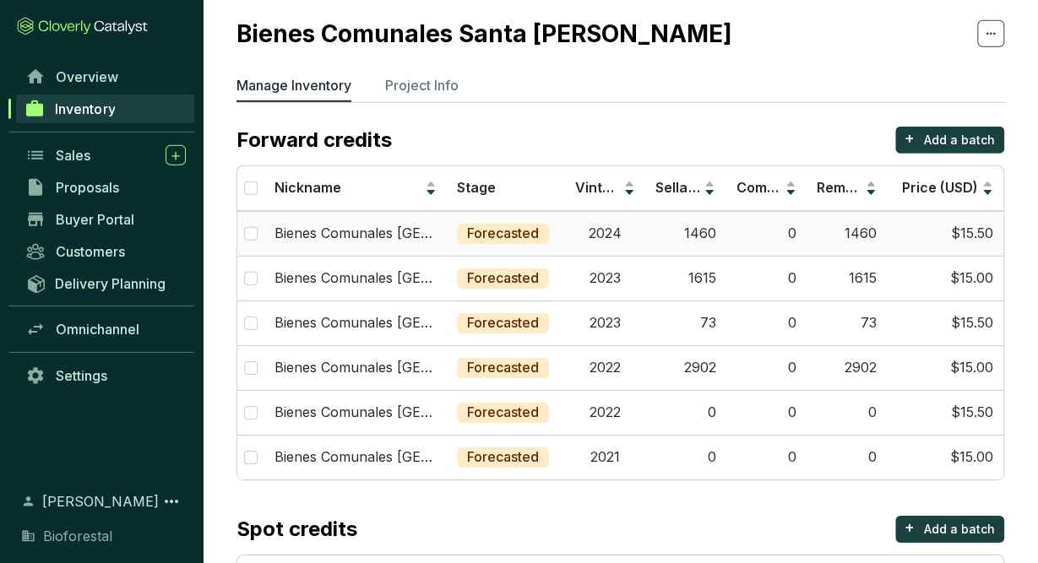
click at [742, 233] on td "0" at bounding box center [765, 233] width 80 height 45
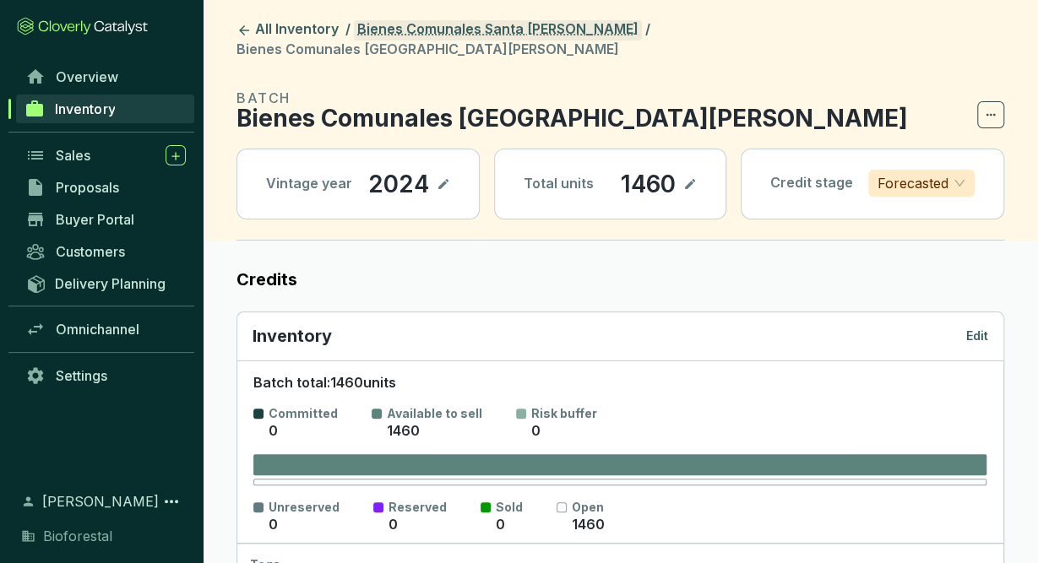
click at [550, 35] on link "Bienes Comunales Santa [PERSON_NAME]" at bounding box center [498, 30] width 288 height 20
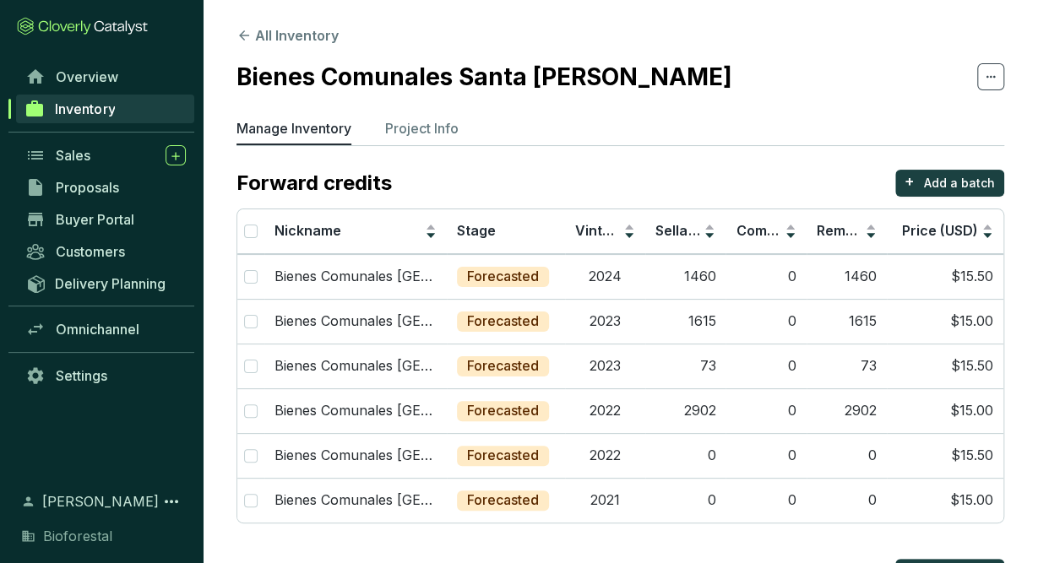
click at [160, 106] on link "Inventory" at bounding box center [105, 109] width 178 height 29
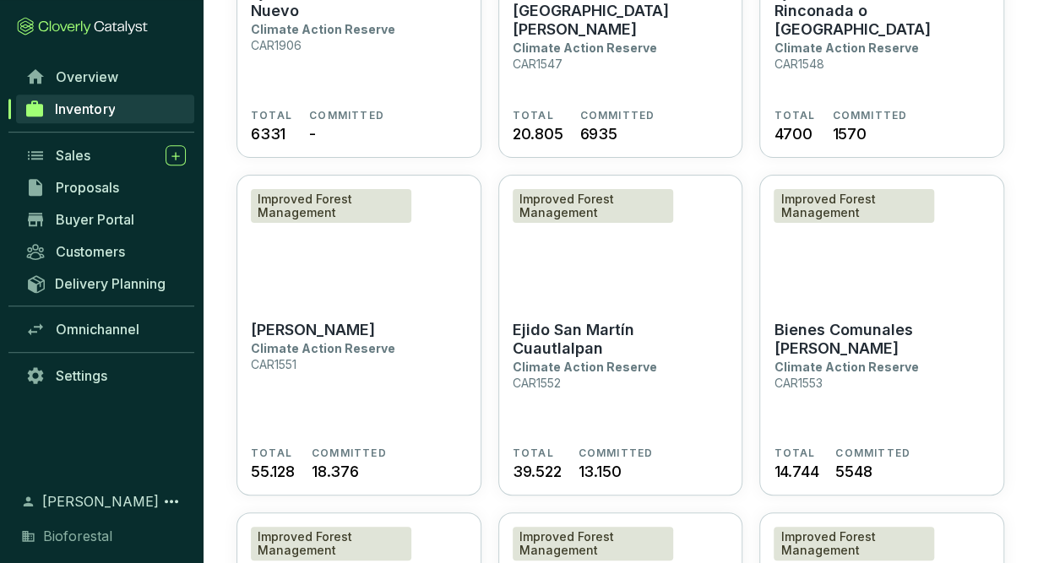
scroll to position [3121, 0]
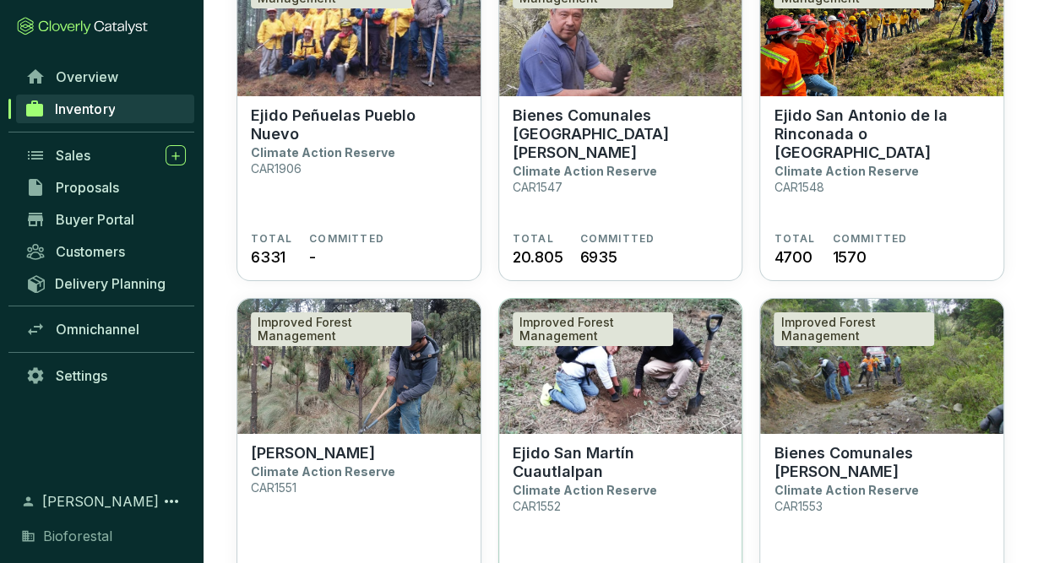
scroll to position [2893, 0]
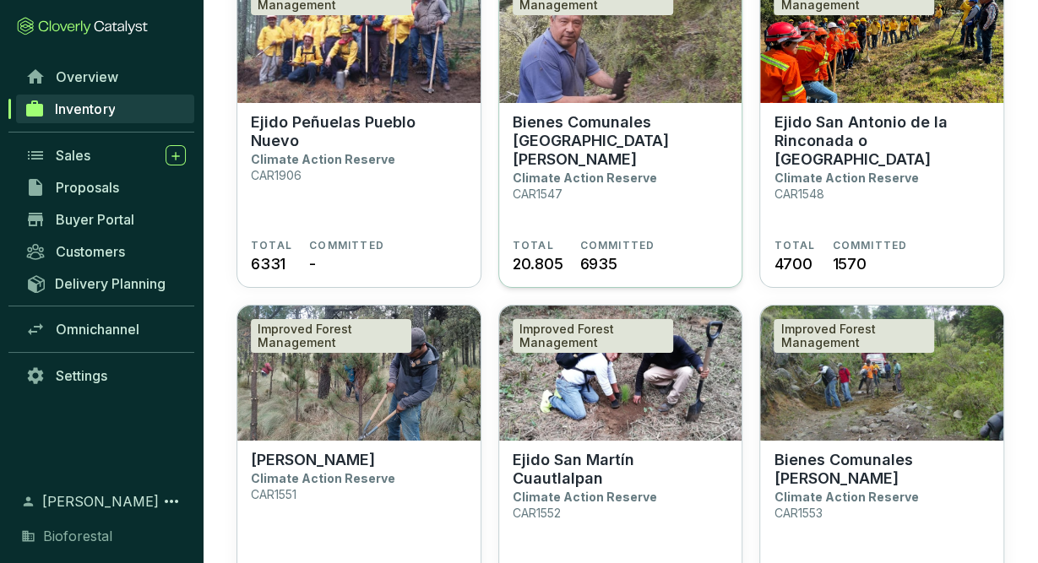
click at [650, 99] on img at bounding box center [620, 35] width 243 height 135
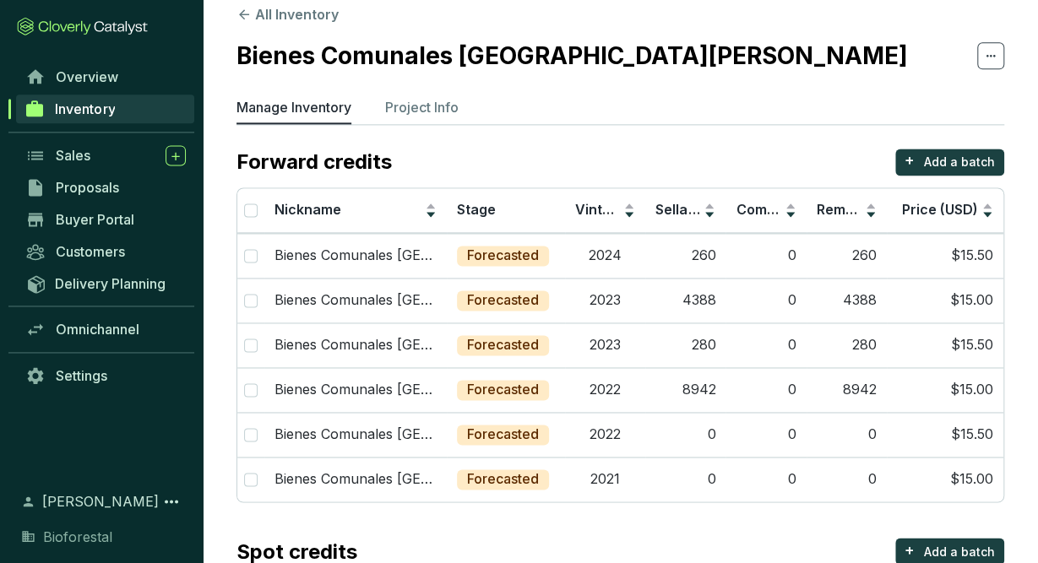
scroll to position [199, 0]
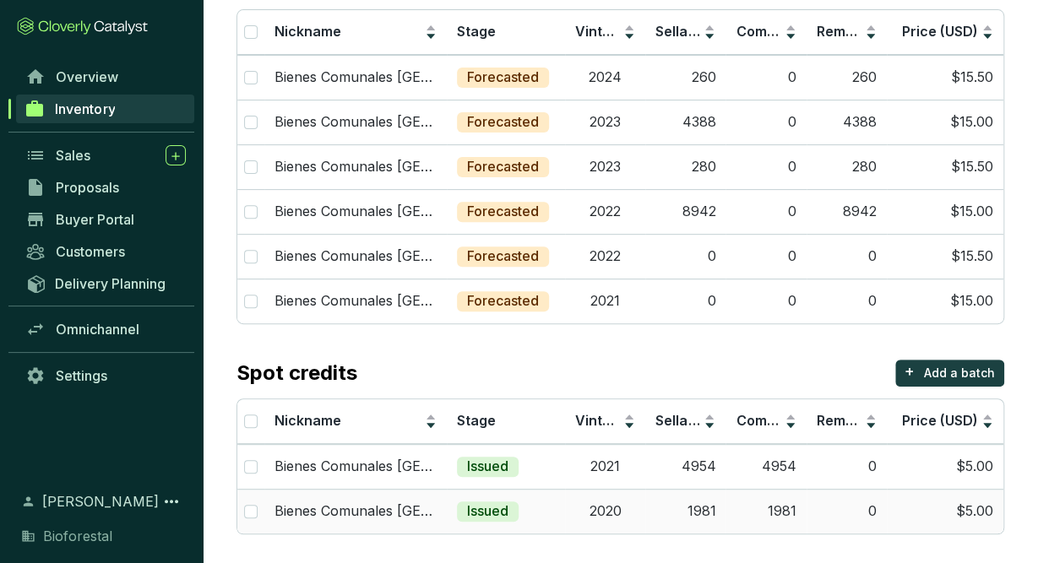
click at [570, 513] on td "2020" at bounding box center [605, 511] width 80 height 45
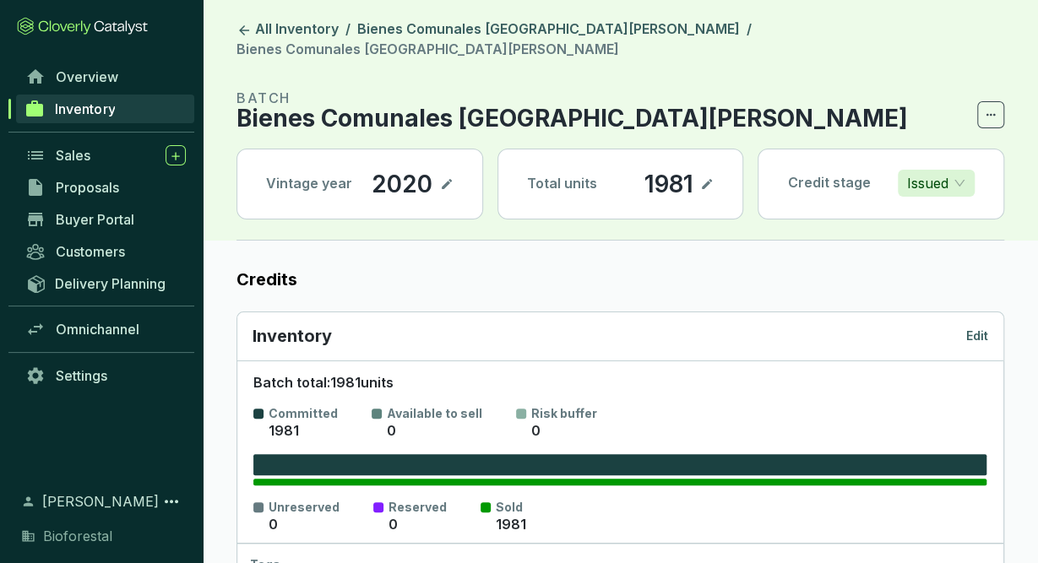
click at [979, 328] on p "Edit" at bounding box center [977, 336] width 22 height 17
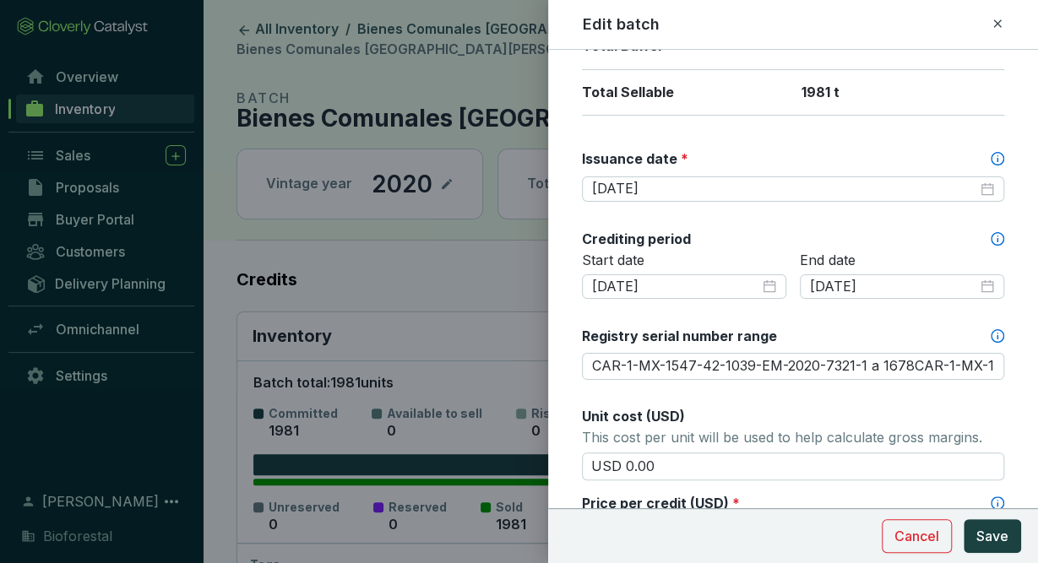
scroll to position [424, 0]
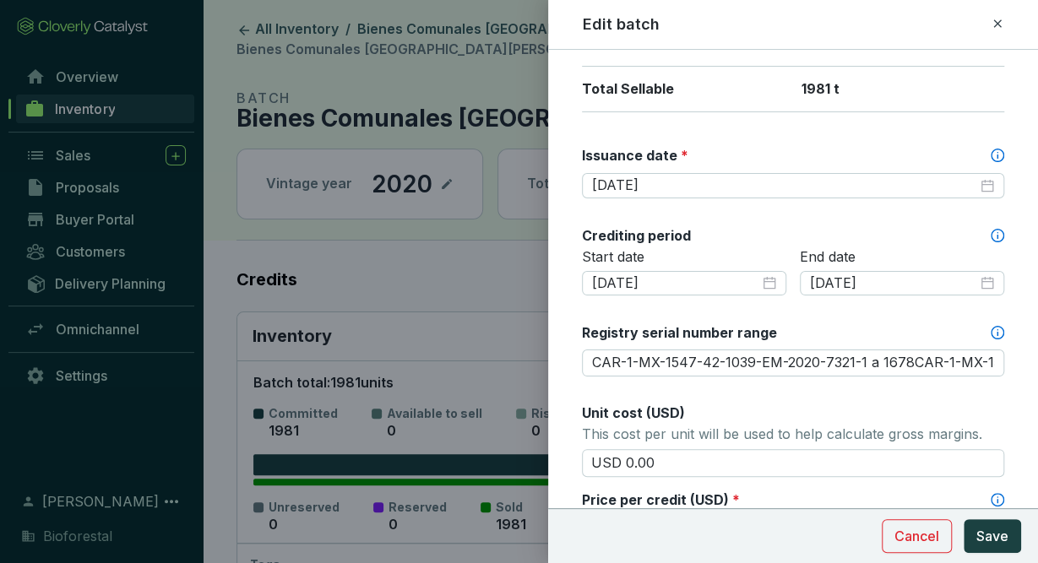
click at [997, 15] on icon at bounding box center [998, 24] width 14 height 20
type input "CAR-1-MX-1547-42-1039-EM-2020-7321-1 a 1678CAR-1-MX-1547-42-1039-EM-2020-7319-1…"
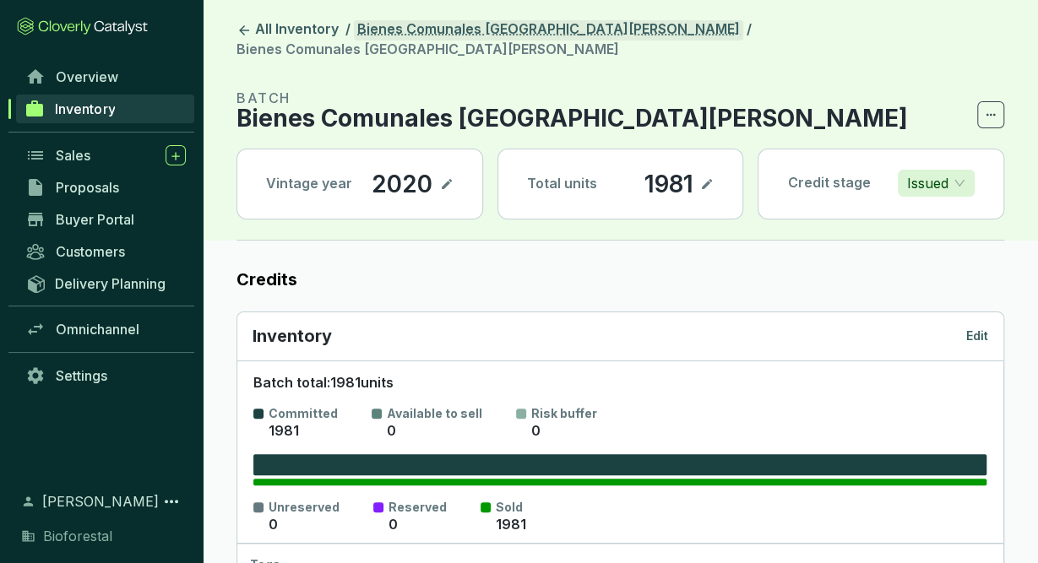
click at [595, 25] on link "Bienes Comunales [GEOGRAPHIC_DATA][PERSON_NAME]" at bounding box center [548, 30] width 389 height 20
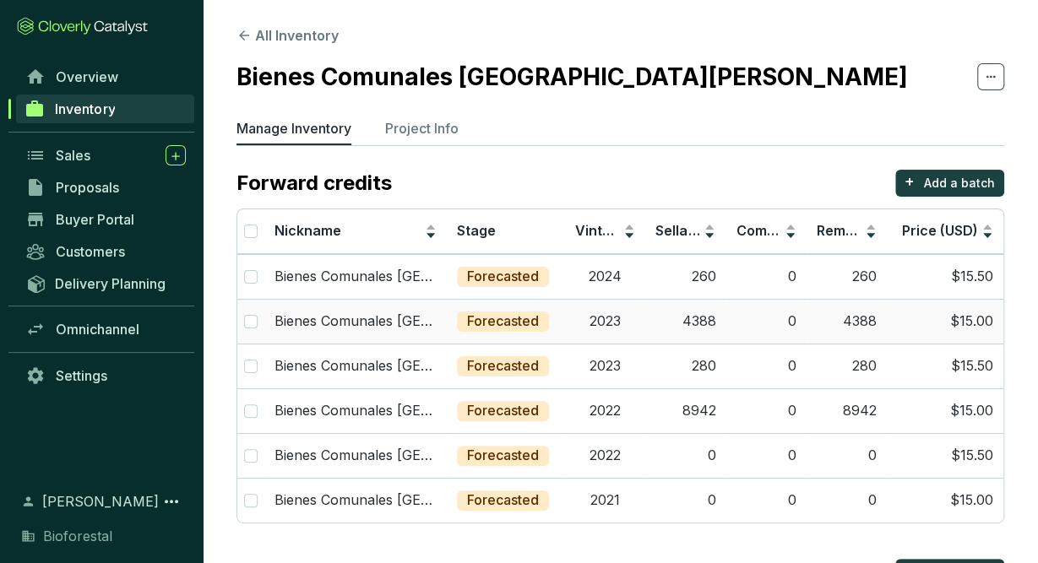
scroll to position [199, 0]
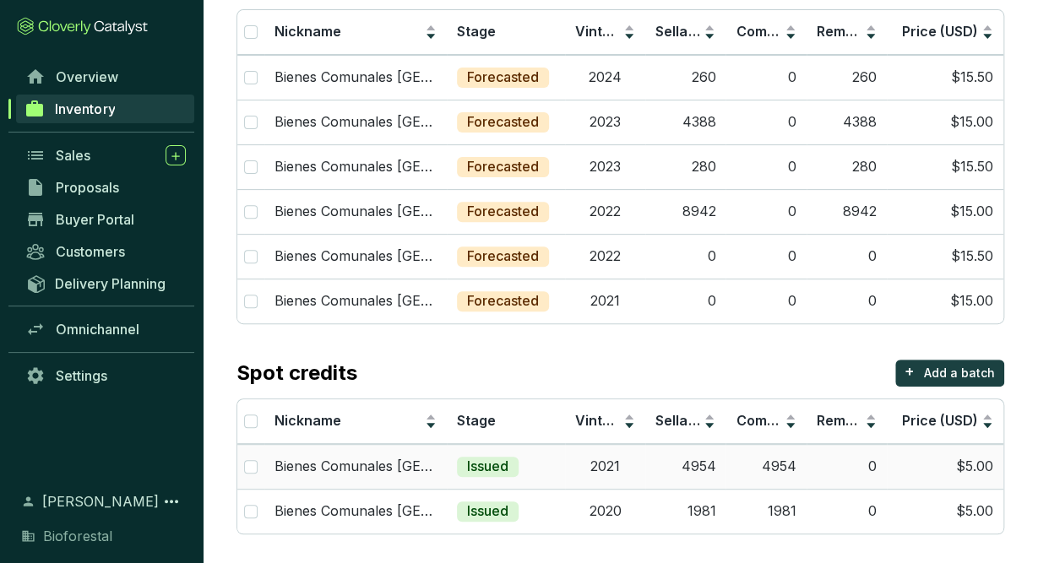
click at [606, 470] on td "2021" at bounding box center [605, 466] width 80 height 45
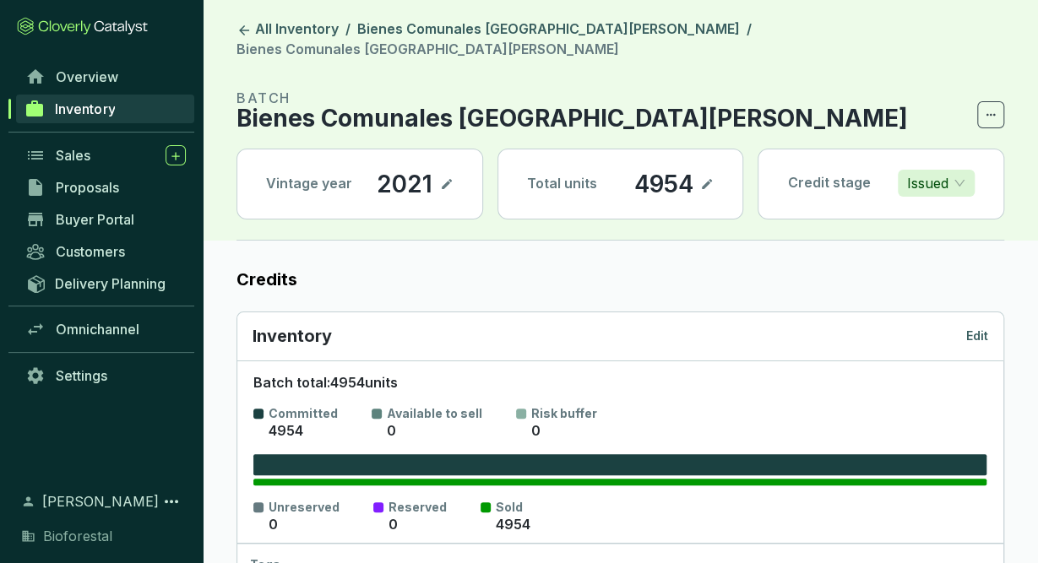
click at [984, 328] on p "Edit" at bounding box center [977, 336] width 22 height 17
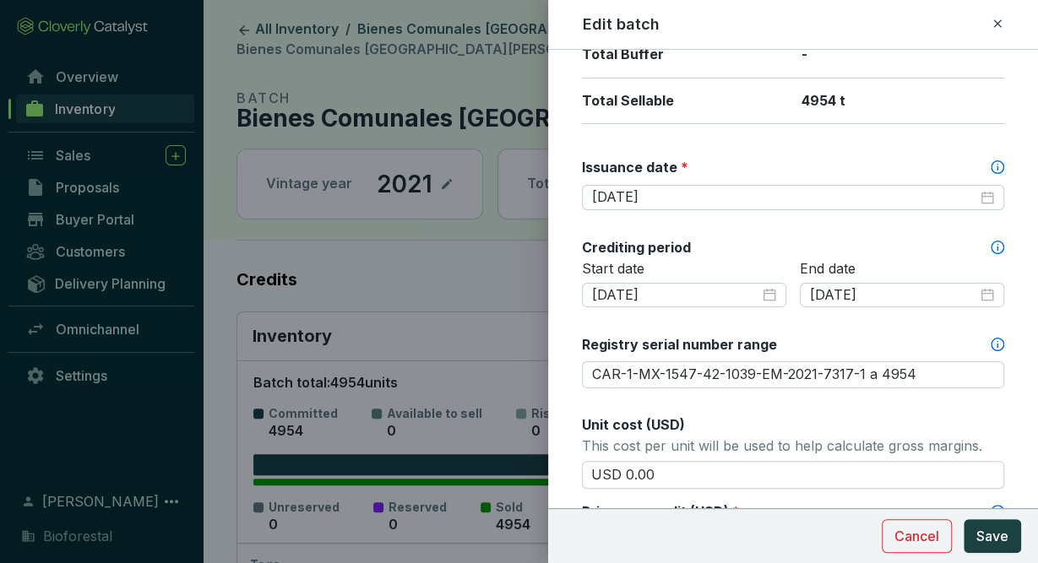
scroll to position [417, 0]
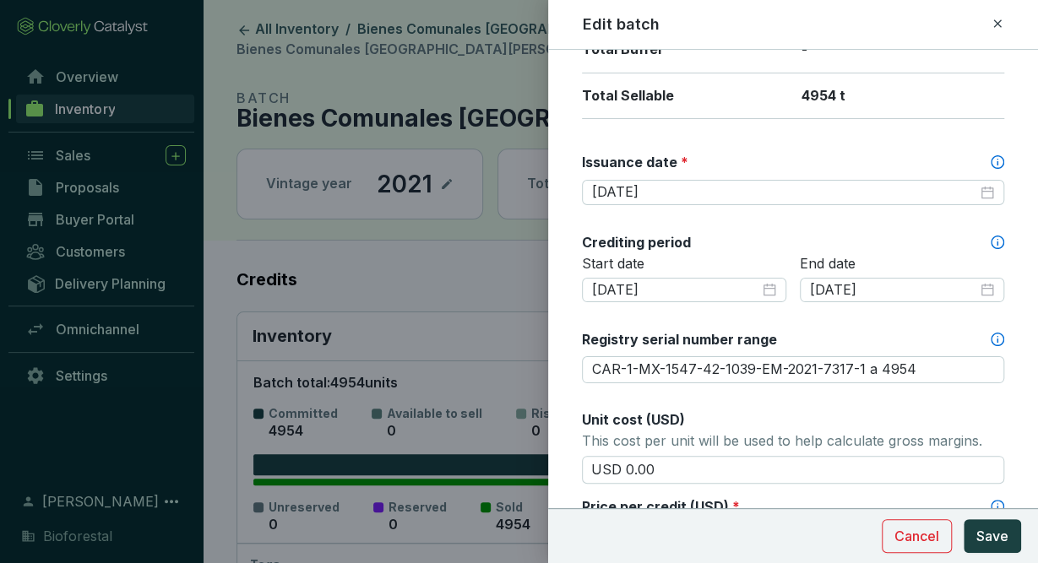
click at [477, 30] on div at bounding box center [519, 281] width 1038 height 563
drag, startPoint x: 1004, startPoint y: 30, endPoint x: 996, endPoint y: 26, distance: 9.1
click at [996, 26] on div "Edit batch" at bounding box center [792, 25] width 449 height 22
click at [996, 26] on icon at bounding box center [998, 24] width 14 height 20
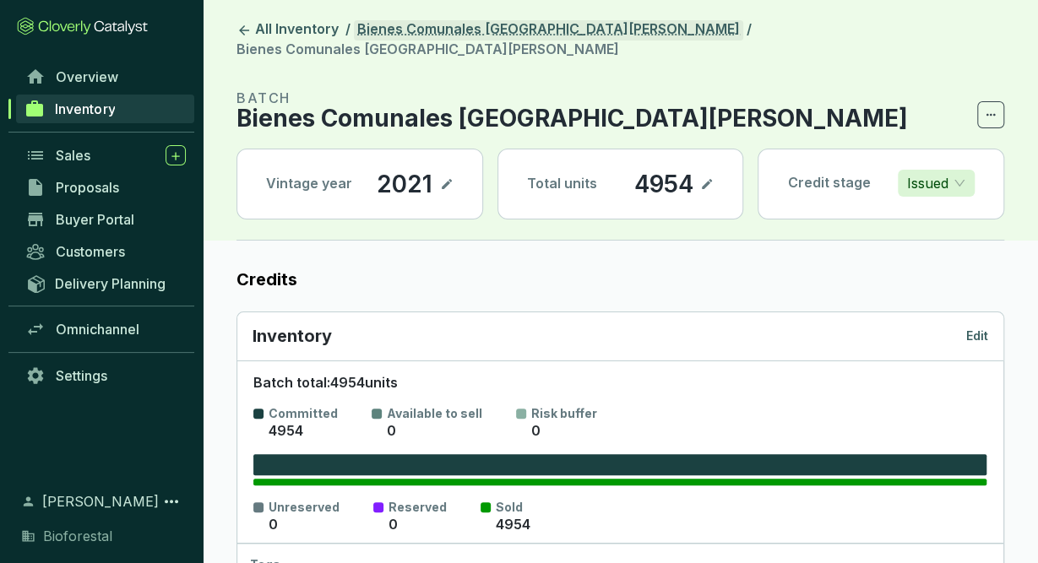
click at [469, 30] on link "Bienes Comunales [GEOGRAPHIC_DATA][PERSON_NAME]" at bounding box center [548, 30] width 389 height 20
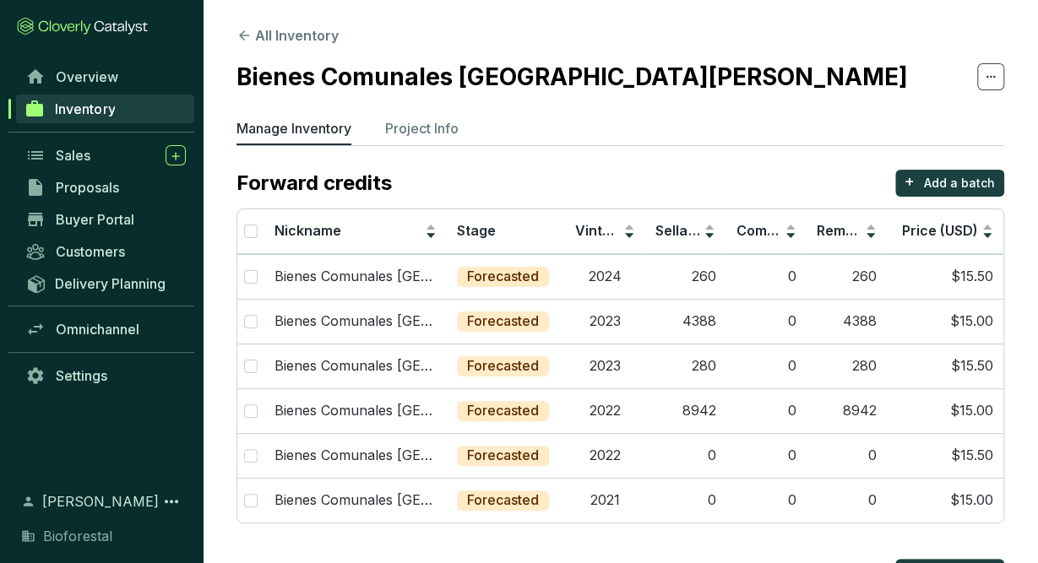
scroll to position [199, 0]
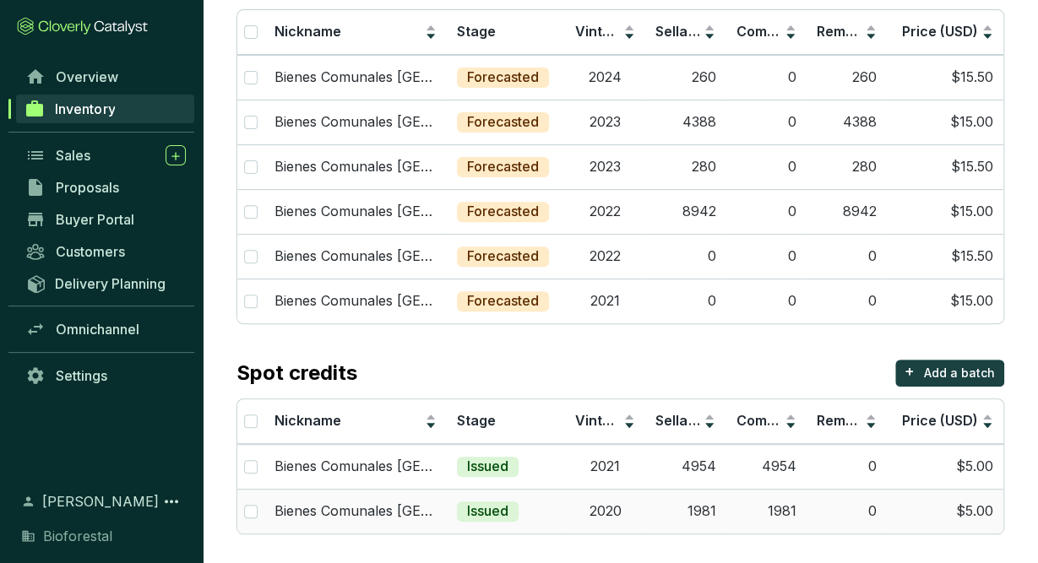
click at [661, 517] on td "1981" at bounding box center [685, 511] width 80 height 45
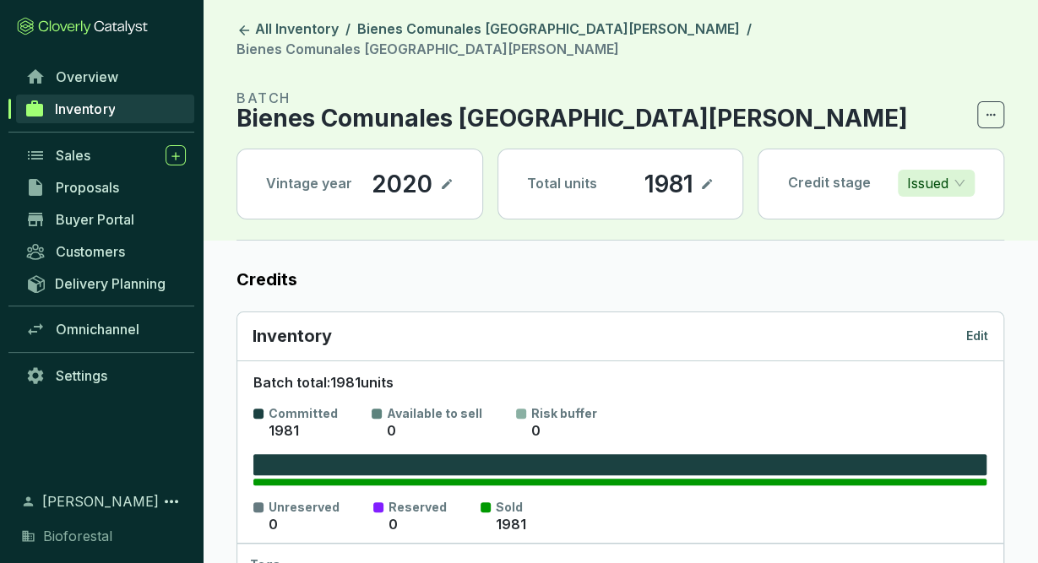
click at [974, 328] on p "Edit" at bounding box center [977, 336] width 22 height 17
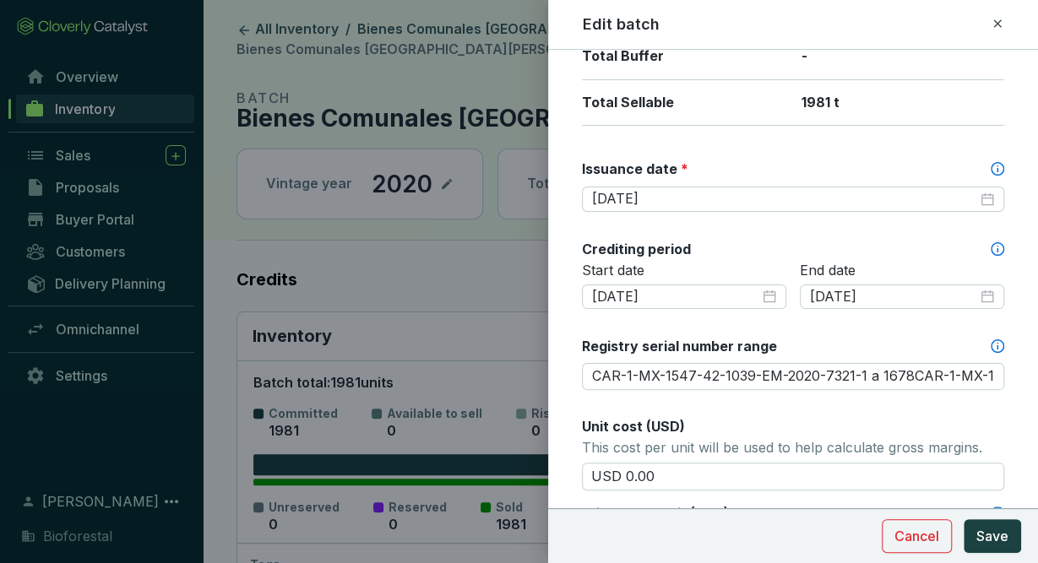
scroll to position [415, 0]
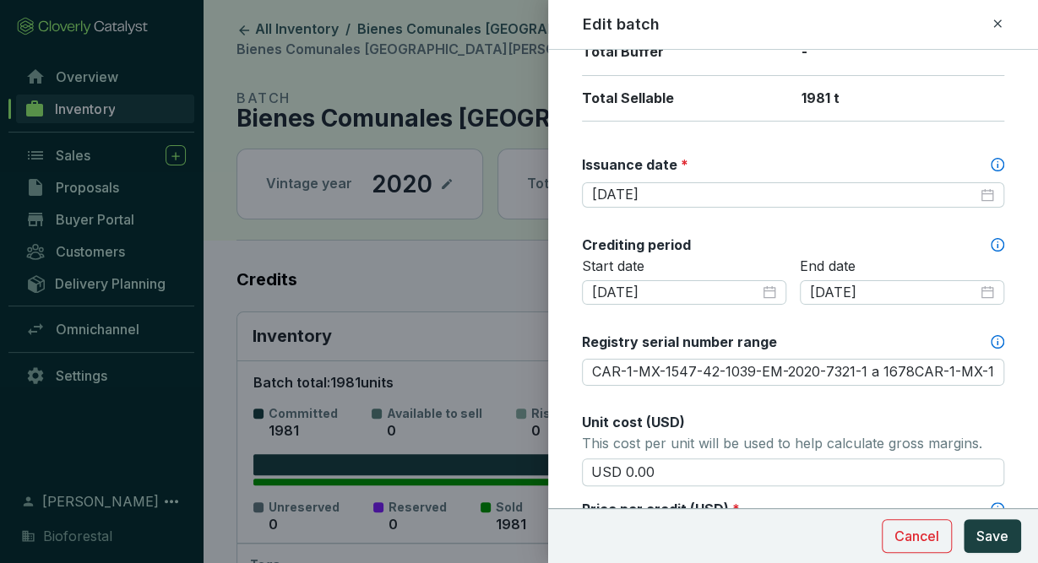
click at [1000, 24] on icon at bounding box center [998, 24] width 14 height 20
type input "CAR-1-MX-1547-42-1039-EM-2020-7321-1 a 1678CAR-1-MX-1547-42-1039-EM-2020-7319-1…"
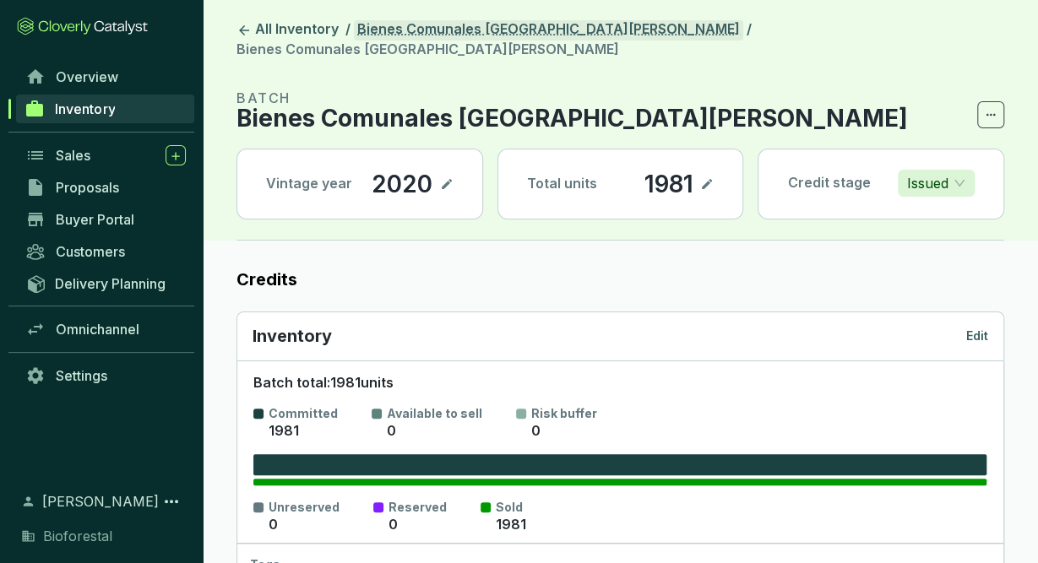
click at [557, 26] on link "Bienes Comunales [GEOGRAPHIC_DATA][PERSON_NAME]" at bounding box center [548, 30] width 389 height 20
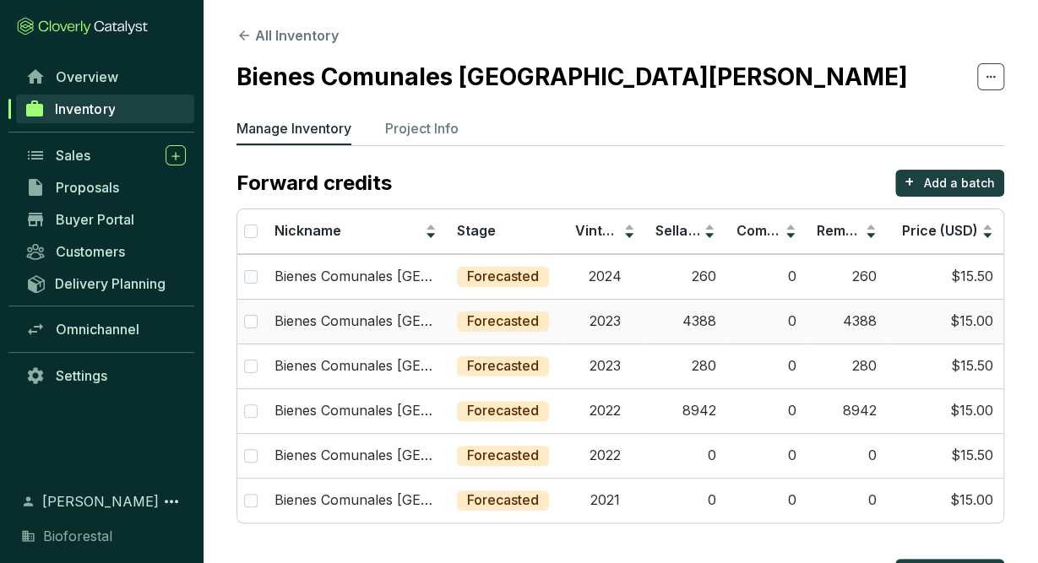
scroll to position [199, 0]
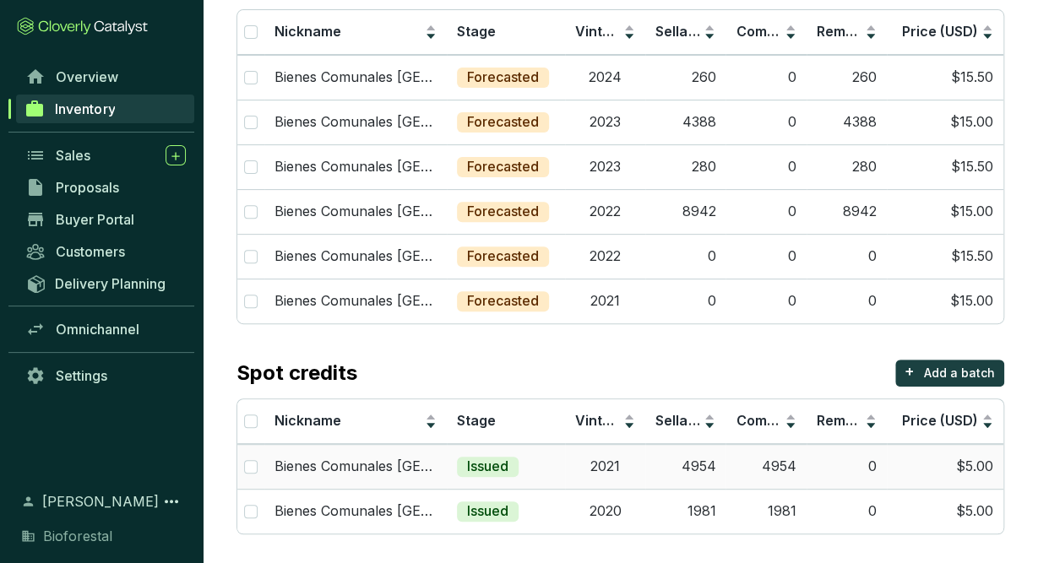
click at [622, 453] on td "2021" at bounding box center [605, 466] width 80 height 45
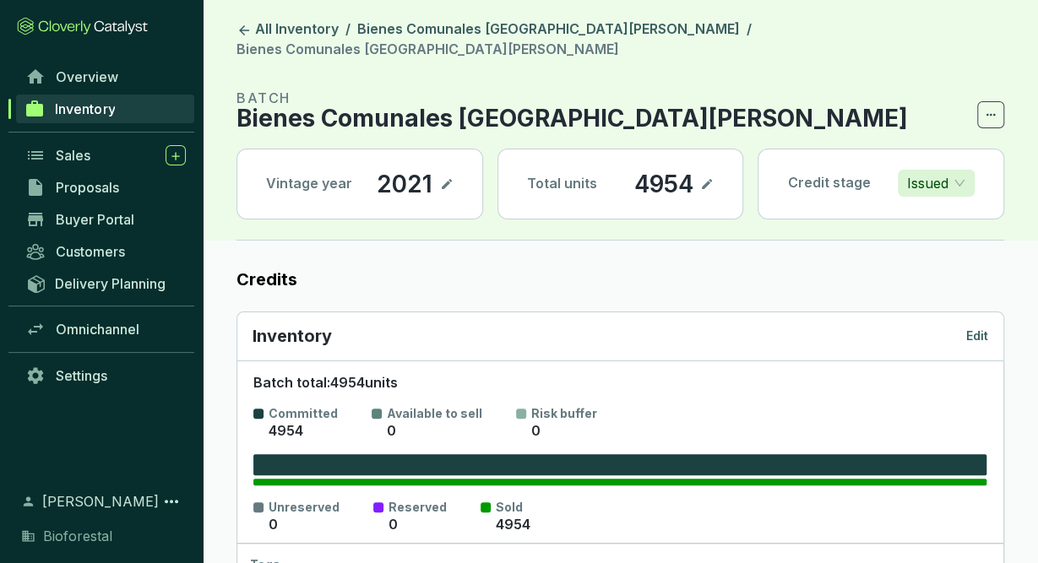
click at [971, 328] on p "Edit" at bounding box center [977, 336] width 22 height 17
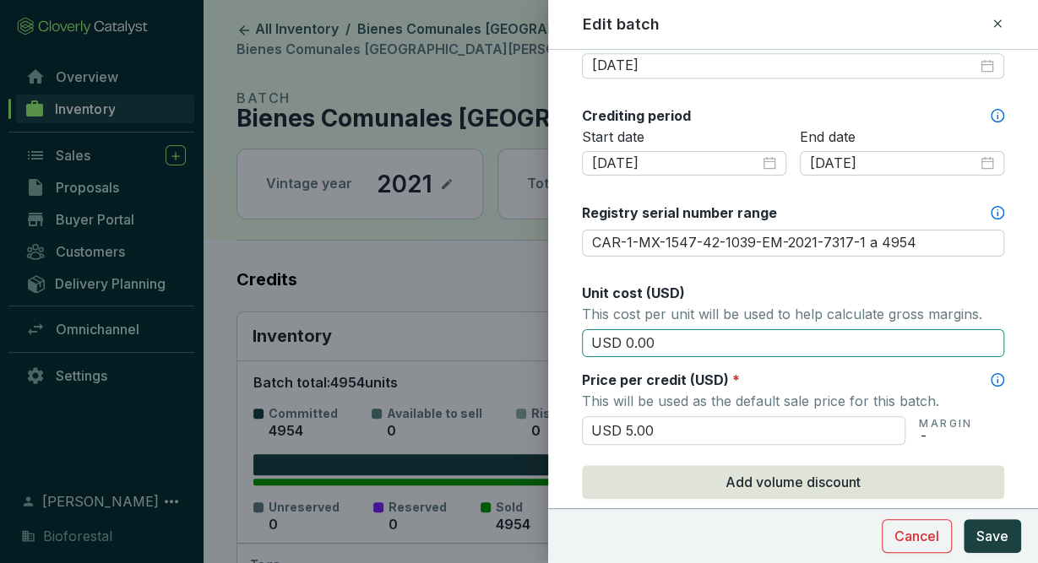
scroll to position [527, 0]
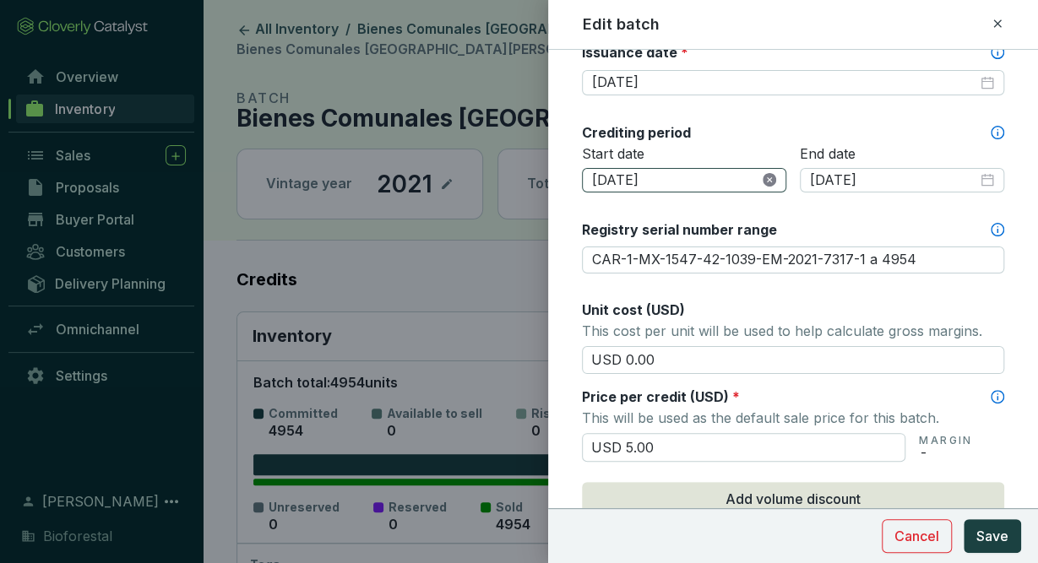
click at [767, 180] on icon "close-circle" at bounding box center [770, 180] width 14 height 14
click at [770, 176] on div at bounding box center [684, 180] width 184 height 19
click at [752, 145] on p "Start date" at bounding box center [684, 154] width 204 height 19
click at [777, 174] on div at bounding box center [684, 180] width 204 height 25
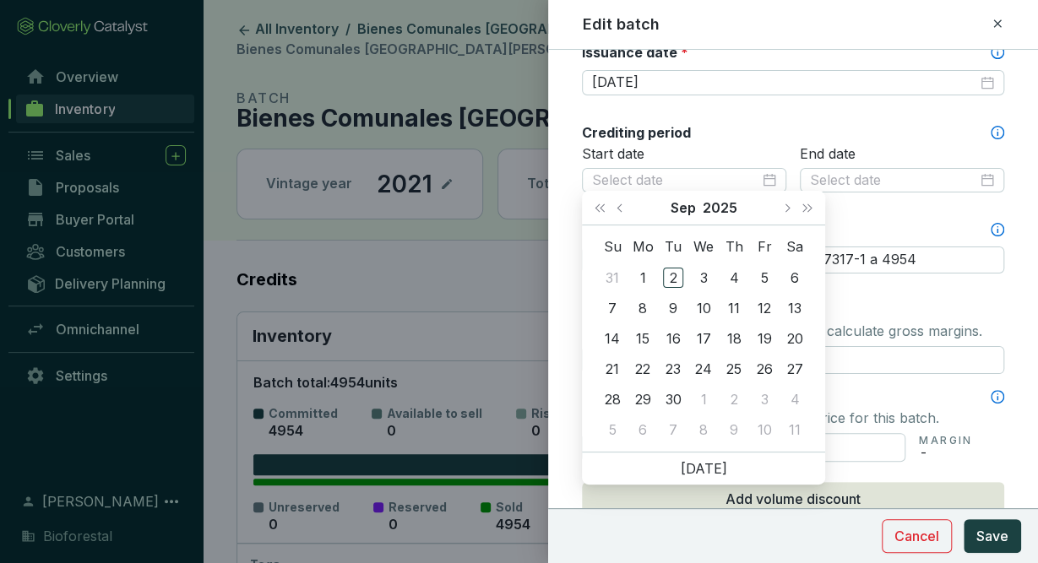
click at [997, 21] on icon at bounding box center [998, 24] width 14 height 20
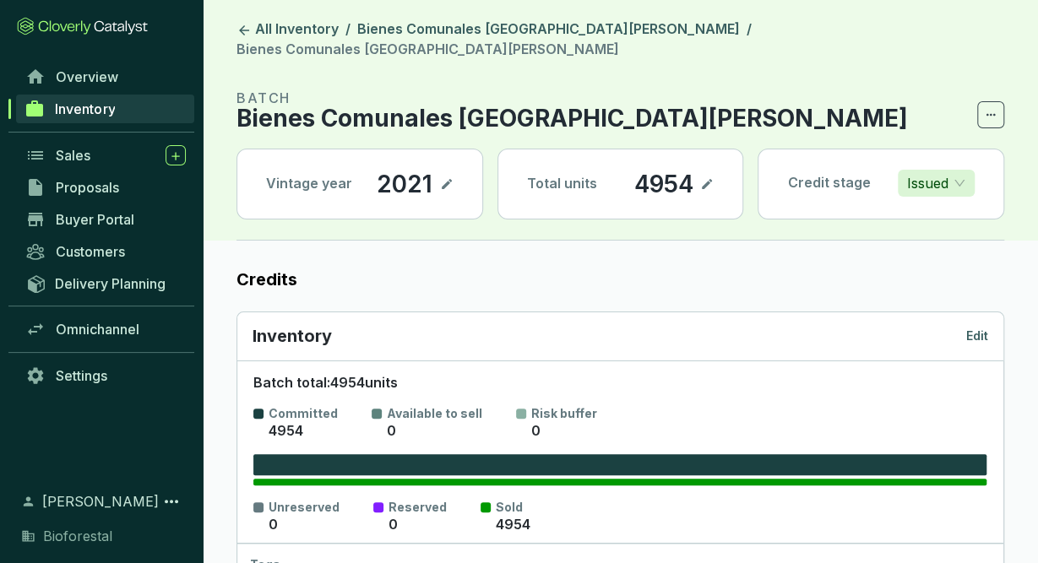
click at [987, 328] on p "Edit" at bounding box center [977, 336] width 22 height 17
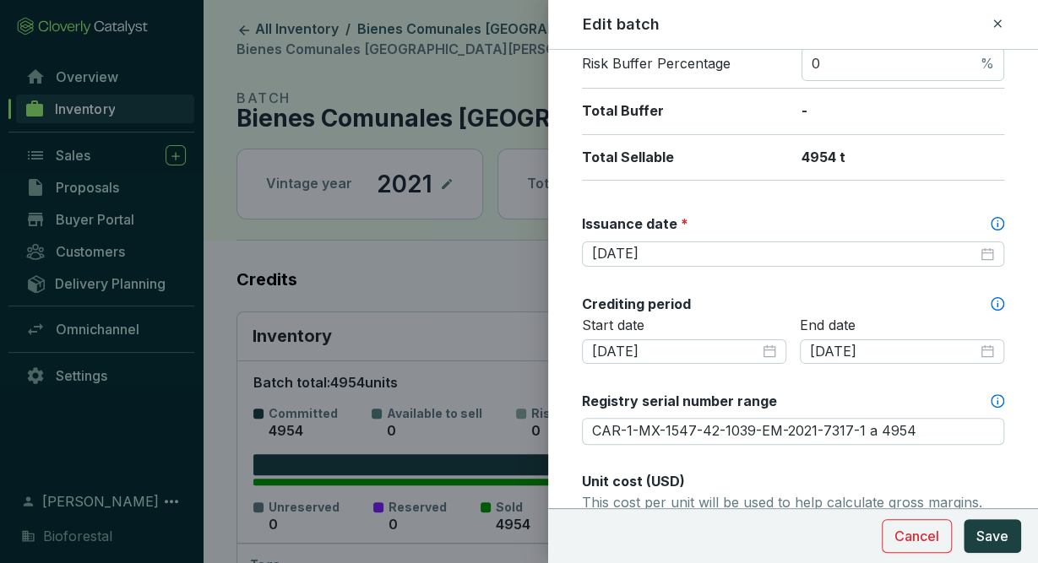
scroll to position [363, 0]
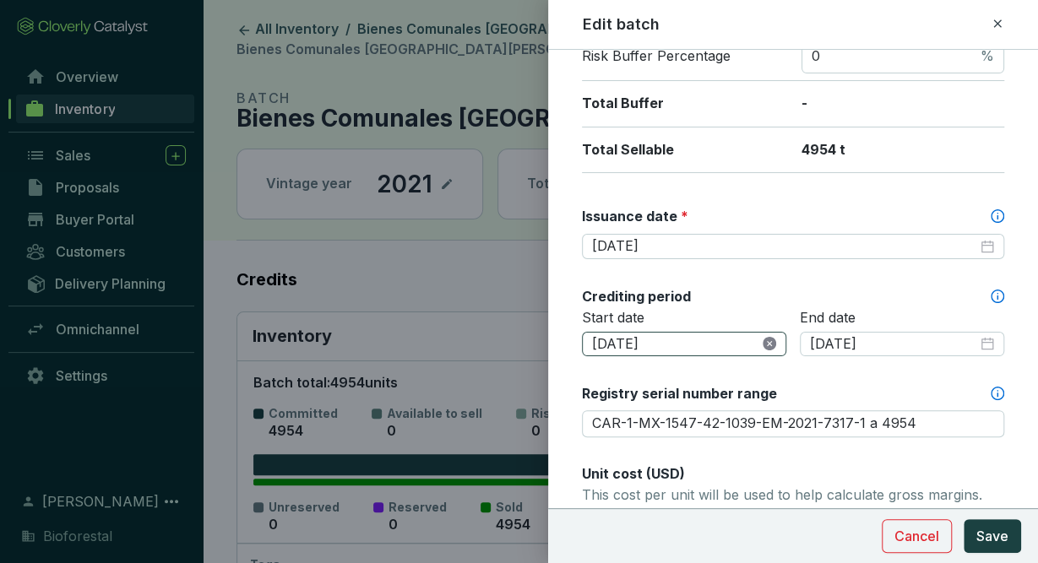
click at [772, 342] on icon "close-circle" at bounding box center [770, 344] width 14 height 14
click at [773, 335] on div at bounding box center [684, 344] width 184 height 19
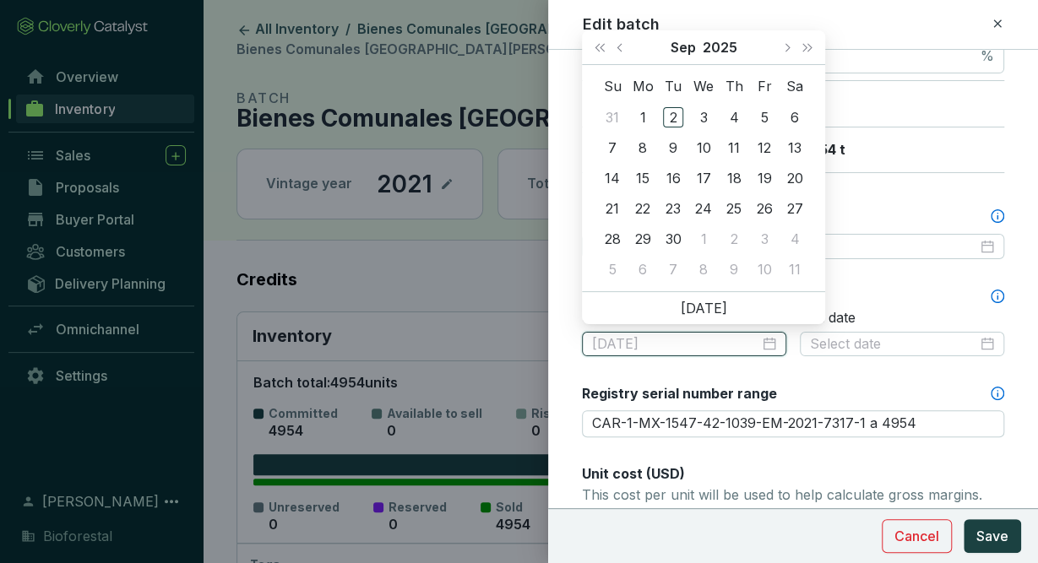
type input "2025-09-02"
type input "2025-10-09"
type input "2025-08-31"
click at [607, 50] on button "Last year (Control + left)" at bounding box center [600, 47] width 22 height 34
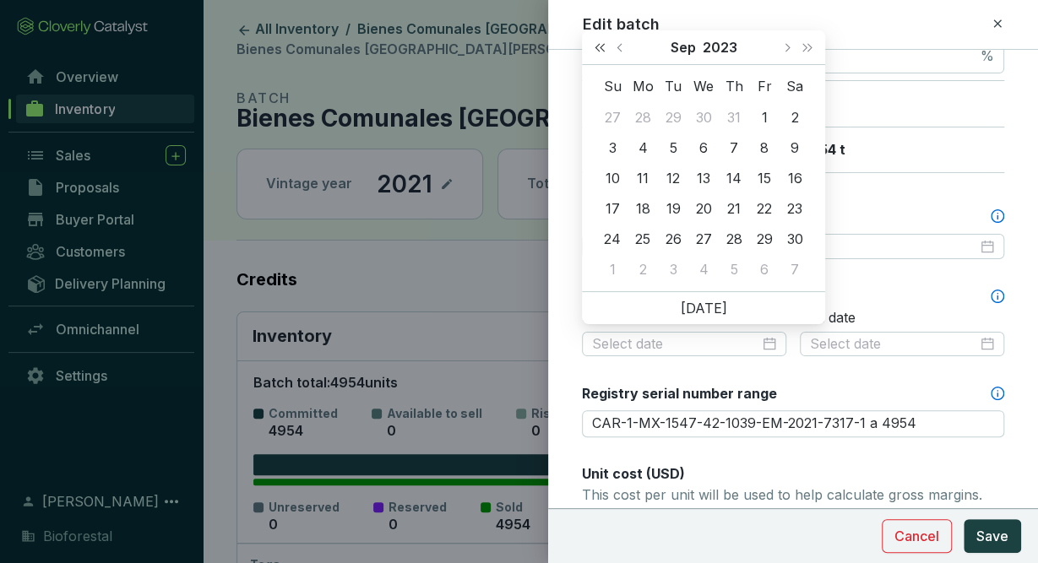
click at [607, 50] on button "Last year (Control + left)" at bounding box center [600, 47] width 22 height 34
click at [792, 48] on button "Next month (PageDown)" at bounding box center [786, 47] width 22 height 34
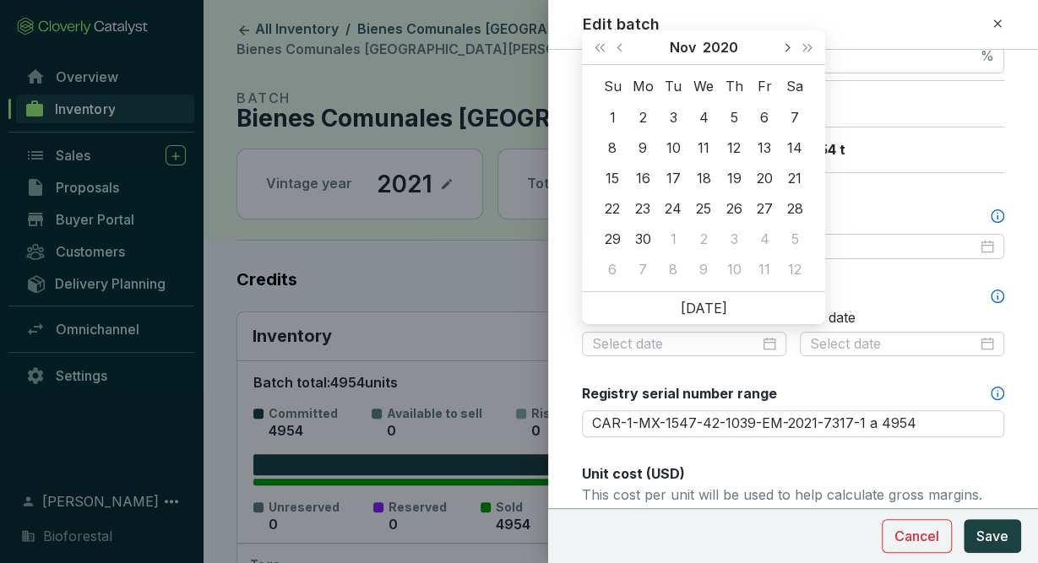
click at [792, 48] on button "Next month (PageDown)" at bounding box center [786, 47] width 22 height 34
type input "[DATE]"
click at [737, 148] on div "10" at bounding box center [734, 148] width 20 height 20
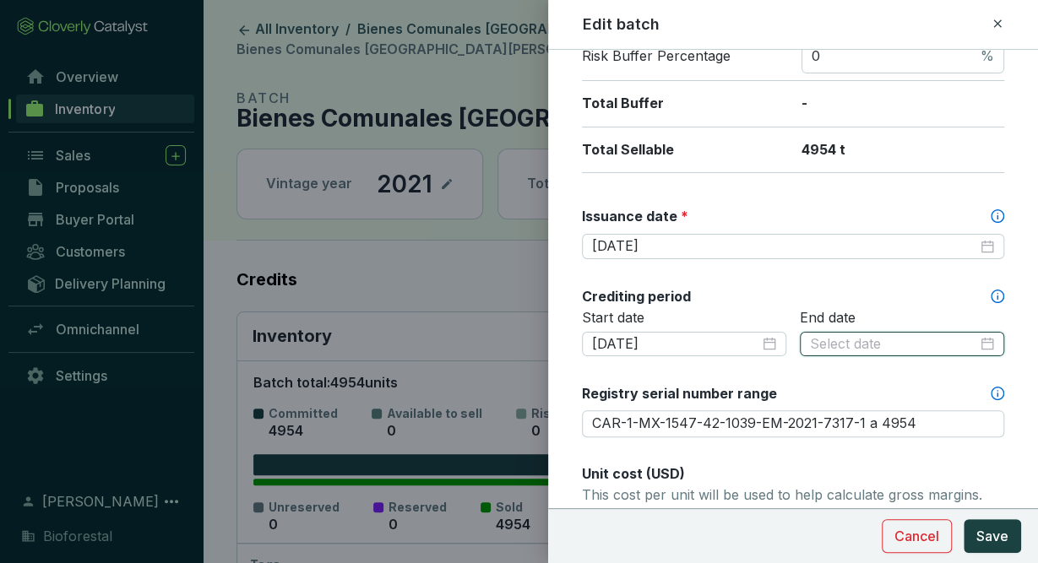
click at [904, 340] on input at bounding box center [893, 344] width 167 height 19
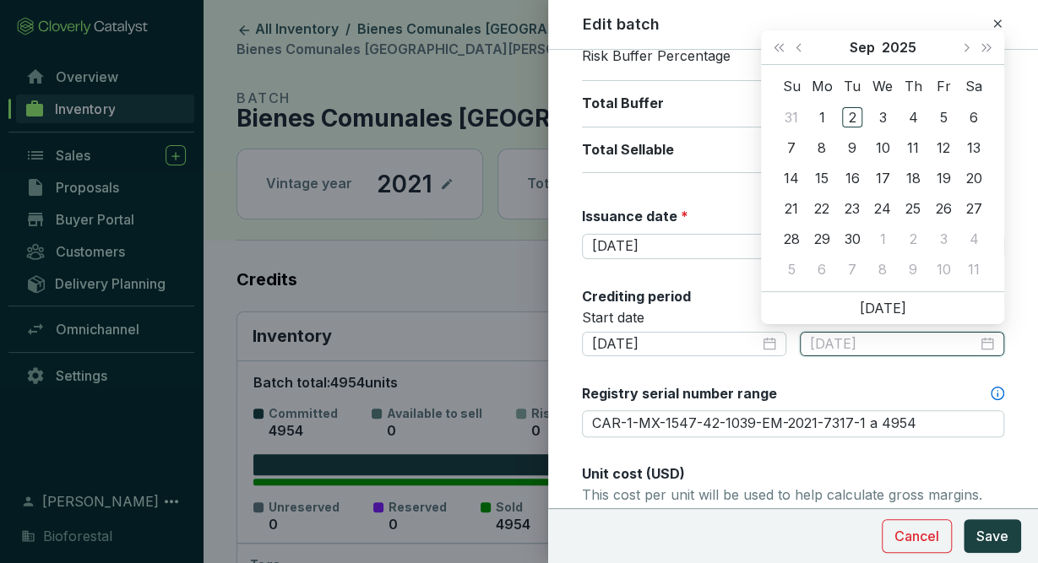
type input "2025-09-05"
click at [790, 41] on button "Previous month (PageUp)" at bounding box center [801, 47] width 22 height 34
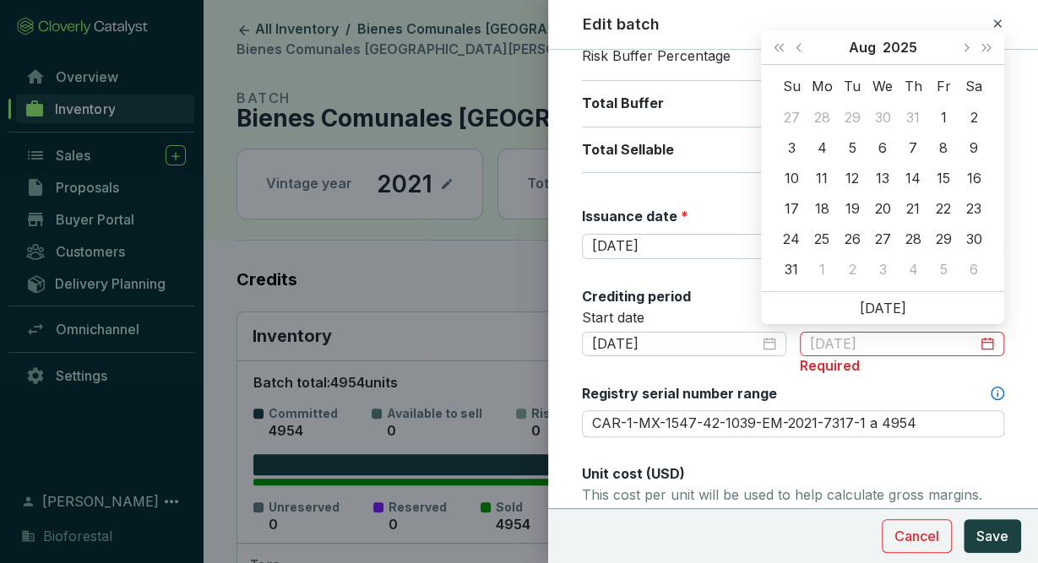
type input "2025-09-05"
type input "2025-07-31"
click at [778, 48] on span "Last year (Control + left)" at bounding box center [778, 47] width 8 height 8
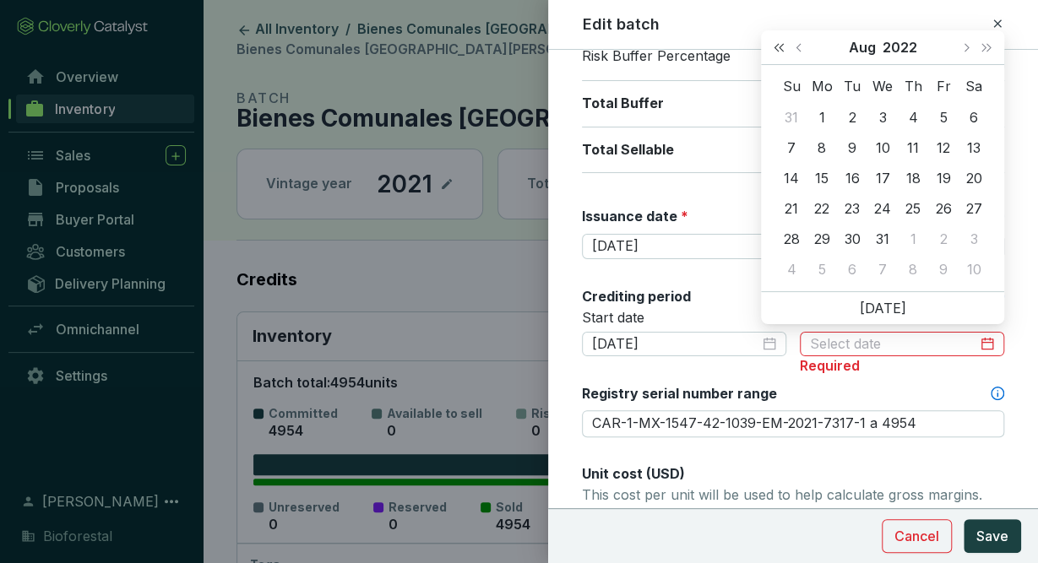
click at [778, 48] on span "Last year (Control + left)" at bounding box center [778, 47] width 8 height 8
click at [969, 43] on button "Next month (PageDown)" at bounding box center [965, 47] width 22 height 34
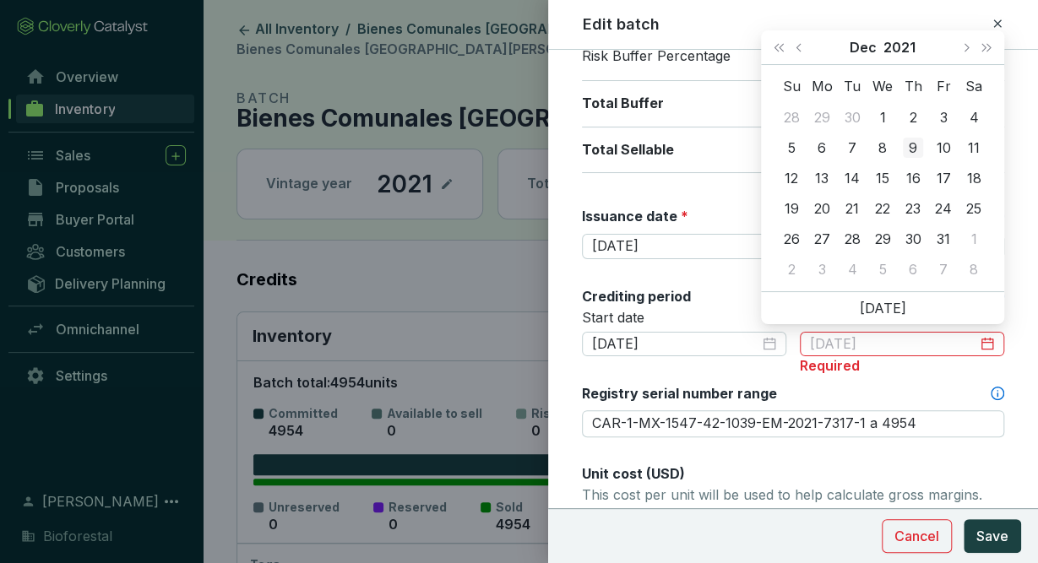
type input "[DATE]"
drag, startPoint x: 969, startPoint y: 43, endPoint x: 916, endPoint y: 151, distance: 120.1
click at [916, 151] on div "[DATE] Su Mo Tu We Th Fr Sa 28 29 30 1 2 3 4 5 6 7 8 9 10 11 12 13 14 15 16 17 …" at bounding box center [882, 160] width 243 height 261
click at [916, 151] on div "9" at bounding box center [913, 148] width 20 height 20
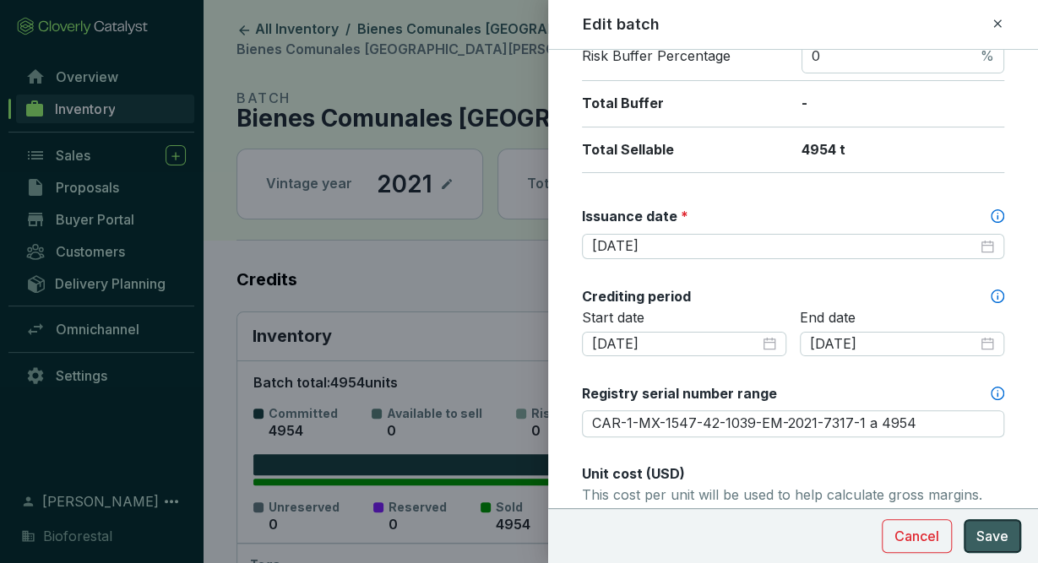
click at [996, 534] on span "Save" at bounding box center [992, 536] width 32 height 20
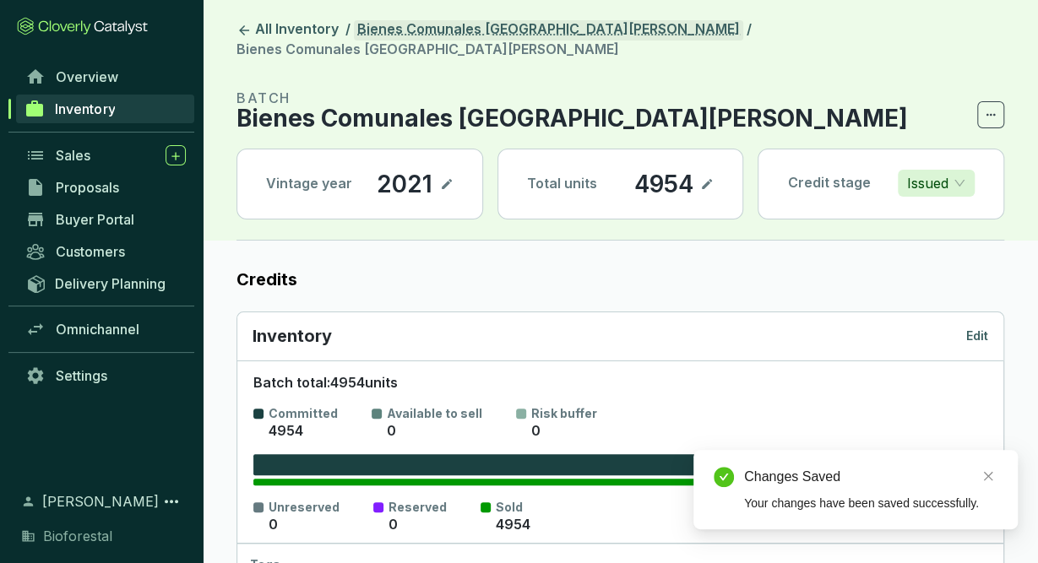
click at [517, 35] on link "Bienes Comunales [GEOGRAPHIC_DATA][PERSON_NAME]" at bounding box center [548, 30] width 389 height 20
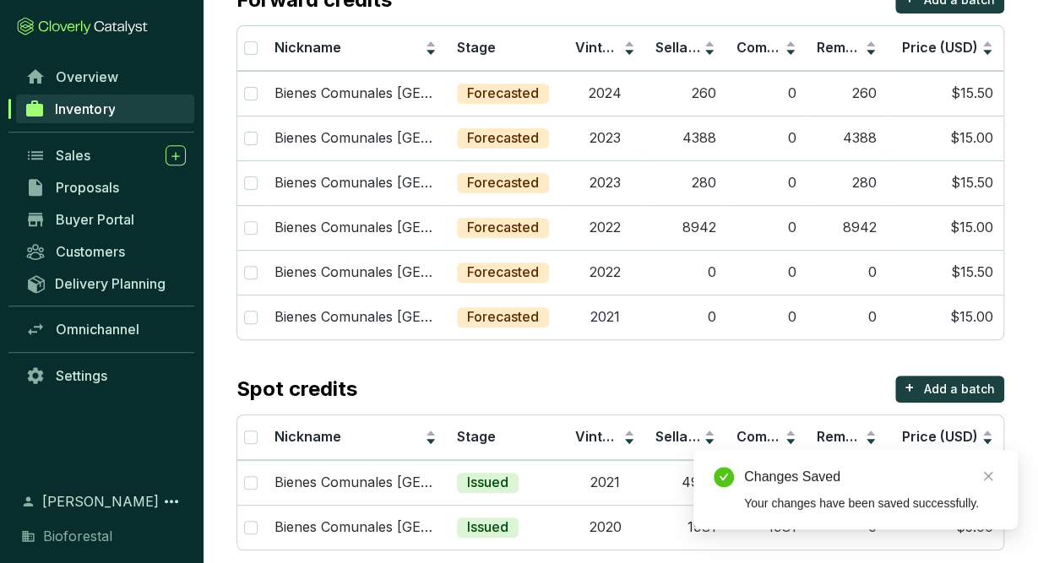
scroll to position [184, 0]
click at [608, 322] on td "2021" at bounding box center [605, 316] width 80 height 45
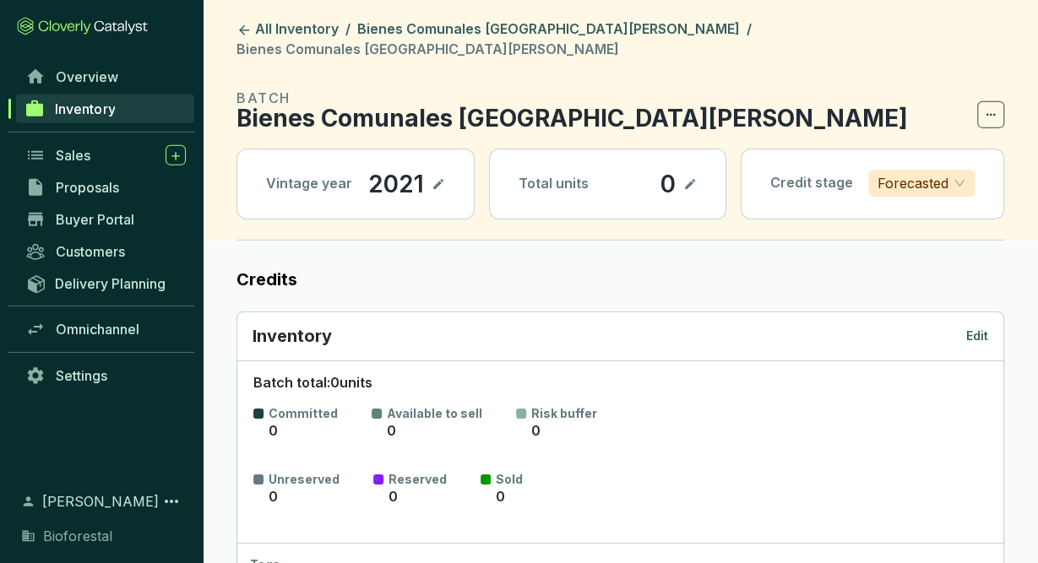
click at [393, 9] on header "All Inventory / Bienes Comunales San Pedro Ecatzingo / Bienes Comunales San Ped…" at bounding box center [620, 120] width 835 height 241
click at [425, 41] on link "Bienes Comunales [GEOGRAPHIC_DATA][PERSON_NAME]" at bounding box center [548, 30] width 389 height 20
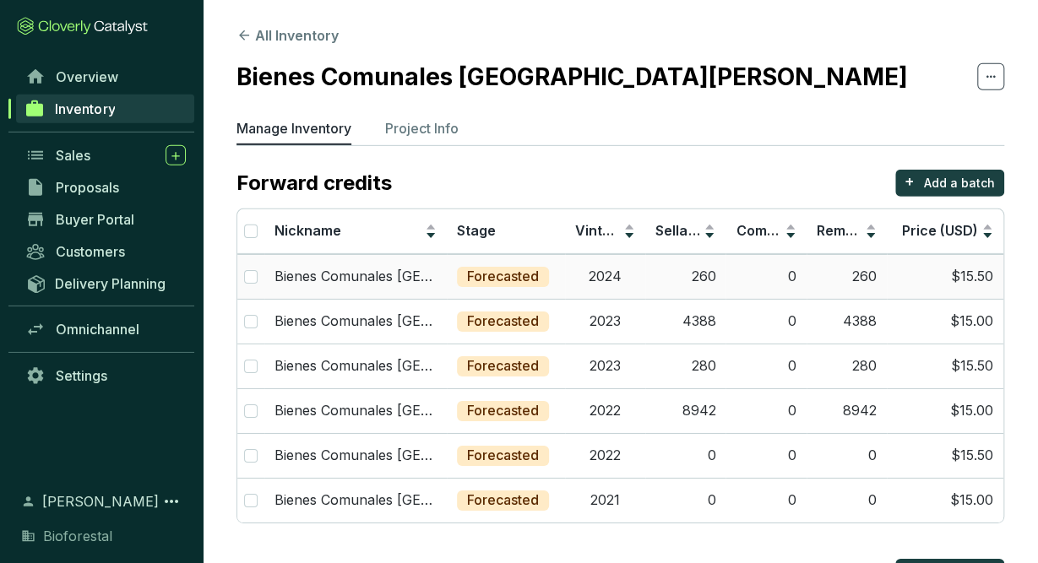
scroll to position [199, 0]
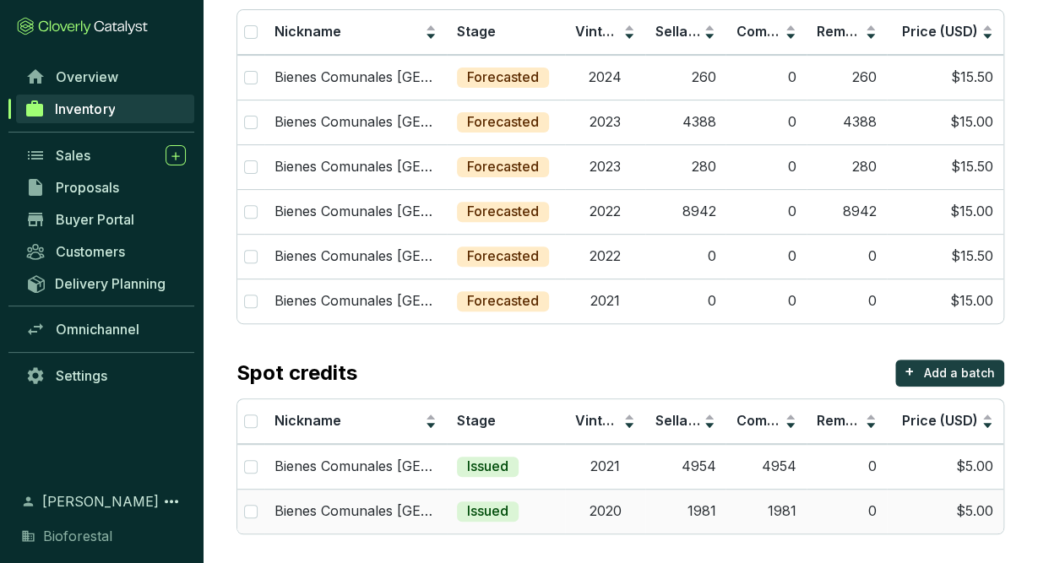
click at [577, 508] on td "2020" at bounding box center [605, 511] width 80 height 45
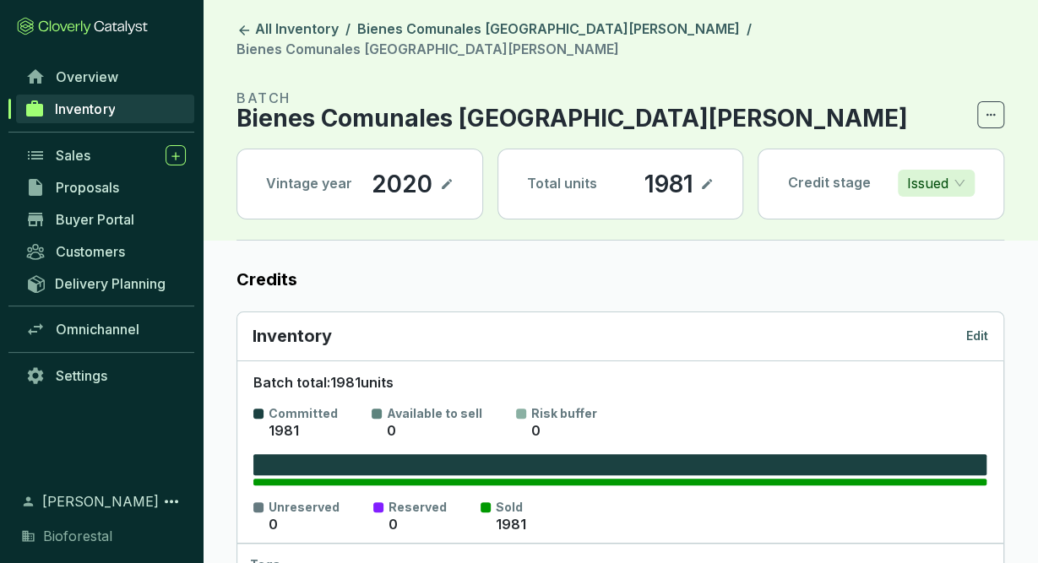
click at [981, 328] on p "Edit" at bounding box center [977, 336] width 22 height 17
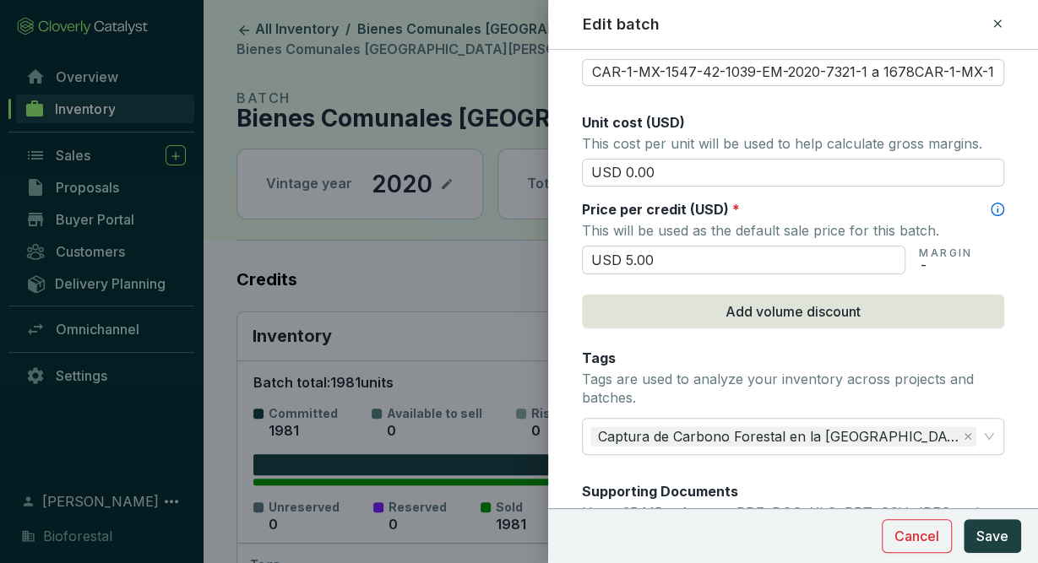
scroll to position [859, 0]
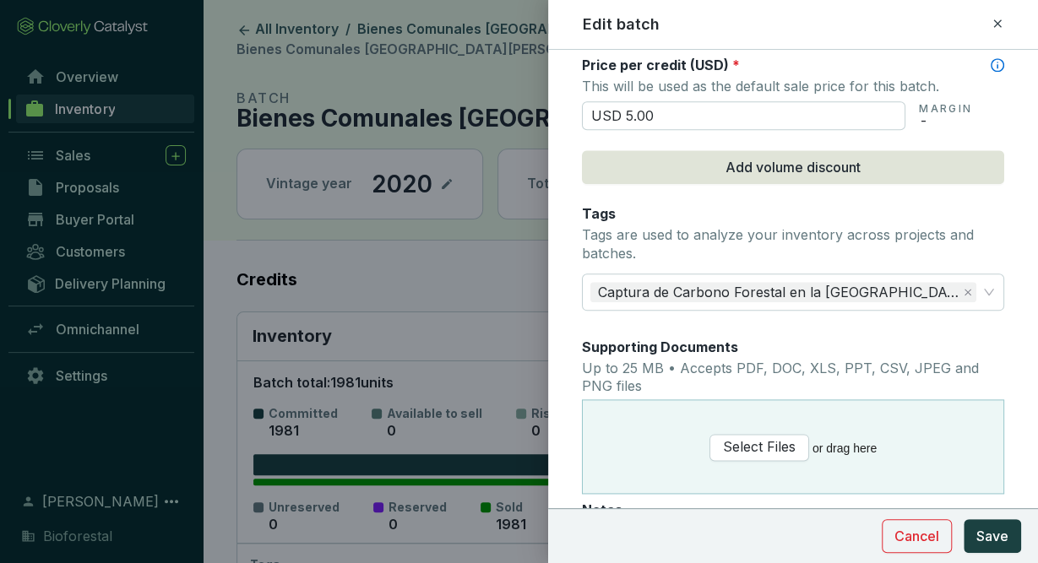
click at [999, 24] on icon at bounding box center [998, 24] width 14 height 20
type input "CAR-1-MX-1547-42-1039-EM-2020-7321-1 a 1678CAR-1-MX-1547-42-1039-EM-2020-7319-1…"
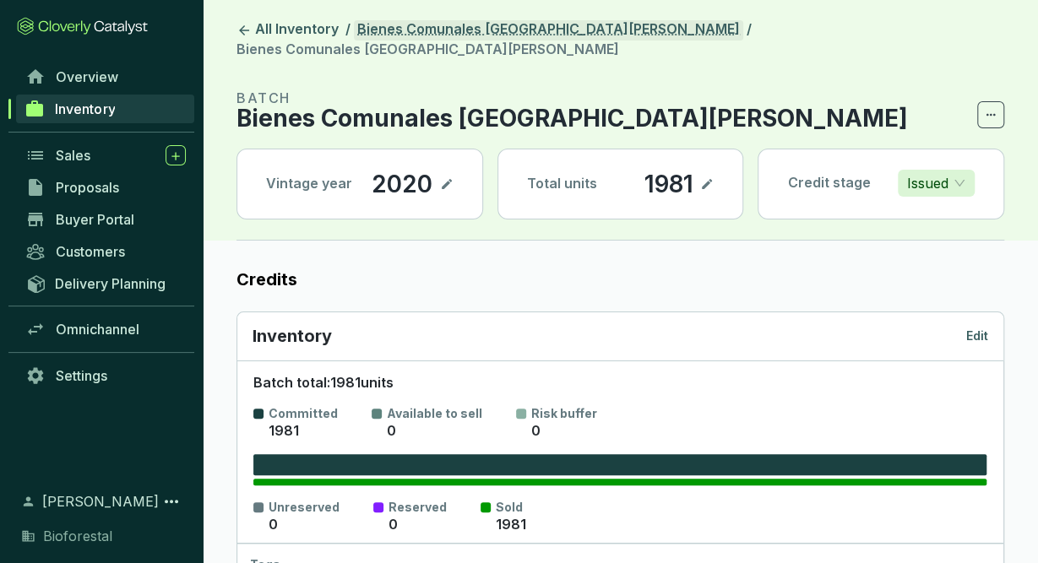
click at [562, 22] on link "Bienes Comunales [GEOGRAPHIC_DATA][PERSON_NAME]" at bounding box center [548, 30] width 389 height 20
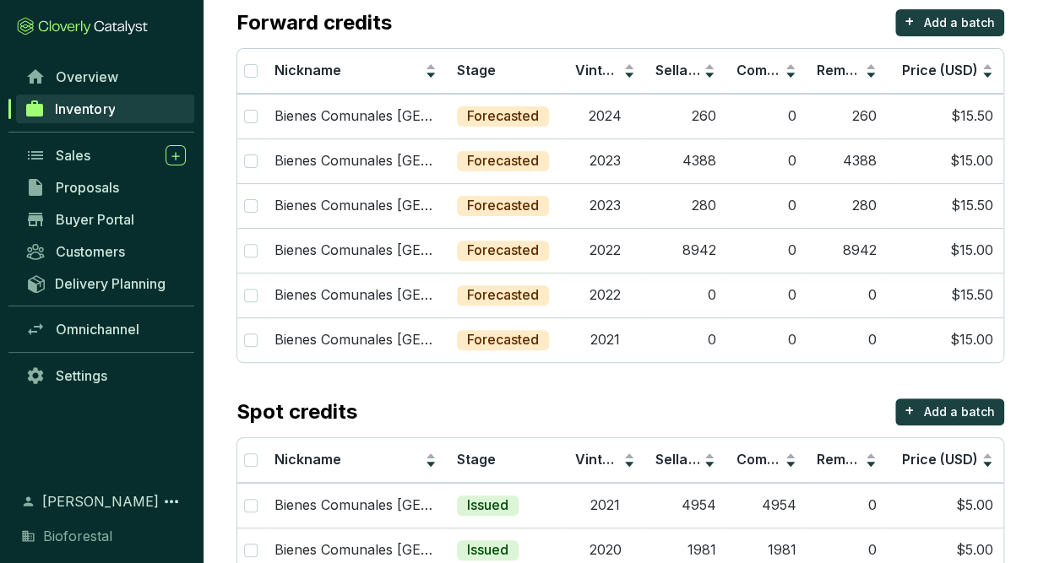
scroll to position [161, 0]
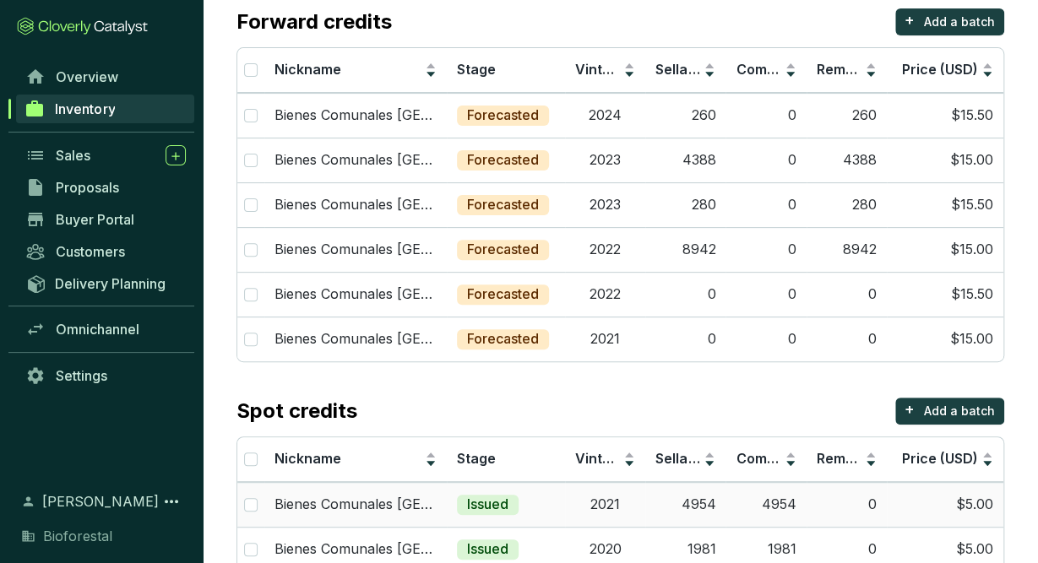
click at [630, 497] on td "2021" at bounding box center [605, 504] width 80 height 45
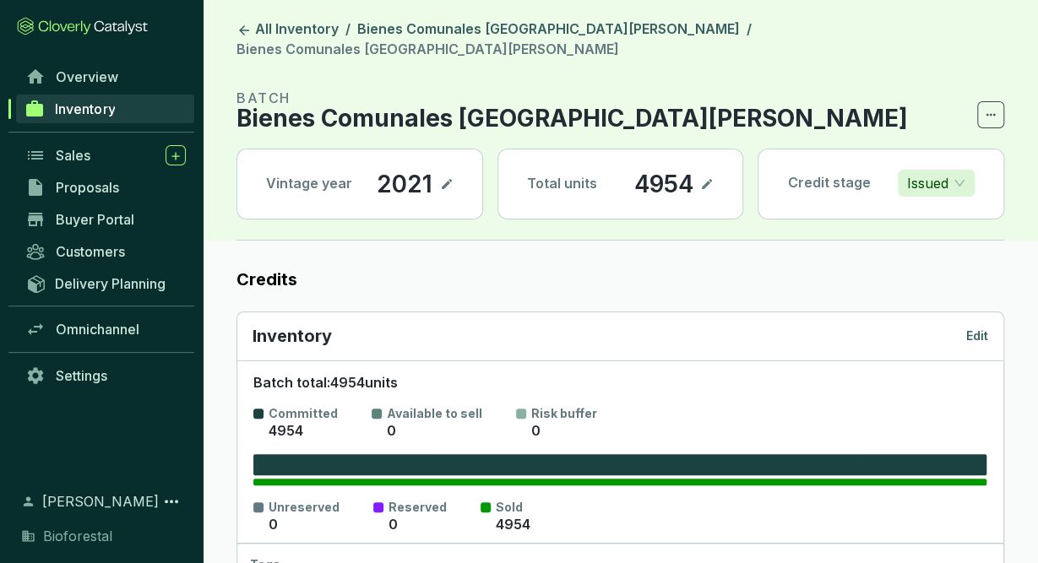
click at [973, 324] on div "Inventory Edit" at bounding box center [621, 336] width 736 height 24
click at [971, 328] on p "Edit" at bounding box center [977, 336] width 22 height 17
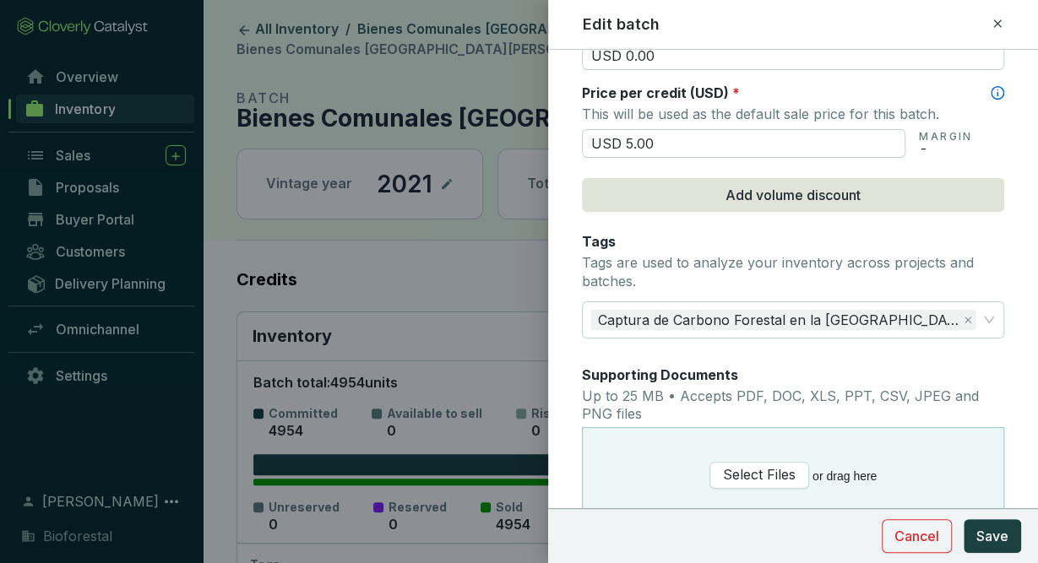
scroll to position [831, 0]
click at [1001, 23] on icon at bounding box center [998, 24] width 14 height 20
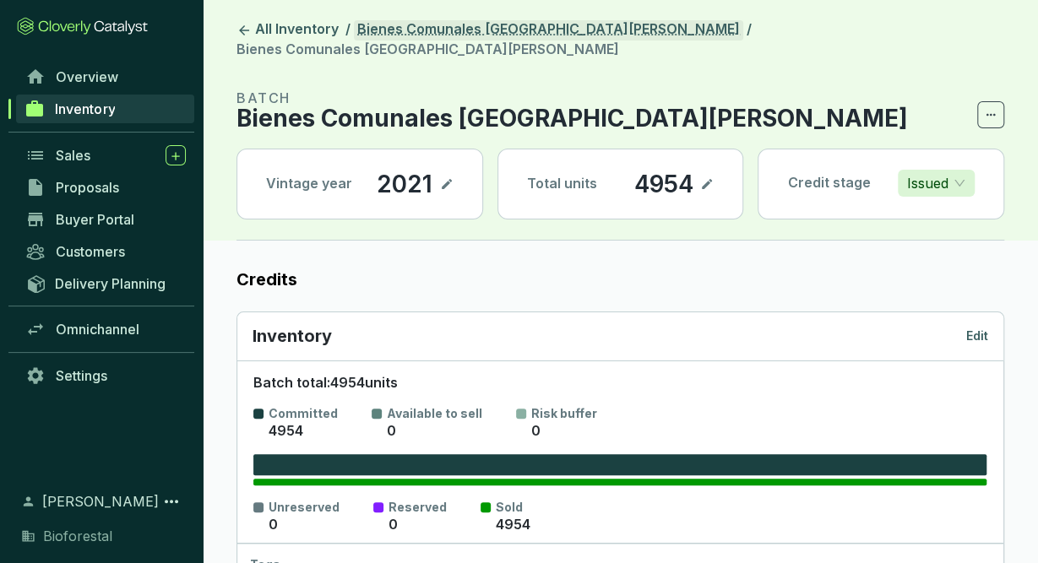
click at [586, 24] on link "Bienes Comunales [GEOGRAPHIC_DATA][PERSON_NAME]" at bounding box center [548, 30] width 389 height 20
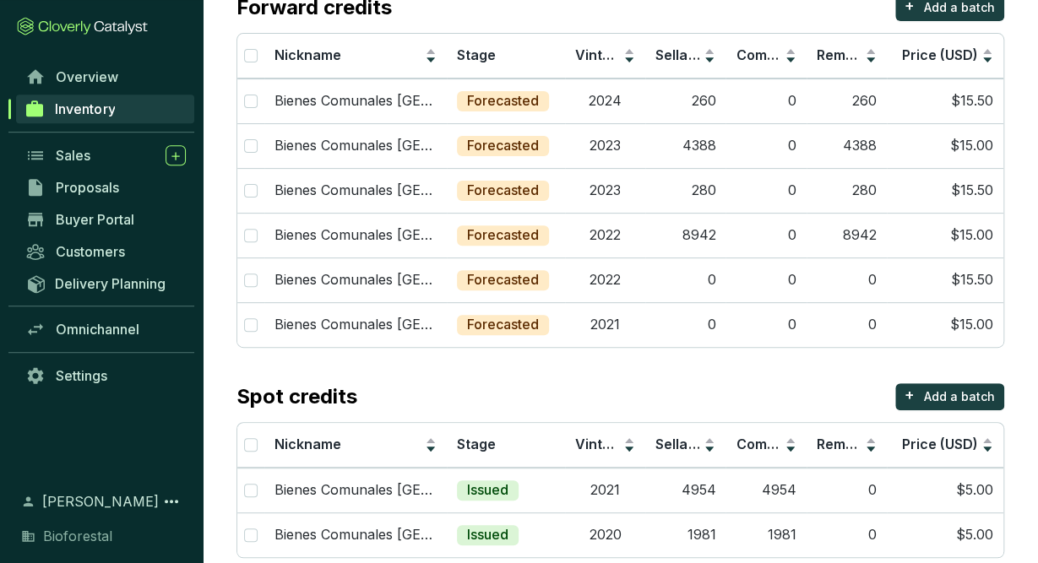
scroll to position [176, 0]
click at [627, 323] on td "2021" at bounding box center [605, 324] width 80 height 45
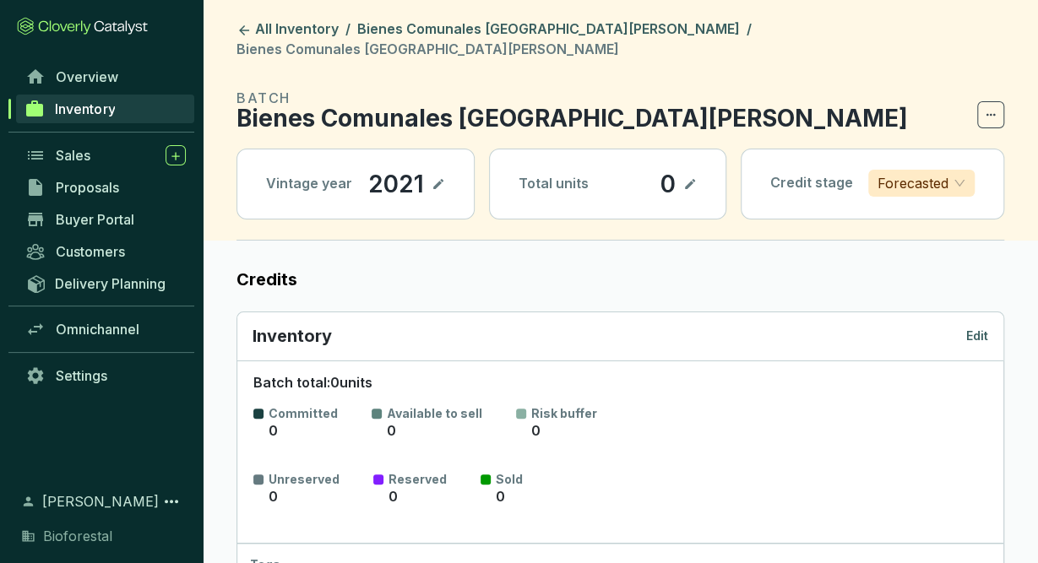
click at [982, 328] on p "Edit" at bounding box center [977, 336] width 22 height 17
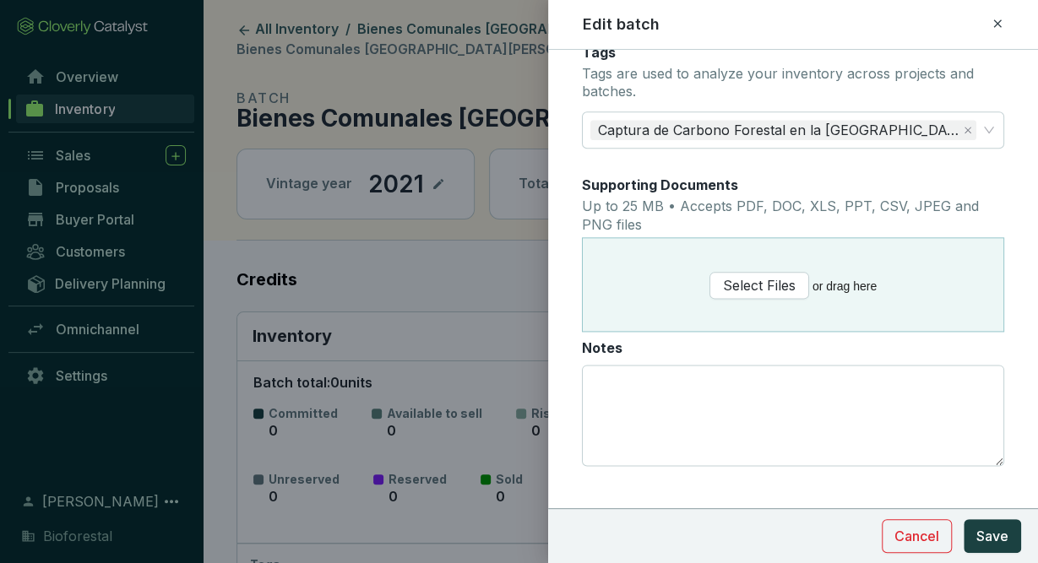
scroll to position [958, 0]
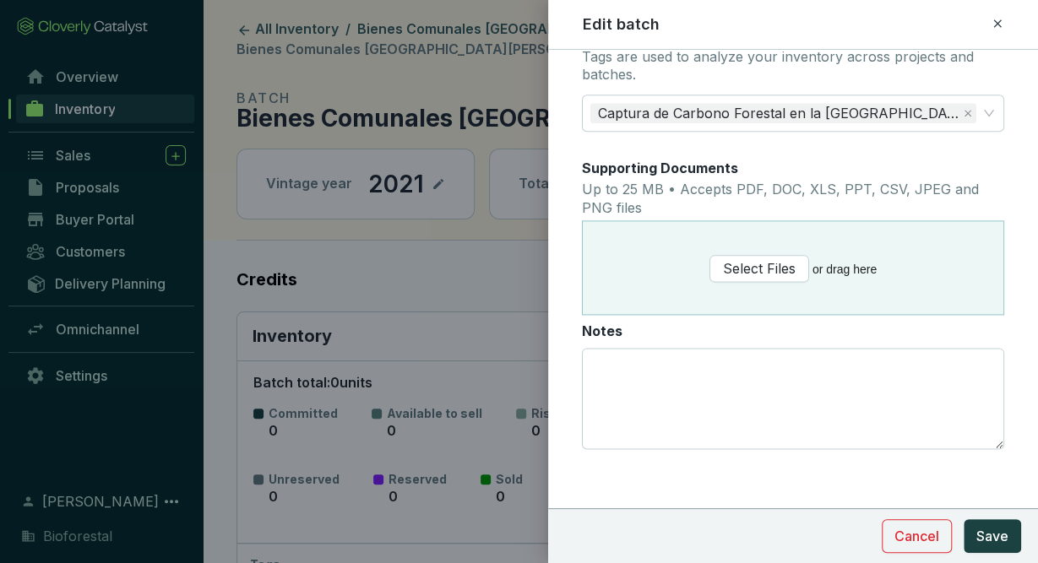
click at [996, 23] on icon at bounding box center [997, 23] width 8 height 8
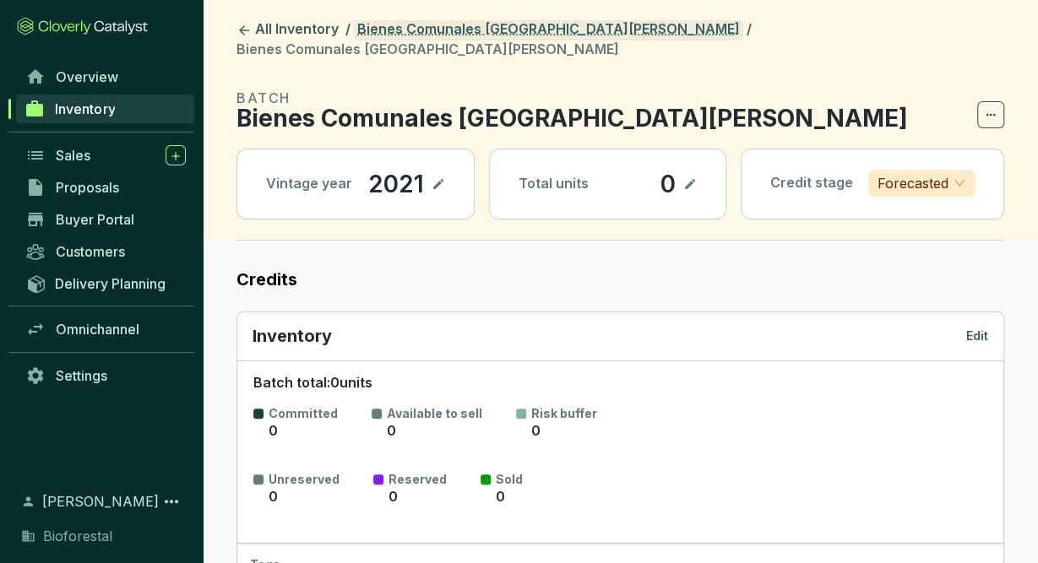
click at [567, 30] on link "Bienes Comunales [GEOGRAPHIC_DATA][PERSON_NAME]" at bounding box center [548, 30] width 389 height 20
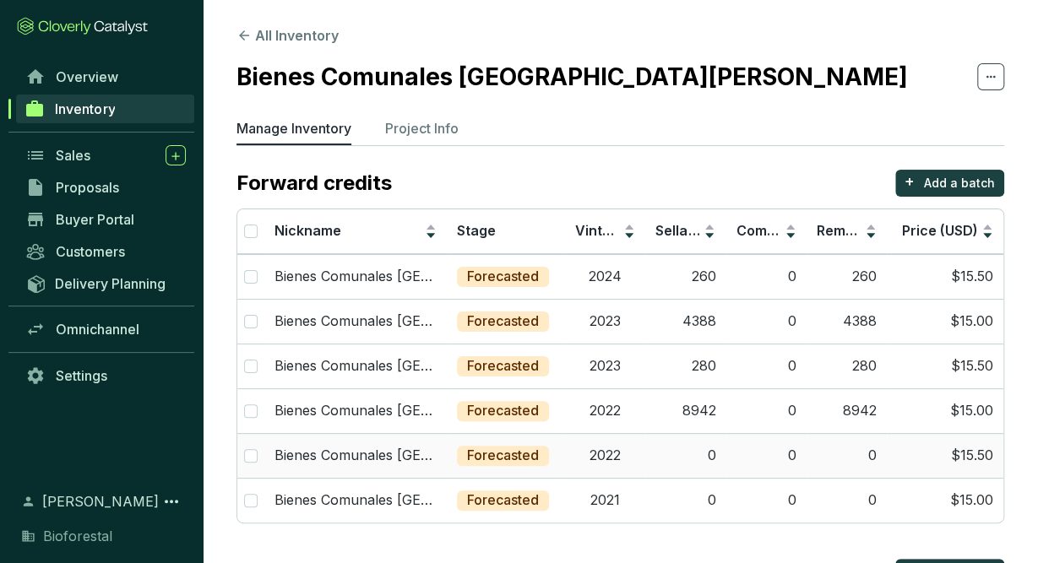
click at [579, 448] on td "2022" at bounding box center [605, 455] width 80 height 45
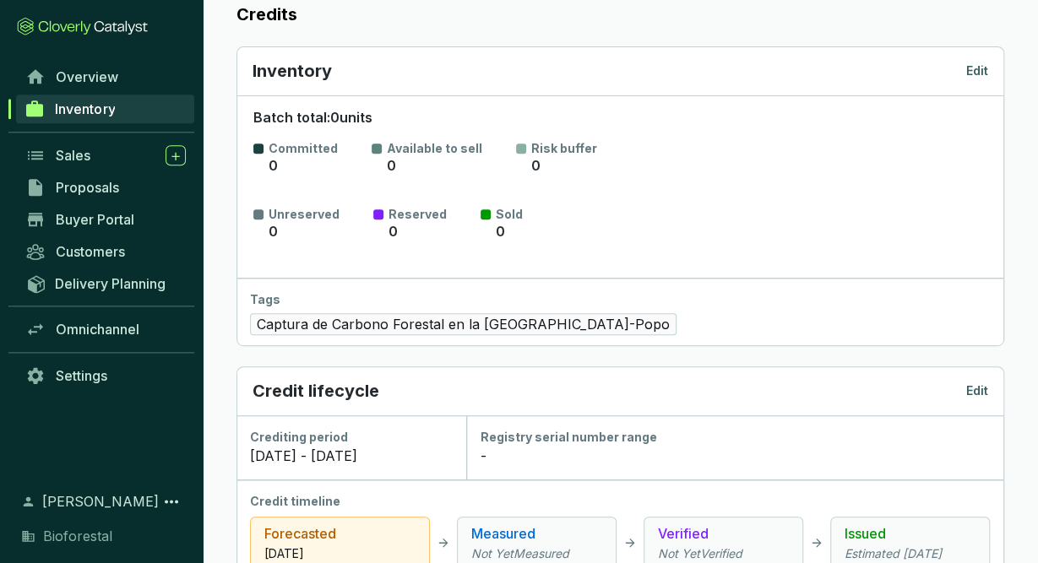
scroll to position [265, 0]
click at [979, 62] on p "Edit" at bounding box center [977, 70] width 22 height 17
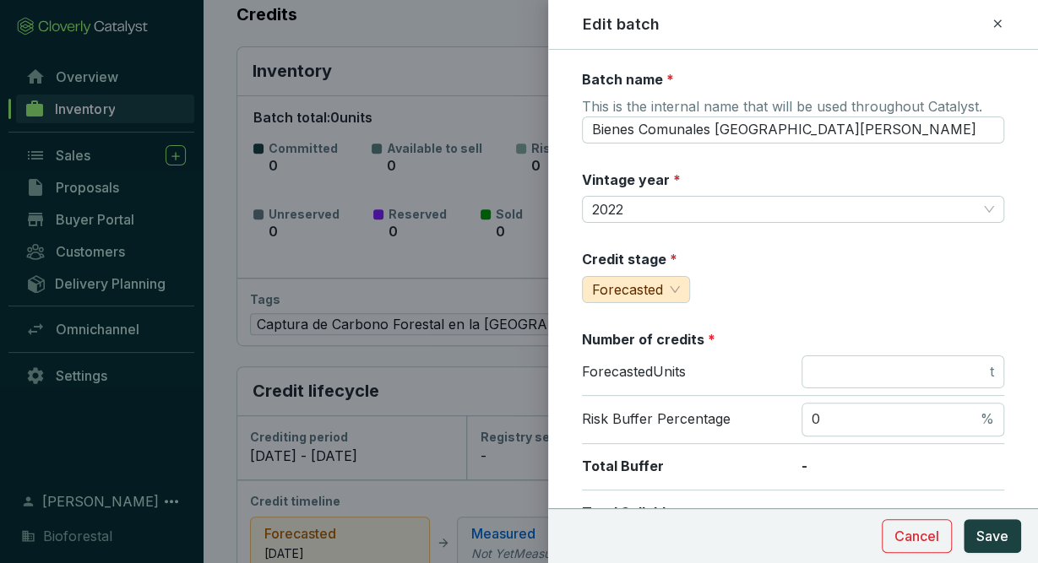
click at [987, 19] on div "Edit batch" at bounding box center [793, 25] width 421 height 22
click at [1002, 19] on icon at bounding box center [998, 24] width 14 height 20
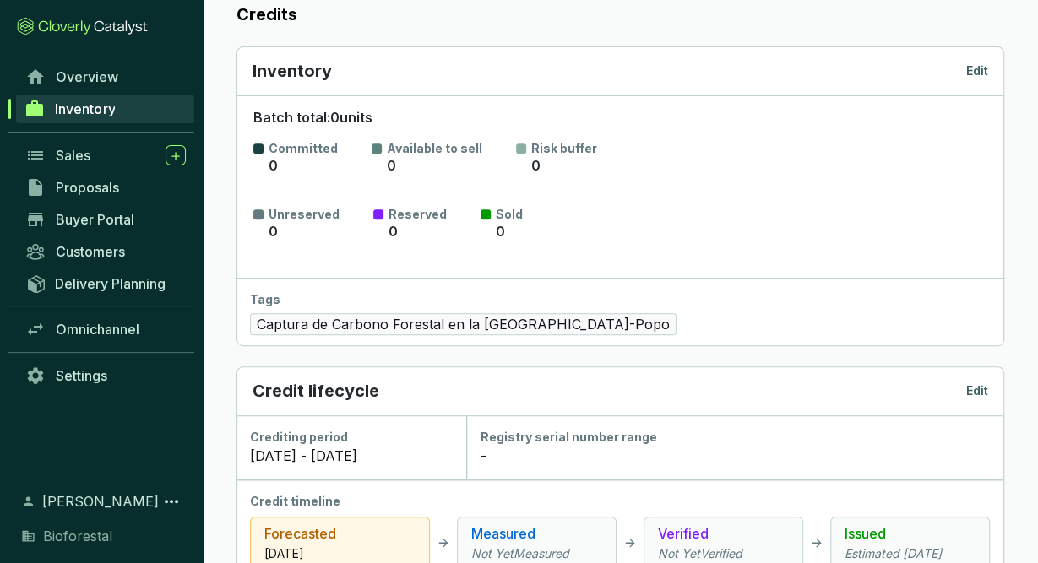
scroll to position [0, 0]
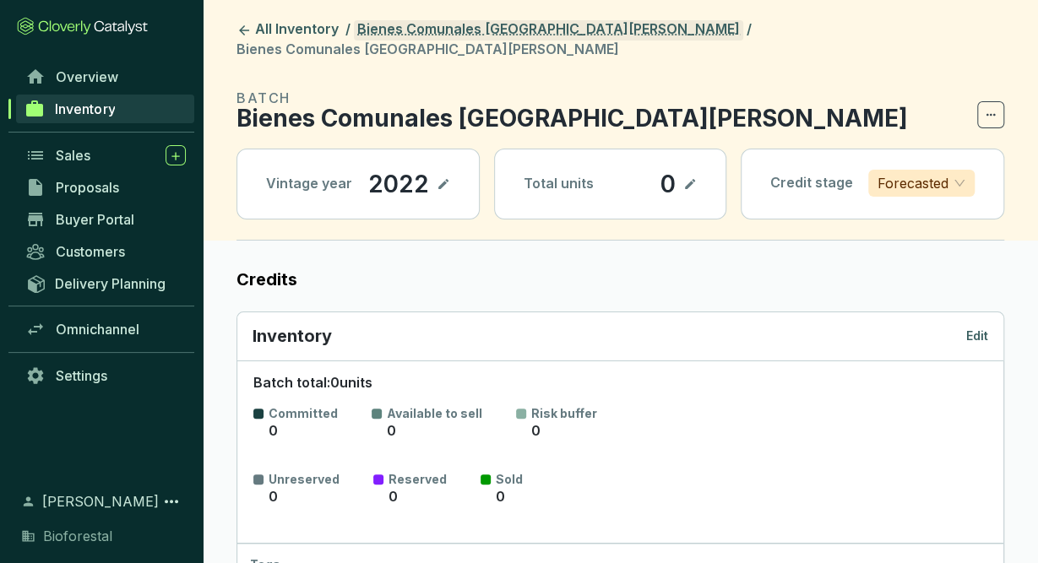
click at [498, 27] on link "Bienes Comunales [GEOGRAPHIC_DATA][PERSON_NAME]" at bounding box center [548, 30] width 389 height 20
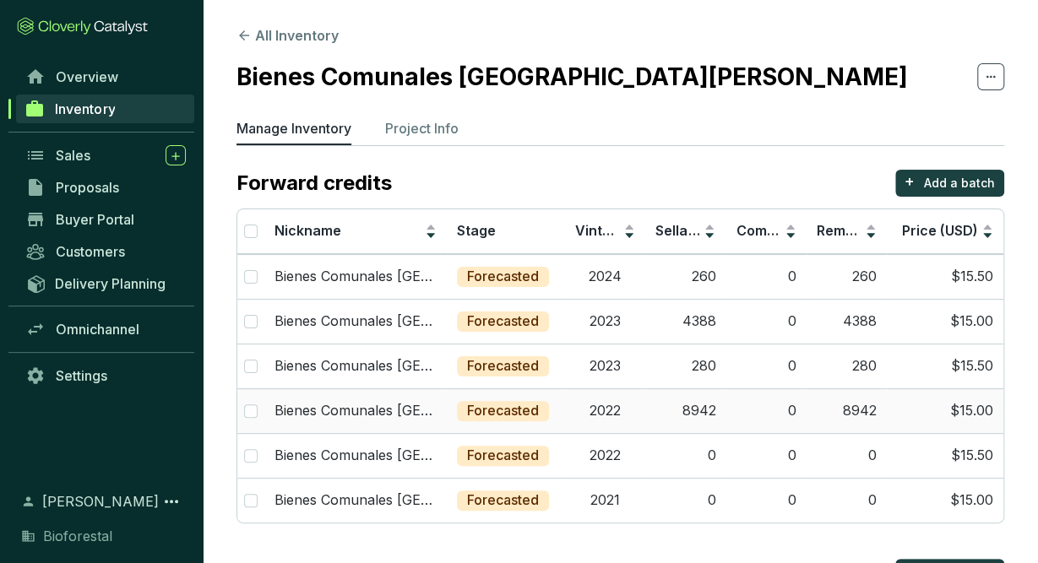
click at [510, 417] on p "Forecasted" at bounding box center [503, 411] width 72 height 19
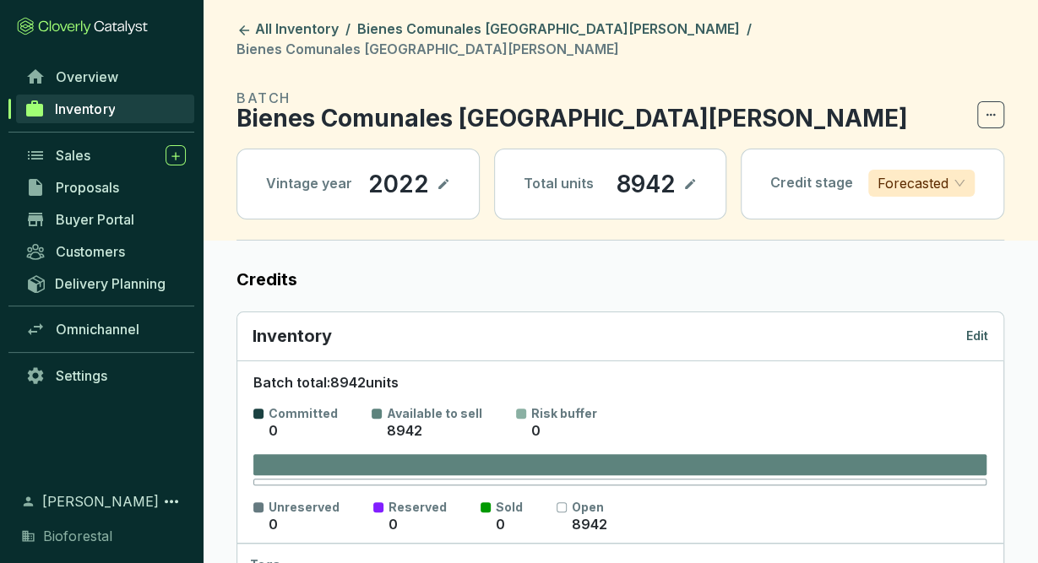
click at [980, 328] on p "Edit" at bounding box center [977, 336] width 22 height 17
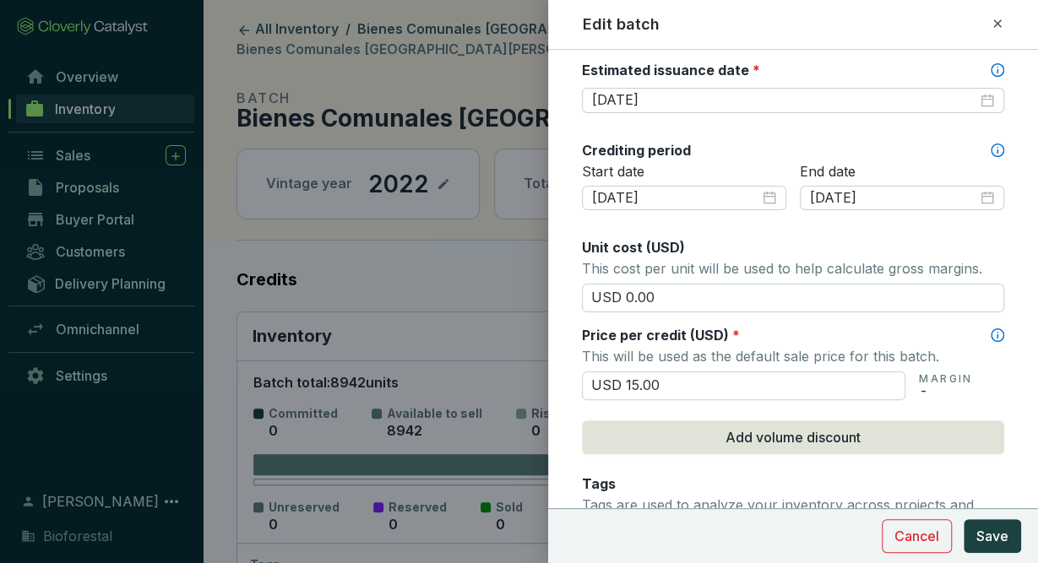
scroll to position [513, 0]
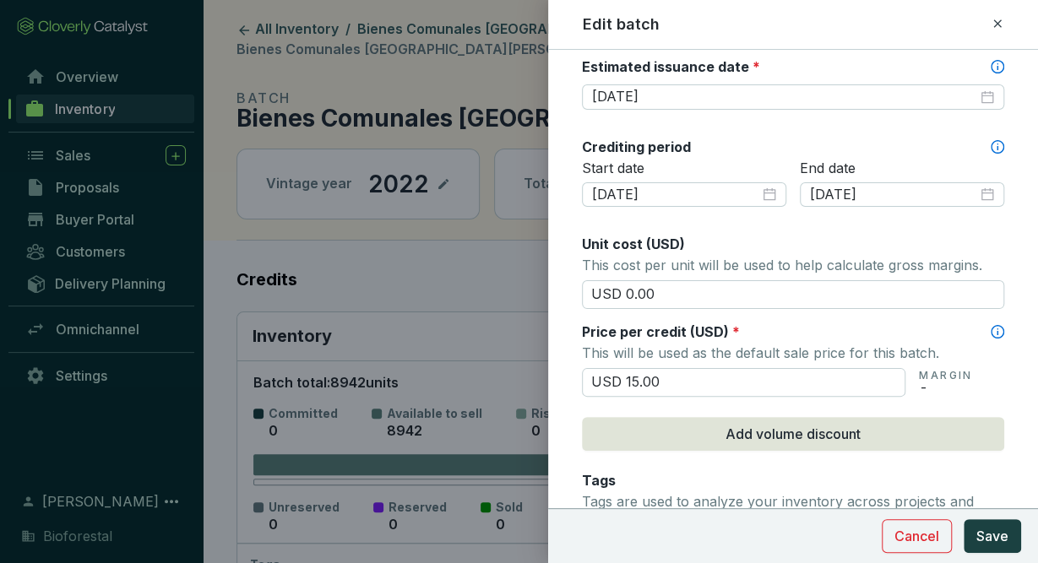
click at [999, 19] on icon at bounding box center [998, 24] width 14 height 20
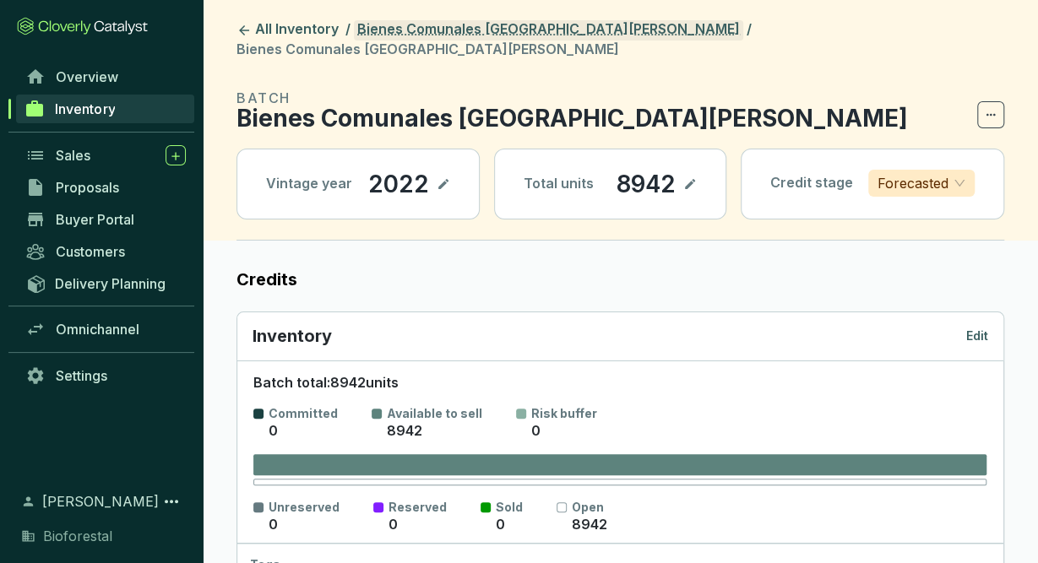
click at [577, 25] on link "Bienes Comunales [GEOGRAPHIC_DATA][PERSON_NAME]" at bounding box center [548, 30] width 389 height 20
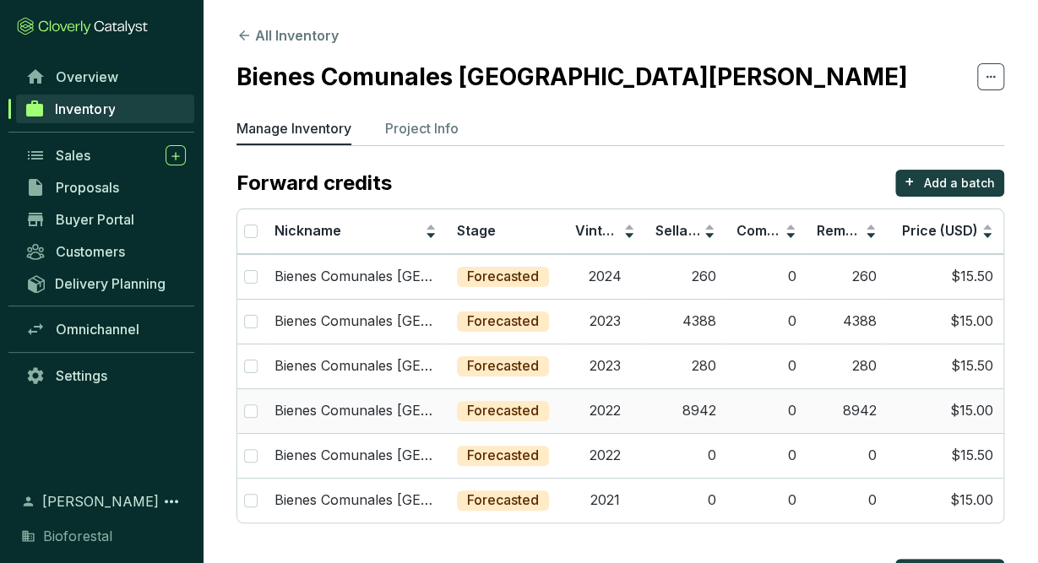
click at [557, 405] on td "Forecasted" at bounding box center [506, 410] width 118 height 45
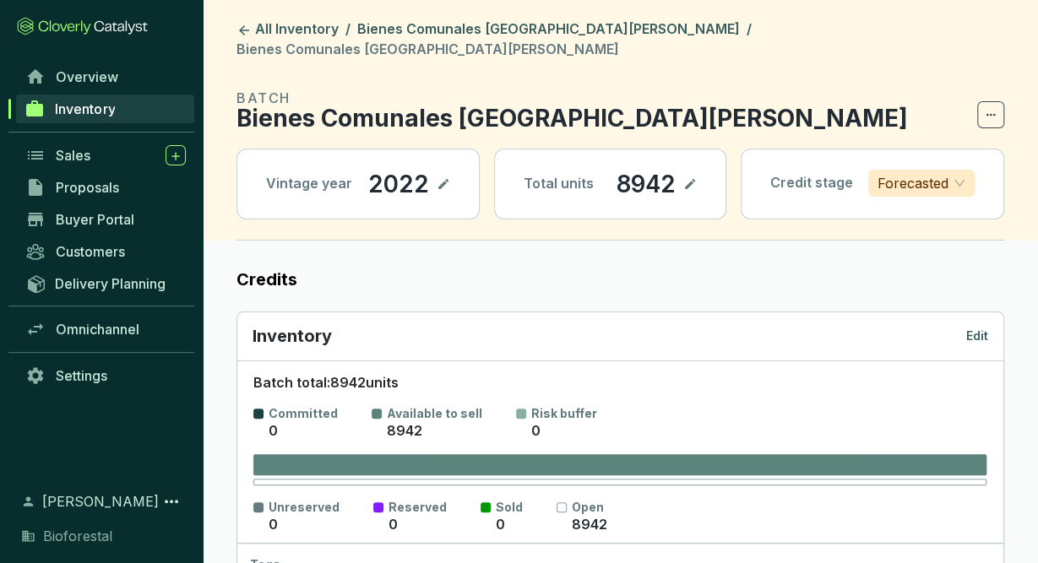
click at [986, 328] on p "Edit" at bounding box center [977, 336] width 22 height 17
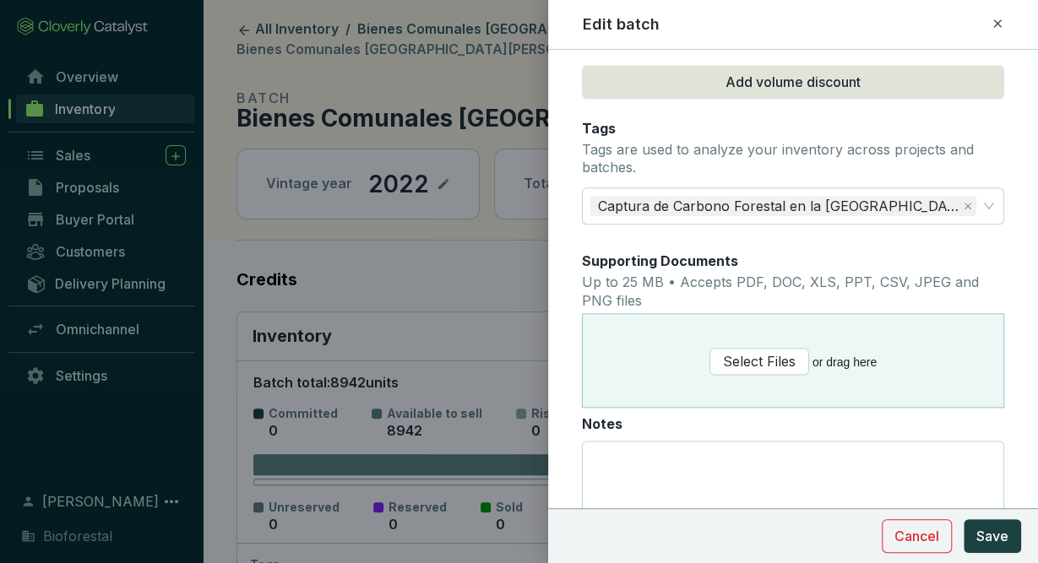
scroll to position [867, 0]
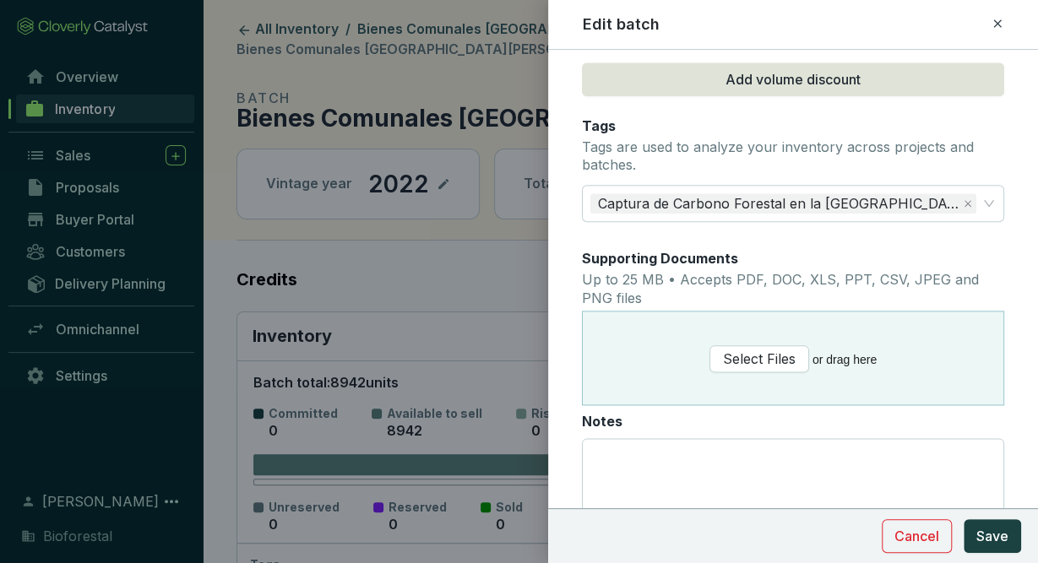
click at [999, 21] on icon at bounding box center [997, 23] width 8 height 8
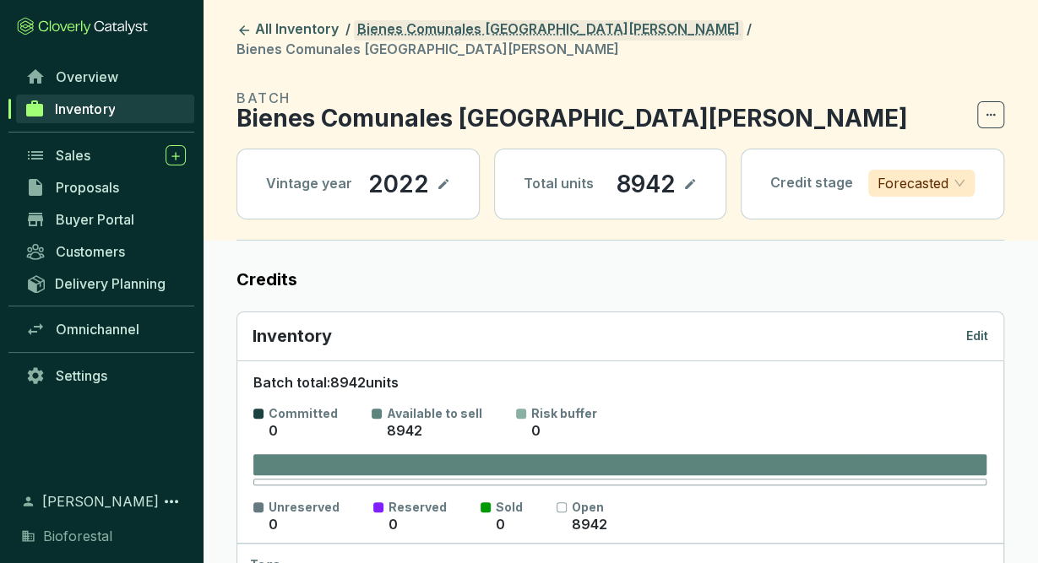
click at [597, 37] on link "Bienes Comunales [GEOGRAPHIC_DATA][PERSON_NAME]" at bounding box center [548, 30] width 389 height 20
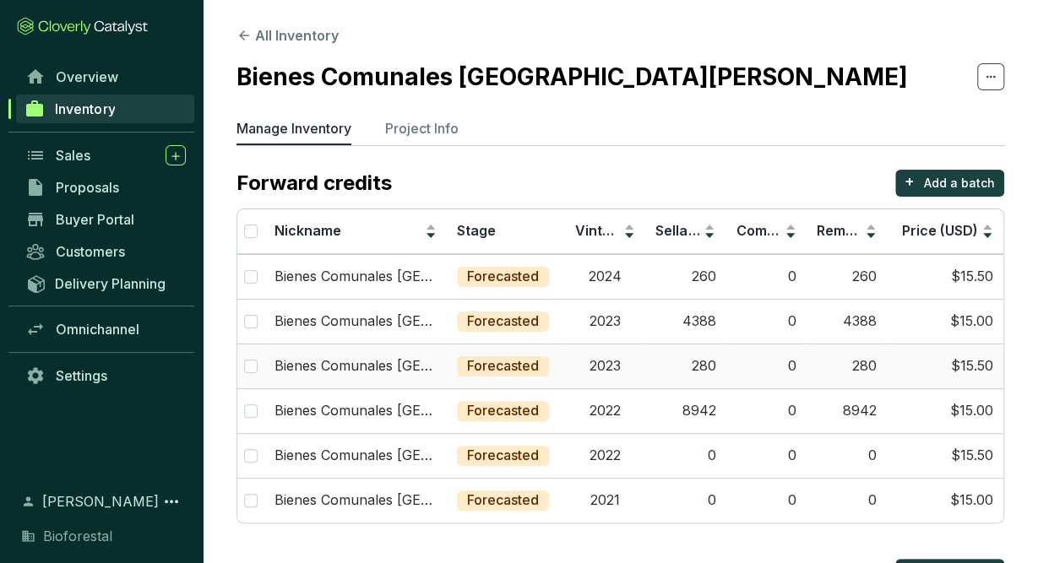
click at [577, 378] on td "2023" at bounding box center [605, 366] width 80 height 45
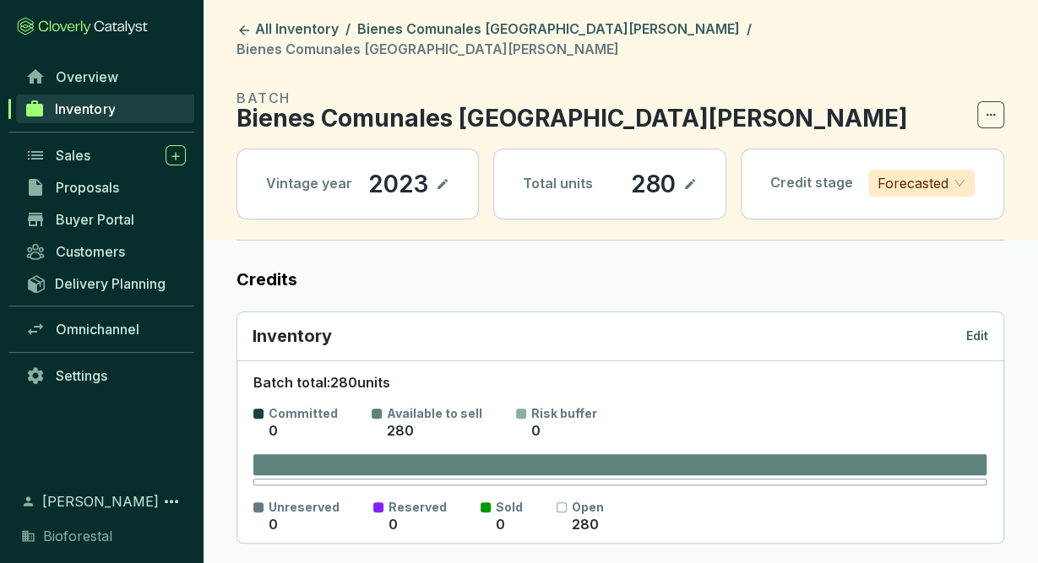
click at [977, 326] on div "Inventory Edit" at bounding box center [621, 336] width 736 height 24
click at [979, 328] on p "Edit" at bounding box center [977, 336] width 22 height 17
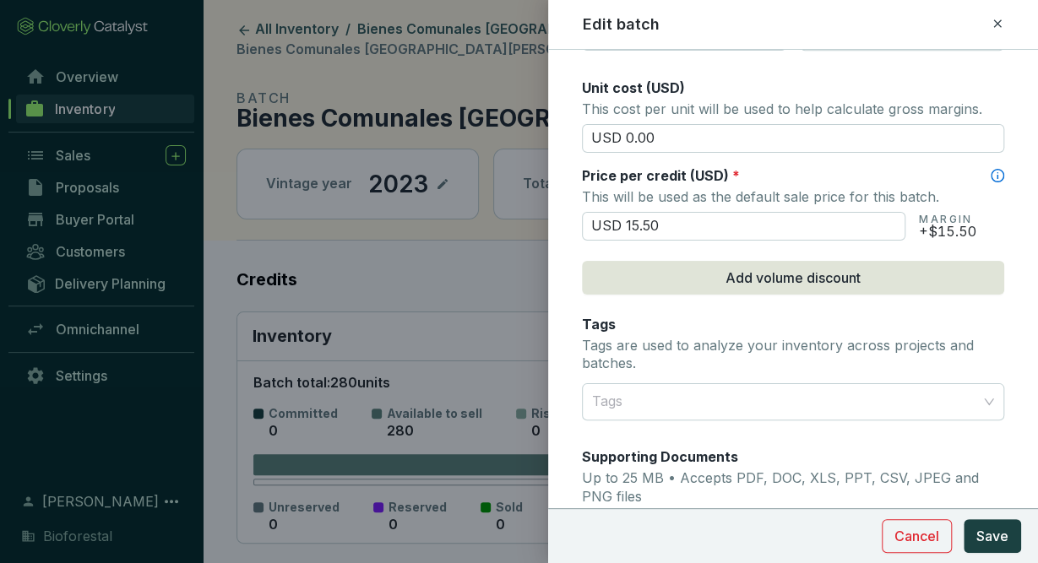
scroll to position [662, 0]
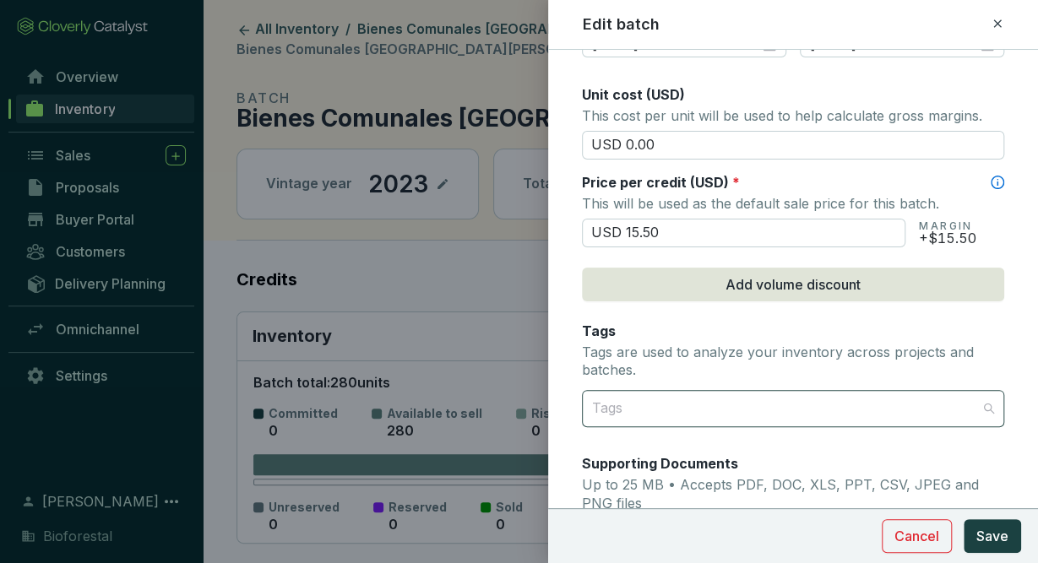
click at [845, 408] on div at bounding box center [783, 409] width 396 height 34
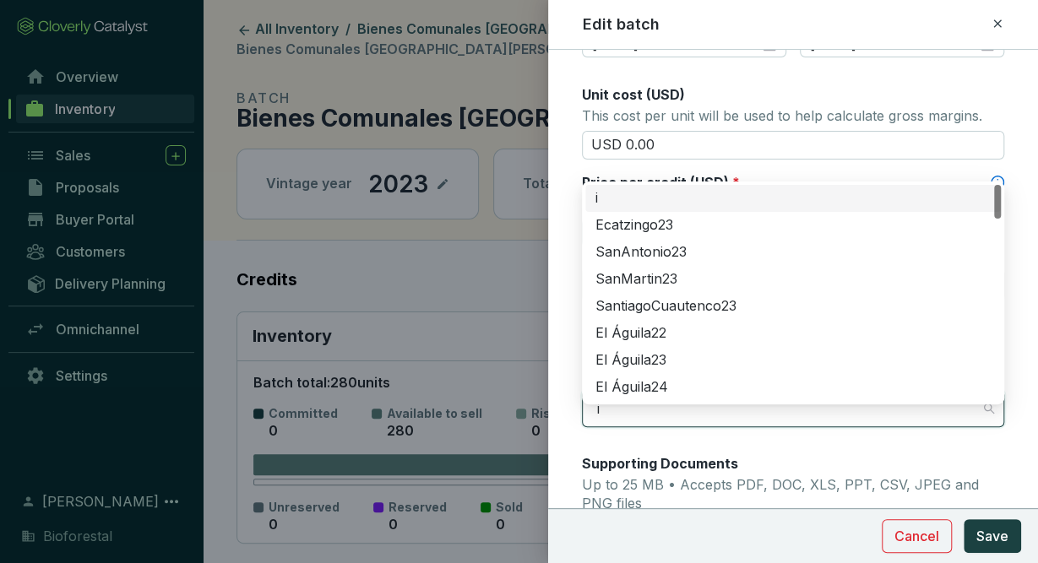
type input "iz"
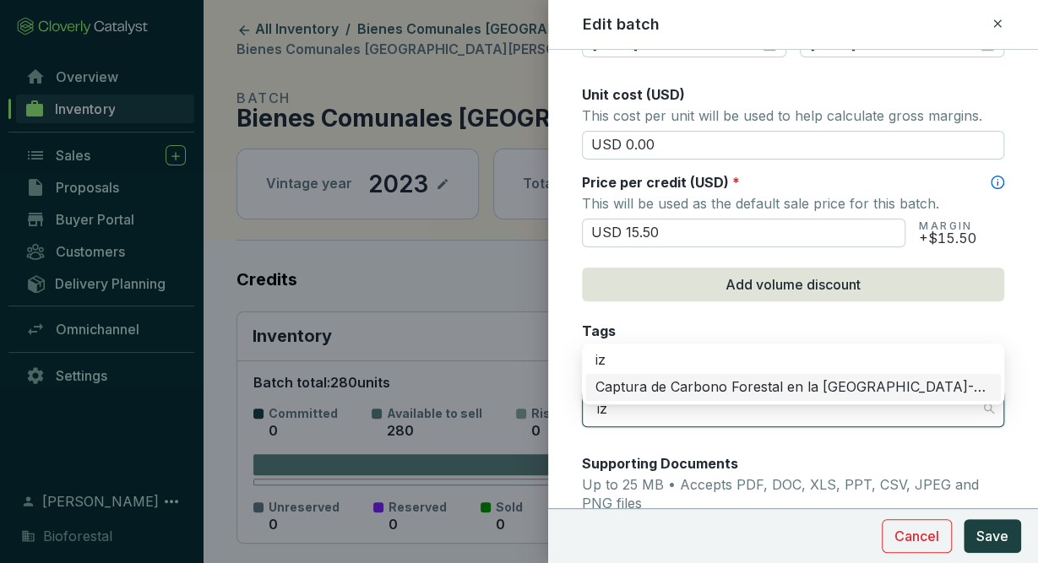
click at [843, 378] on div "Captura de Carbono Forestal en la [GEOGRAPHIC_DATA]-Popo" at bounding box center [792, 387] width 395 height 19
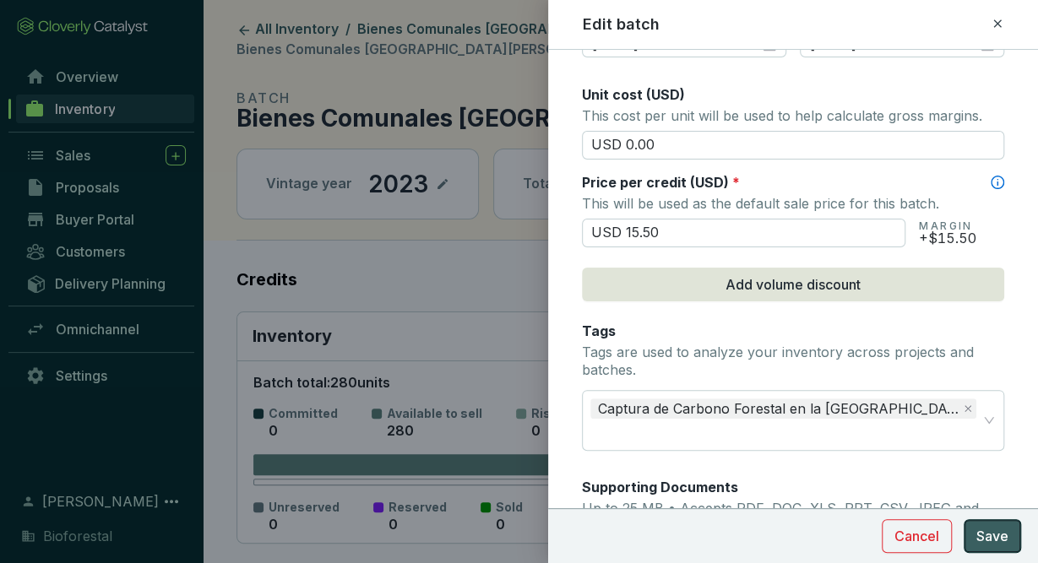
click at [993, 547] on button "Save" at bounding box center [992, 536] width 57 height 34
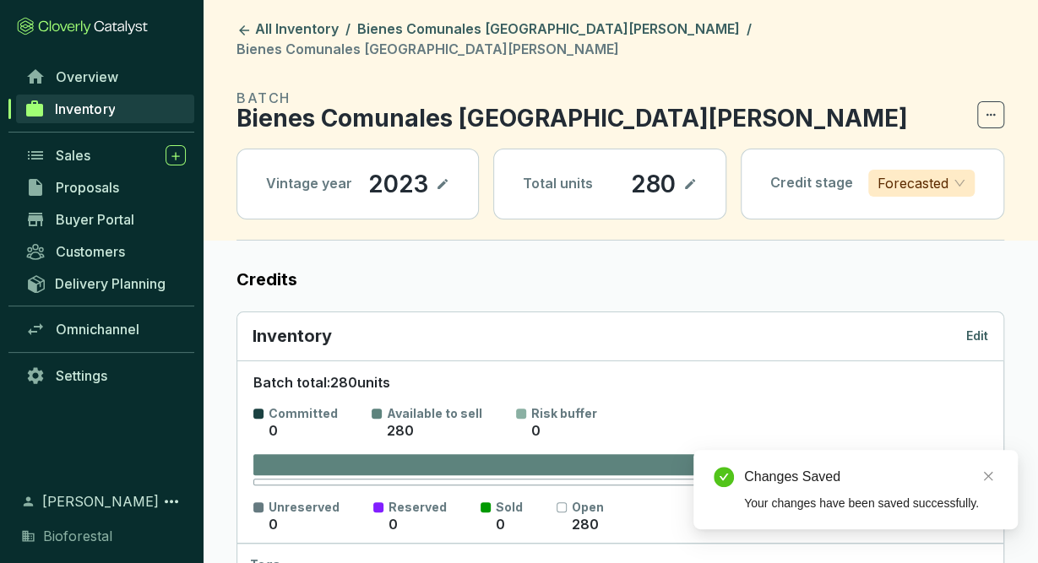
click at [982, 328] on p "Edit" at bounding box center [977, 336] width 22 height 17
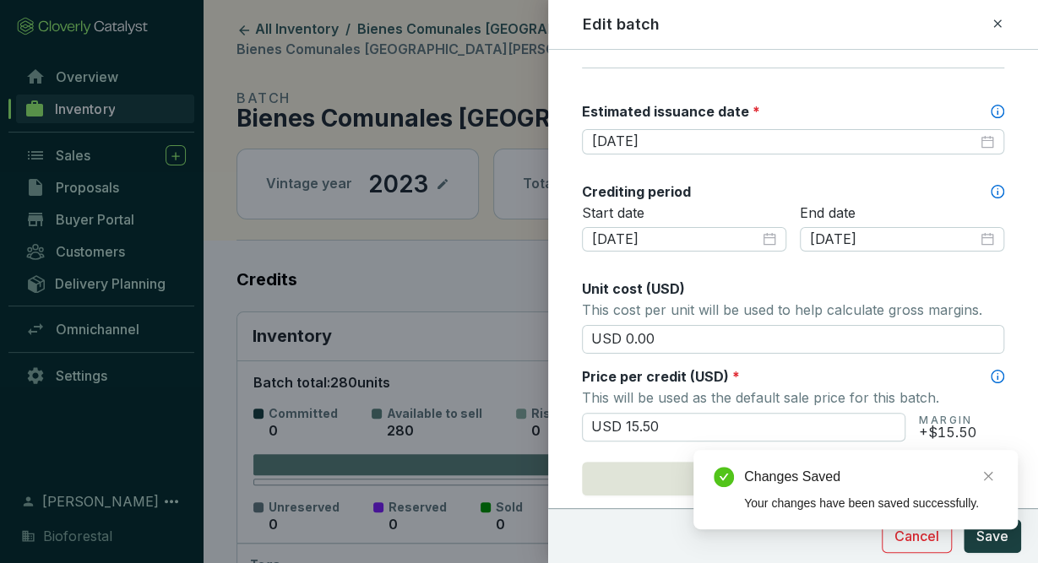
scroll to position [468, 0]
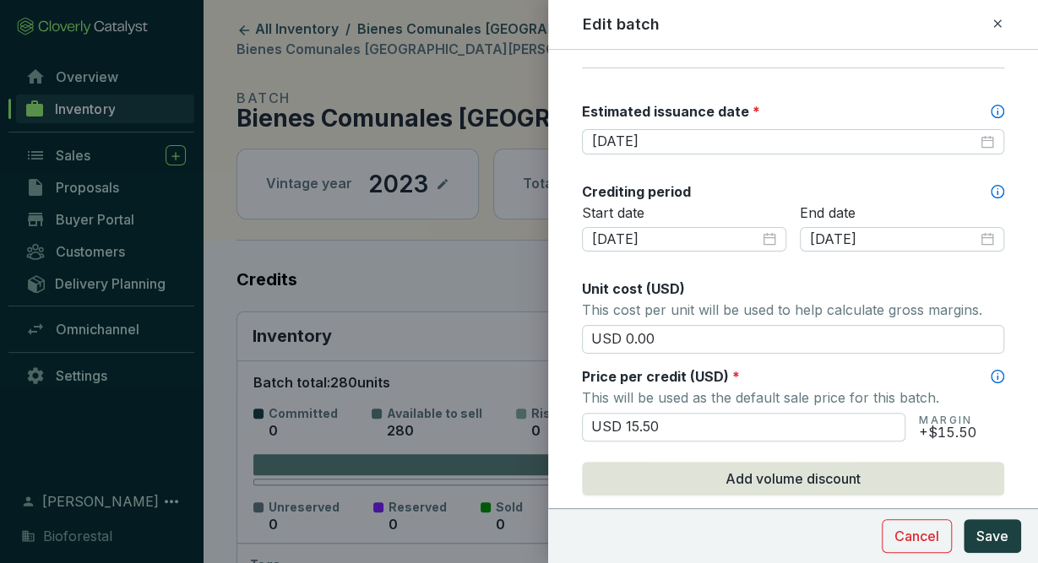
click at [998, 20] on icon at bounding box center [998, 24] width 14 height 20
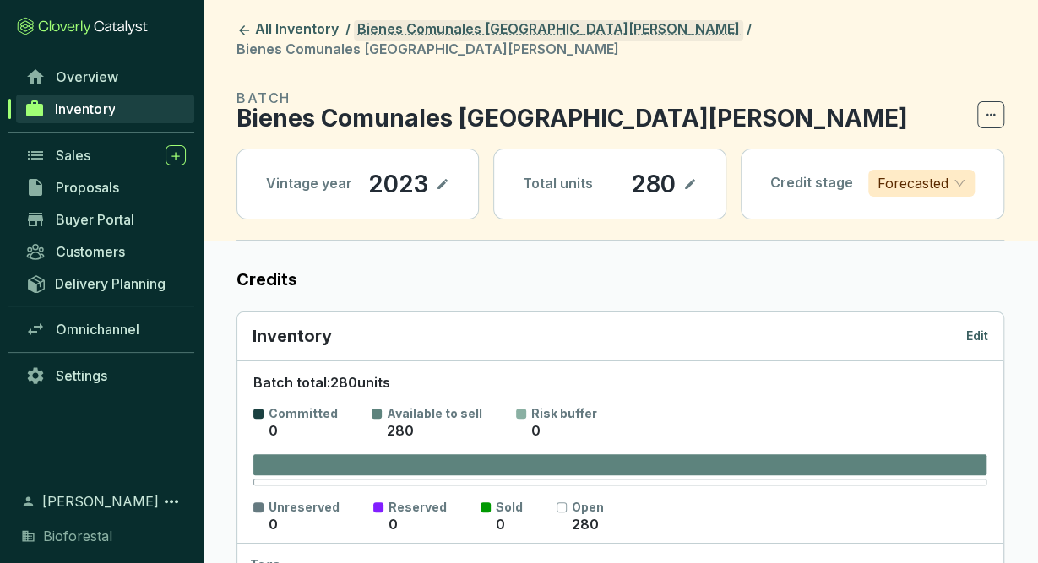
click at [586, 28] on link "Bienes Comunales [GEOGRAPHIC_DATA][PERSON_NAME]" at bounding box center [548, 30] width 389 height 20
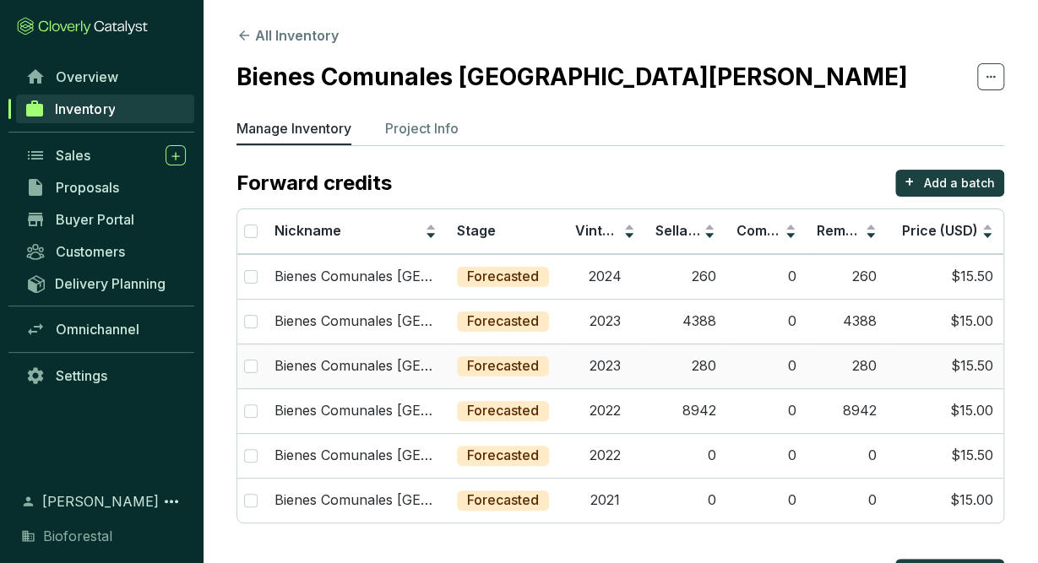
click at [526, 377] on td "Forecasted" at bounding box center [506, 366] width 118 height 45
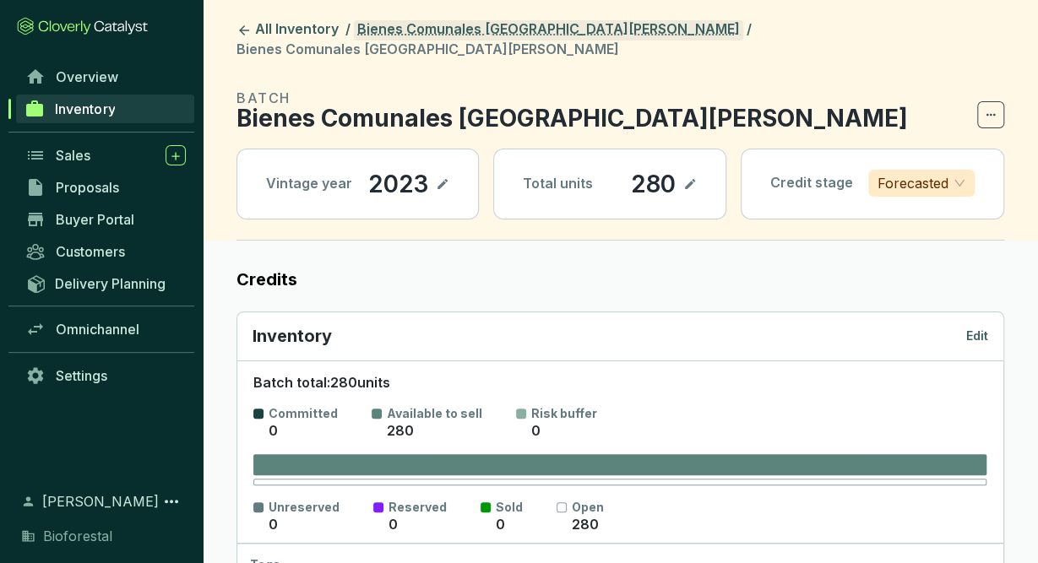
click at [544, 39] on link "Bienes Comunales [GEOGRAPHIC_DATA][PERSON_NAME]" at bounding box center [548, 30] width 389 height 20
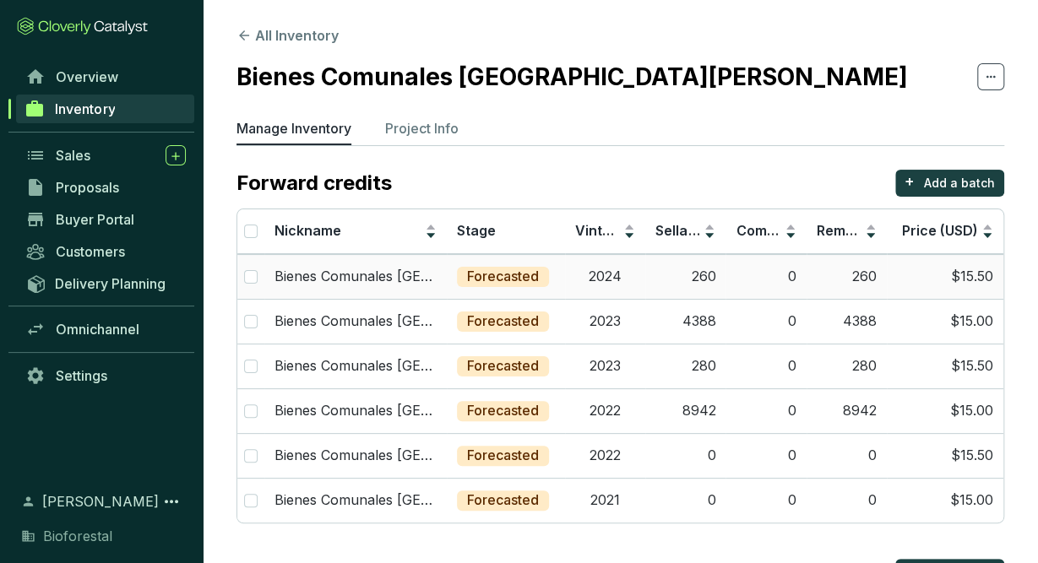
click at [537, 268] on p "Forecasted" at bounding box center [503, 277] width 72 height 19
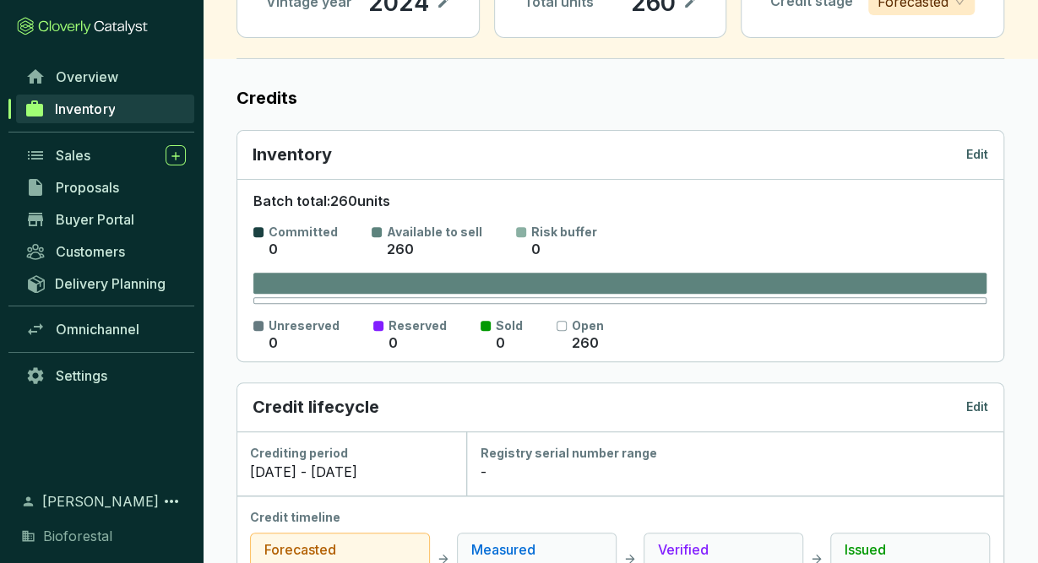
scroll to position [178, 0]
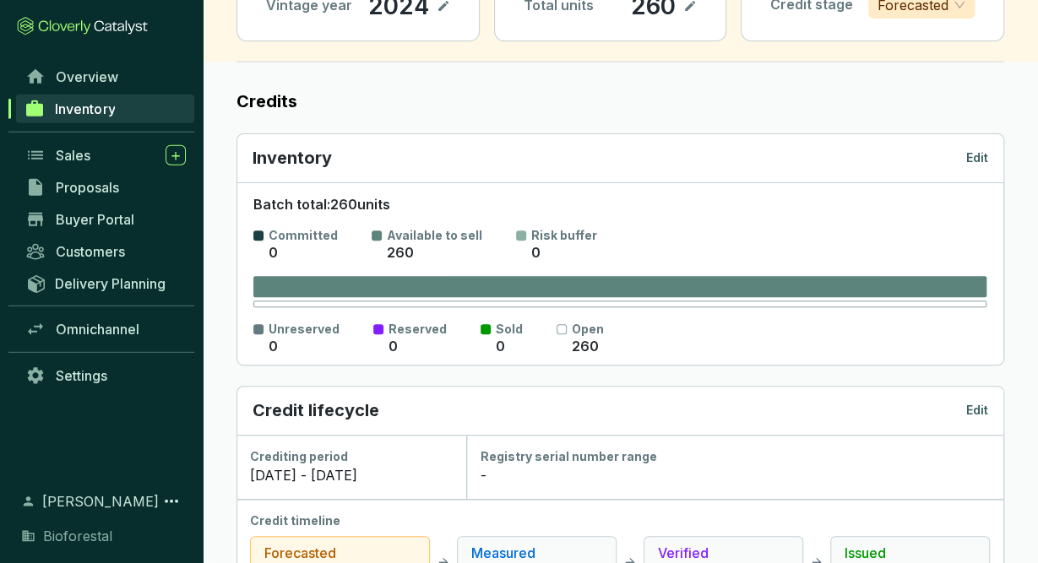
click at [975, 149] on p "Edit" at bounding box center [977, 157] width 22 height 17
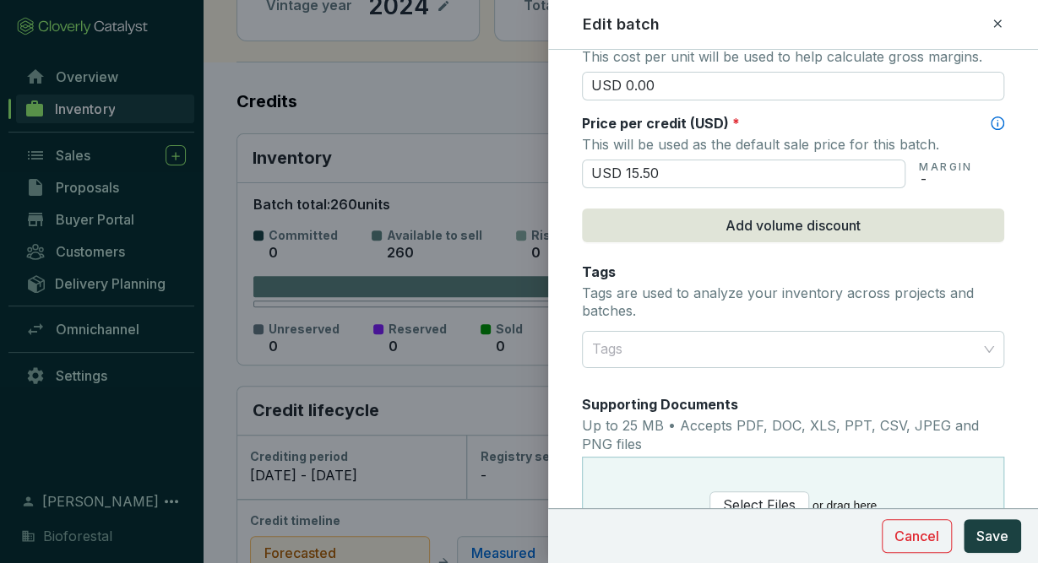
scroll to position [723, 0]
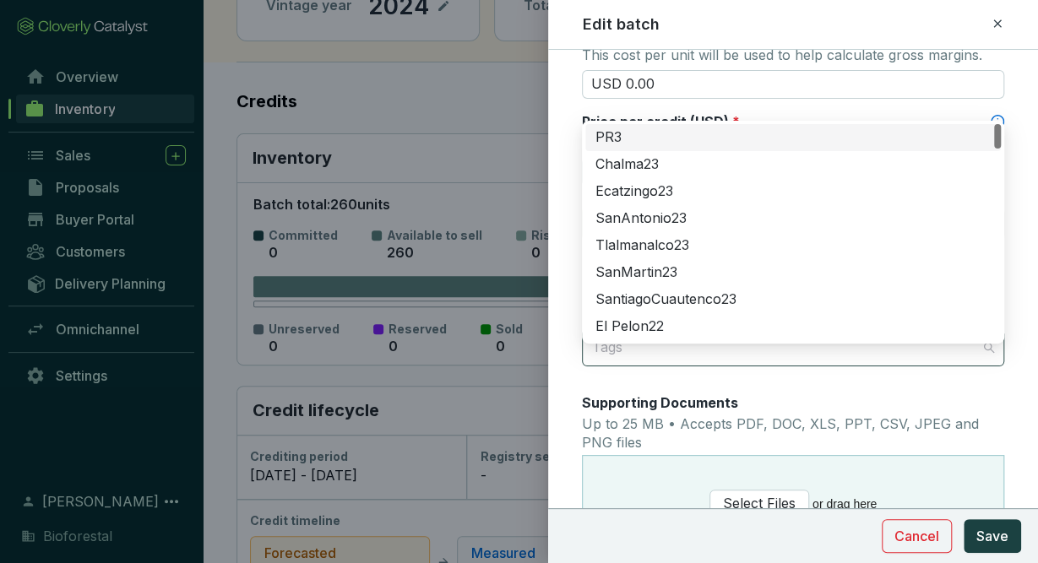
click at [820, 336] on div at bounding box center [783, 348] width 396 height 34
type input "iz"
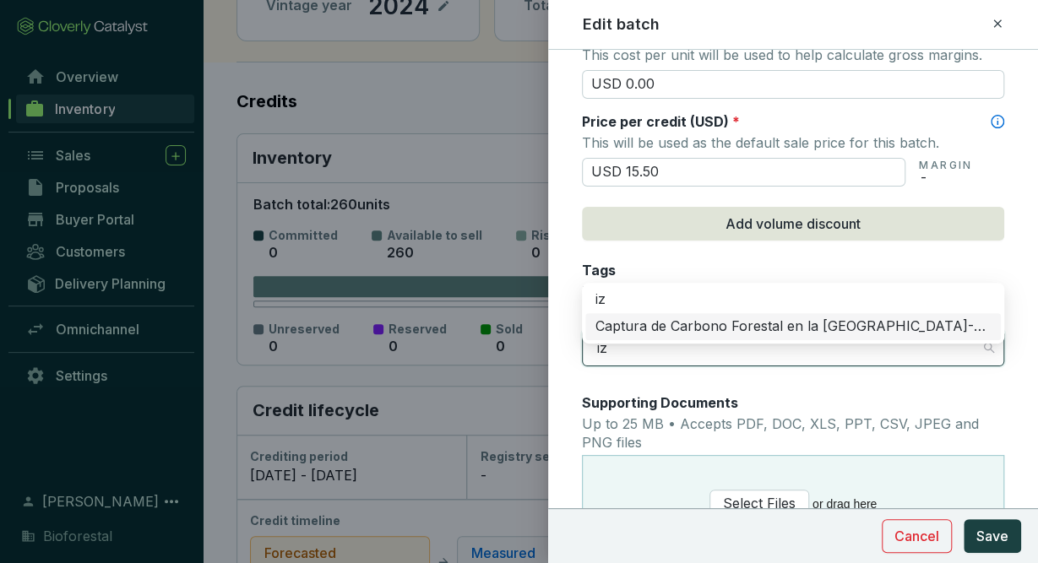
click at [832, 318] on div "Captura de Carbono Forestal en la [GEOGRAPHIC_DATA]-Popo" at bounding box center [792, 327] width 395 height 19
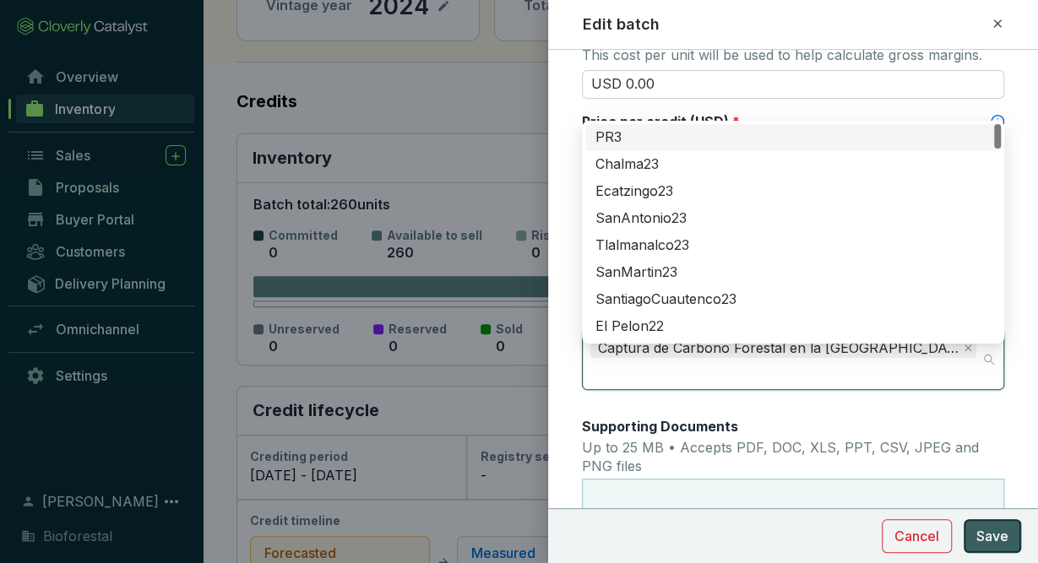
click at [999, 547] on button "Save" at bounding box center [992, 536] width 57 height 34
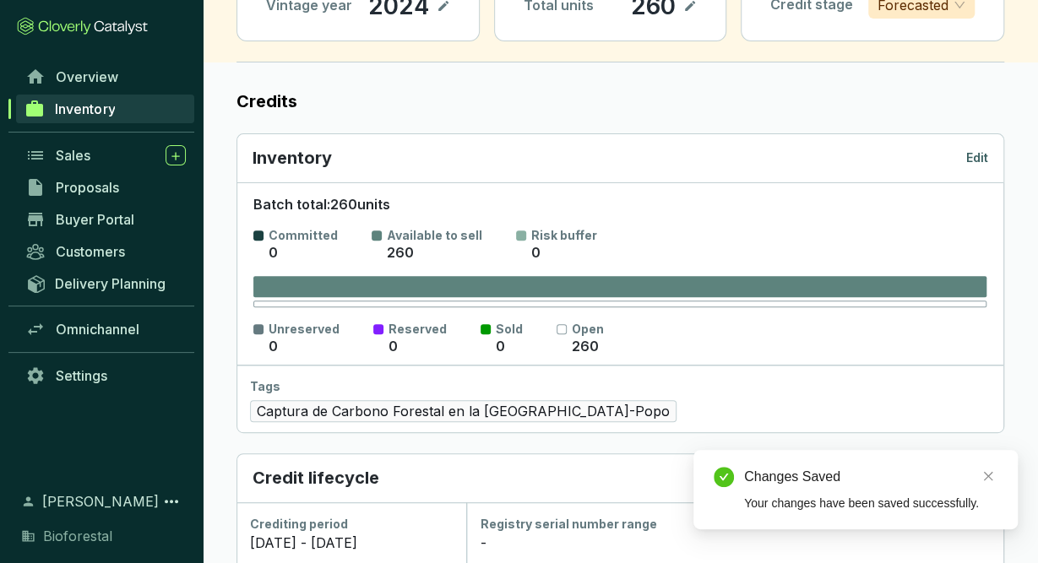
scroll to position [0, 0]
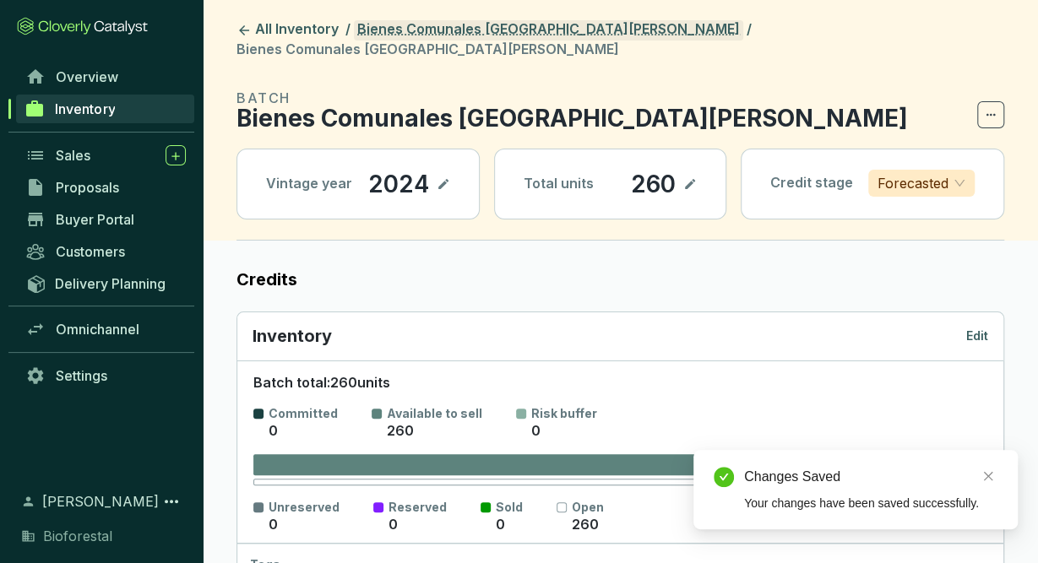
click at [589, 35] on link "Bienes Comunales [GEOGRAPHIC_DATA][PERSON_NAME]" at bounding box center [548, 30] width 389 height 20
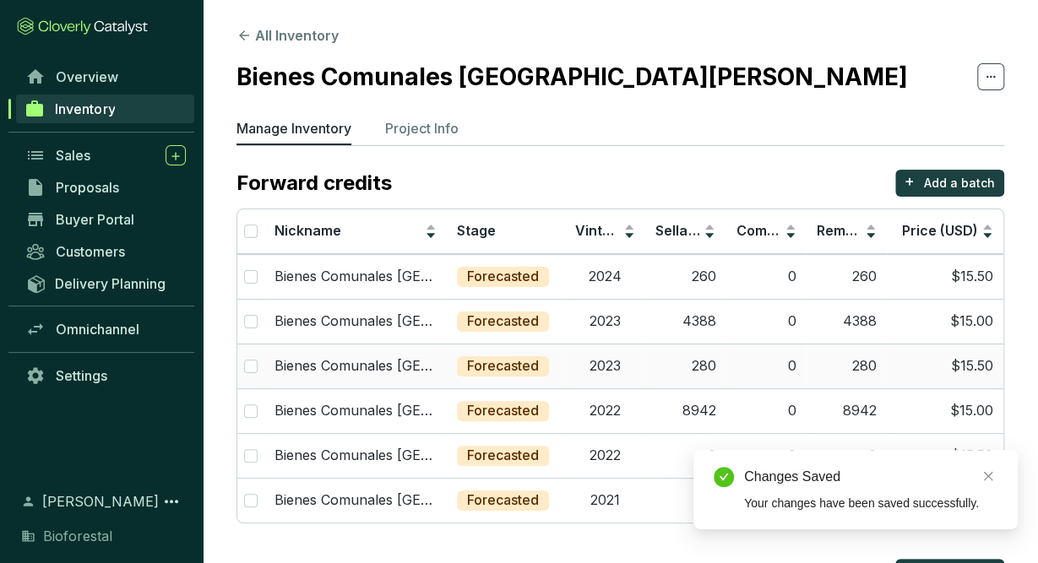
click at [585, 372] on td "2023" at bounding box center [605, 366] width 80 height 45
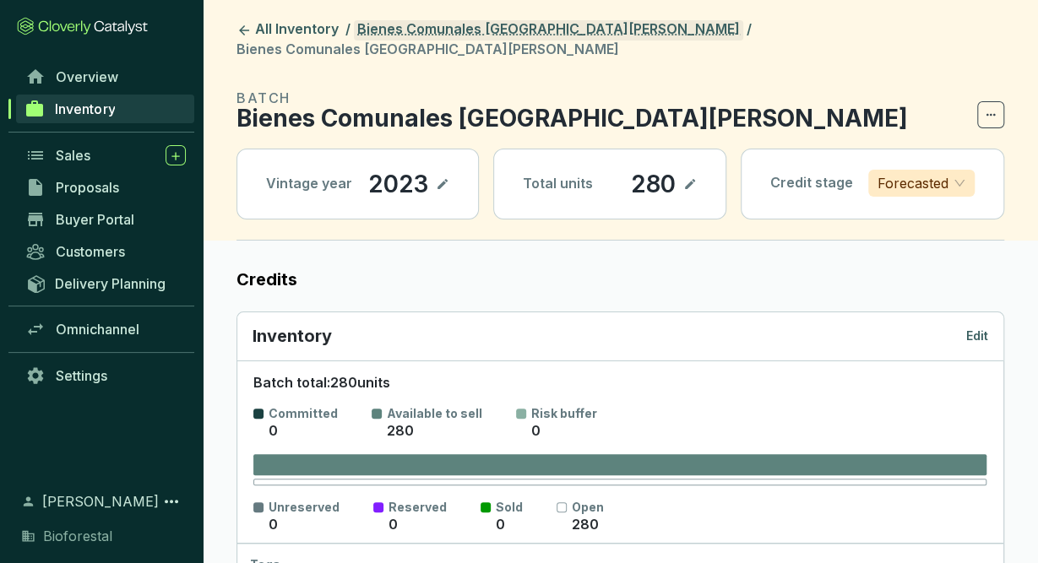
click at [561, 32] on link "Bienes Comunales [GEOGRAPHIC_DATA][PERSON_NAME]" at bounding box center [548, 30] width 389 height 20
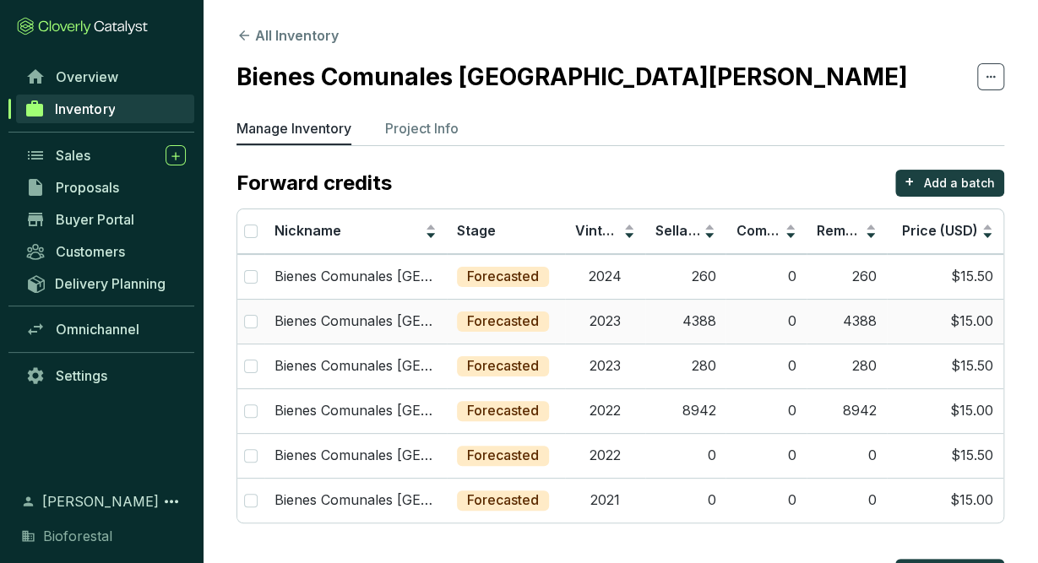
click at [606, 307] on td "2023" at bounding box center [605, 321] width 80 height 45
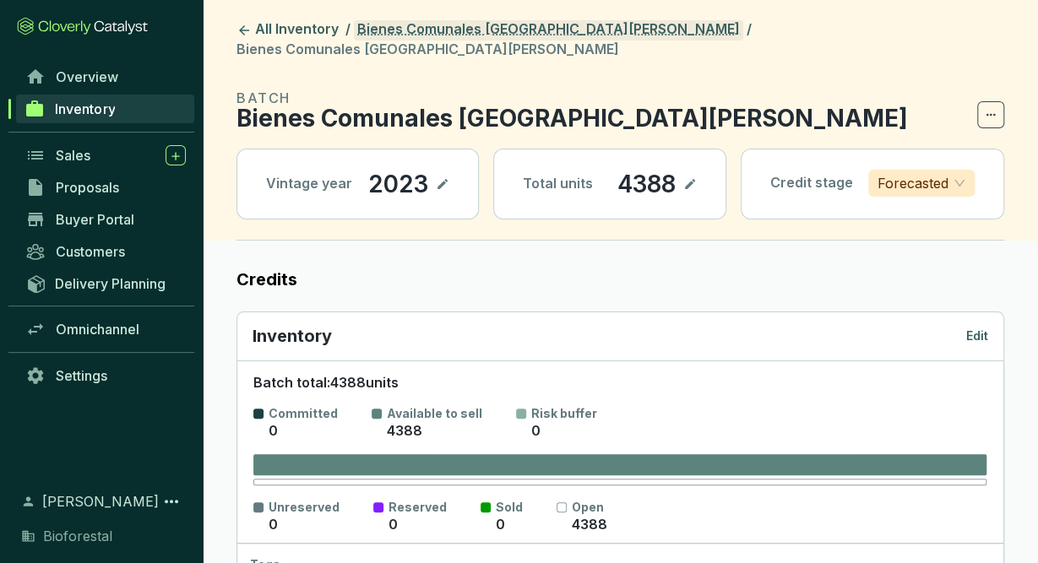
click at [517, 24] on link "Bienes Comunales [GEOGRAPHIC_DATA][PERSON_NAME]" at bounding box center [548, 30] width 389 height 20
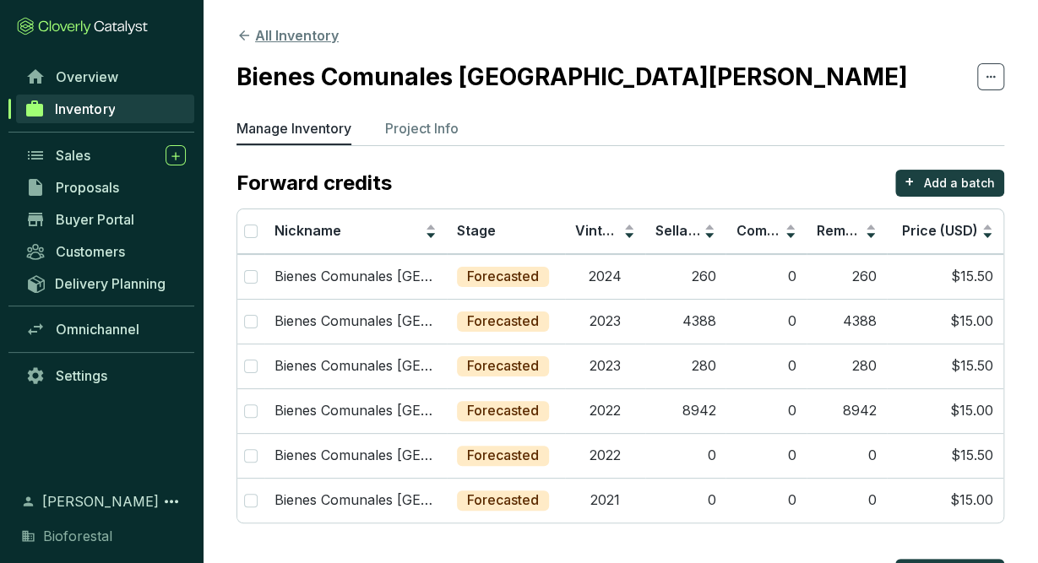
click at [291, 33] on button "All Inventory" at bounding box center [287, 35] width 102 height 20
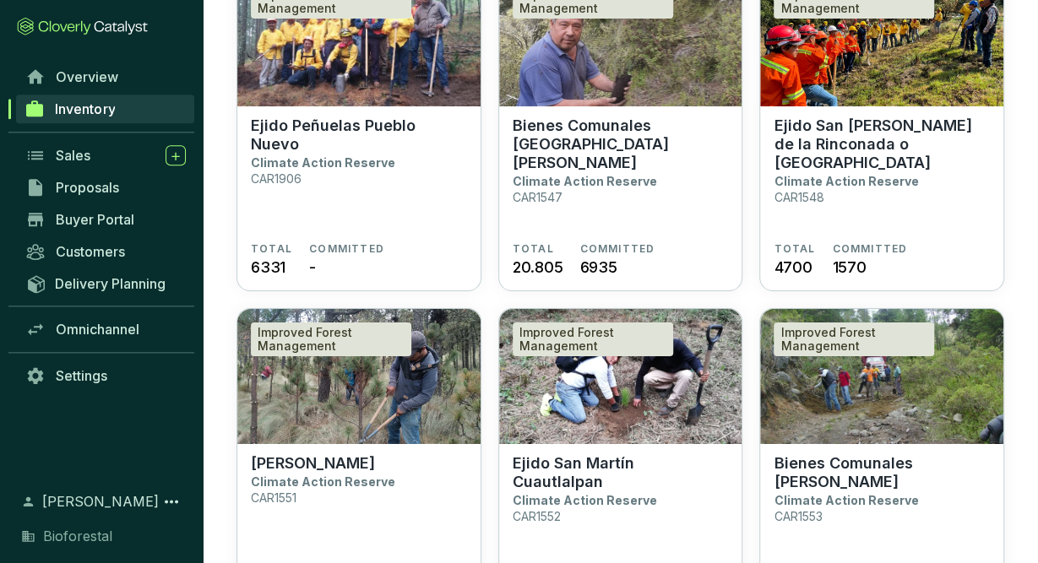
scroll to position [2891, 0]
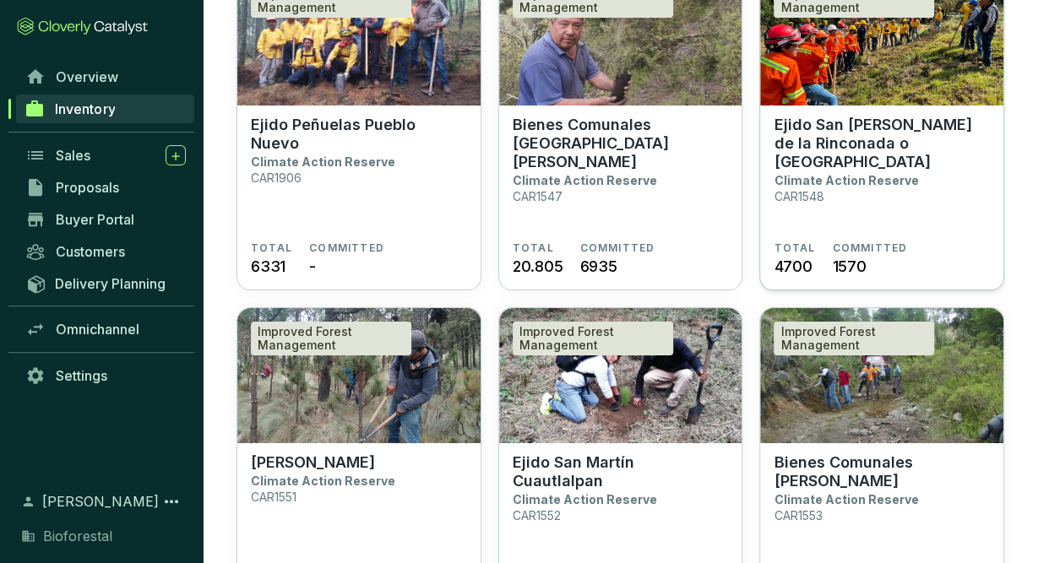
click at [948, 198] on section "Ejido San Antonio de la Rinconada o Tlaltecahuacan Climate Action Reserve CAR15…" at bounding box center [882, 179] width 216 height 126
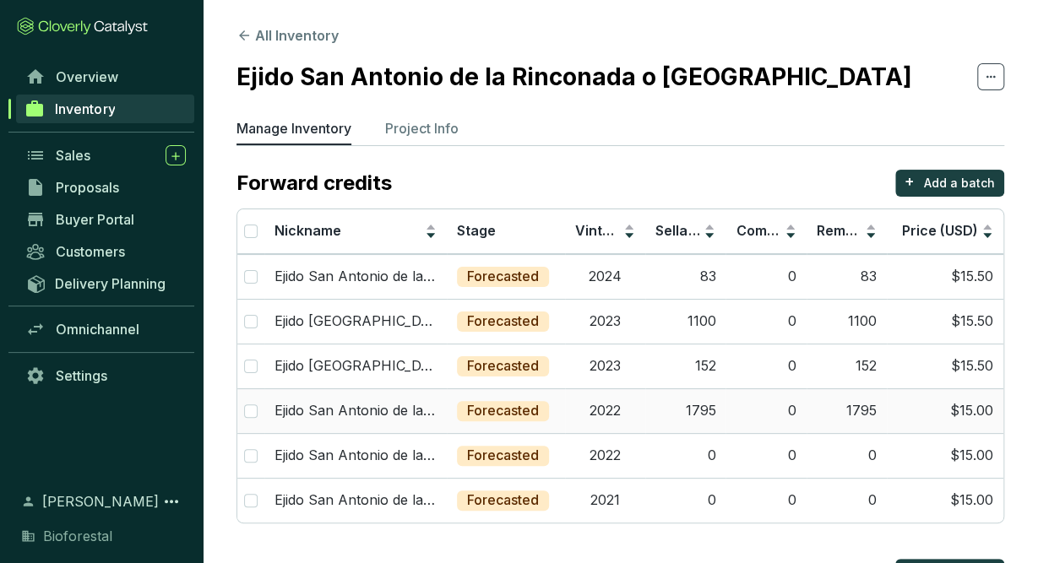
scroll to position [199, 0]
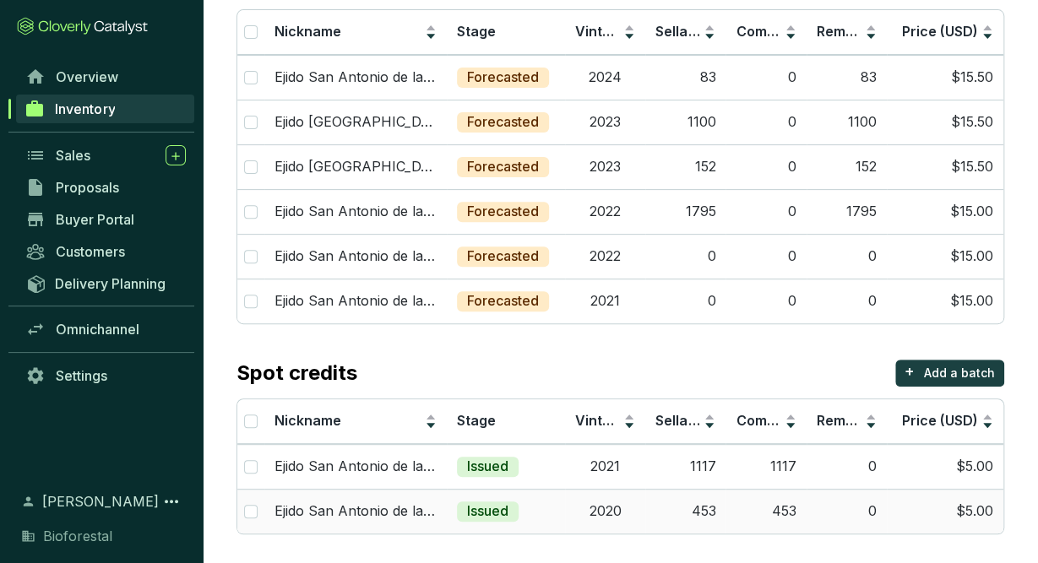
click at [656, 499] on td "453" at bounding box center [685, 511] width 80 height 45
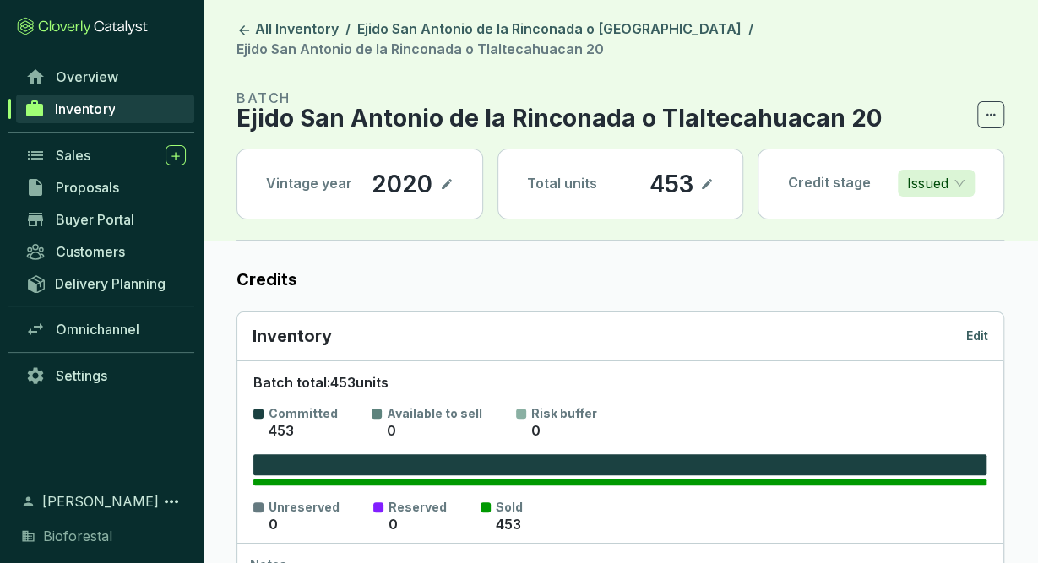
scroll to position [73, 0]
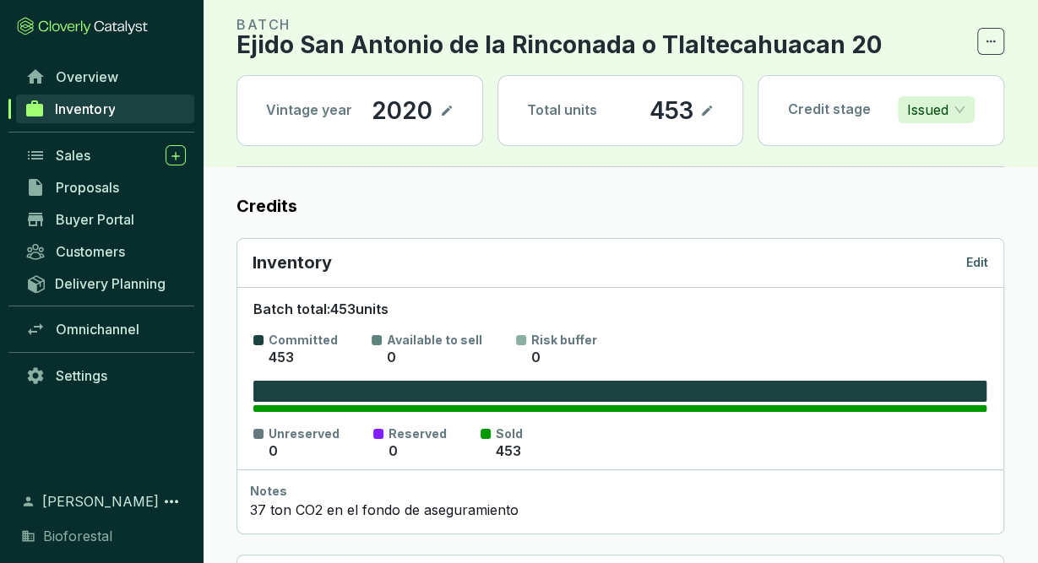
click at [972, 256] on p "Edit" at bounding box center [977, 262] width 22 height 17
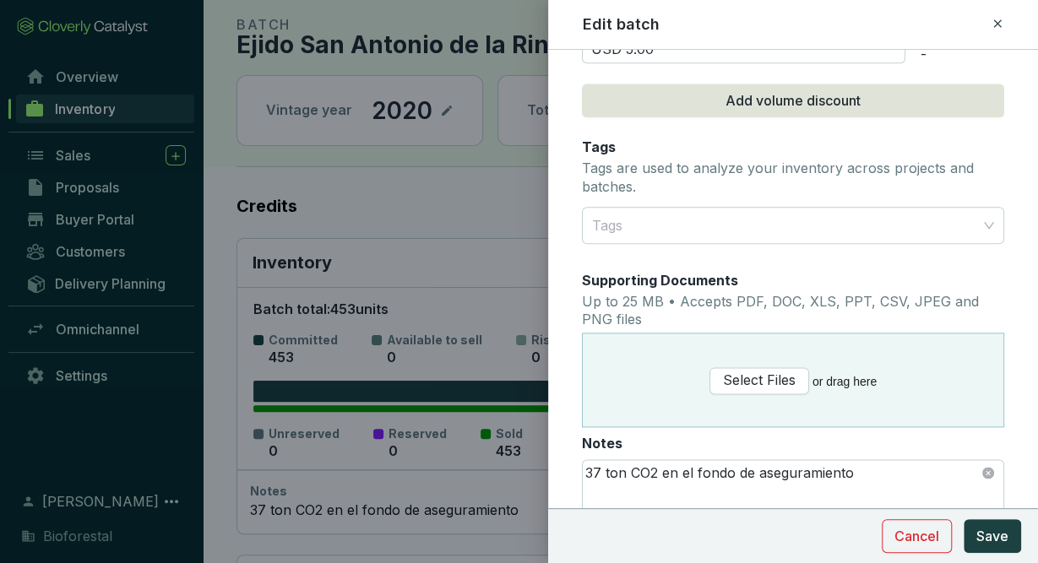
scroll to position [923, 0]
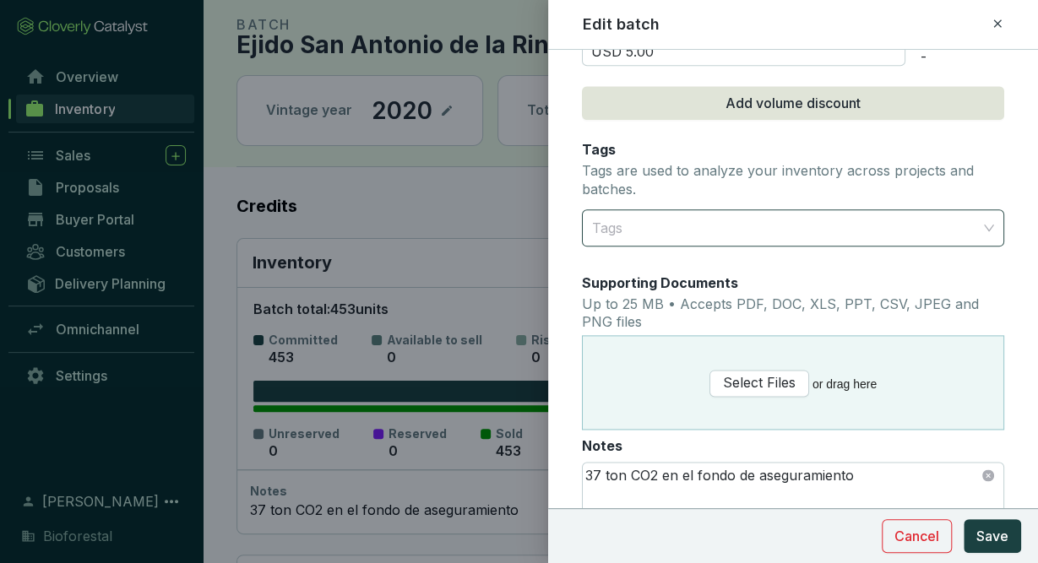
click at [852, 218] on div at bounding box center [783, 228] width 396 height 34
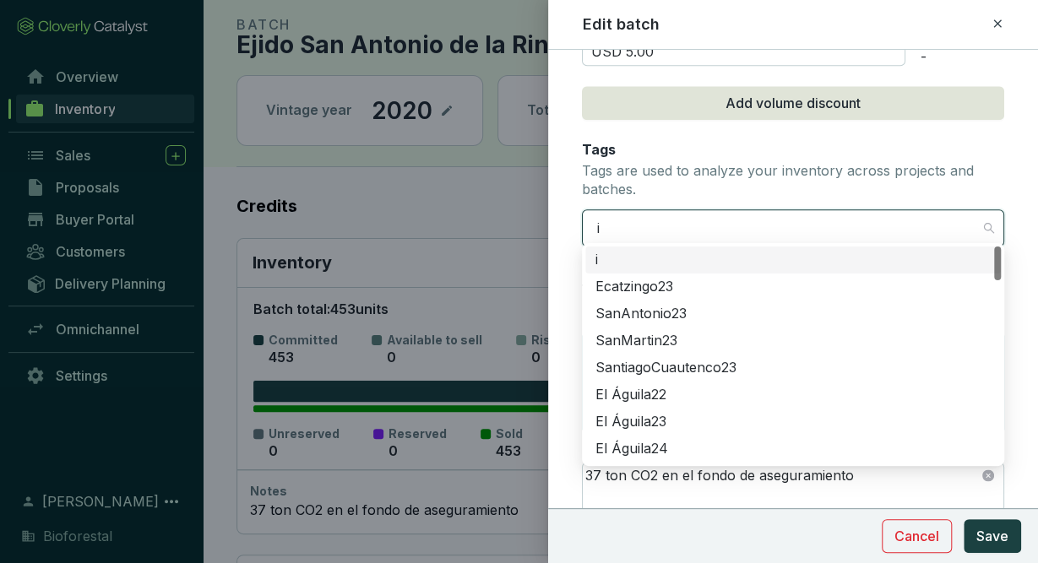
type input "iz"
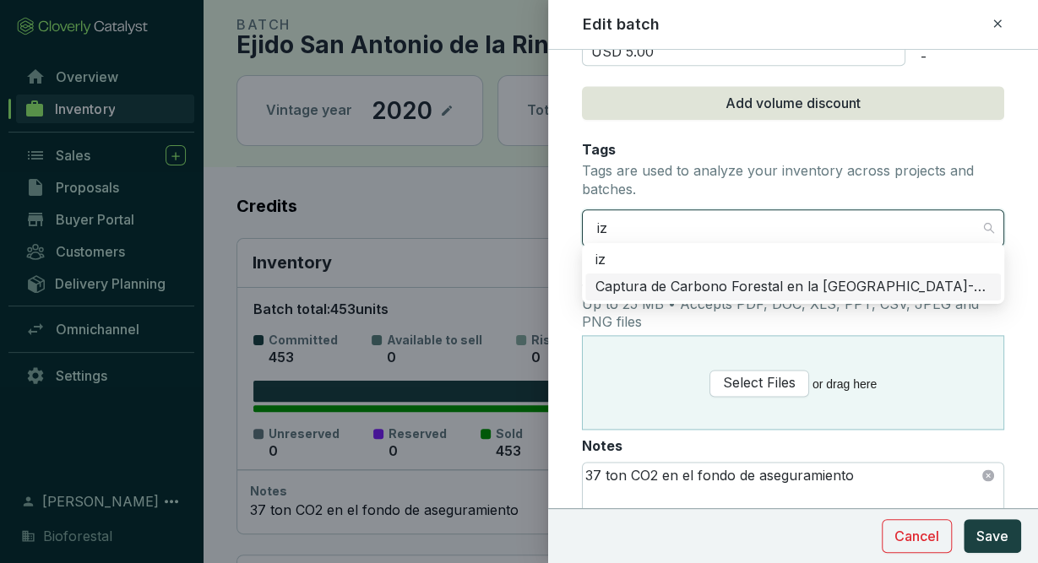
click at [840, 280] on div "Captura de Carbono Forestal en la [GEOGRAPHIC_DATA]-Popo" at bounding box center [792, 287] width 395 height 19
type input "Ejido San Antonio de la Rinconada o Tlaltecahuacan20"
type input "CAR-1-MX-1548-42-1039-EM-2020-7327-1 to 385CAR-1-MX-1548-42-1039-EM-2020-7325-1…"
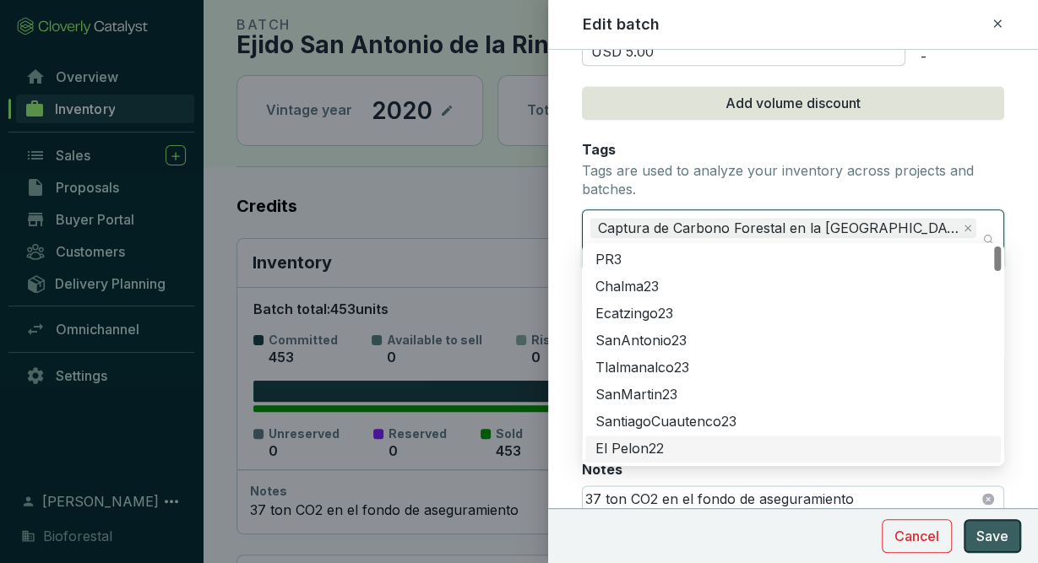
click at [996, 541] on span "Save" at bounding box center [992, 536] width 32 height 20
type input "Ejido San Antonio de la Rinconada o Tlaltecahuacan20"
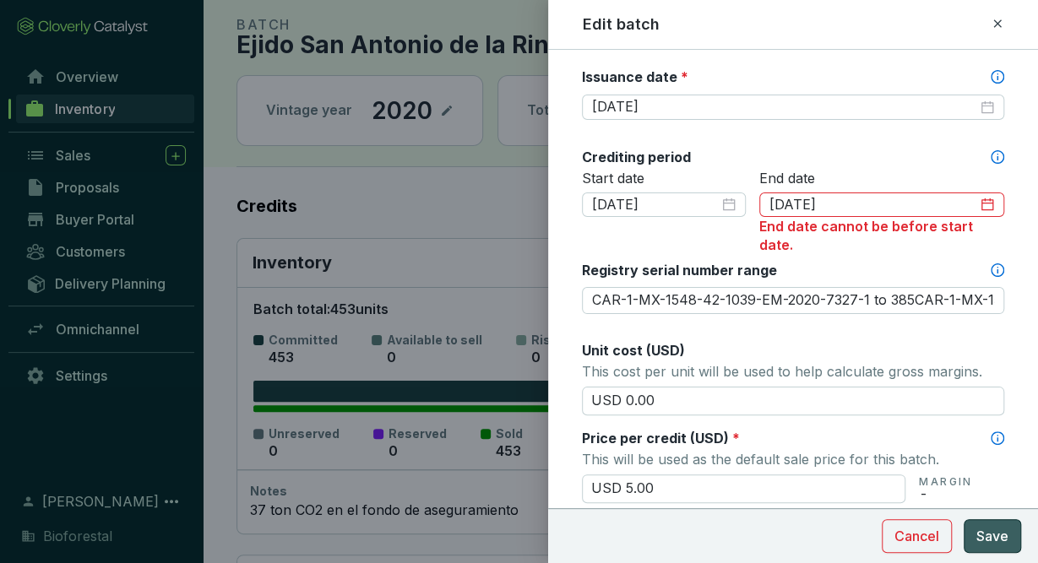
scroll to position [500, 0]
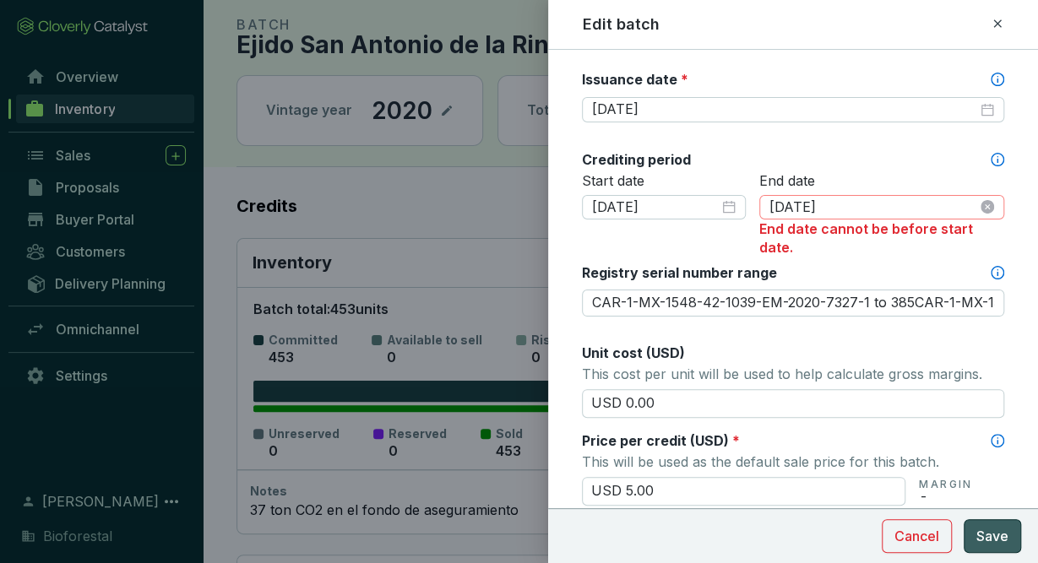
click at [895, 195] on div "[DATE]" at bounding box center [881, 207] width 245 height 25
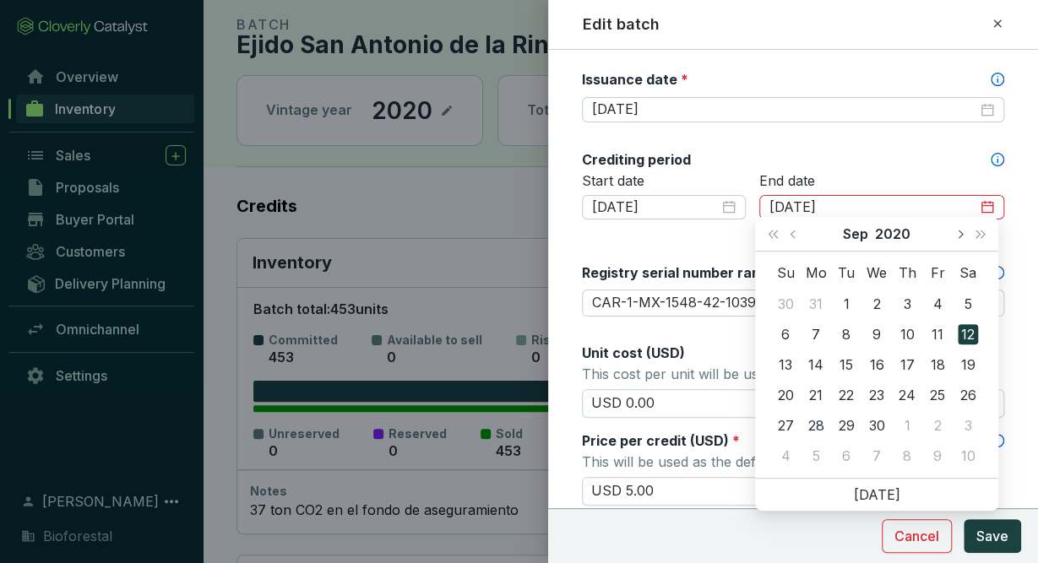
click at [963, 231] on button "Next month (PageDown)" at bounding box center [959, 234] width 22 height 34
type input "[DATE]"
click at [873, 333] on div "9" at bounding box center [876, 334] width 20 height 20
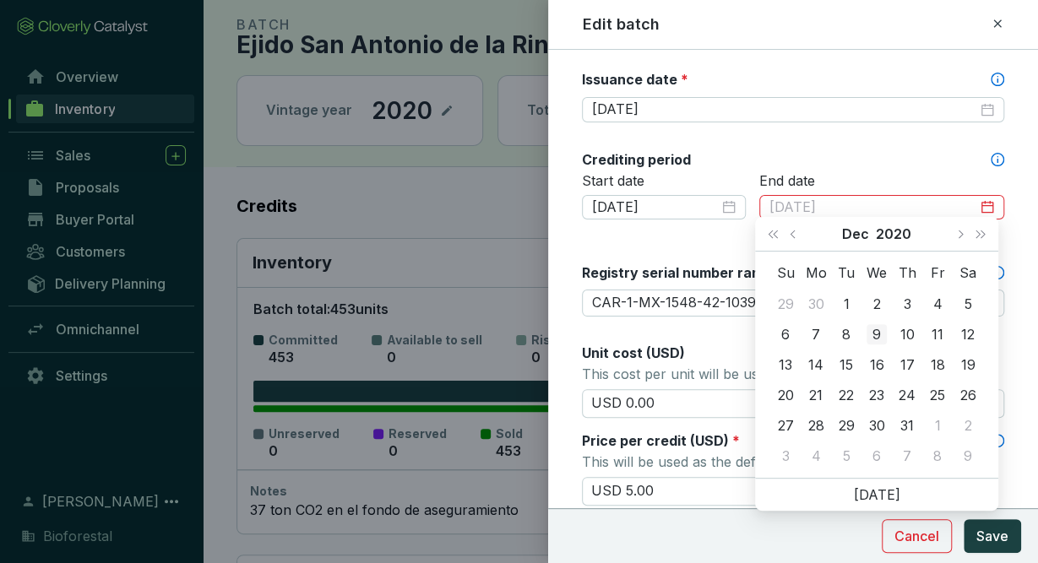
type input "Ejido San Antonio de la Rinconada o Tlaltecahuacan20"
type input "CAR-1-MX-1548-42-1039-EM-2020-7327-1 to 385CAR-1-MX-1548-42-1039-EM-2020-7325-1…"
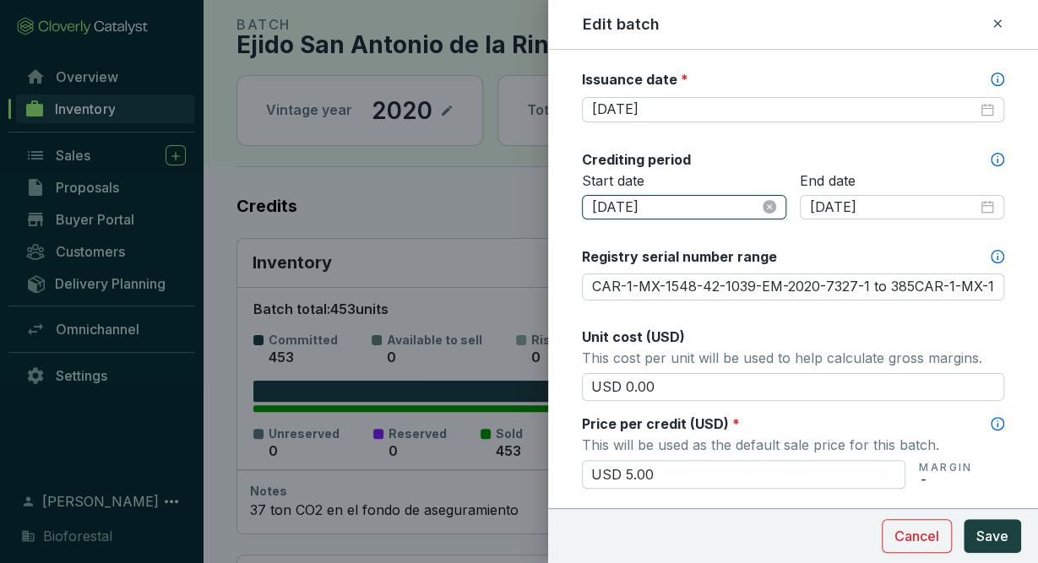
click at [704, 205] on input "[DATE]" at bounding box center [675, 207] width 167 height 19
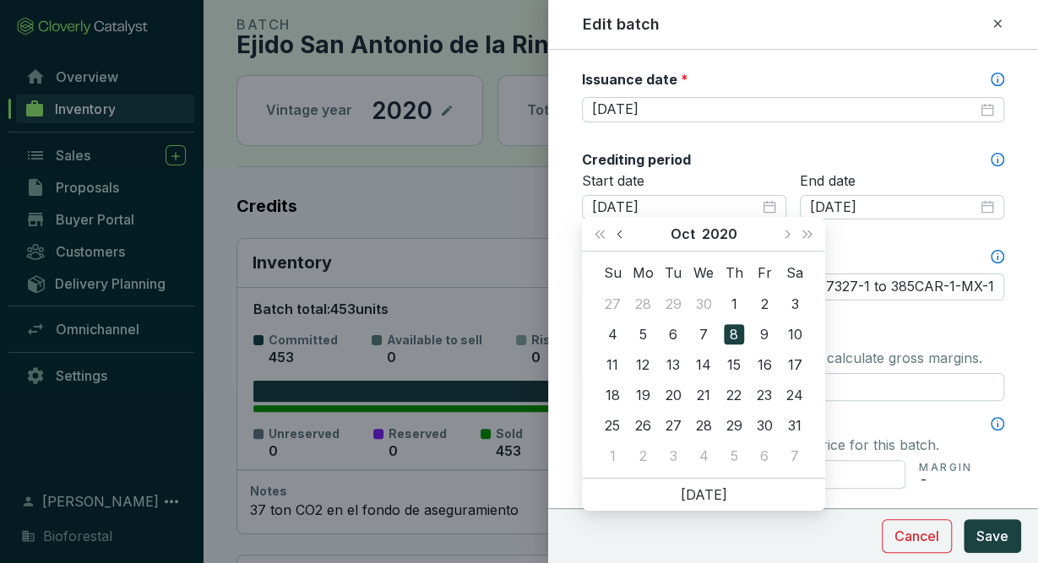
click at [617, 236] on button "Previous month (PageUp)" at bounding box center [622, 234] width 22 height 34
click at [786, 232] on span "Next month (PageDown)" at bounding box center [786, 234] width 8 height 8
type input "[DATE]"
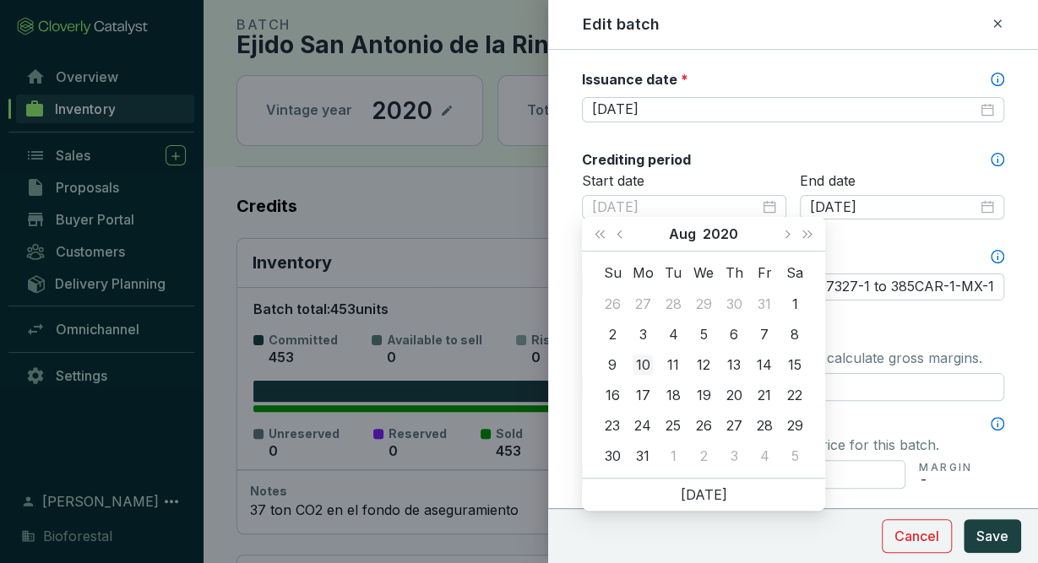
click at [641, 366] on div "10" at bounding box center [643, 365] width 20 height 20
type input "Ejido San Antonio de la Rinconada o Tlaltecahuacan20"
type input "CAR-1-MX-1548-42-1039-EM-2020-7327-1 to 385CAR-1-MX-1548-42-1039-EM-2020-7325-1…"
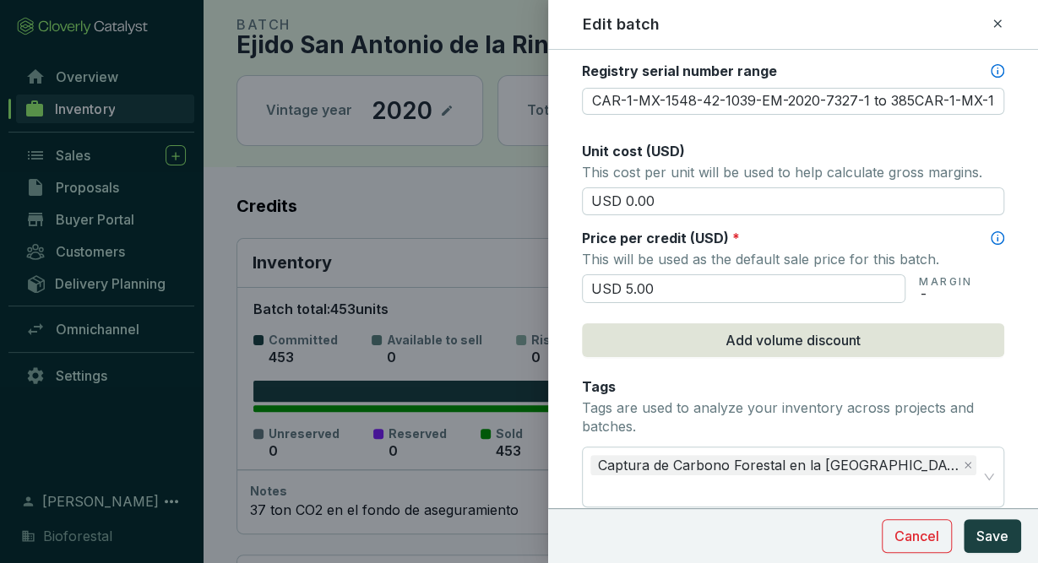
scroll to position [697, 0]
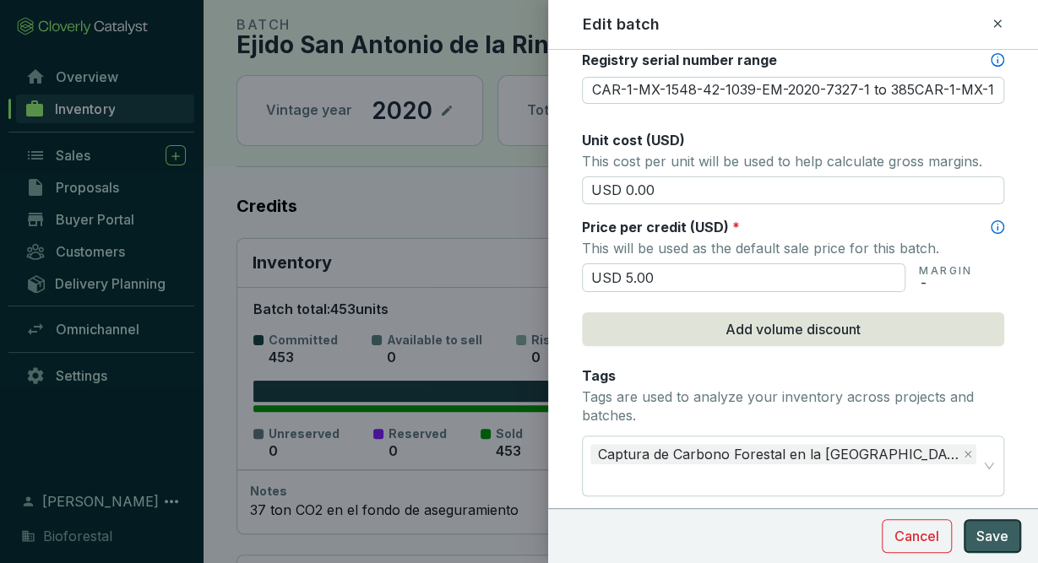
click at [976, 530] on button "Save" at bounding box center [992, 536] width 57 height 34
type input "Ejido San Antonio de la Rinconada o Tlaltecahuacan20"
type input "CAR-1-MX-1548-42-1039-EM-2020-7327-1 to 385CAR-1-MX-1548-42-1039-EM-2020-7325-1…"
type input "Ejido San Antonio de la Rinconada o Tlaltecahuacan20"
type input "CAR-1-MX-1548-42-1039-EM-2020-7327-1 to 385CAR-1-MX-1548-42-1039-EM-2020-7325-1…"
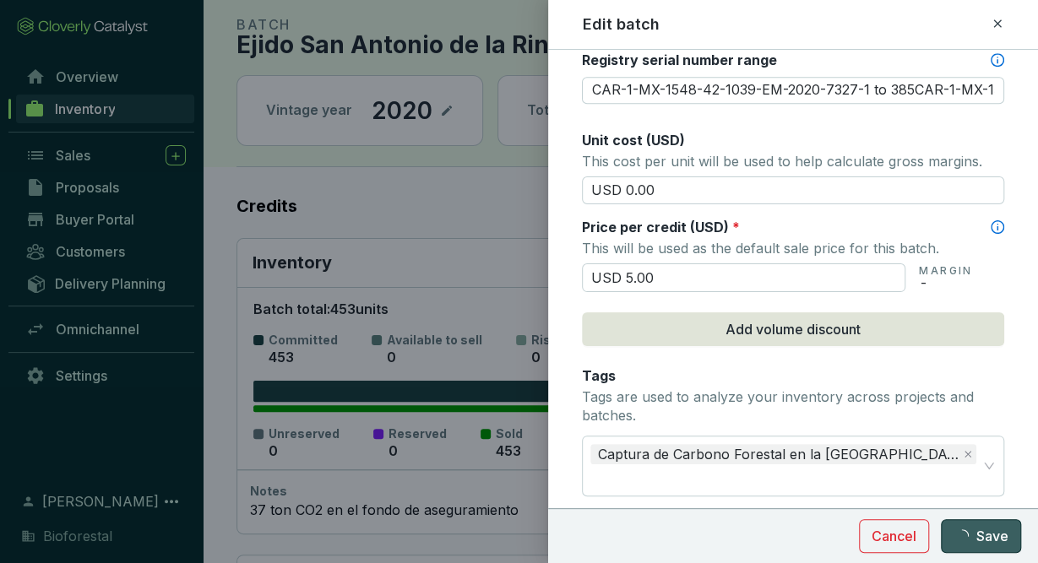
type input "Ejido San Antonio de la Rinconada o Tlaltecahuacan20"
type input "CAR-1-MX-1548-42-1039-EM-2020-7327-1 to 385CAR-1-MX-1548-42-1039-EM-2020-7325-1…"
type input "Ejido San Antonio de la Rinconada o Tlaltecahuacan20"
type input "CAR-1-MX-1548-42-1039-EM-2020-7327-1 to 385CAR-1-MX-1548-42-1039-EM-2020-7325-1…"
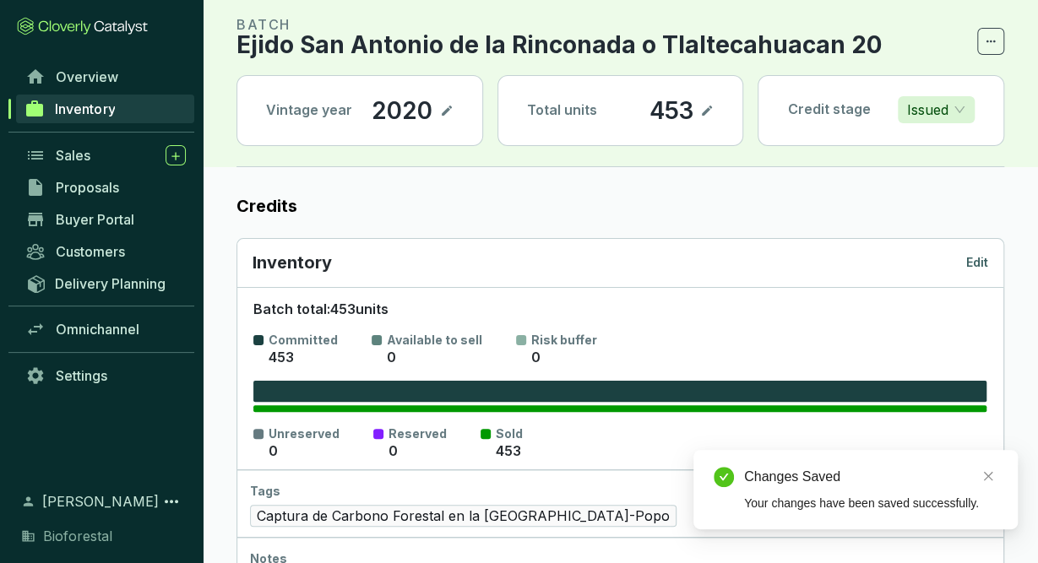
scroll to position [0, 0]
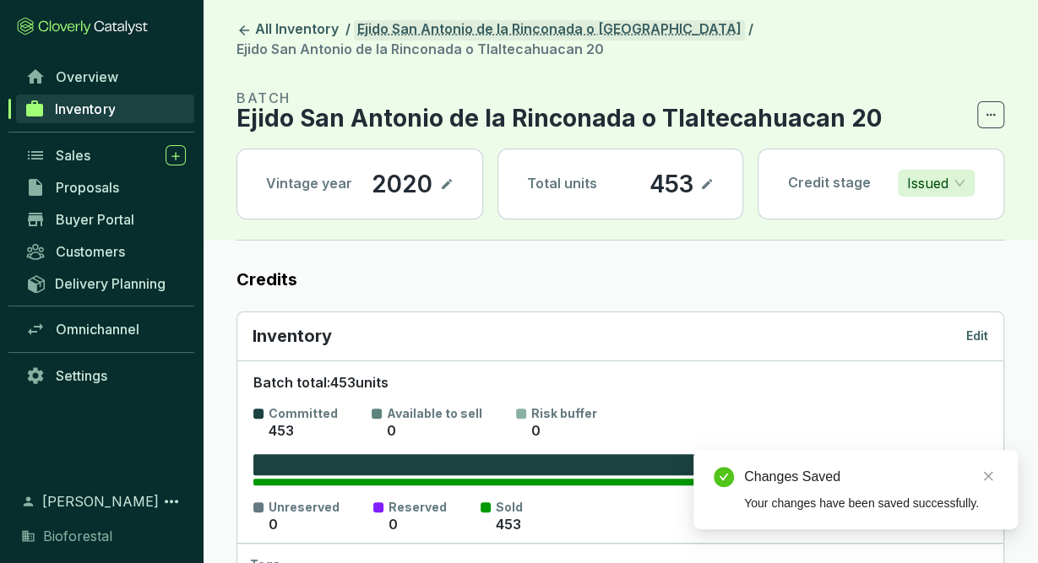
click at [530, 33] on link "Ejido San Antonio de la Rinconada o [GEOGRAPHIC_DATA]" at bounding box center [549, 30] width 391 height 20
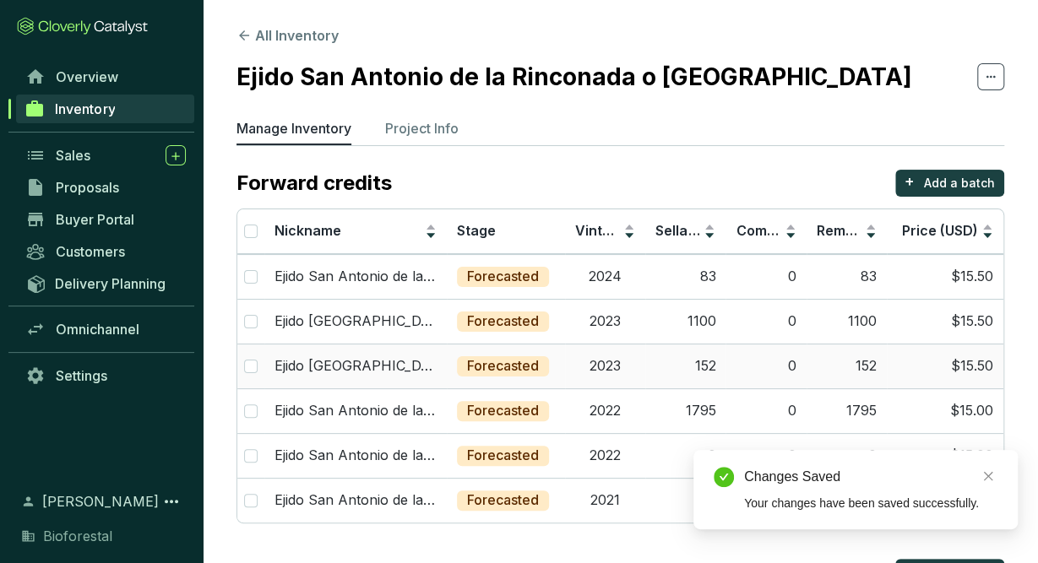
click at [656, 356] on td "152" at bounding box center [685, 366] width 80 height 45
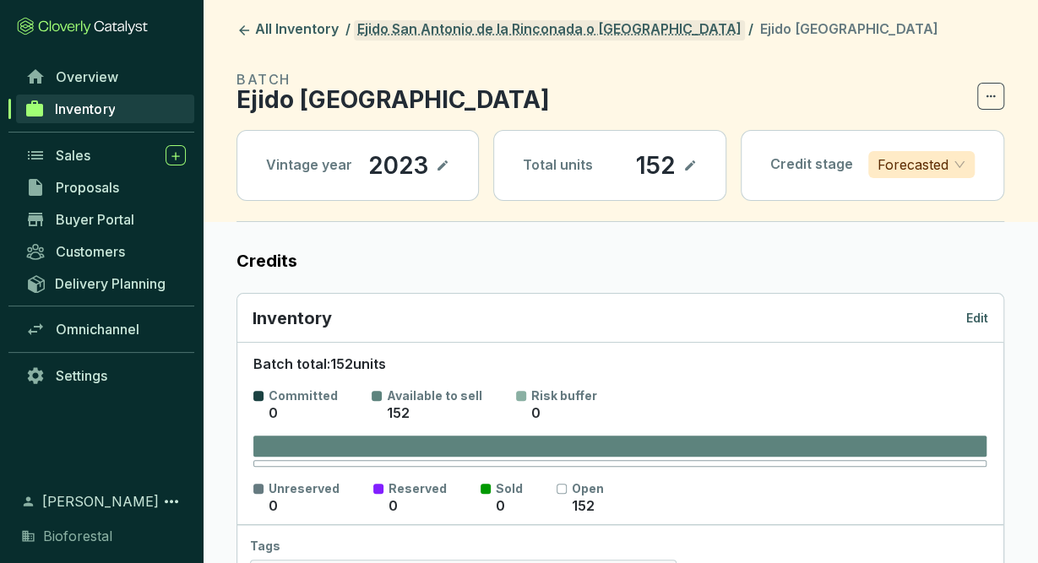
click at [543, 35] on link "Ejido San Antonio de la Rinconada o [GEOGRAPHIC_DATA]" at bounding box center [549, 30] width 391 height 20
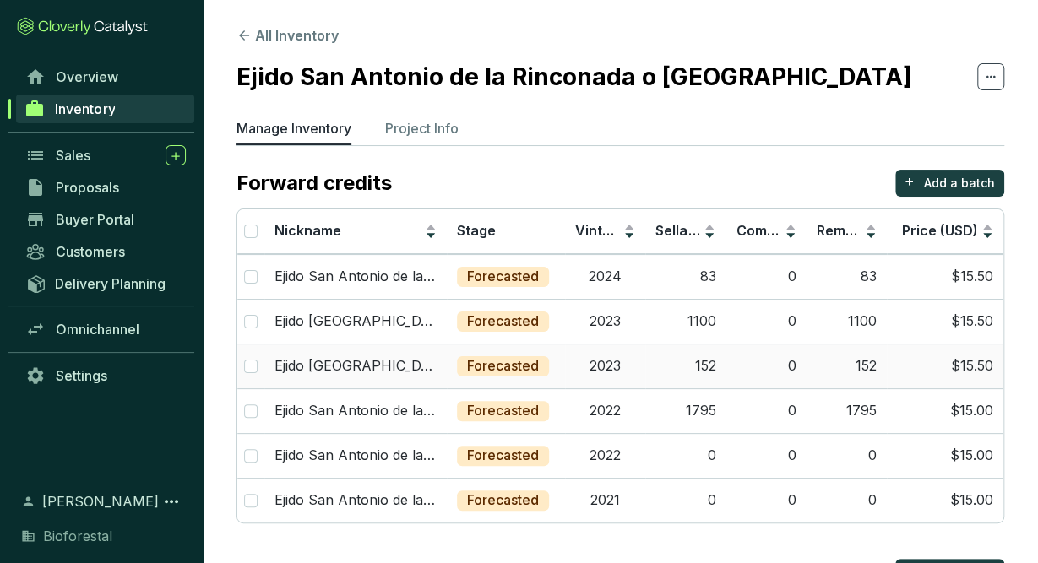
click at [555, 371] on td "Forecasted" at bounding box center [506, 366] width 118 height 45
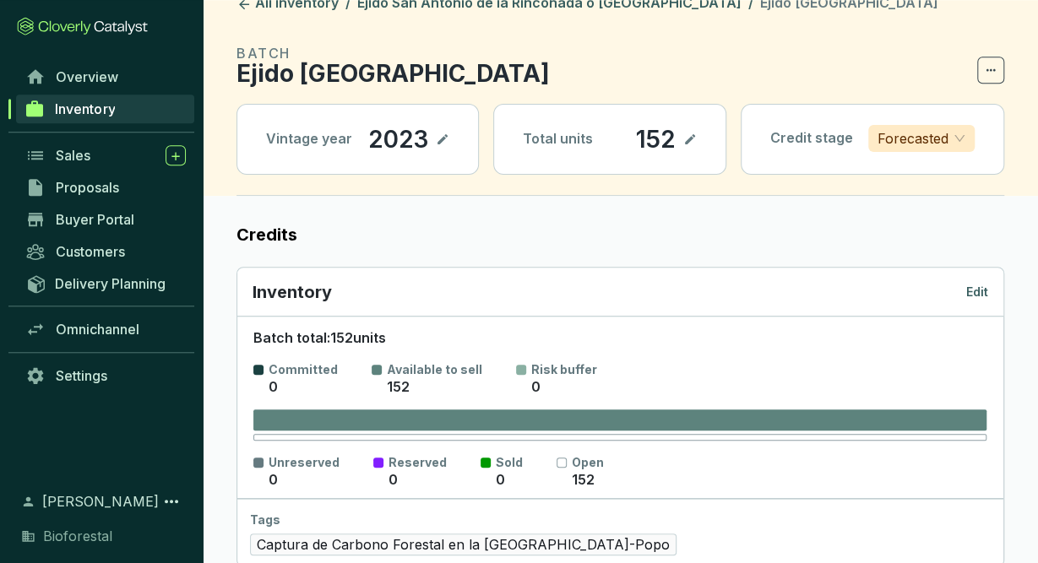
scroll to position [10, 0]
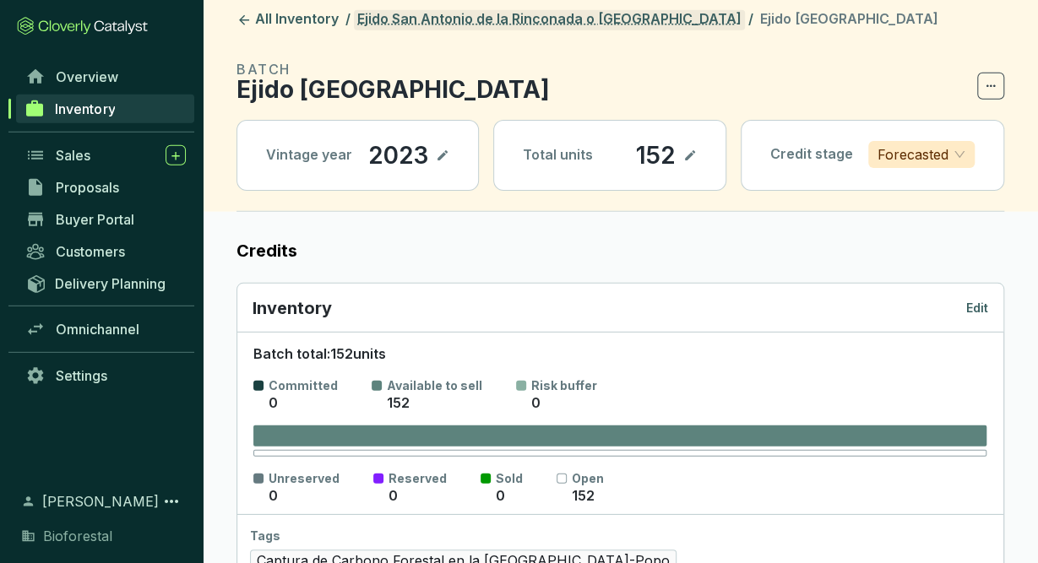
click at [582, 15] on link "Ejido San Antonio de la Rinconada o [GEOGRAPHIC_DATA]" at bounding box center [549, 20] width 391 height 20
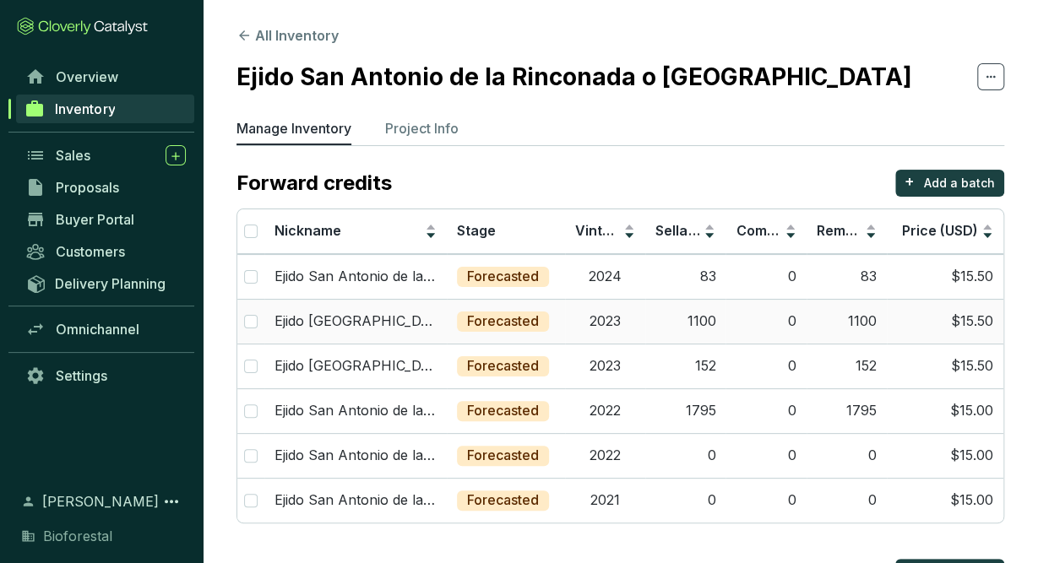
click at [611, 308] on td "2023" at bounding box center [605, 321] width 80 height 45
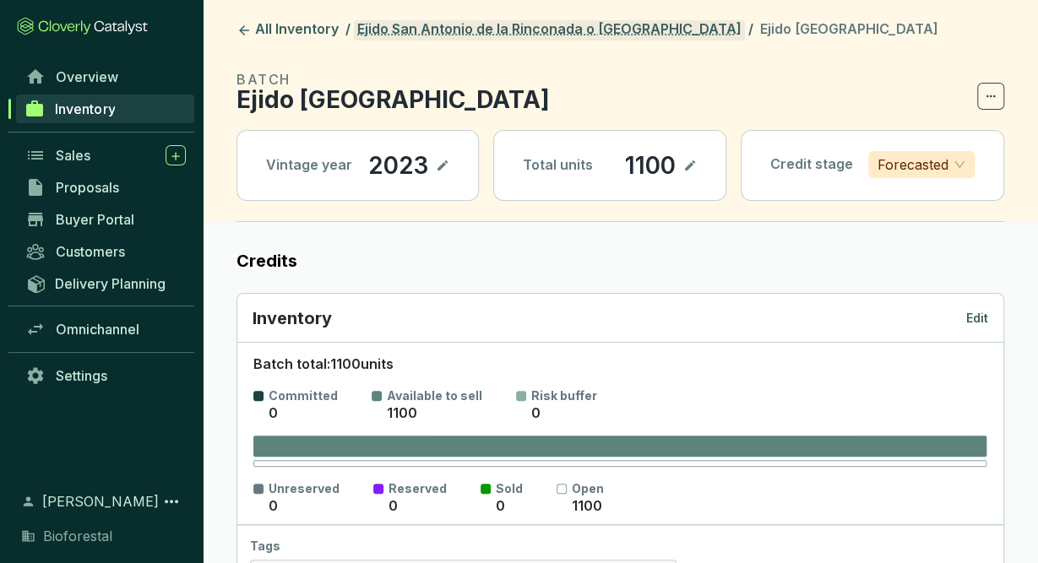
click at [622, 37] on link "Ejido San Antonio de la Rinconada o [GEOGRAPHIC_DATA]" at bounding box center [549, 30] width 391 height 20
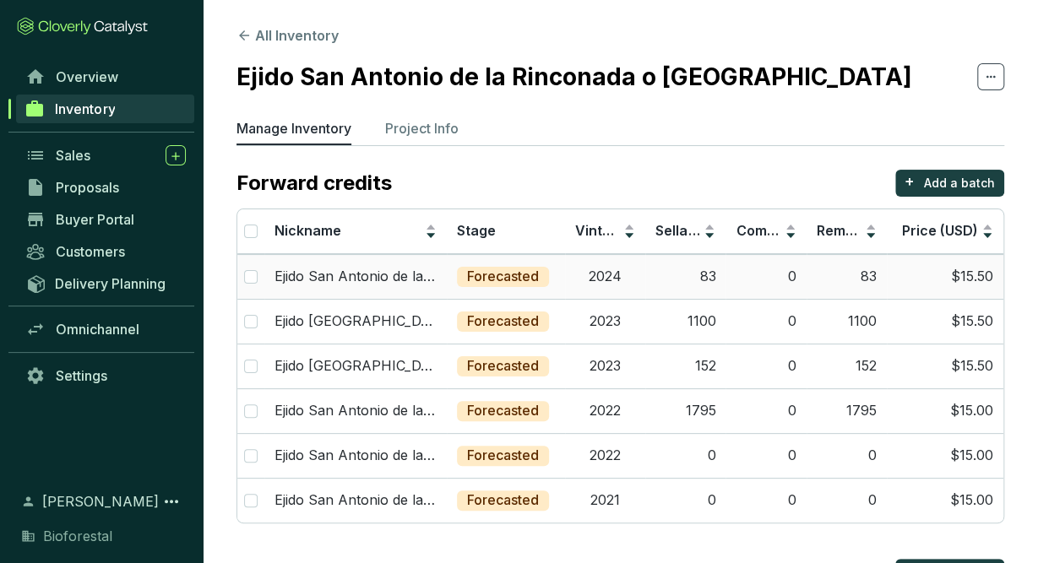
click at [606, 286] on td "2024" at bounding box center [605, 276] width 80 height 45
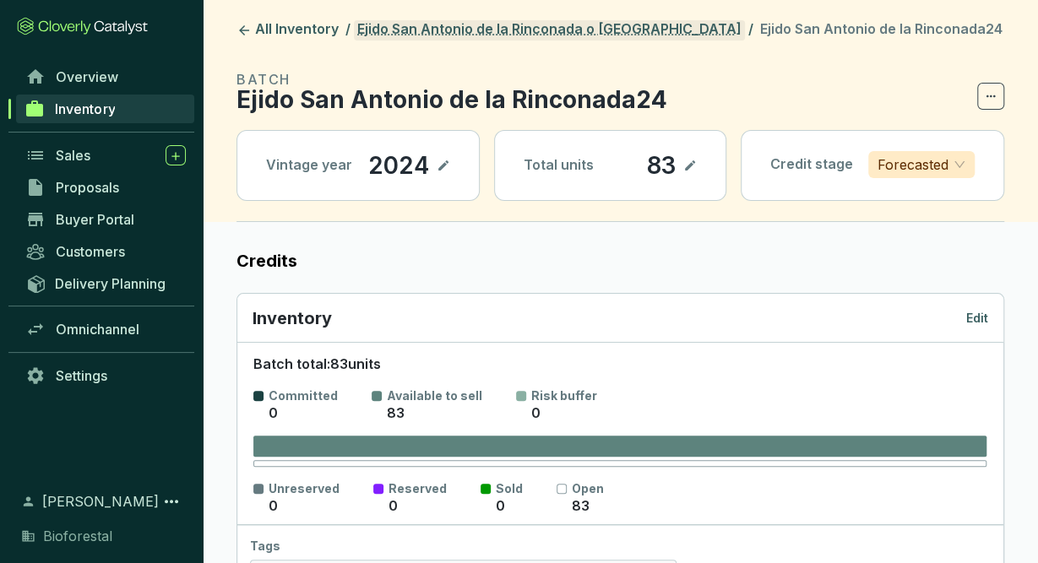
click at [570, 26] on link "Ejido San Antonio de la Rinconada o [GEOGRAPHIC_DATA]" at bounding box center [549, 30] width 391 height 20
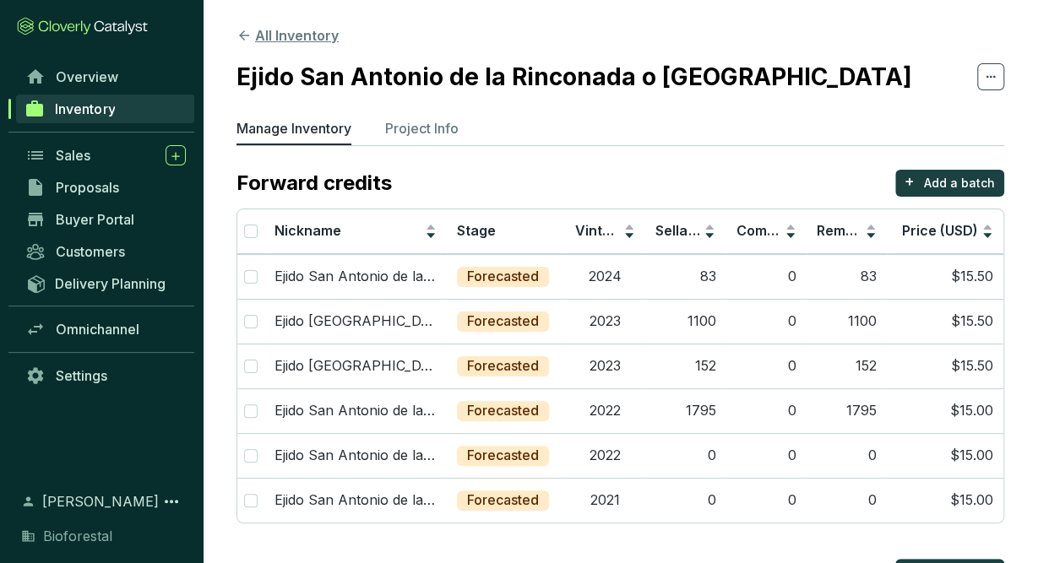
click at [291, 32] on button "All Inventory" at bounding box center [287, 35] width 102 height 20
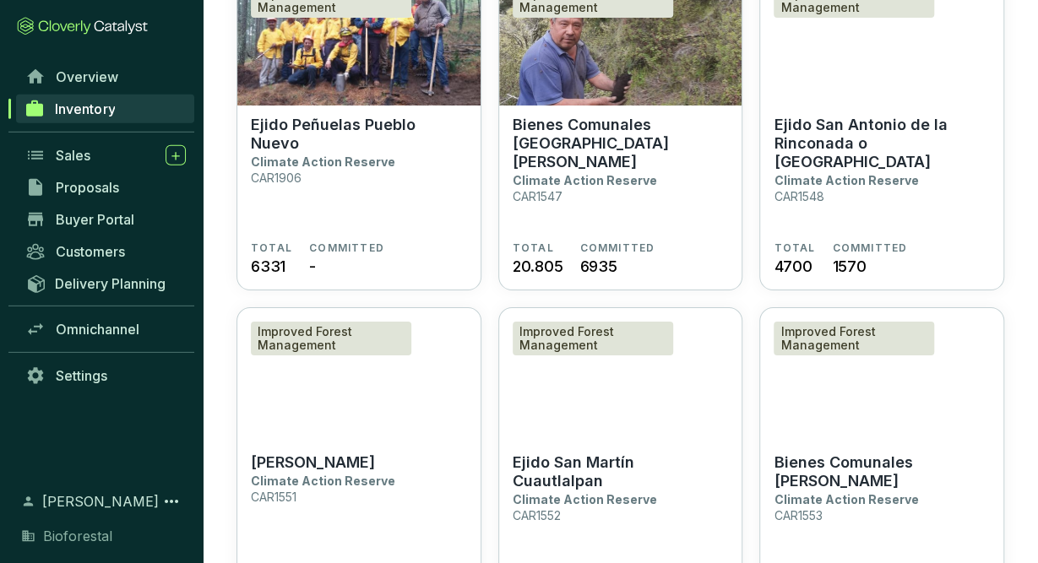
scroll to position [2907, 0]
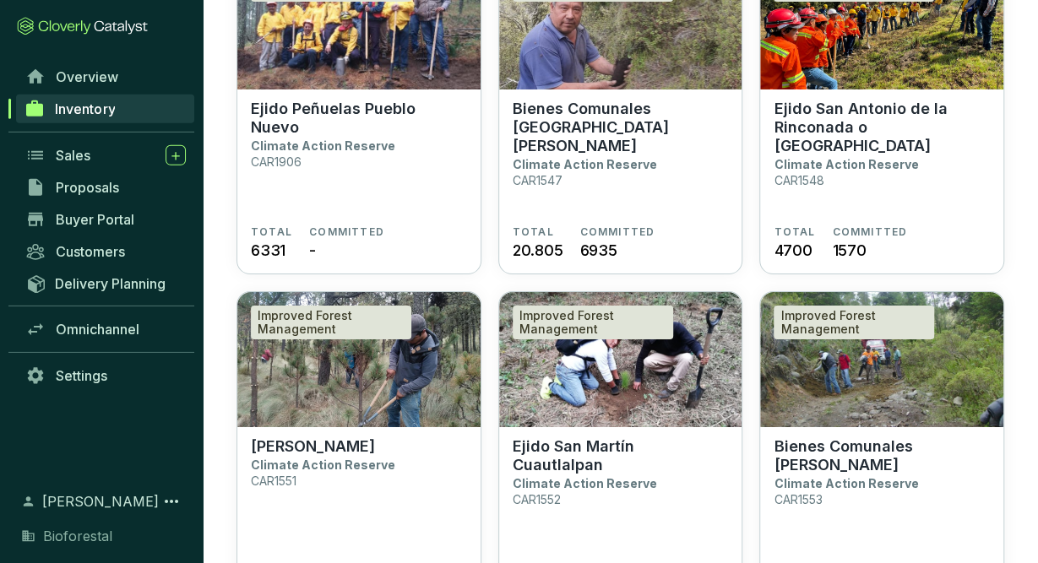
click at [416, 416] on img at bounding box center [358, 359] width 243 height 135
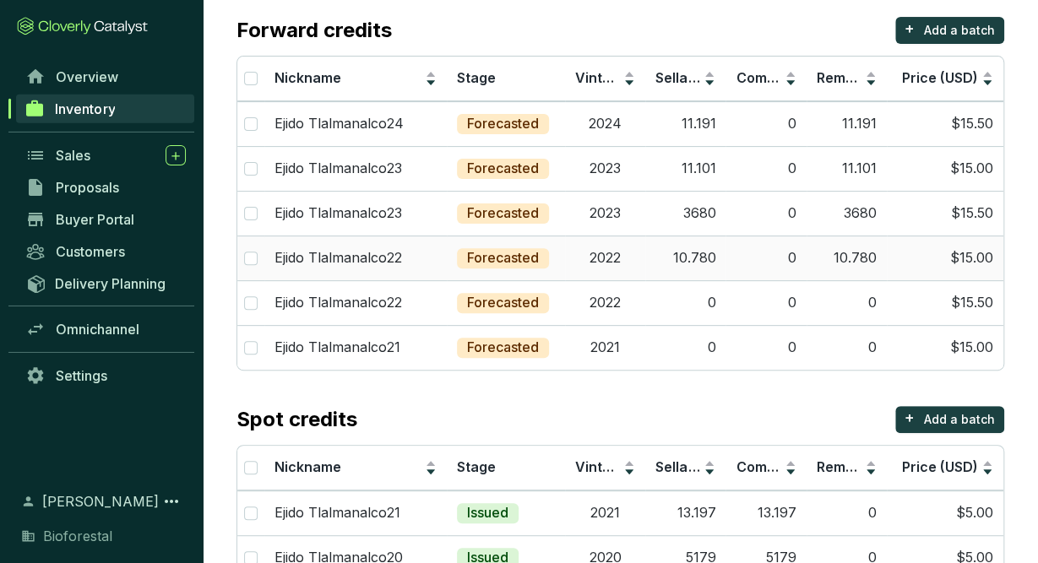
scroll to position [199, 0]
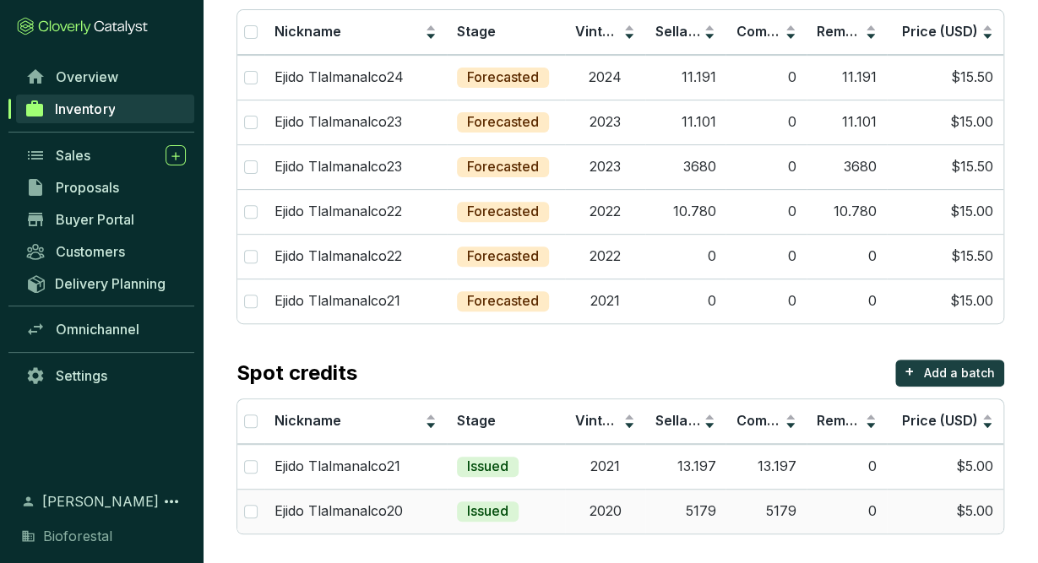
click at [592, 509] on td "2020" at bounding box center [605, 511] width 80 height 45
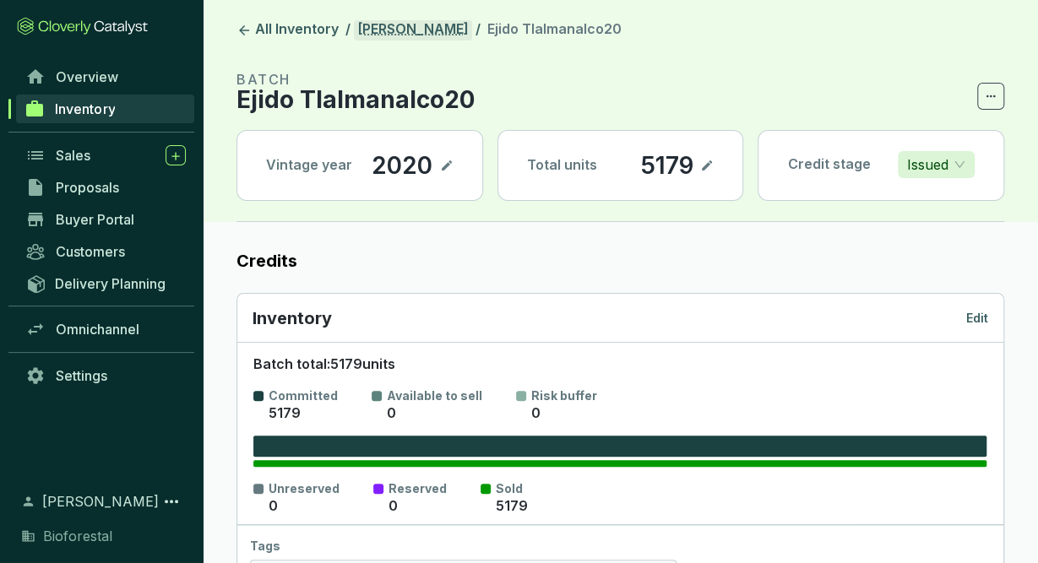
click at [461, 35] on link "[PERSON_NAME]" at bounding box center [413, 30] width 118 height 20
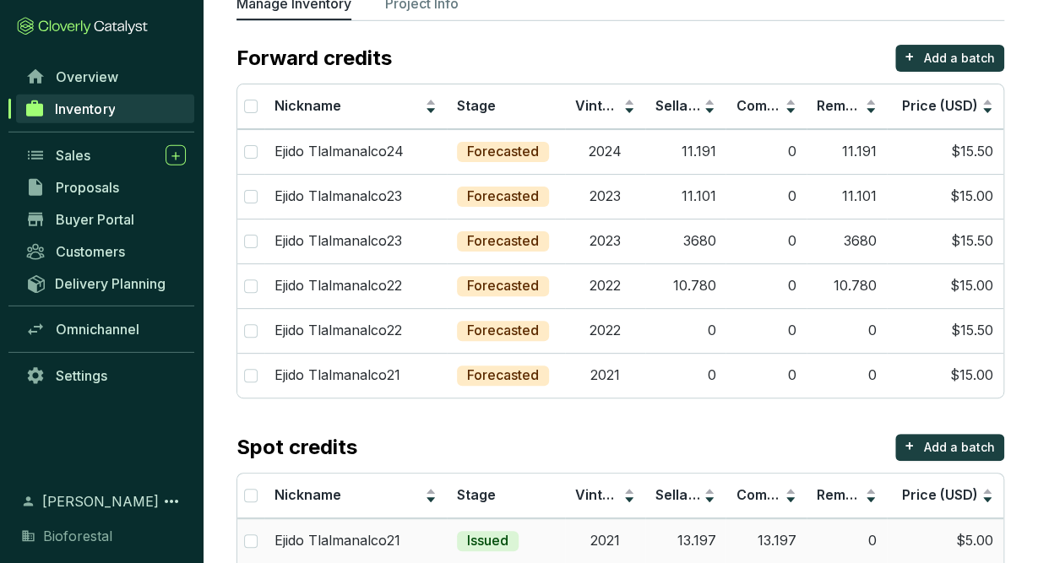
scroll to position [199, 0]
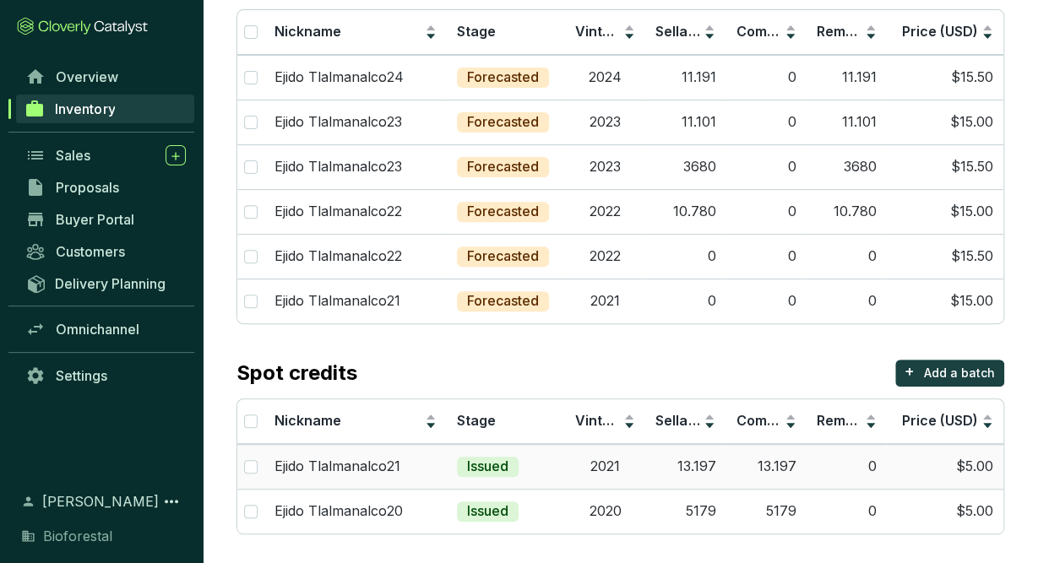
click at [566, 467] on td "2021" at bounding box center [605, 466] width 80 height 45
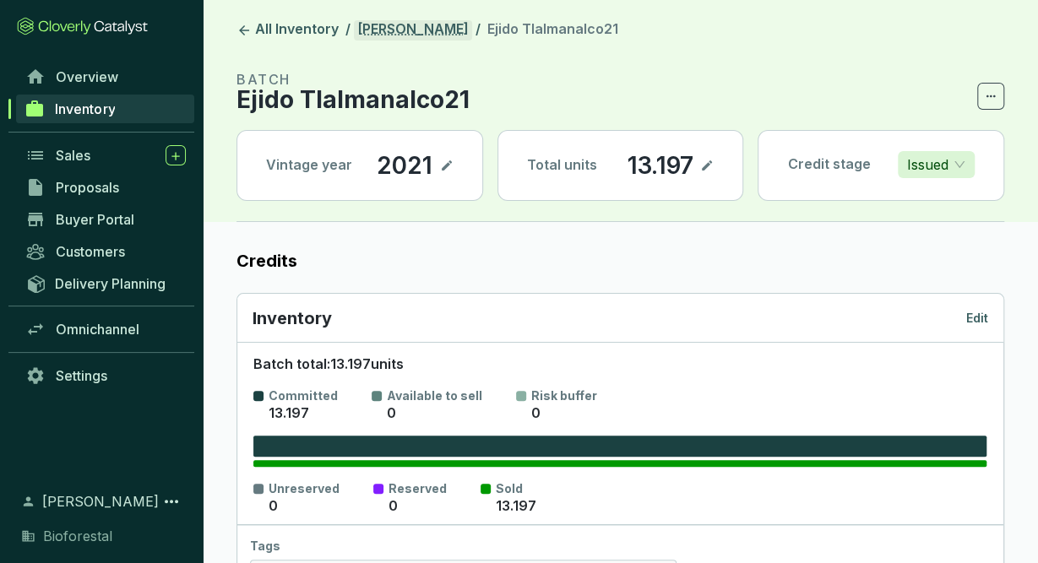
click at [433, 32] on link "[PERSON_NAME]" at bounding box center [413, 30] width 118 height 20
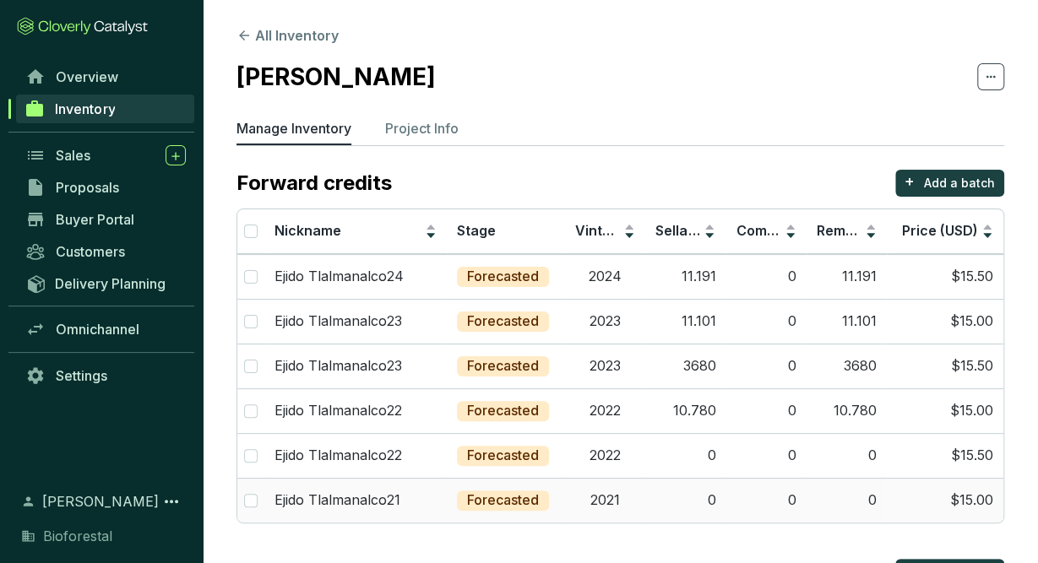
scroll to position [199, 0]
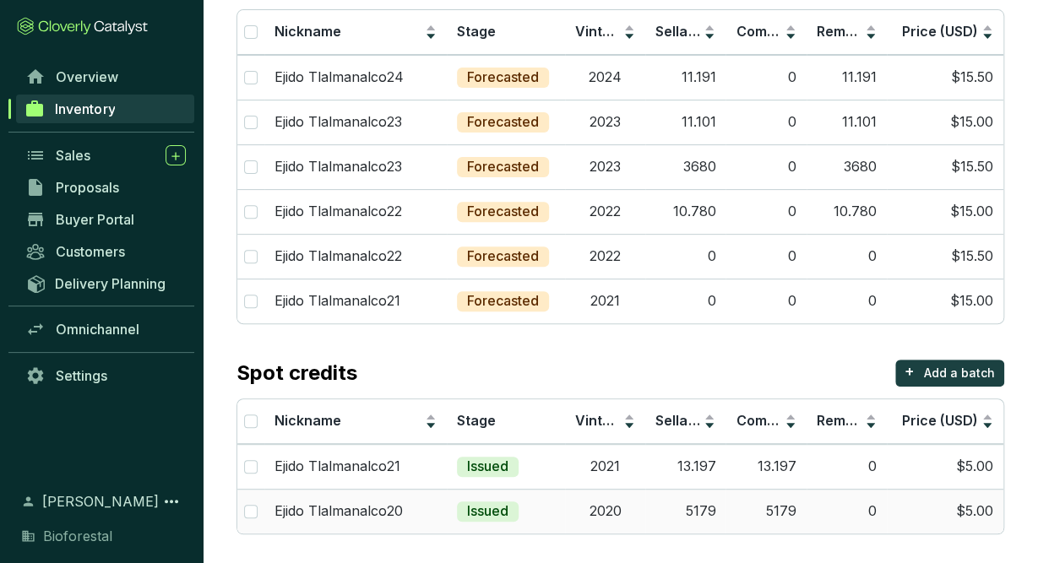
click at [675, 502] on td "5179" at bounding box center [685, 511] width 80 height 45
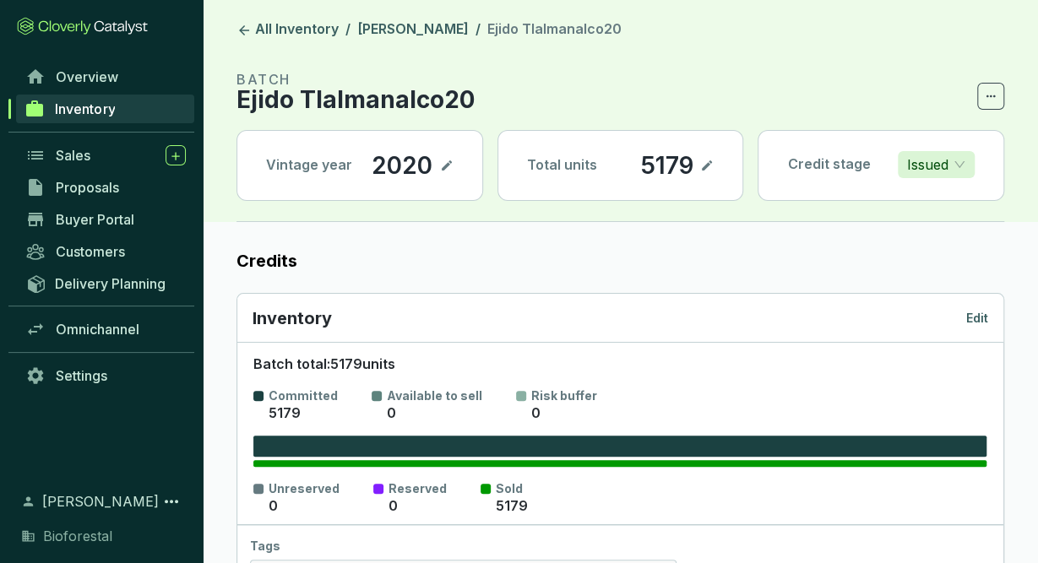
click at [981, 318] on p "Edit" at bounding box center [977, 318] width 22 height 17
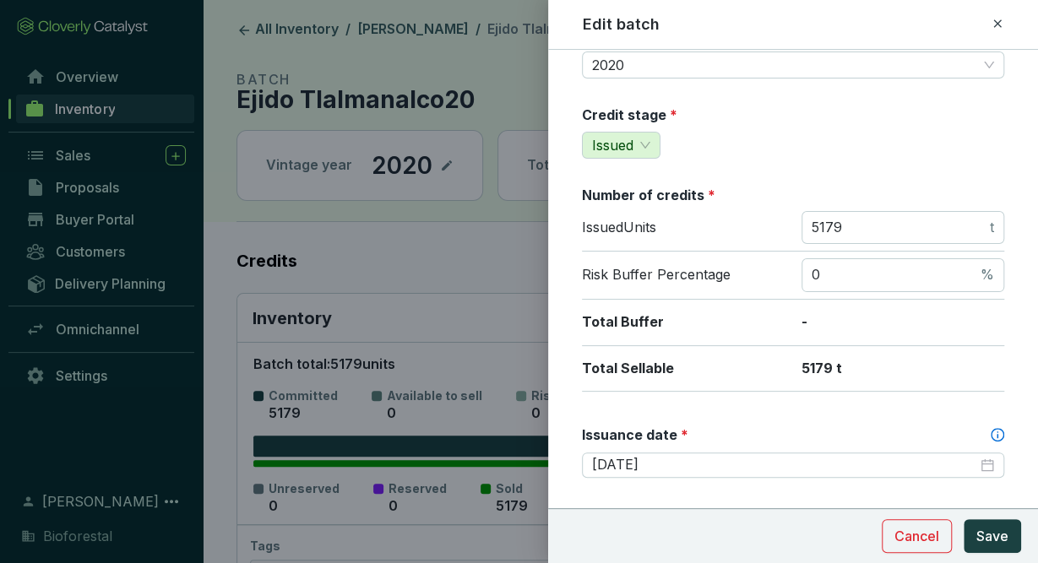
scroll to position [368, 0]
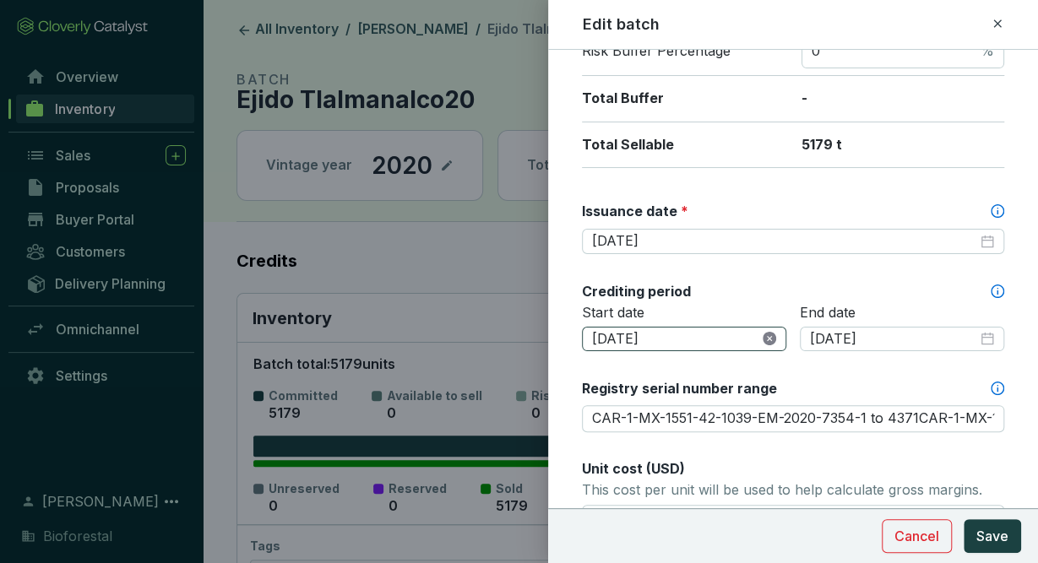
click at [773, 332] on icon "close-circle" at bounding box center [770, 339] width 14 height 14
type input "CAR-1-MX-1551-42-1039-EM-2020-7354-1 to 4371CAR-1-MX-1551-42-1039-EM-2020-7352-…"
click at [752, 340] on input at bounding box center [675, 339] width 167 height 19
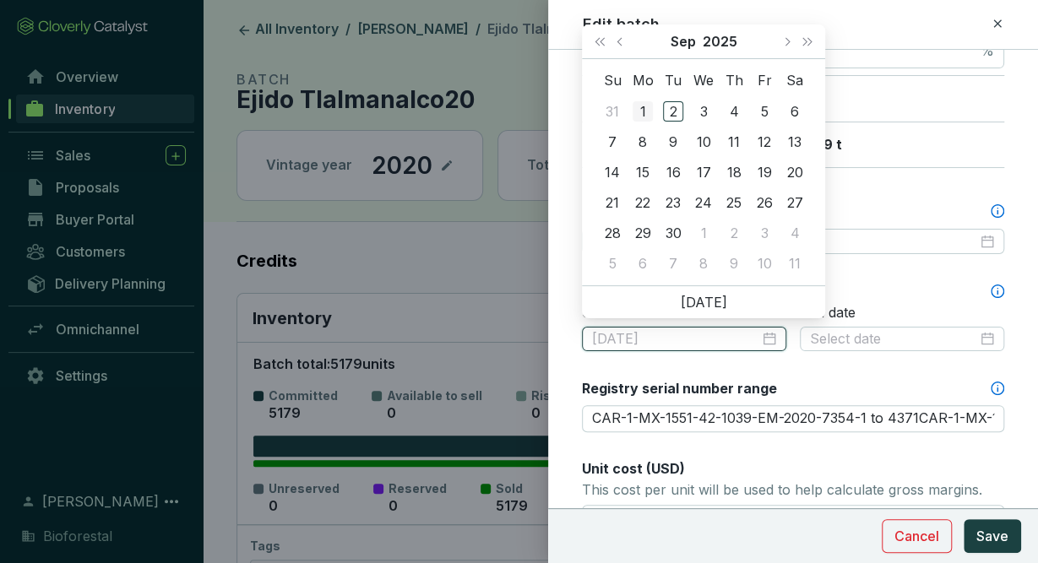
type input "[DATE]"
click at [606, 45] on button "Last year (Control + left)" at bounding box center [600, 41] width 22 height 34
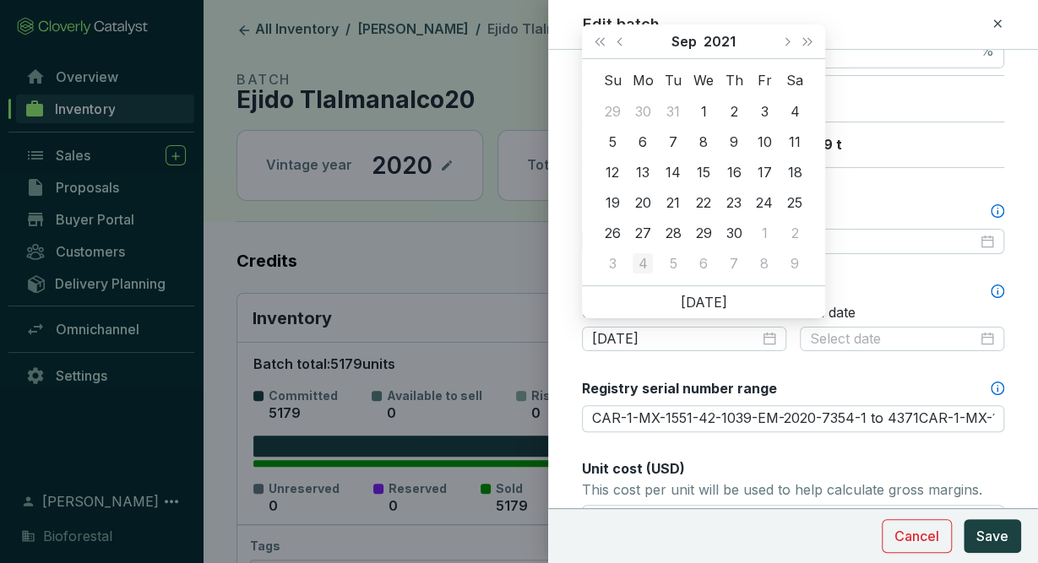
type input "[DATE]"
click at [600, 30] on button "Last year (Control + left)" at bounding box center [600, 41] width 22 height 34
click at [619, 36] on button "Previous month (PageUp)" at bounding box center [622, 41] width 22 height 34
type input "[DATE]"
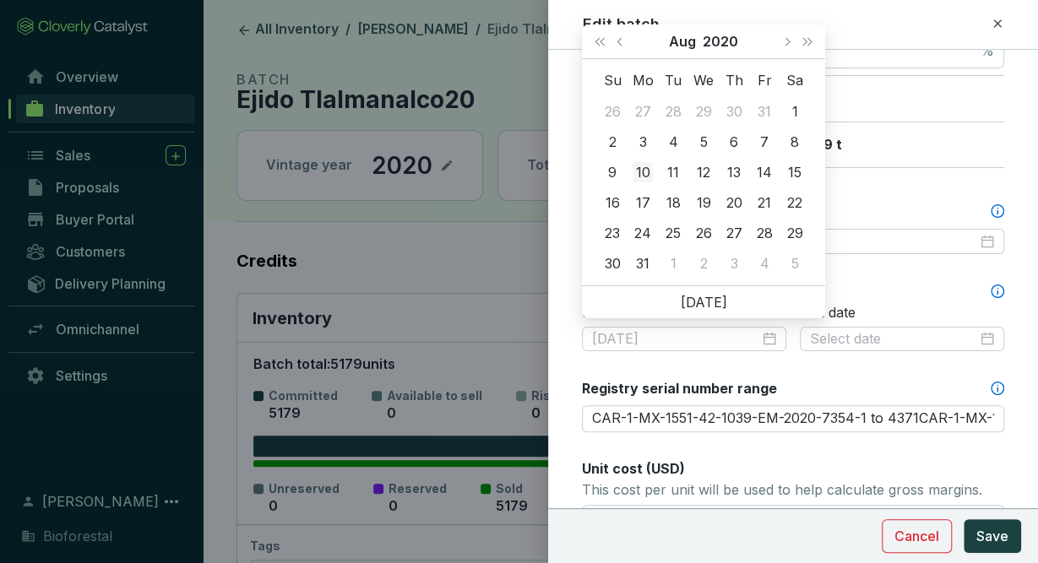
click at [646, 169] on div "10" at bounding box center [643, 172] width 20 height 20
type input "CAR-1-MX-1551-42-1039-EM-2020-7354-1 to 4371CAR-1-MX-1551-42-1039-EM-2020-7352-…"
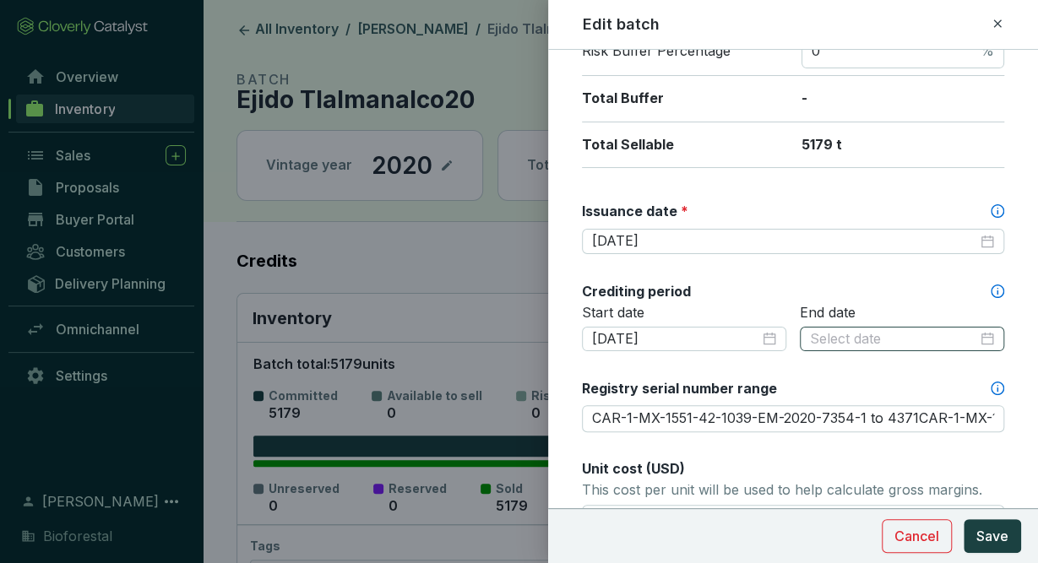
click at [984, 330] on div at bounding box center [902, 339] width 184 height 19
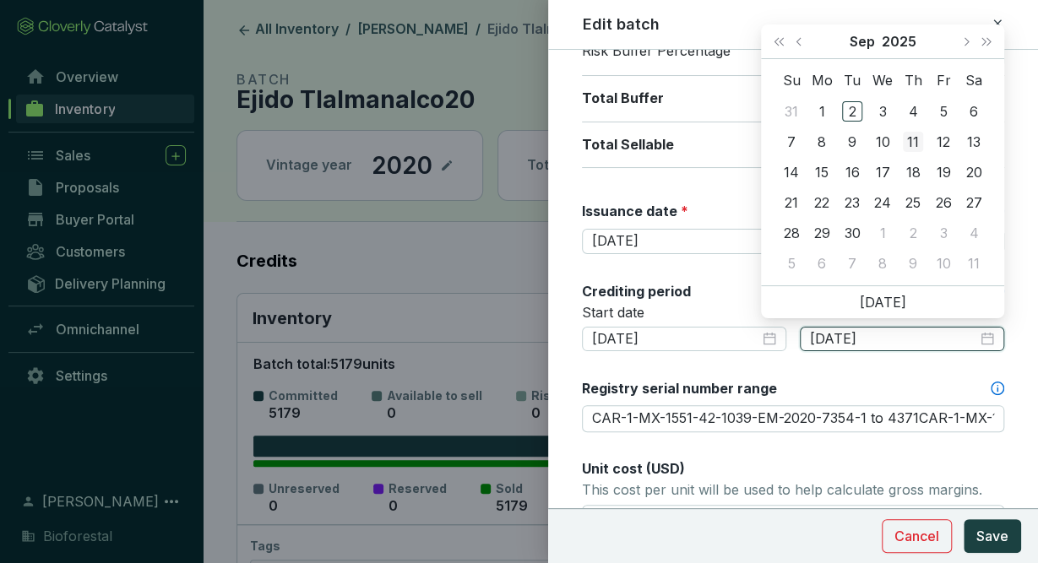
type input "[DATE]"
click at [787, 41] on button "Last year (Control + left)" at bounding box center [779, 41] width 22 height 34
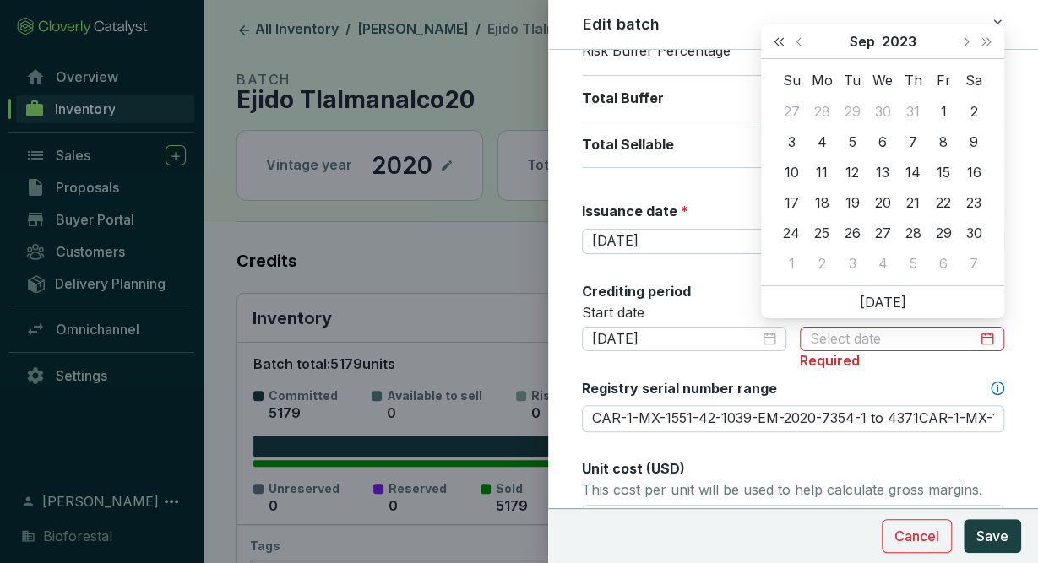
click at [787, 41] on button "Last year (Control + left)" at bounding box center [779, 41] width 22 height 34
click at [969, 43] on button "Next month (PageDown)" at bounding box center [965, 41] width 22 height 34
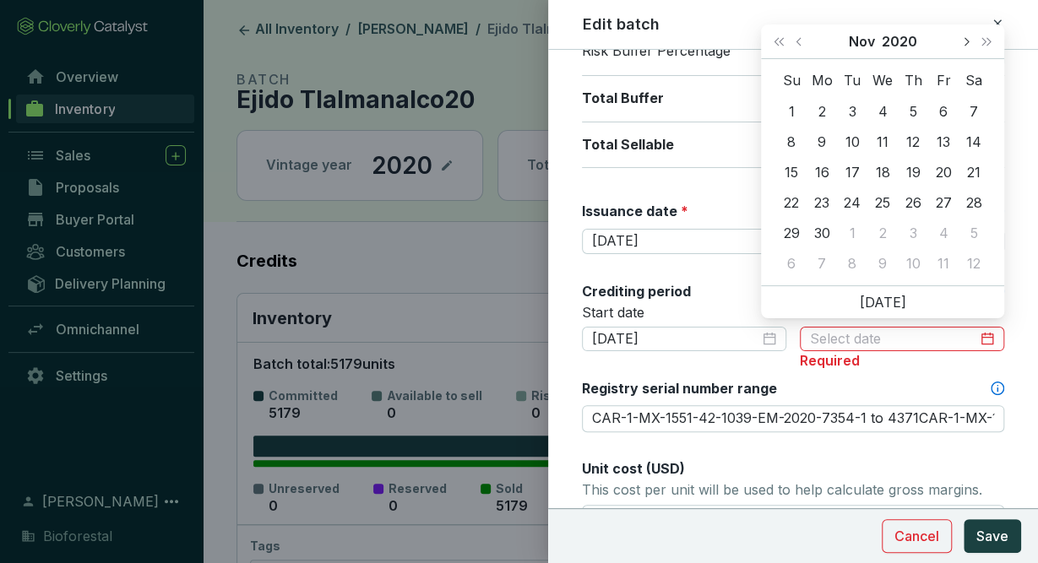
click at [969, 43] on button "Next month (PageDown)" at bounding box center [965, 41] width 22 height 34
type input "2020-12-09"
click at [882, 144] on div "9" at bounding box center [882, 142] width 20 height 20
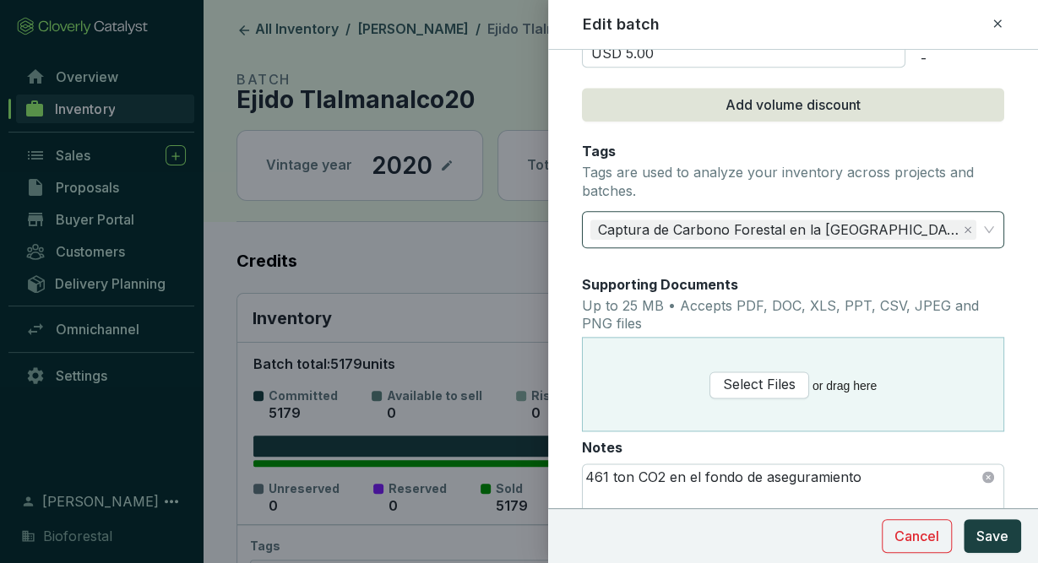
scroll to position [923, 0]
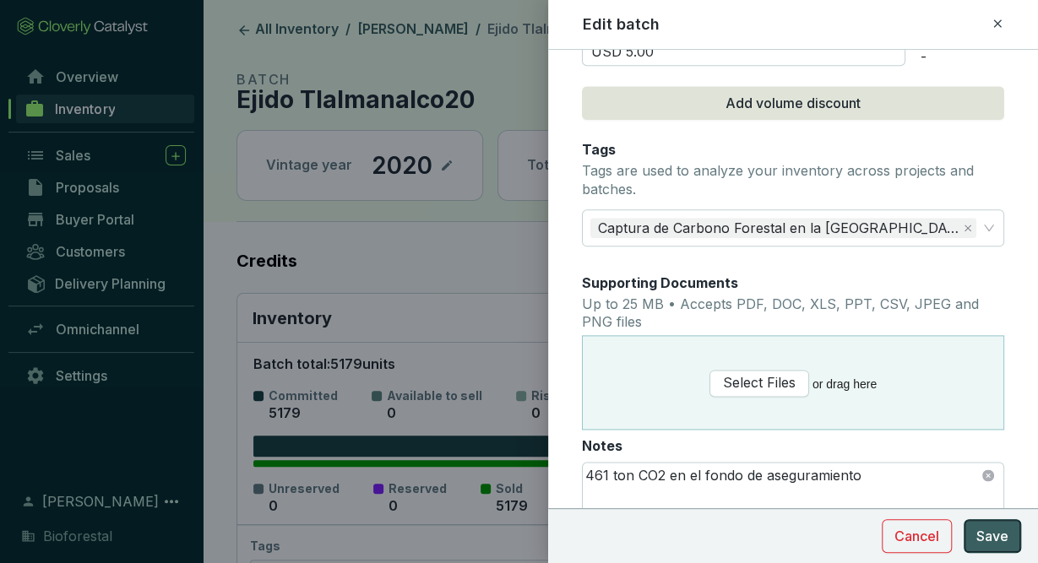
click at [976, 527] on button "Save" at bounding box center [992, 536] width 57 height 34
type input "CAR-1-MX-1551-42-1039-EM-2020-7354-1 to 4371CAR-1-MX-1551-42-1039-EM-2020-7352-…"
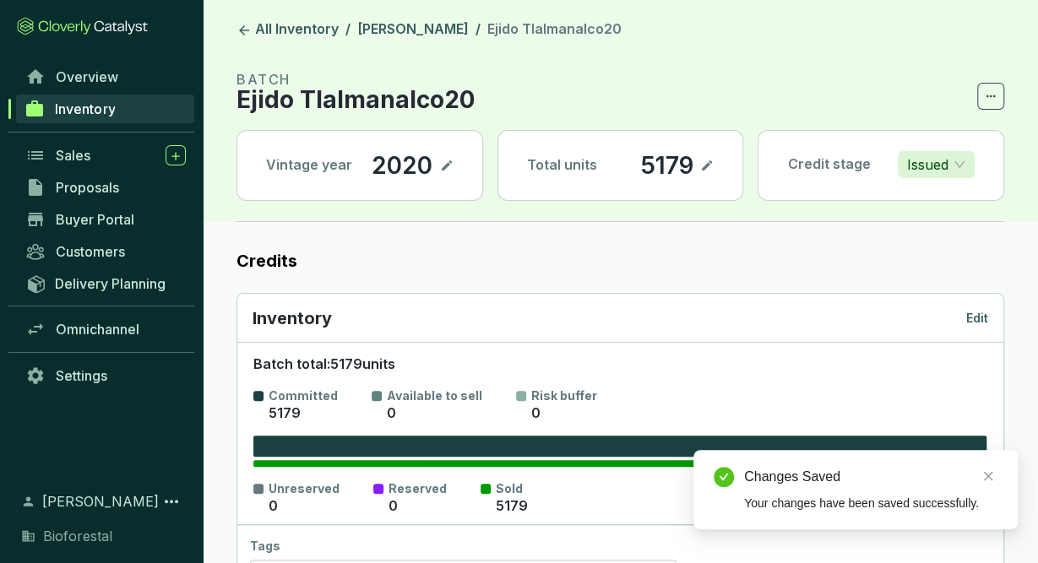
click at [457, 41] on header "All Inventory / Ejido Tlalmanalco / Ejido Tlalmanalco20 BATCH Ejido Tlalmanalco…" at bounding box center [620, 111] width 835 height 222
click at [453, 30] on link "[PERSON_NAME]" at bounding box center [413, 30] width 118 height 20
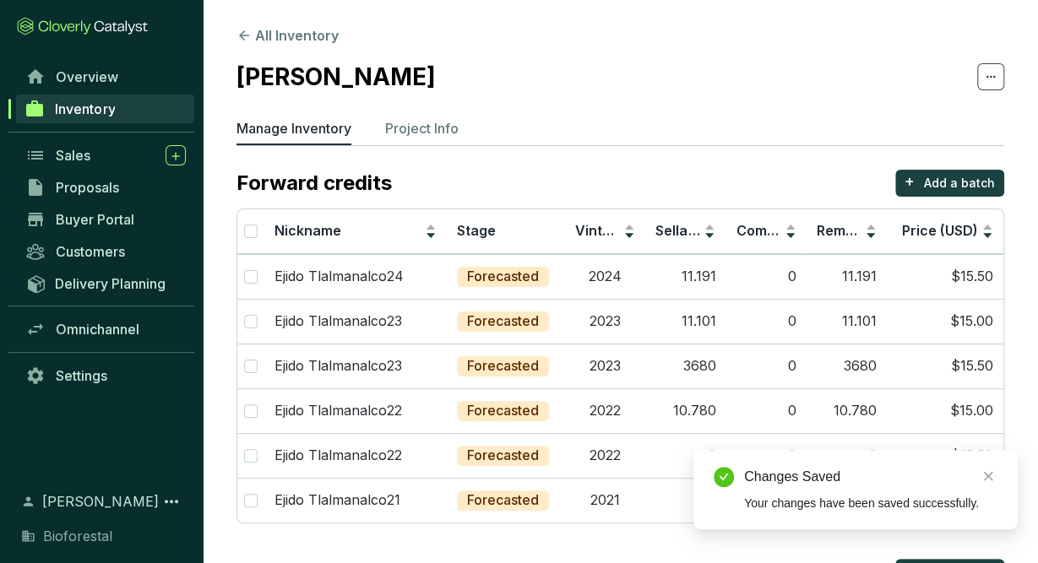
scroll to position [199, 0]
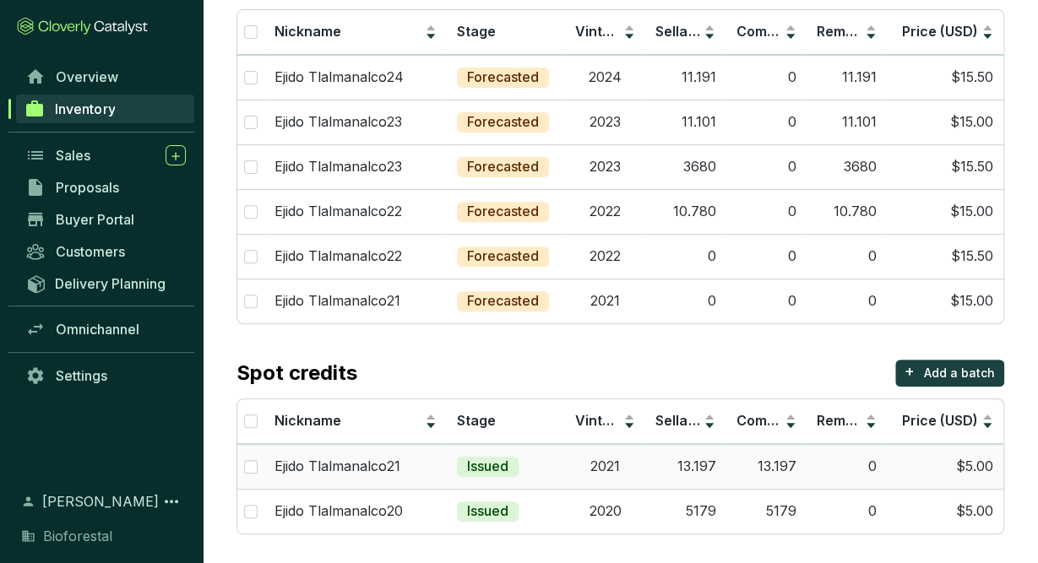
click at [600, 478] on td "2021" at bounding box center [605, 466] width 80 height 45
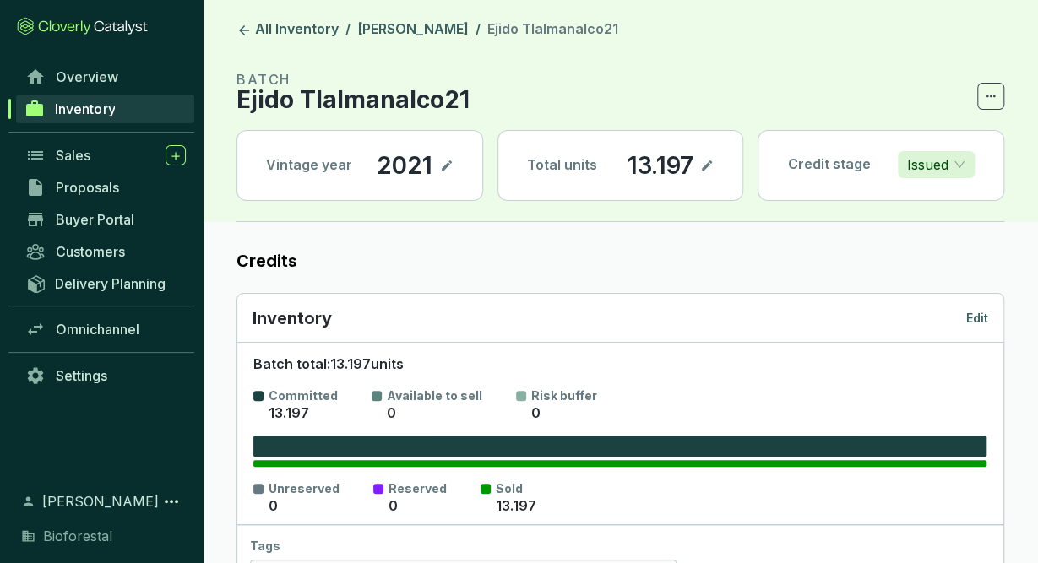
click at [978, 318] on p "Edit" at bounding box center [977, 318] width 22 height 17
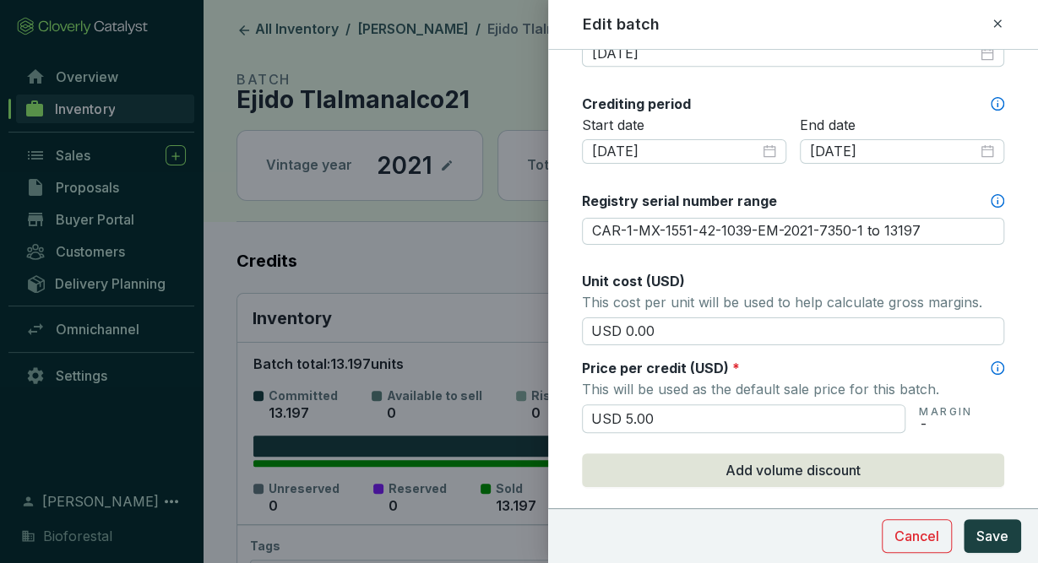
scroll to position [408, 0]
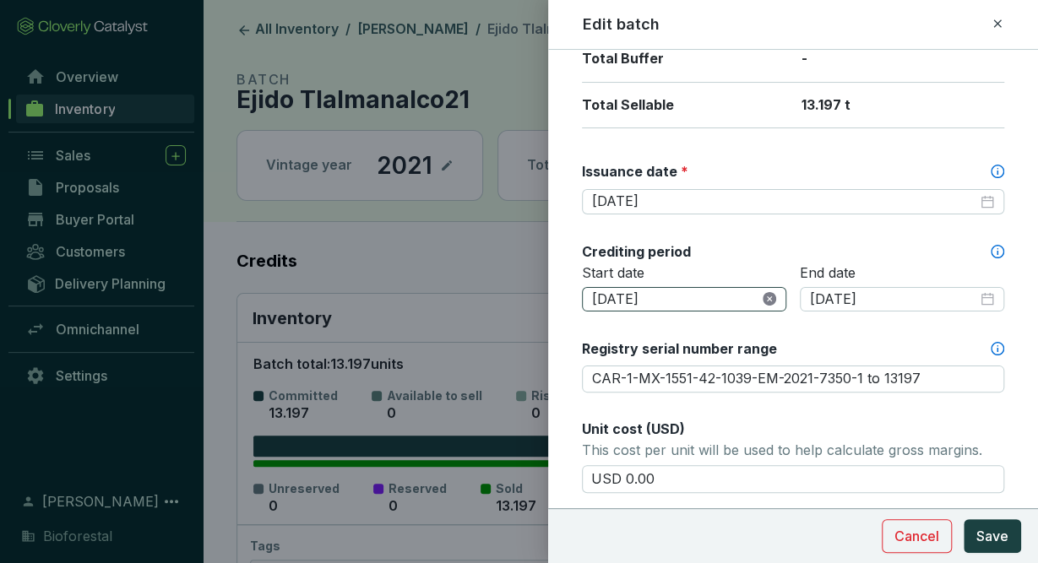
click at [763, 292] on icon "close-circle" at bounding box center [770, 299] width 14 height 14
click at [774, 296] on div at bounding box center [684, 300] width 184 height 19
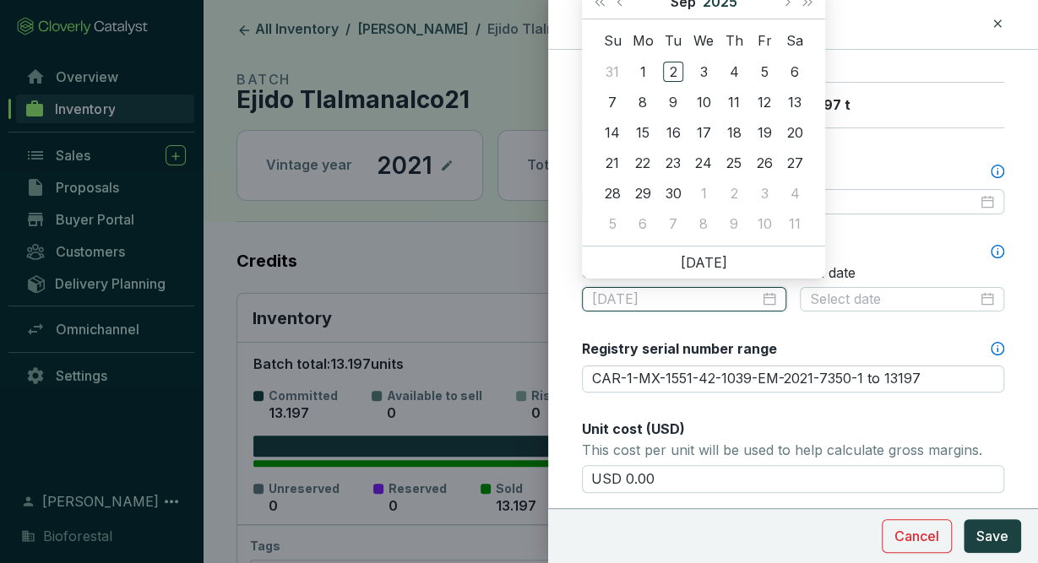
type input "2025-09-04"
click at [596, 9] on button "Last year (Control + left)" at bounding box center [600, 2] width 22 height 34
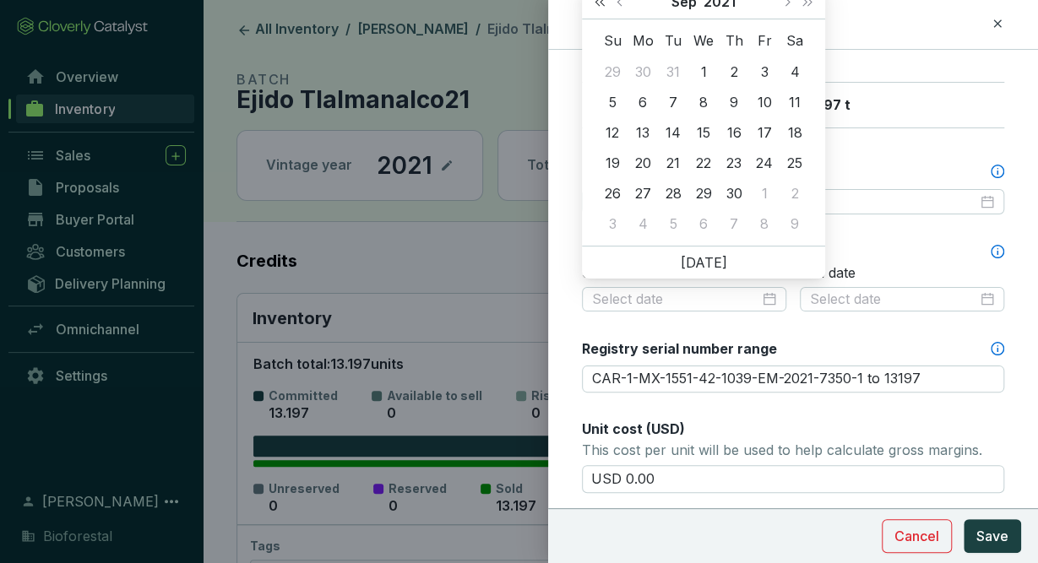
click at [596, 9] on button "Last year (Control + left)" at bounding box center [600, 2] width 22 height 34
click at [799, 6] on button "Next year (Control + right)" at bounding box center [807, 2] width 22 height 34
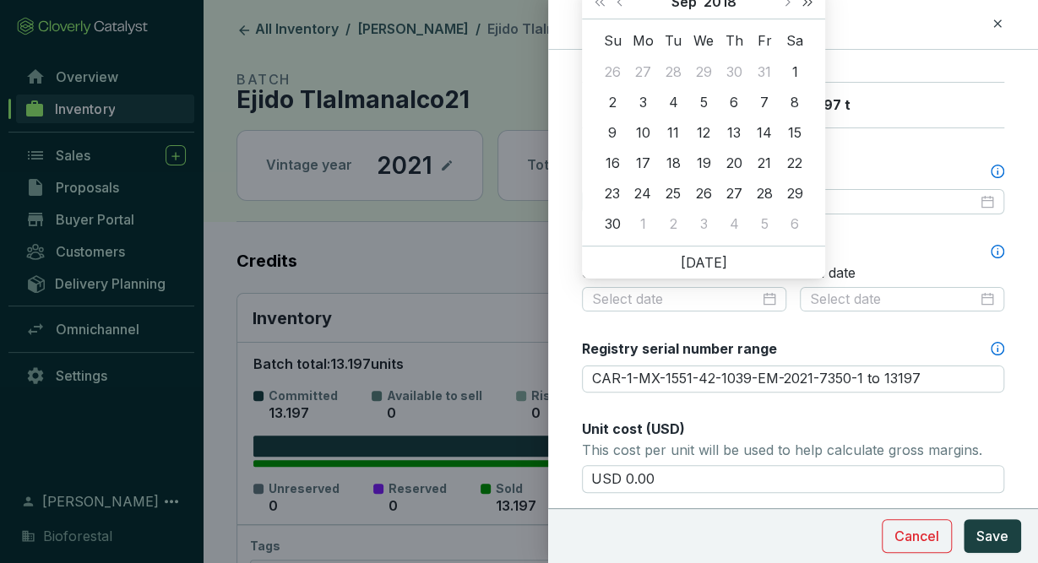
click at [799, 6] on button "Next year (Control + right)" at bounding box center [807, 2] width 22 height 34
click at [790, 8] on button "Next month (PageDown)" at bounding box center [786, 2] width 22 height 34
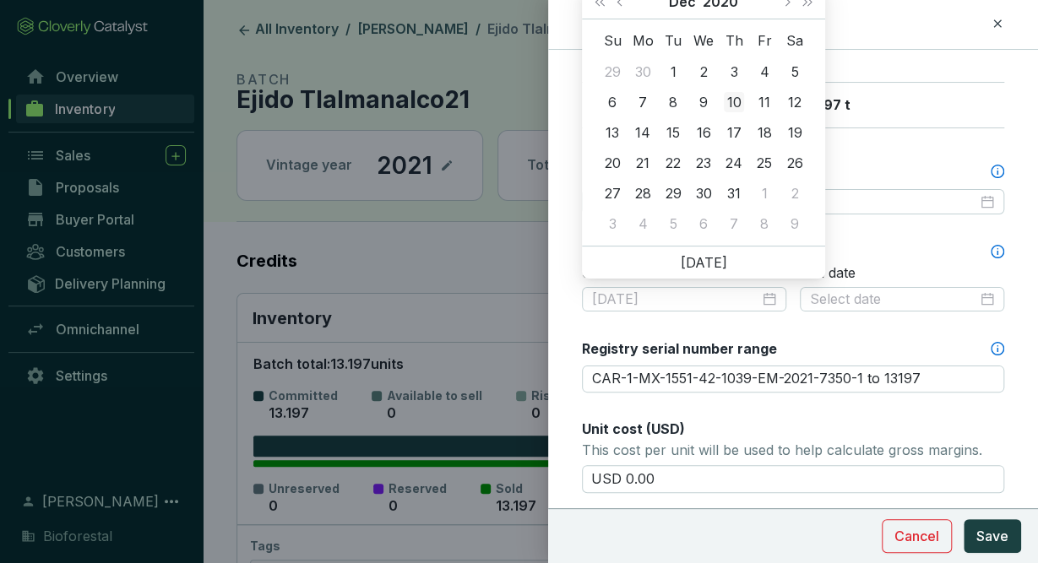
type input "2020-12-10"
click at [742, 103] on div "10" at bounding box center [734, 102] width 20 height 20
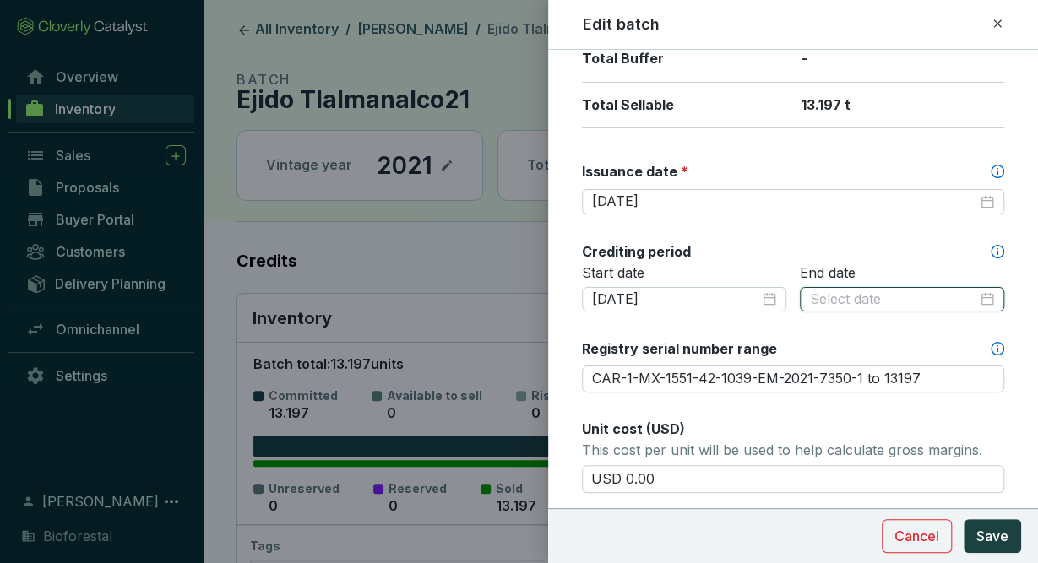
click at [843, 296] on input at bounding box center [893, 300] width 167 height 19
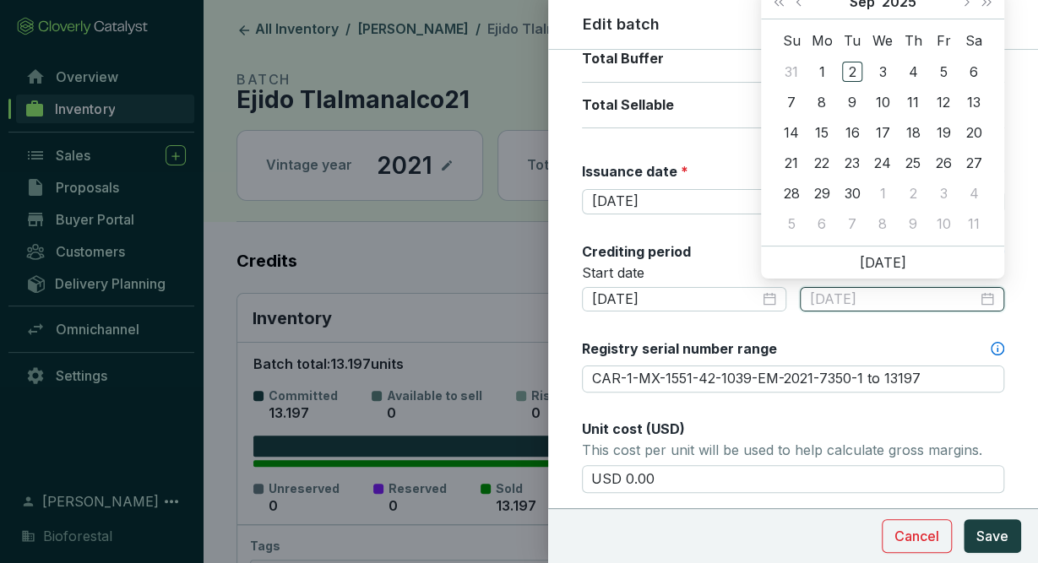
type input "2025-09-04"
click at [780, 4] on span "Last year (Control + left)" at bounding box center [778, 1] width 8 height 8
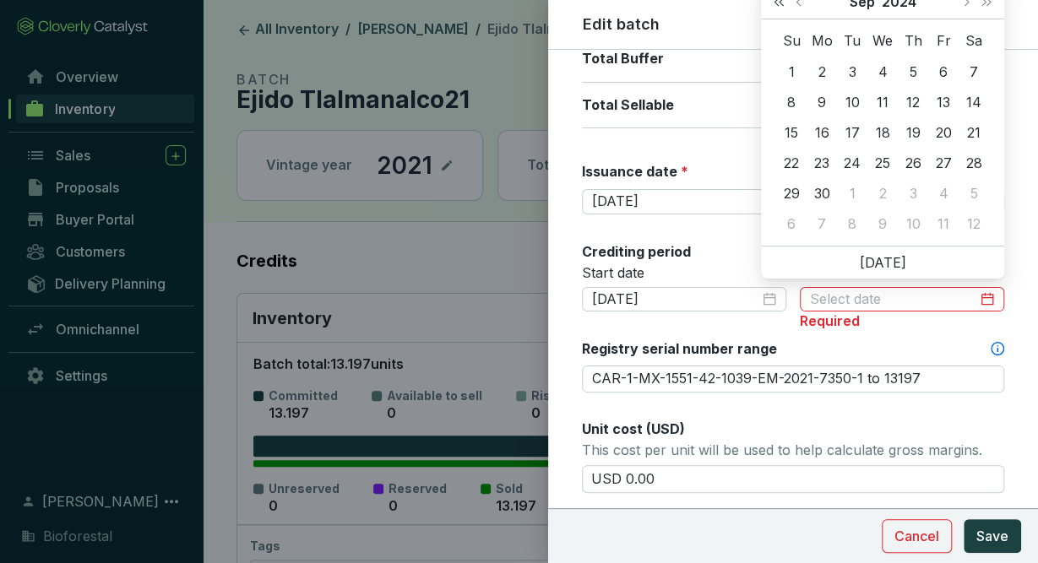
click at [780, 4] on span "Last year (Control + left)" at bounding box center [778, 1] width 8 height 8
click at [915, 106] on div "9" at bounding box center [913, 102] width 20 height 20
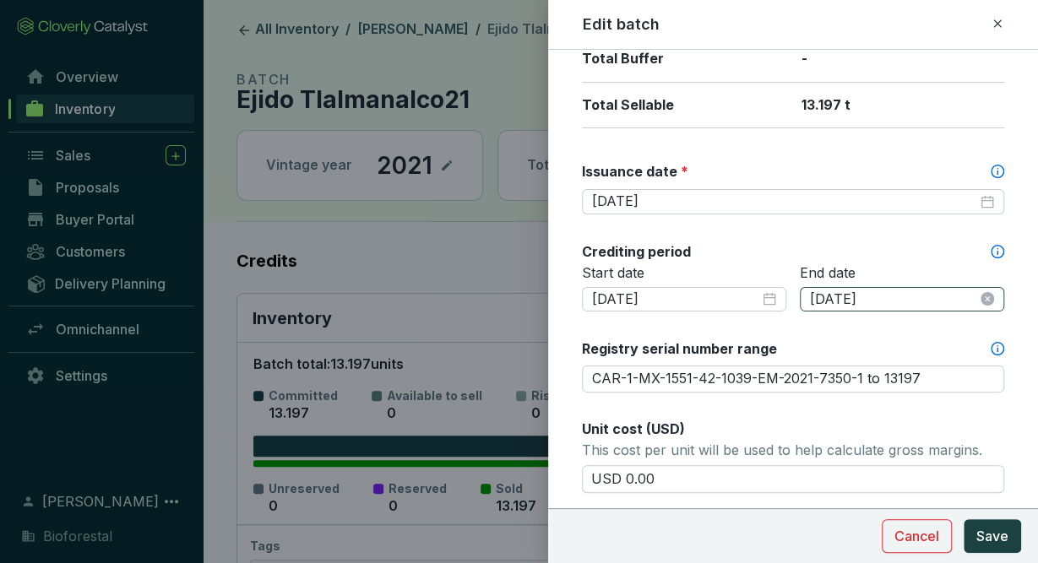
click at [997, 289] on div "2021-09-09" at bounding box center [902, 299] width 204 height 25
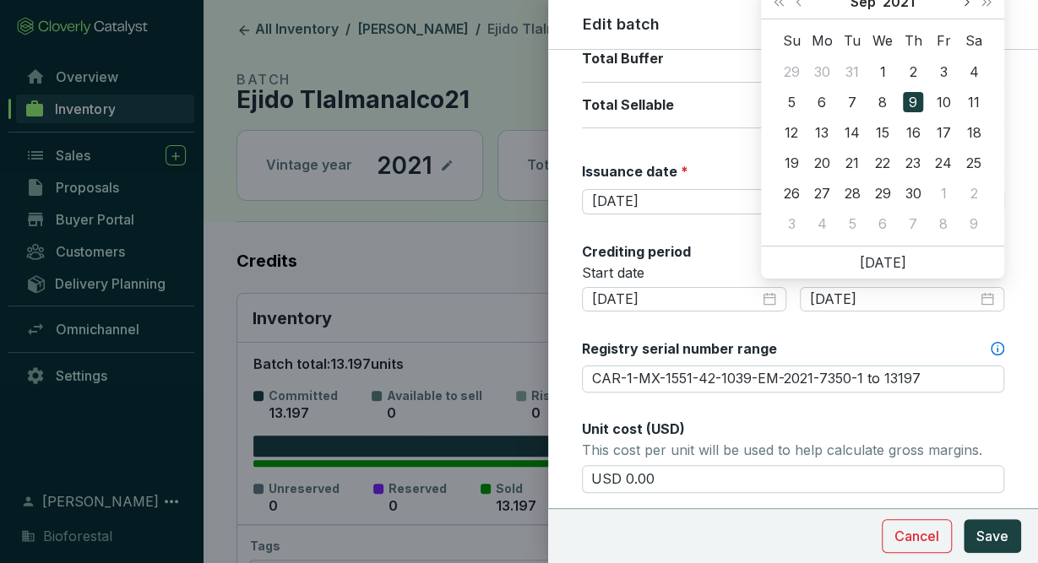
click at [968, 4] on button "Next month (PageDown)" at bounding box center [965, 2] width 22 height 34
type input "2021-12-09"
click at [916, 106] on div "9" at bounding box center [913, 102] width 20 height 20
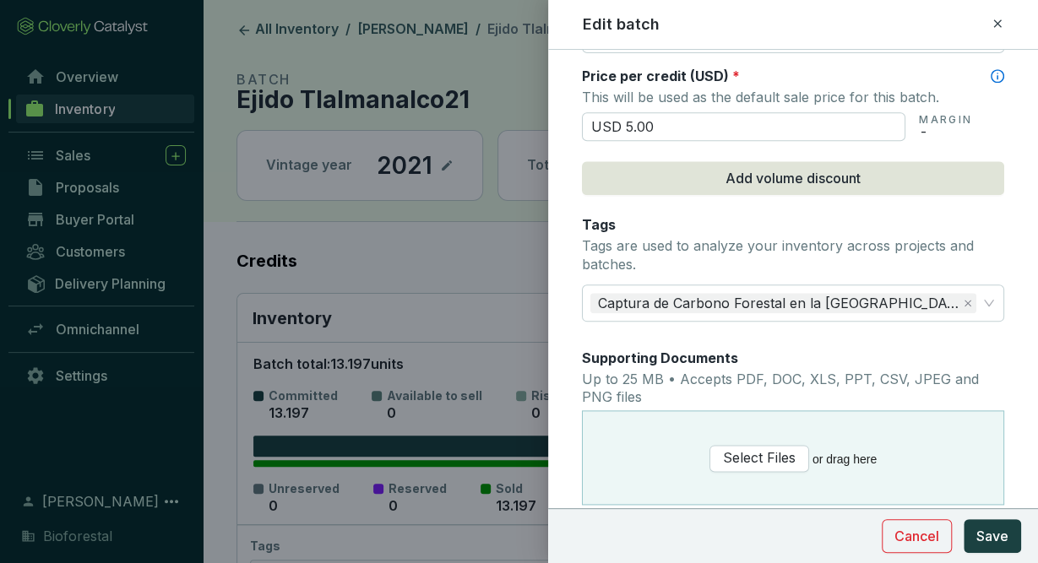
scroll to position [853, 0]
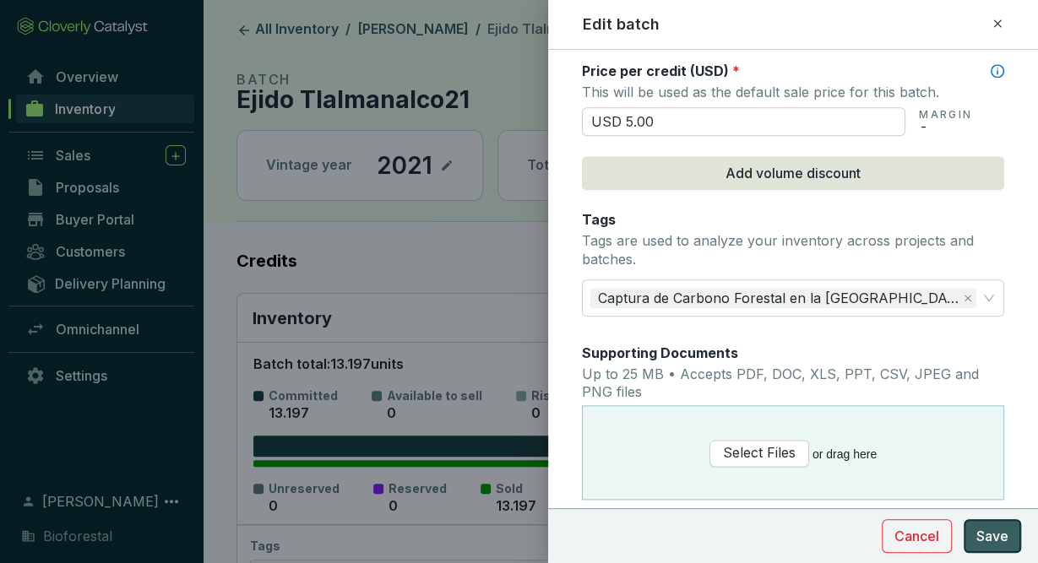
click at [991, 521] on button "Save" at bounding box center [992, 536] width 57 height 34
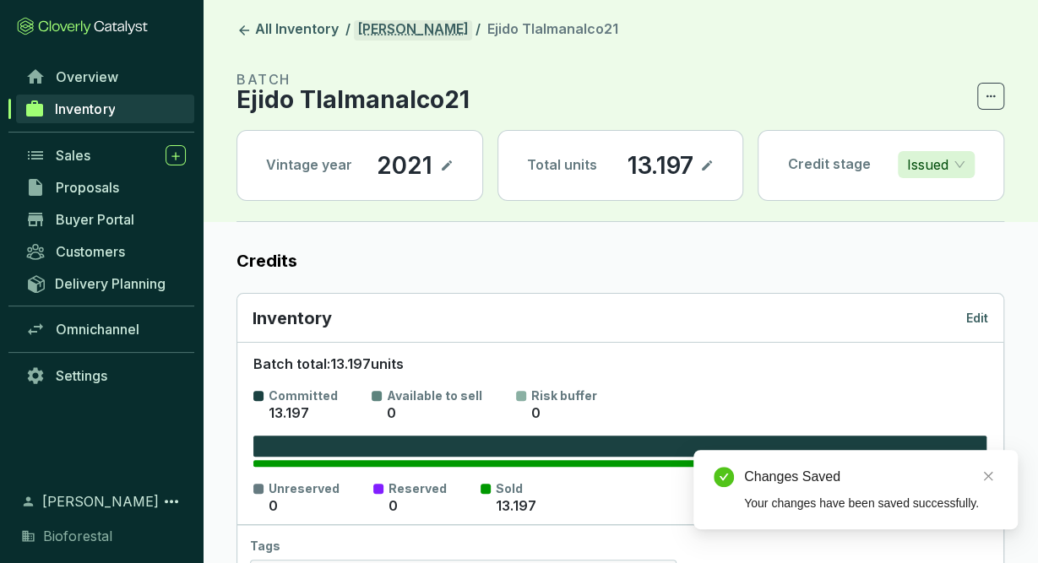
click at [426, 36] on link "[PERSON_NAME]" at bounding box center [413, 30] width 118 height 20
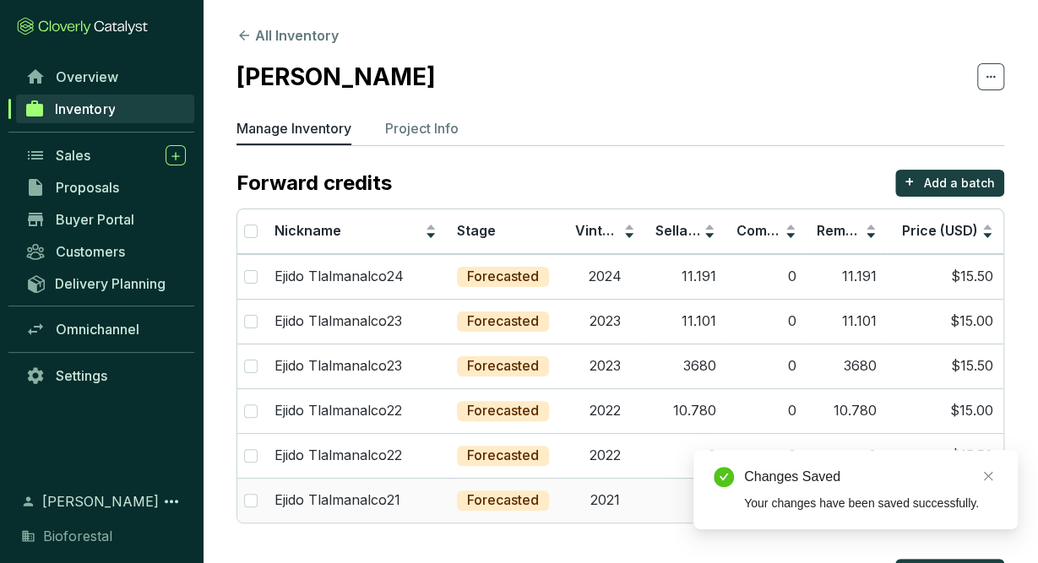
click at [620, 494] on td "2021" at bounding box center [605, 500] width 80 height 45
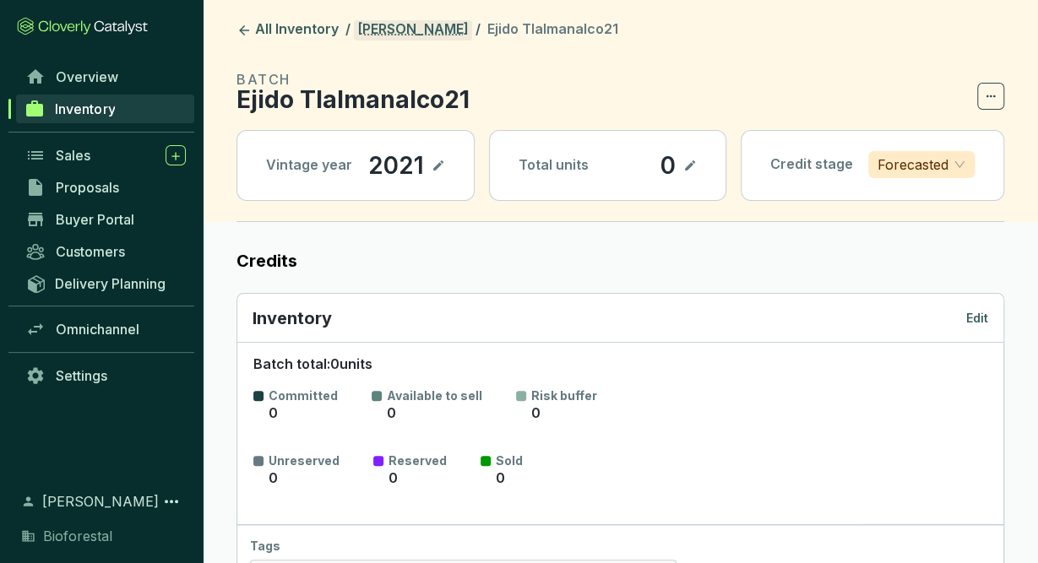
click at [421, 37] on link "[PERSON_NAME]" at bounding box center [413, 30] width 118 height 20
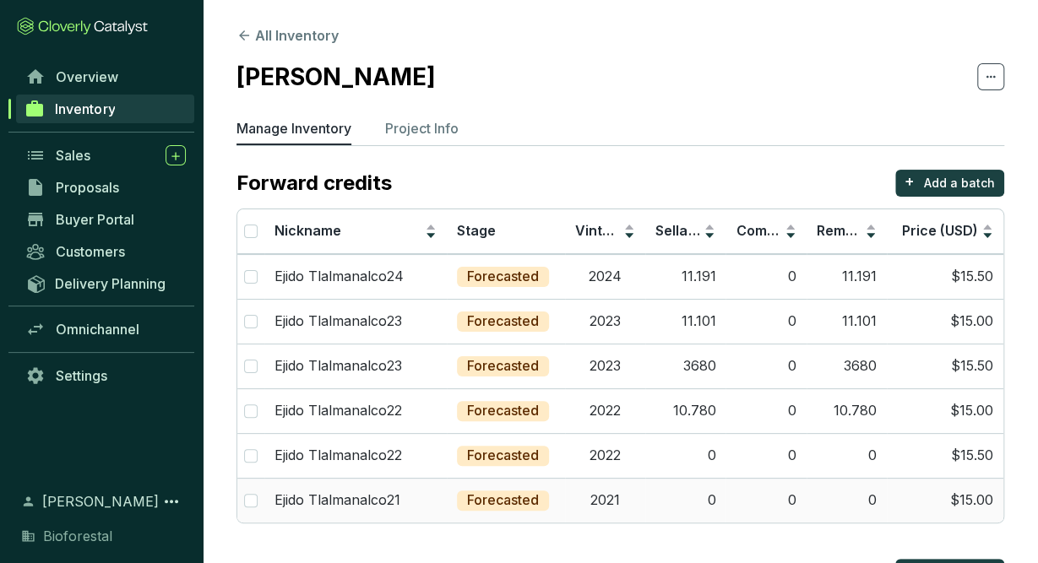
click at [627, 505] on td "2021" at bounding box center [605, 500] width 80 height 45
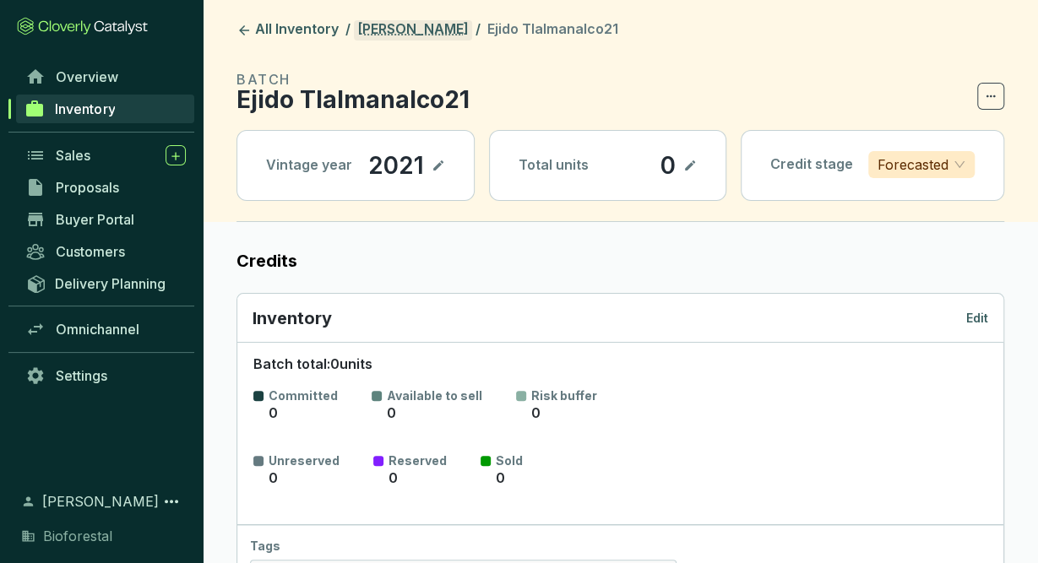
click at [422, 30] on link "[PERSON_NAME]" at bounding box center [413, 30] width 118 height 20
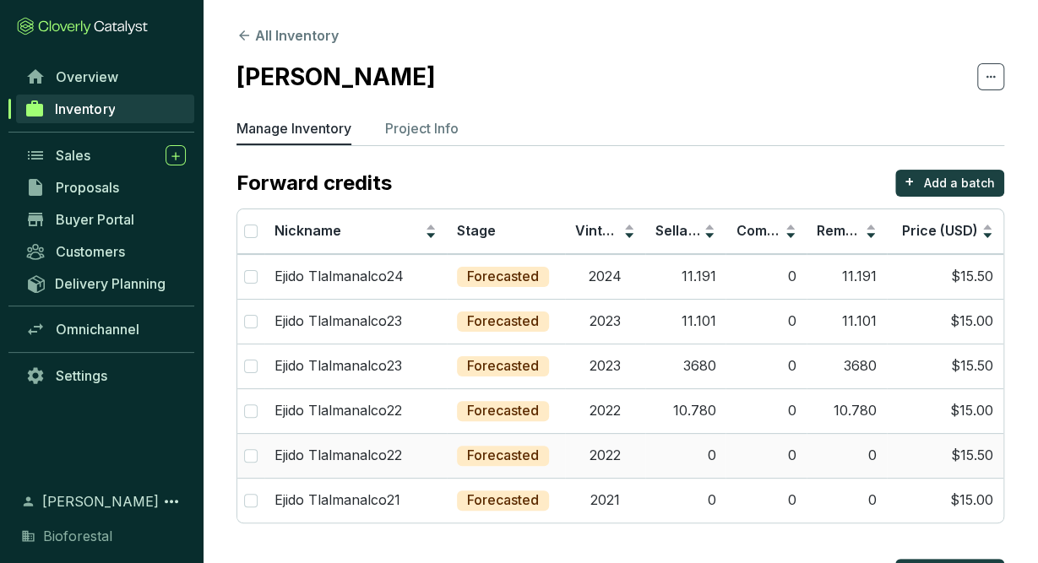
click at [627, 459] on td "2022" at bounding box center [605, 455] width 80 height 45
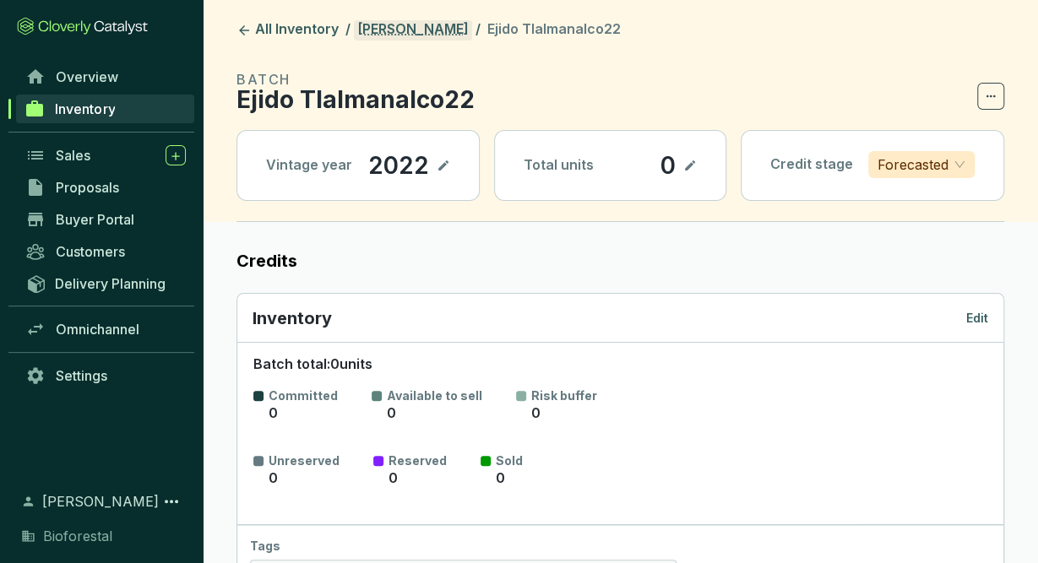
click at [405, 28] on link "[PERSON_NAME]" at bounding box center [413, 30] width 118 height 20
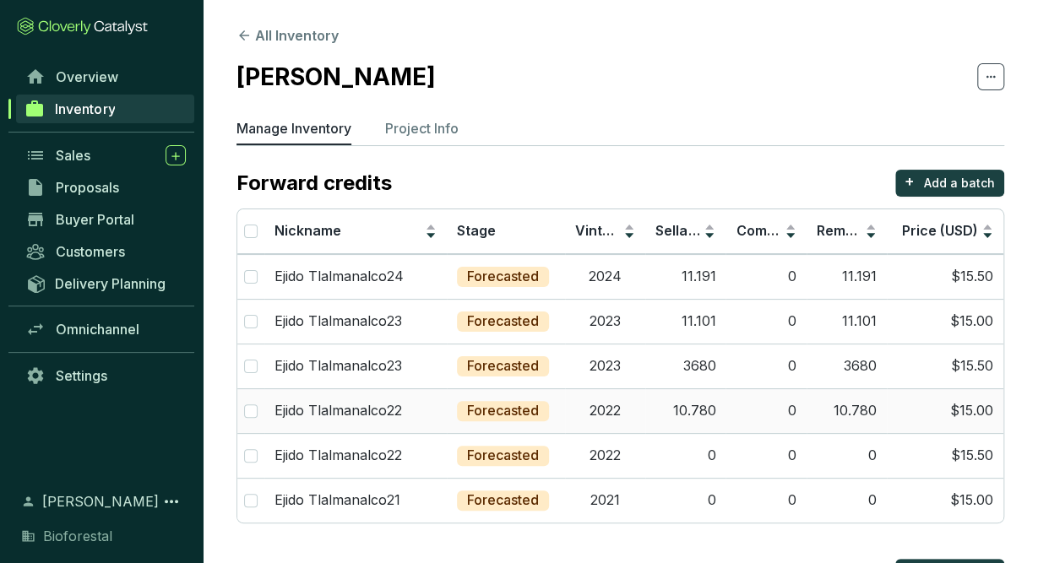
click at [502, 402] on p "Forecasted" at bounding box center [503, 411] width 72 height 19
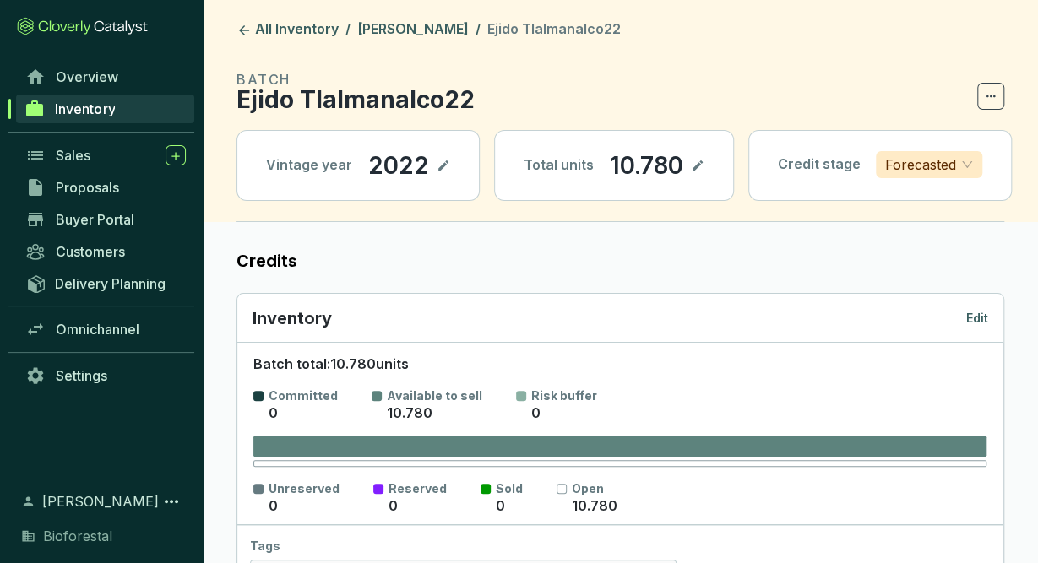
click at [445, 41] on header "All Inventory / Ejido Tlalmanalco / Ejido Tlalmanalco22 BATCH Ejido Tlalmanalco…" at bounding box center [620, 111] width 835 height 222
click at [445, 26] on link "[PERSON_NAME]" at bounding box center [413, 30] width 118 height 20
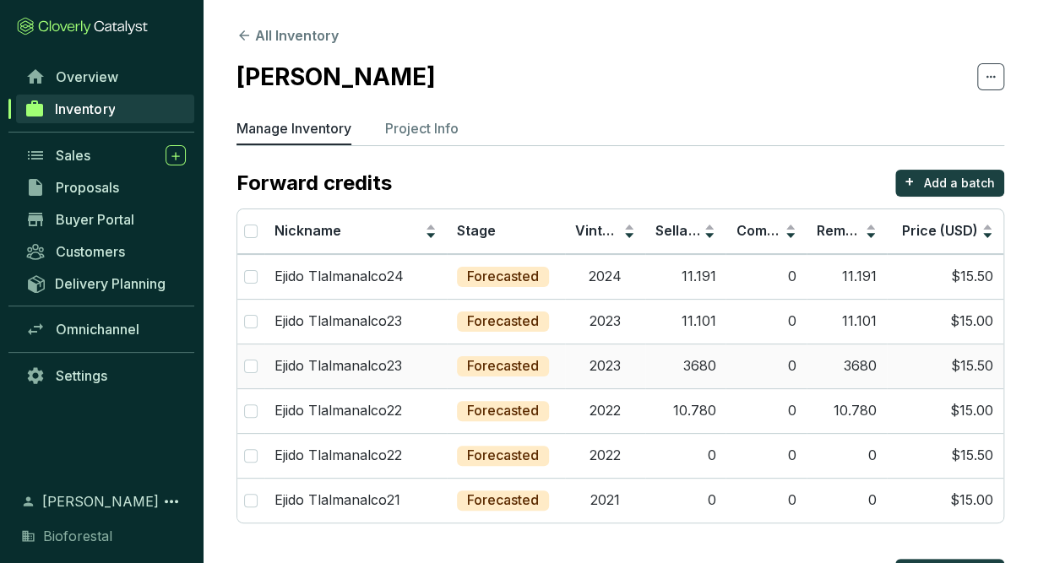
click at [505, 369] on p "Forecasted" at bounding box center [503, 366] width 72 height 19
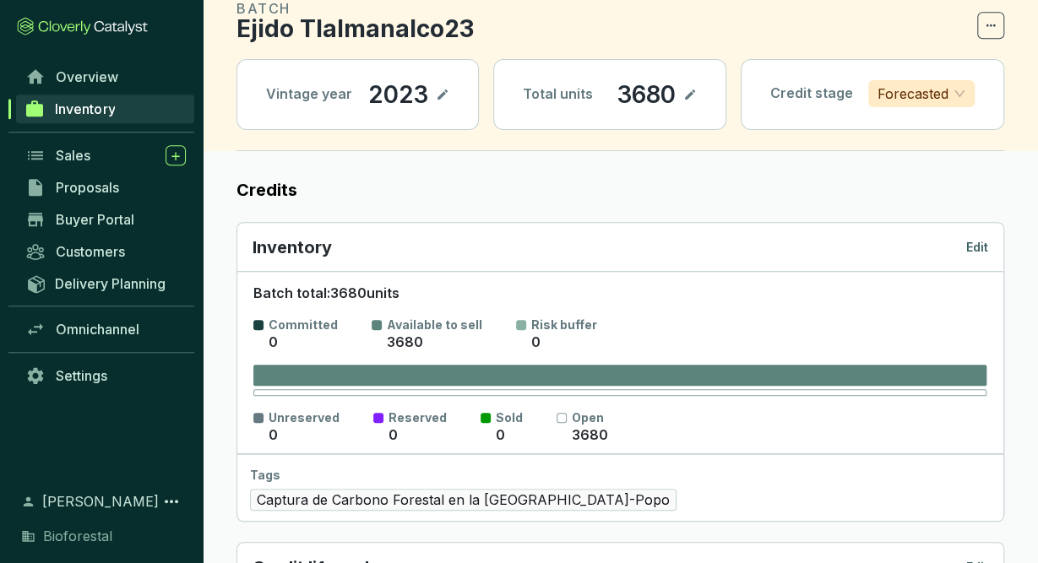
scroll to position [66, 0]
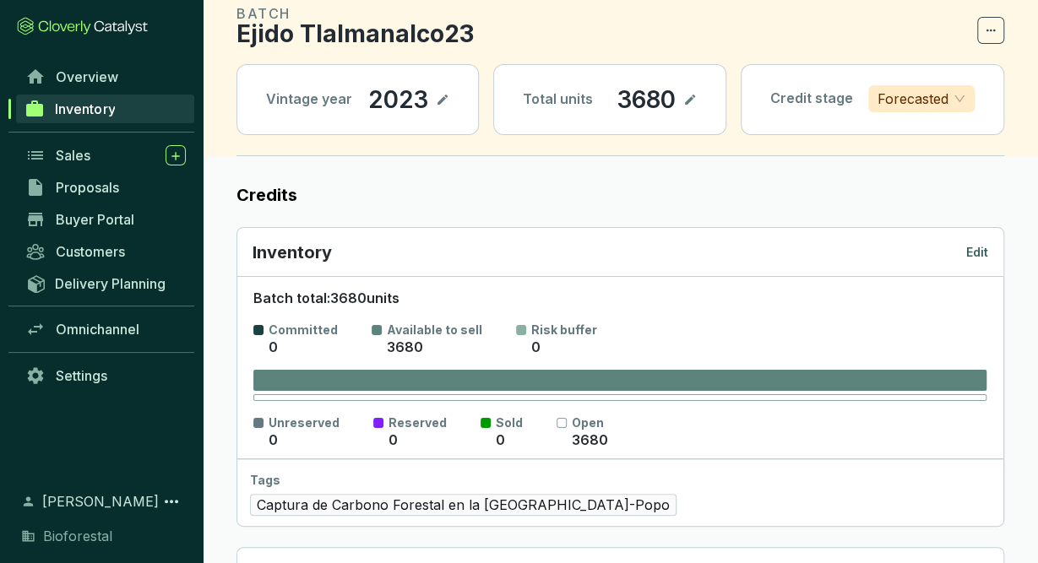
click at [987, 251] on p "Edit" at bounding box center [977, 252] width 22 height 17
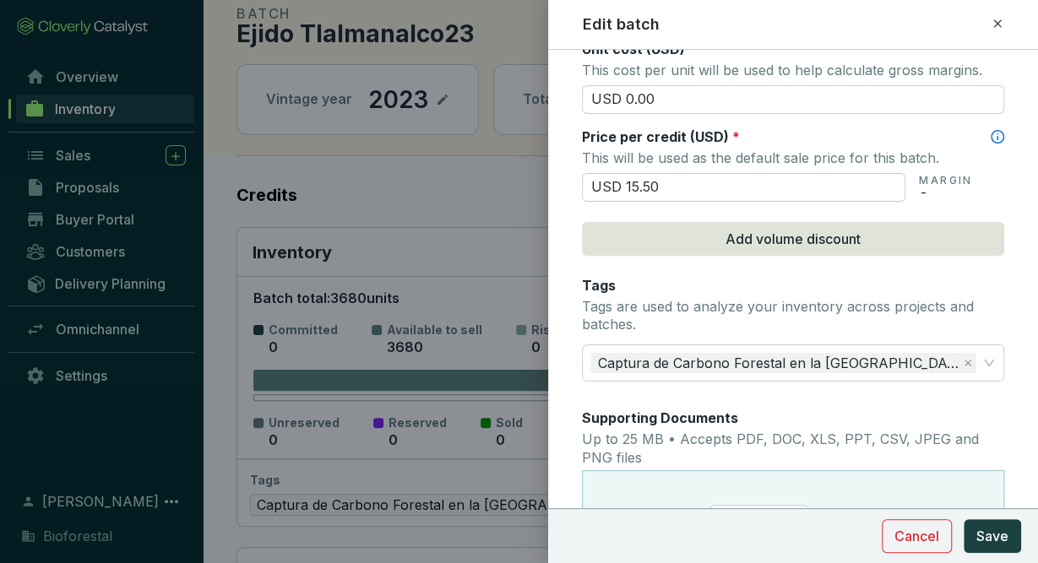
scroll to position [717, 0]
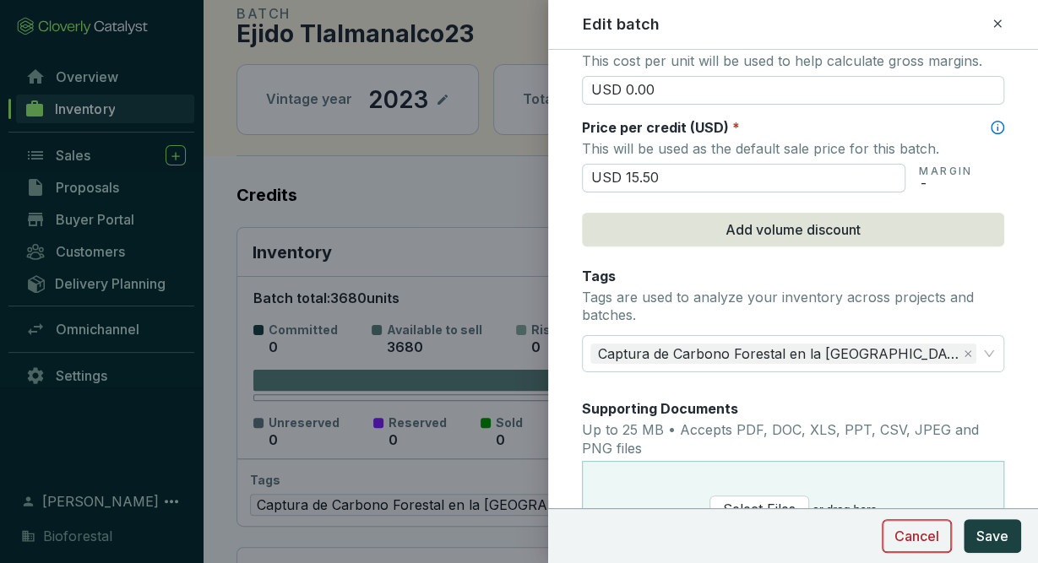
click at [922, 546] on span "Cancel" at bounding box center [916, 536] width 45 height 20
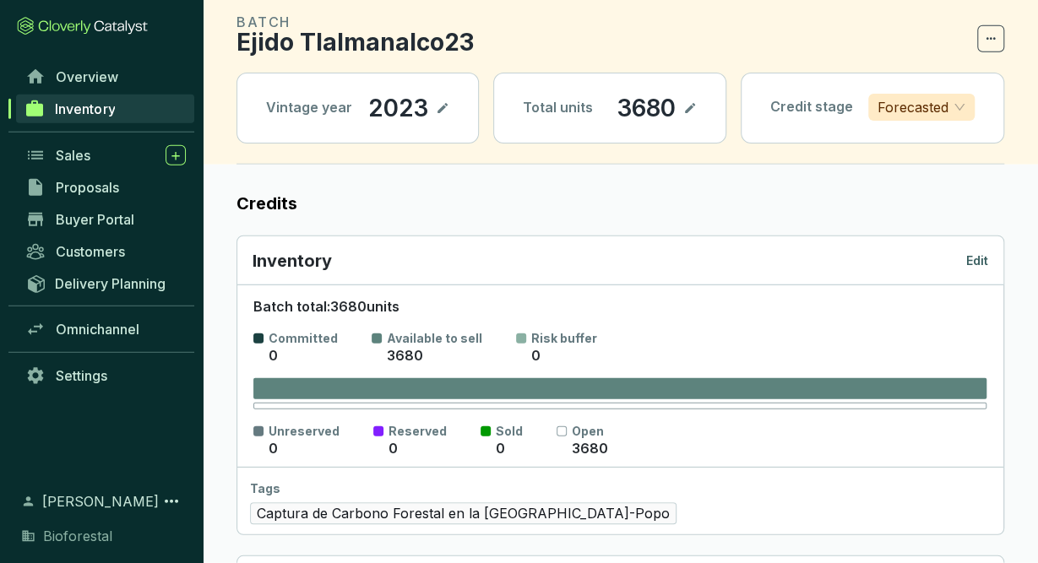
click at [399, 242] on div "Inventory Edit" at bounding box center [620, 260] width 766 height 49
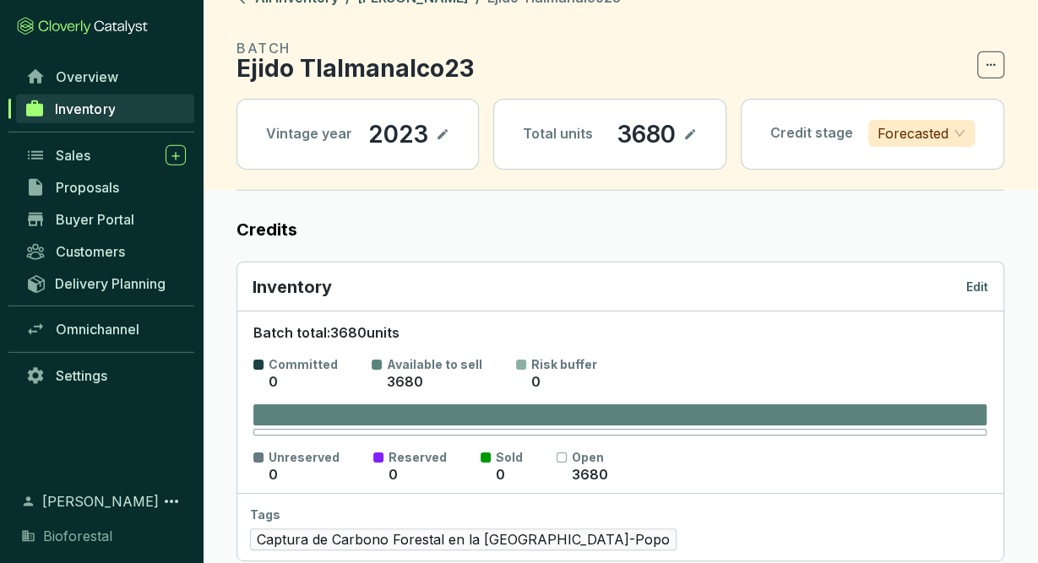
scroll to position [26, 0]
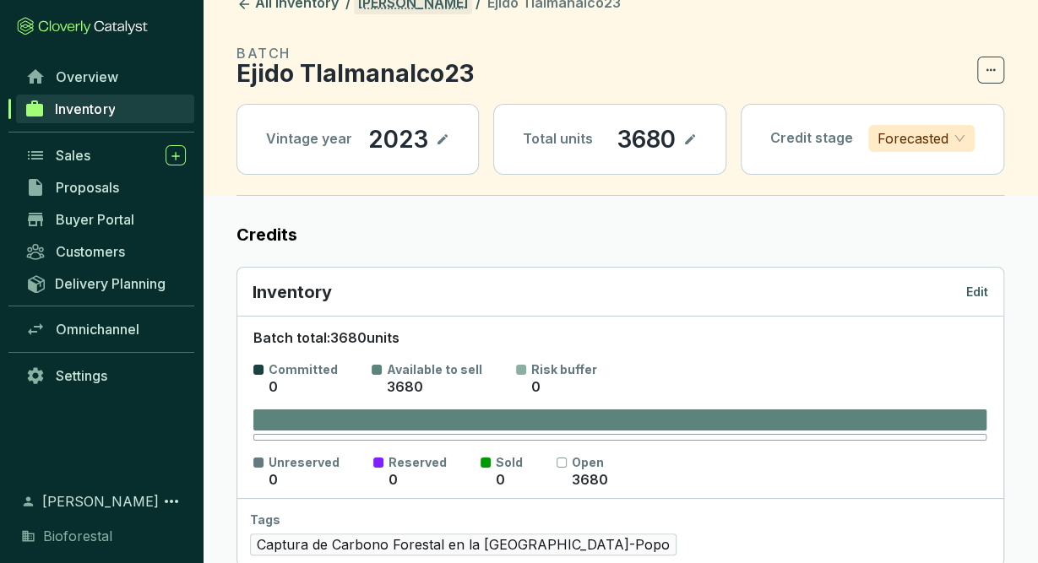
click at [443, 11] on link "[PERSON_NAME]" at bounding box center [413, 4] width 118 height 20
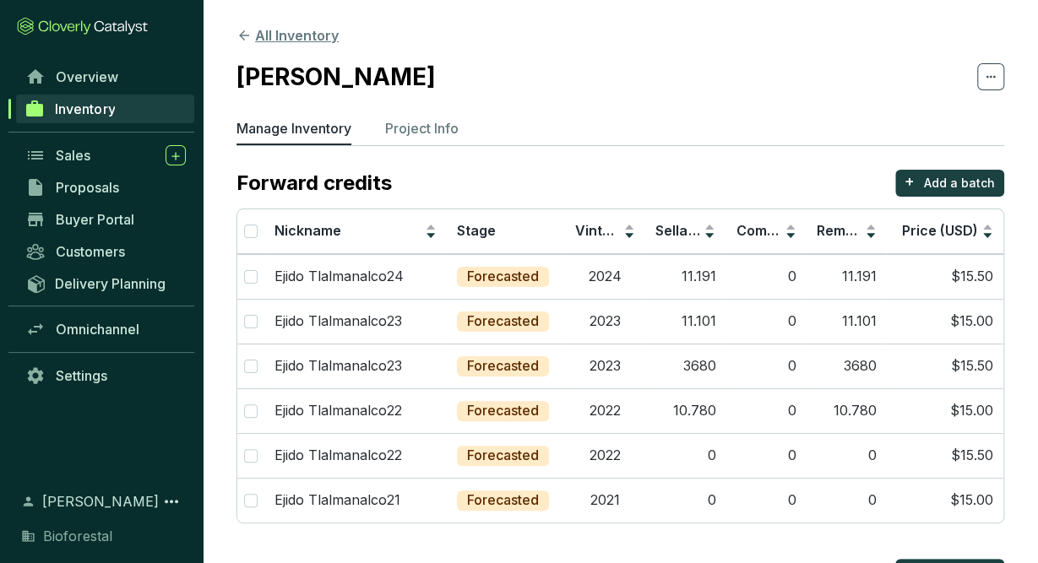
click at [301, 33] on button "All Inventory" at bounding box center [287, 35] width 102 height 20
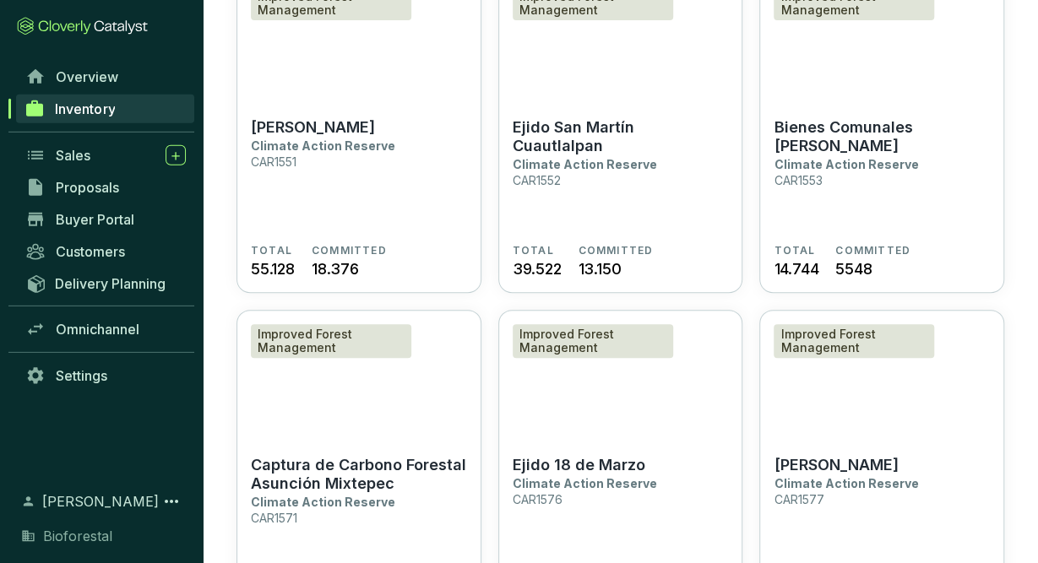
scroll to position [3212, 0]
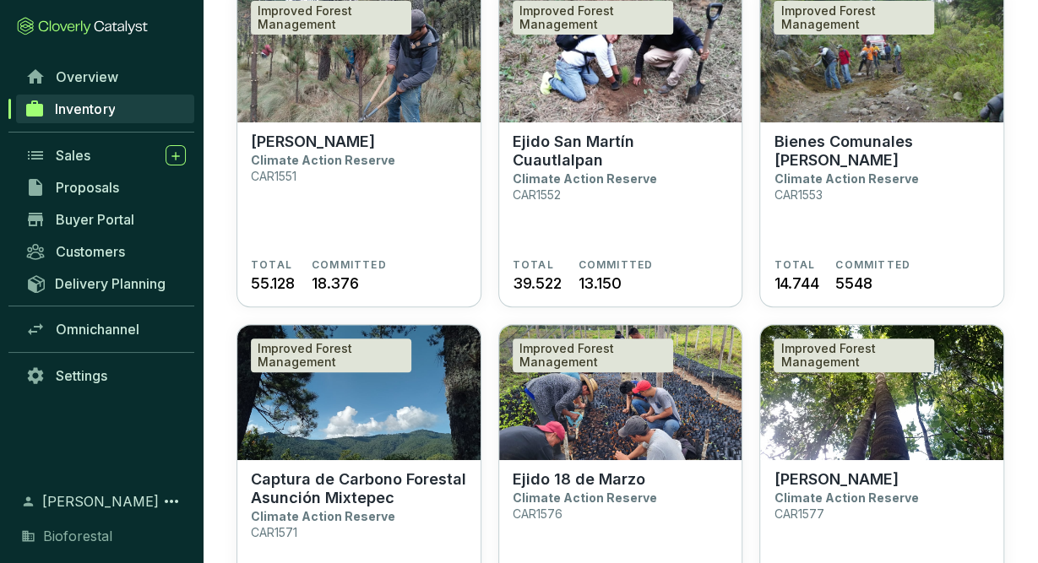
click at [453, 253] on section "Ejido Tlalmanalco Climate Action Reserve CAR1551" at bounding box center [359, 196] width 216 height 126
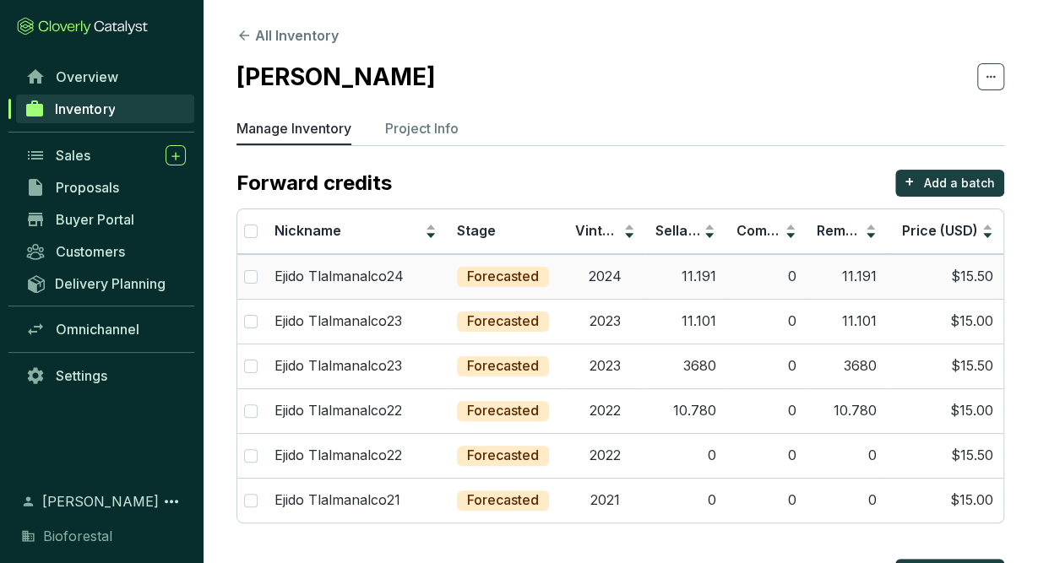
click at [557, 274] on td "Forecasted" at bounding box center [506, 276] width 118 height 45
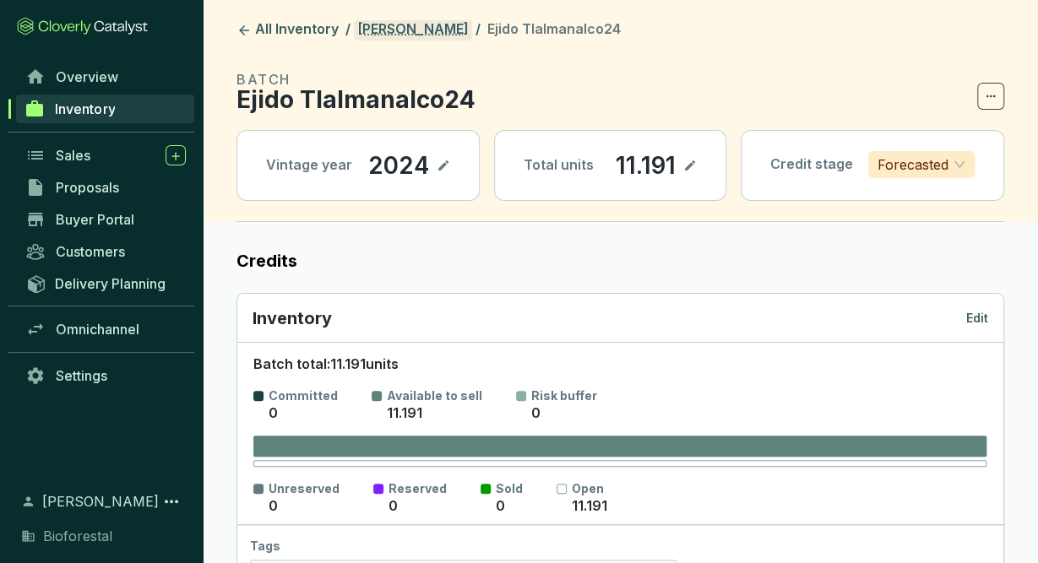
click at [438, 40] on link "[PERSON_NAME]" at bounding box center [413, 30] width 118 height 20
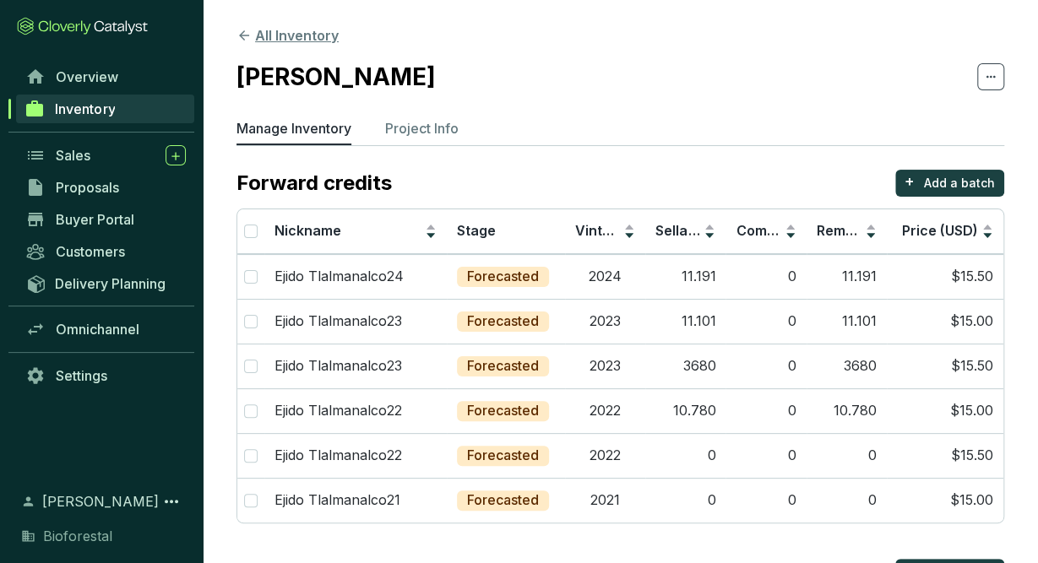
click at [295, 35] on button "All Inventory" at bounding box center [287, 35] width 102 height 20
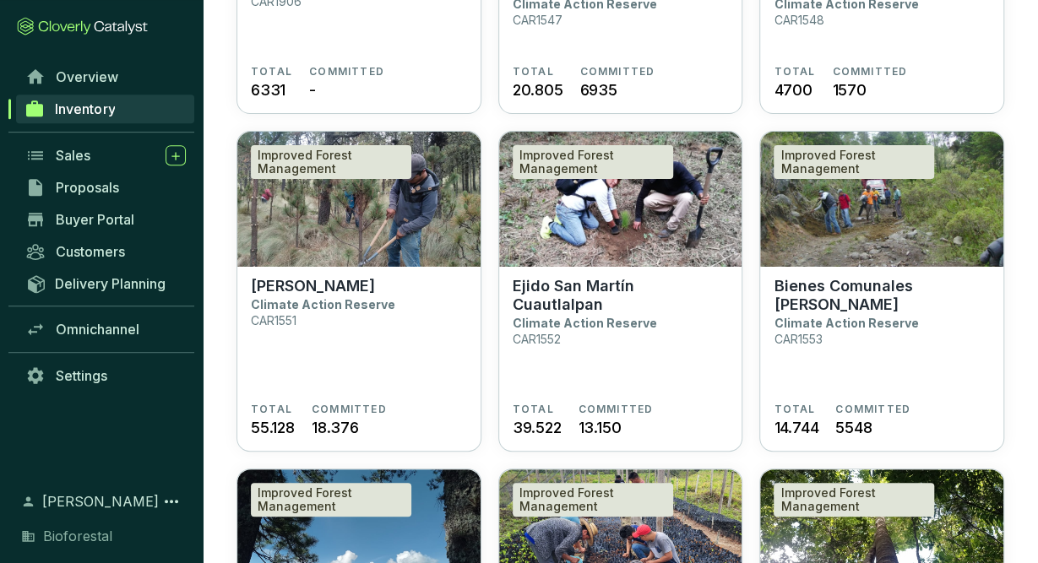
scroll to position [3086, 0]
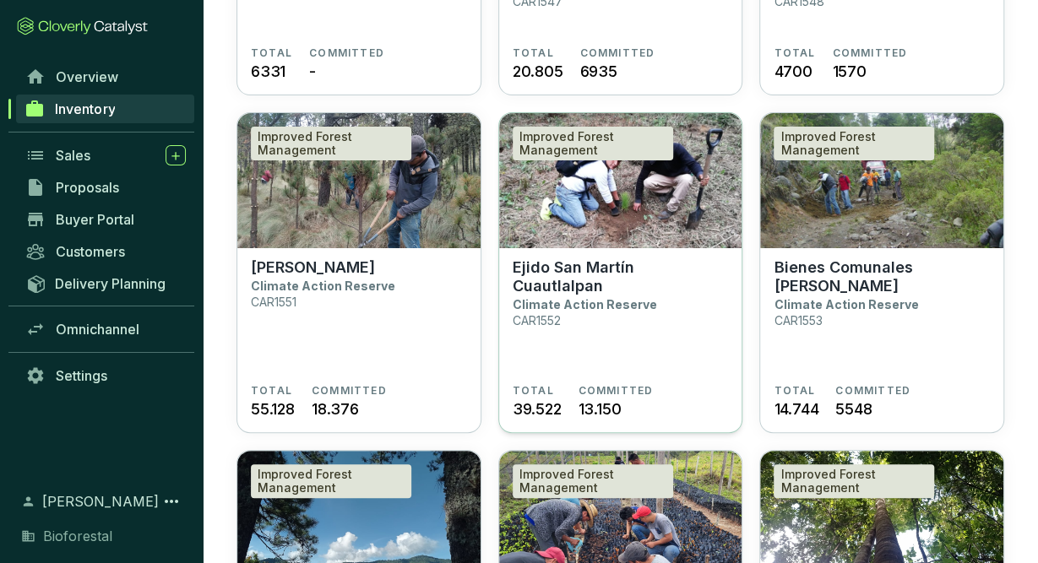
click at [573, 301] on section "Ejido San [PERSON_NAME] Climate Action Reserve CAR1552" at bounding box center [621, 321] width 216 height 126
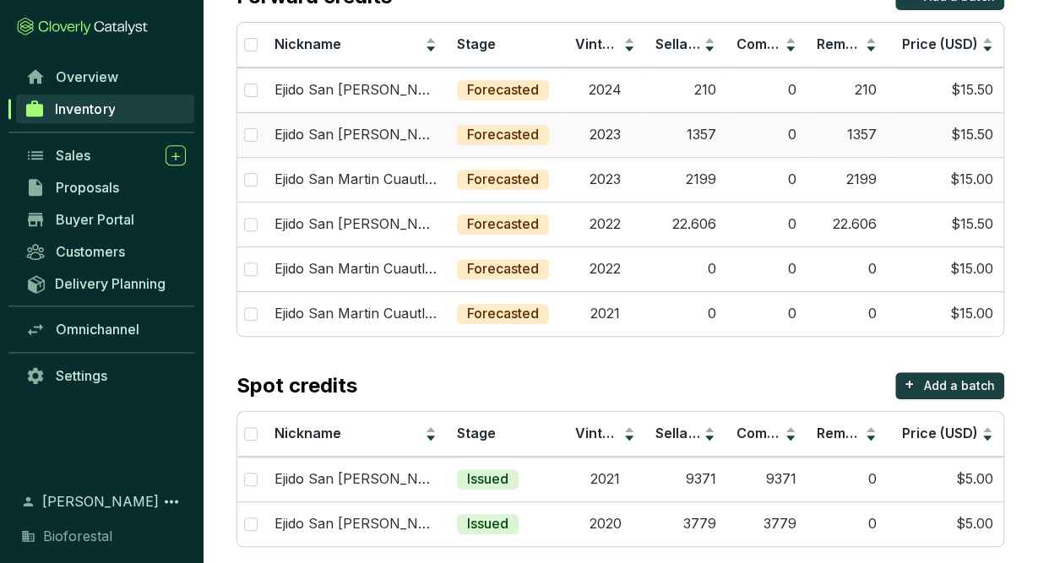
scroll to position [199, 0]
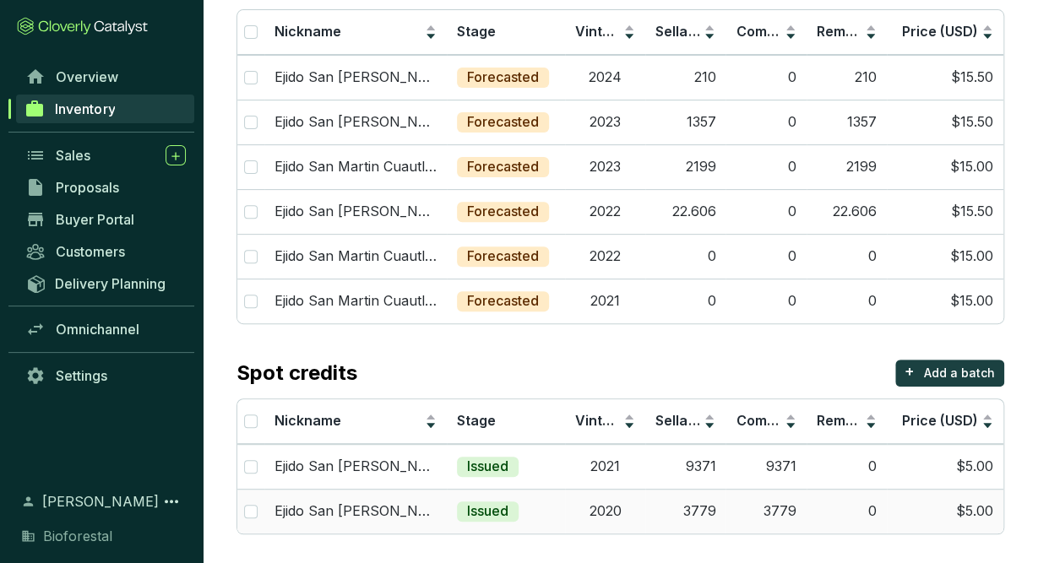
click at [669, 515] on td "3779" at bounding box center [685, 511] width 80 height 45
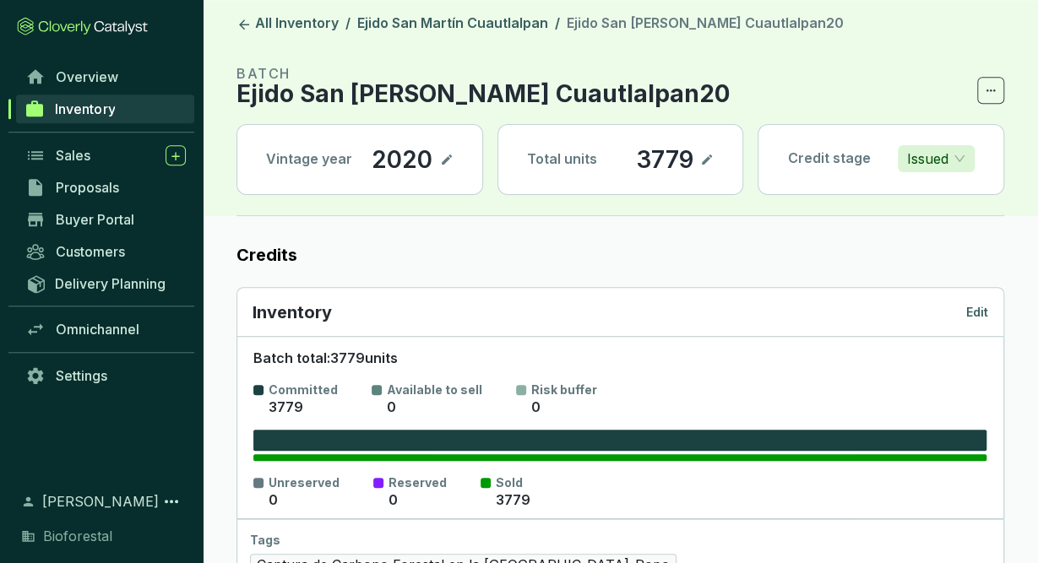
scroll to position [3, 0]
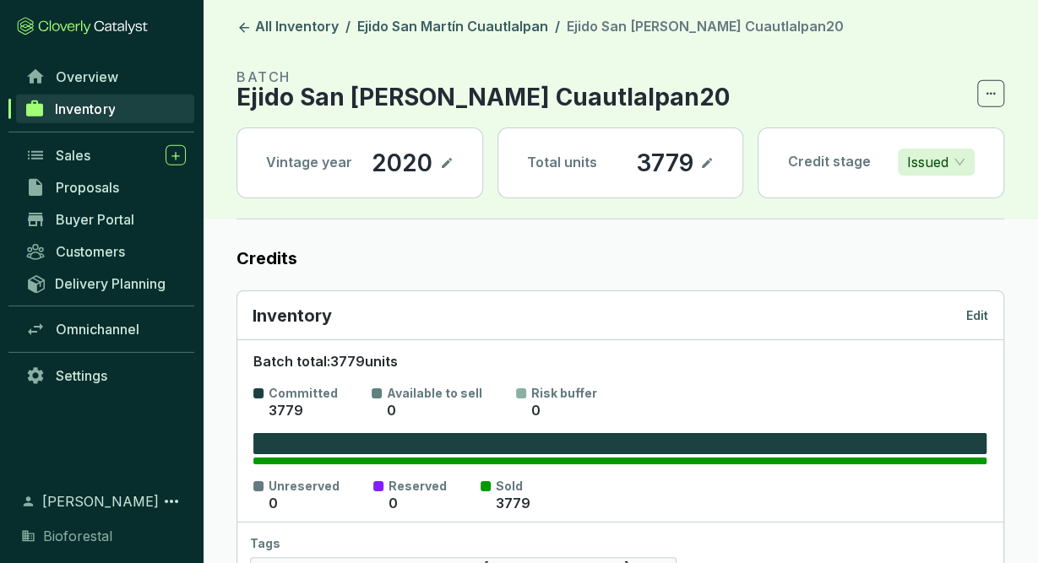
click at [984, 315] on p "Edit" at bounding box center [977, 315] width 22 height 17
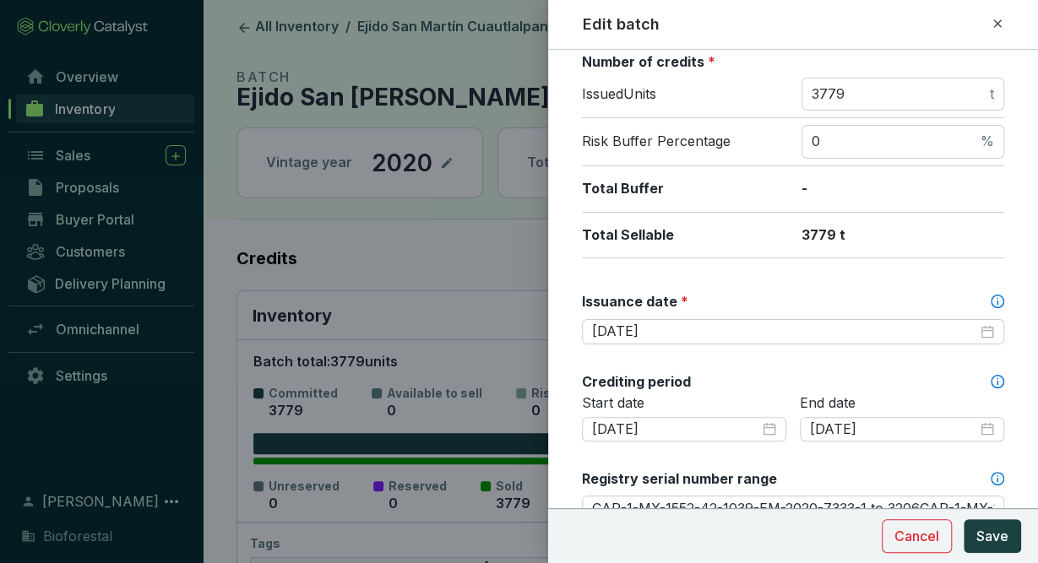
scroll to position [279, 0]
click at [943, 538] on button "Cancel" at bounding box center [917, 536] width 70 height 34
type input "CAR-1-MX-1552-42-1039-EM-2020-7333-1 to 3206CAR-1-MX-1552-42-1039-EM-2020-7331-…"
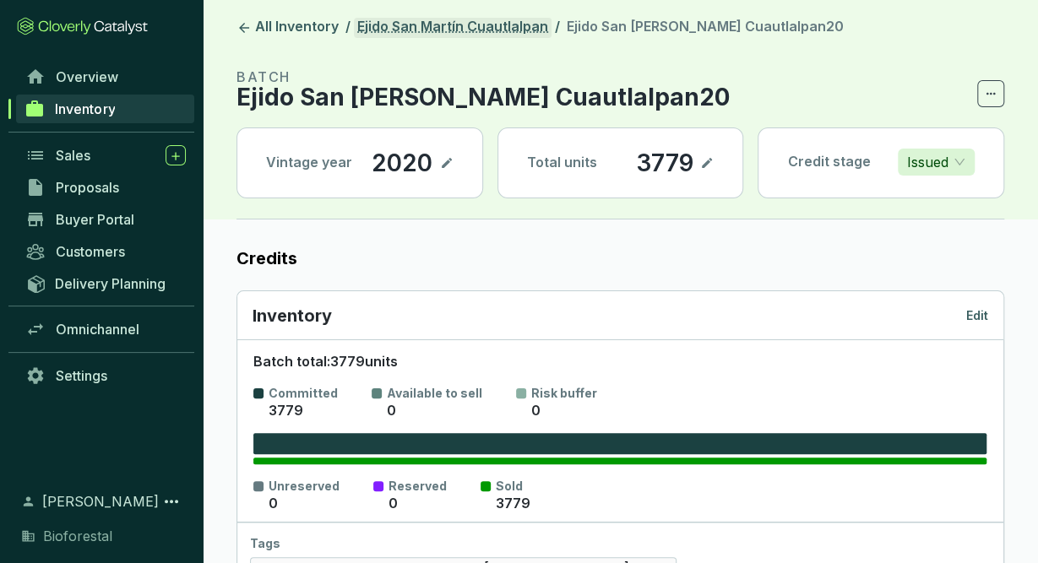
click at [490, 24] on link "Ejido San Martín Cuautlalpan" at bounding box center [453, 28] width 198 height 20
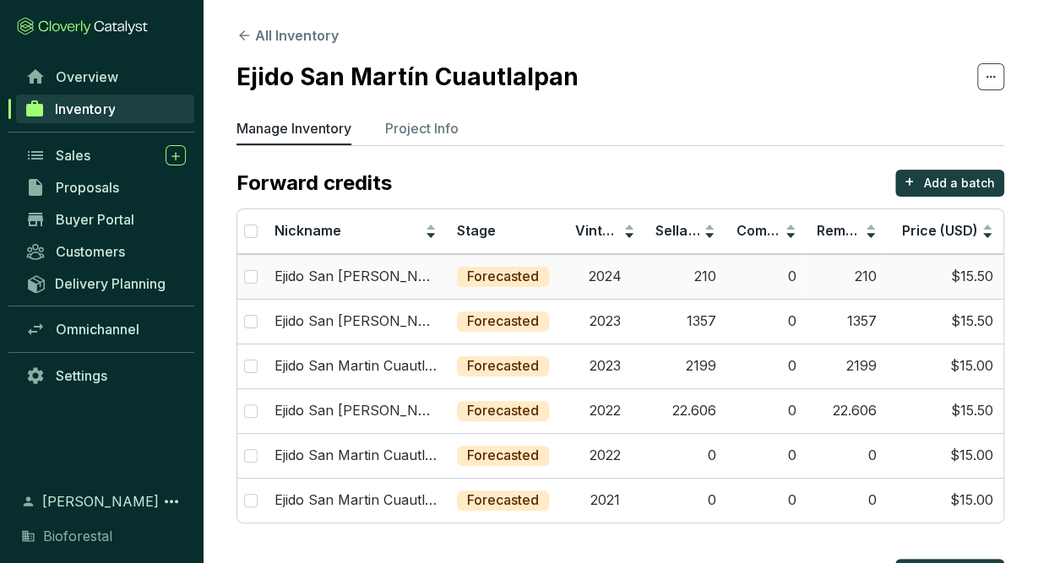
scroll to position [199, 0]
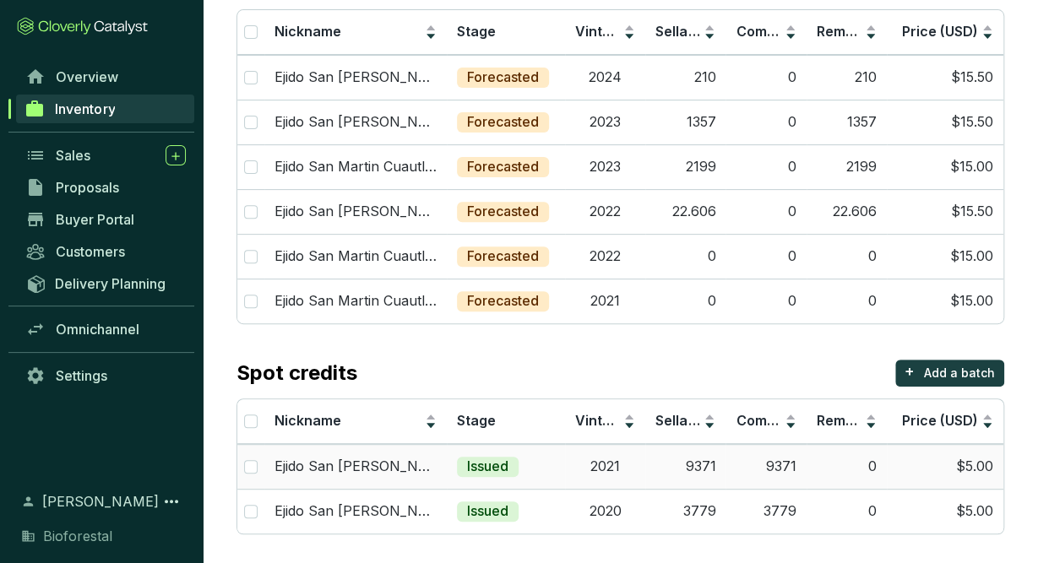
click at [600, 454] on td "2021" at bounding box center [605, 466] width 80 height 45
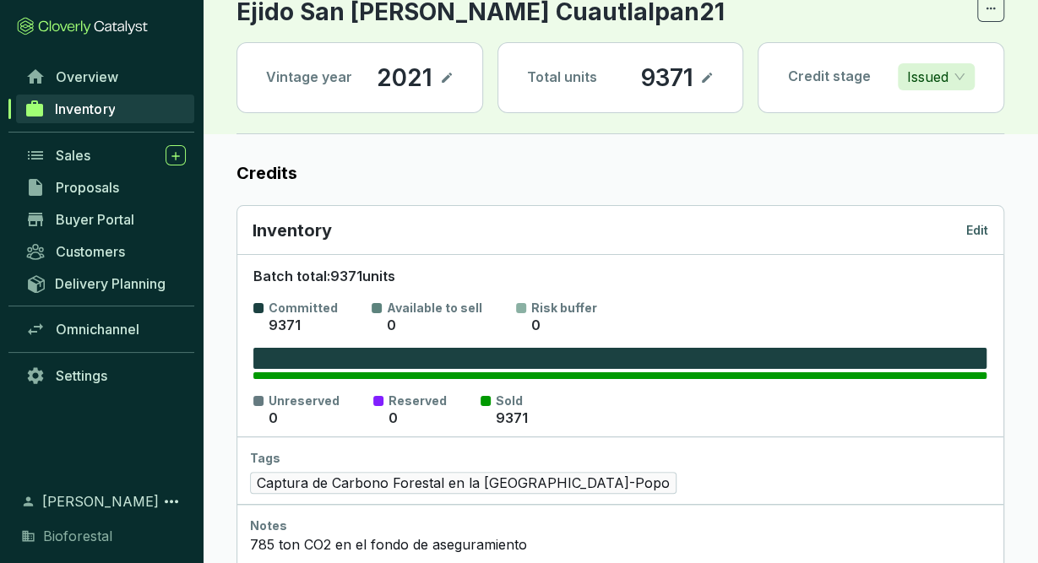
scroll to position [89, 0]
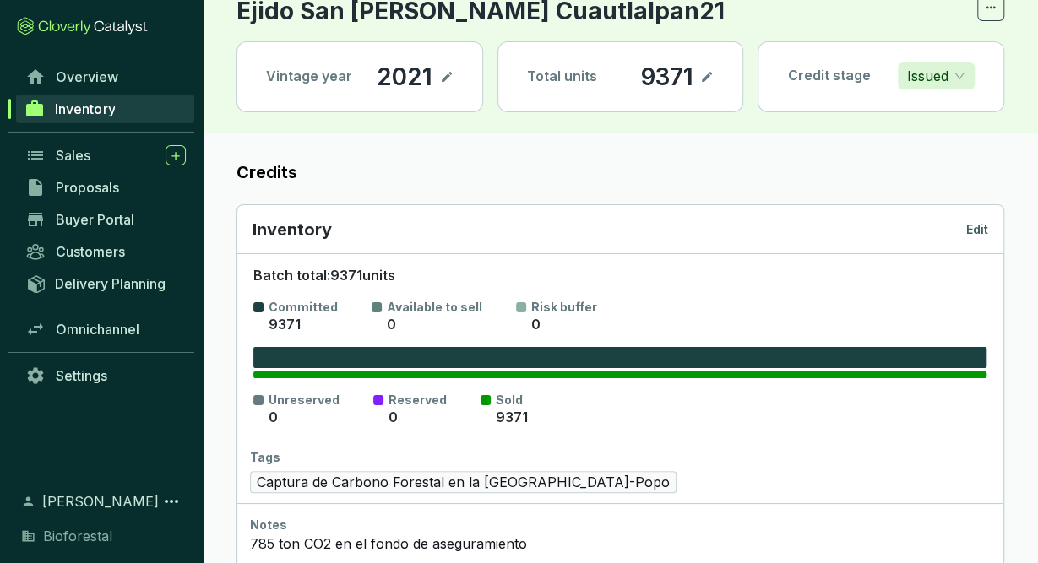
click at [961, 225] on div "Inventory Edit" at bounding box center [621, 230] width 736 height 24
click at [974, 225] on p "Edit" at bounding box center [977, 229] width 22 height 17
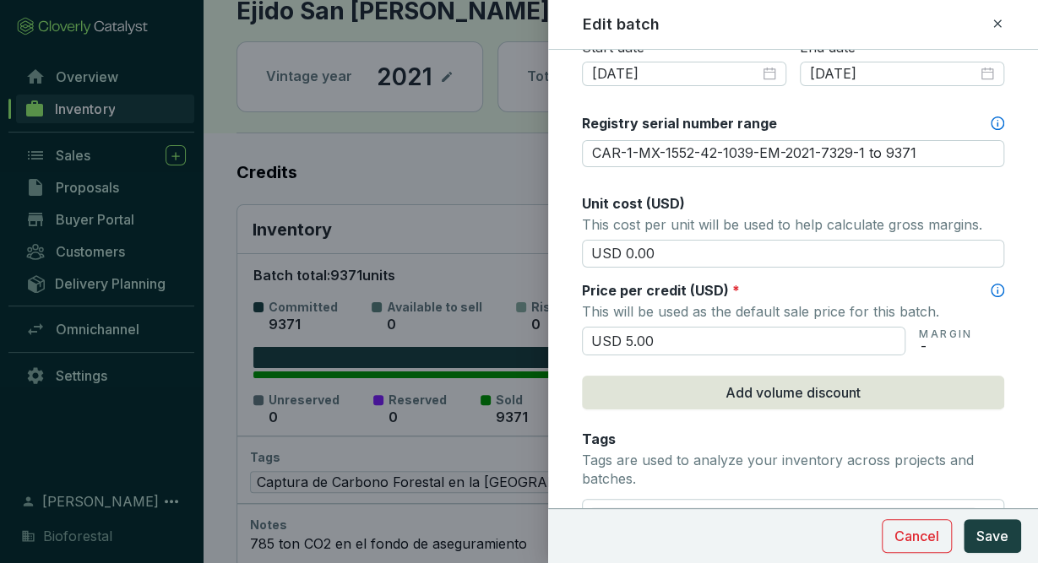
scroll to position [505, 0]
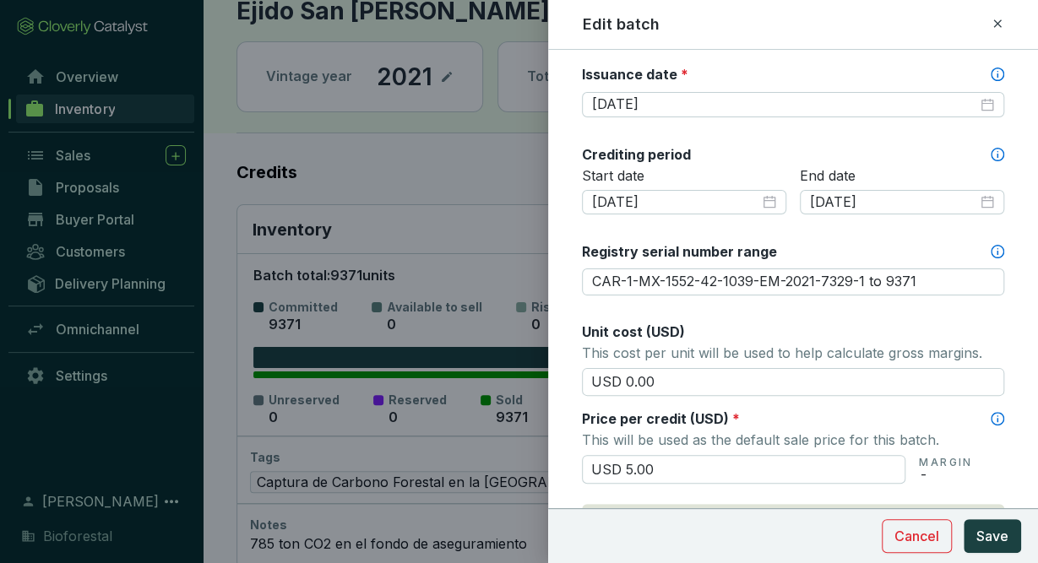
click at [997, 30] on icon at bounding box center [998, 24] width 14 height 20
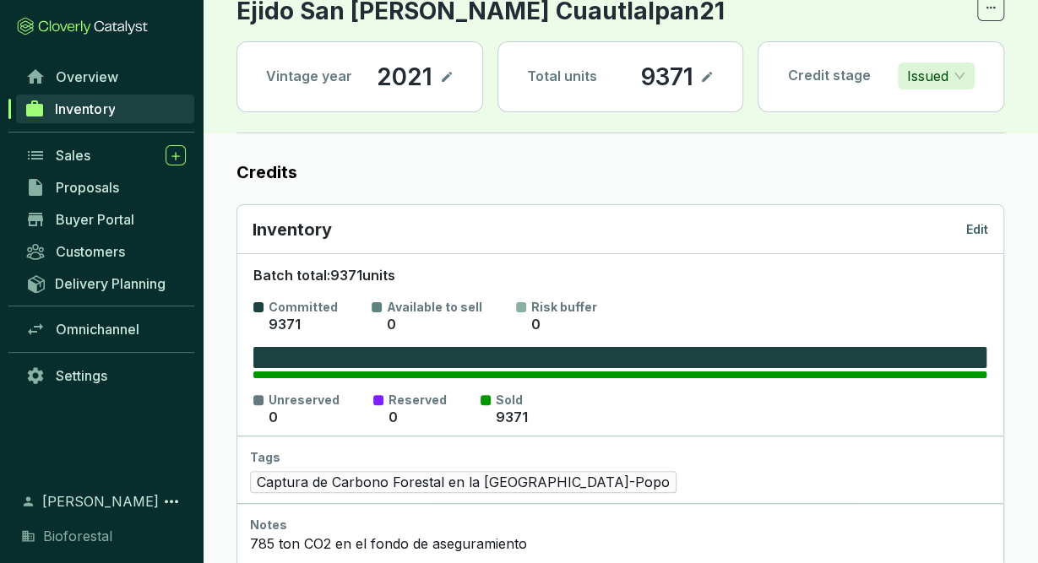
scroll to position [0, 0]
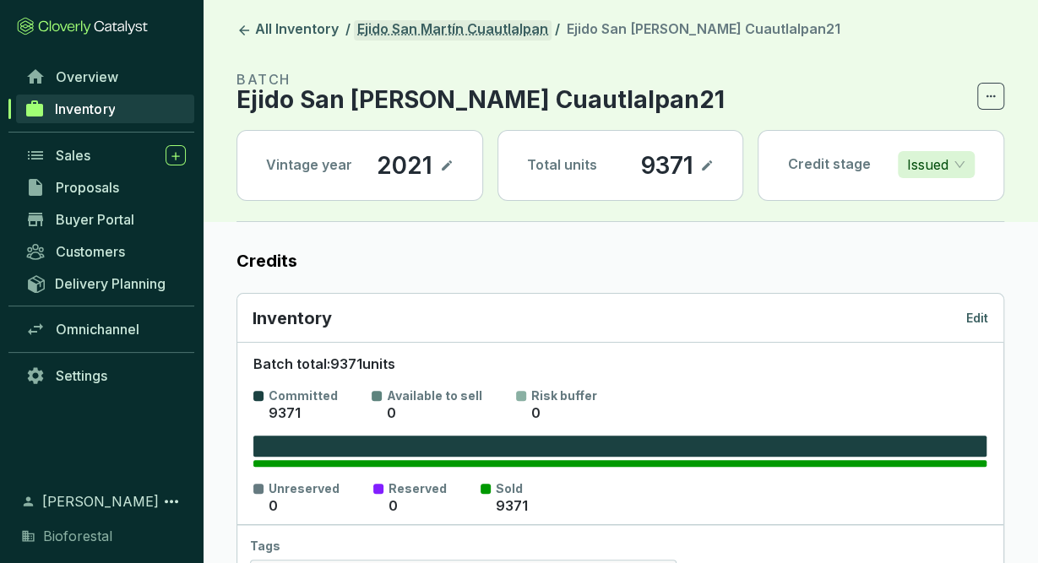
click at [506, 27] on link "Ejido San Martín Cuautlalpan" at bounding box center [453, 30] width 198 height 20
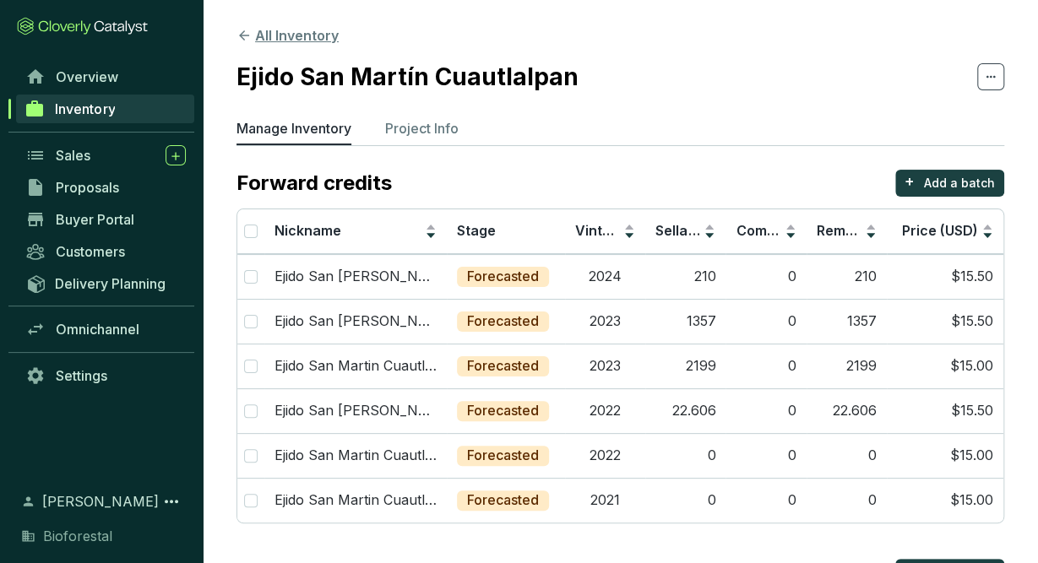
click at [308, 36] on button "All Inventory" at bounding box center [287, 35] width 102 height 20
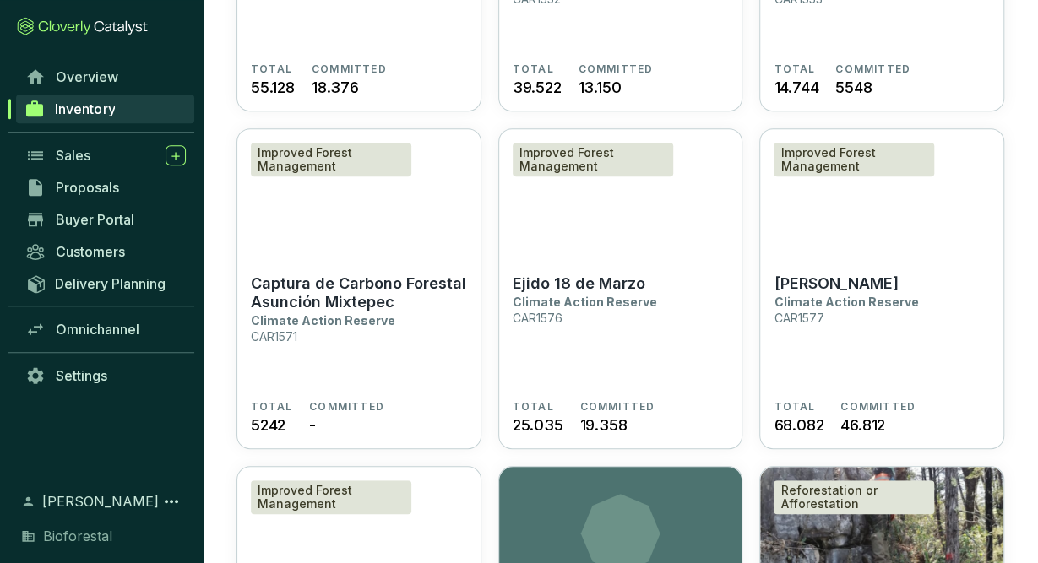
scroll to position [3409, 0]
